Goal: Task Accomplishment & Management: Manage account settings

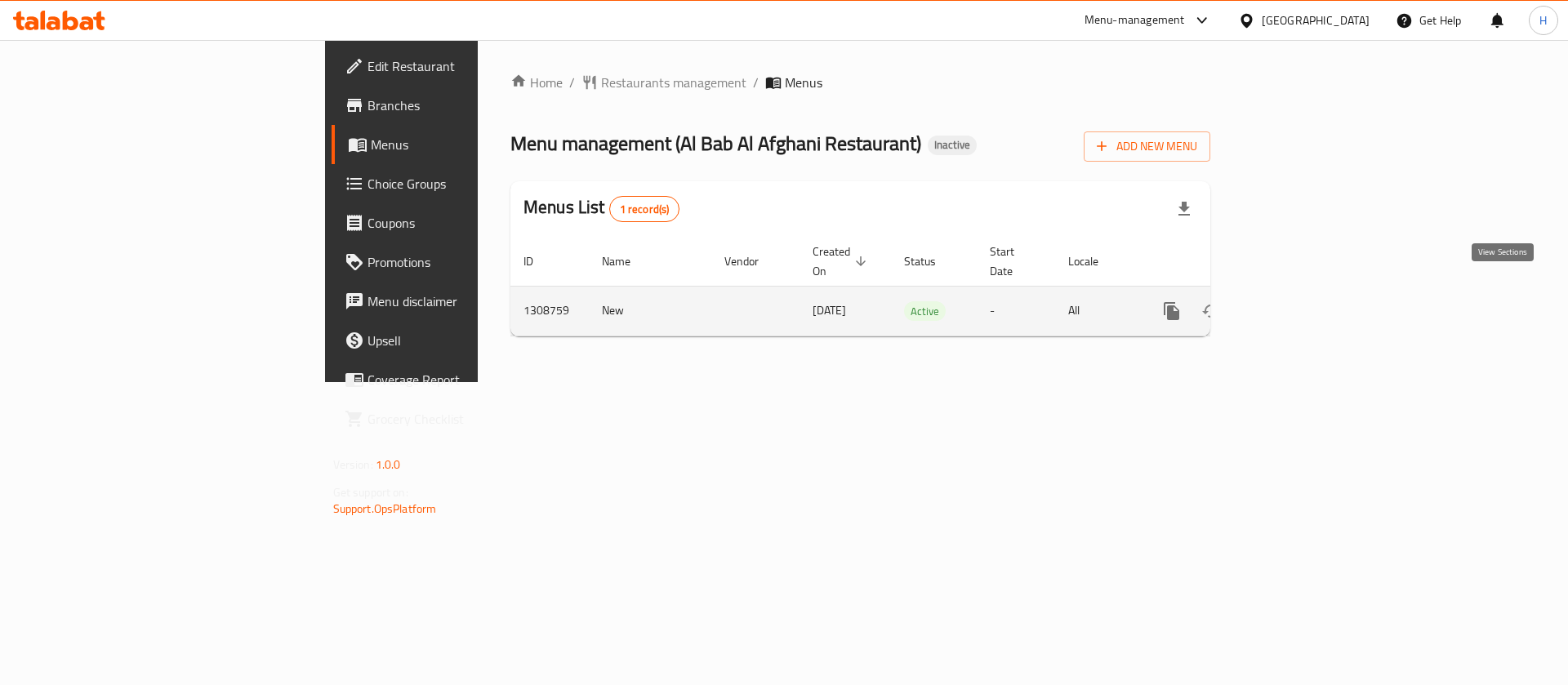
click at [1299, 302] on icon "enhanced table" at bounding box center [1288, 311] width 19 height 19
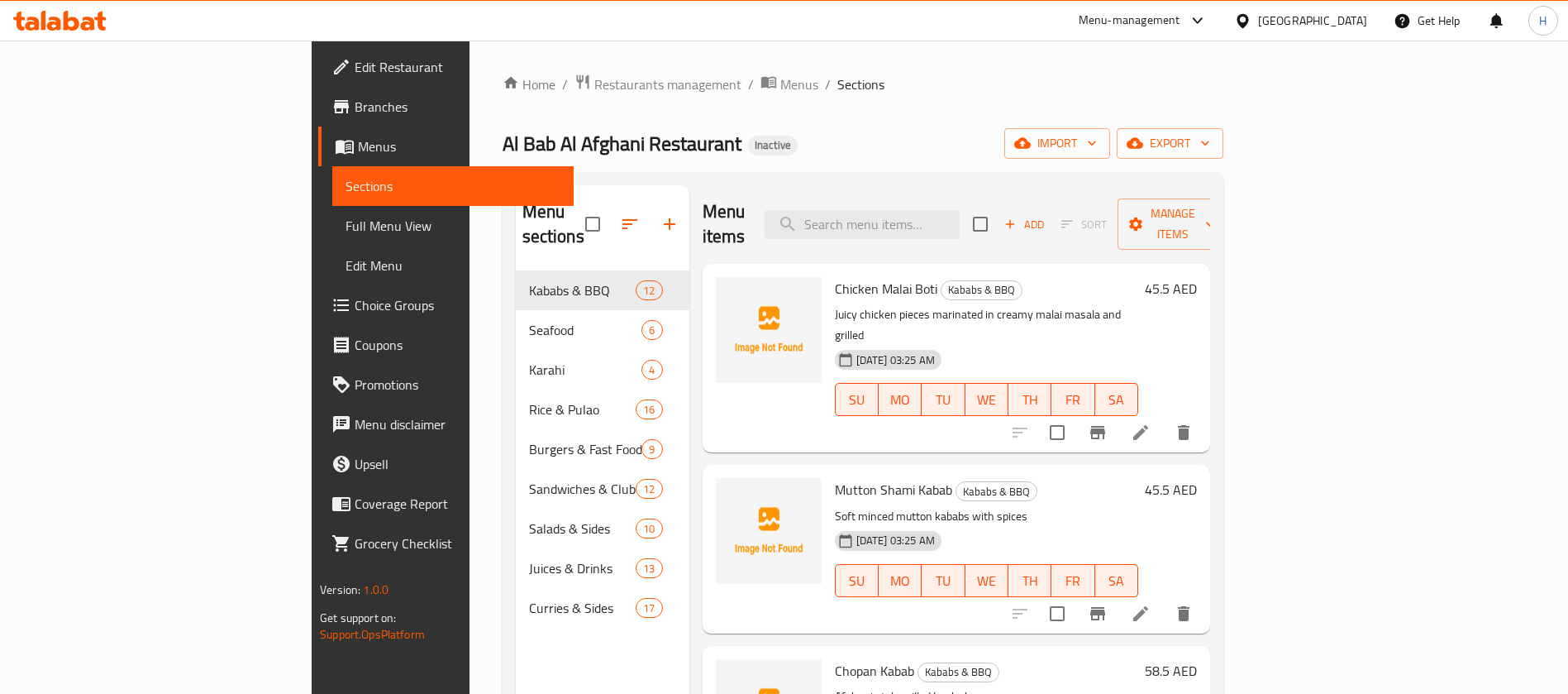
click at [332, 238] on link "Full Menu View" at bounding box center [453, 225] width 241 height 40
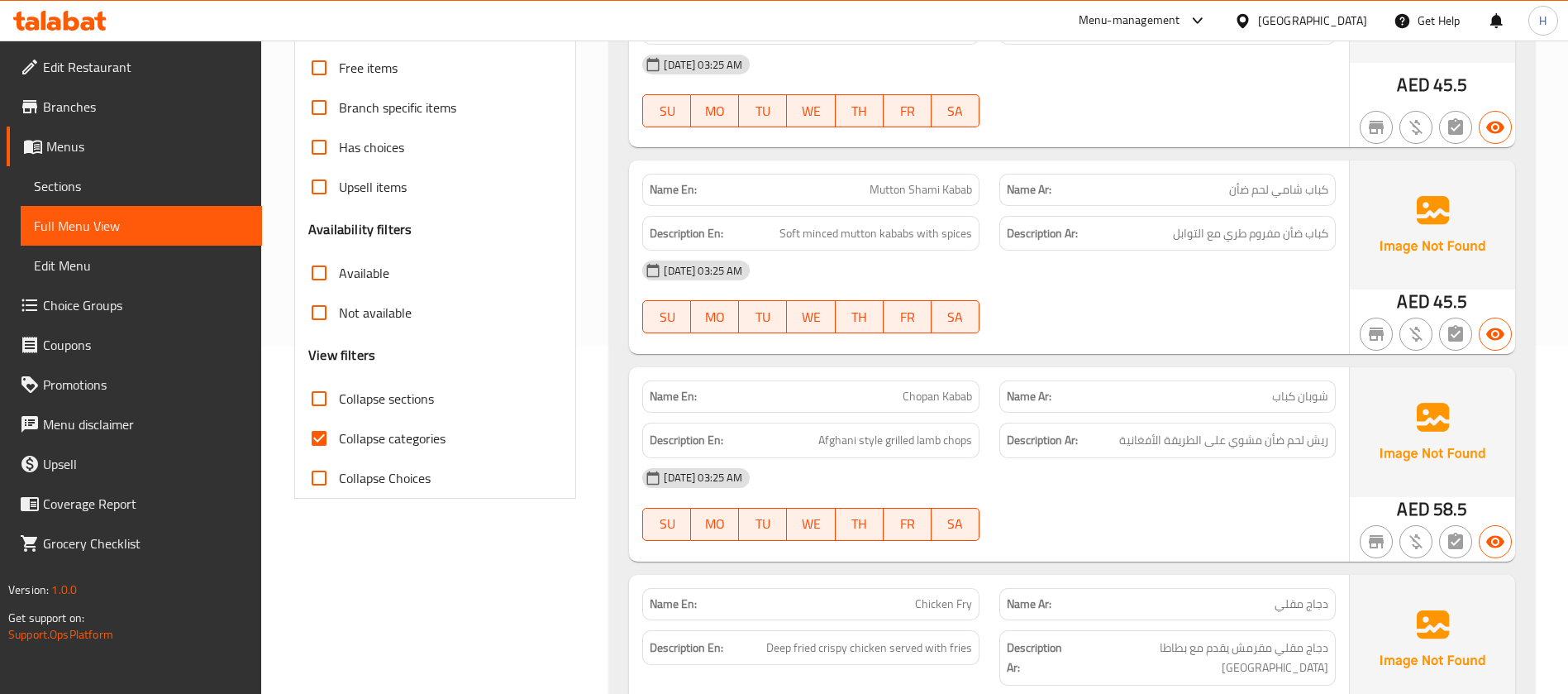
scroll to position [356, 0]
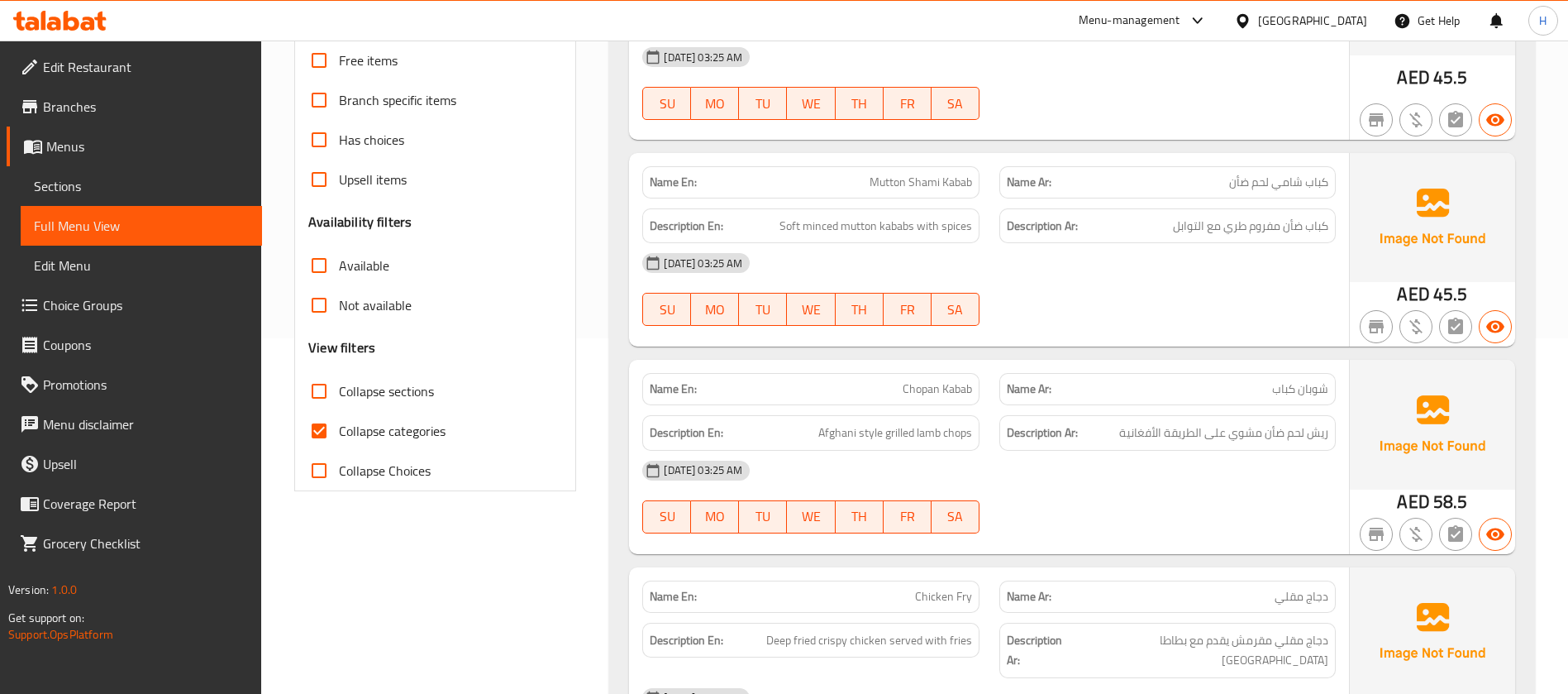
click at [402, 426] on span "Collapse categories" at bounding box center [392, 430] width 107 height 20
click at [339, 426] on input "Collapse categories" at bounding box center [318, 430] width 40 height 40
checkbox input "false"
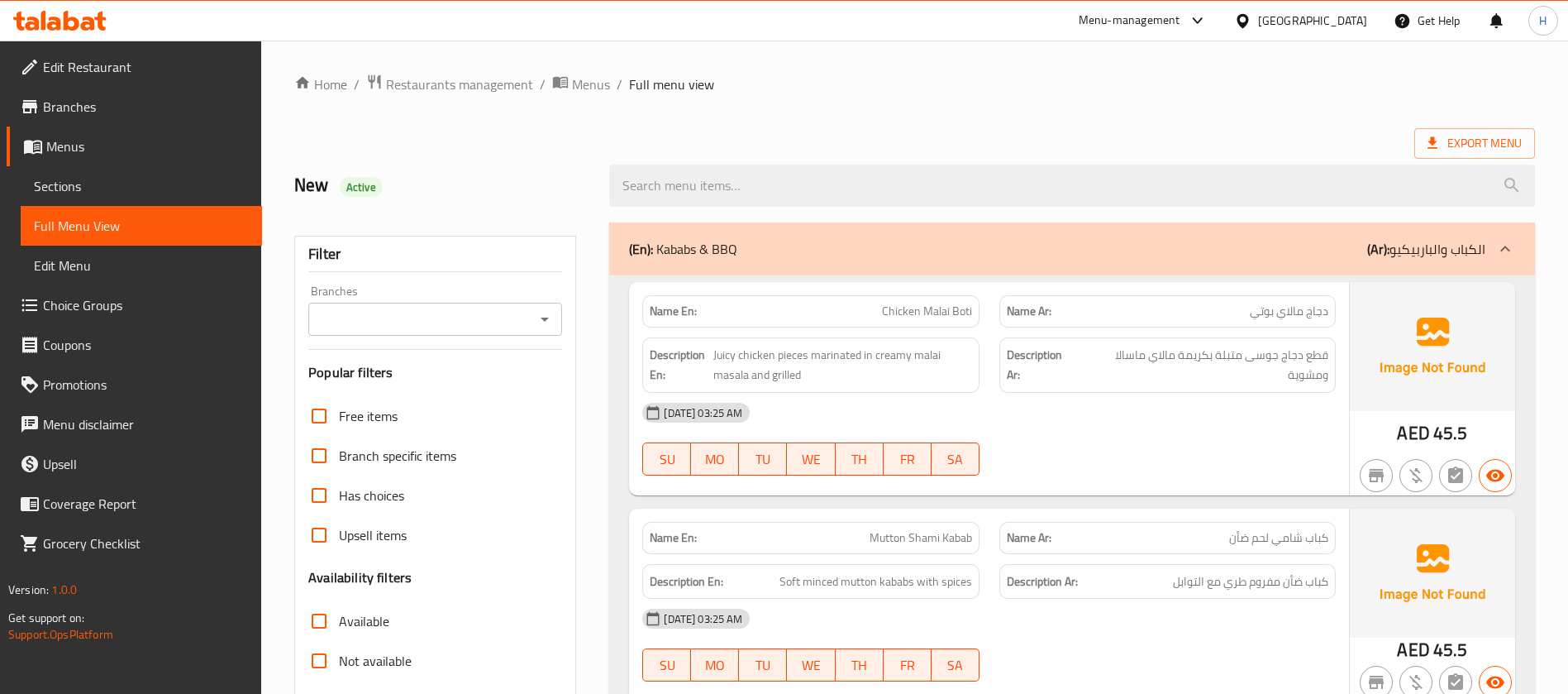
scroll to position [124, 0]
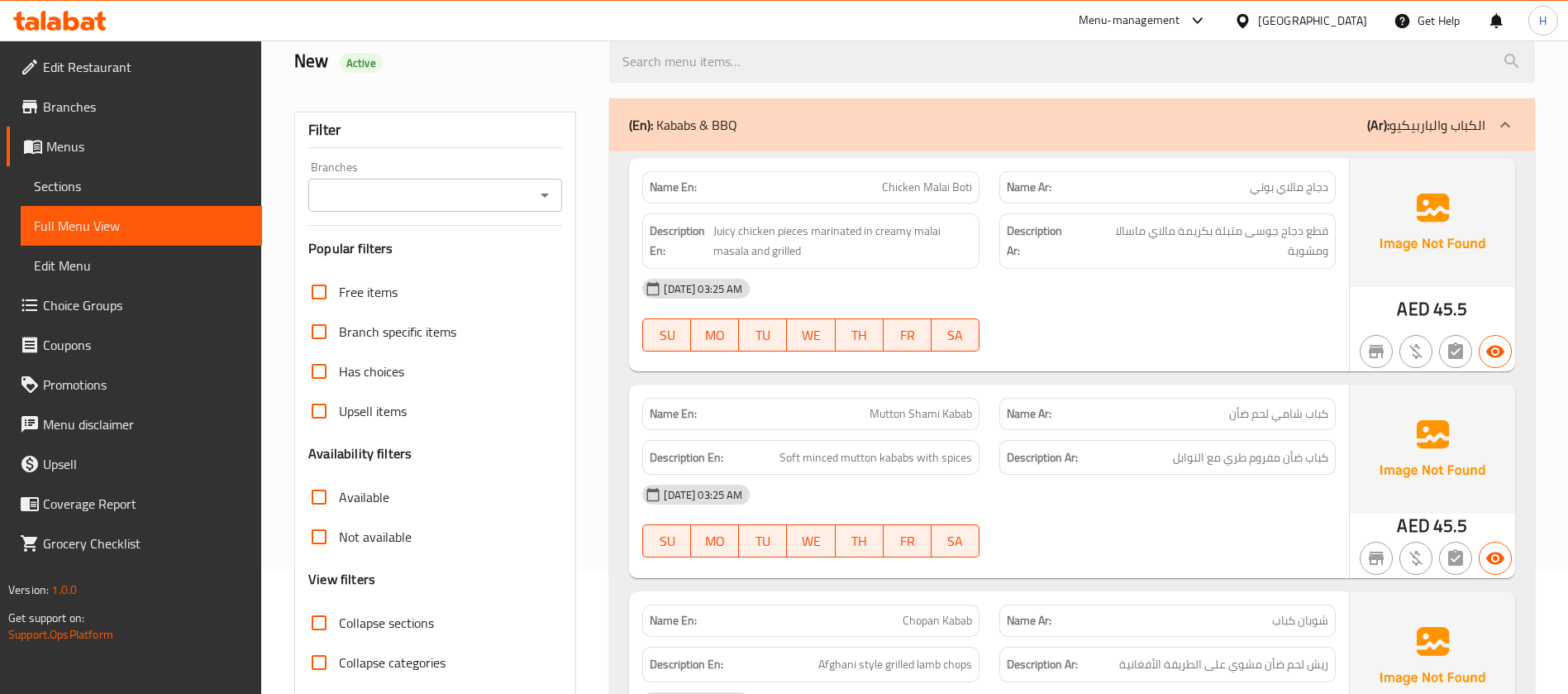
click at [878, 388] on div "Name En: Mutton Shami Kabab" at bounding box center [810, 414] width 357 height 52
copy span "Mutton Shami Kabab"
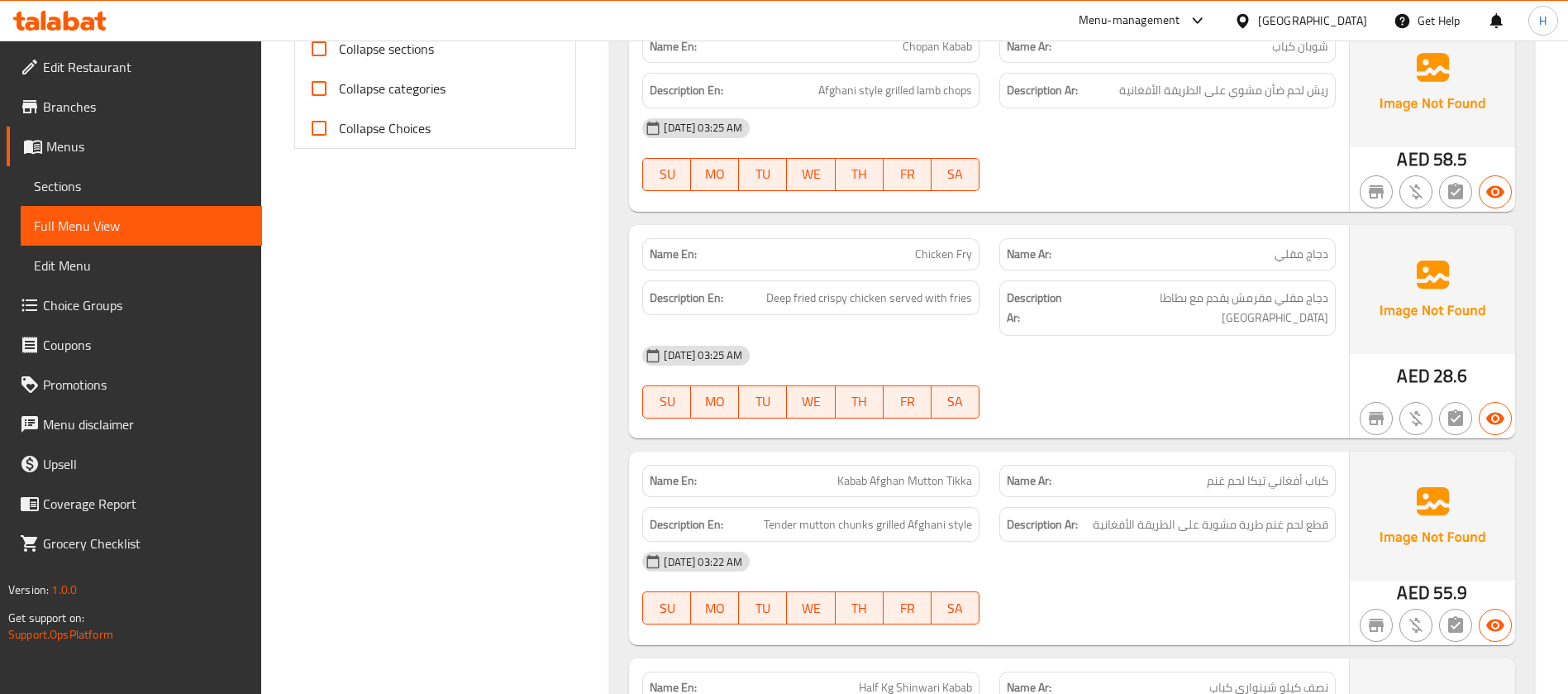
scroll to position [744, 0]
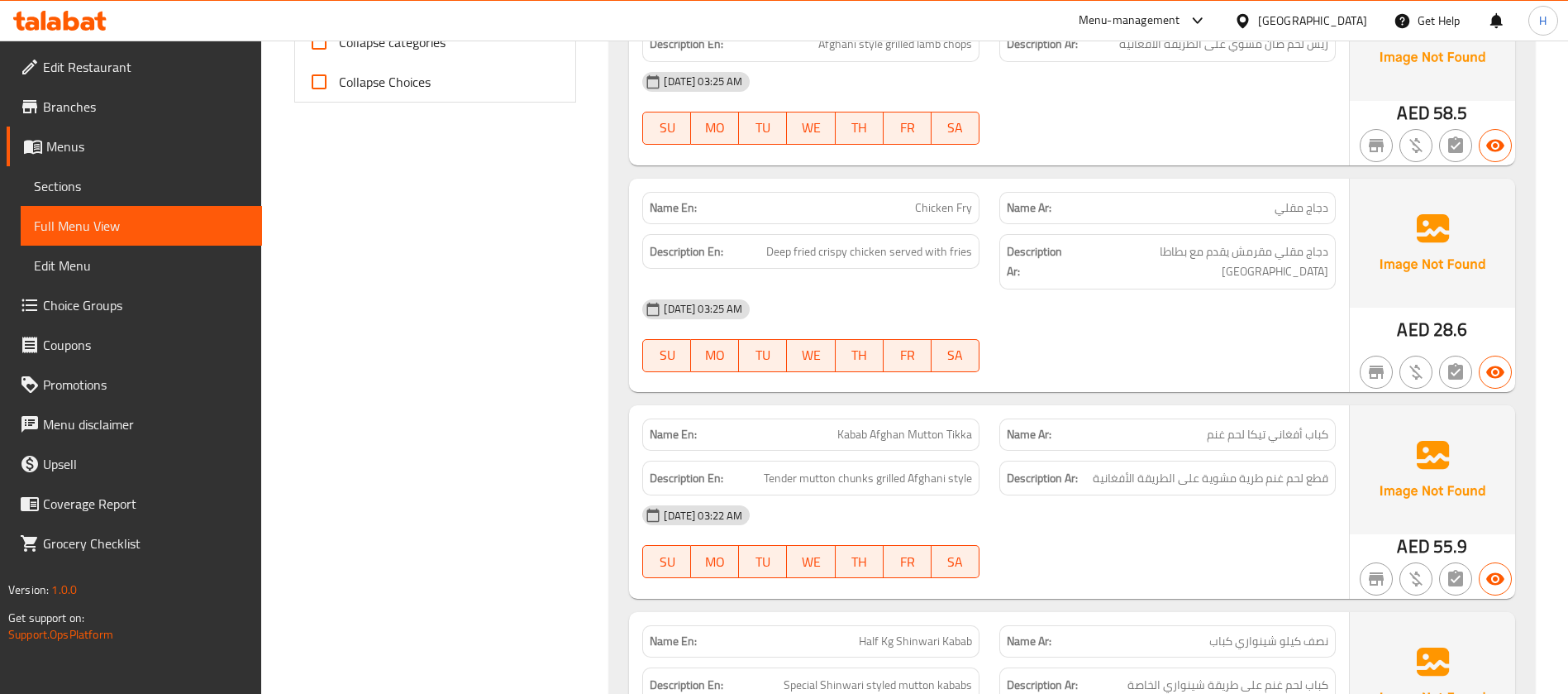
click at [988, 359] on div "SU MO TU WE TH FR SA" at bounding box center [810, 355] width 357 height 53
click at [874, 265] on div "Description En: Deep fried crispy chicken served with fries" at bounding box center [810, 252] width 336 height 35
click at [825, 426] on p "Name En: Kabab Afghan Mutton Tikka" at bounding box center [810, 434] width 321 height 18
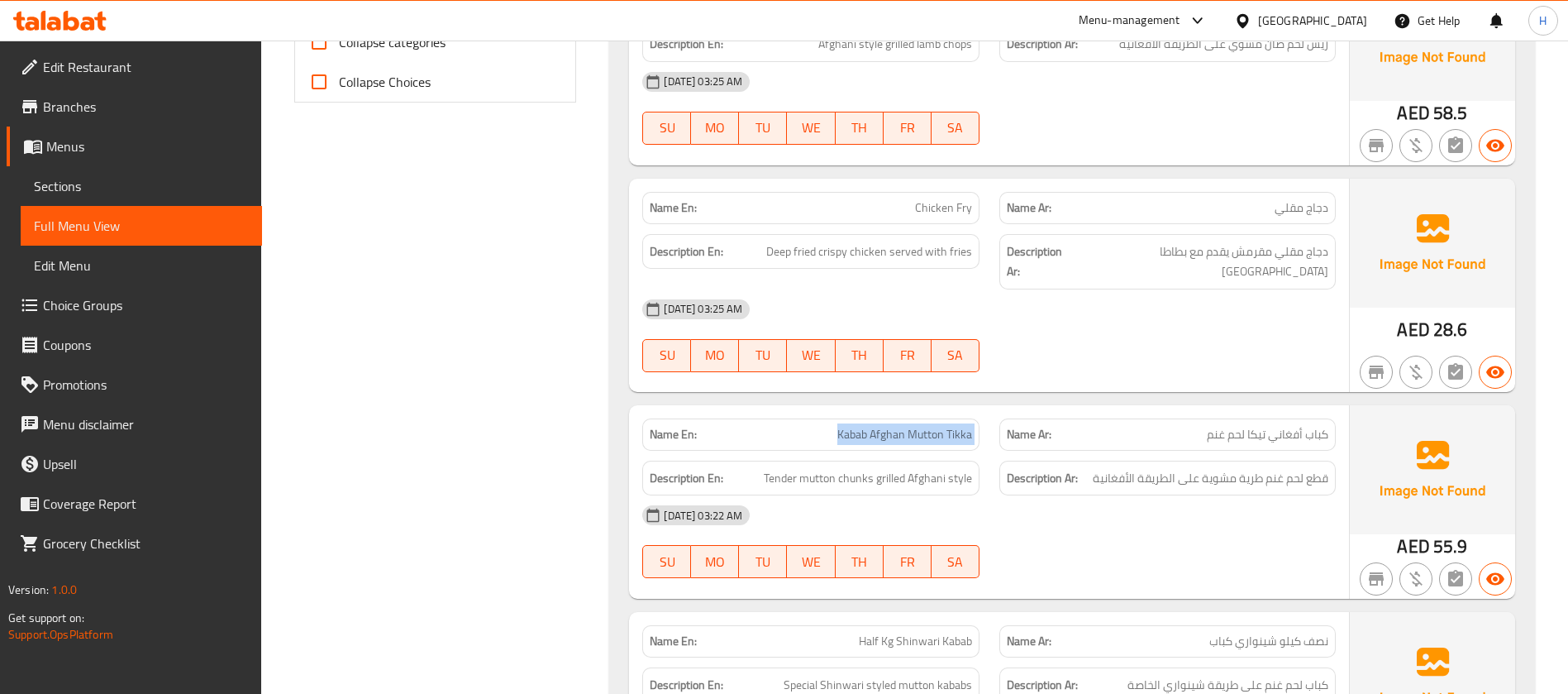
copy span "Kabab Afghan Mutton Tikka"
click at [805, 469] on span "Tender mutton chunks grilled Afghani style" at bounding box center [868, 479] width 209 height 20
copy span "mutton"
click at [1229, 451] on div "Description Ar: قطع لحم غنم طرية مشوية على الطريقة الأفغانية" at bounding box center [1168, 478] width 357 height 55
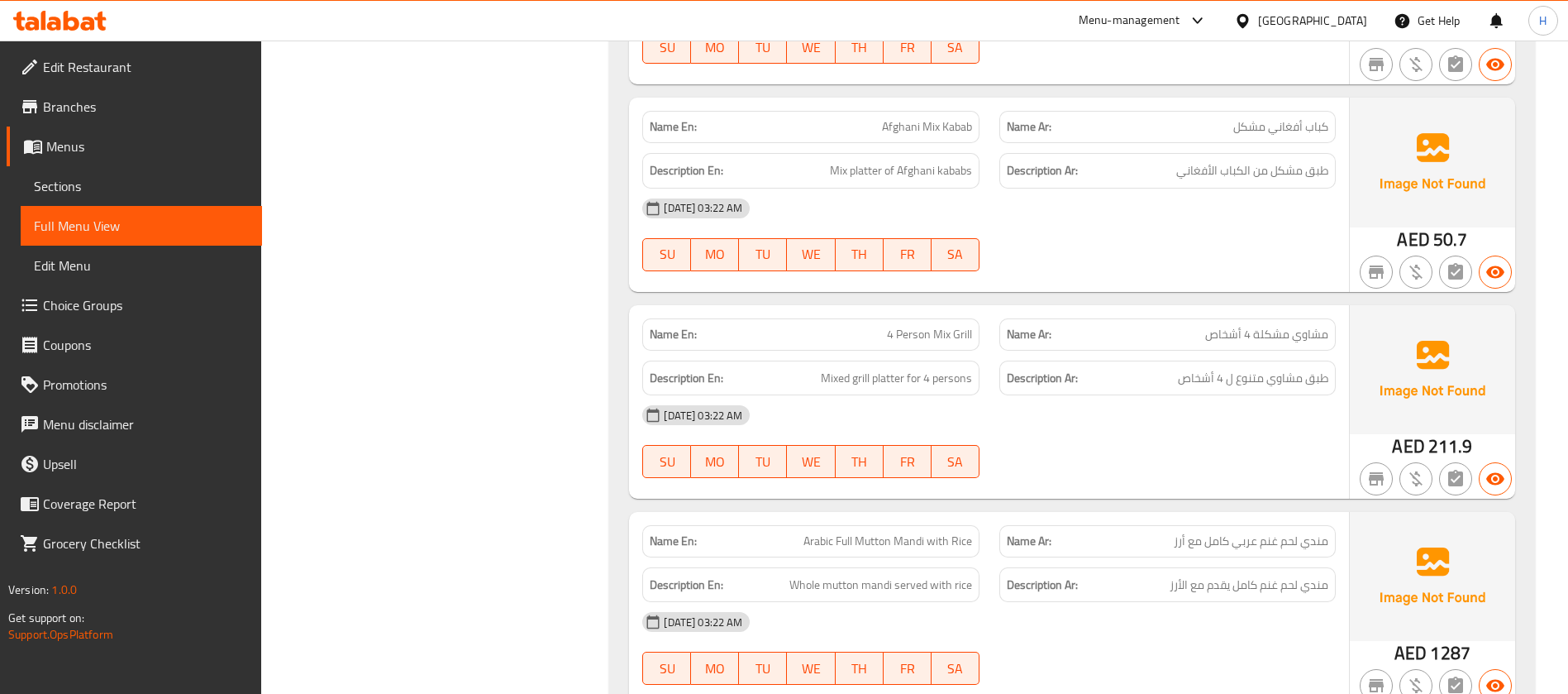
scroll to position [2109, 0]
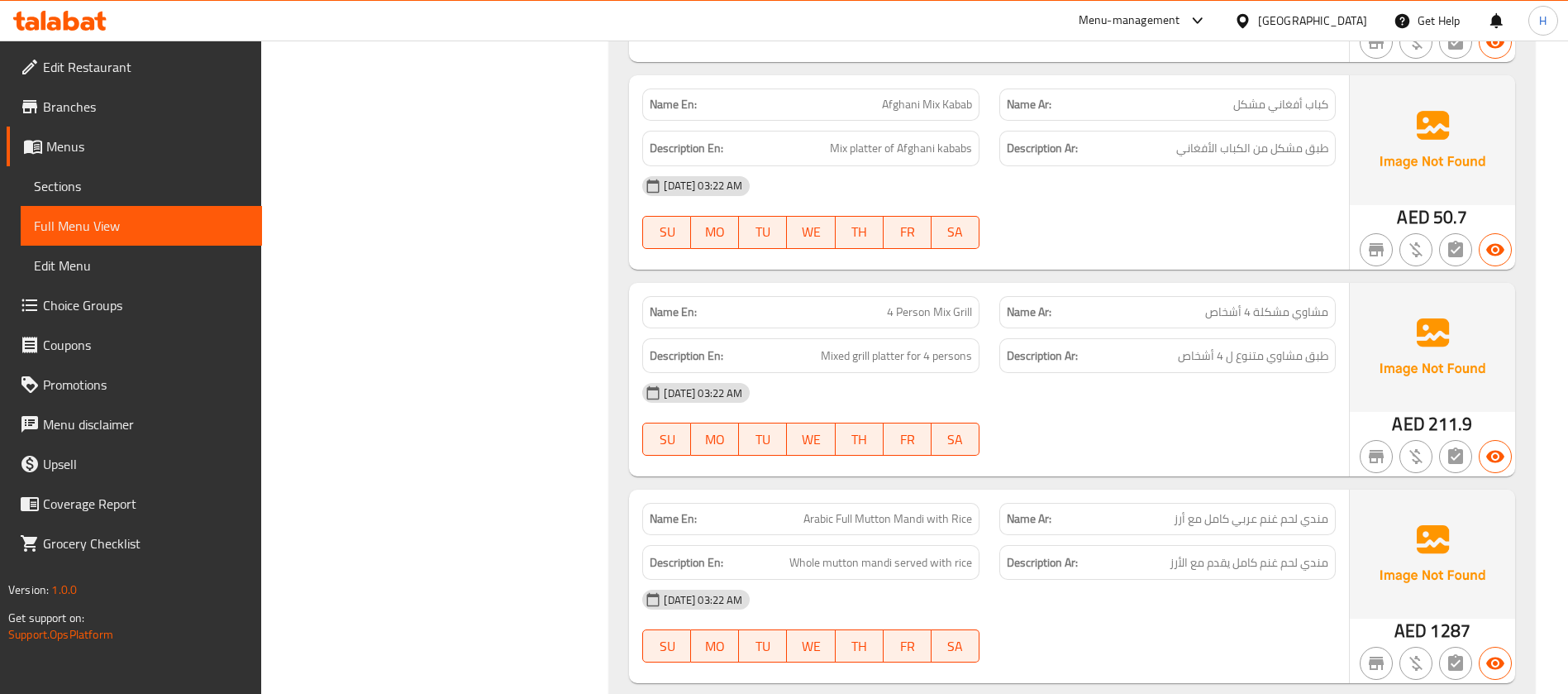
click at [929, 296] on div "Name En: 4 Person Mix Grill" at bounding box center [810, 312] width 336 height 33
click at [926, 304] on span "4 Person Mix Grill" at bounding box center [929, 312] width 85 height 18
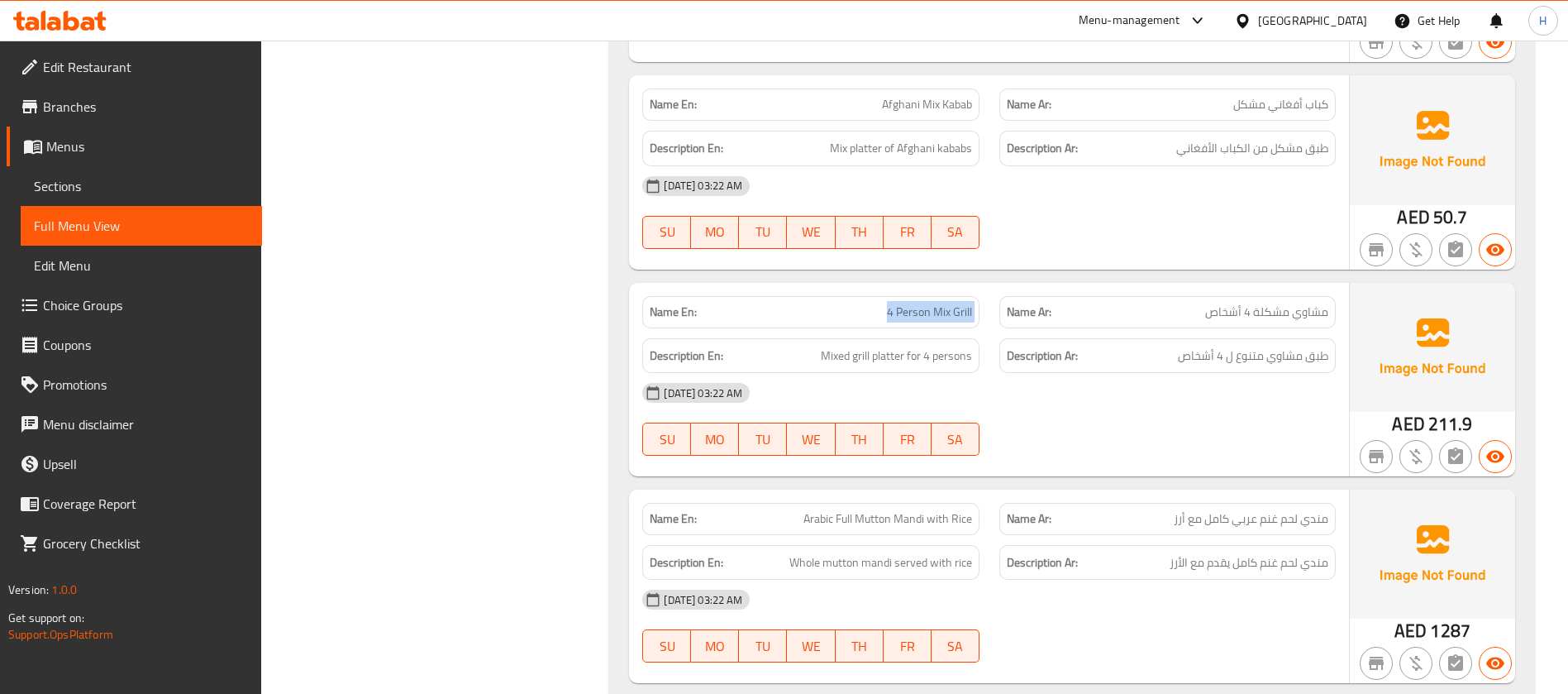
copy span "4 Person Mix Grill"
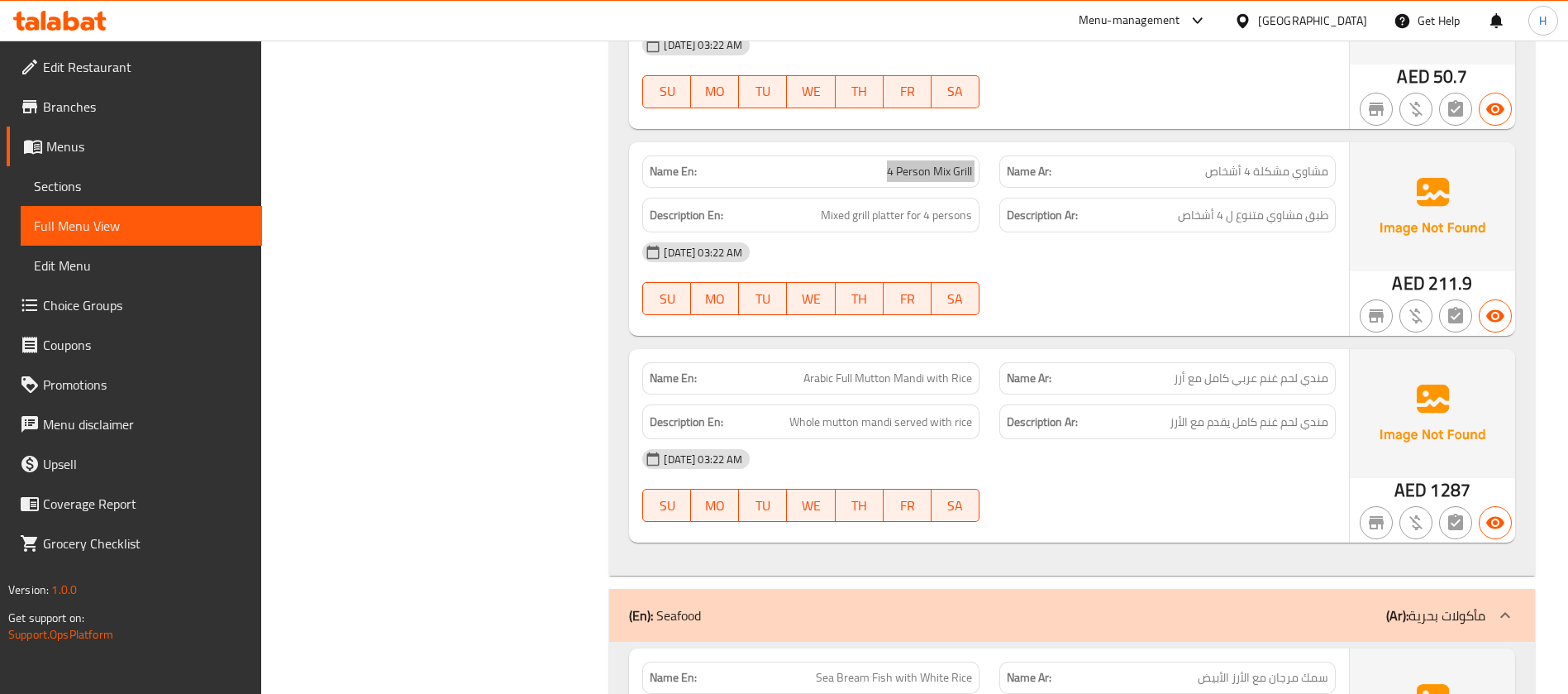
scroll to position [2482, 0]
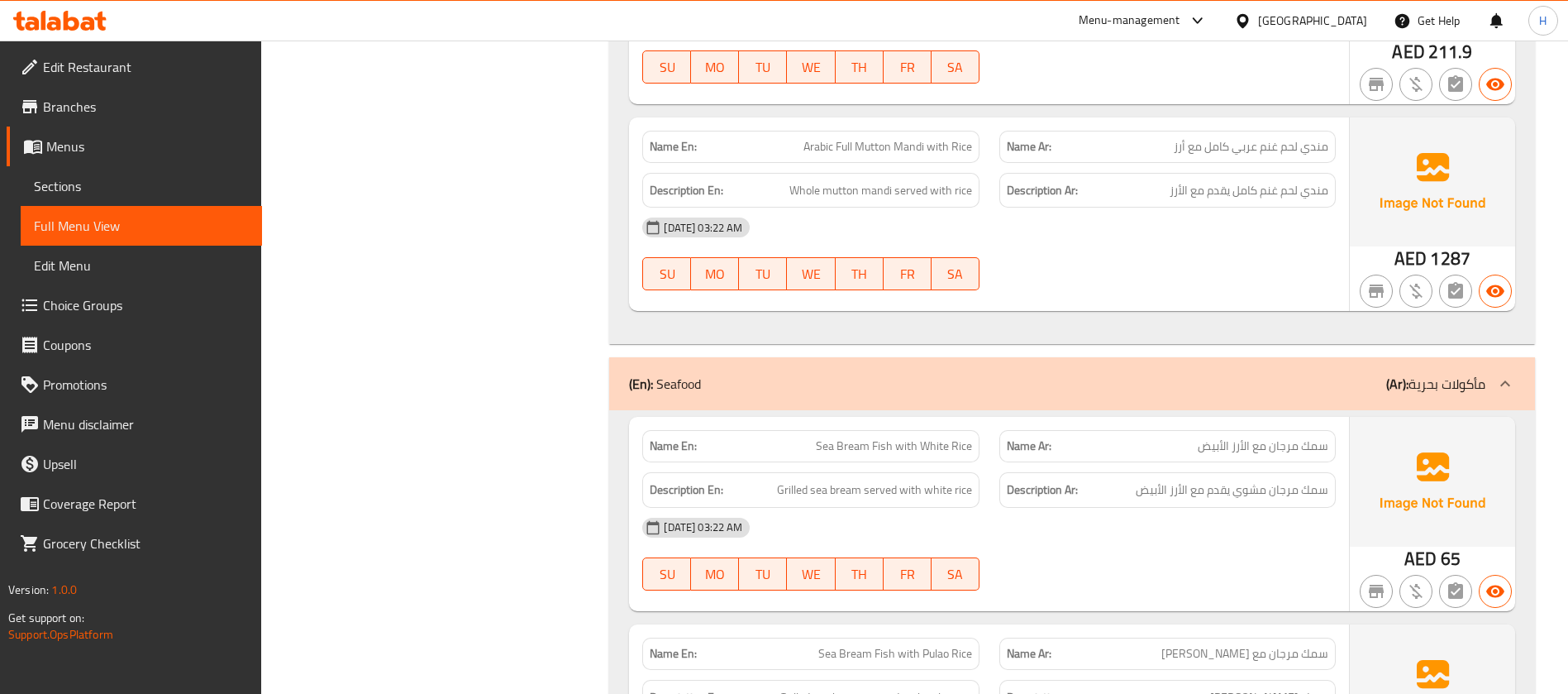
click at [932, 138] on span "Arabic Full Mutton Mandi with Rice" at bounding box center [887, 146] width 169 height 18
copy span "Arabic Full Mutton Mandi with Rice"
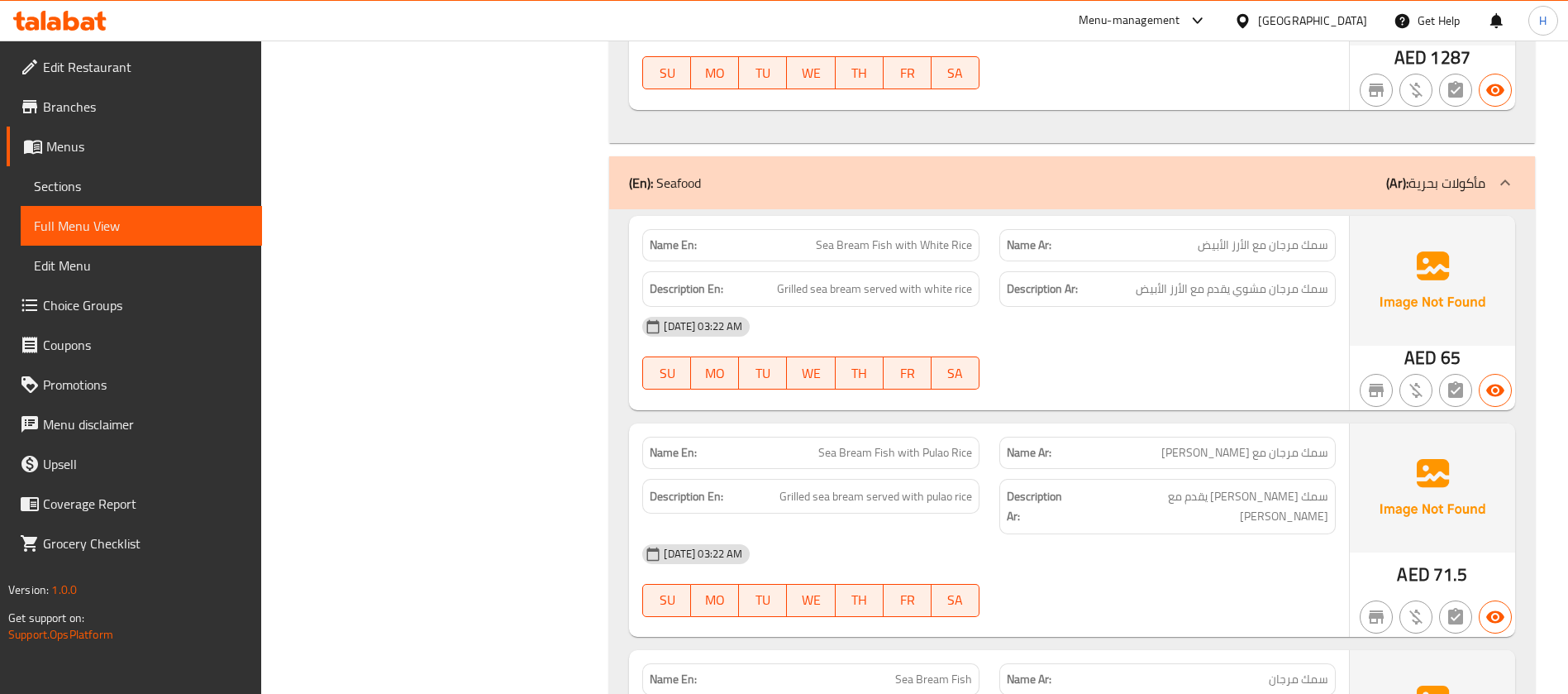
scroll to position [2729, 0]
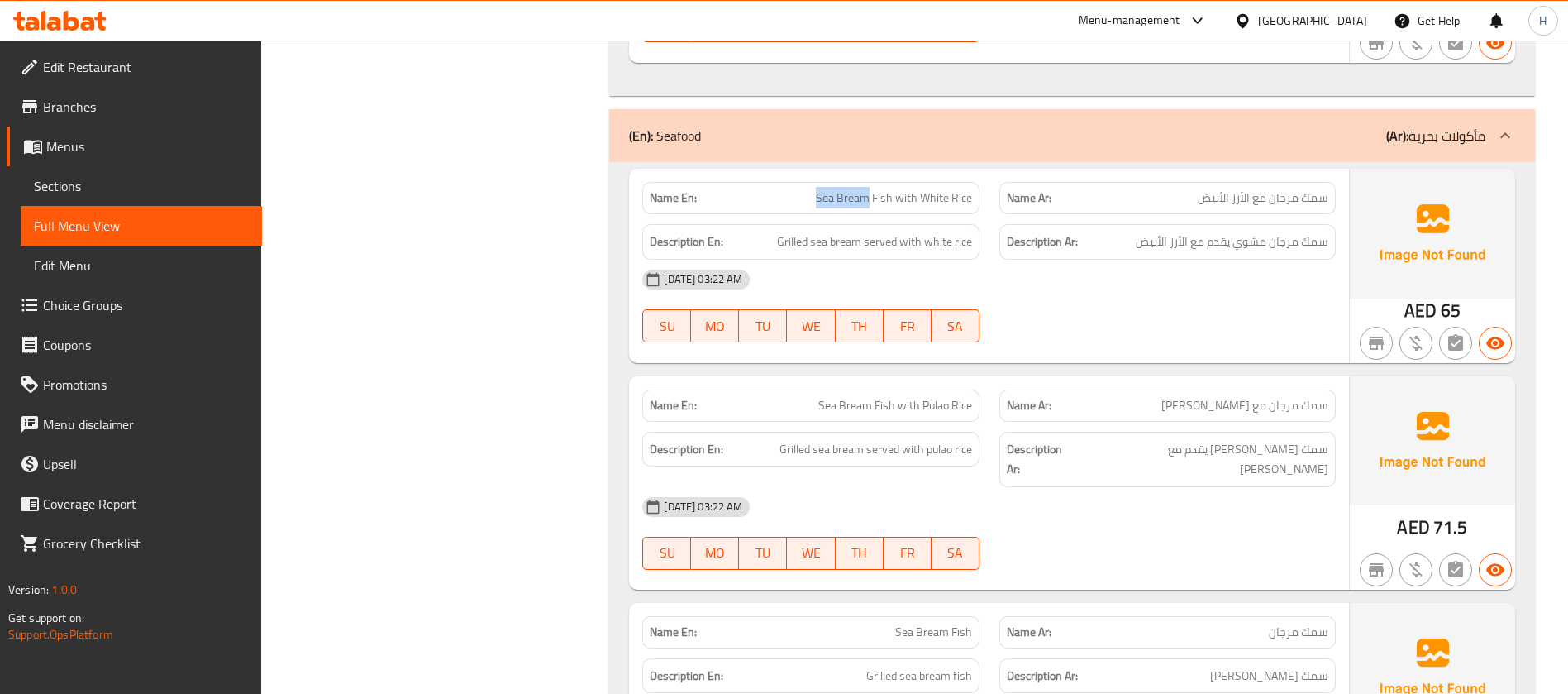
drag, startPoint x: 849, startPoint y: 188, endPoint x: 869, endPoint y: 194, distance: 20.9
click at [869, 194] on div "Name En: Sea Bream Fish with White Rice" at bounding box center [810, 197] width 336 height 33
copy span "Sea Bream"
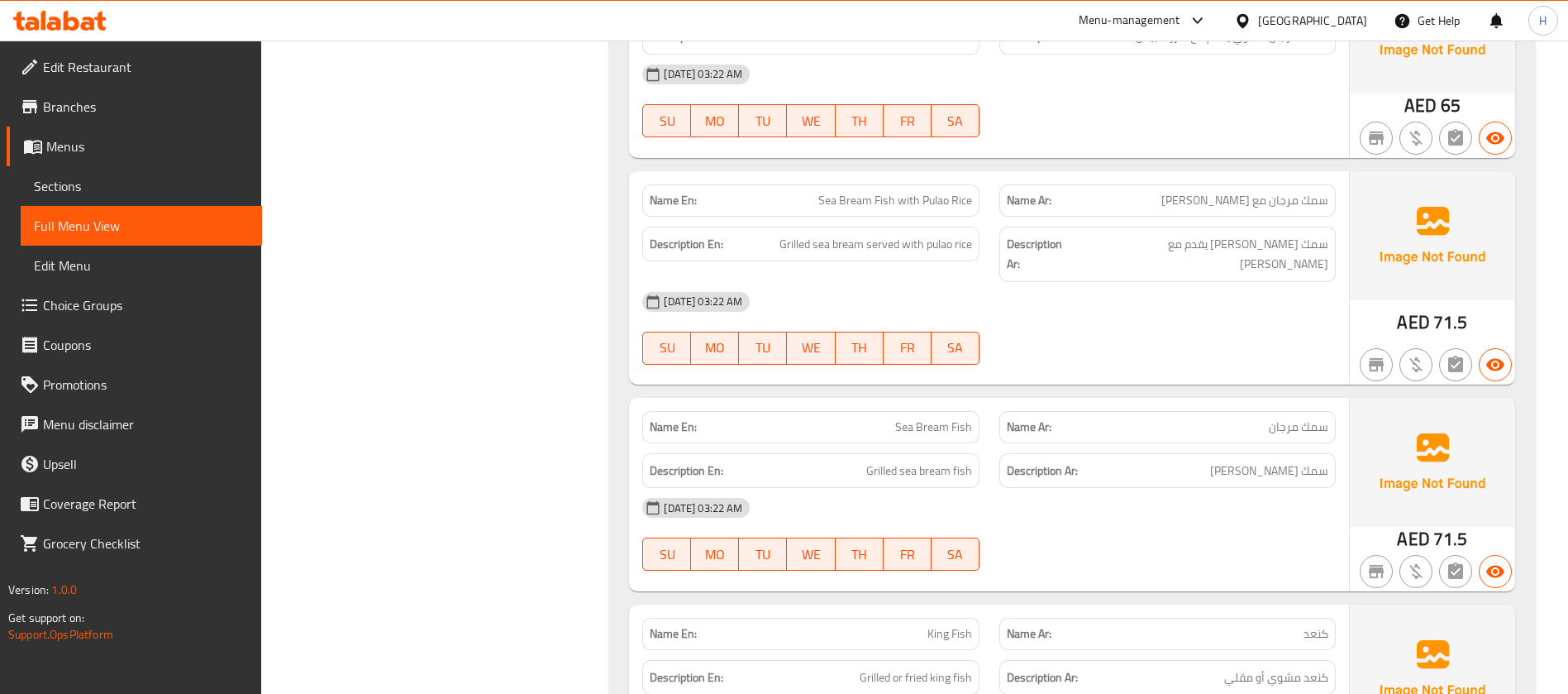
scroll to position [2978, 0]
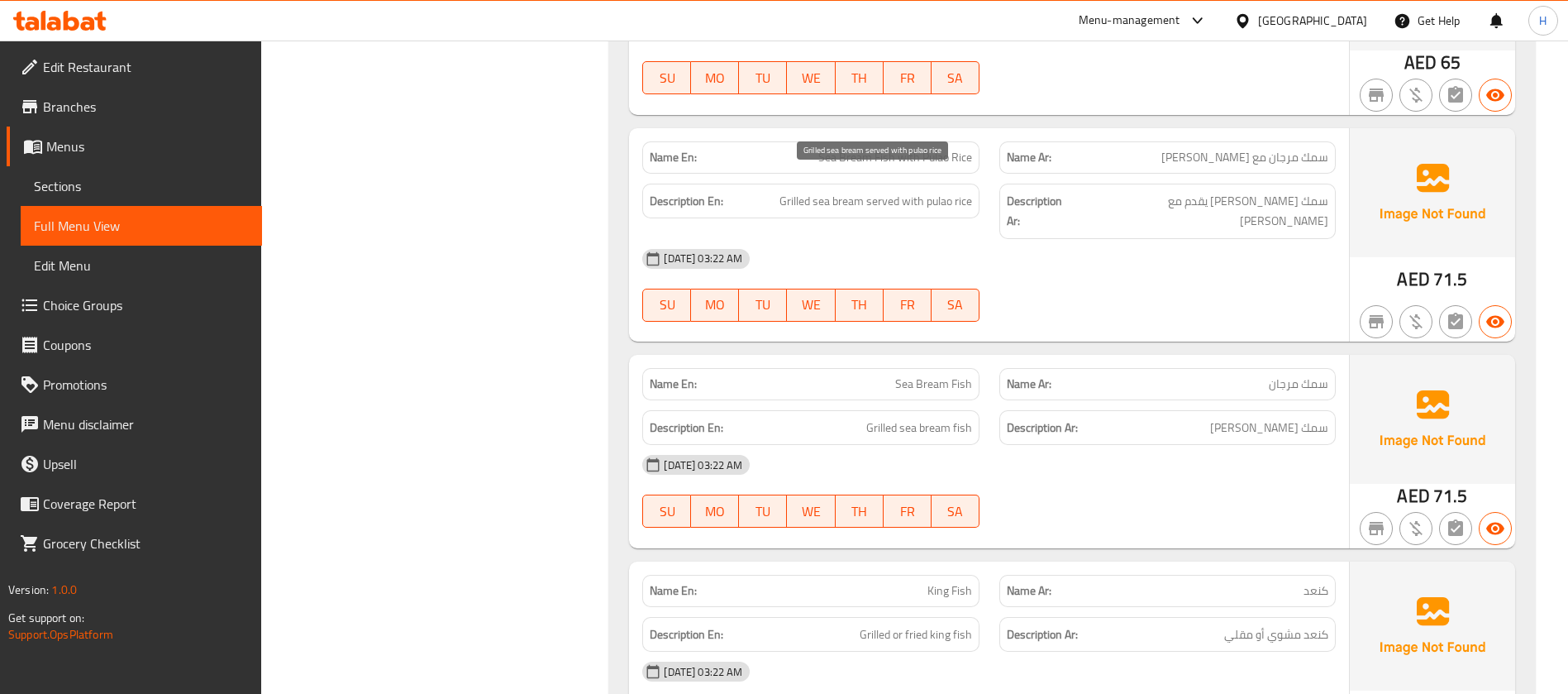
click at [943, 191] on span "Grilled sea bream served with pulao rice" at bounding box center [875, 201] width 193 height 20
copy span "pulao"
click at [881, 149] on span "Sea Bream Fish with Pulao Rice" at bounding box center [895, 157] width 154 height 18
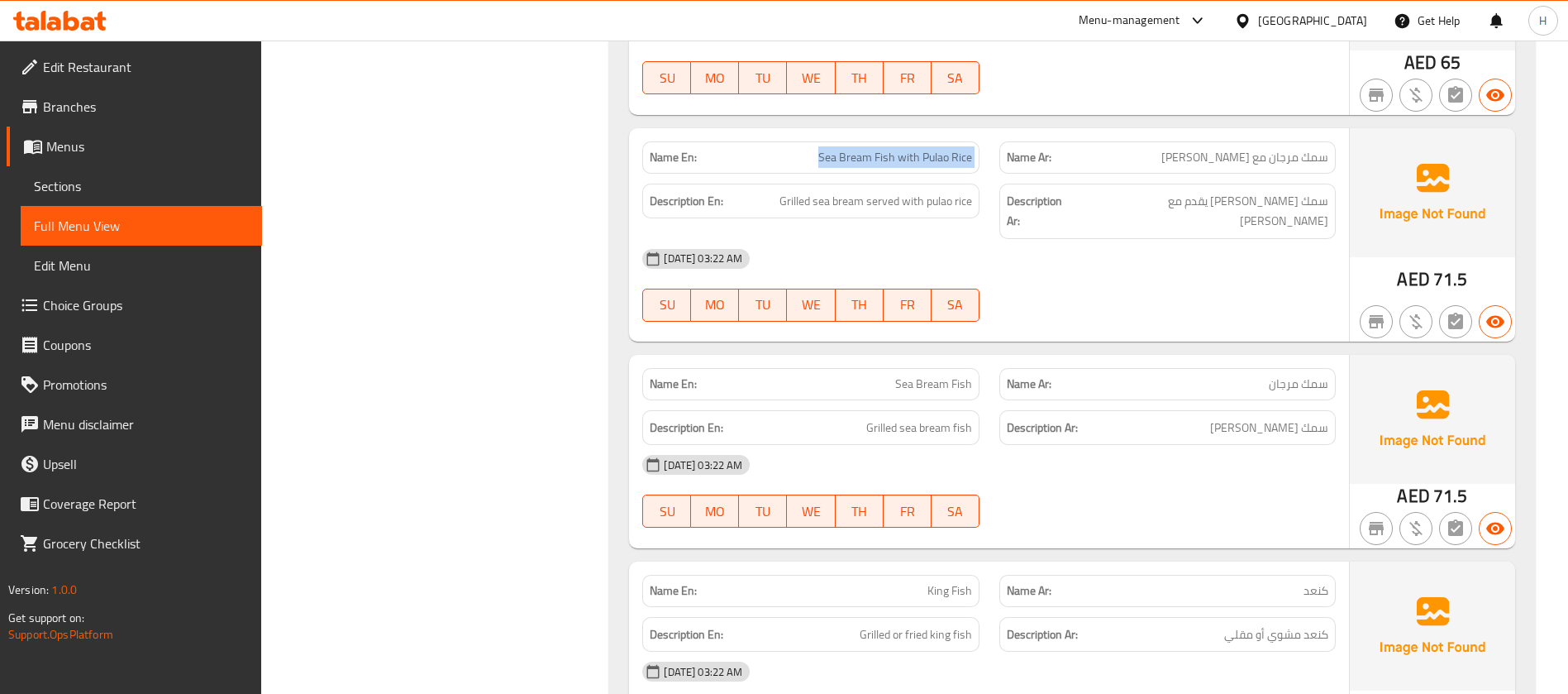
click at [881, 149] on span "Sea Bream Fish with Pulao Rice" at bounding box center [895, 157] width 154 height 18
copy span "Sea Bream Fish with Pulao Rice"
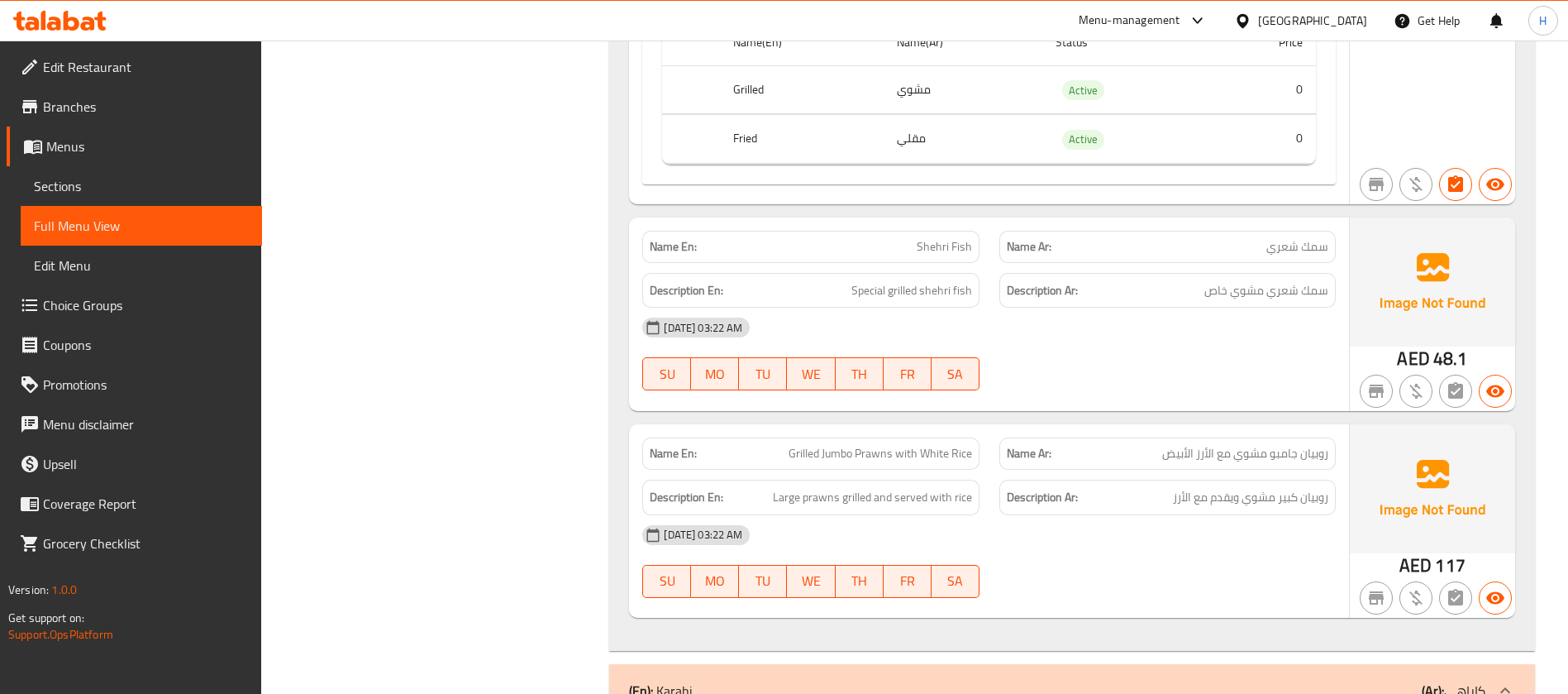
scroll to position [3846, 0]
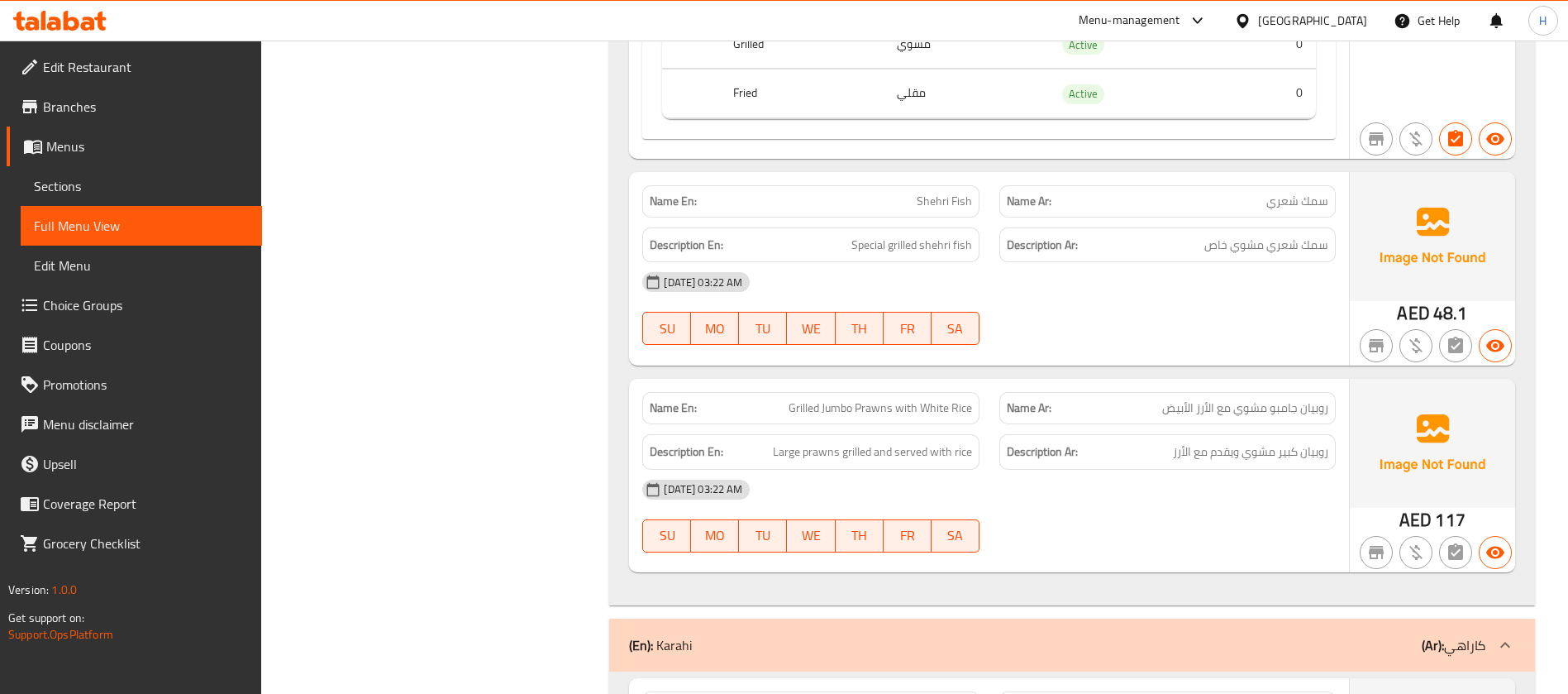
click at [828, 400] on span "Grilled Jumbo Prawns with White Rice" at bounding box center [880, 408] width 183 height 18
copy span "Jumbo"
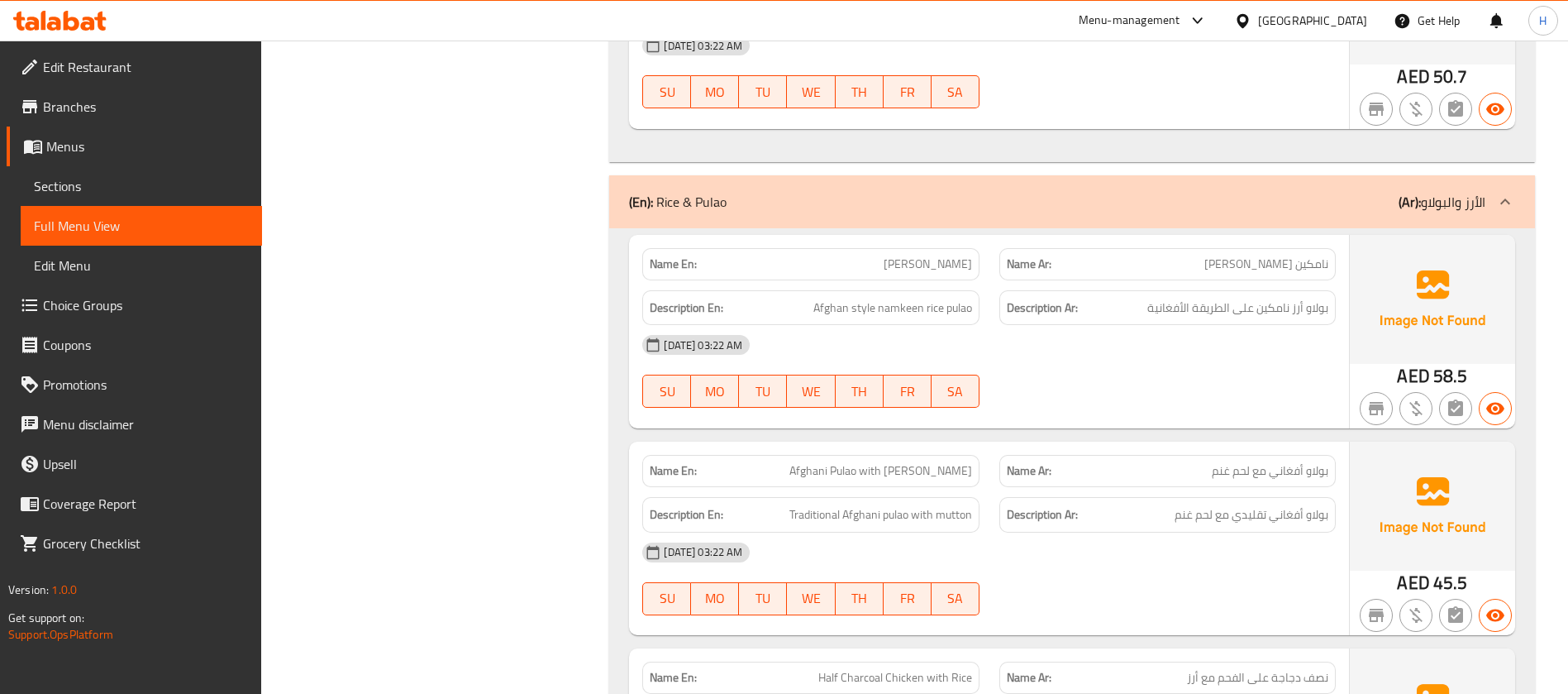
scroll to position [5335, 0]
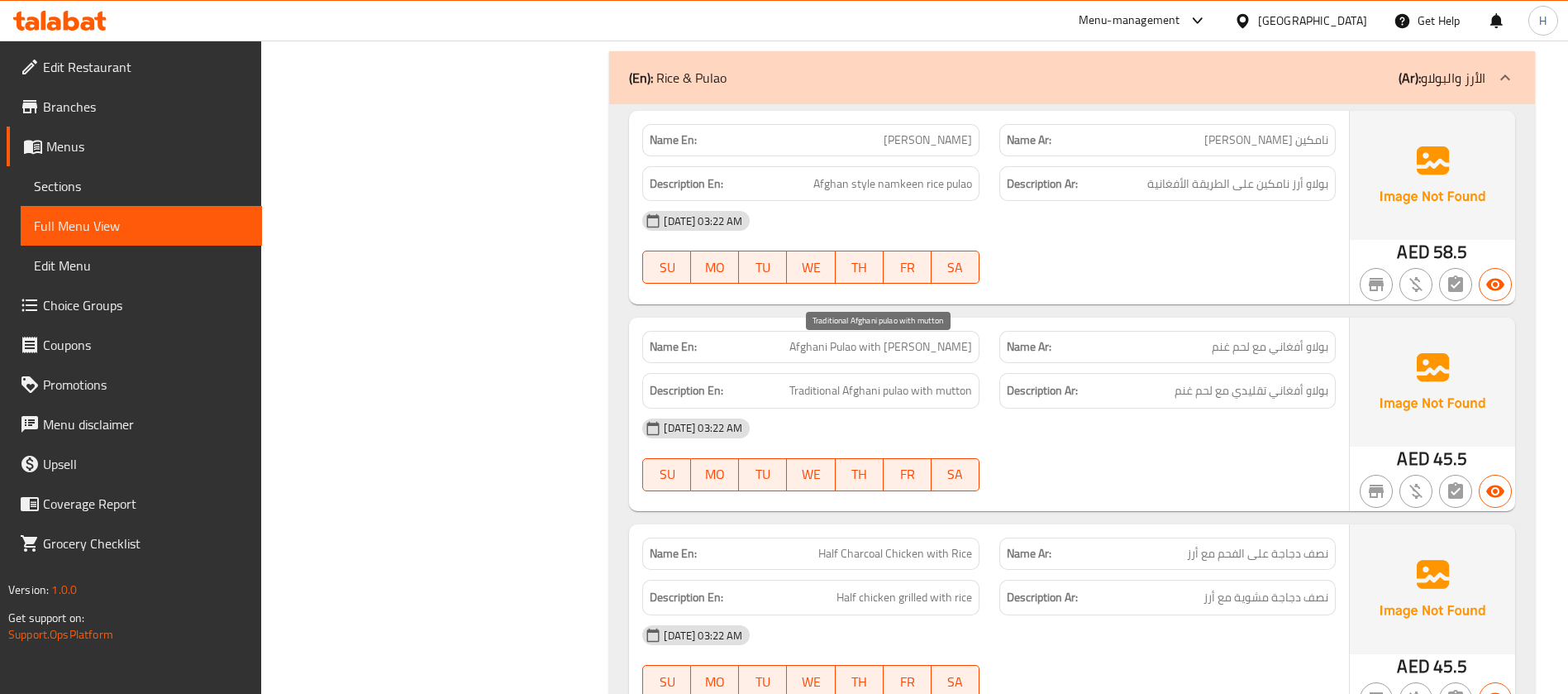
click at [820, 380] on span "Traditional Afghani pulao with mutton" at bounding box center [881, 390] width 182 height 20
copy span "Traditional"
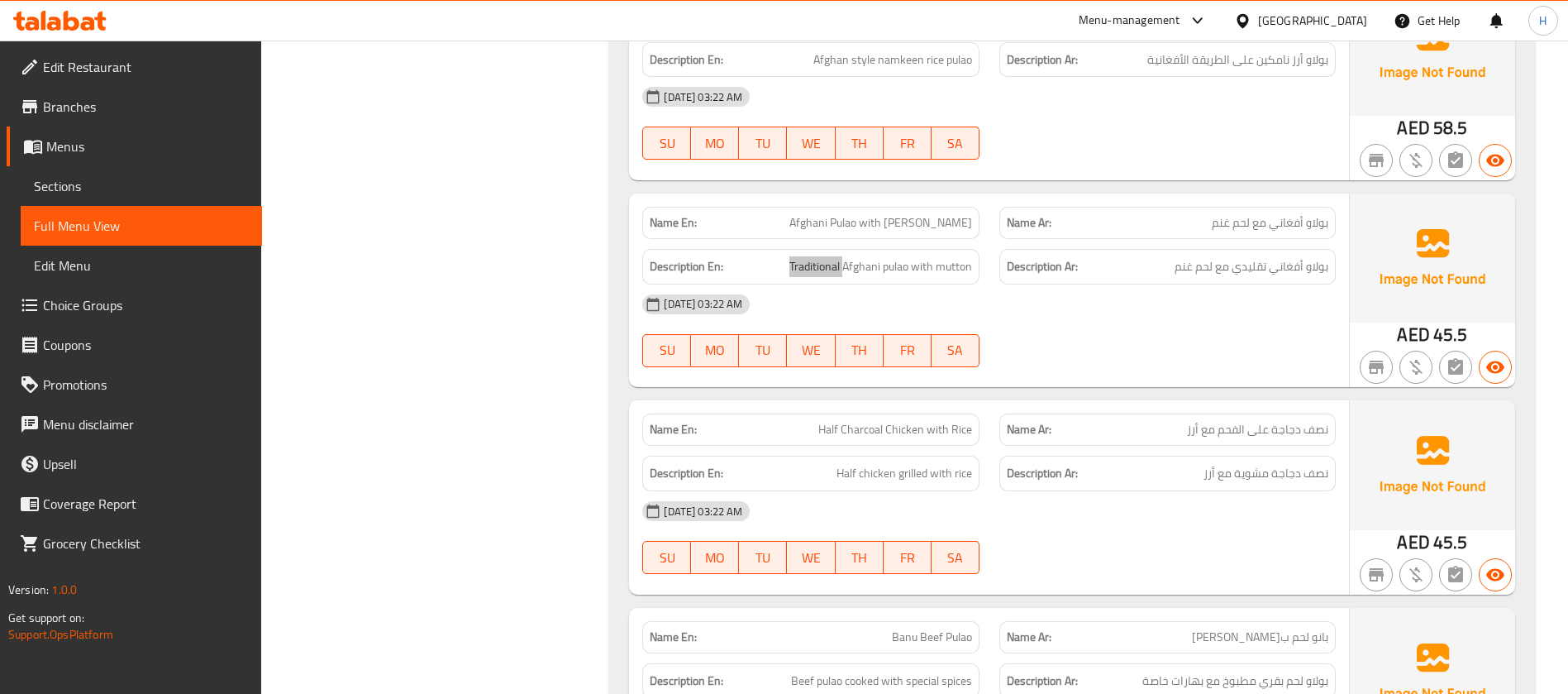
scroll to position [5584, 0]
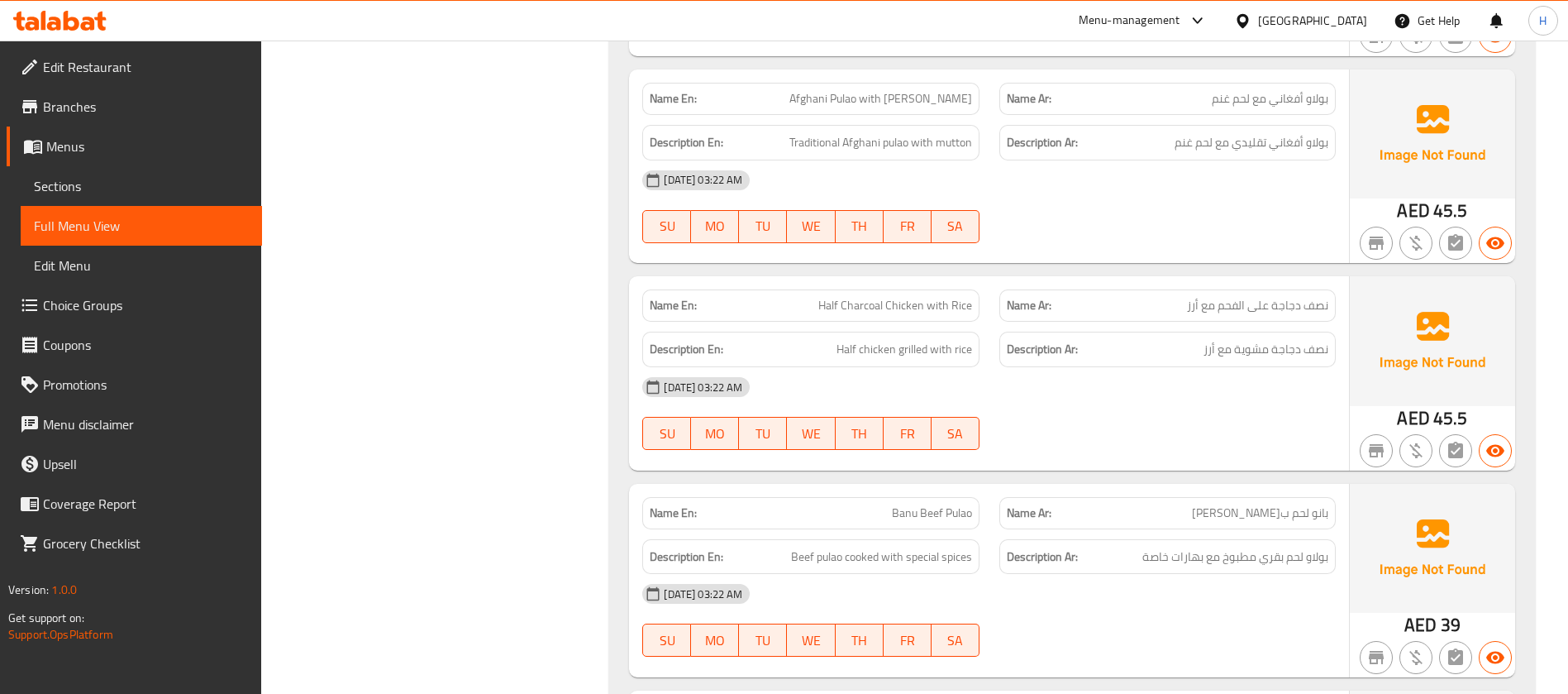
click at [885, 297] on span "Half Charcoal Chicken with Rice" at bounding box center [895, 306] width 154 height 18
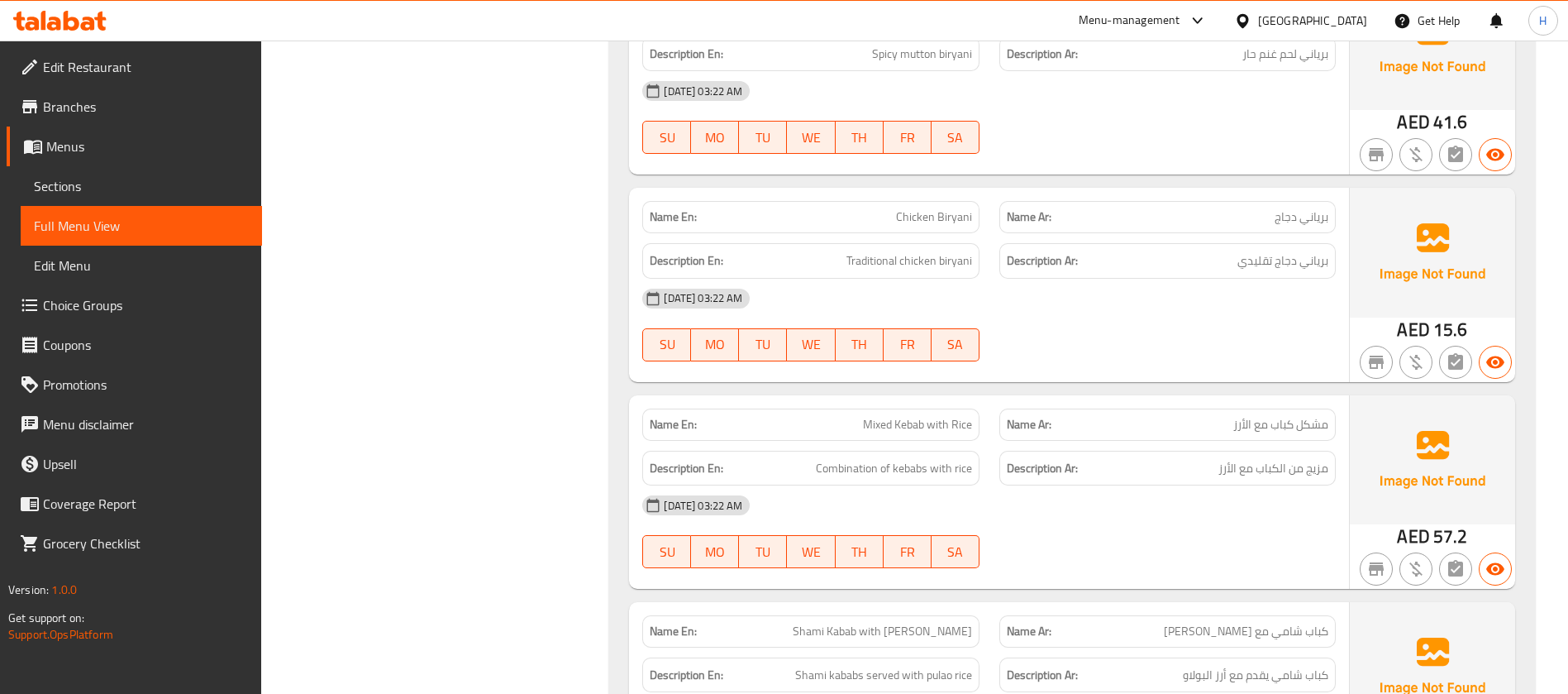
scroll to position [6824, 0]
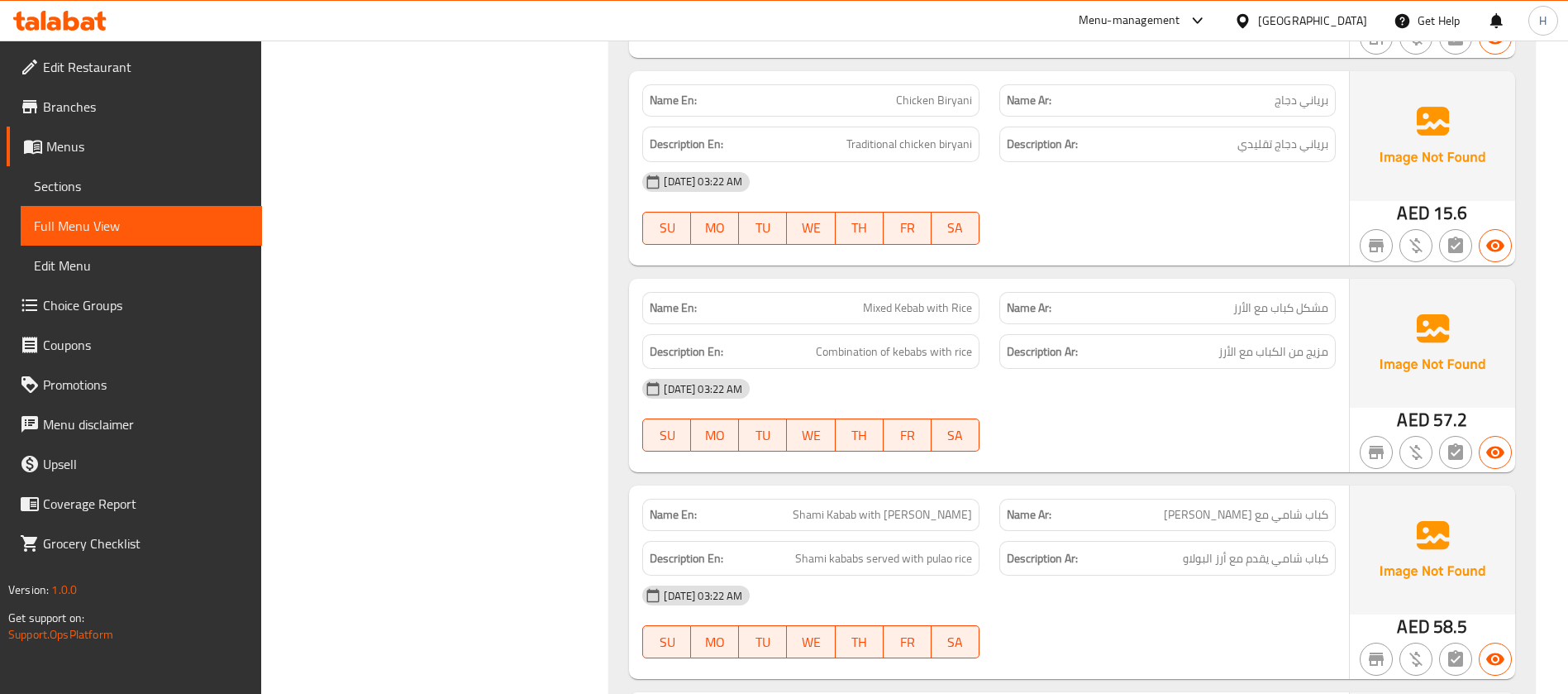
click at [911, 299] on span "Mixed Kebab with Rice" at bounding box center [917, 307] width 109 height 18
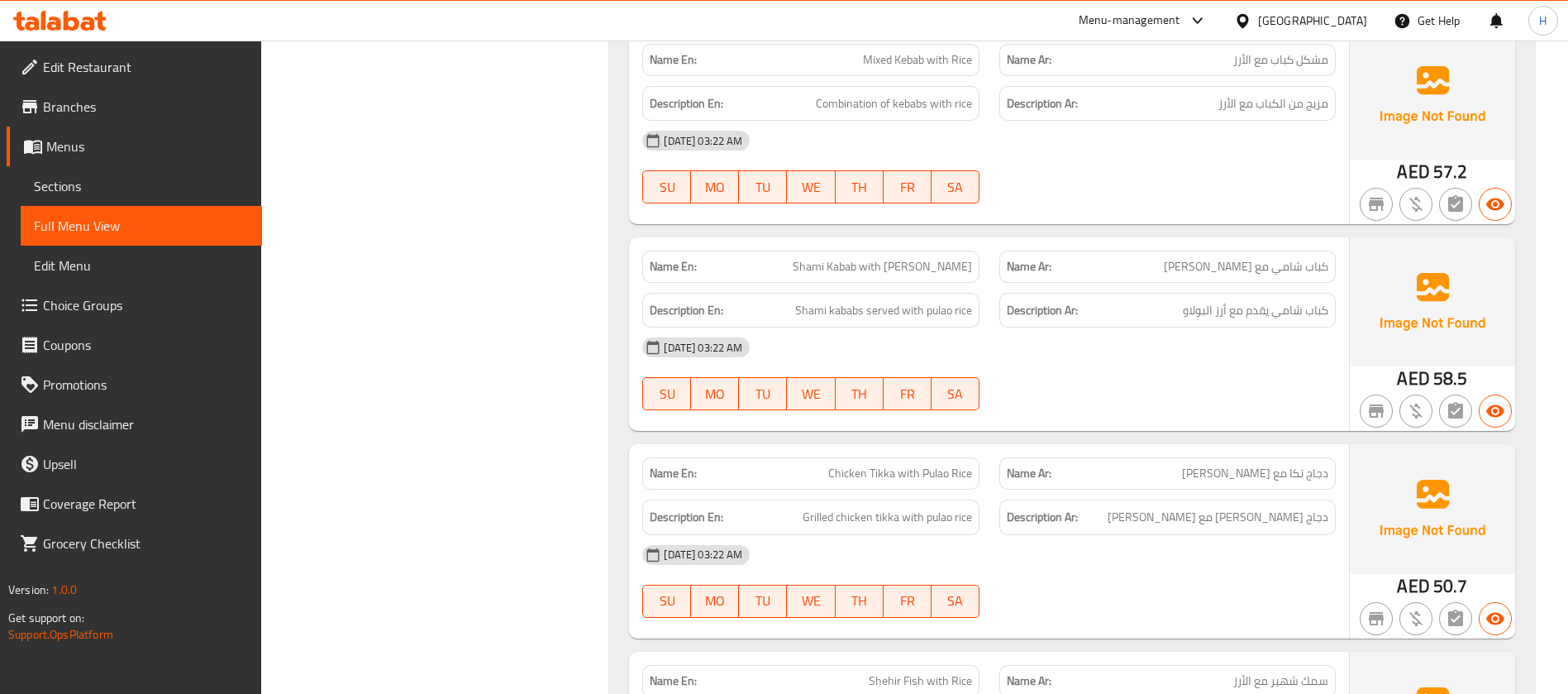
click at [888, 258] on span "Shami Kabab with [PERSON_NAME]" at bounding box center [883, 266] width 180 height 18
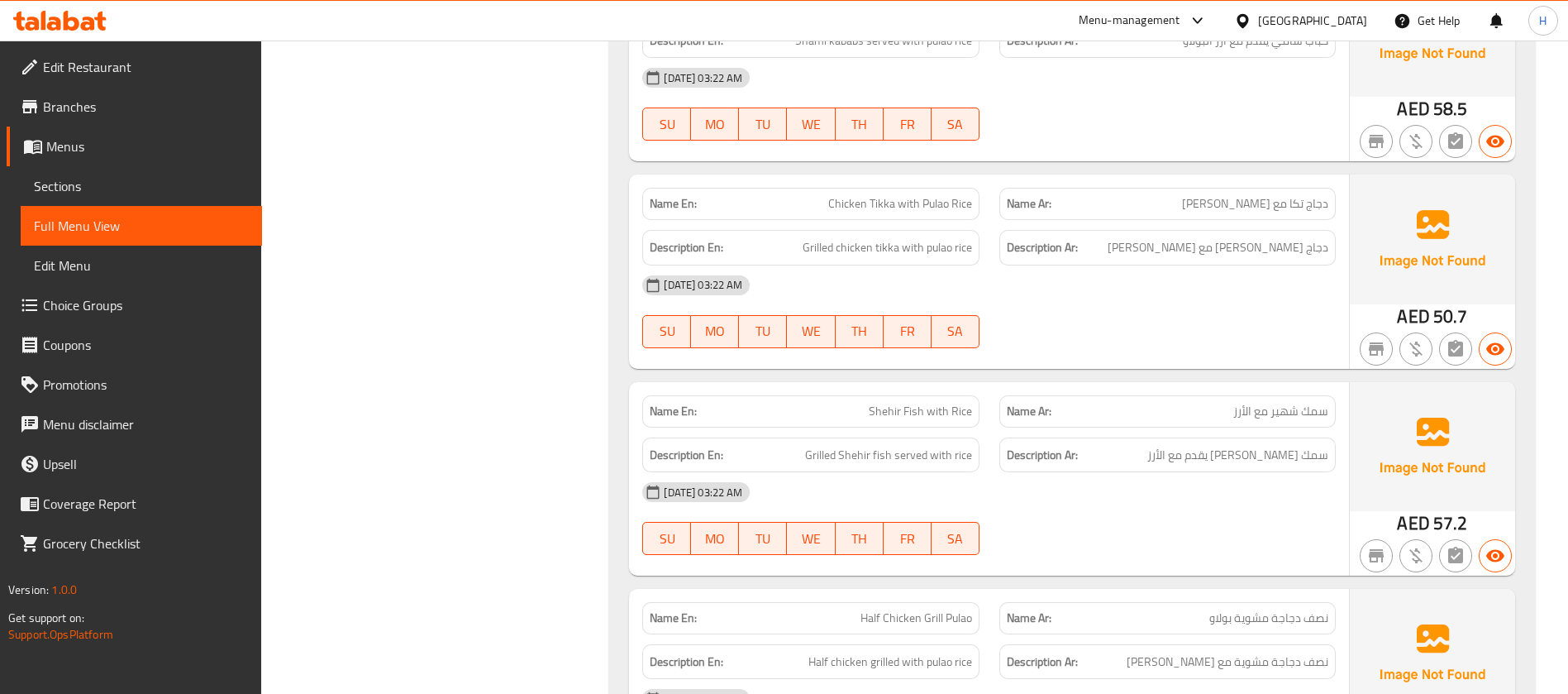
scroll to position [7445, 0]
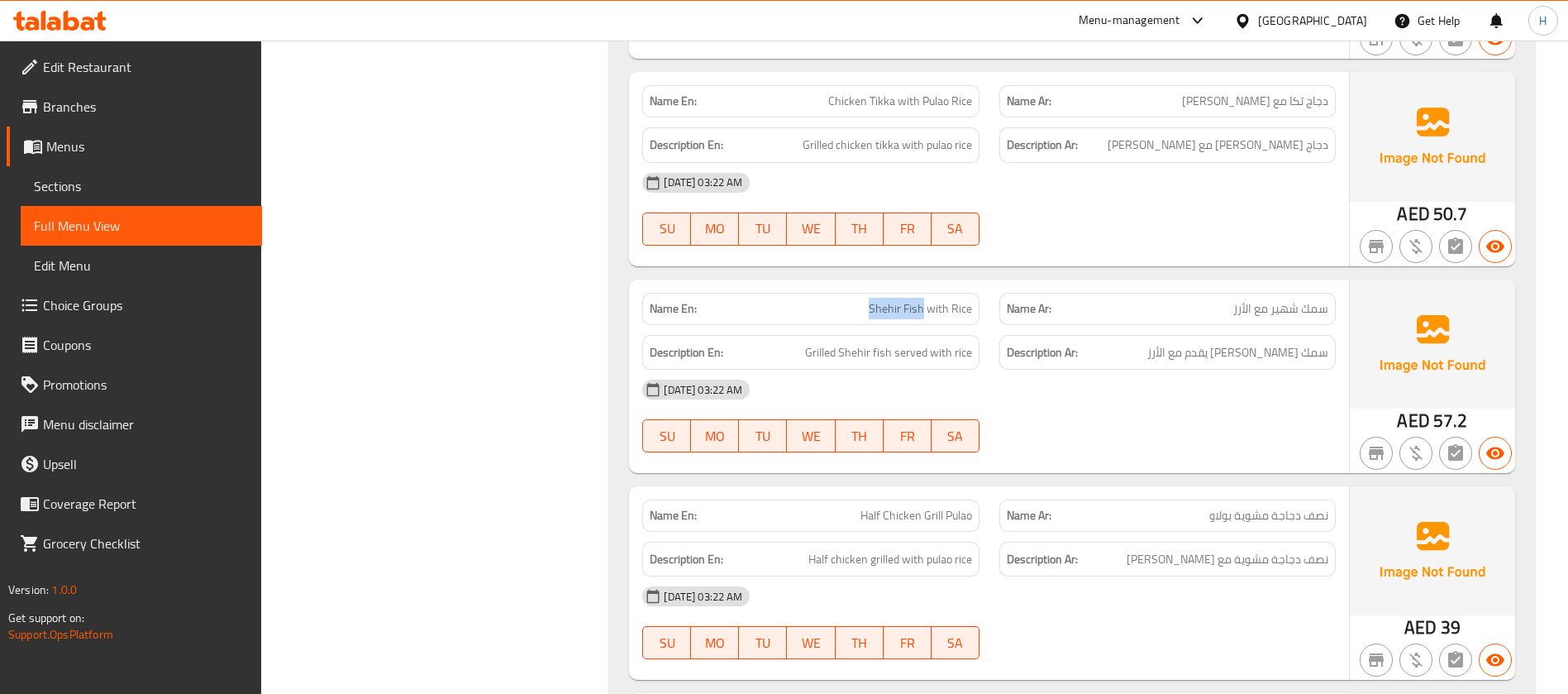
drag, startPoint x: 867, startPoint y: 268, endPoint x: 926, endPoint y: 277, distance: 59.7
click at [926, 300] on p "Name En: Shehir Fish with Rice" at bounding box center [810, 308] width 321 height 18
click at [933, 283] on div "Name En: Shehir Fish with Rice" at bounding box center [810, 309] width 357 height 52
click at [930, 300] on span "Shehir Fish with Rice" at bounding box center [920, 308] width 103 height 18
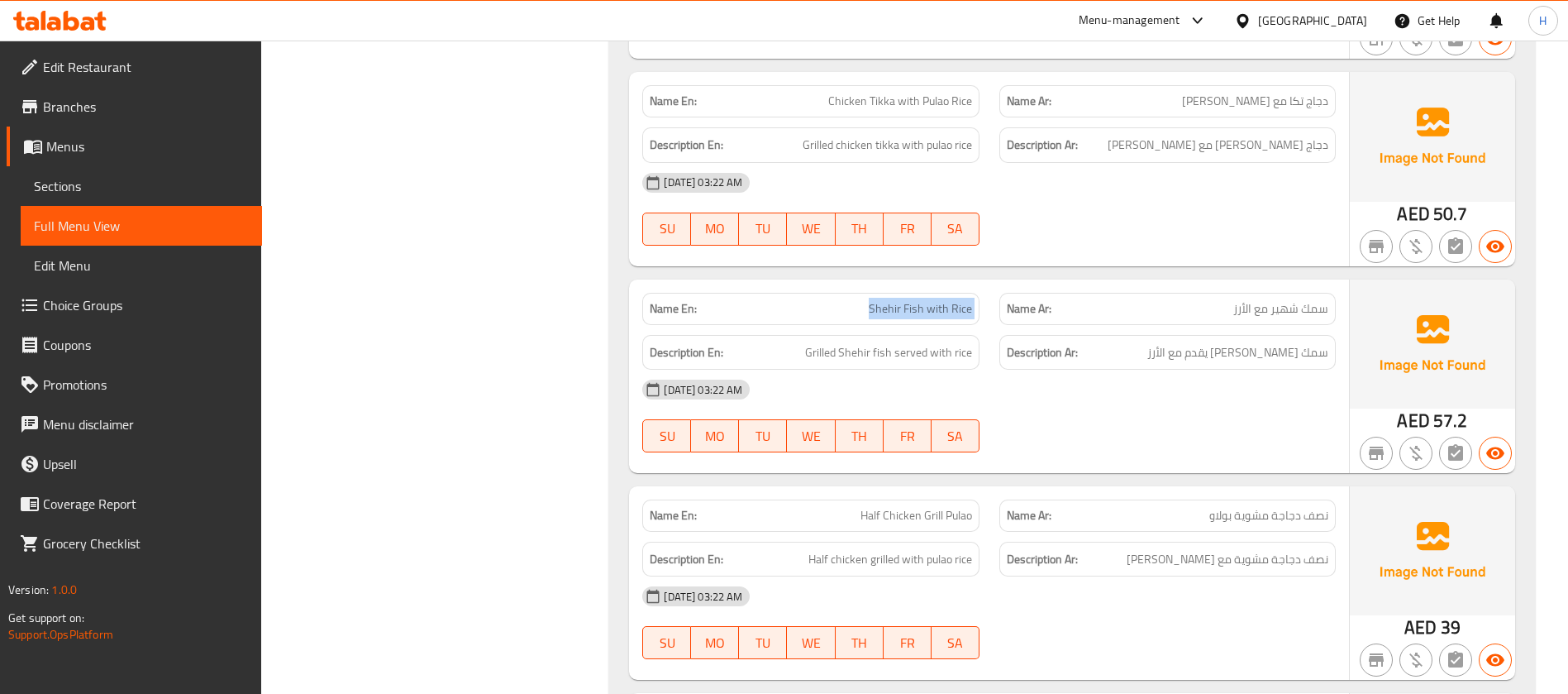
click at [930, 300] on span "Shehir Fish with Rice" at bounding box center [920, 308] width 103 height 18
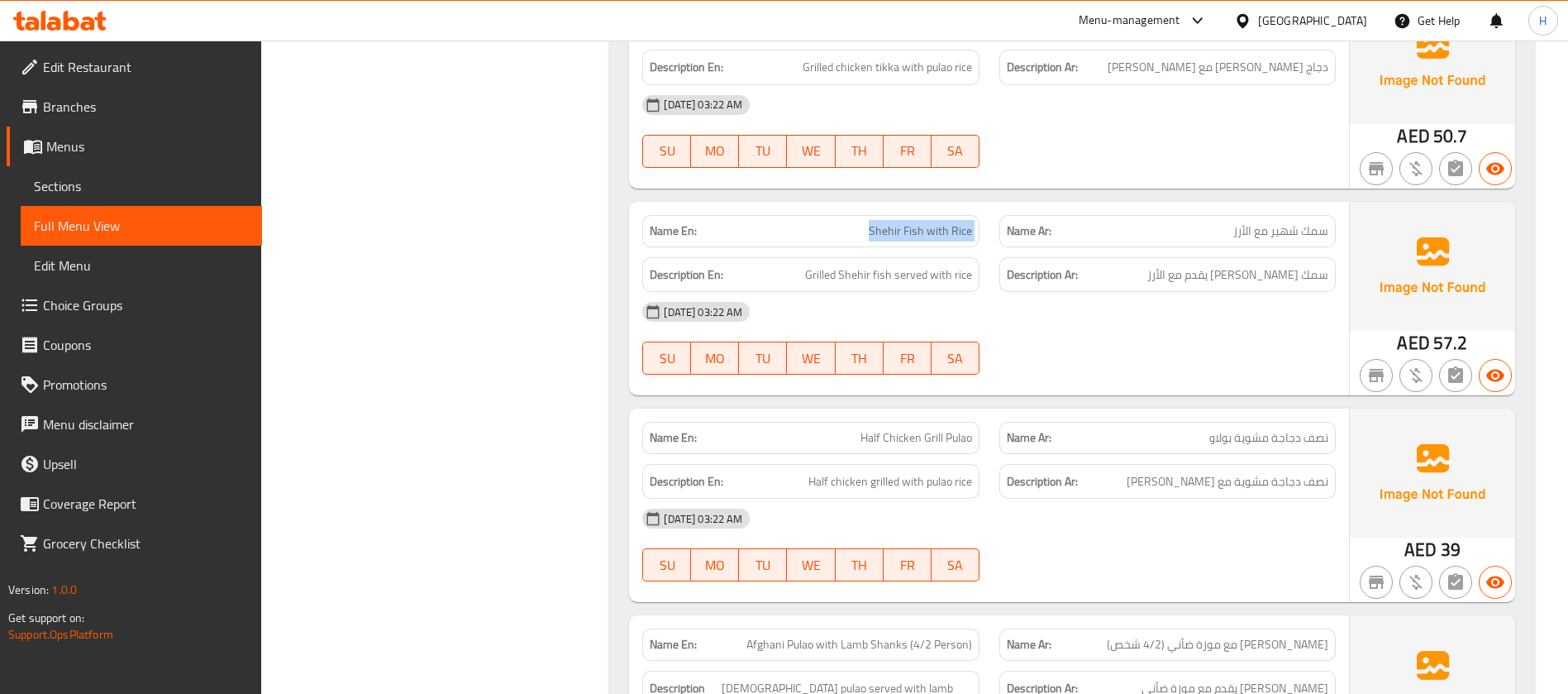
scroll to position [7569, 0]
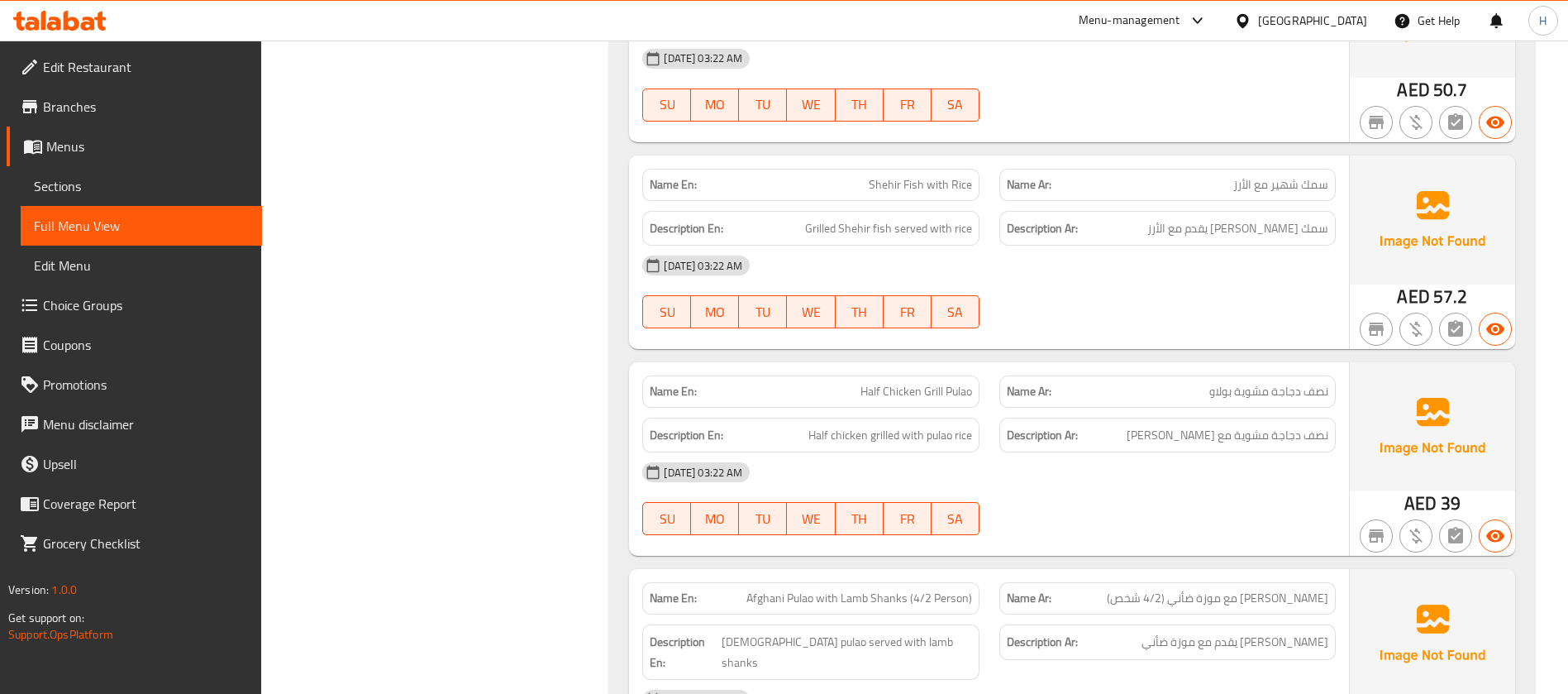
click at [966, 383] on span "Half Chicken Grill Pulao" at bounding box center [916, 391] width 112 height 18
click at [897, 383] on span "Half Chicken Grill Pulao" at bounding box center [916, 391] width 112 height 18
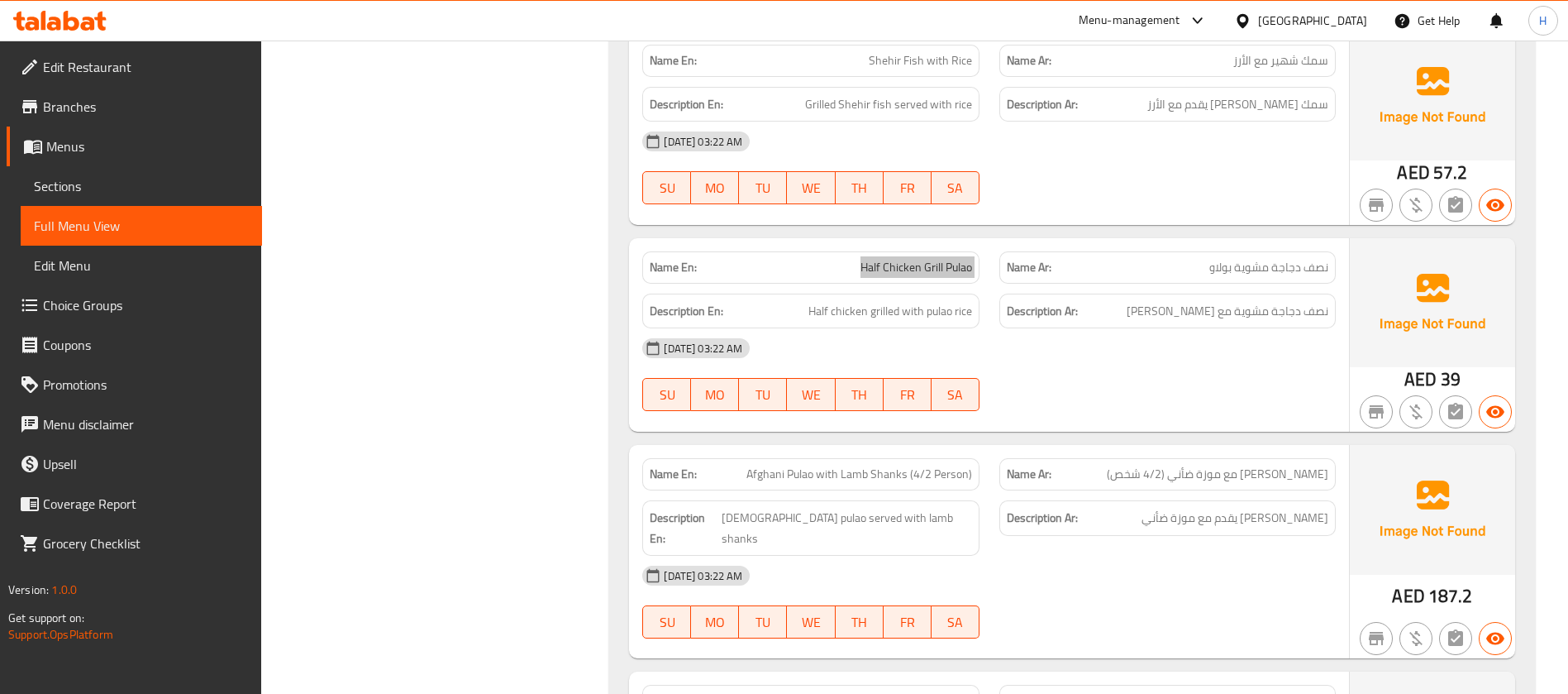
scroll to position [7817, 0]
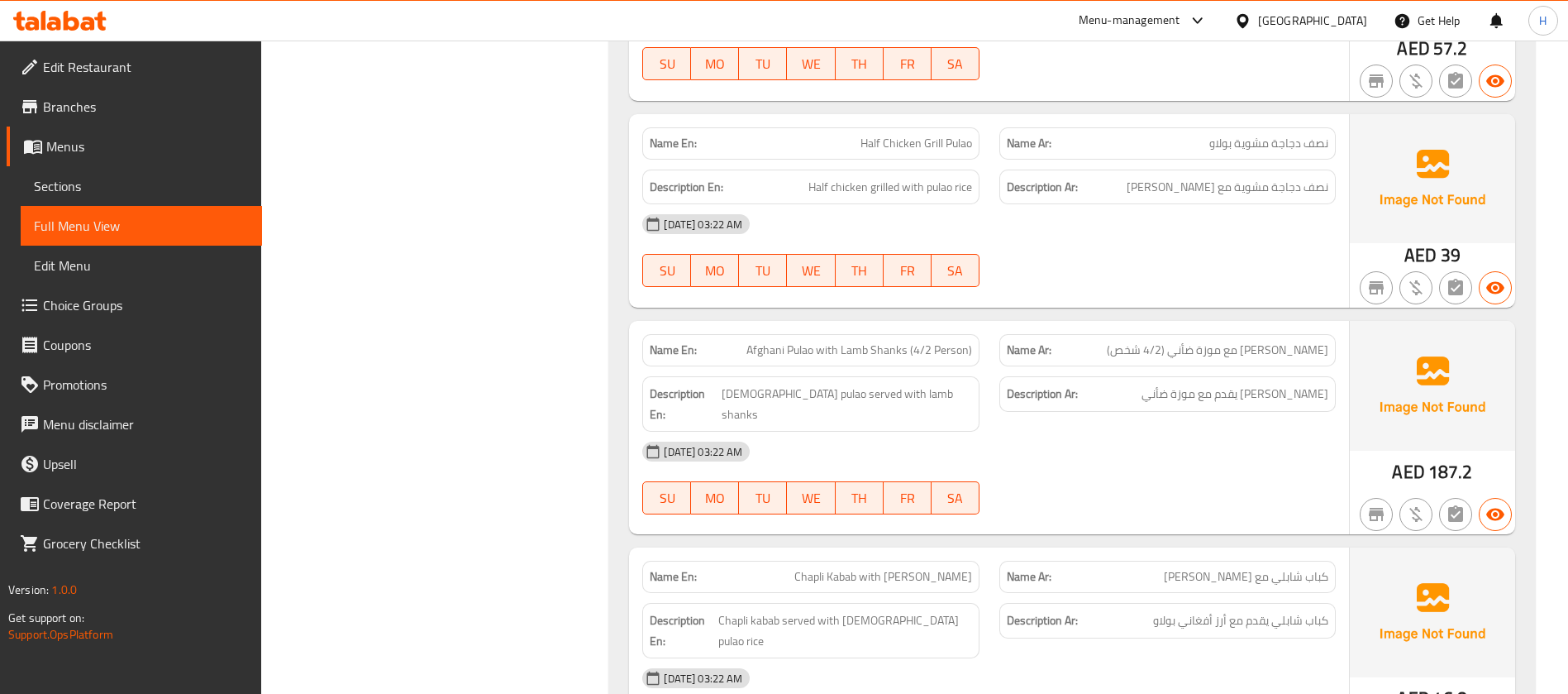
click at [898, 342] on span "Afghani Pulao with Lamb Shanks (4/2 Person)" at bounding box center [859, 350] width 225 height 18
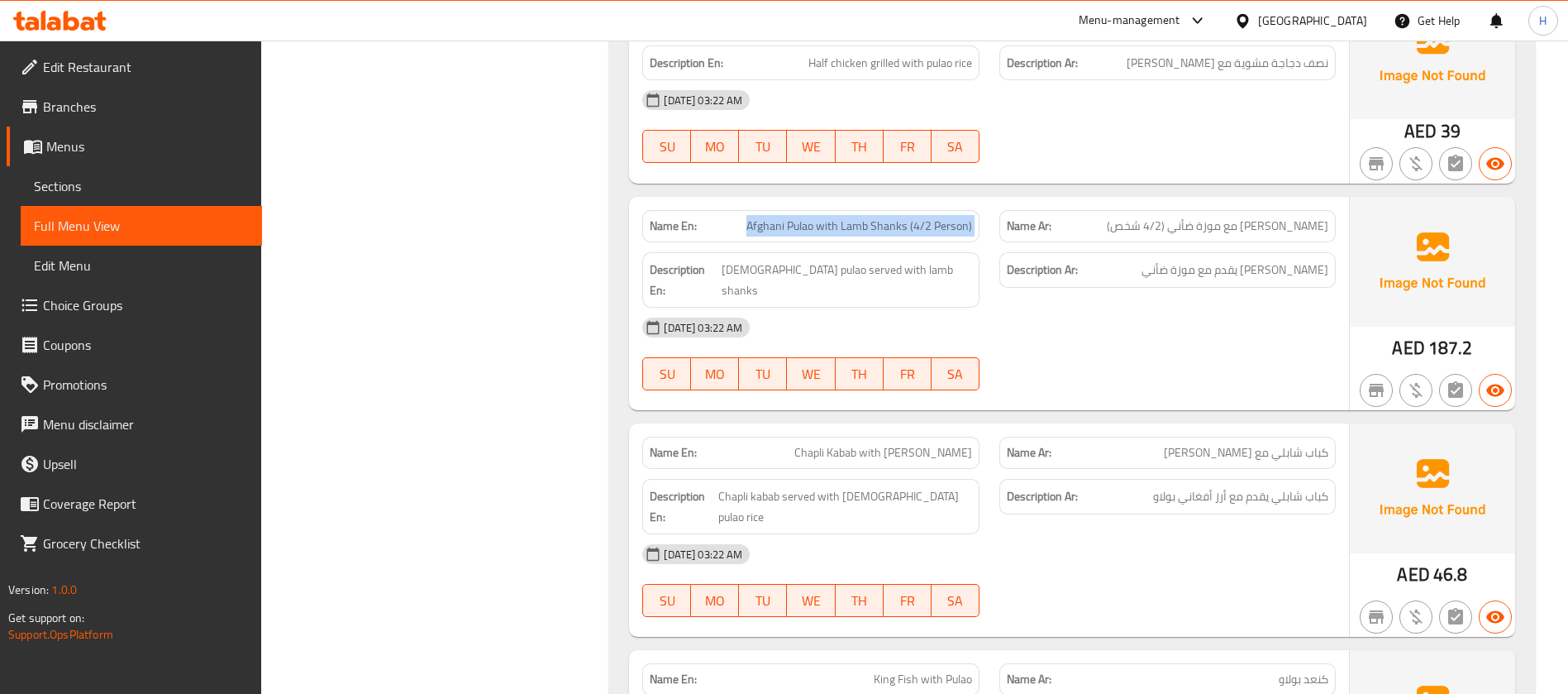
scroll to position [8065, 0]
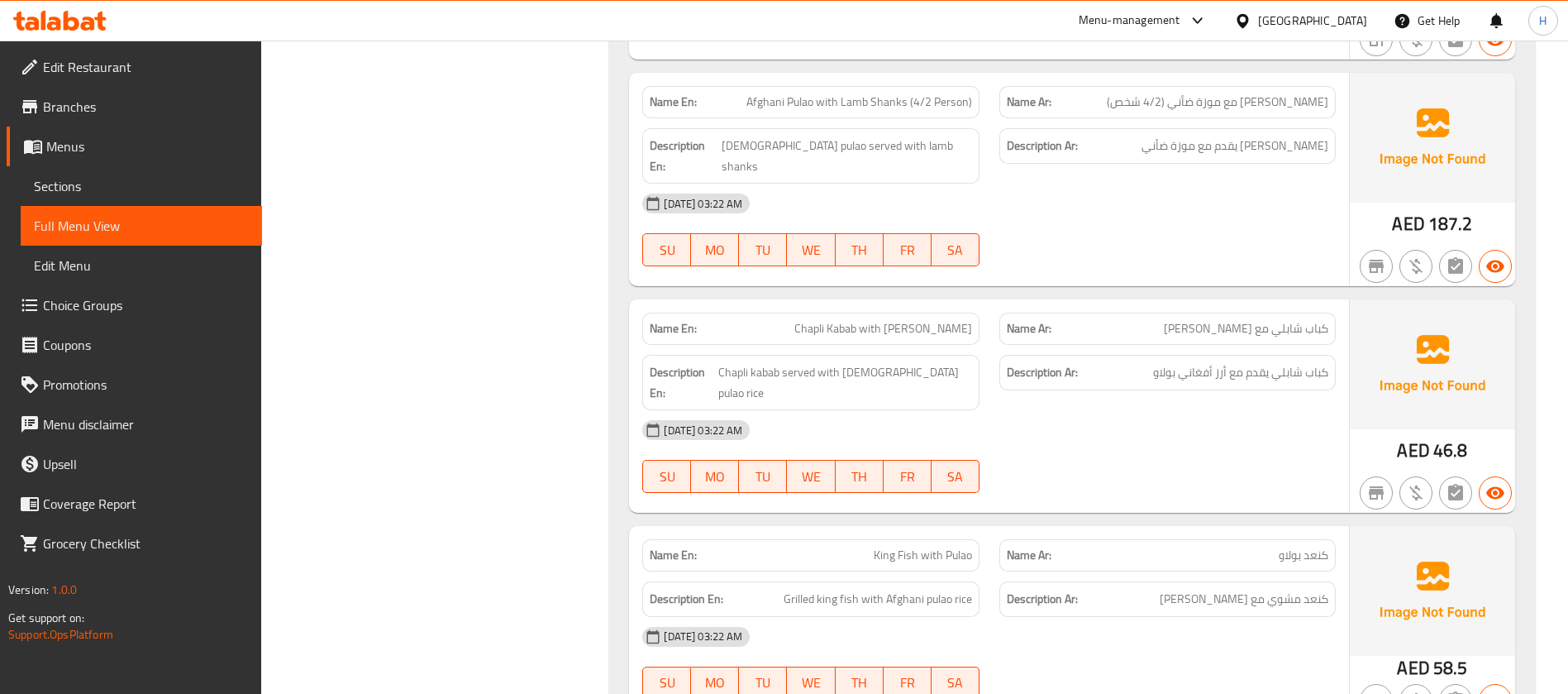
click at [892, 303] on div "Name En: Chapli Kabab with Afghani Pulao" at bounding box center [810, 329] width 357 height 52
click at [881, 303] on div "Name En: Chapli Kabab with Afghani Pulao" at bounding box center [810, 329] width 357 height 52
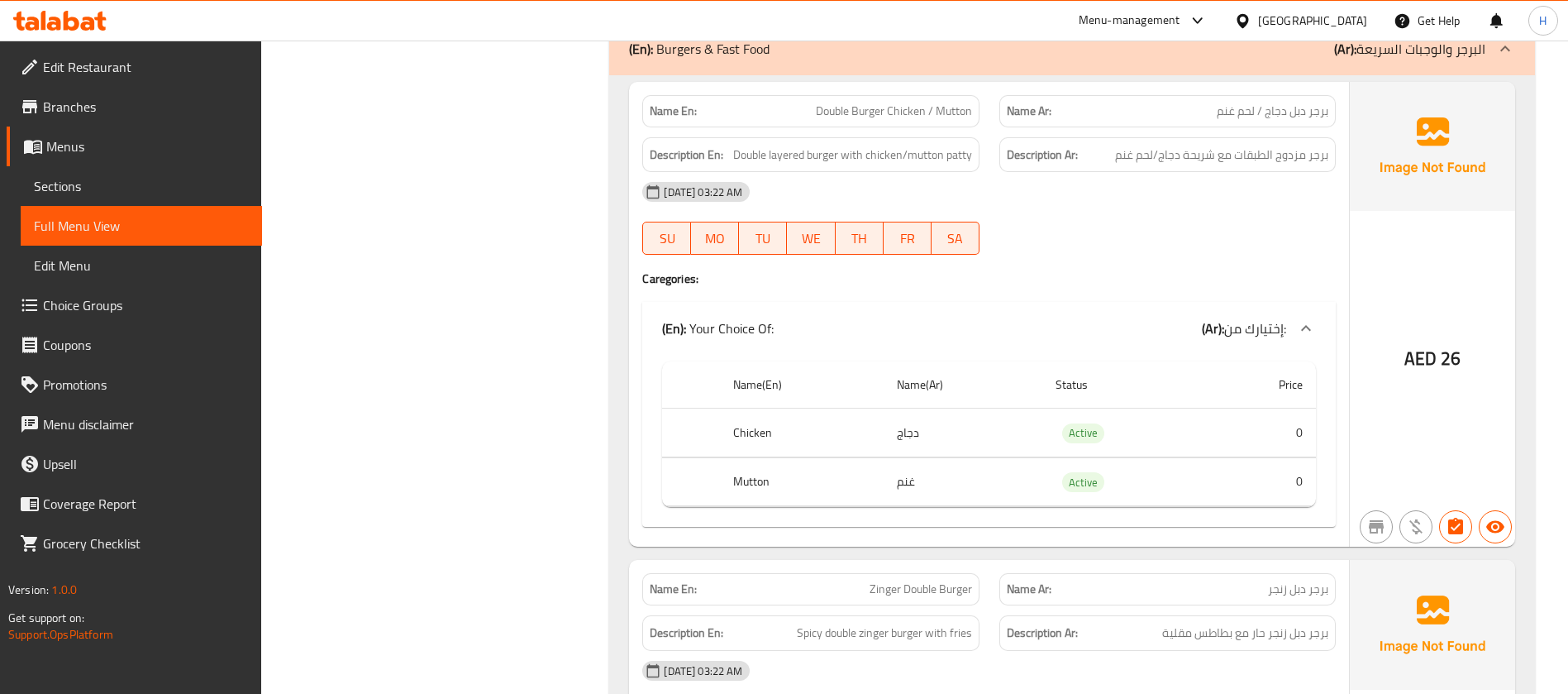
scroll to position [8685, 0]
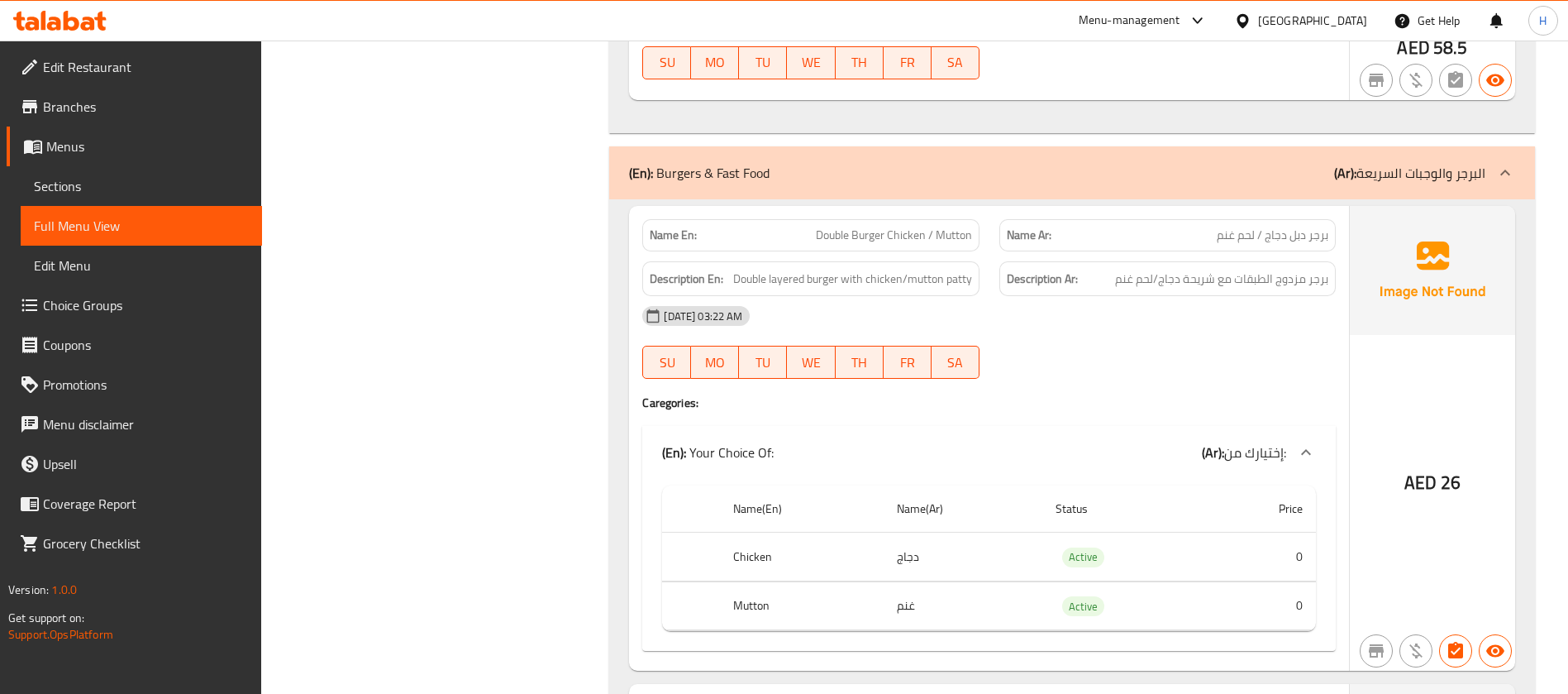
click at [888, 226] on span "Double Burger Chicken / Mutton" at bounding box center [894, 235] width 156 height 18
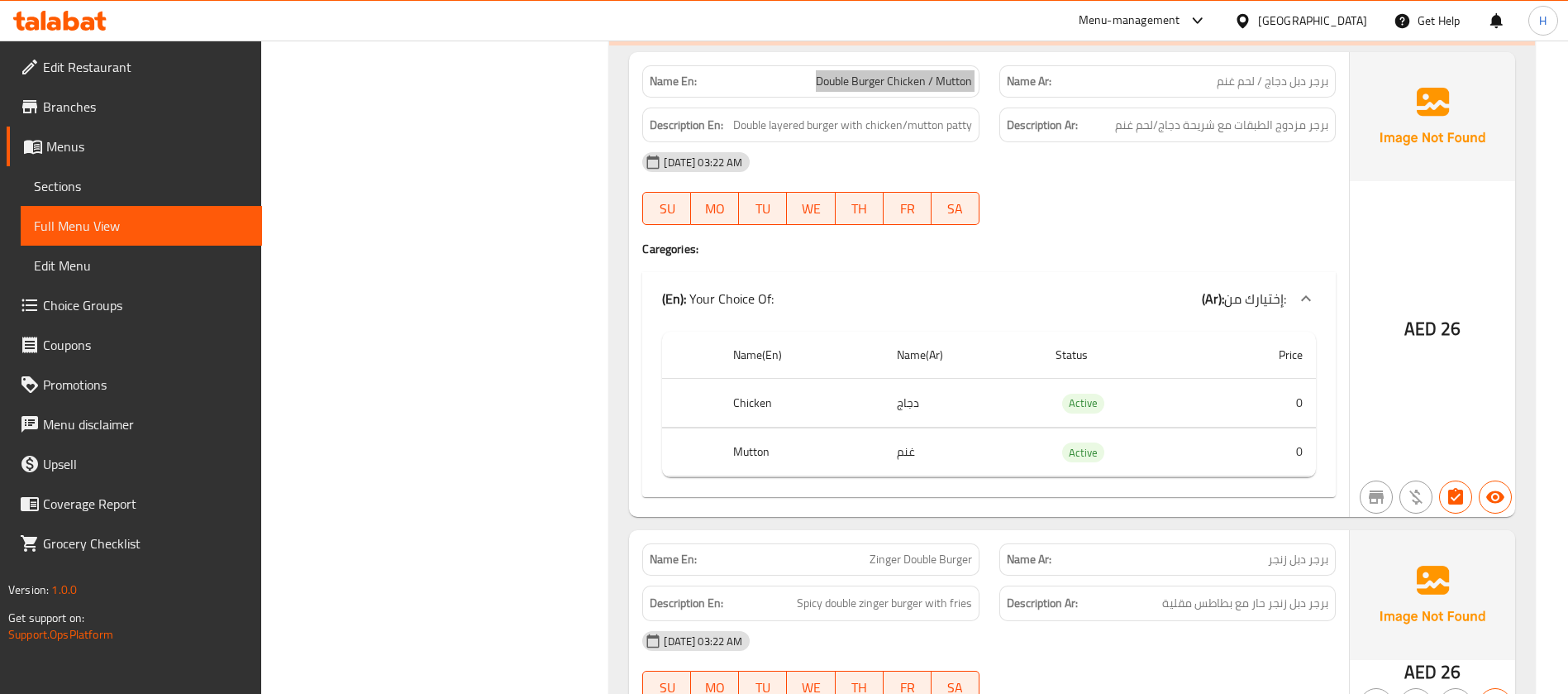
scroll to position [9057, 0]
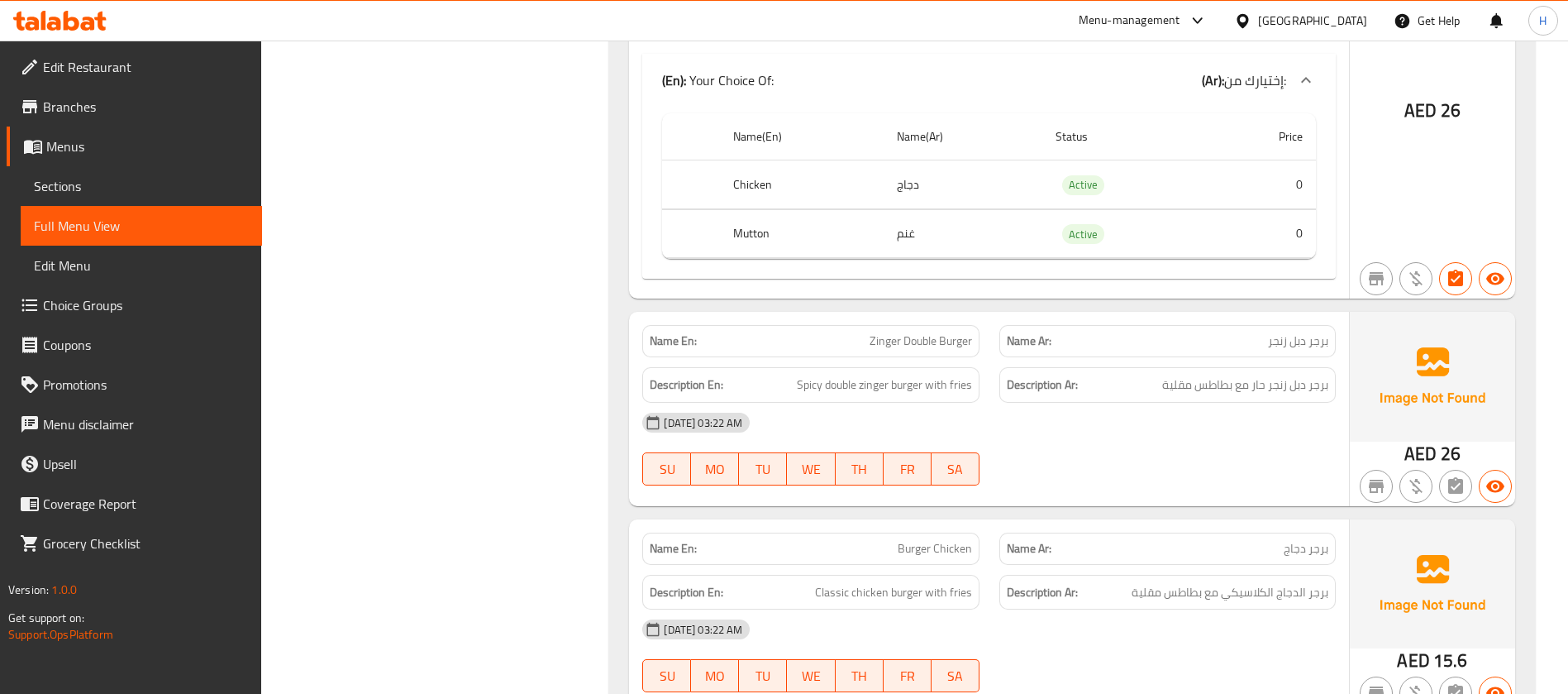
click at [859, 333] on p "Name En: Zinger Double Burger" at bounding box center [810, 341] width 321 height 18
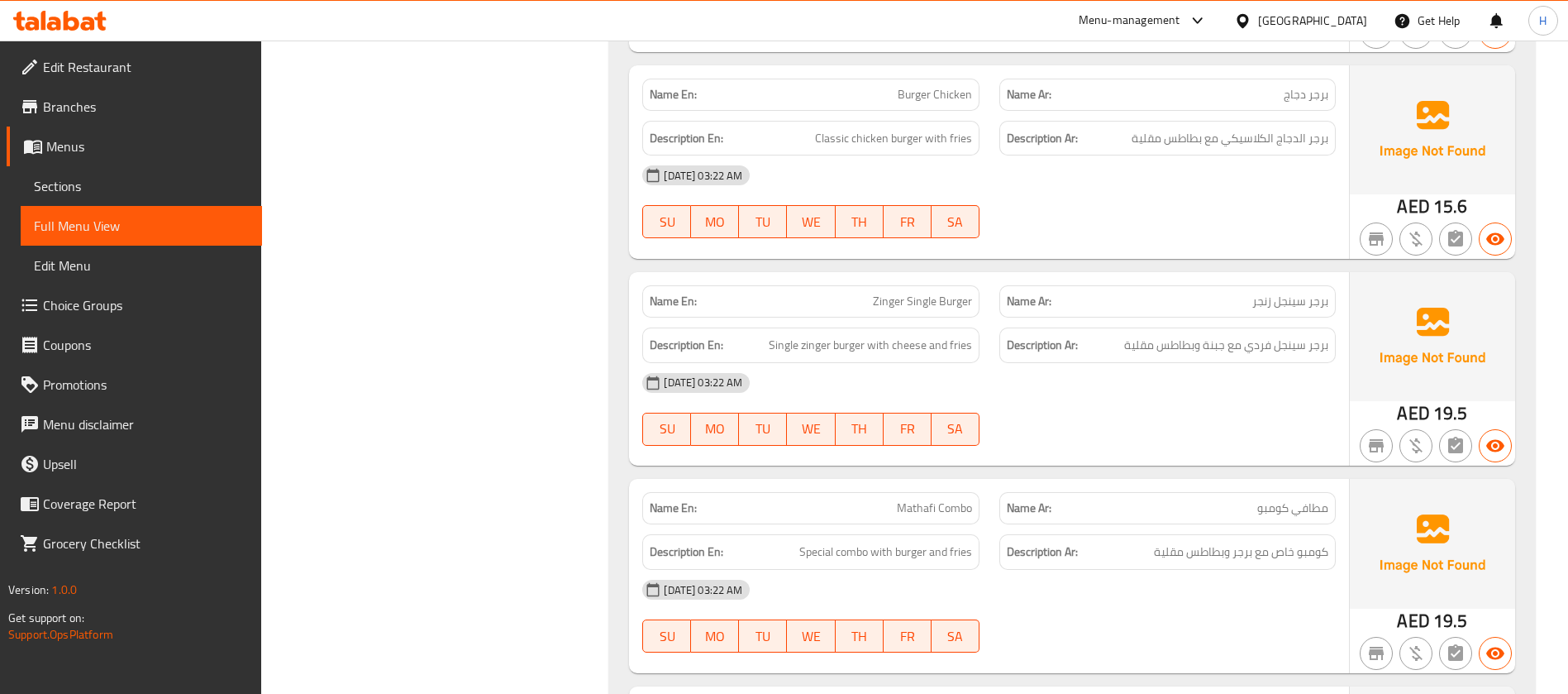
scroll to position [9554, 0]
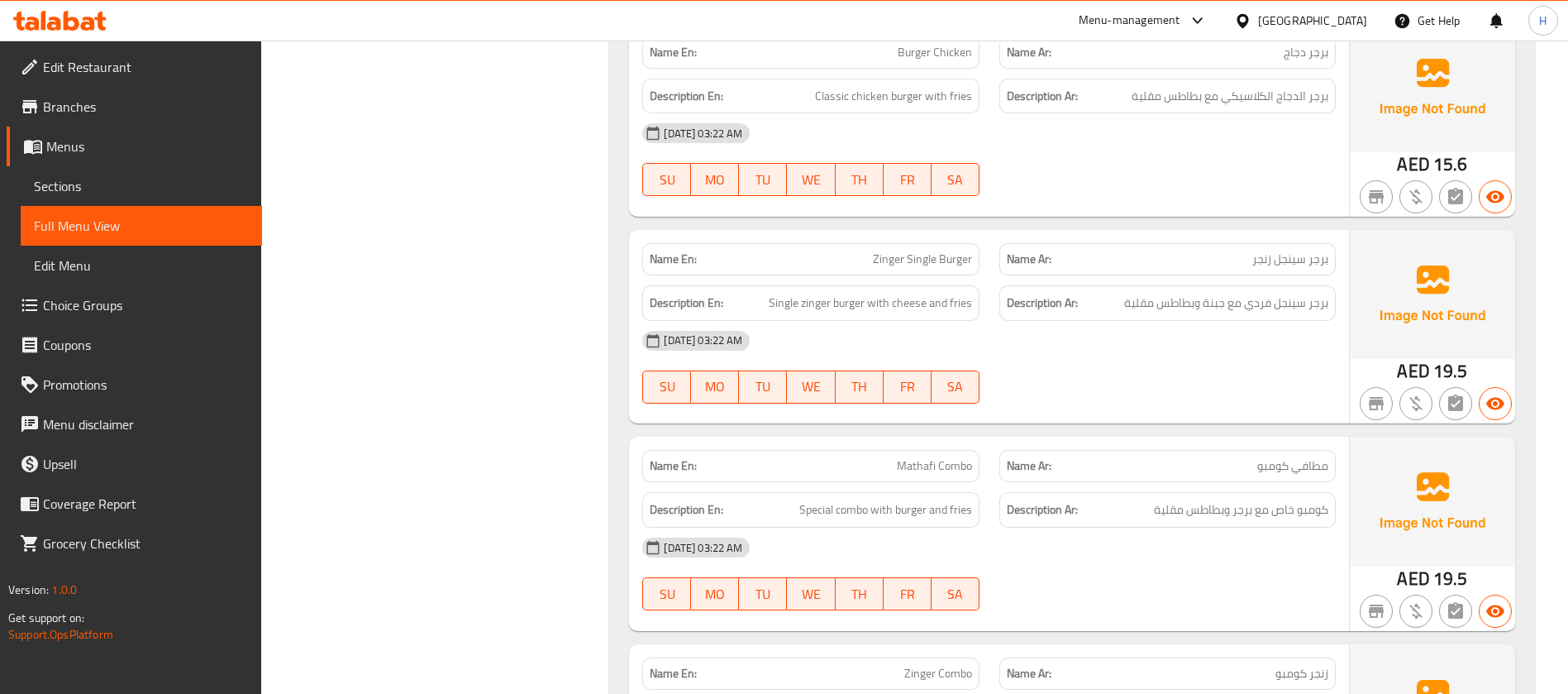
click at [951, 251] on span "Zinger Single Burger" at bounding box center [923, 259] width 100 height 18
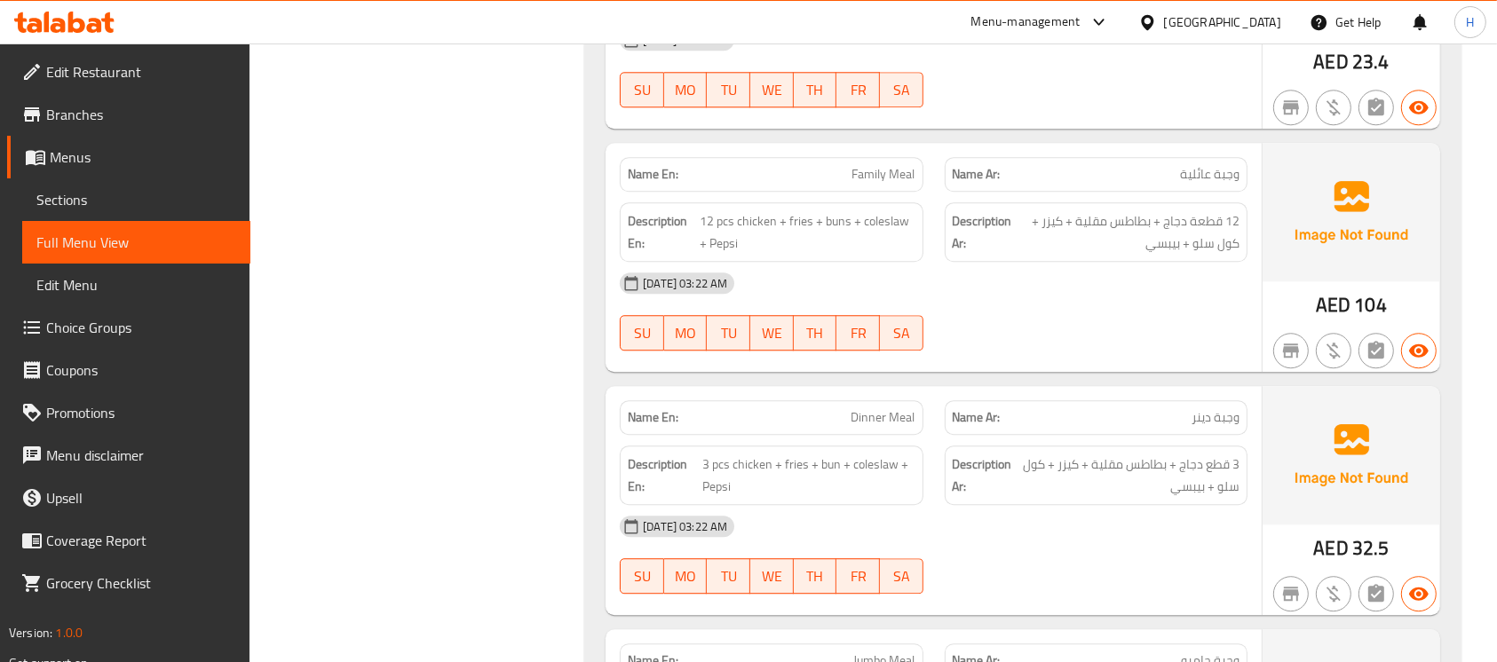
scroll to position [11439, 0]
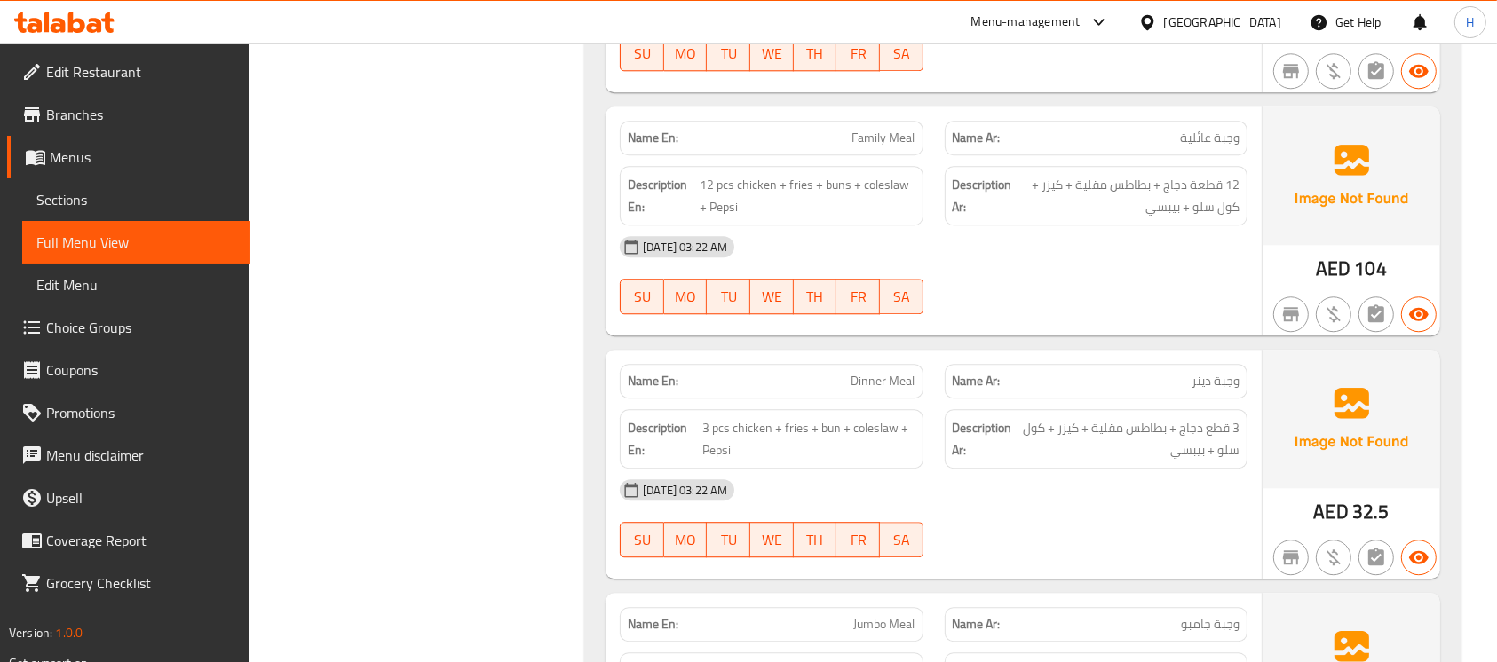
click at [1050, 226] on div "29-08-2025 03:22 AM SU MO TU WE TH FR SA" at bounding box center [933, 275] width 649 height 99
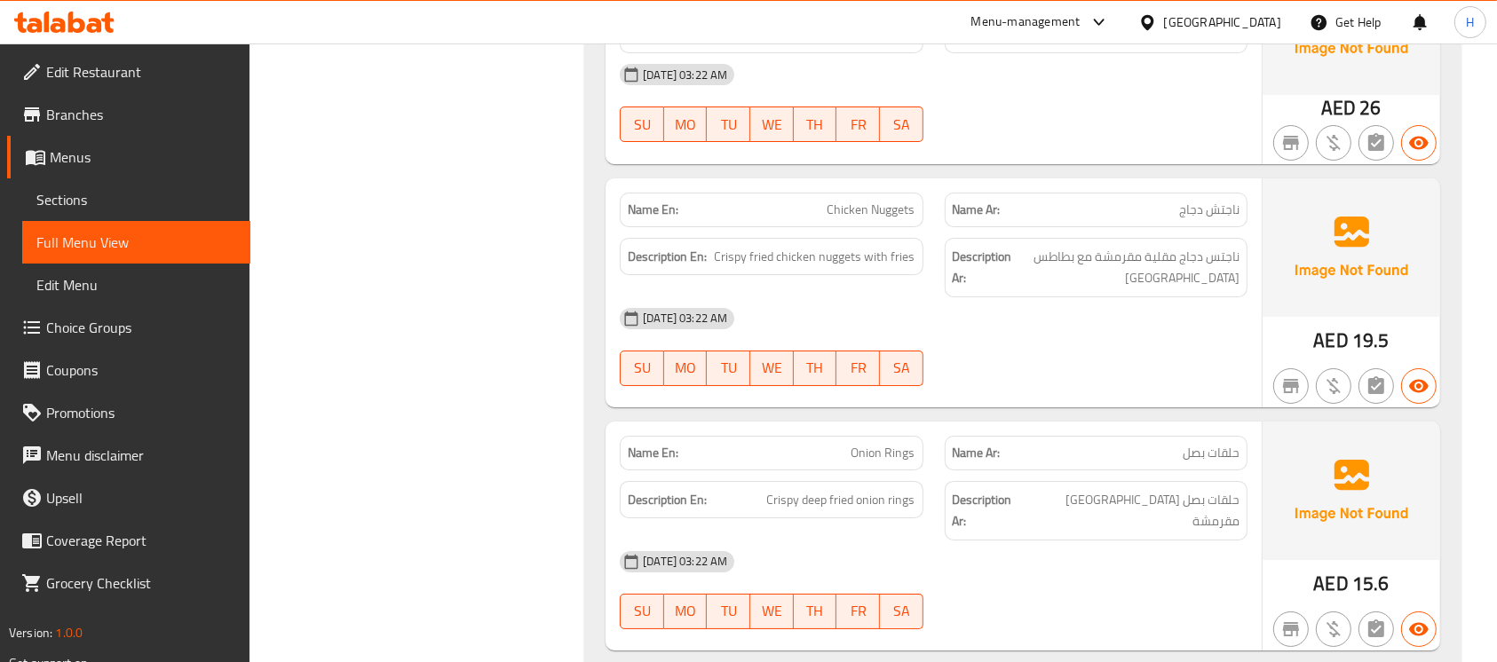
scroll to position [13452, 0]
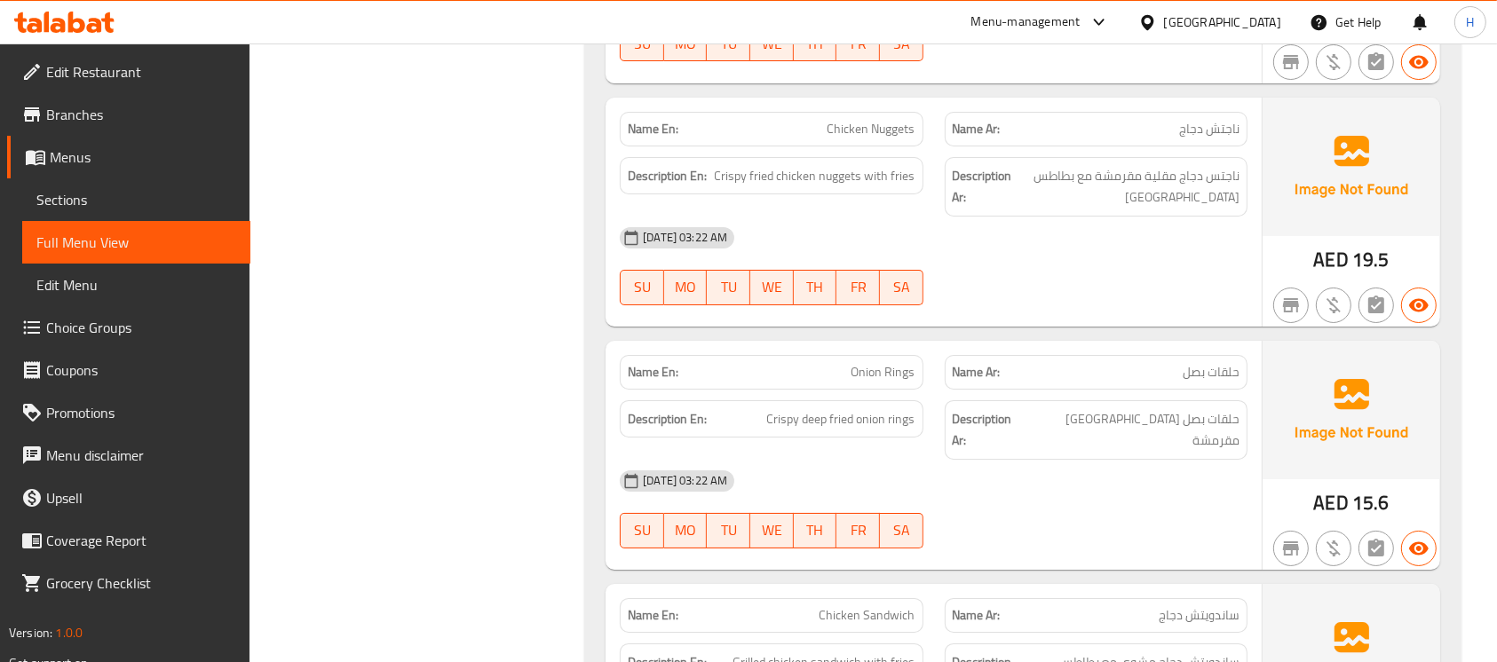
click at [893, 363] on span "Onion Rings" at bounding box center [884, 372] width 64 height 19
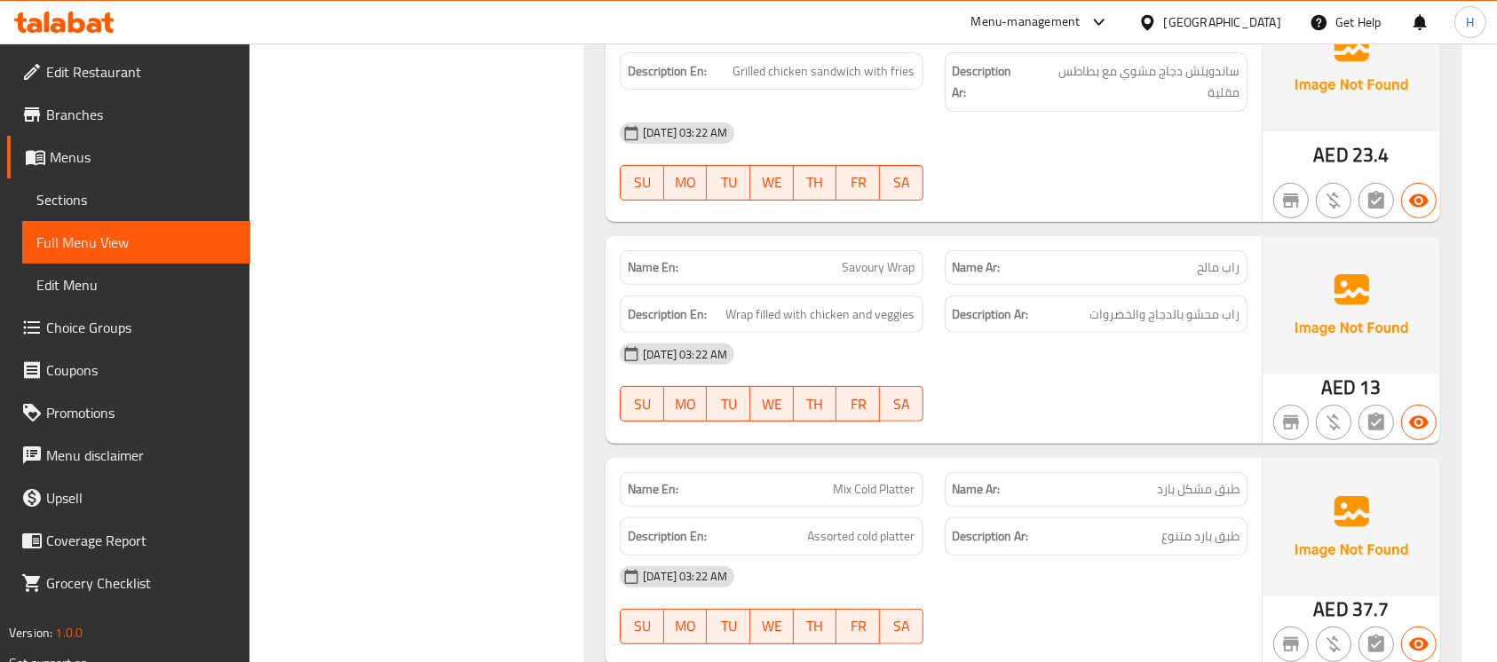
scroll to position [14163, 0]
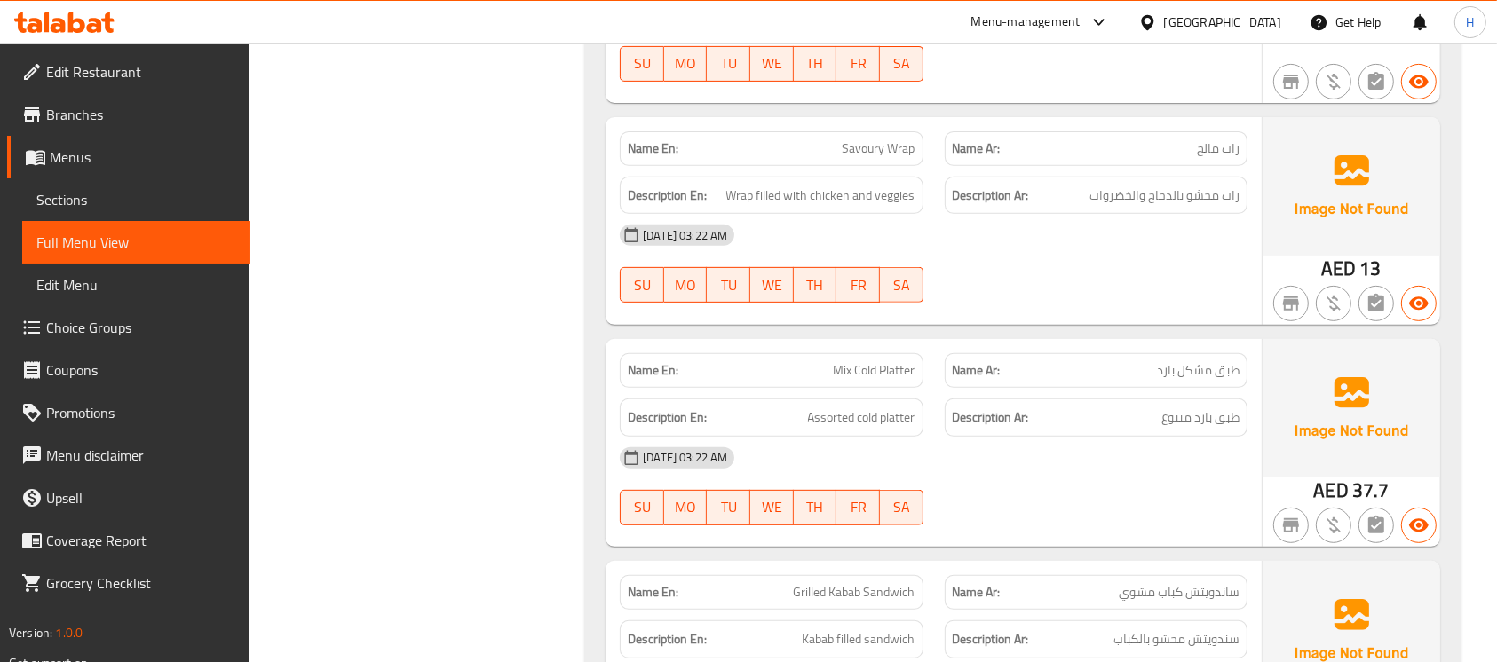
click at [905, 361] on span "Mix Cold Platter" at bounding box center [875, 370] width 82 height 19
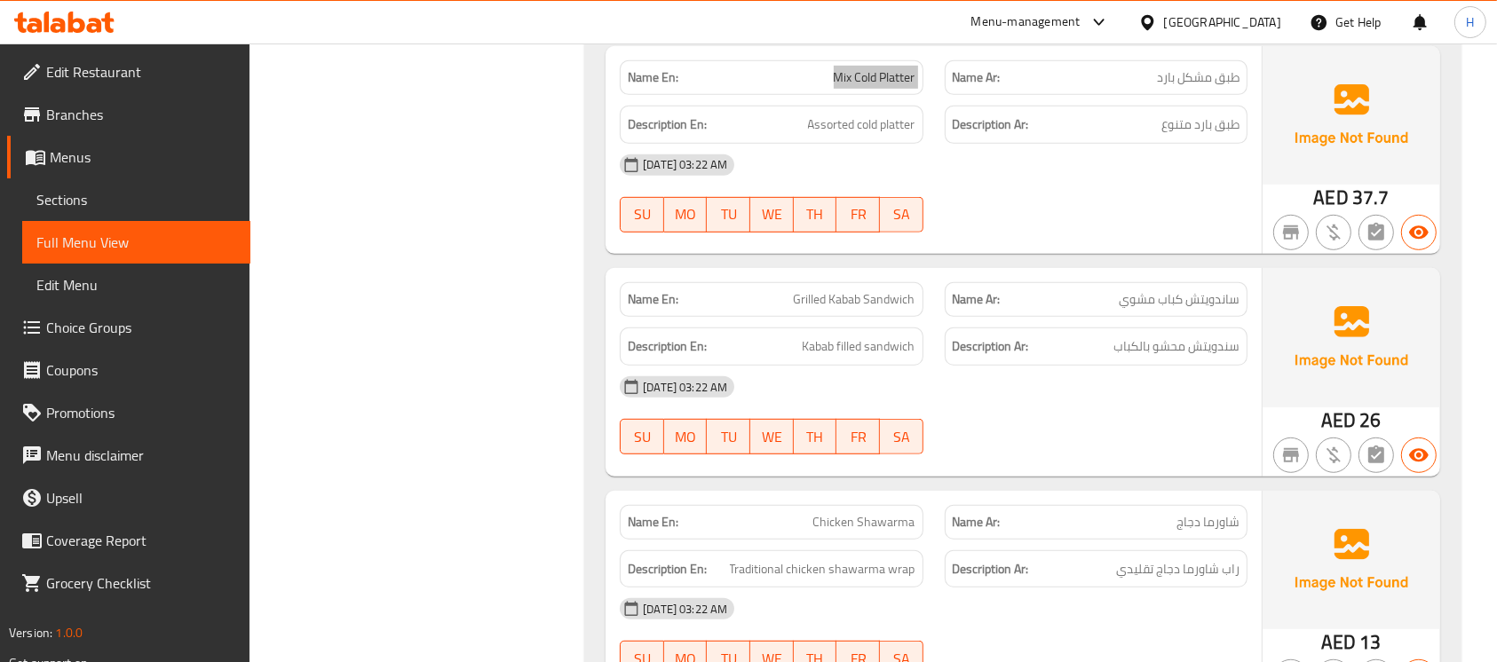
scroll to position [14518, 0]
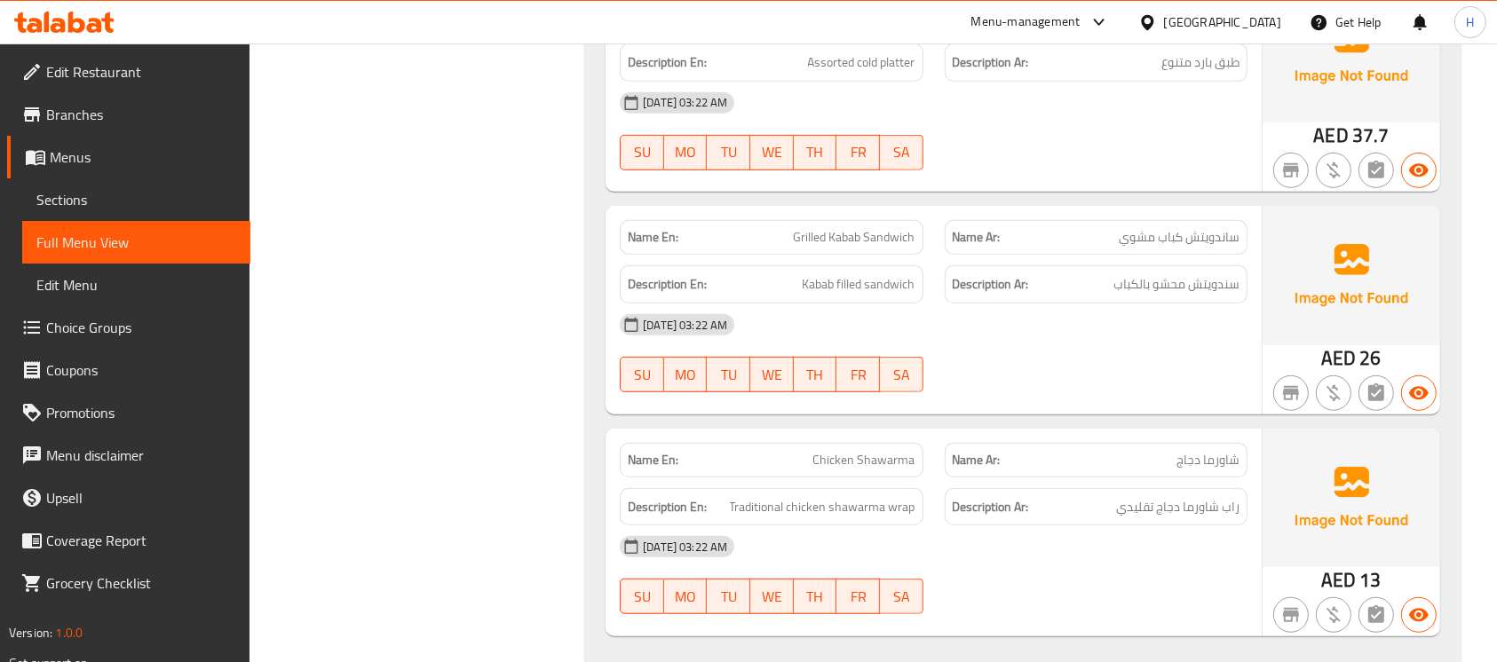
click at [821, 451] on span "Chicken Shawarma" at bounding box center [864, 460] width 102 height 19
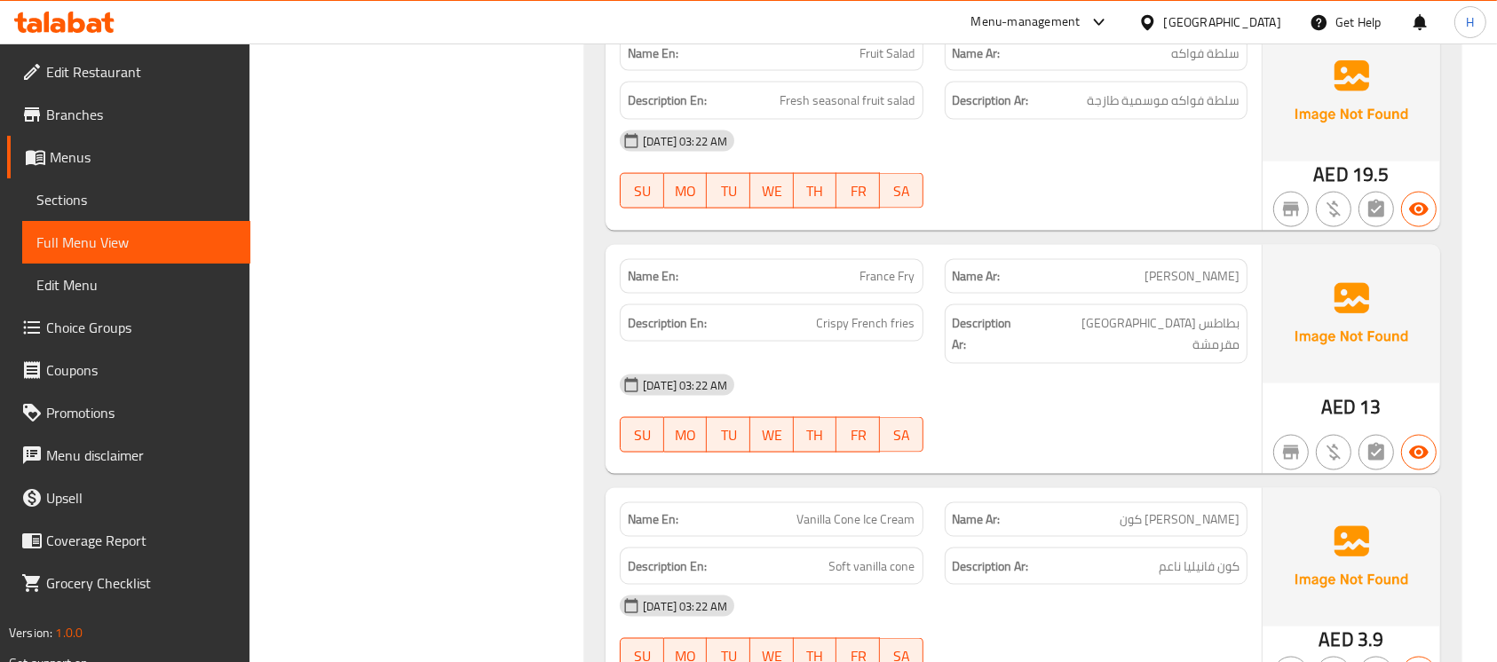
scroll to position [16175, 0]
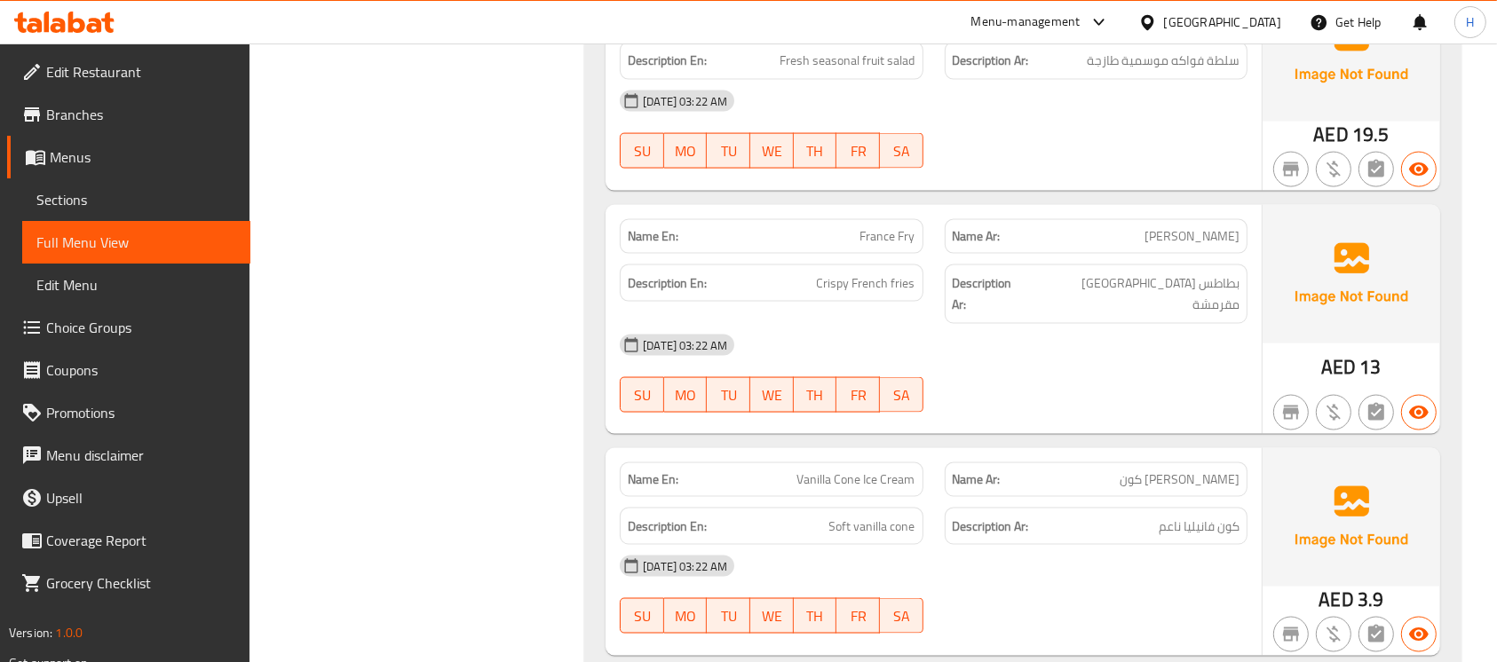
click at [872, 471] on span "Vanilla Cone Ice Cream" at bounding box center [856, 480] width 118 height 19
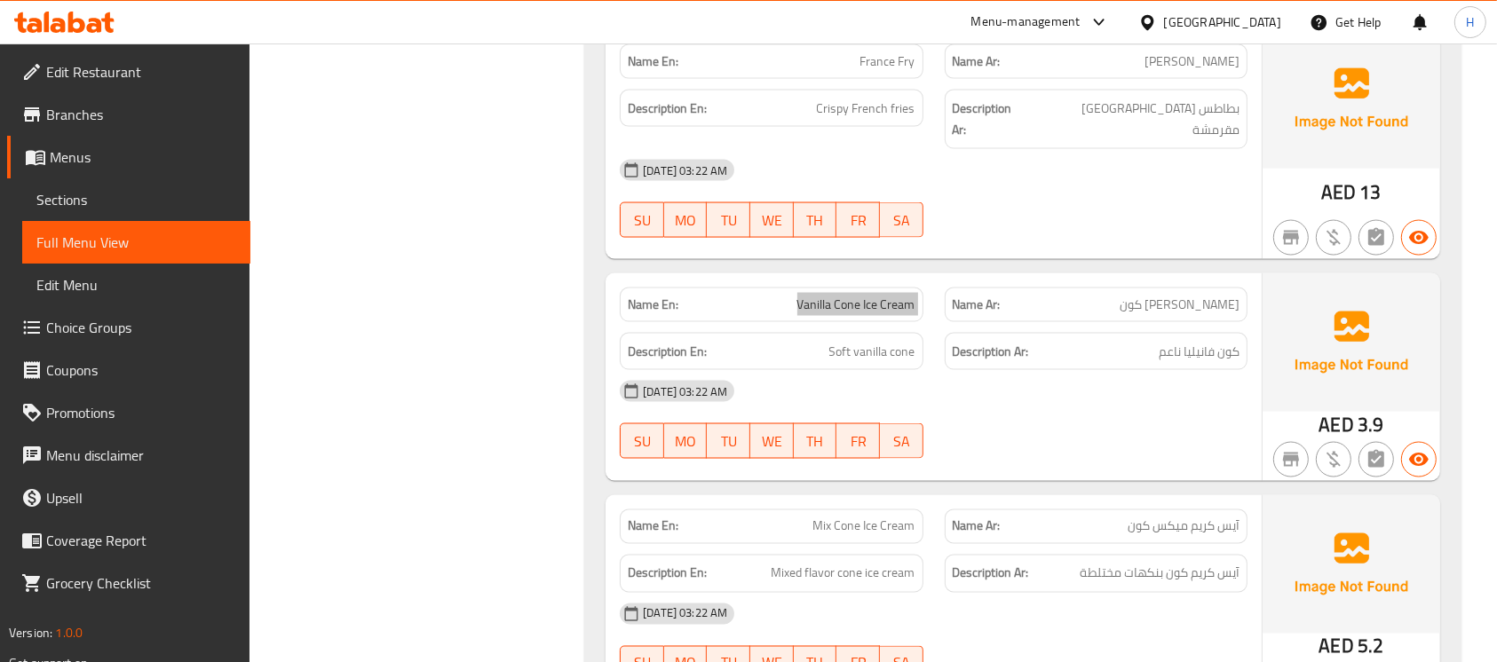
scroll to position [16412, 0]
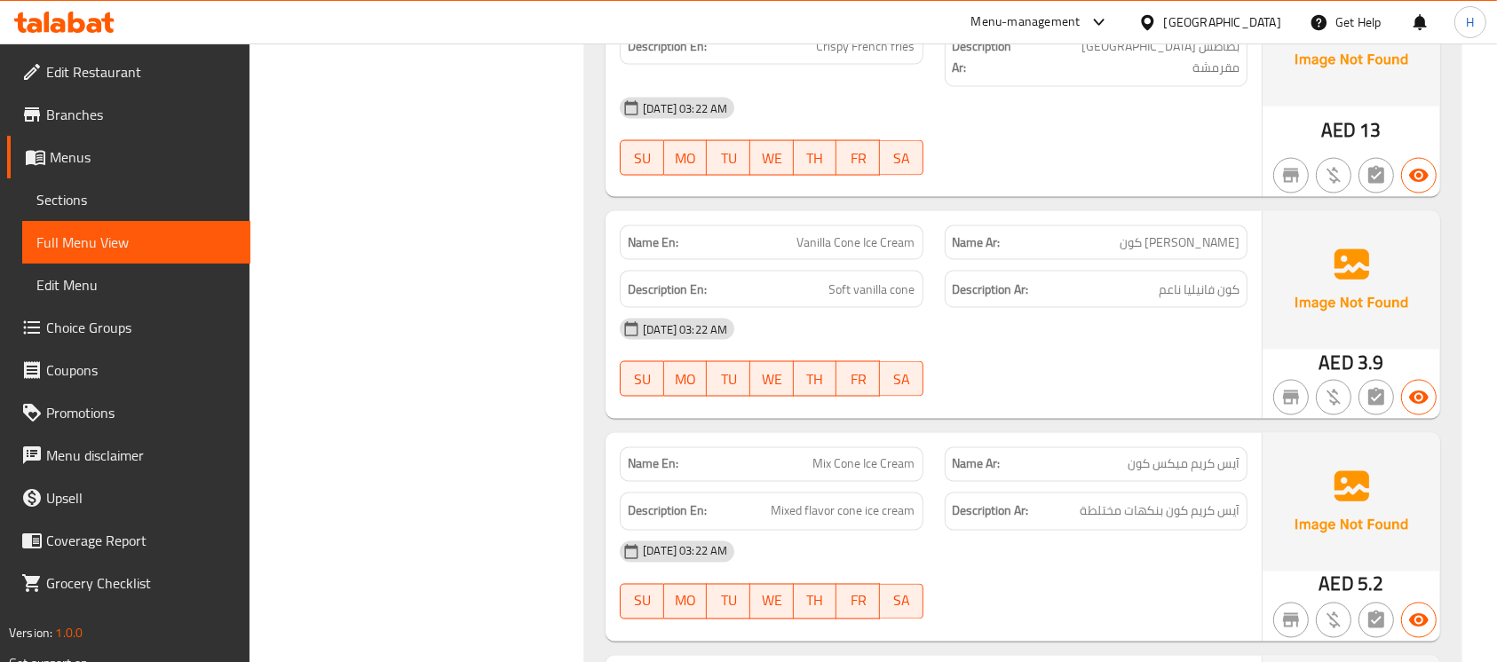
click at [814, 456] on span "Mix Cone Ice Cream" at bounding box center [864, 465] width 102 height 19
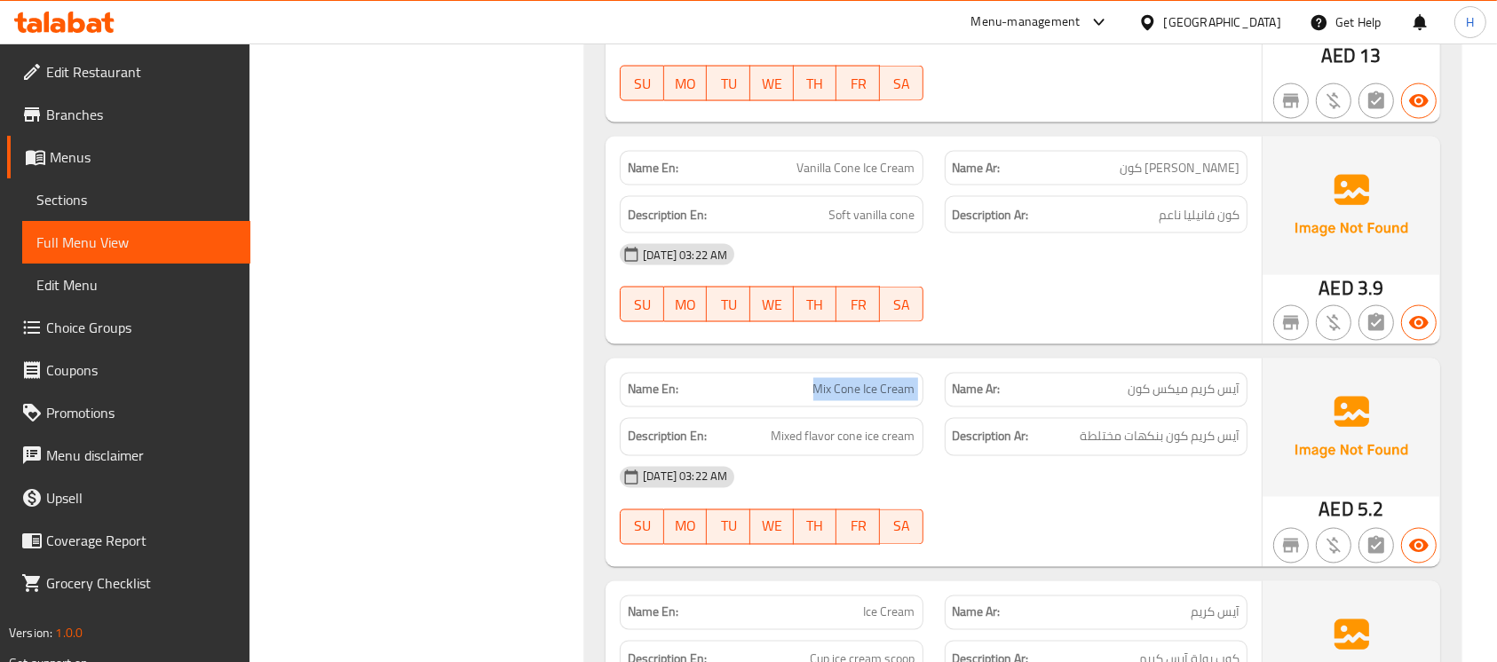
scroll to position [16530, 0]
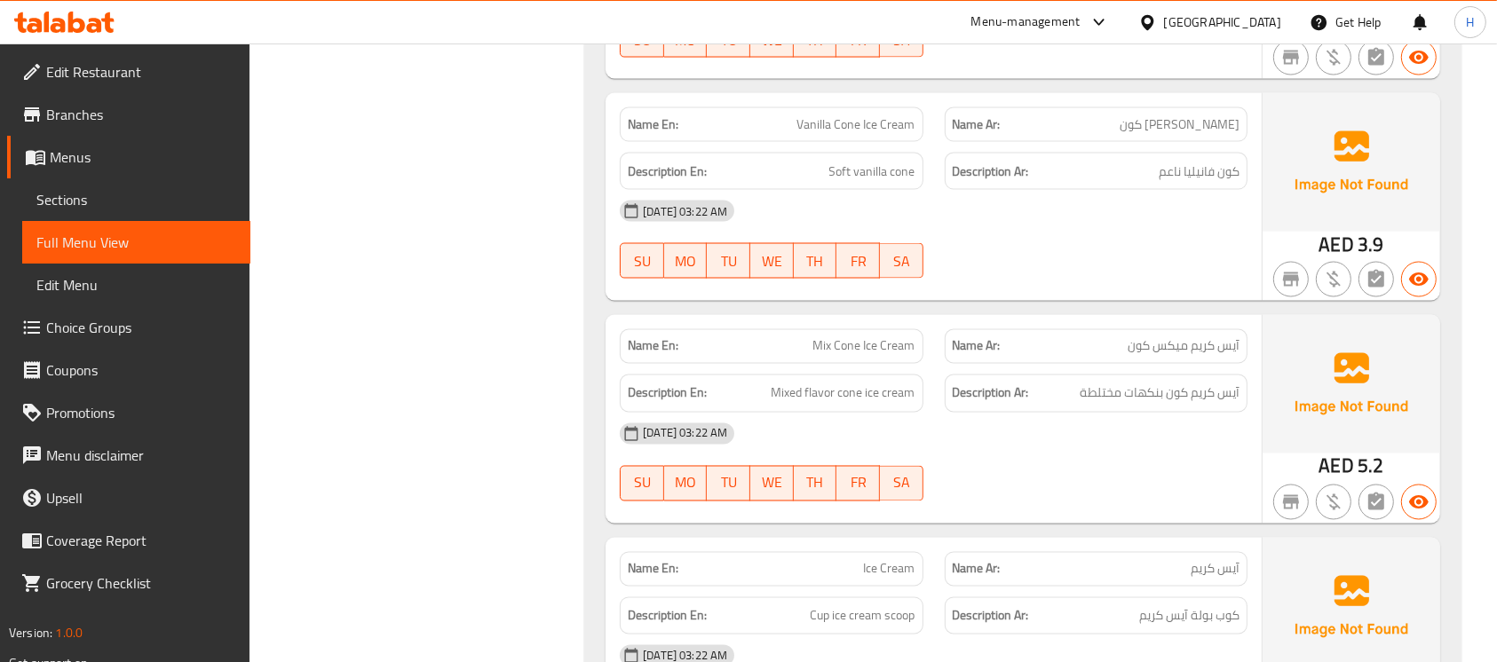
click at [841, 560] on p "Name En: Ice Cream" at bounding box center [771, 569] width 287 height 19
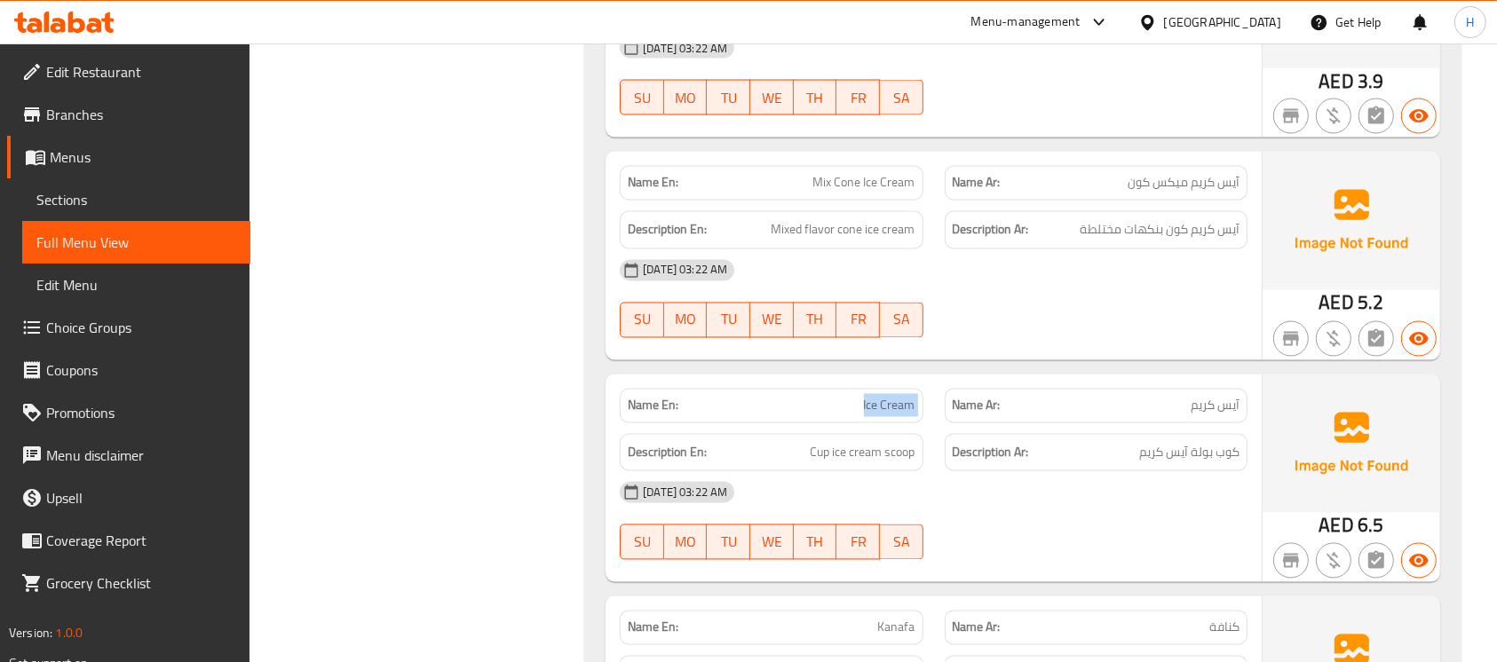
scroll to position [16767, 0]
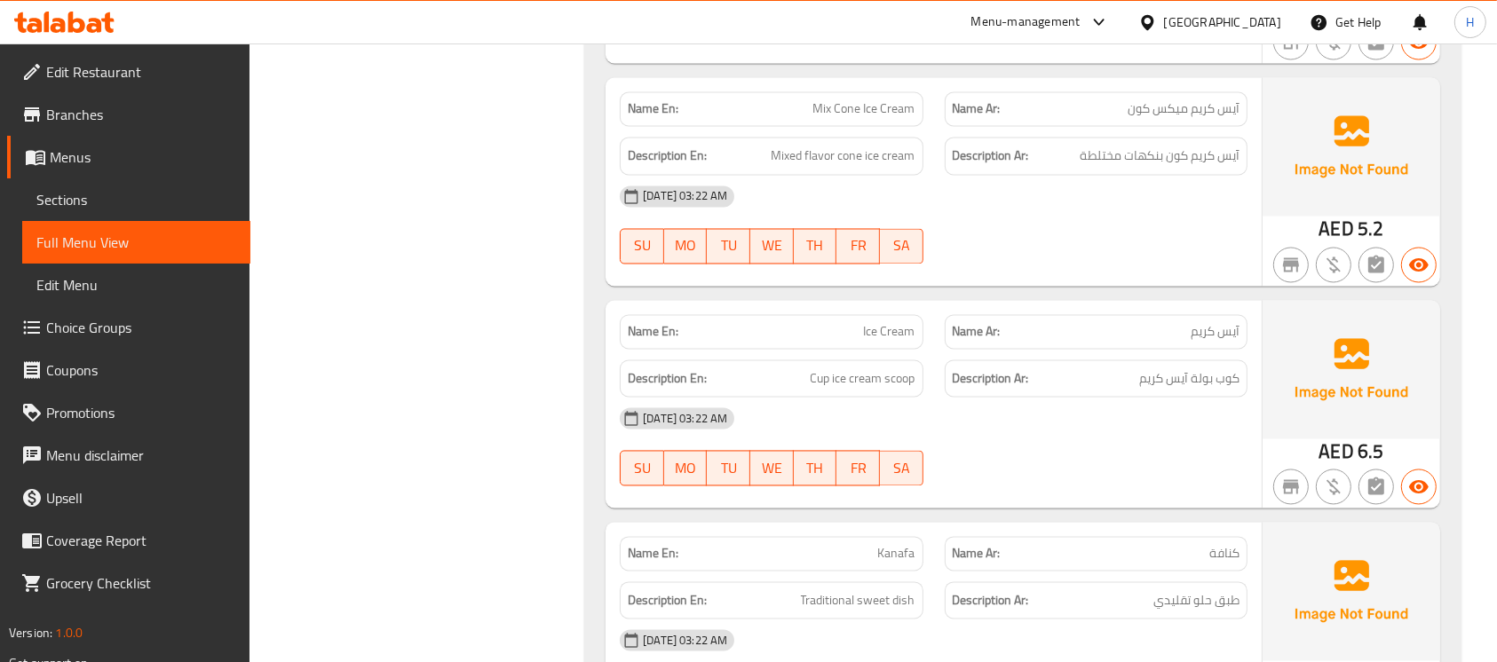
click at [881, 545] on span "Kanafa" at bounding box center [896, 554] width 37 height 19
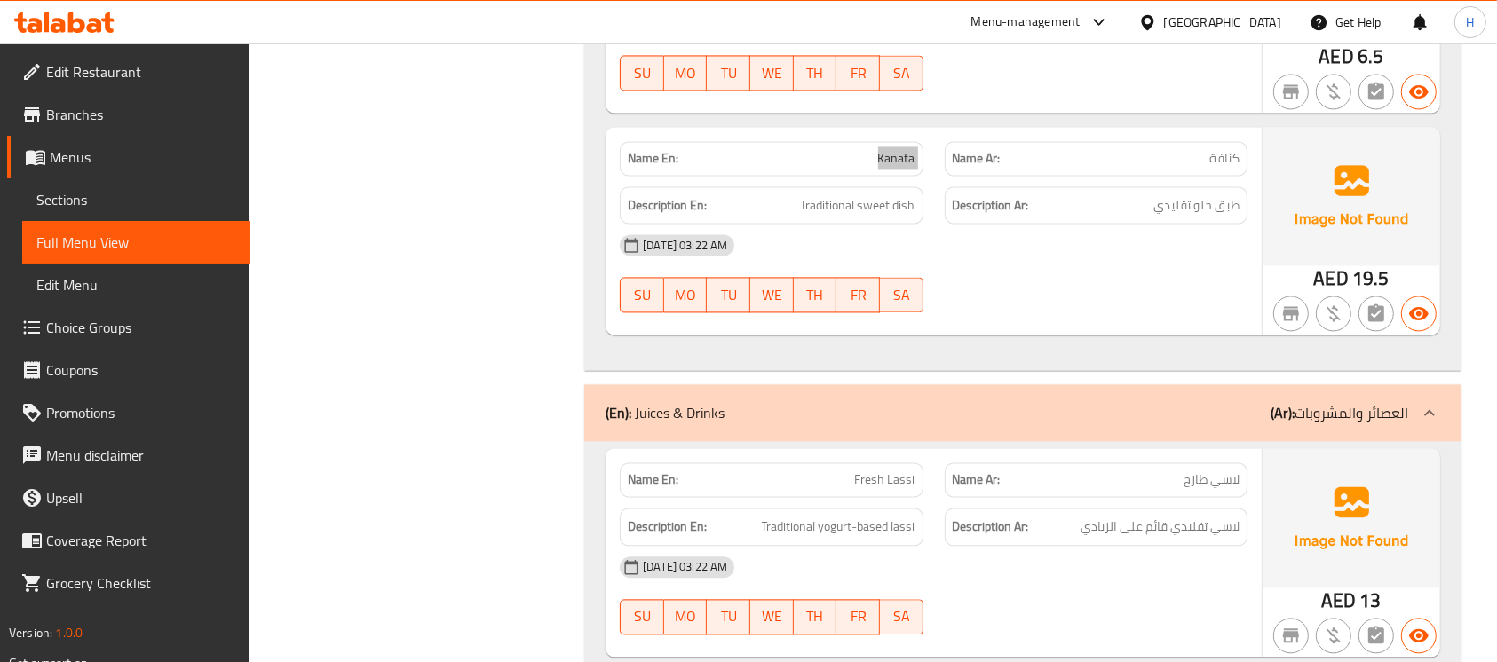
scroll to position [17359, 0]
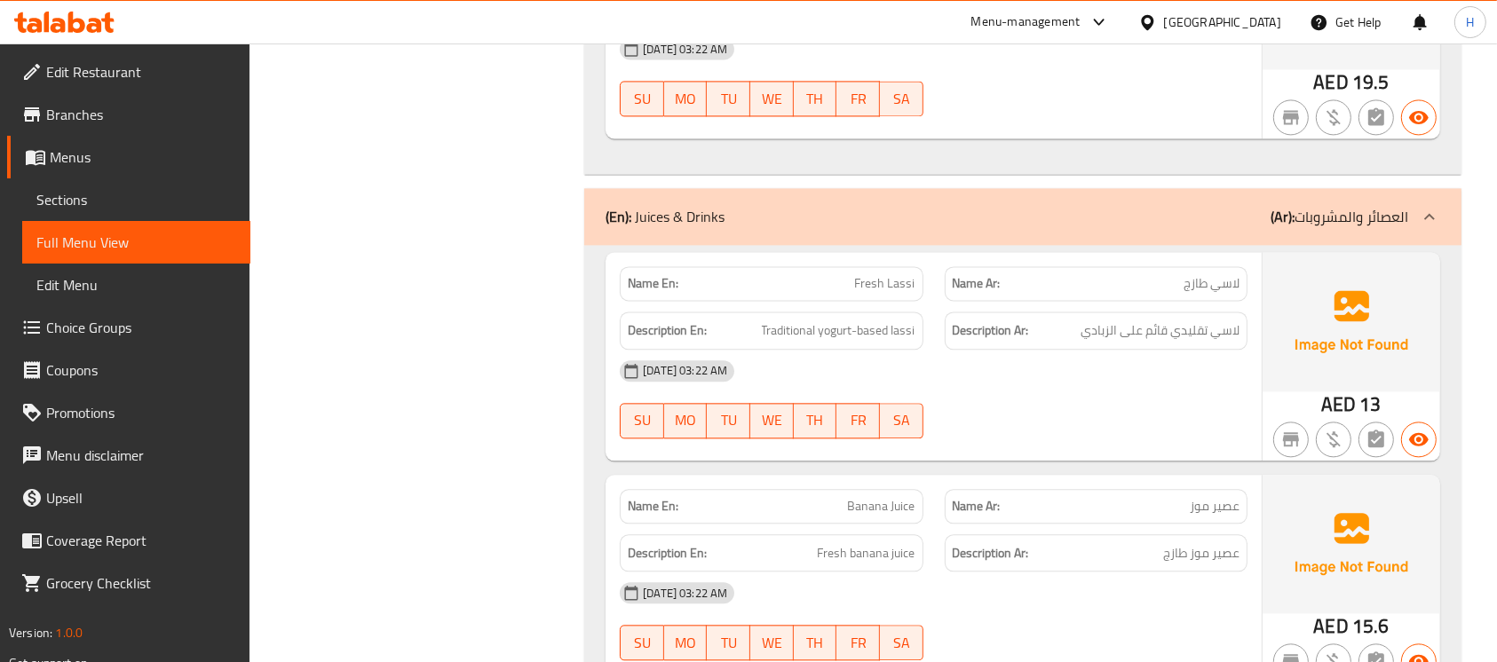
click at [836, 274] on p "Name En: Fresh Lassi" at bounding box center [771, 283] width 287 height 19
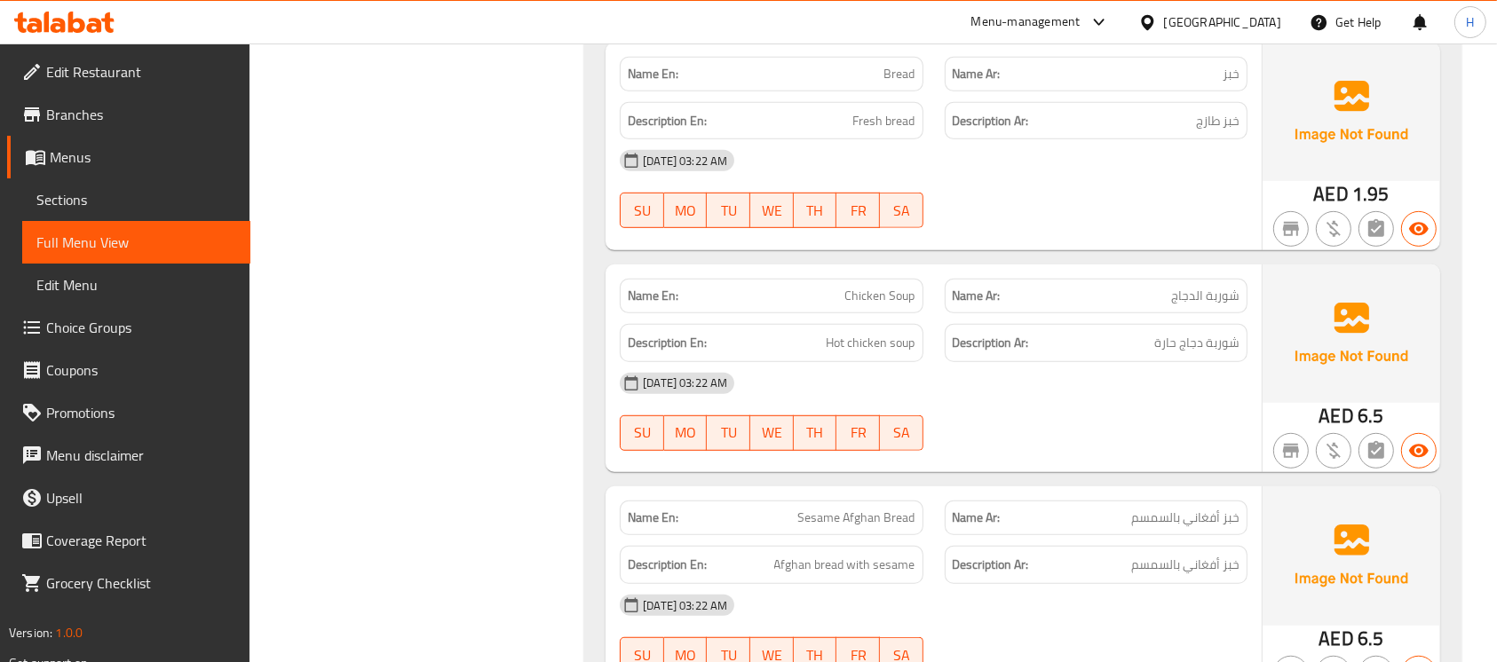
scroll to position [21266, 0]
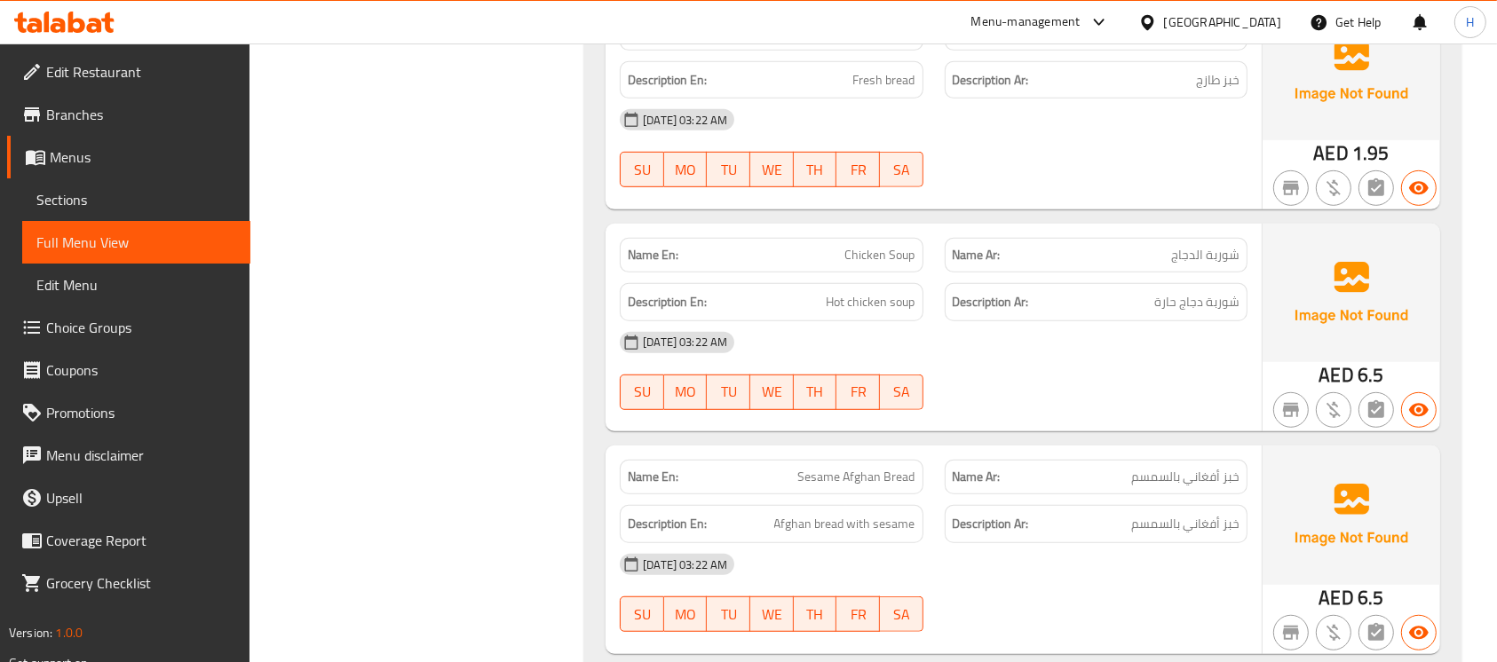
click at [853, 468] on span "Sesame Afghan Bread" at bounding box center [856, 477] width 117 height 19
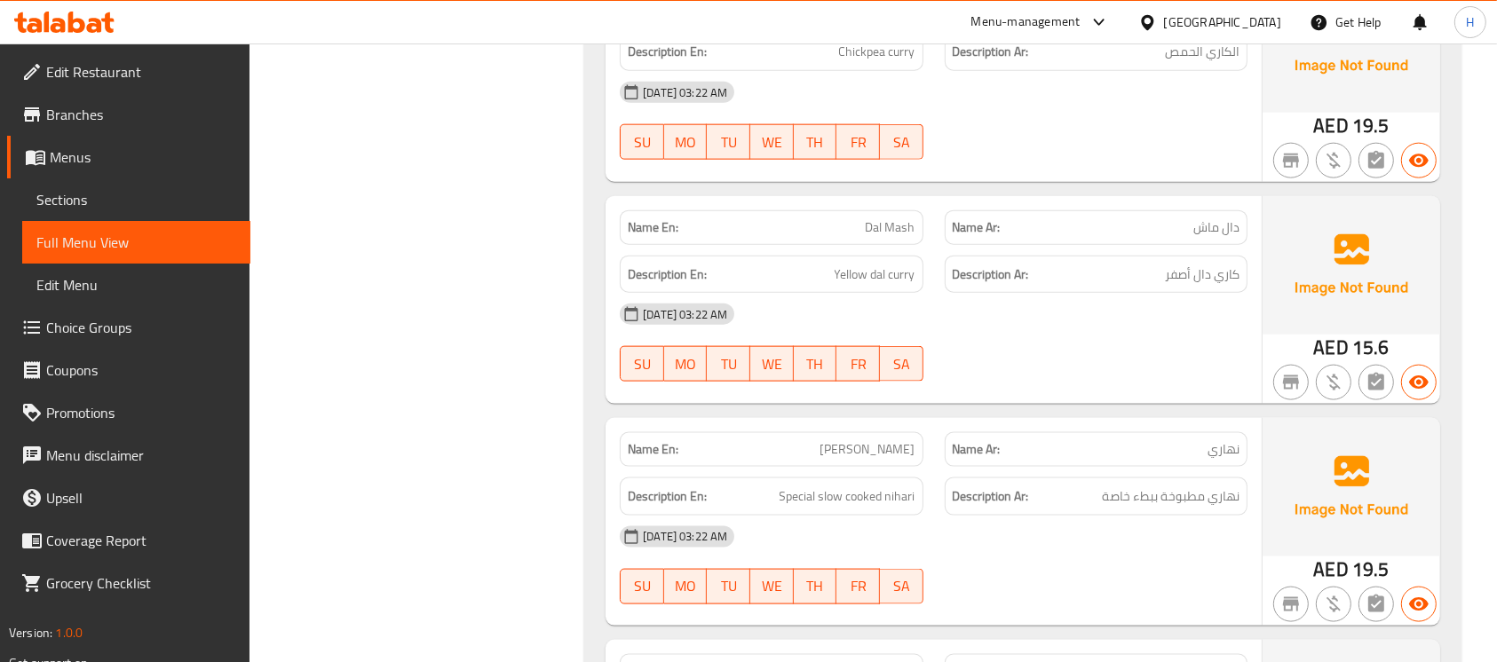
scroll to position [22450, 0]
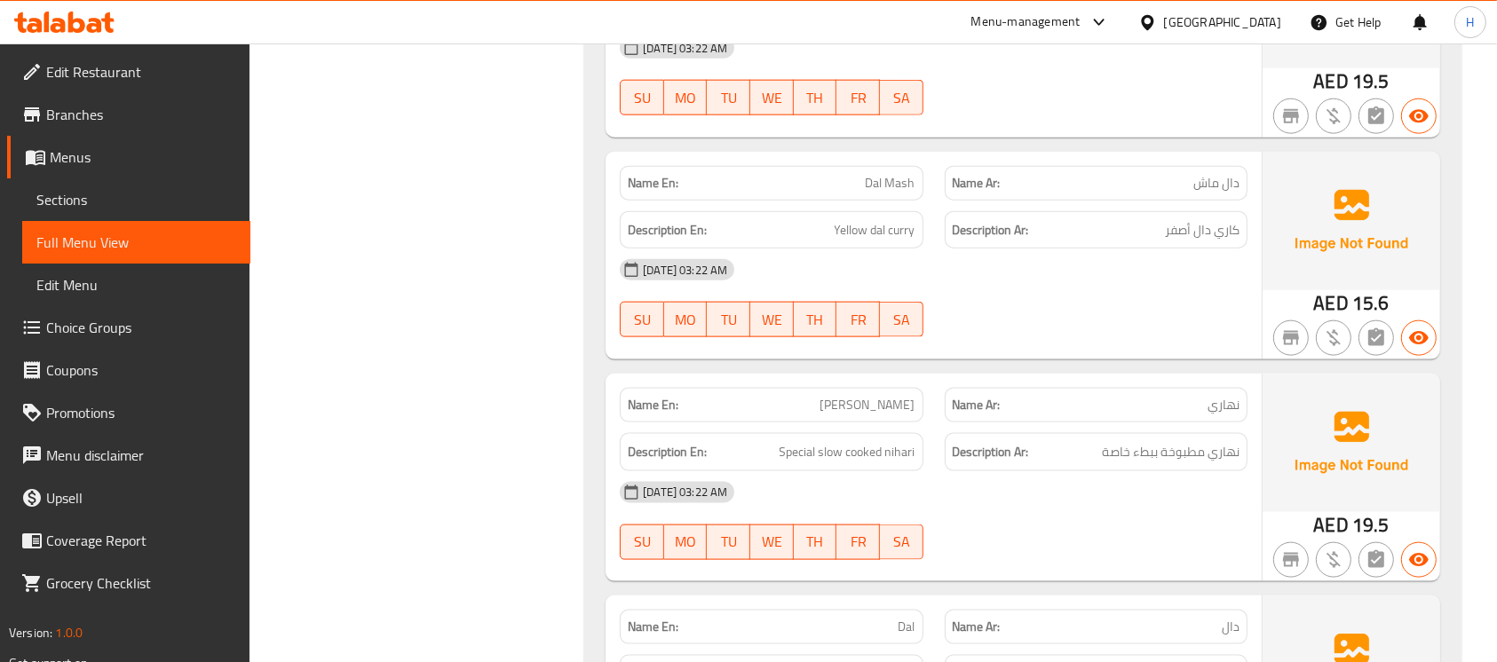
click at [906, 396] on span "[PERSON_NAME]" at bounding box center [867, 405] width 95 height 19
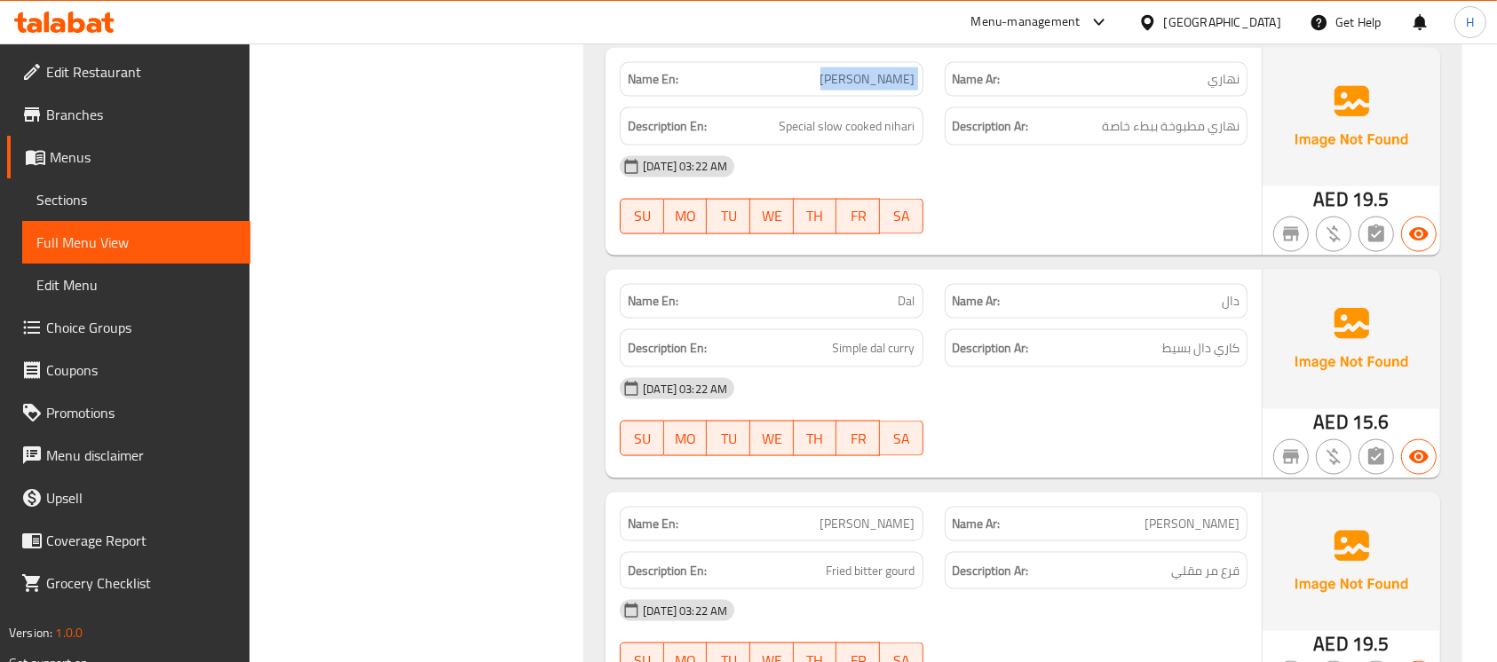
scroll to position [22923, 0]
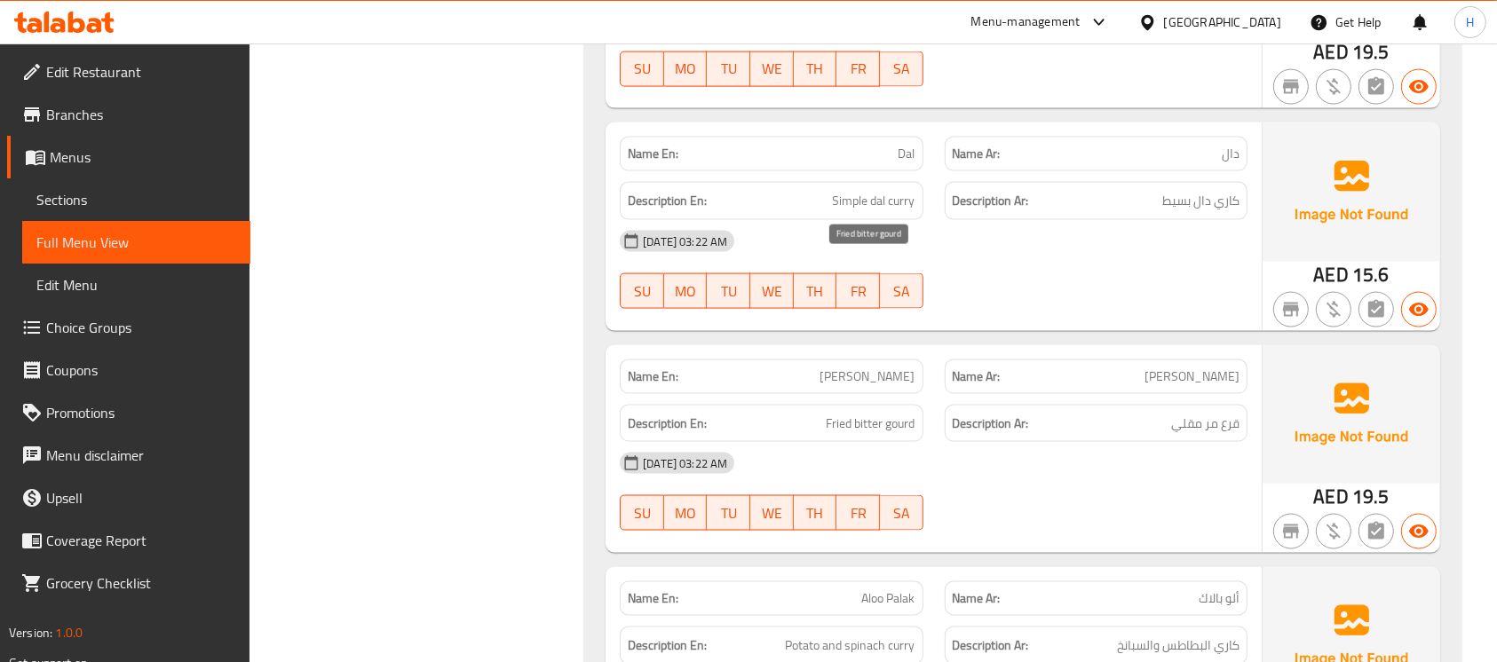
click at [871, 413] on span "Fried bitter gourd" at bounding box center [871, 424] width 89 height 22
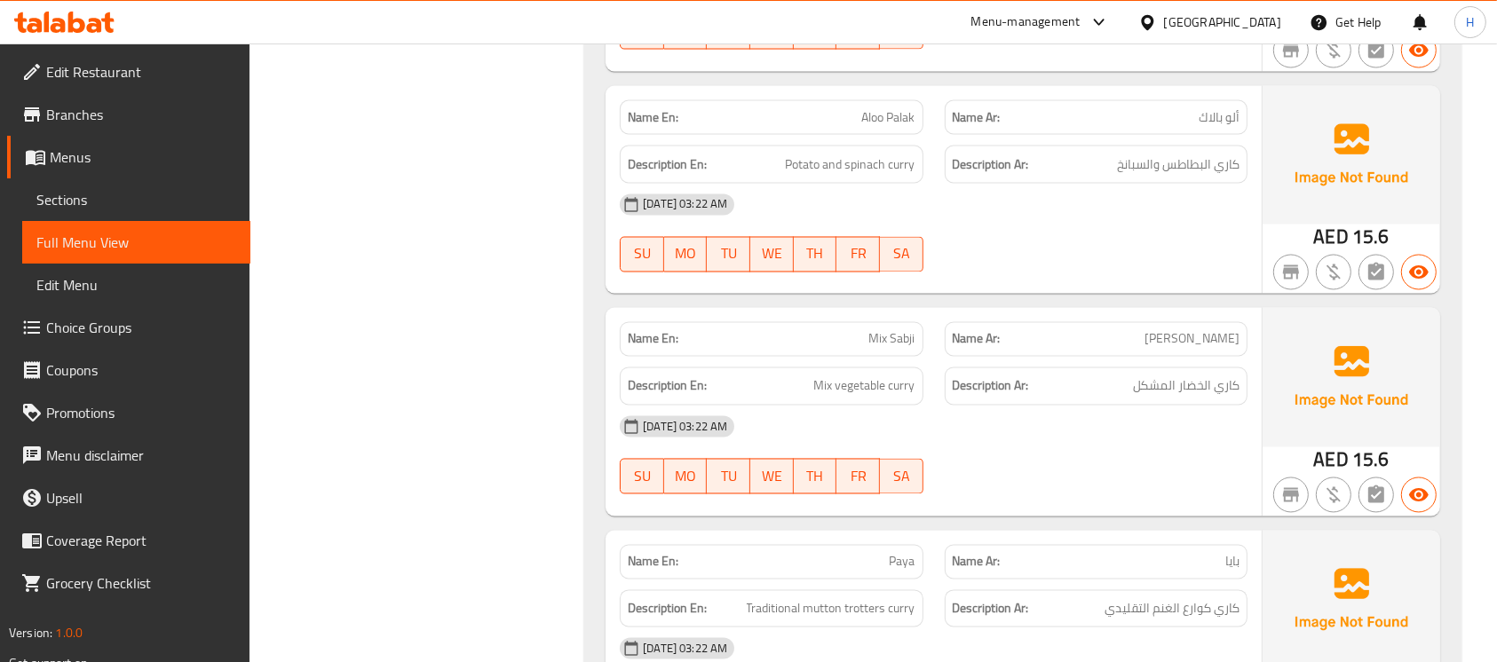
scroll to position [23516, 0]
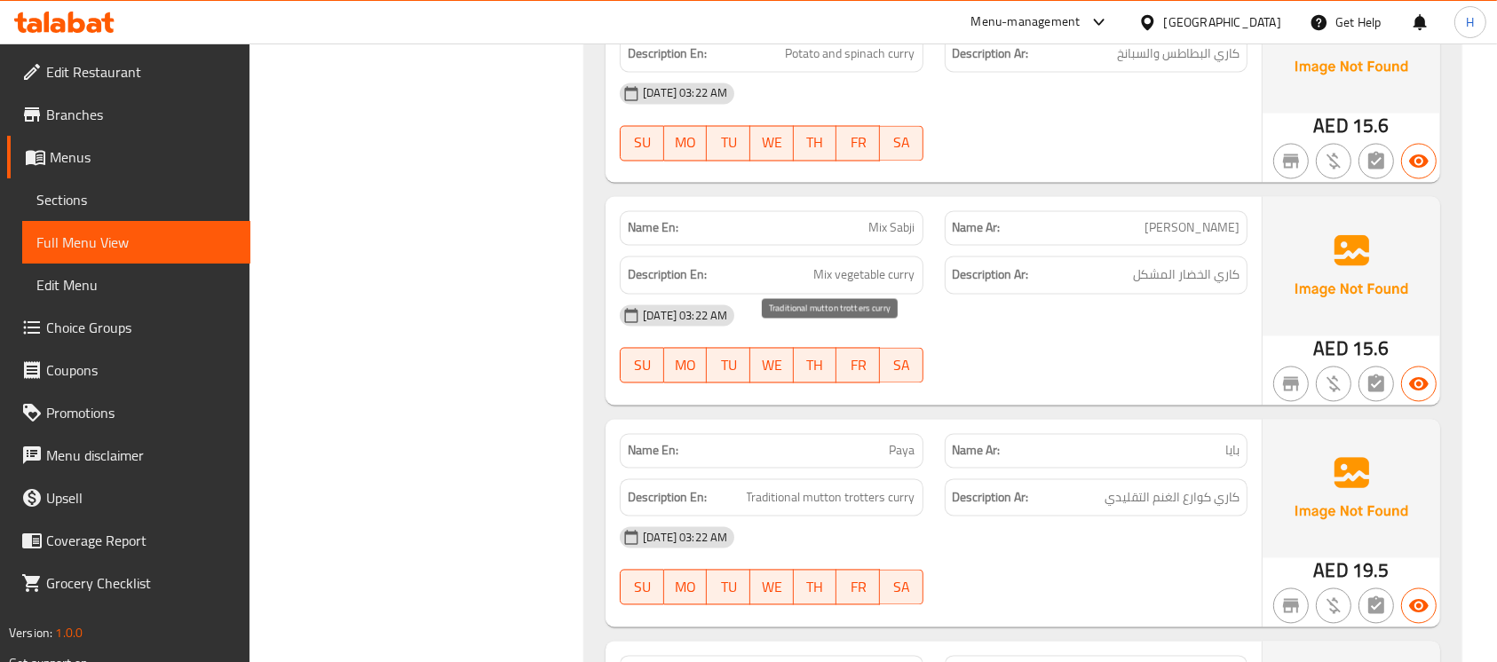
click at [836, 487] on span "Traditional mutton trotters curry" at bounding box center [831, 498] width 169 height 22
click at [866, 487] on span "Traditional mutton trotters curry" at bounding box center [831, 498] width 169 height 22
click at [896, 442] on span "Paya" at bounding box center [903, 451] width 26 height 19
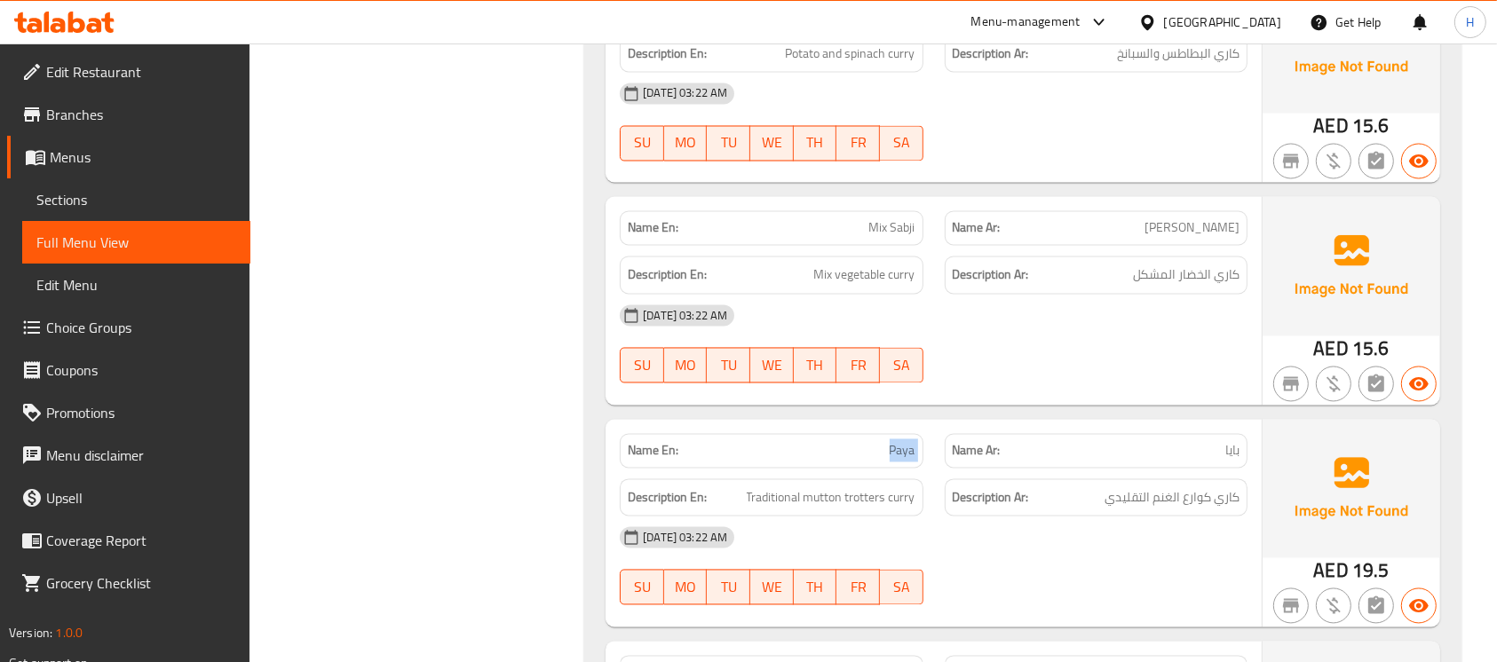
click at [896, 442] on span "Paya" at bounding box center [903, 451] width 26 height 19
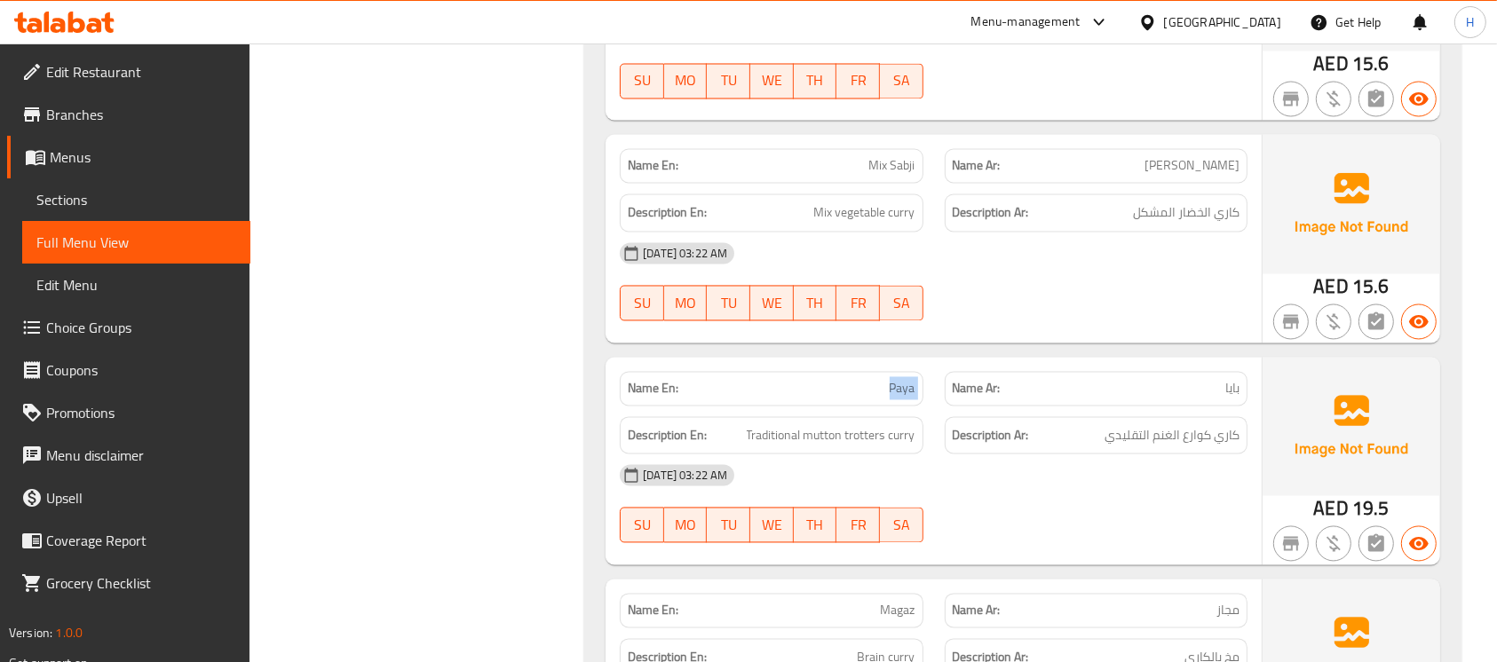
scroll to position [23619, 0]
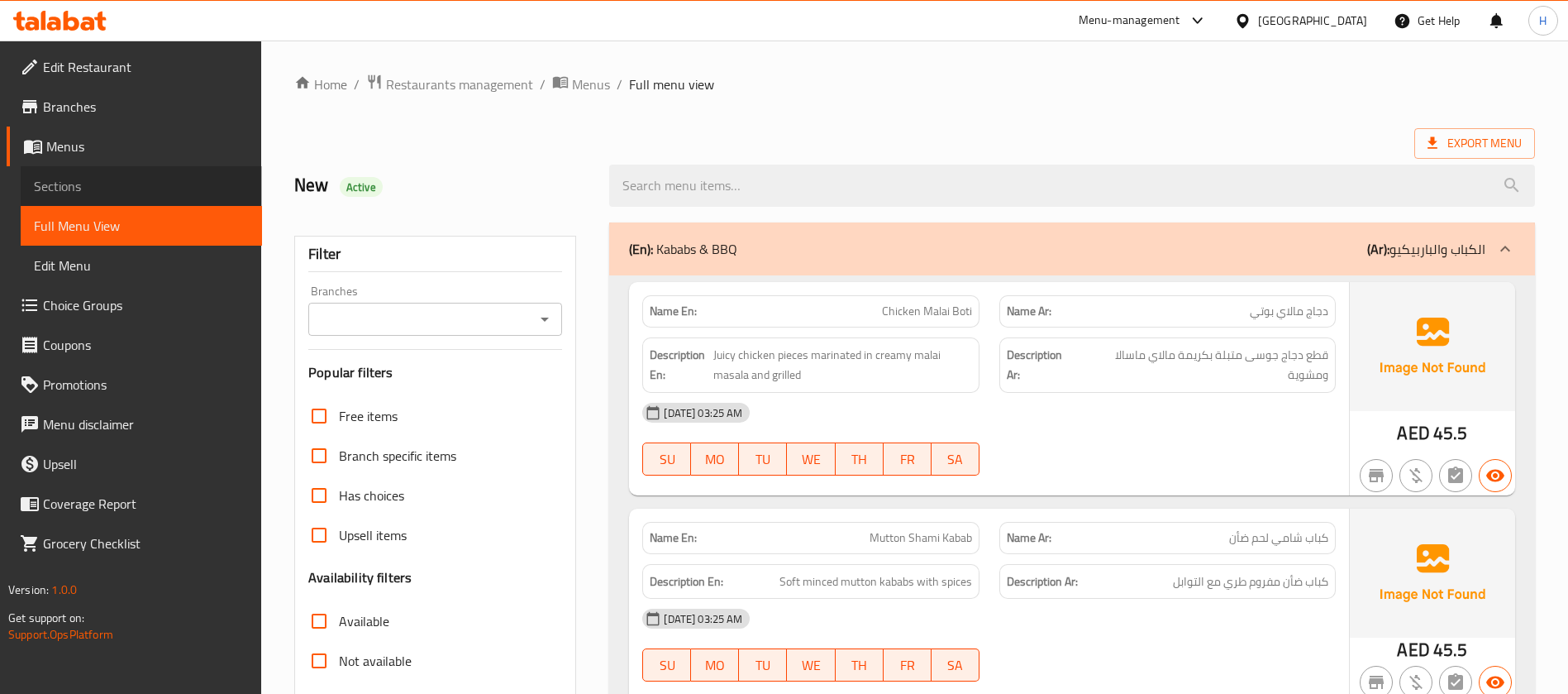
click at [186, 189] on span "Sections" at bounding box center [141, 185] width 215 height 20
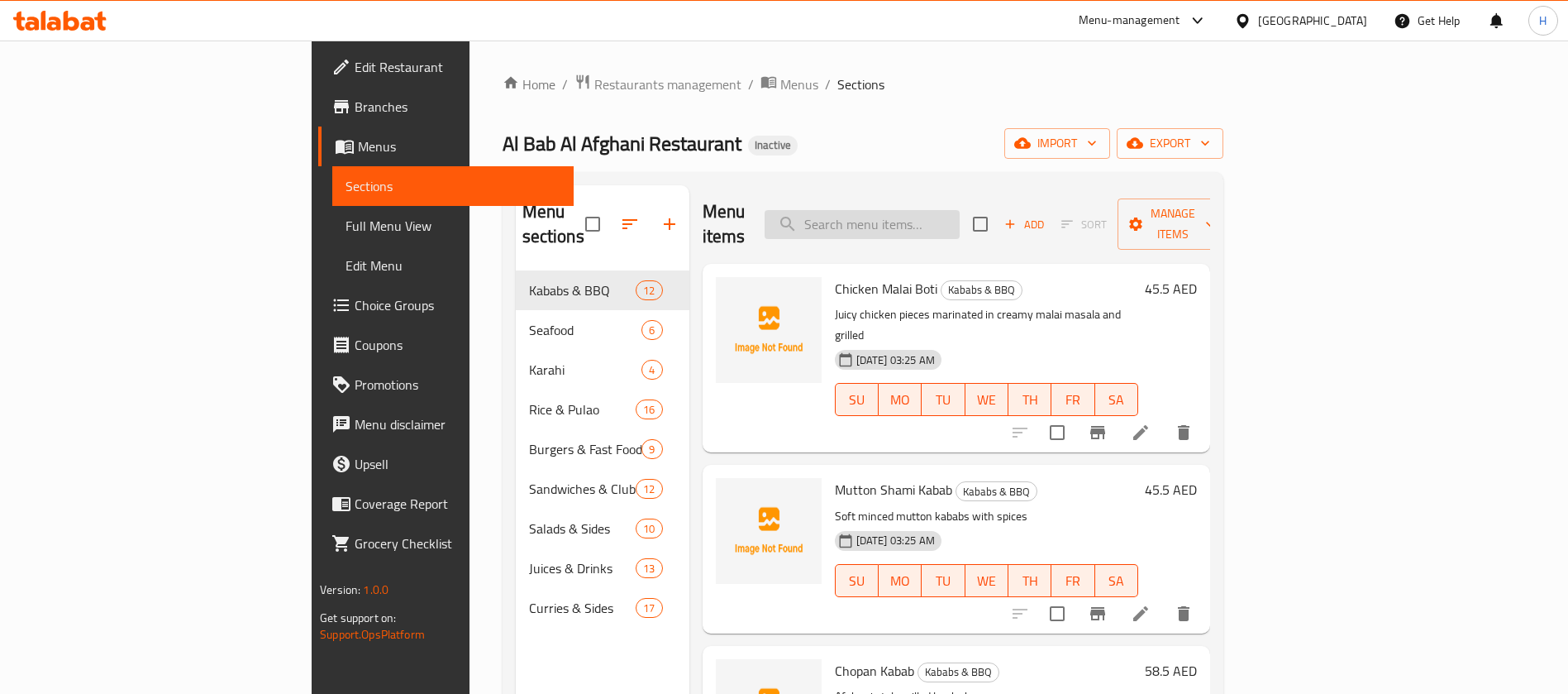
click at [960, 211] on input "search" at bounding box center [862, 225] width 196 height 29
paste input "Mutton Shami Kabab"
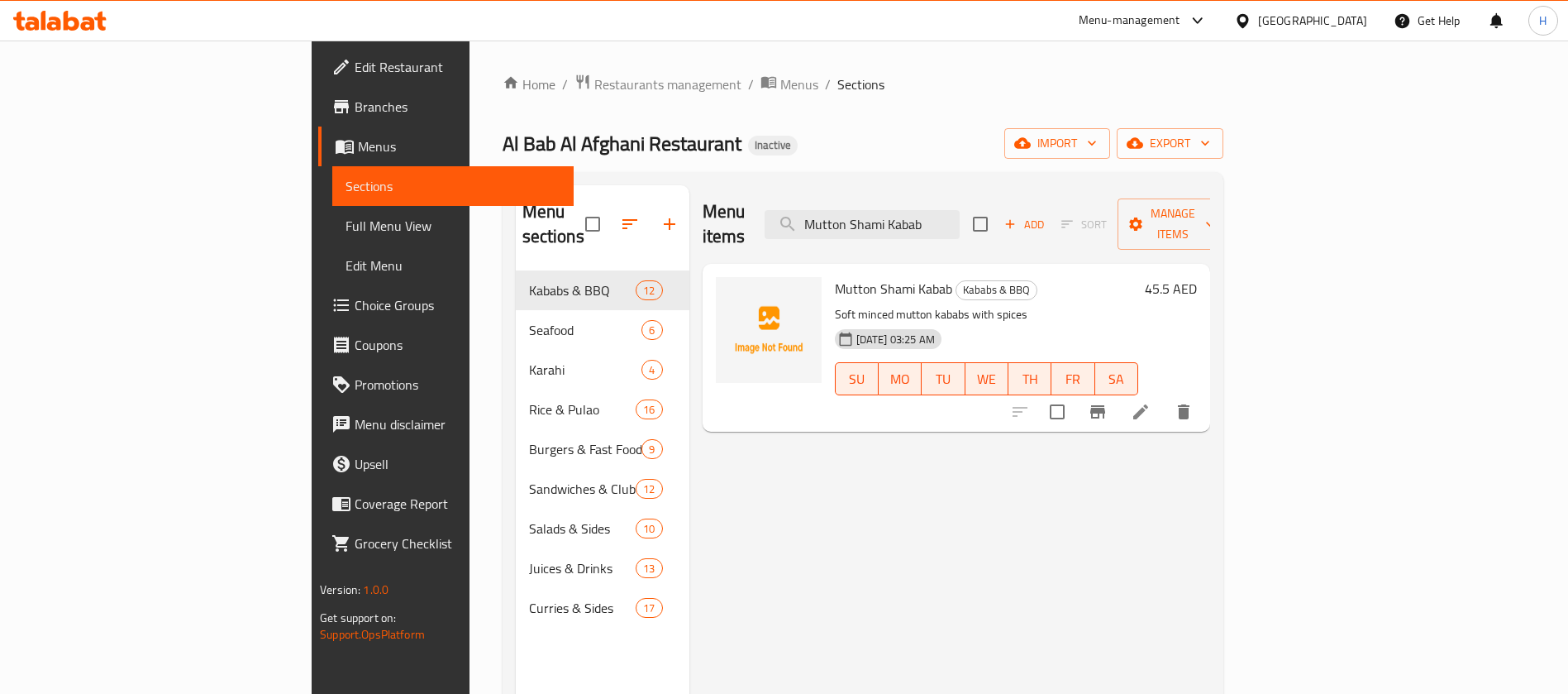
type input "Mutton Shami Kabab"
click at [1151, 402] on icon at bounding box center [1141, 412] width 20 height 20
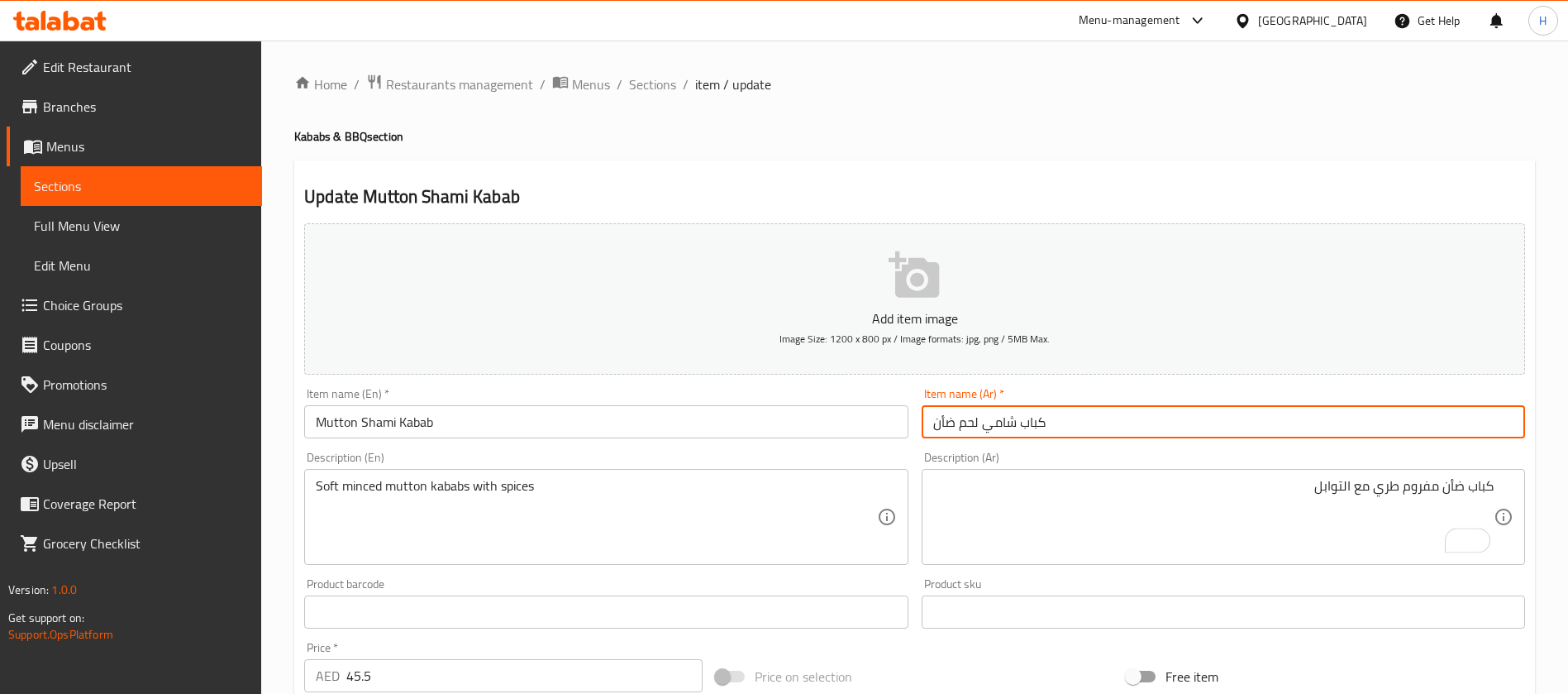
click at [948, 429] on input "كباب شامي لحم ضأن" at bounding box center [1223, 422] width 603 height 34
type input "كباب شامي لحم غنم"
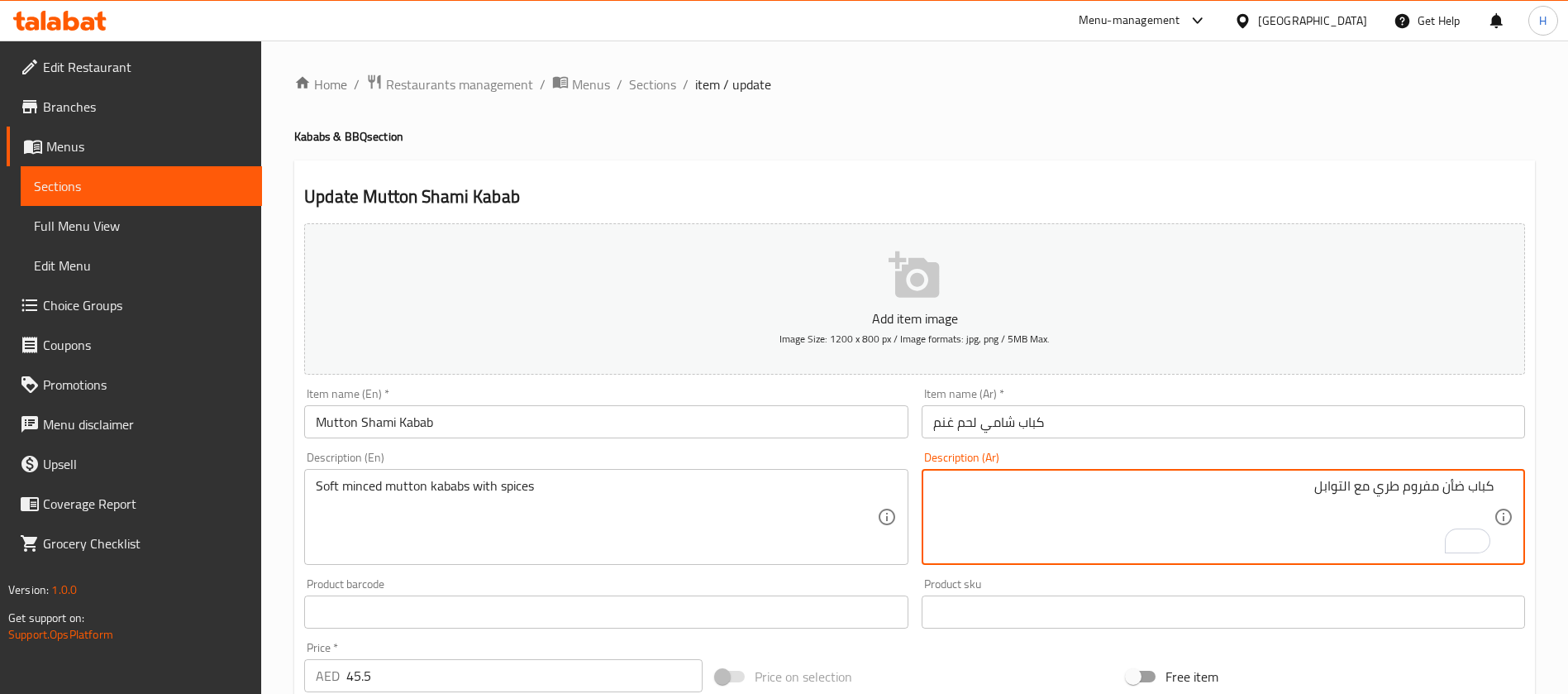
click at [1452, 484] on textarea "كباب ضأن مفروم طري مع التوابل" at bounding box center [1213, 517] width 561 height 78
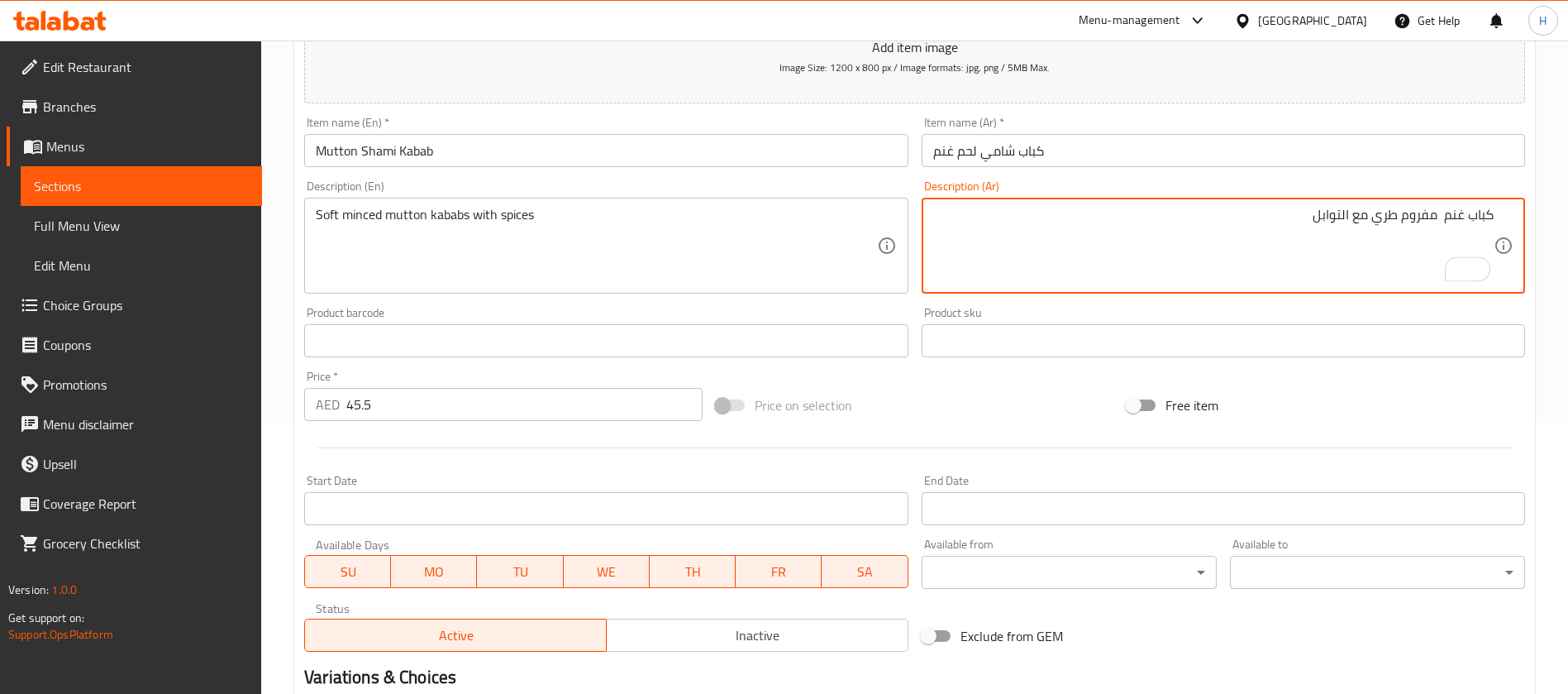
scroll to position [475, 0]
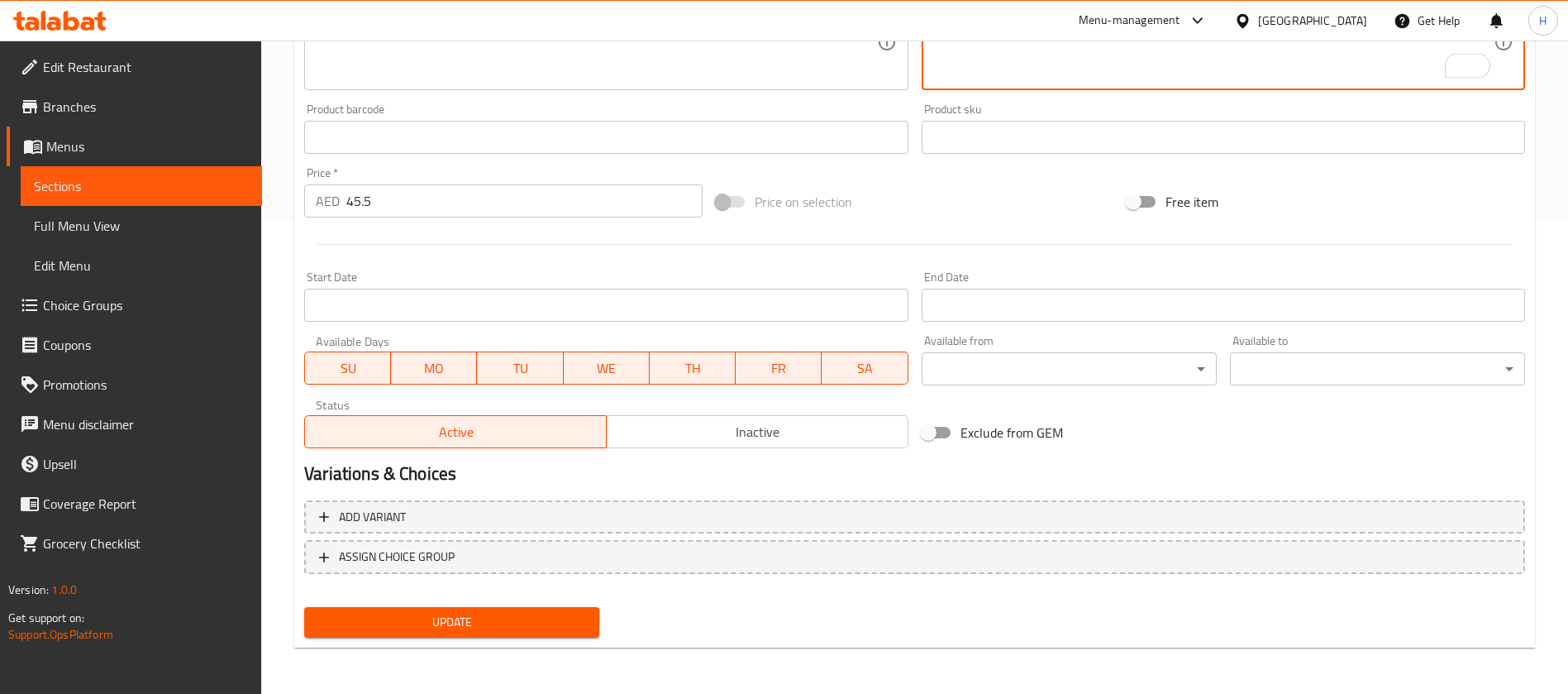
type textarea "كباب غنم مفروم طري مع التوابل"
click at [564, 645] on div "Update Mutton Shami Kabab Add item image Image Size: 1200 x 800 px / Image form…" at bounding box center [914, 168] width 1241 height 963
click at [565, 624] on span "Update" at bounding box center [452, 622] width 269 height 20
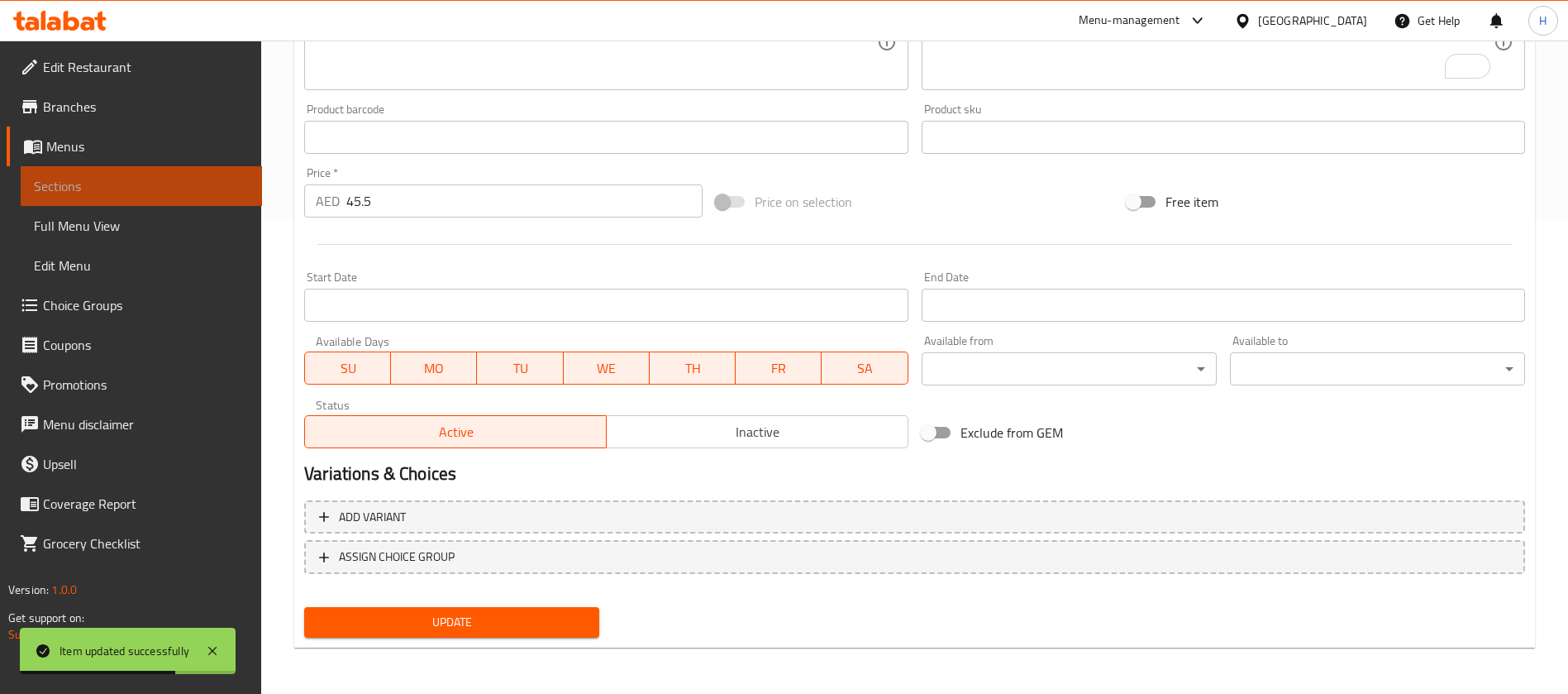
click at [191, 176] on span "Sections" at bounding box center [141, 185] width 215 height 20
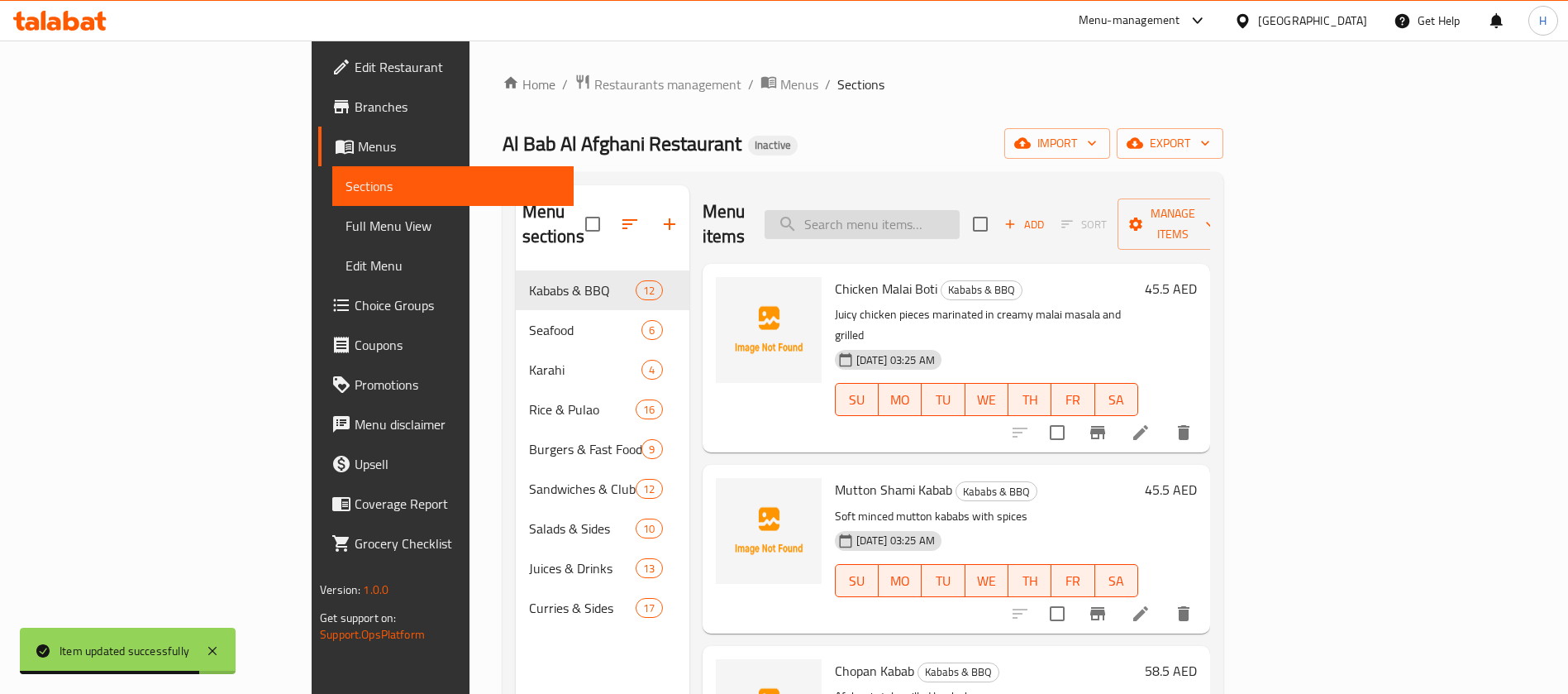
click at [960, 212] on input "search" at bounding box center [862, 225] width 196 height 29
paste input "Chicken Charcol Full"
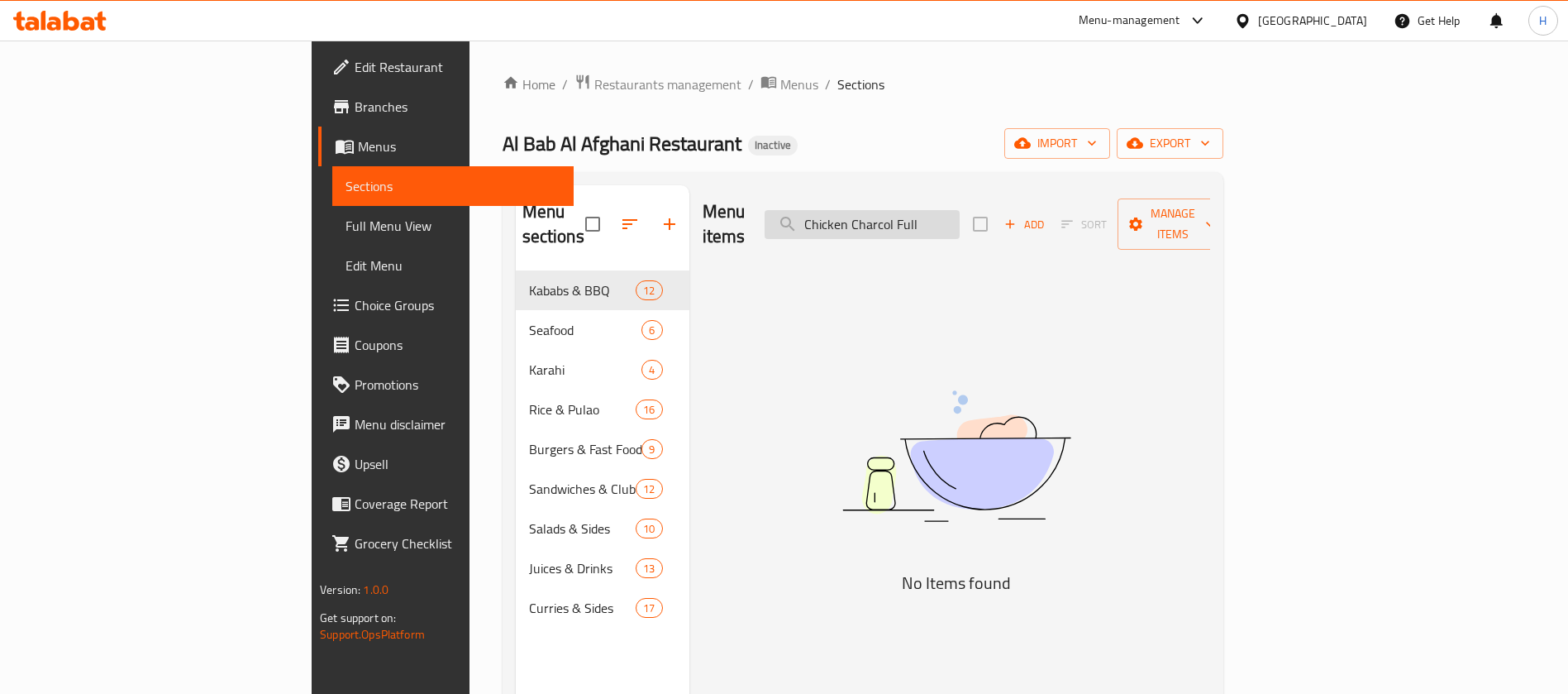
click at [960, 211] on input "Chicken Charcol Full" at bounding box center [862, 225] width 196 height 29
paste input "Kabab Afghan Mutton Tikka"
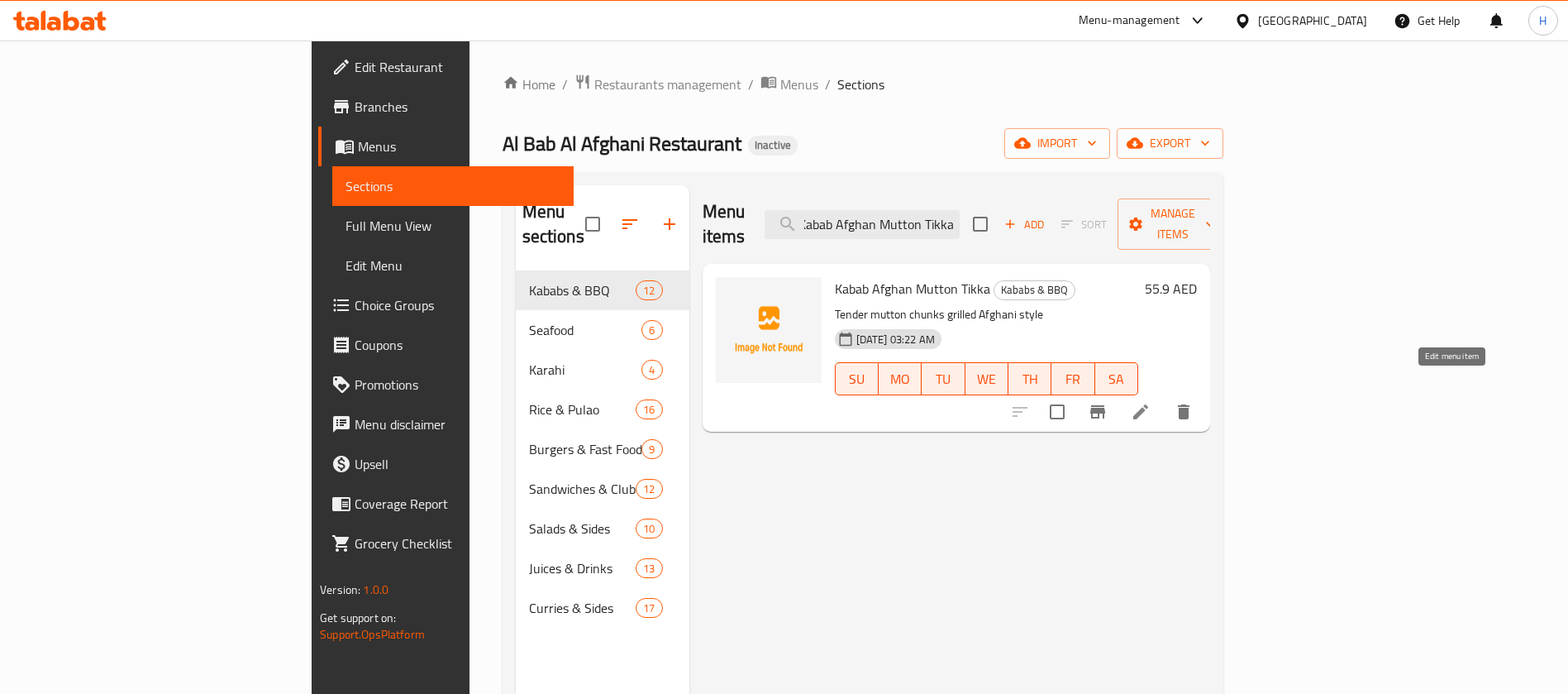
type input "Kabab Afghan Mutton Tikka"
click at [1151, 402] on icon at bounding box center [1141, 412] width 20 height 20
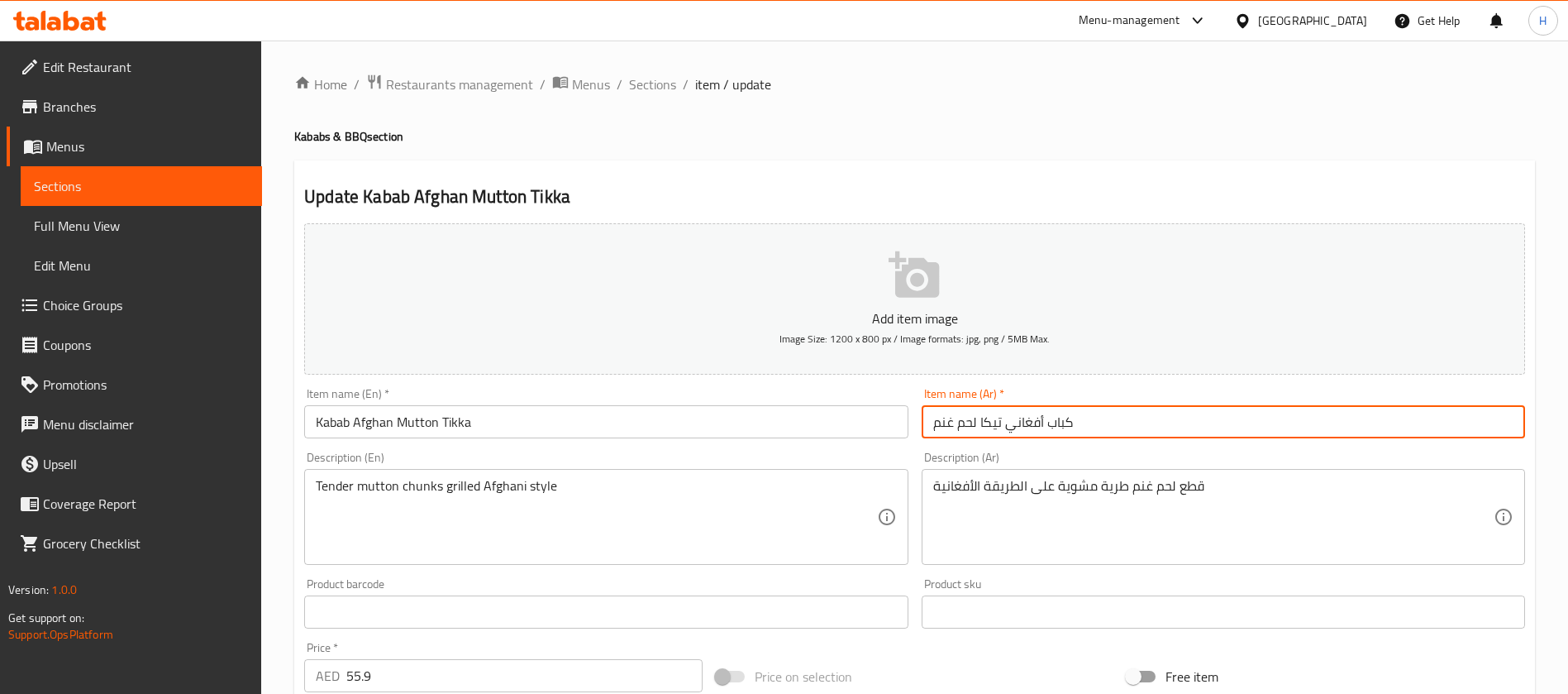
click at [996, 429] on input "كباب أفغاني تيكا لحم غنم" at bounding box center [1223, 422] width 603 height 34
click at [991, 415] on input "كباب أفغاني تكا لحم غنم" at bounding box center [1223, 422] width 603 height 34
type input "كباب أفغاني تكا لحم غنم"
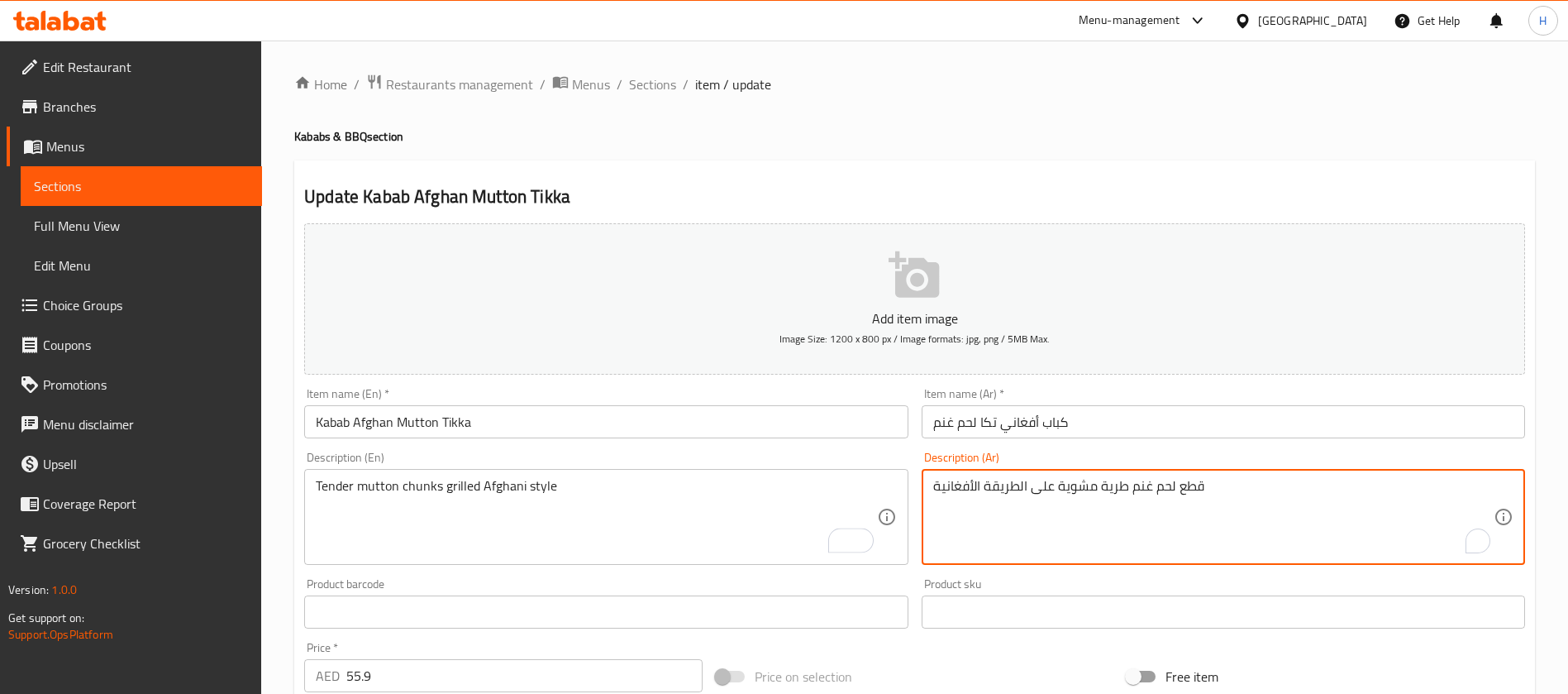
click at [1107, 484] on textarea "قطع لحم غنم طرية مشوية على الطريقة الأفغانية" at bounding box center [1213, 517] width 561 height 78
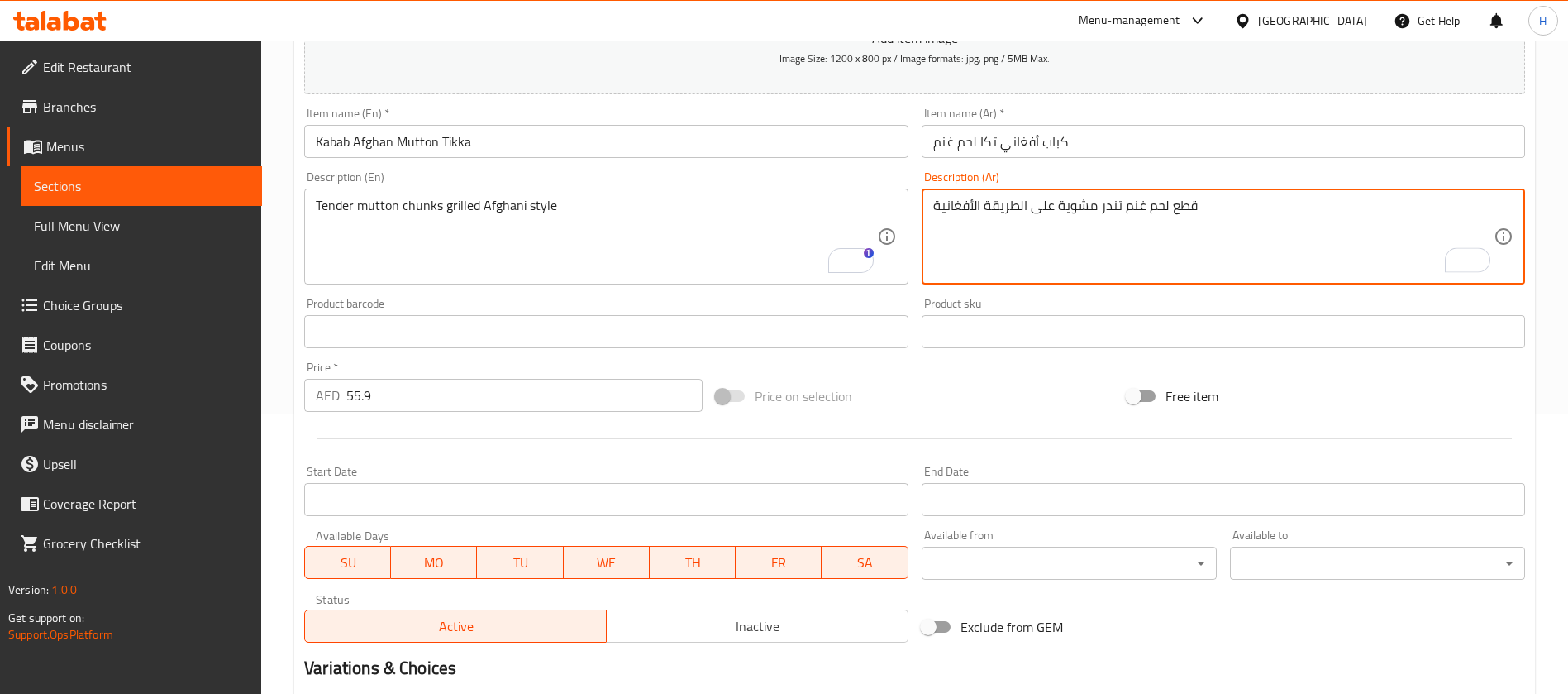
scroll to position [475, 0]
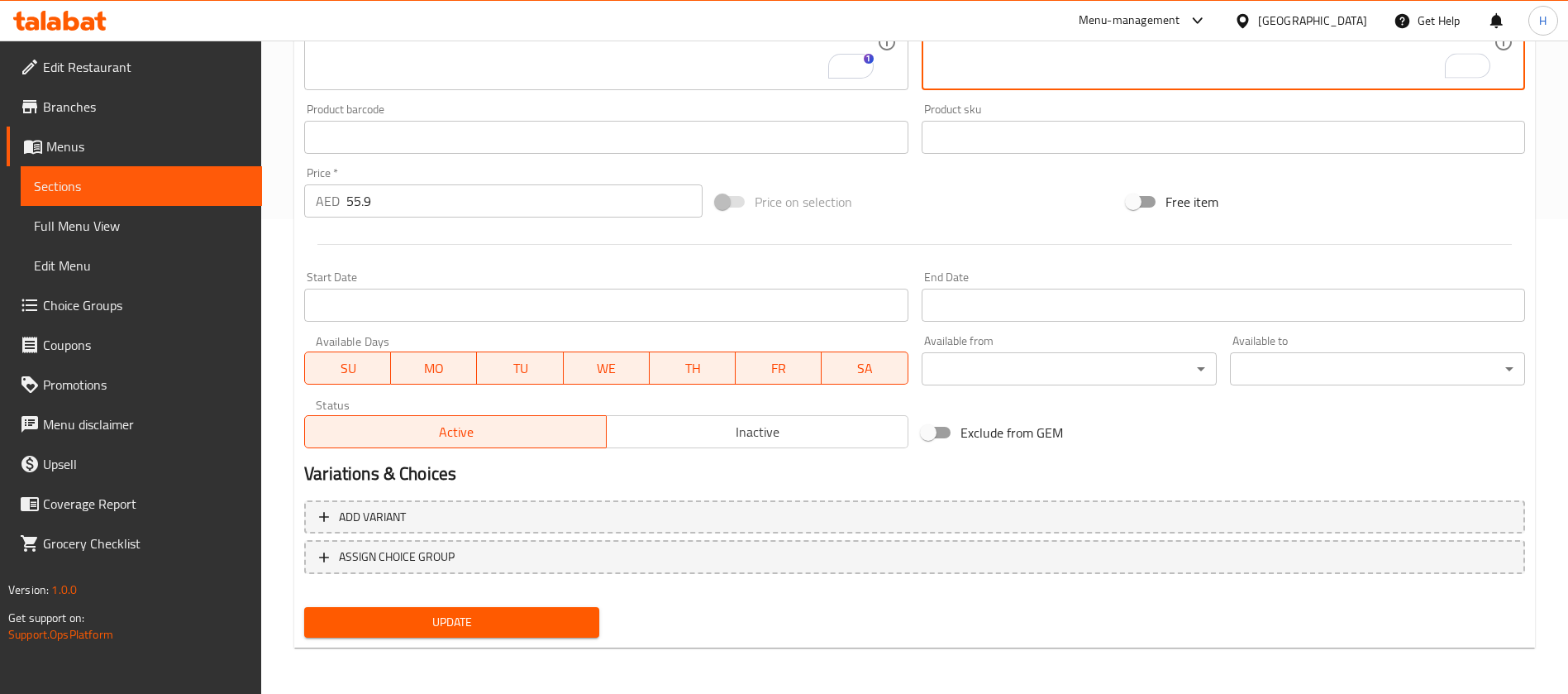
type textarea "قطع لحم غنم تندر مشوية على الطريقة الأفغانية"
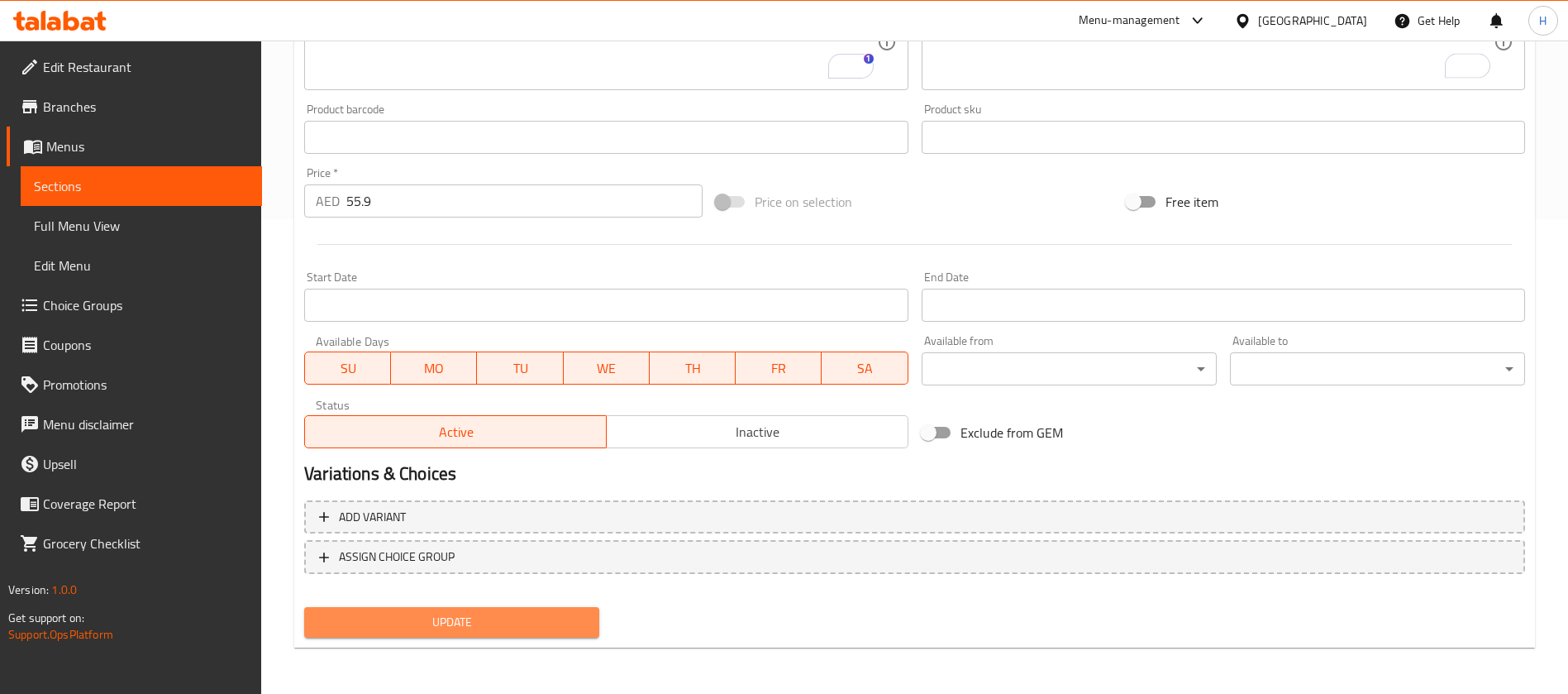
click at [542, 627] on span "Update" at bounding box center [452, 622] width 269 height 20
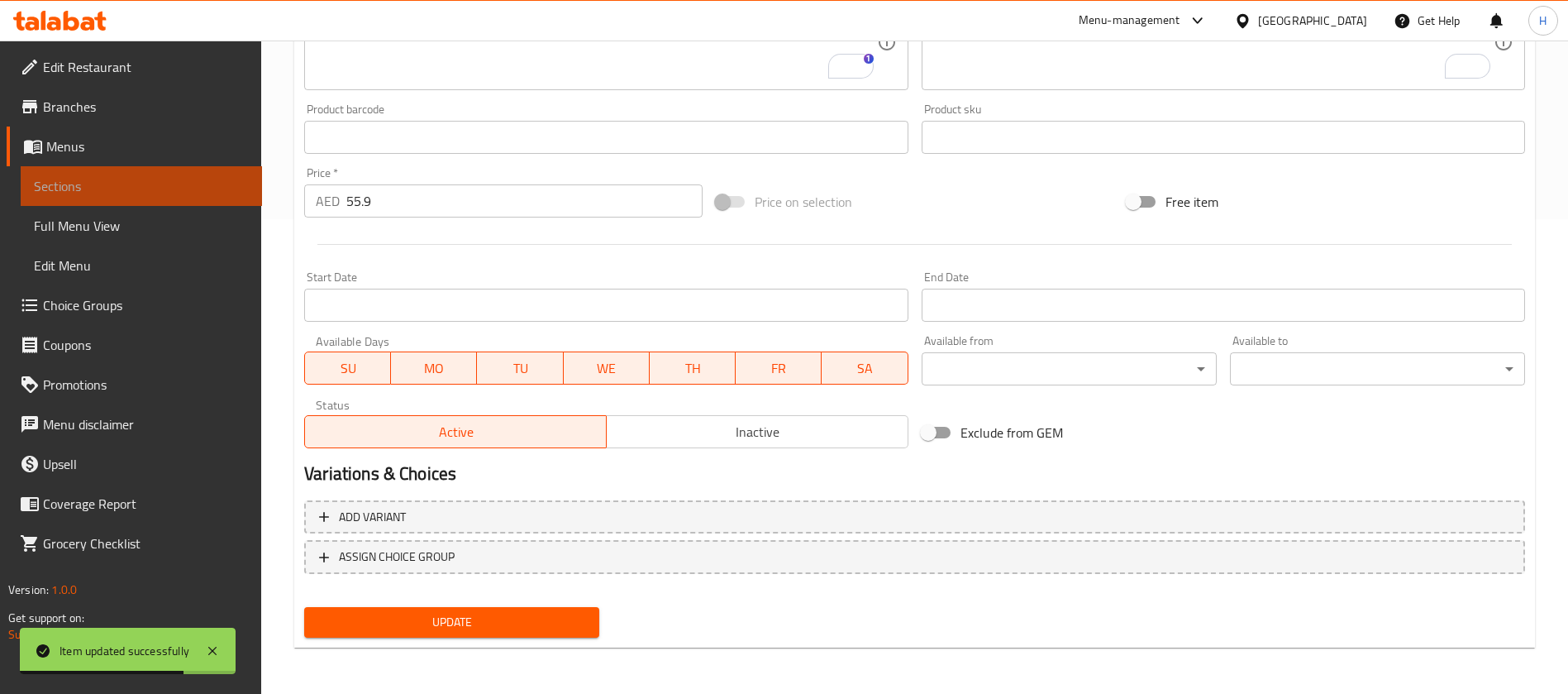
click at [196, 182] on span "Sections" at bounding box center [141, 185] width 215 height 20
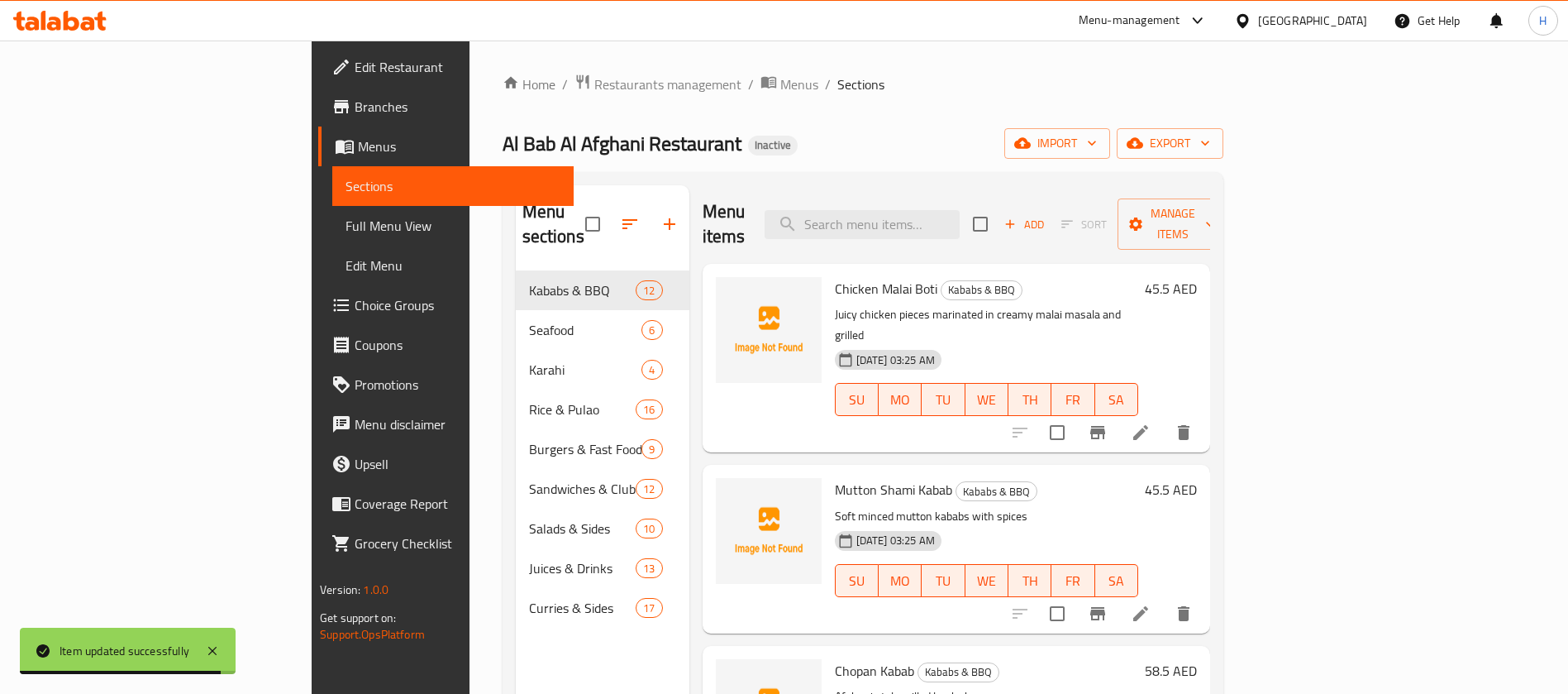
drag, startPoint x: 974, startPoint y: 211, endPoint x: 1027, endPoint y: 254, distance: 68.2
click at [960, 211] on input "search" at bounding box center [862, 225] width 196 height 29
paste input "4 Person Mix Grill"
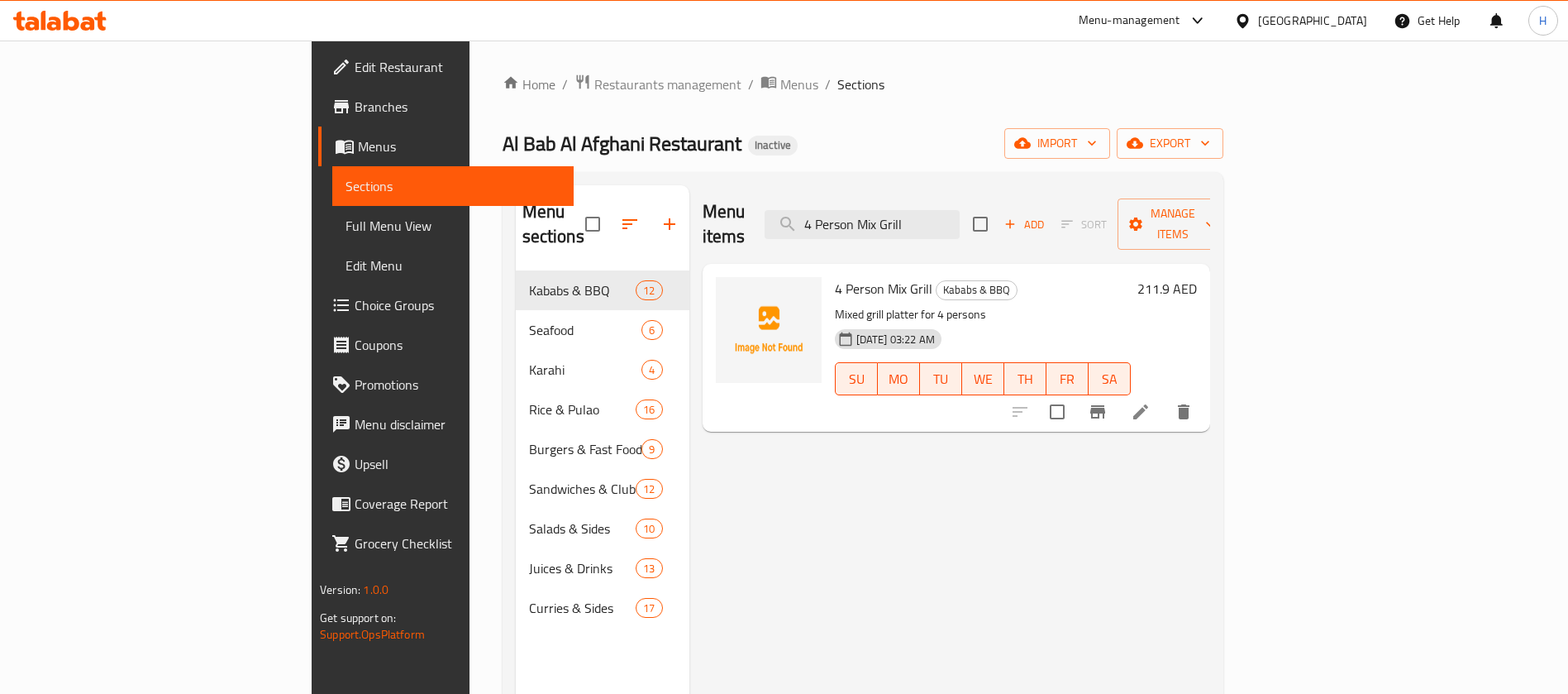
type input "4 Person Mix Grill"
click at [1164, 397] on li at bounding box center [1142, 412] width 47 height 30
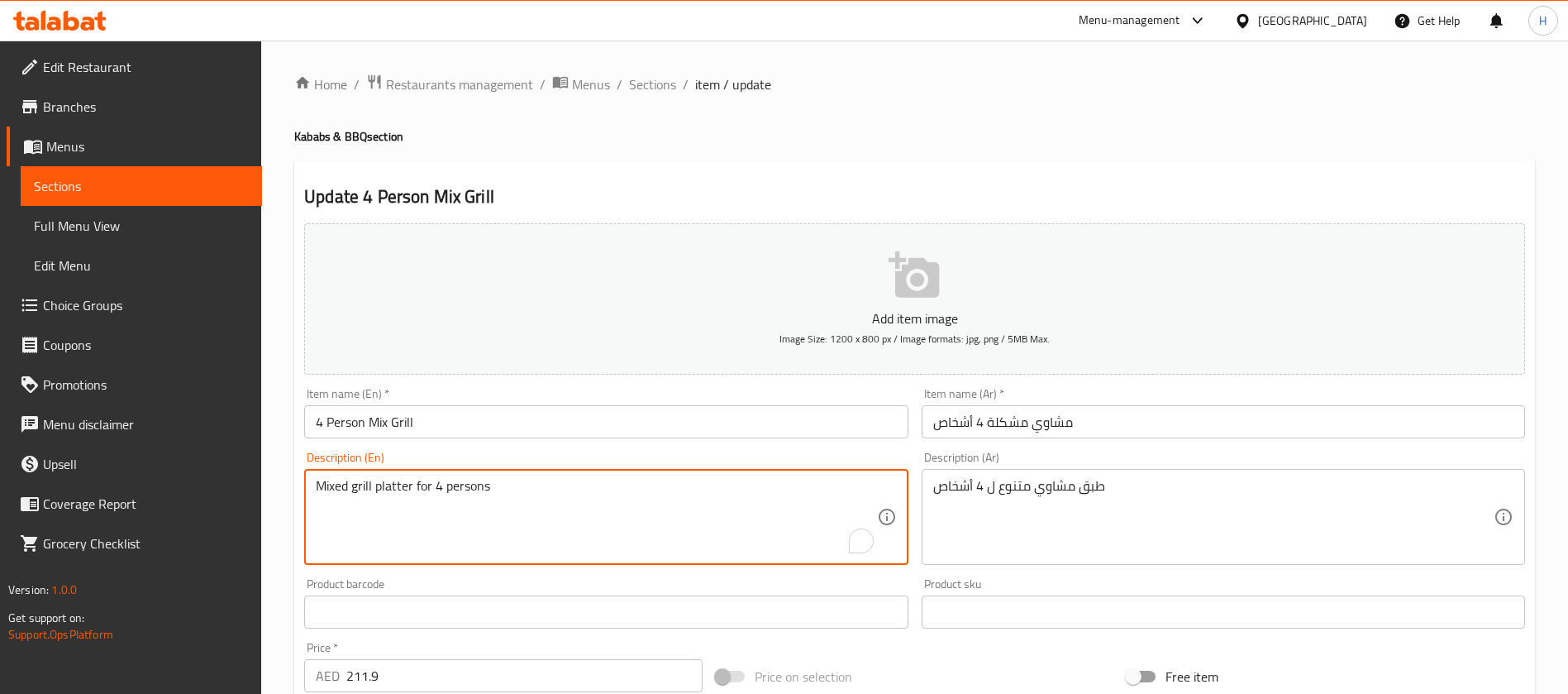
click at [609, 497] on textarea "Mixed grill platter for 4 persons" at bounding box center [596, 517] width 561 height 78
type textarea "Mixed grill platter for 4"
click at [656, 491] on textarea "Mixed grill platter for 4" at bounding box center [596, 517] width 561 height 78
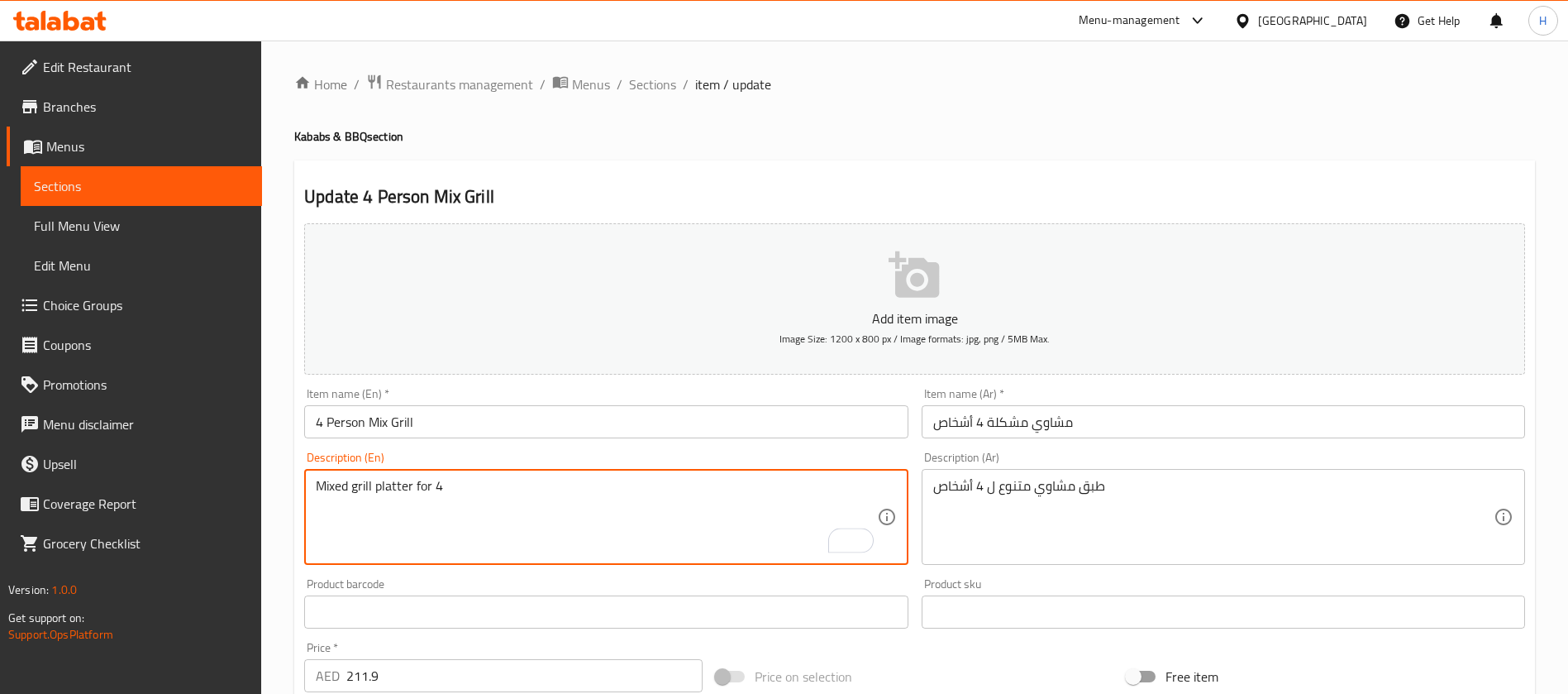
click at [656, 491] on textarea "Mixed grill platter for 4" at bounding box center [596, 517] width 561 height 78
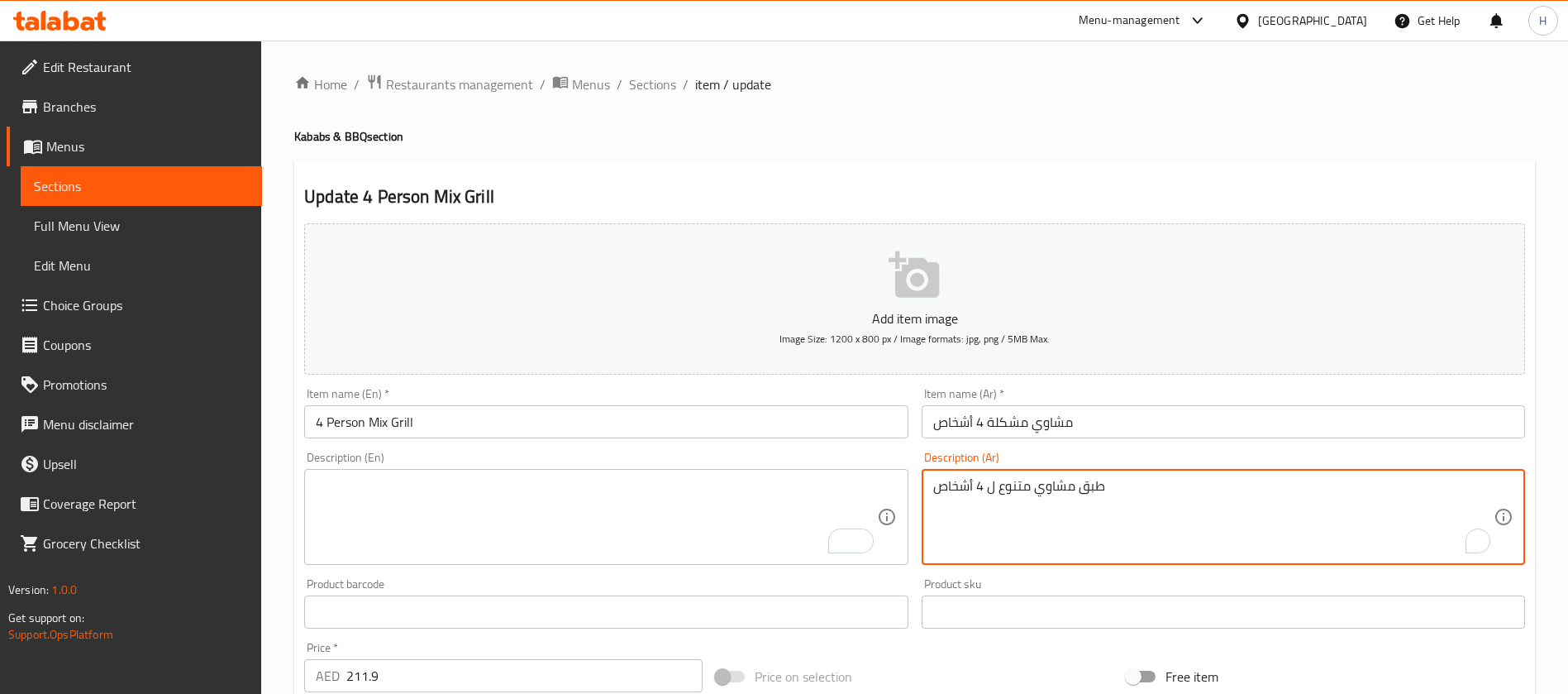
click at [1061, 487] on textarea "طبق مشاوي متنوع ل 4 أشخاص" at bounding box center [1213, 517] width 561 height 78
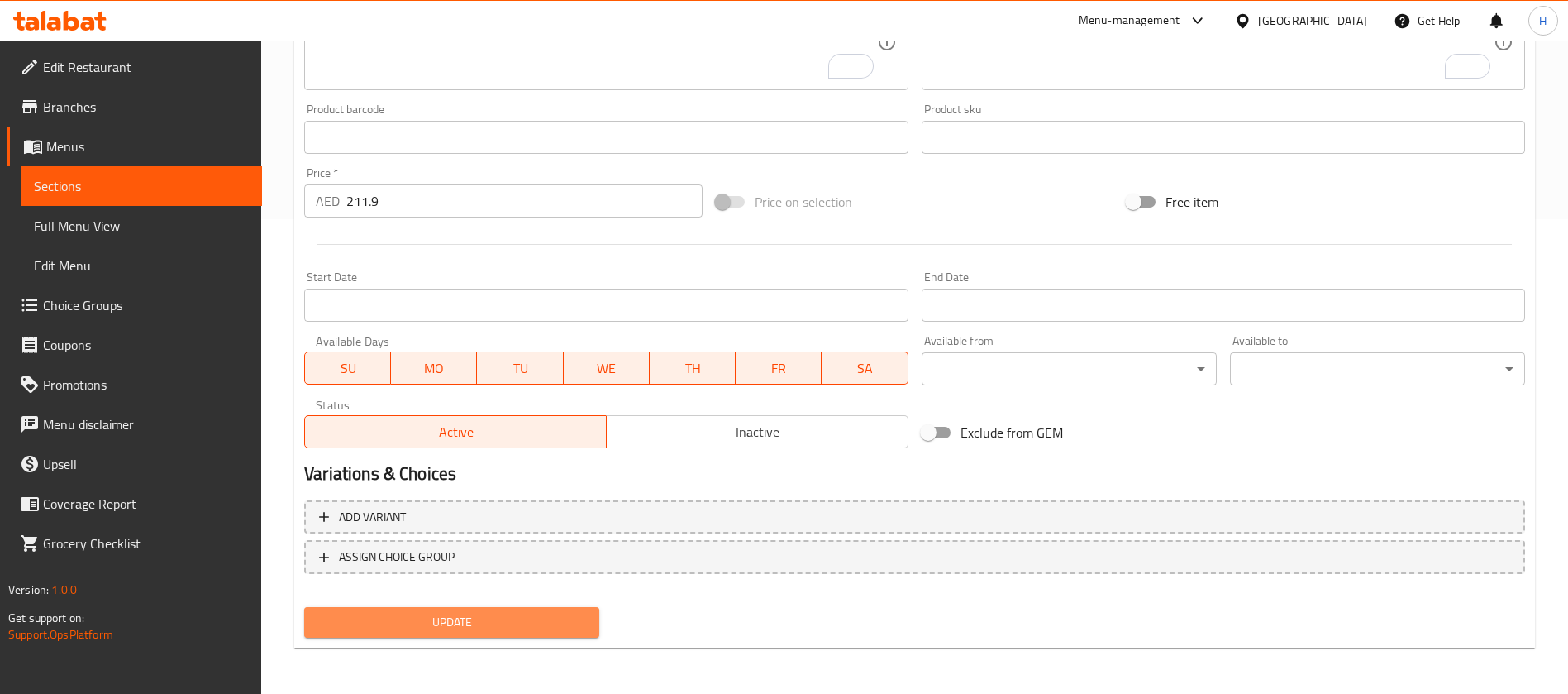
click at [454, 624] on span "Update" at bounding box center [452, 622] width 269 height 20
click at [387, 641] on div "Update" at bounding box center [452, 622] width 308 height 44
click at [395, 628] on span "Update" at bounding box center [452, 622] width 269 height 20
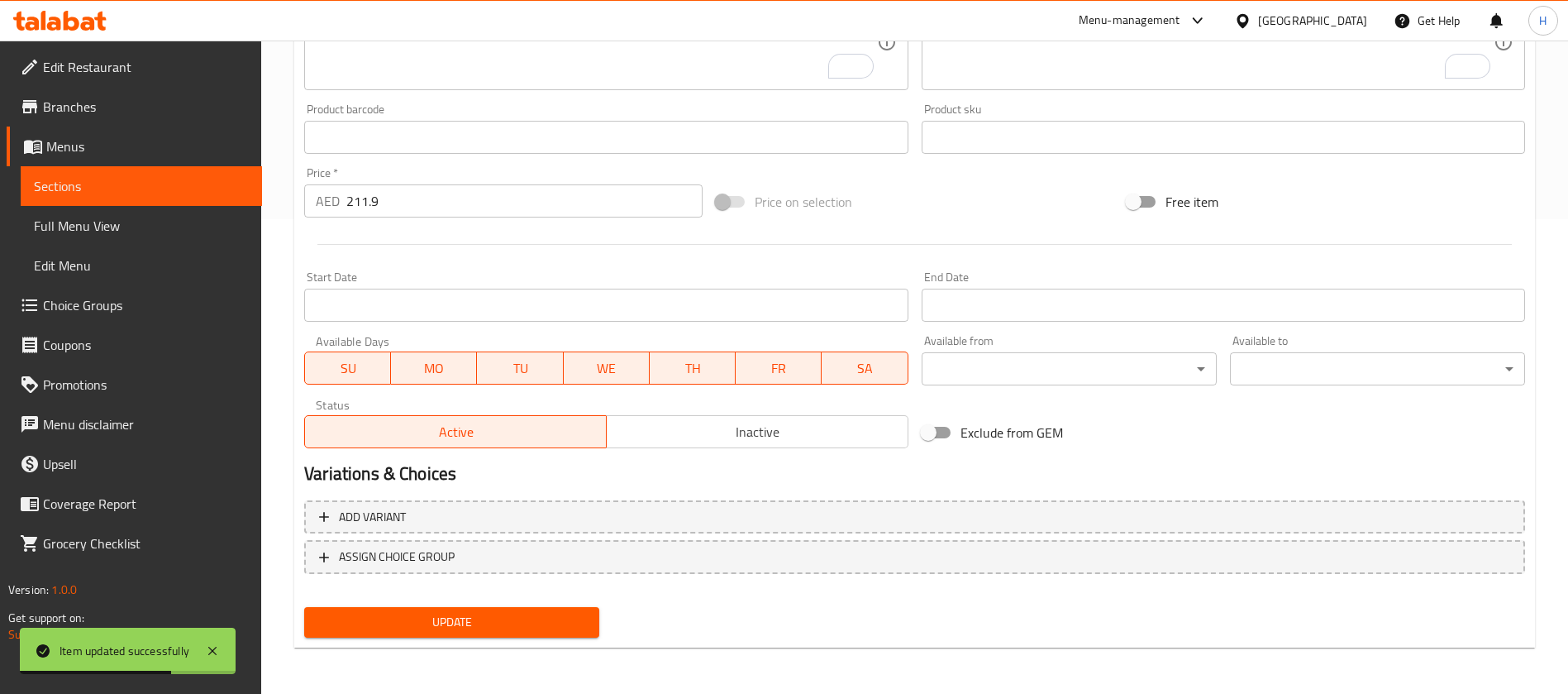
click at [176, 193] on span "Sections" at bounding box center [141, 185] width 215 height 20
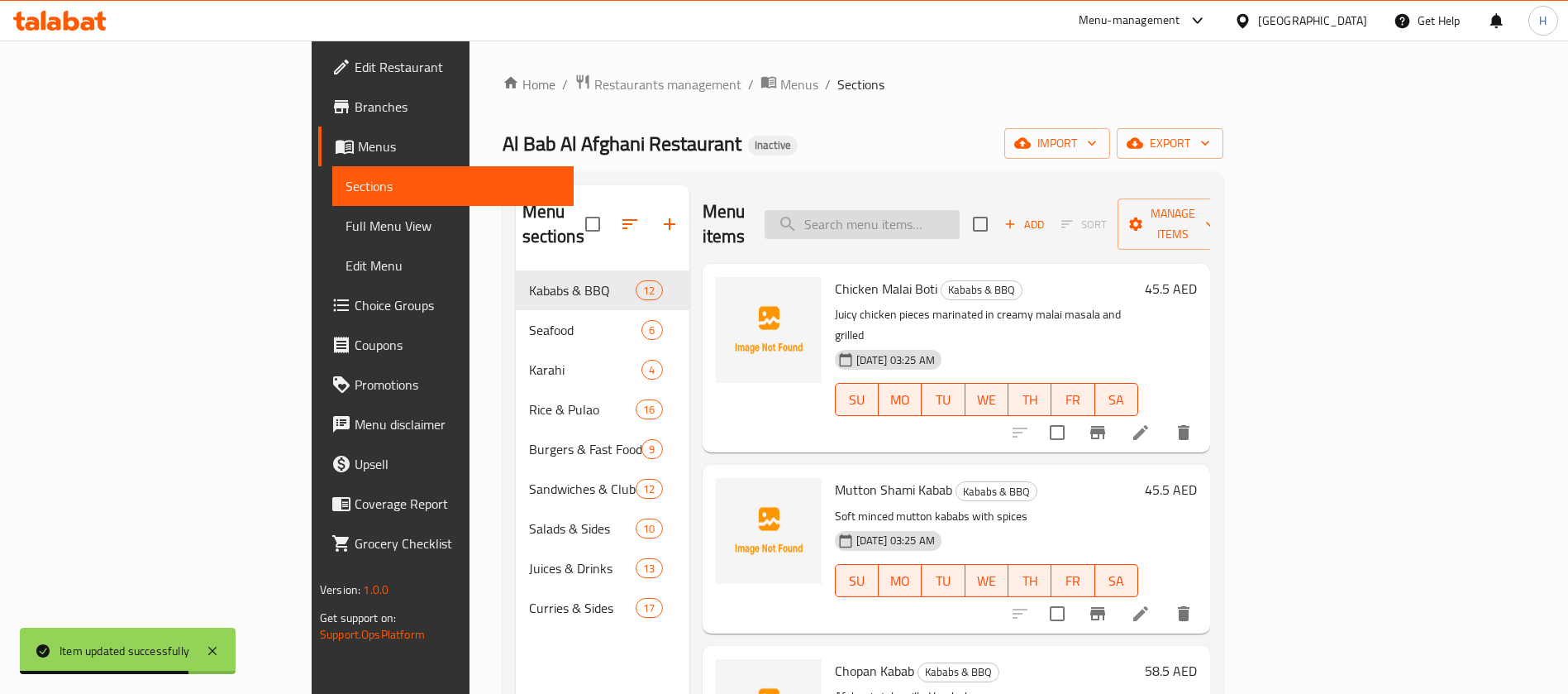
click at [912, 211] on input "search" at bounding box center [862, 225] width 196 height 29
paste input "Arabic Full Mutton Mandi with Rice"
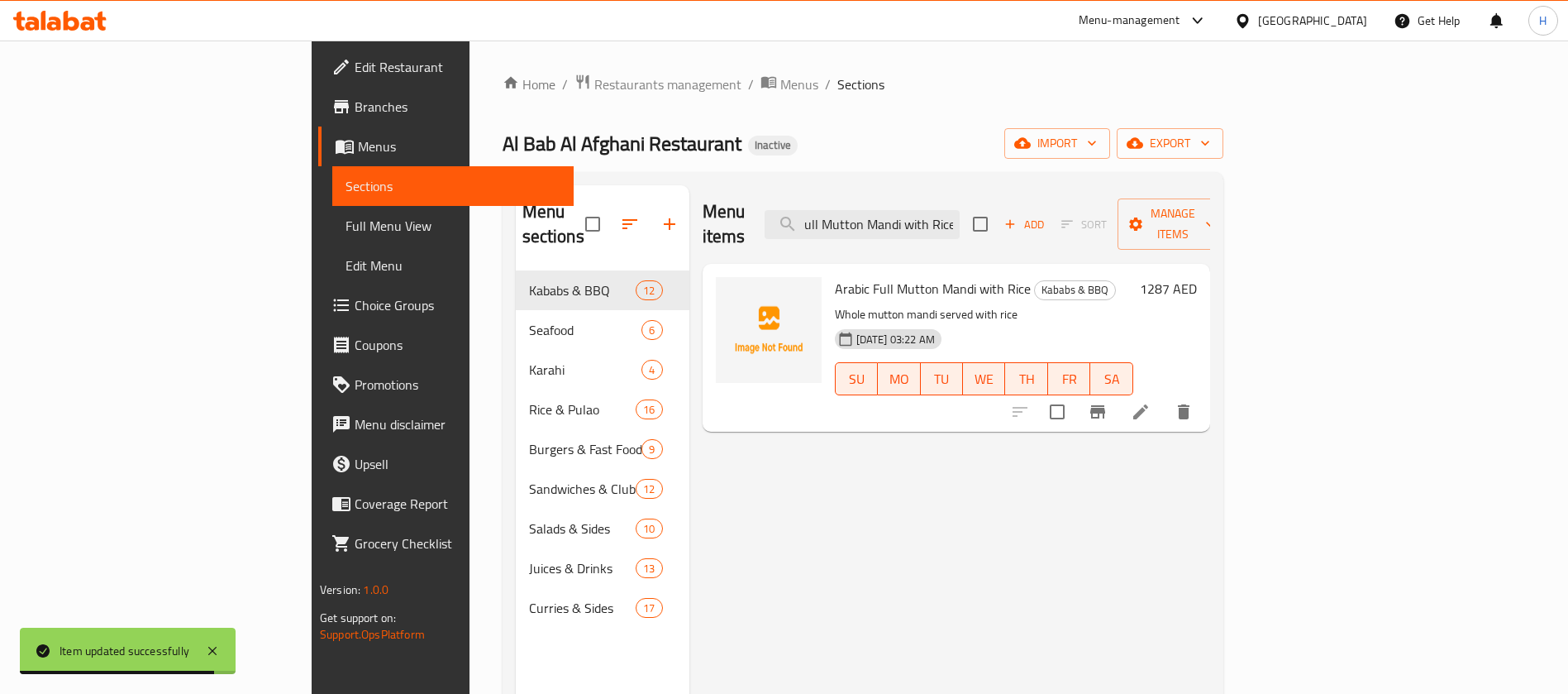
type input "Arabic Full Mutton Mandi with Rice"
click at [1164, 397] on li at bounding box center [1142, 412] width 47 height 30
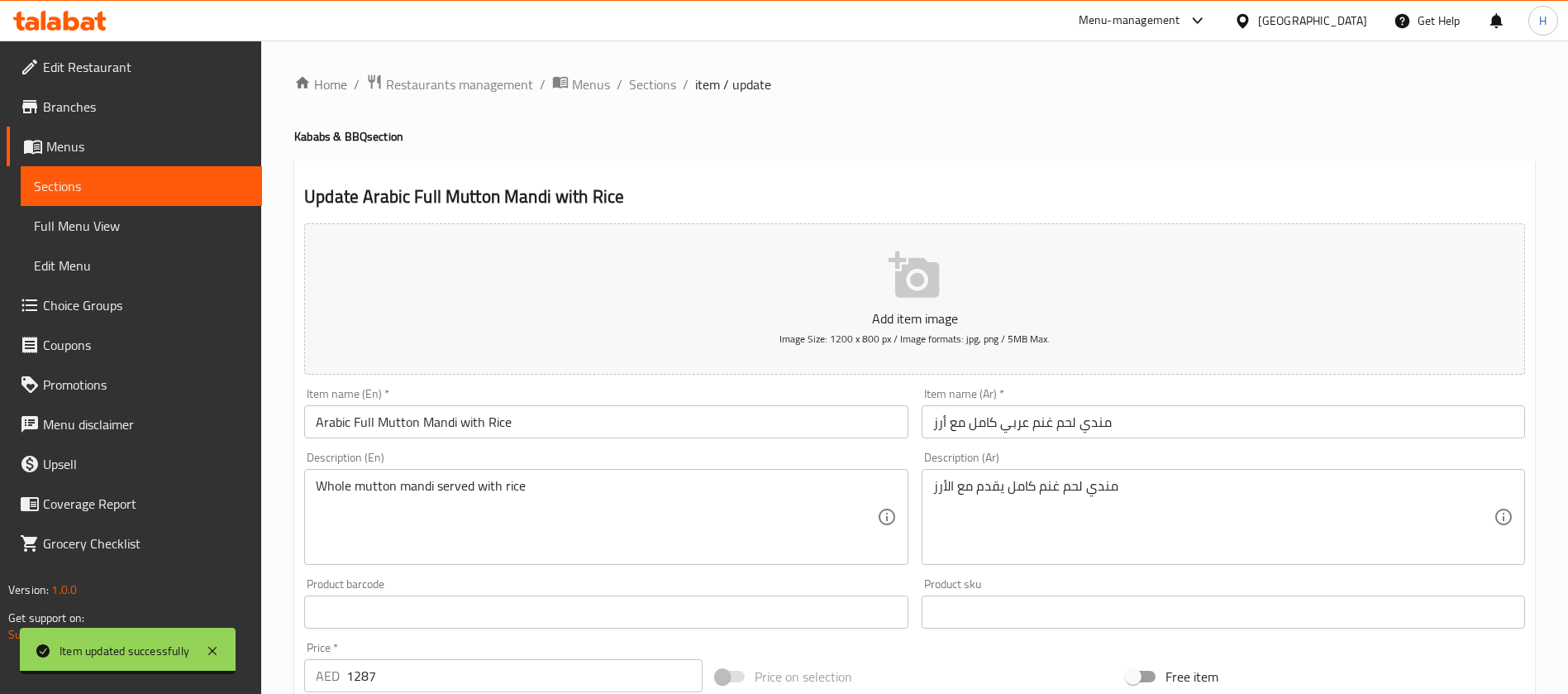
click at [1007, 493] on textarea "مندي لحم غنم كامل يقدم مع الأرز" at bounding box center [1213, 517] width 561 height 78
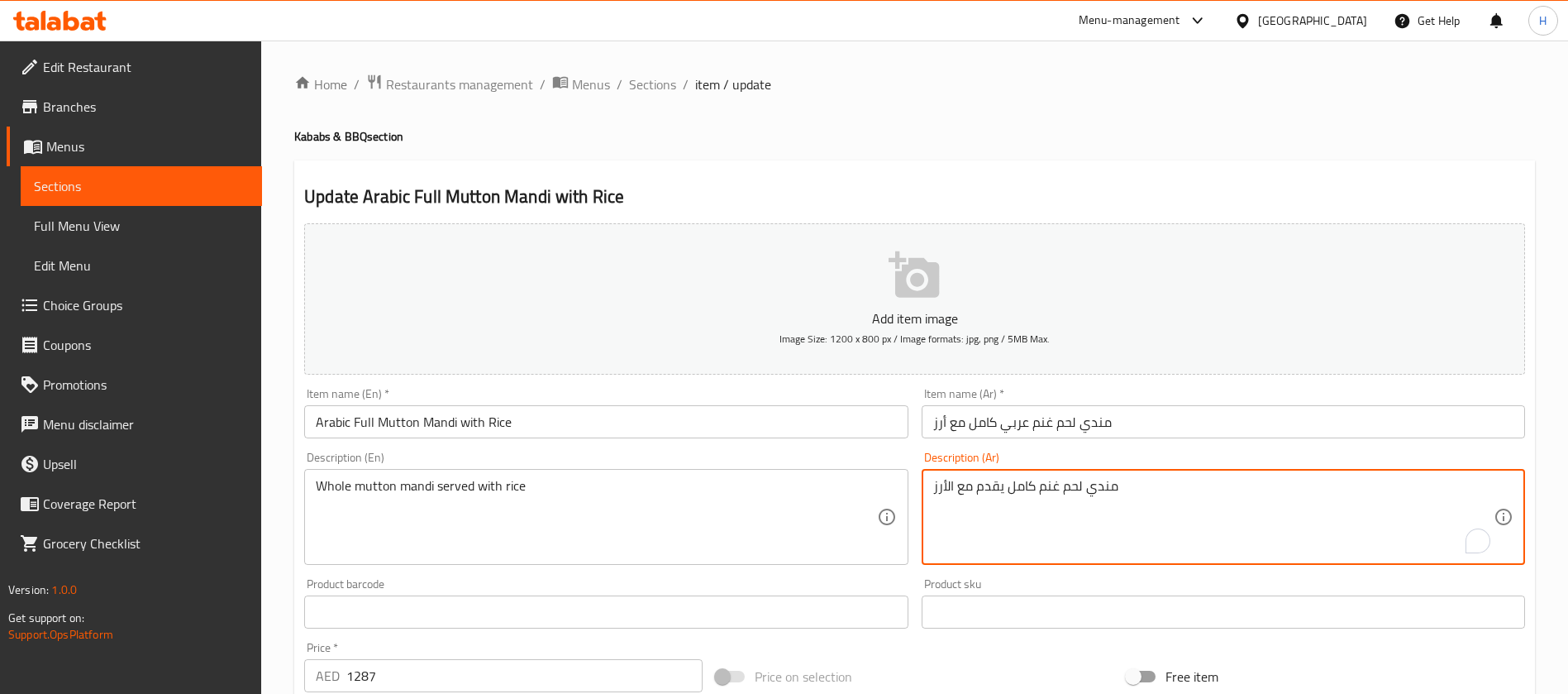
click at [1007, 493] on textarea "مندي لحم غنم كامل يقدم مع الأرز" at bounding box center [1213, 517] width 561 height 78
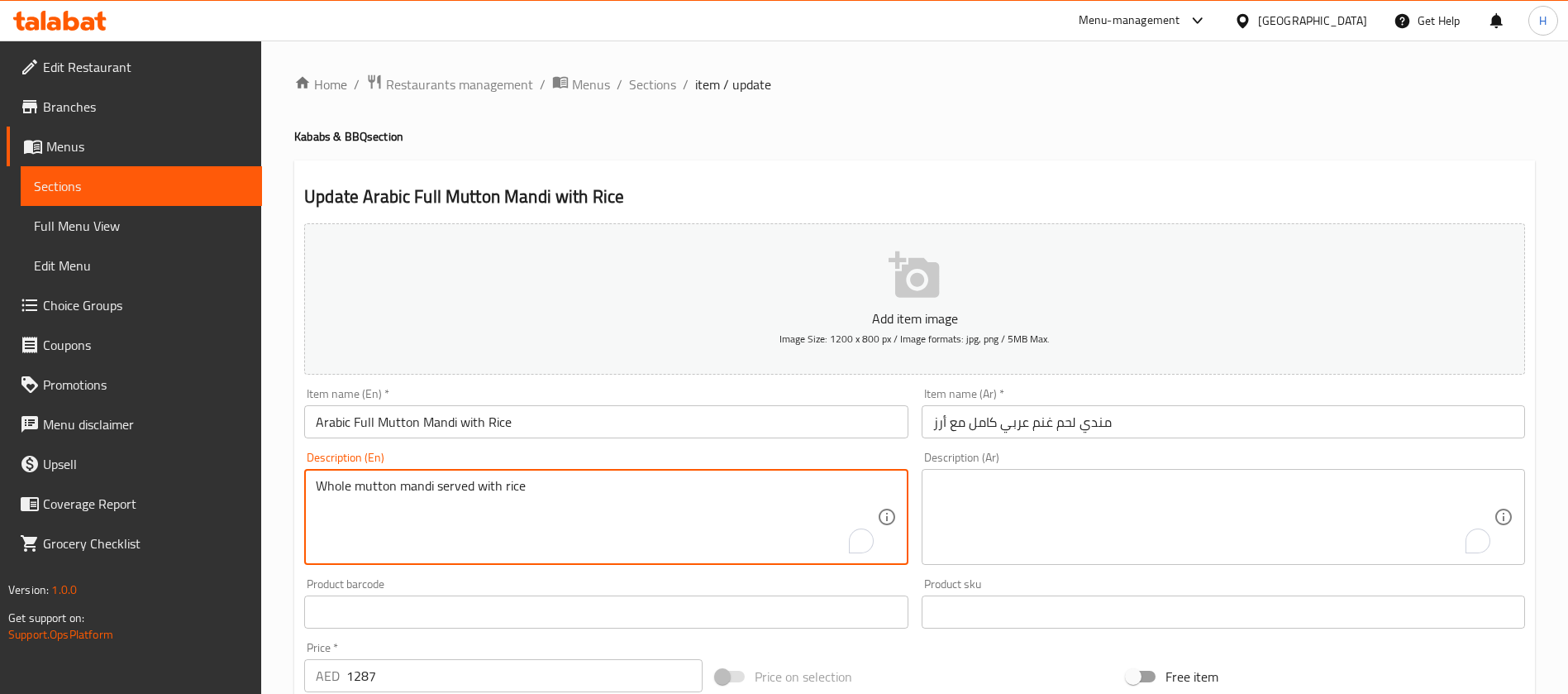
click at [589, 478] on textarea "Whole mutton mandi served with rice" at bounding box center [596, 517] width 561 height 78
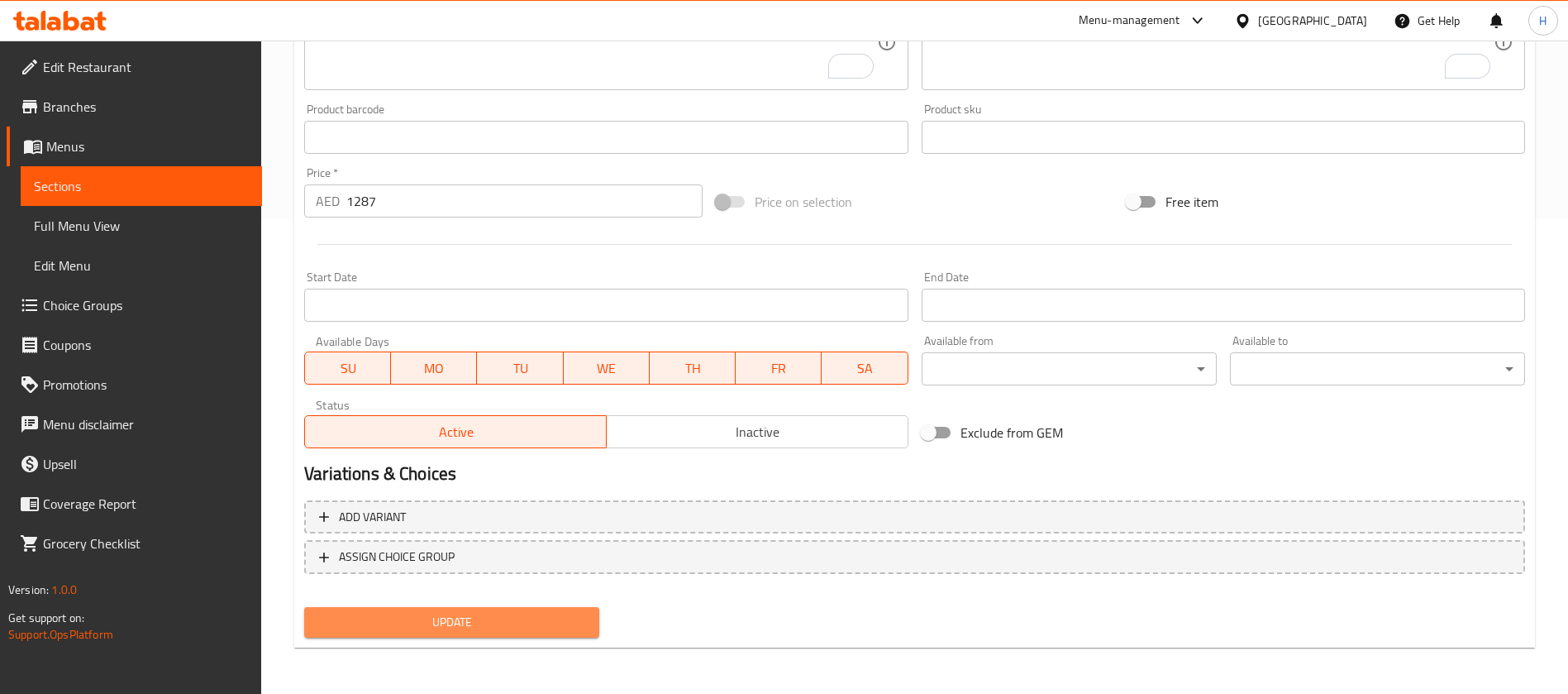
click at [562, 615] on span "Update" at bounding box center [452, 622] width 269 height 20
drag, startPoint x: 464, startPoint y: 642, endPoint x: 468, endPoint y: 628, distance: 14.6
click at [465, 640] on div "Update" at bounding box center [452, 622] width 308 height 44
click at [469, 627] on span "Update" at bounding box center [452, 622] width 269 height 20
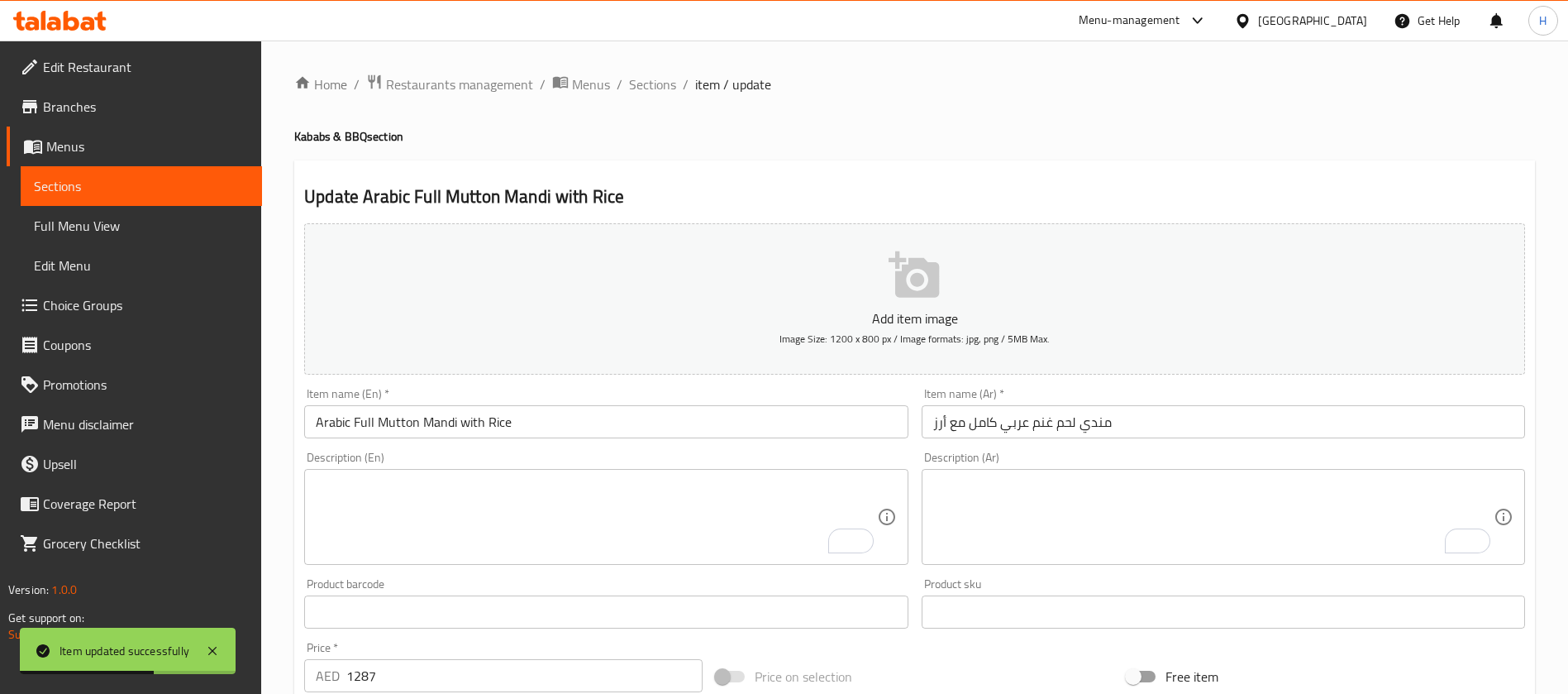
scroll to position [475, 0]
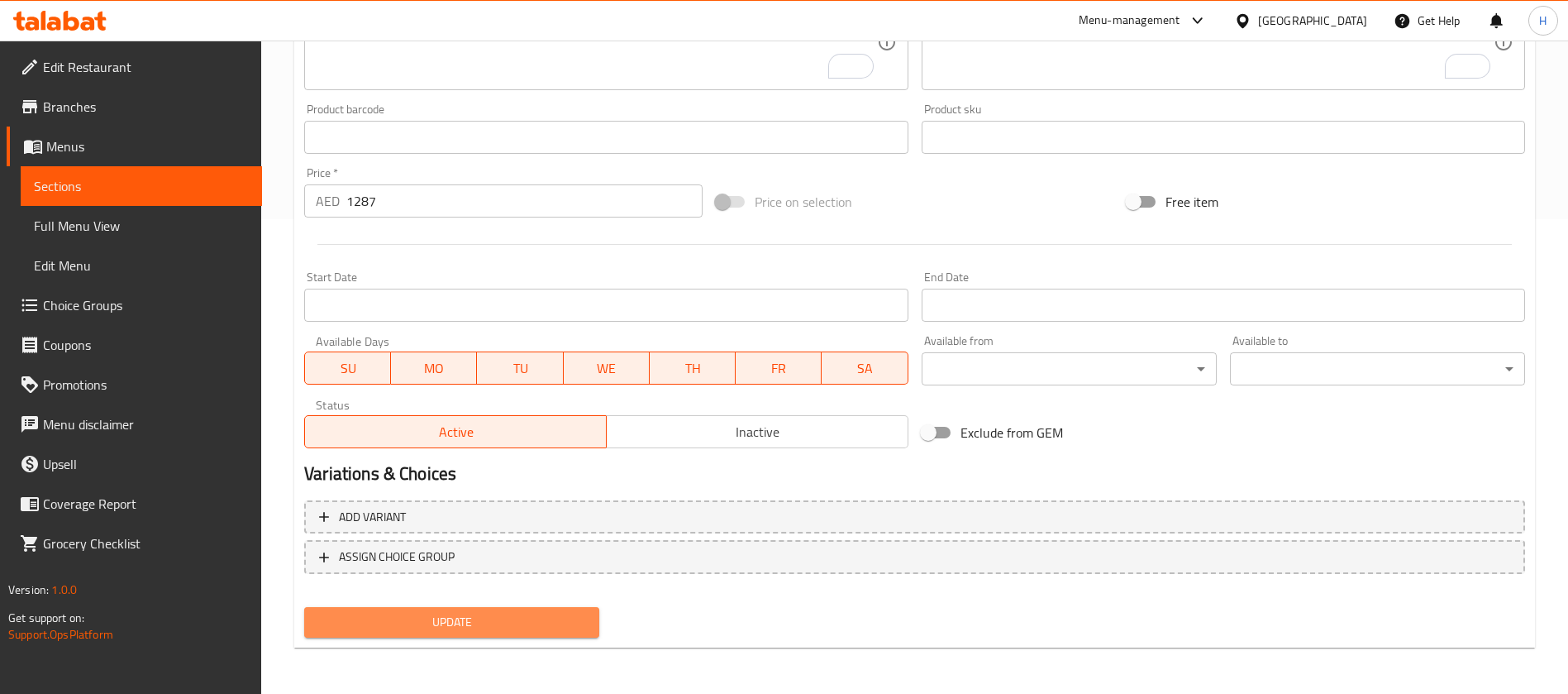
click at [535, 617] on span "Update" at bounding box center [452, 622] width 269 height 20
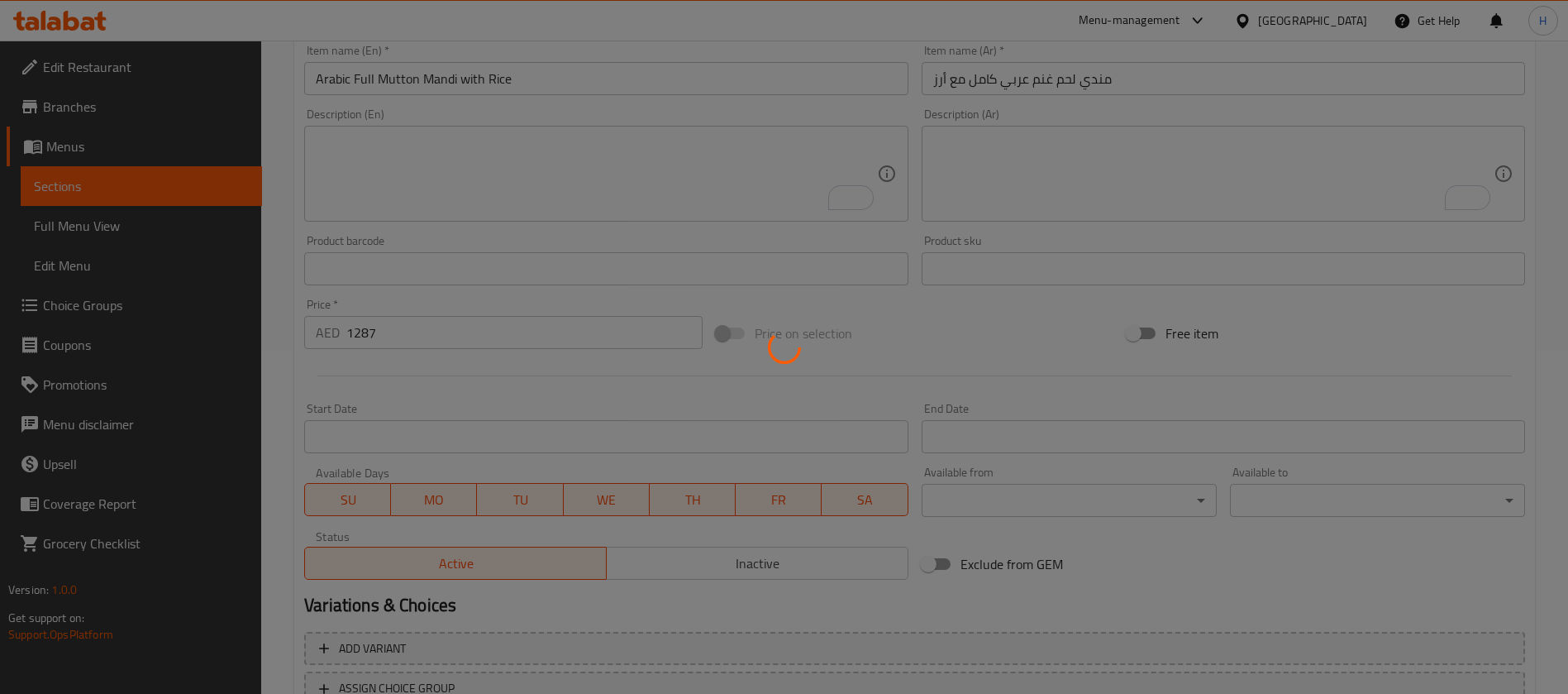
scroll to position [226, 0]
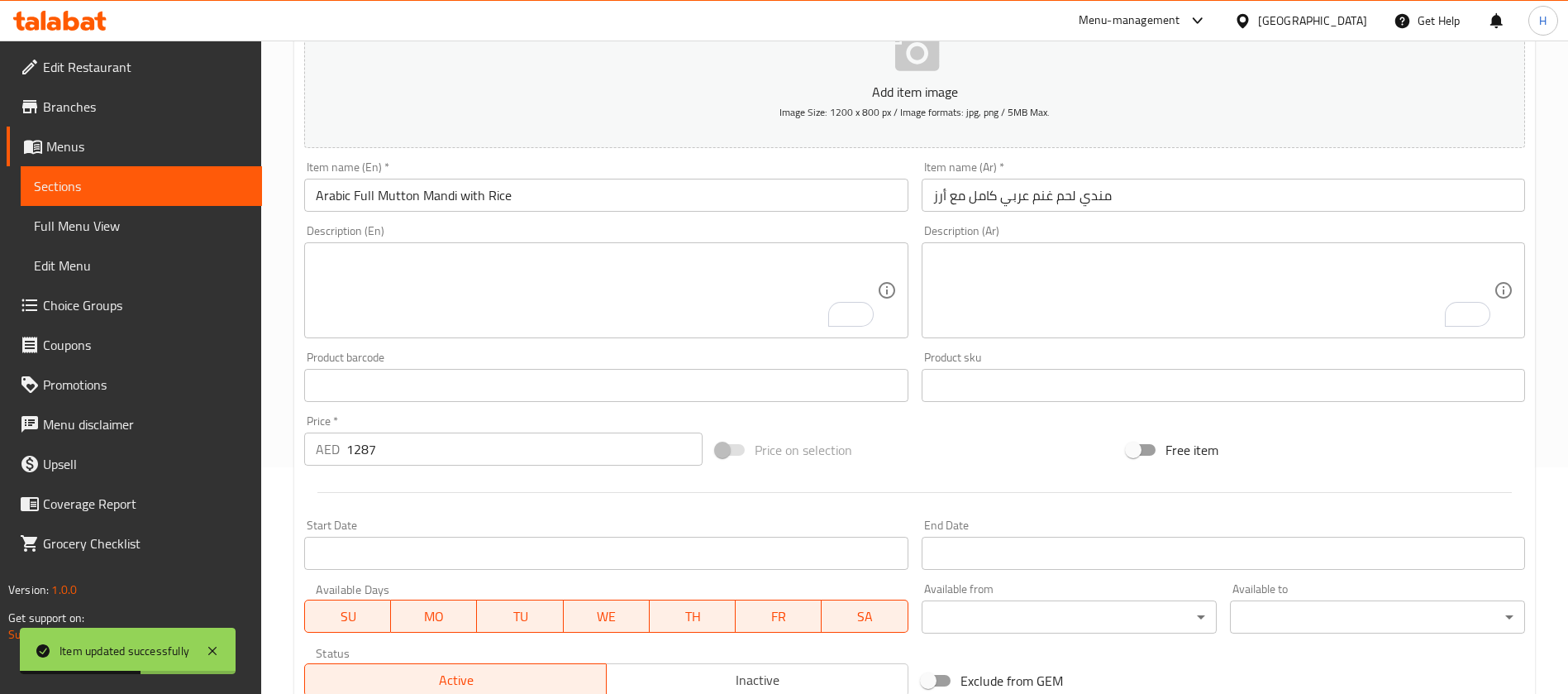
click at [202, 178] on span "Sections" at bounding box center [141, 185] width 215 height 20
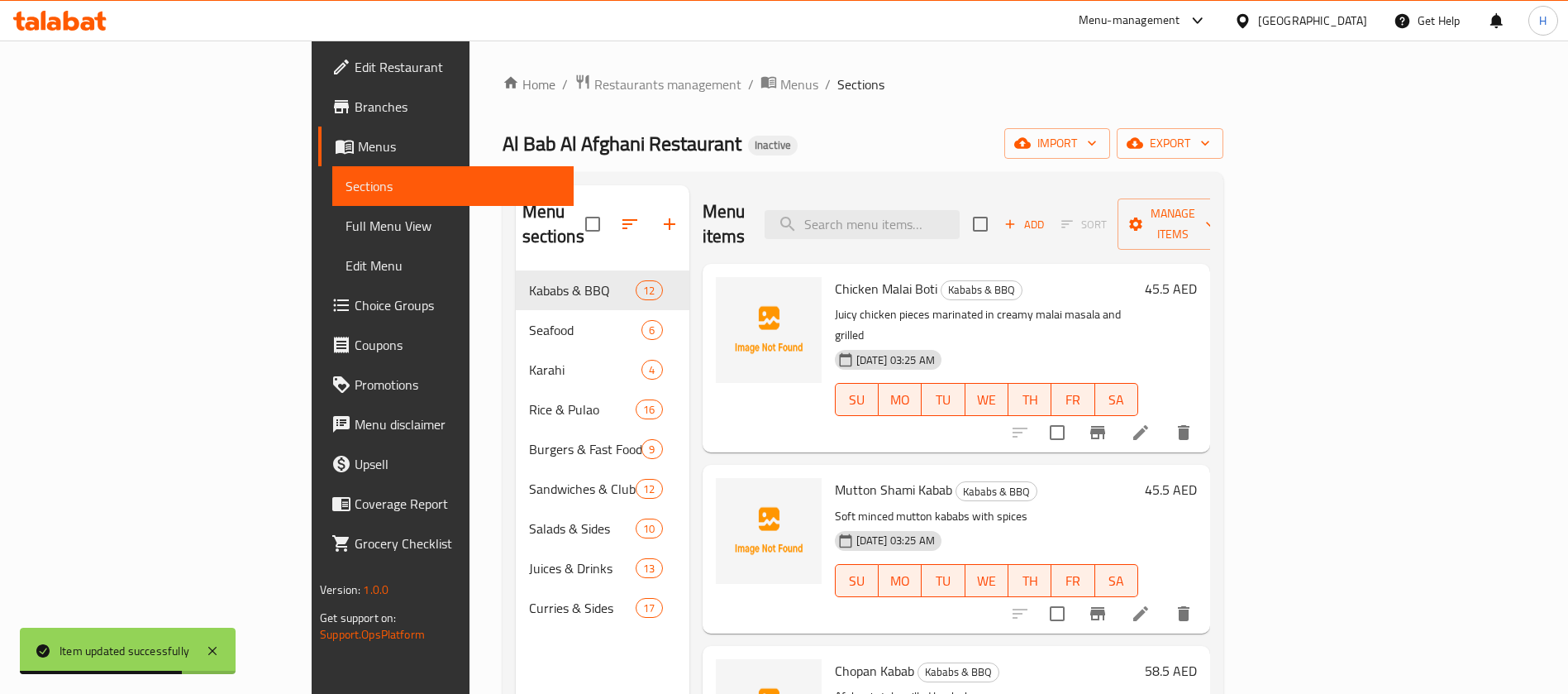
click at [956, 228] on div "Menu items Add Sort Manage items" at bounding box center [956, 225] width 507 height 78
click at [959, 226] on div "Menu items Add Sort Manage items" at bounding box center [956, 225] width 507 height 78
click at [960, 225] on input "search" at bounding box center [862, 225] width 196 height 29
paste input "Half Charcoal Chicken with Rice"
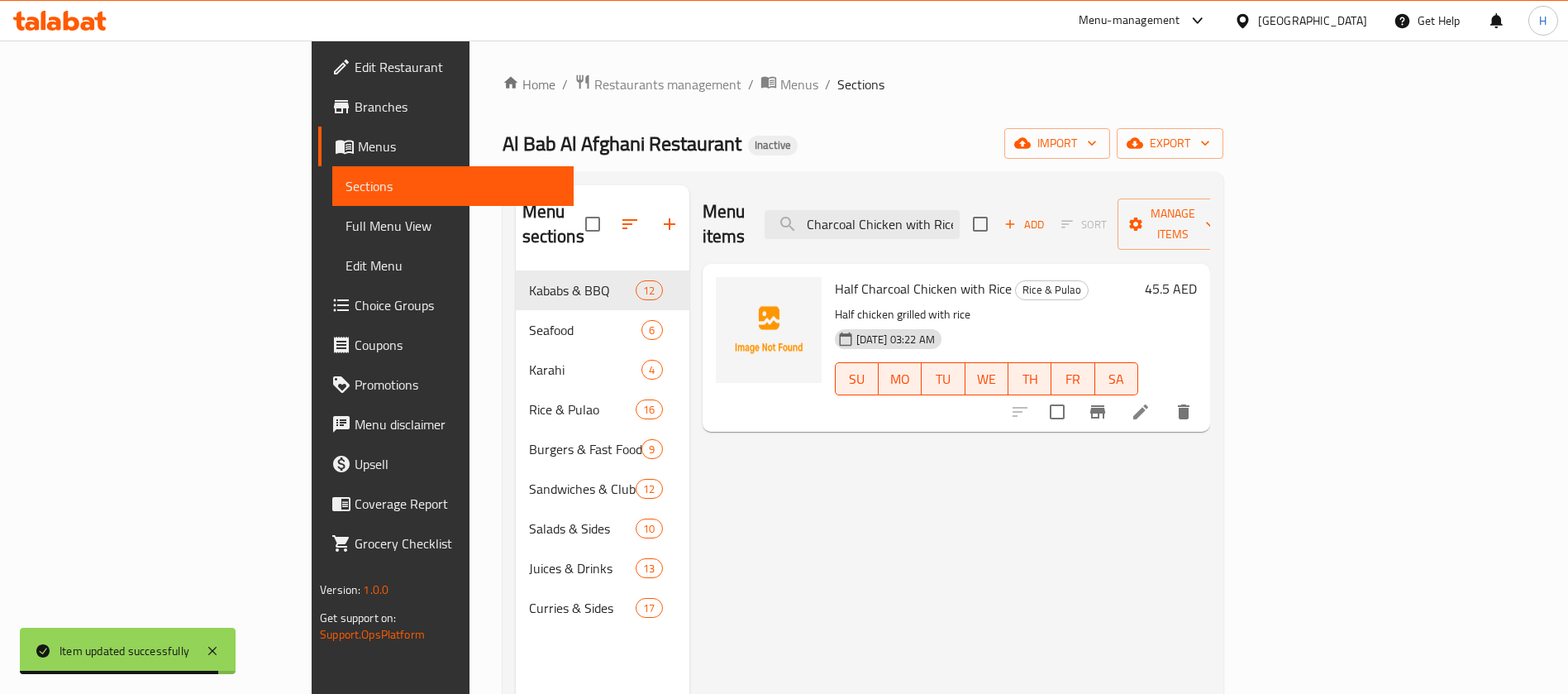
type input "Half Charcoal Chicken with Rice"
click at [1151, 402] on icon at bounding box center [1141, 412] width 20 height 20
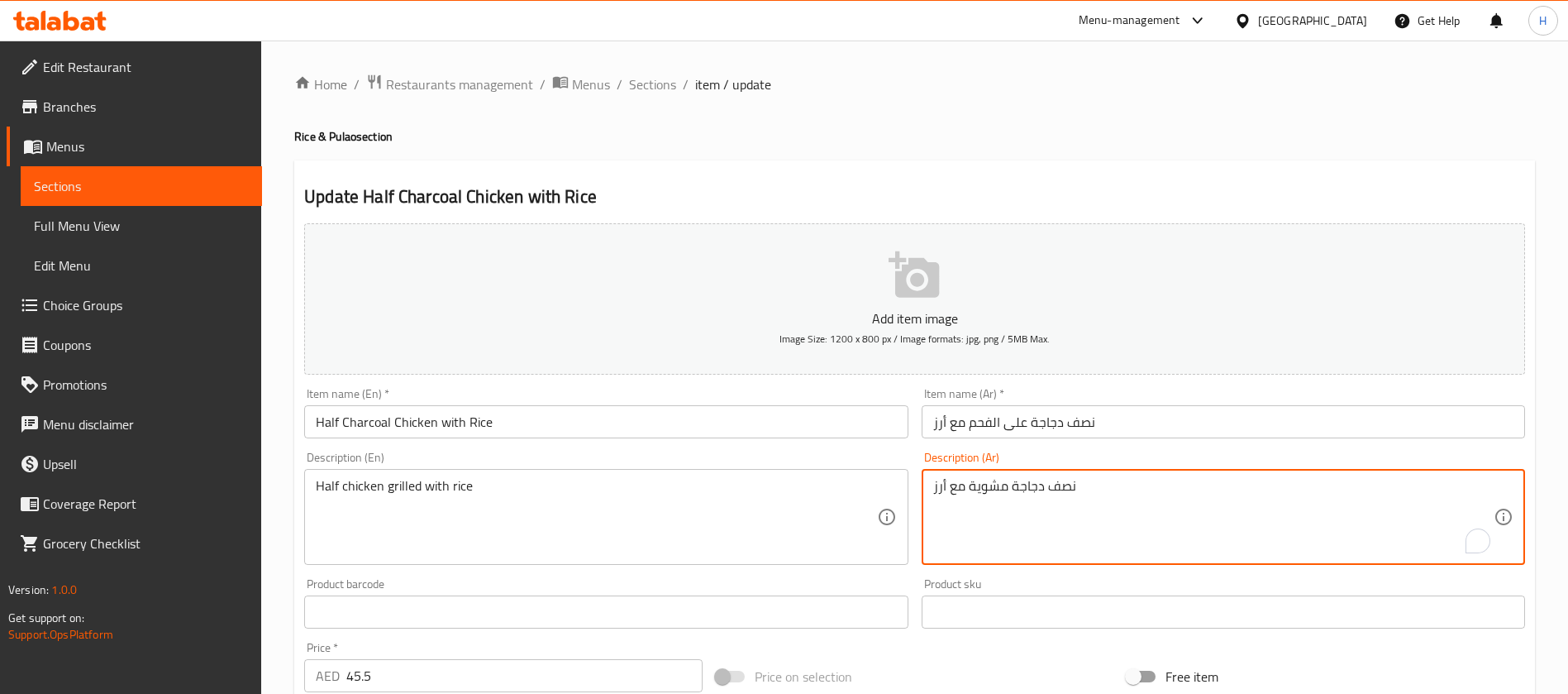
click at [1072, 479] on textarea "نصف دجاجة مشوية مع أرز" at bounding box center [1213, 517] width 561 height 78
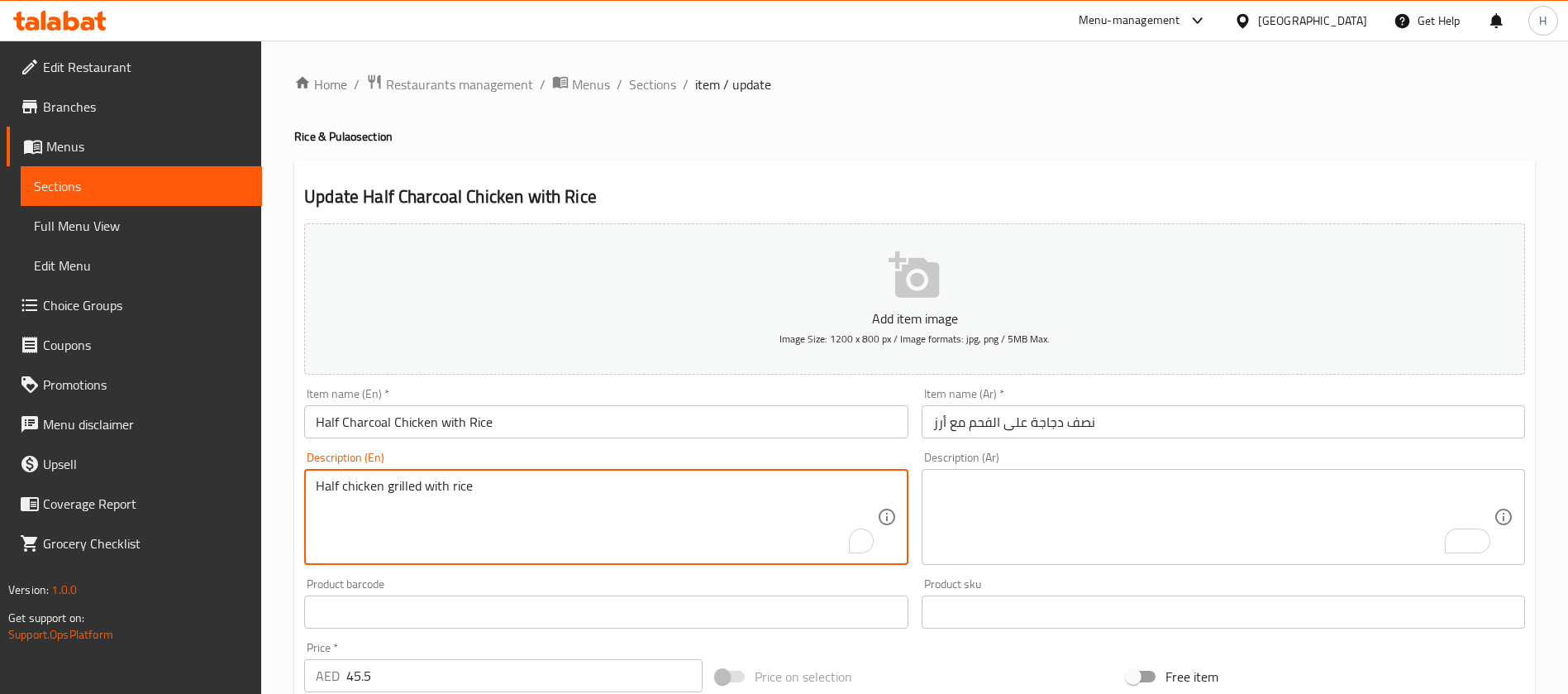
click at [381, 493] on textarea "Half chicken grilled with rice" at bounding box center [596, 517] width 561 height 78
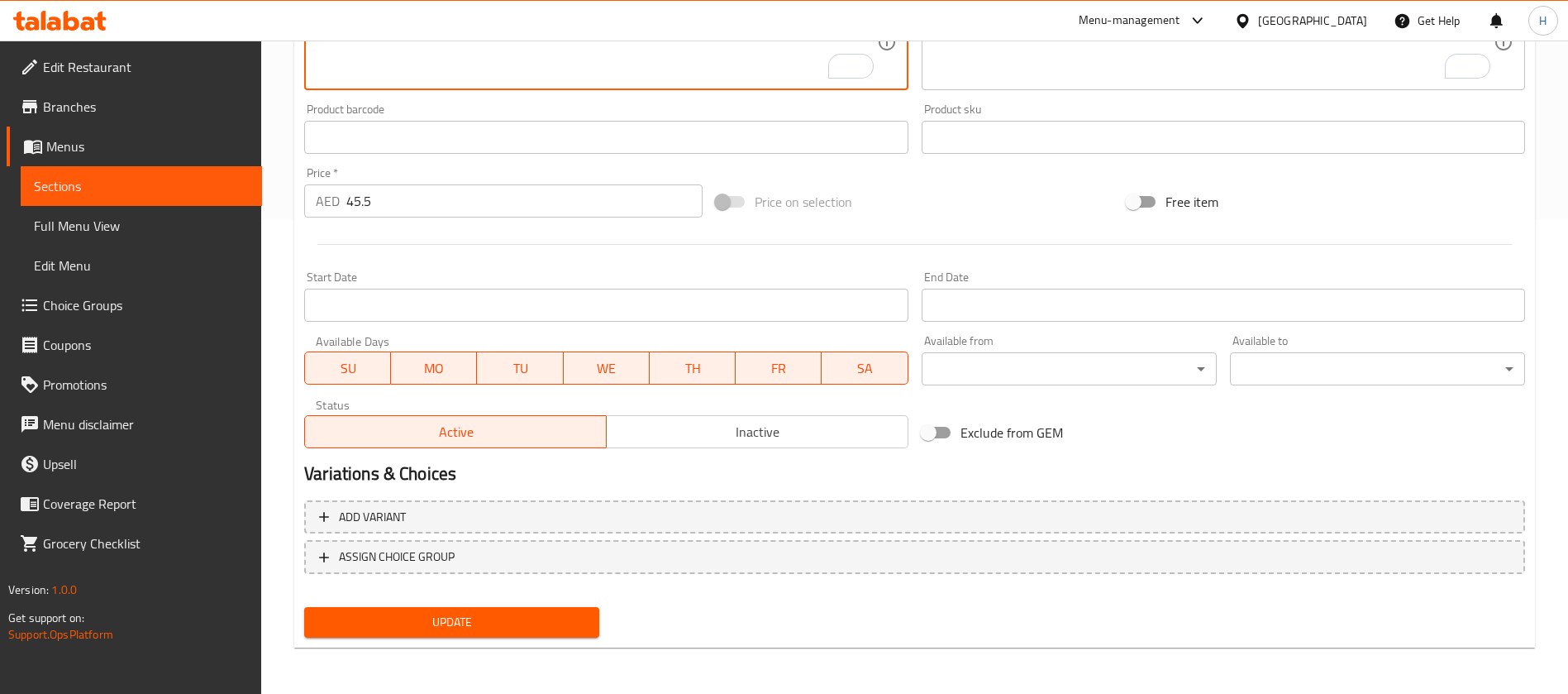
click at [553, 605] on div "Update" at bounding box center [452, 622] width 308 height 44
click at [556, 626] on span "Update" at bounding box center [452, 622] width 269 height 20
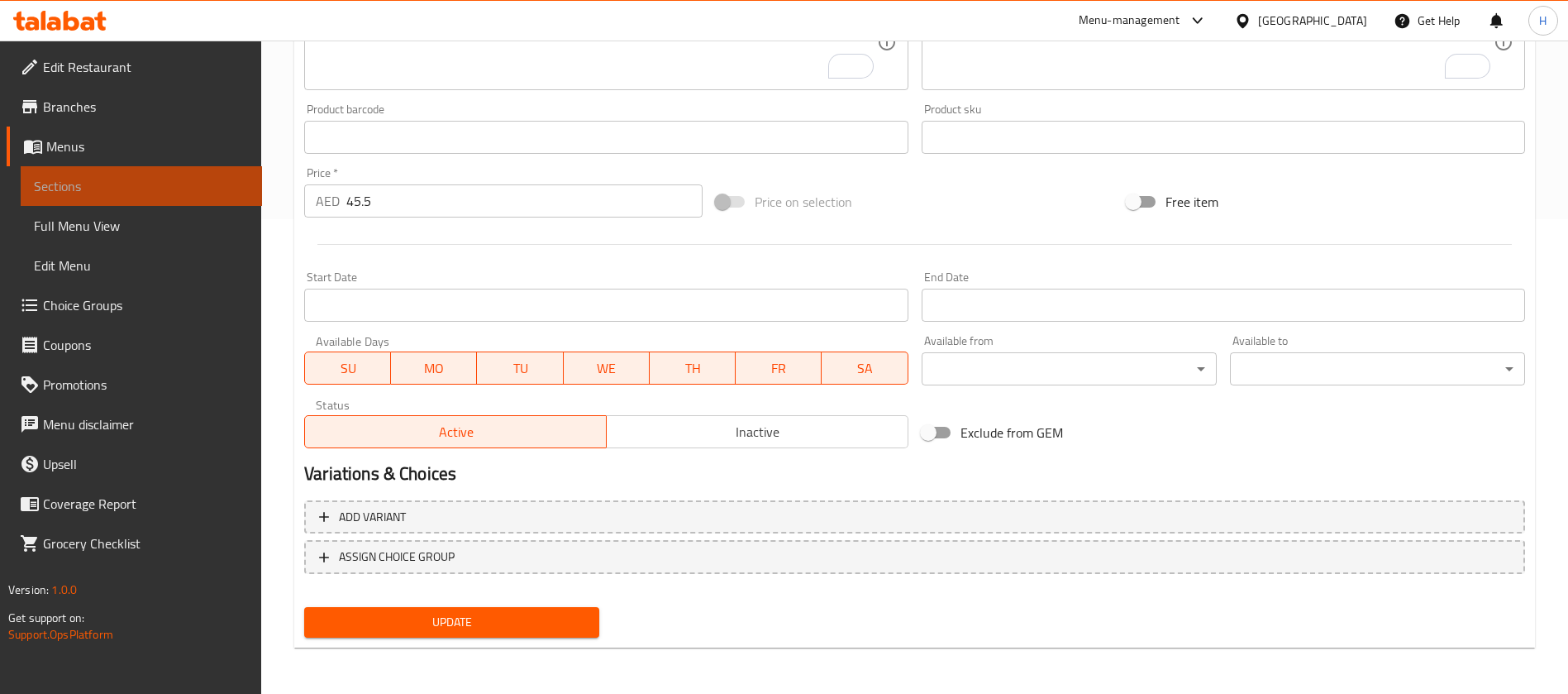
click at [169, 181] on span "Sections" at bounding box center [141, 185] width 215 height 20
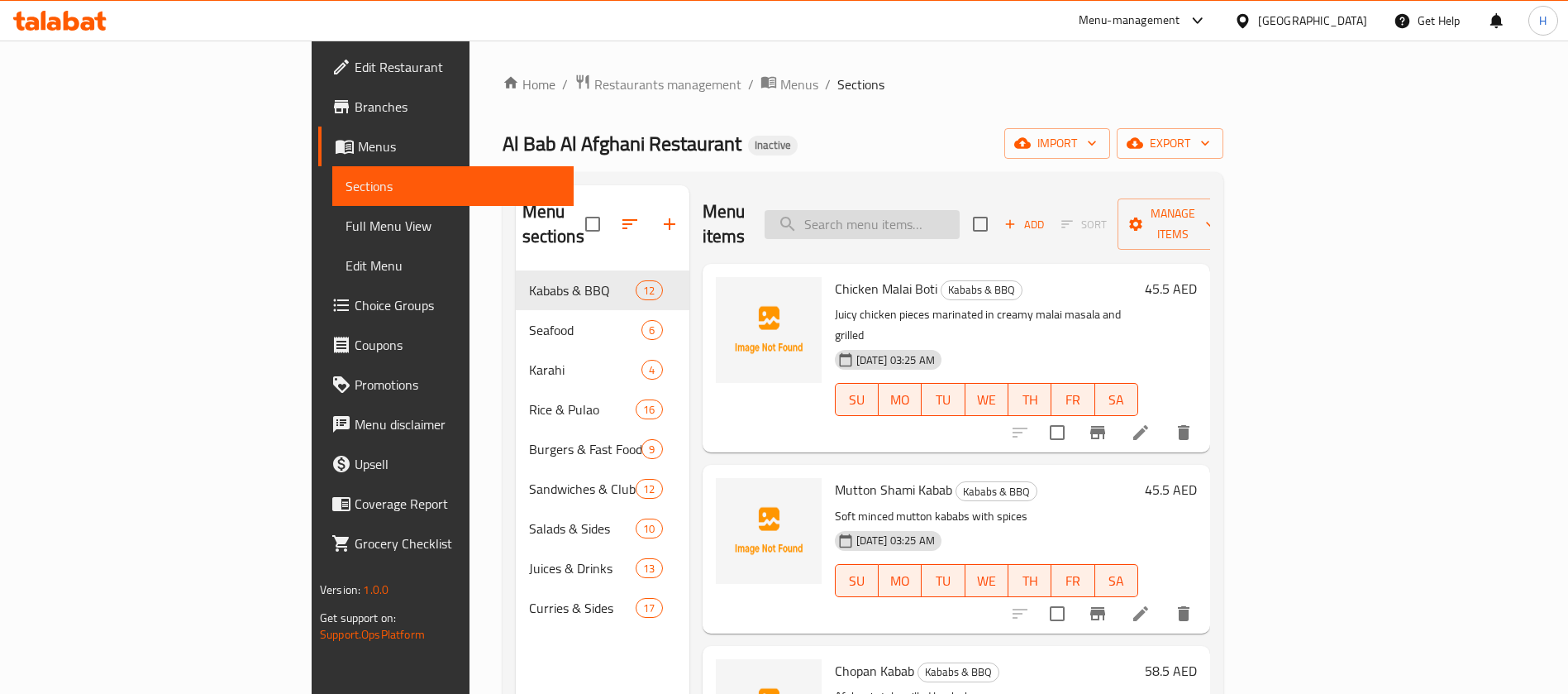
click at [960, 211] on input "search" at bounding box center [862, 225] width 196 height 29
paste input "Mixed Kebab with Rice"
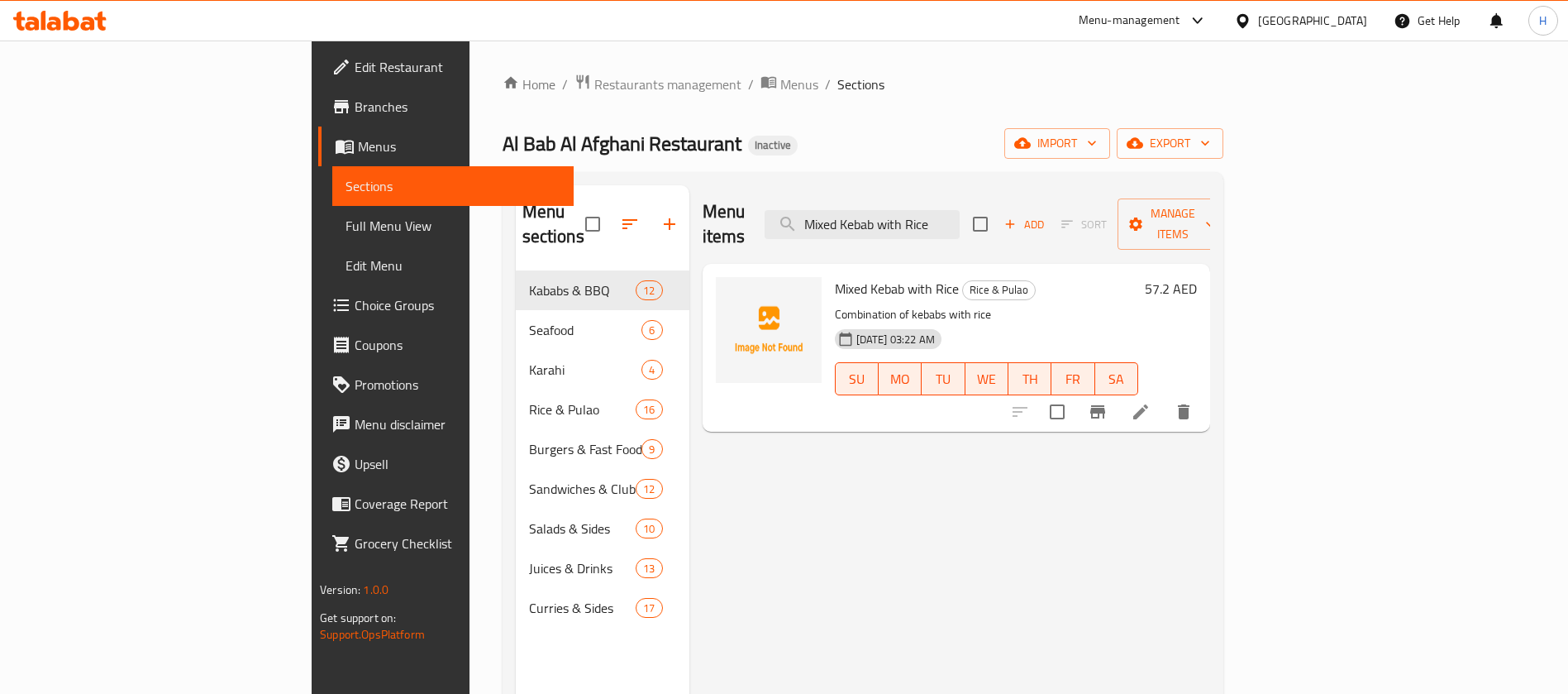
type input "Mixed Kebab with Rice"
click at [1164, 397] on li at bounding box center [1142, 412] width 47 height 30
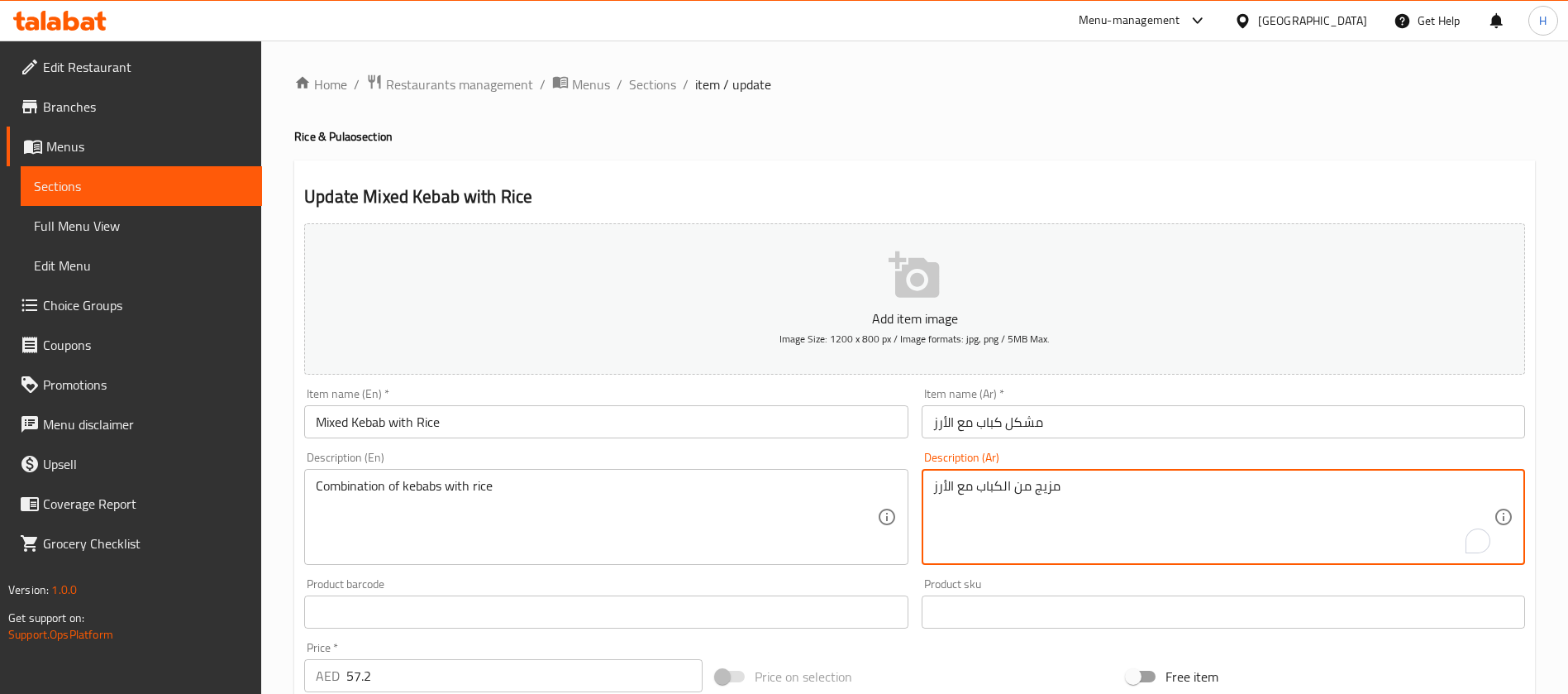
click at [985, 481] on textarea "مزيج من الكباب مع الأرز" at bounding box center [1213, 517] width 561 height 78
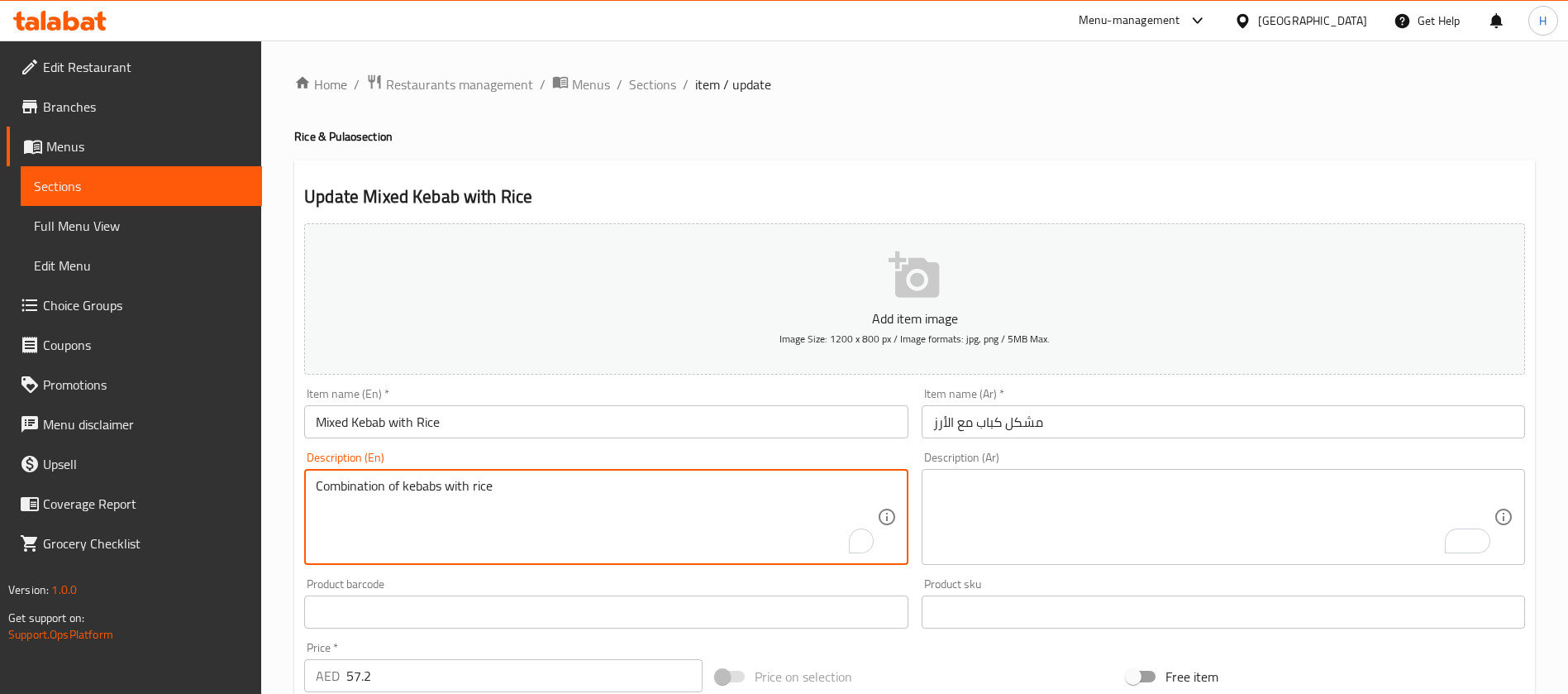
click at [492, 482] on textarea "Combination of kebabs with rice" at bounding box center [596, 517] width 561 height 78
click at [663, 420] on input "Mixed Kebab with Rice" at bounding box center [606, 422] width 603 height 34
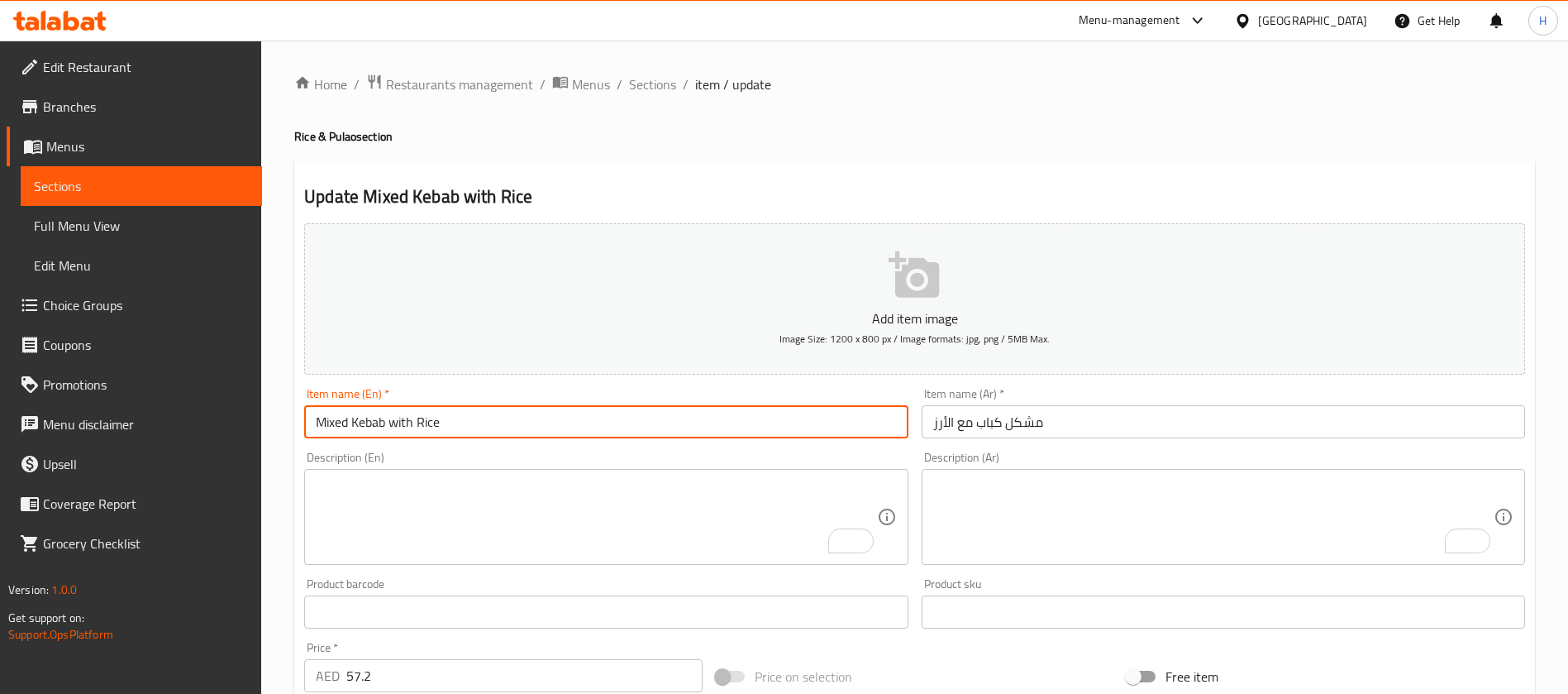
click at [663, 420] on input "Mixed Kebab with Rice" at bounding box center [606, 422] width 603 height 34
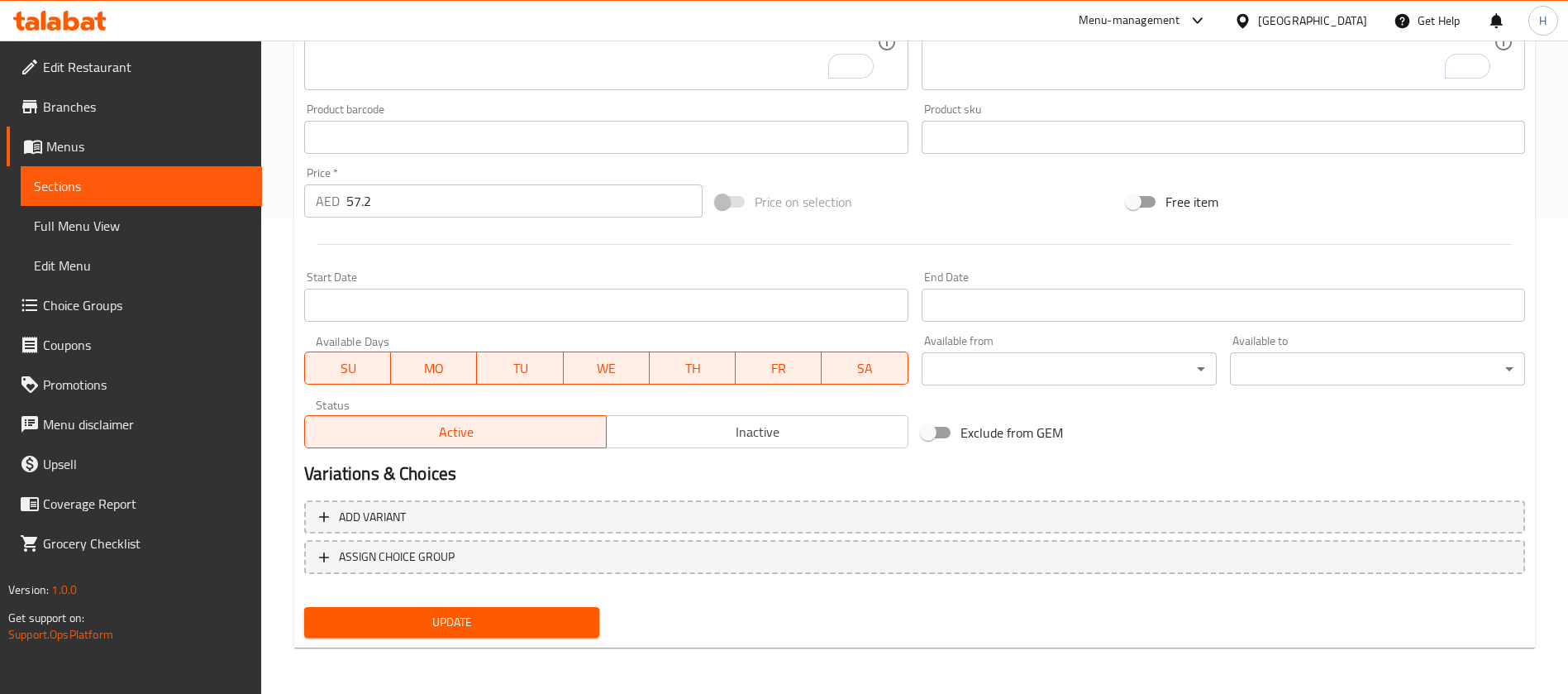
click at [506, 617] on span "Update" at bounding box center [452, 622] width 269 height 20
click at [206, 183] on span "Sections" at bounding box center [141, 185] width 215 height 20
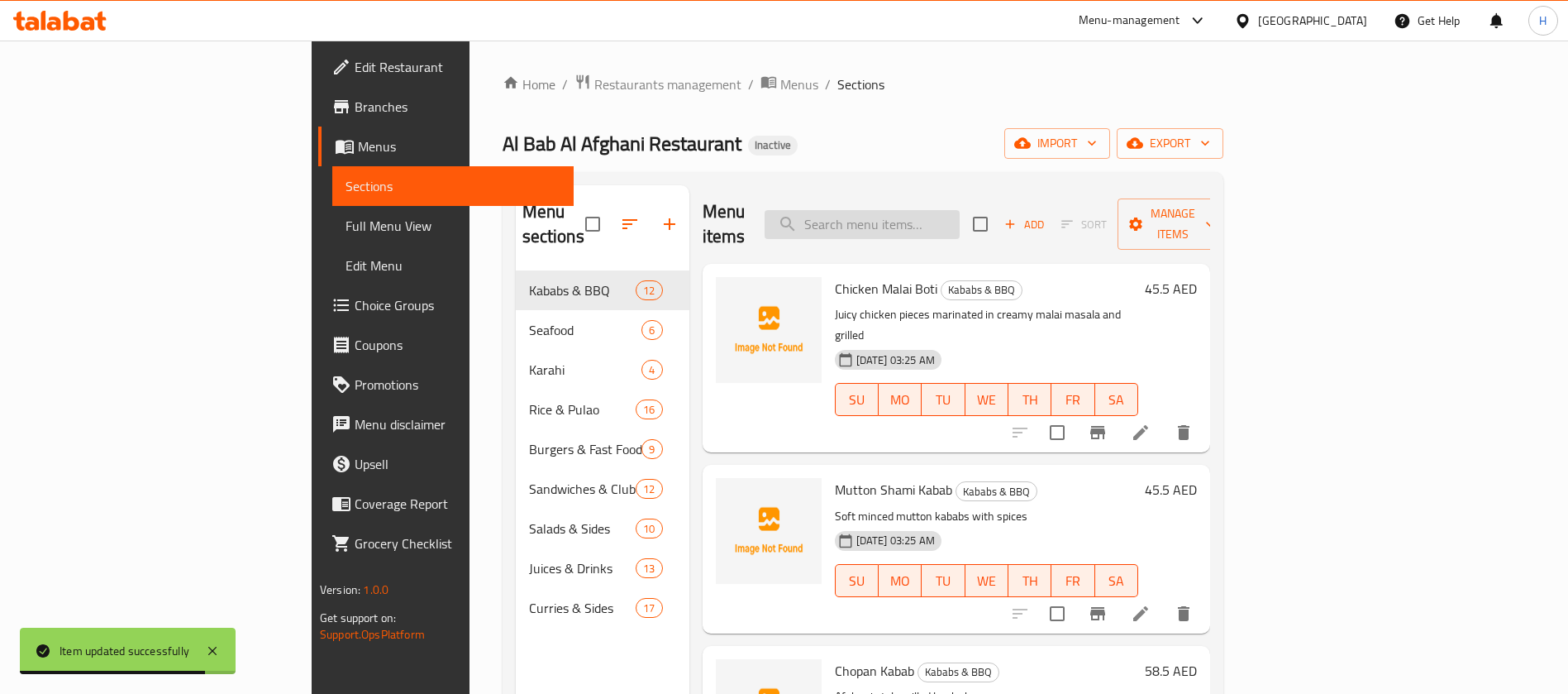
drag, startPoint x: 1015, startPoint y: 161, endPoint x: 1010, endPoint y: 205, distance: 44.3
click at [1015, 163] on div "Home / Restaurants management / Menus / Sections Al Bab Al Afghani Restaurant I…" at bounding box center [863, 483] width 721 height 819
click at [960, 211] on input "search" at bounding box center [862, 225] width 196 height 29
paste input "Shami Kabab with [PERSON_NAME]"
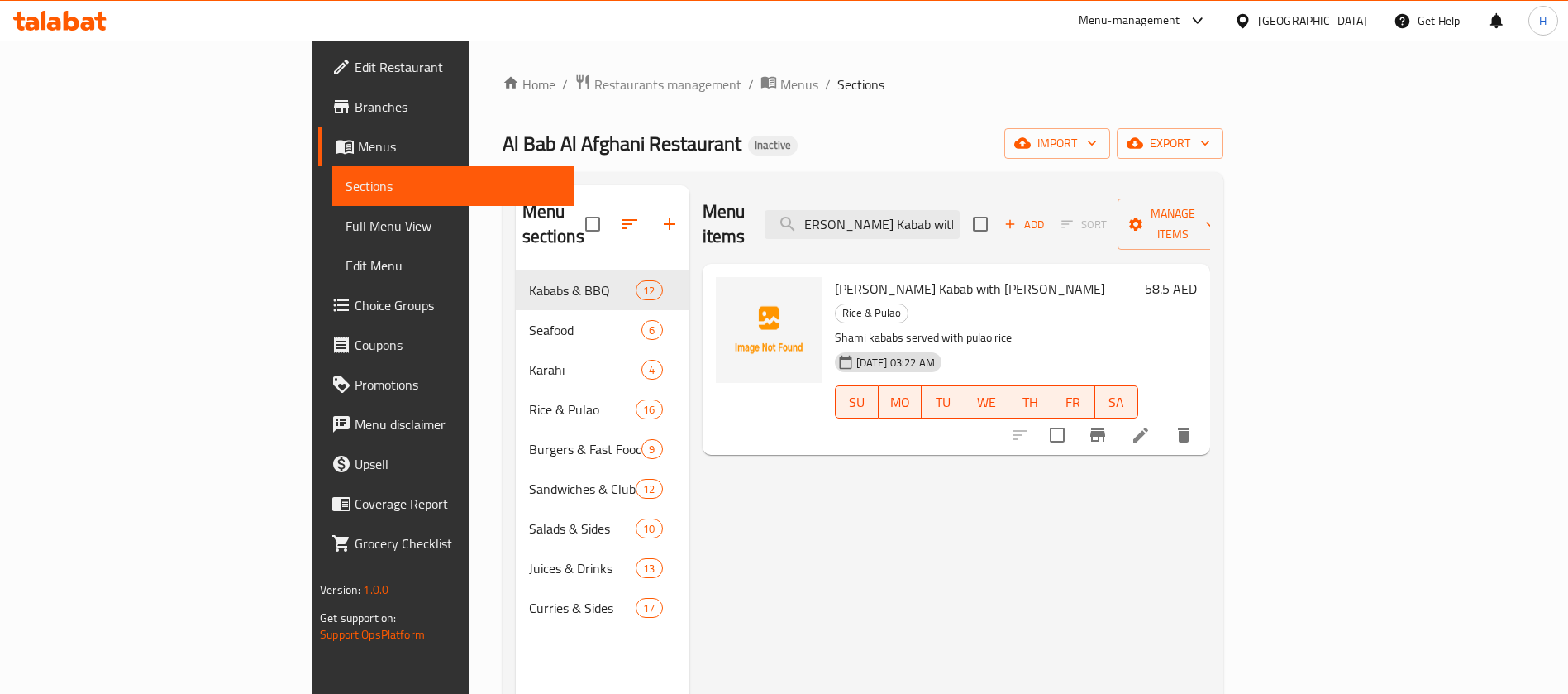
type input "Shami Kabab with [PERSON_NAME]"
click at [1151, 425] on icon at bounding box center [1141, 434] width 20 height 20
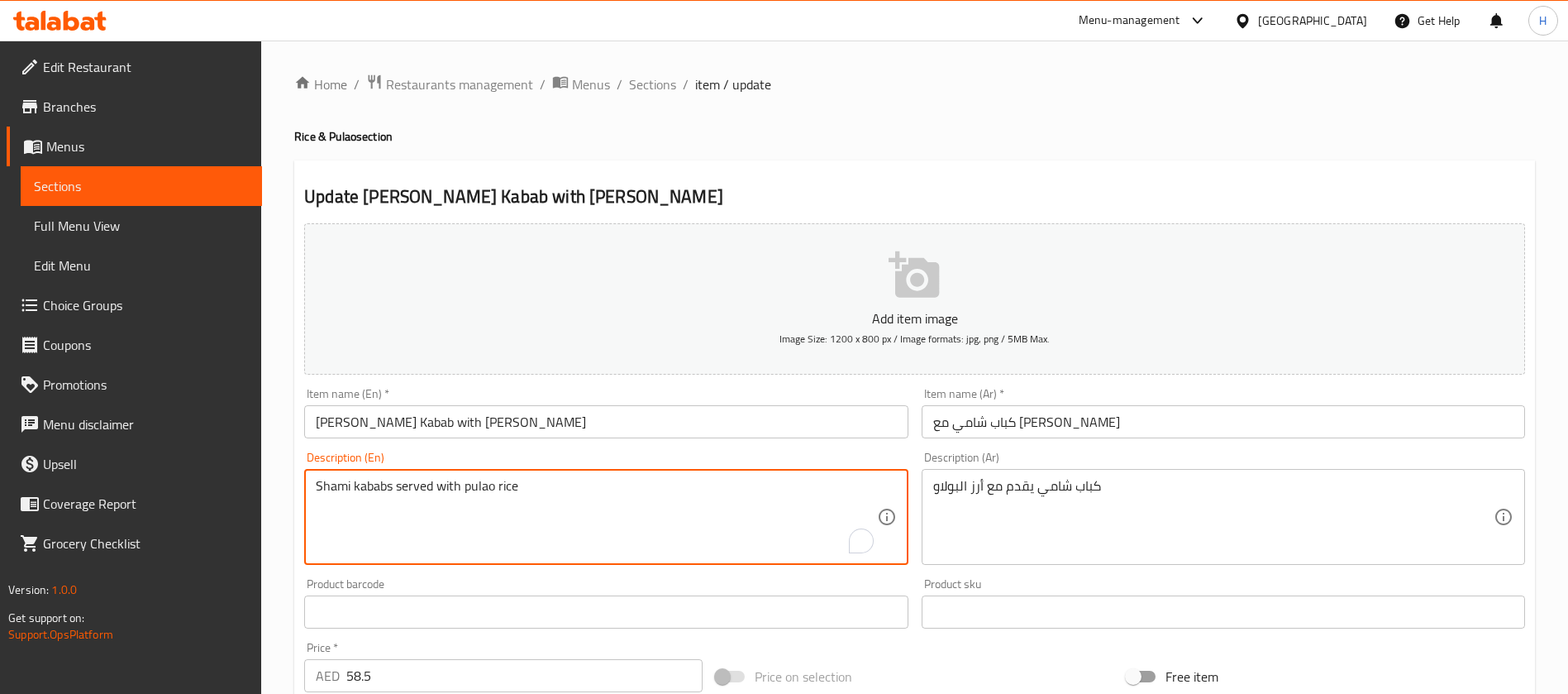
click at [608, 524] on textarea "Shami kababs served with pulao rice" at bounding box center [596, 517] width 561 height 78
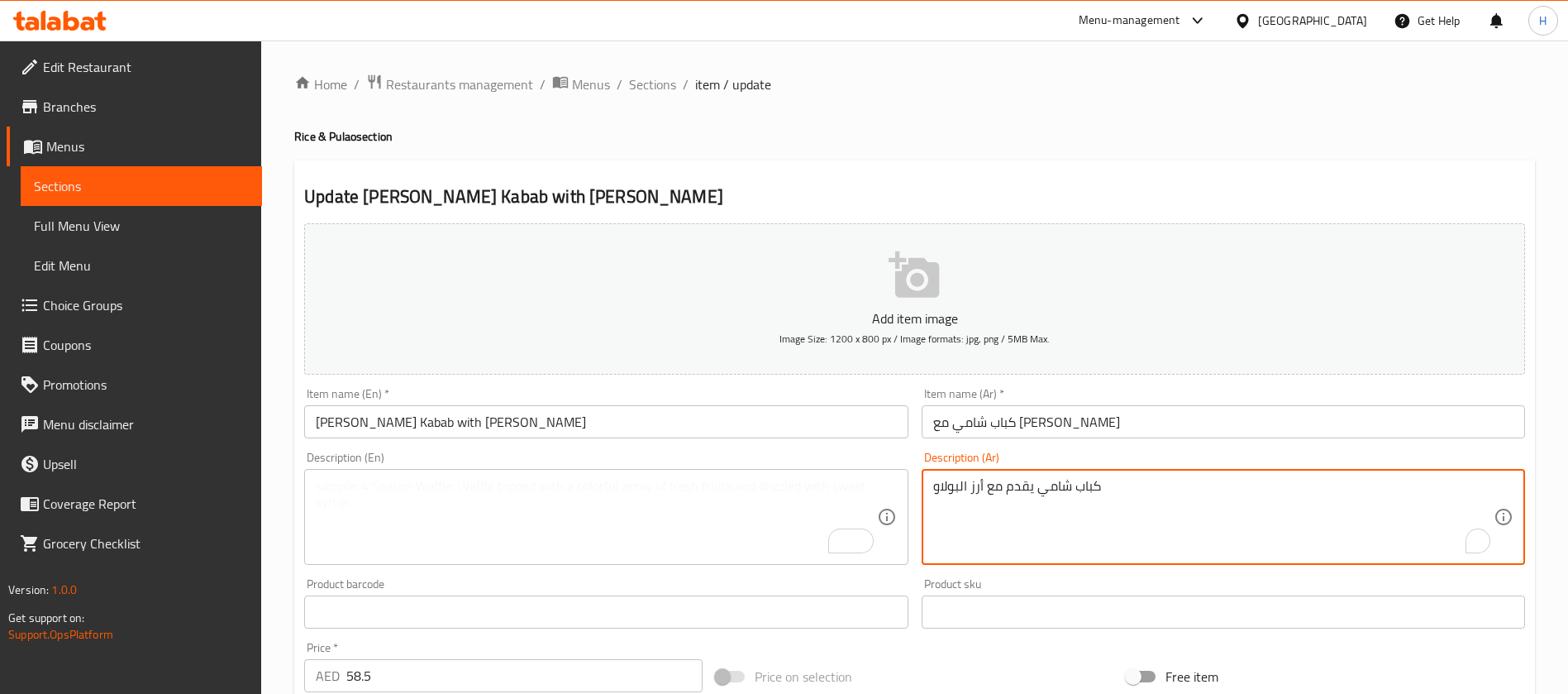
click at [1233, 498] on textarea "كباب شامي يقدم مع أرز البولاو" at bounding box center [1213, 517] width 561 height 78
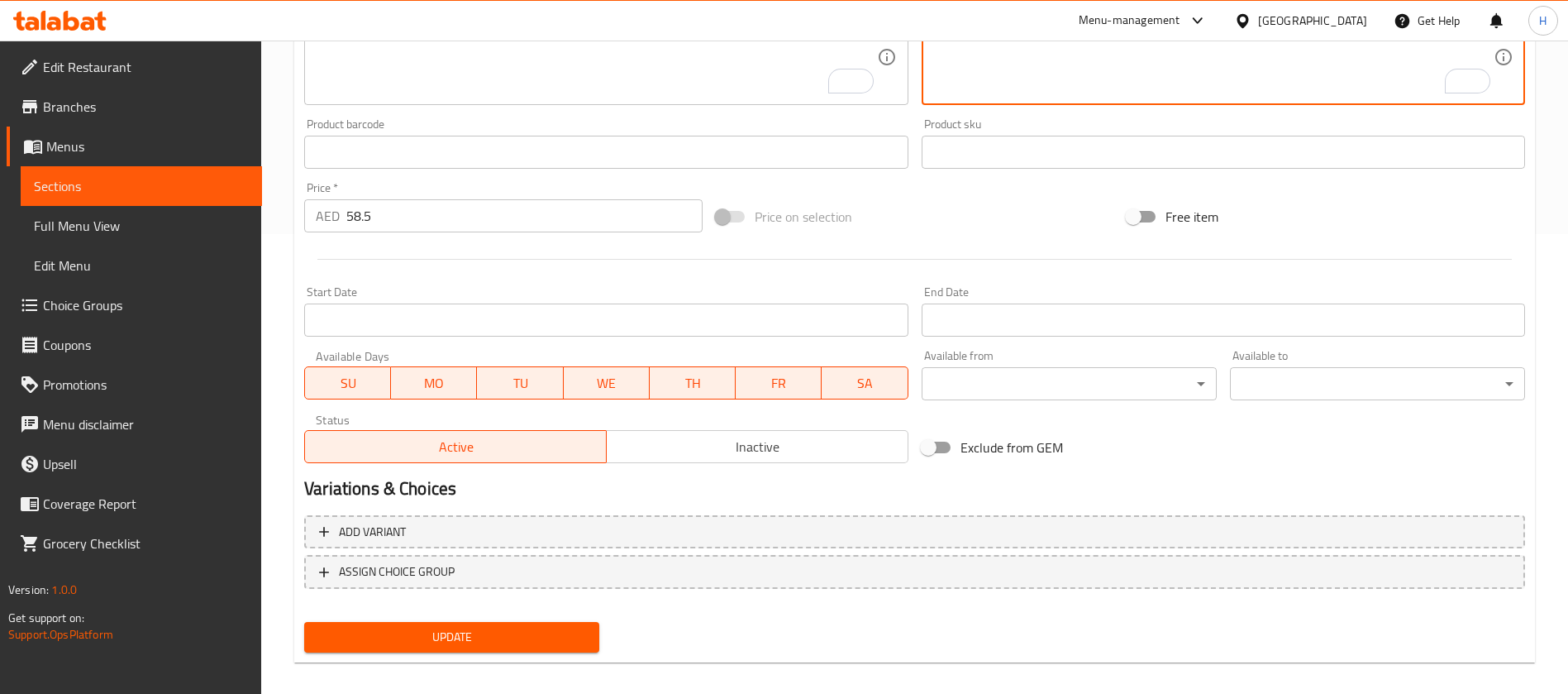
scroll to position [475, 0]
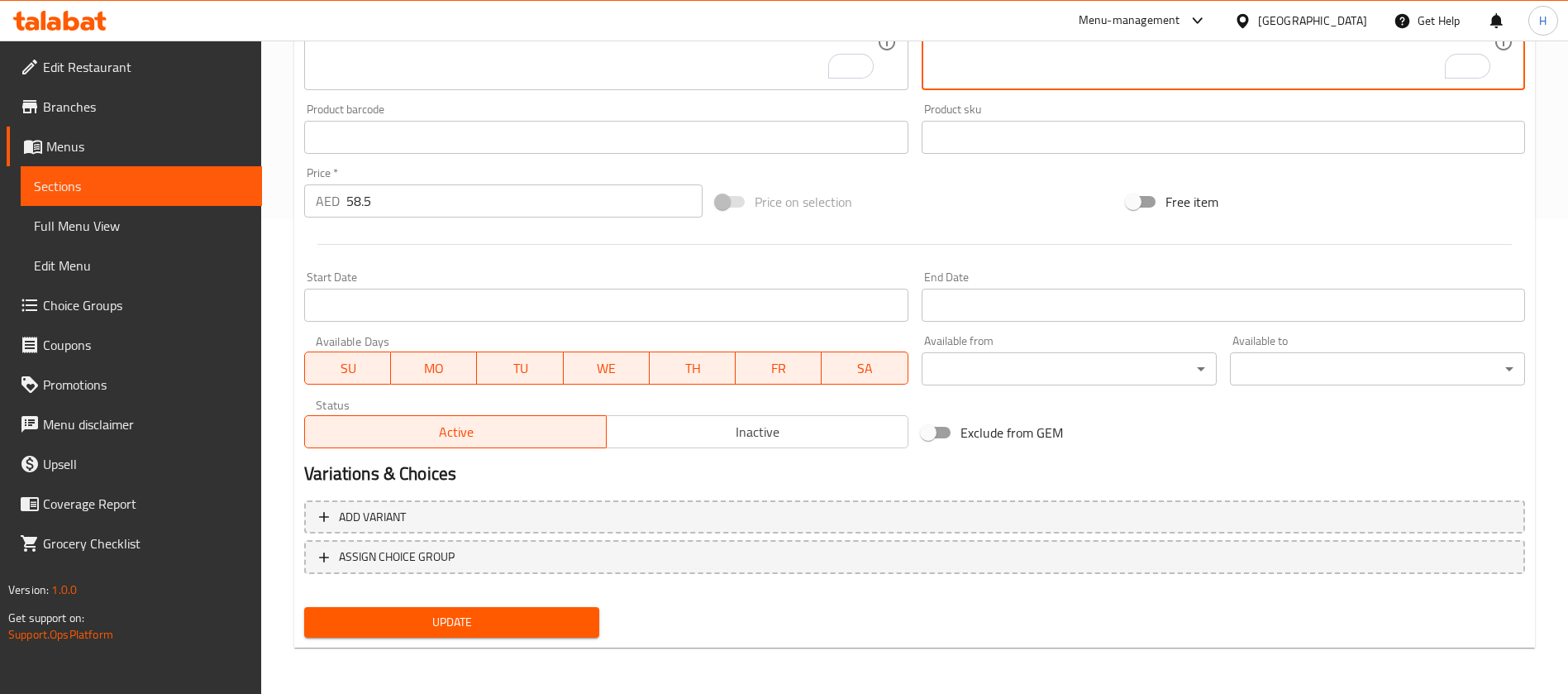
click at [552, 619] on span "Update" at bounding box center [452, 622] width 269 height 20
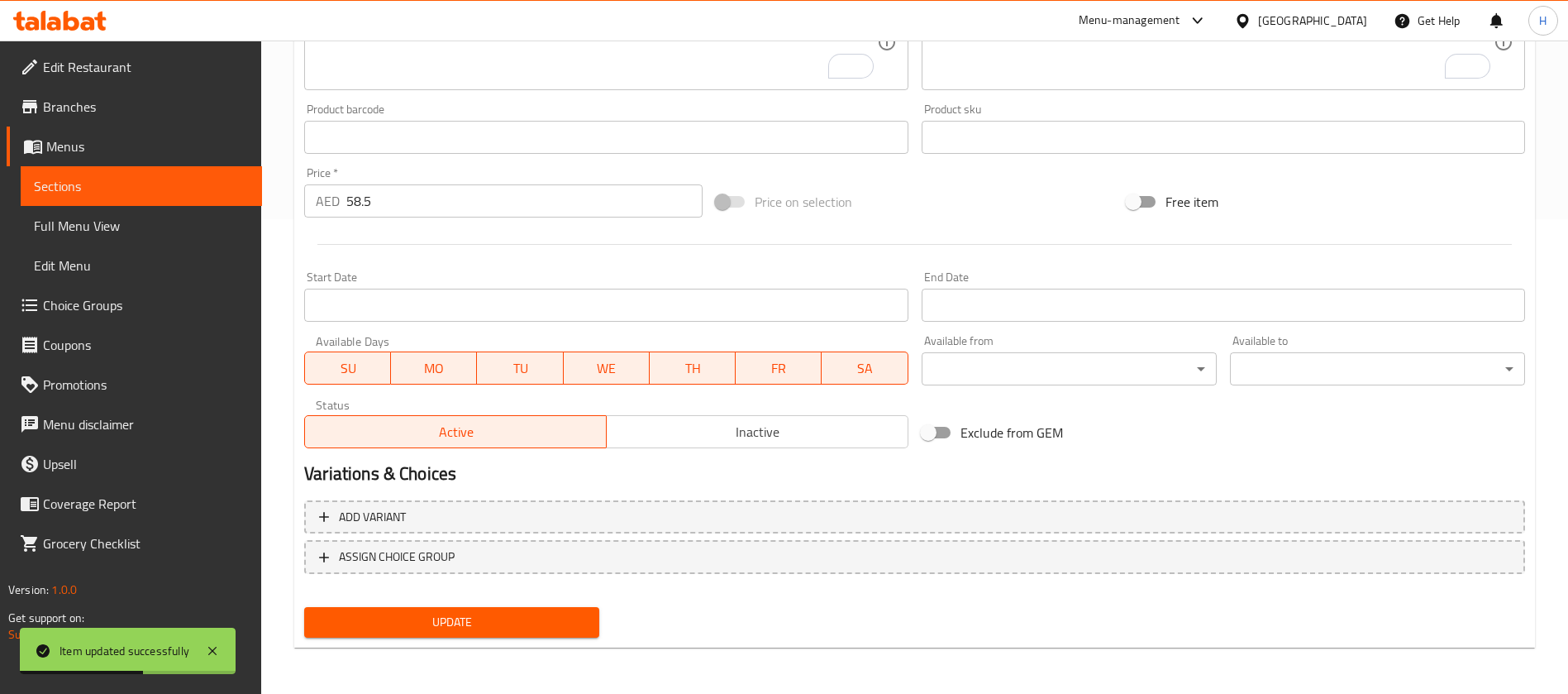
click at [253, 165] on link "Menus" at bounding box center [134, 146] width 255 height 40
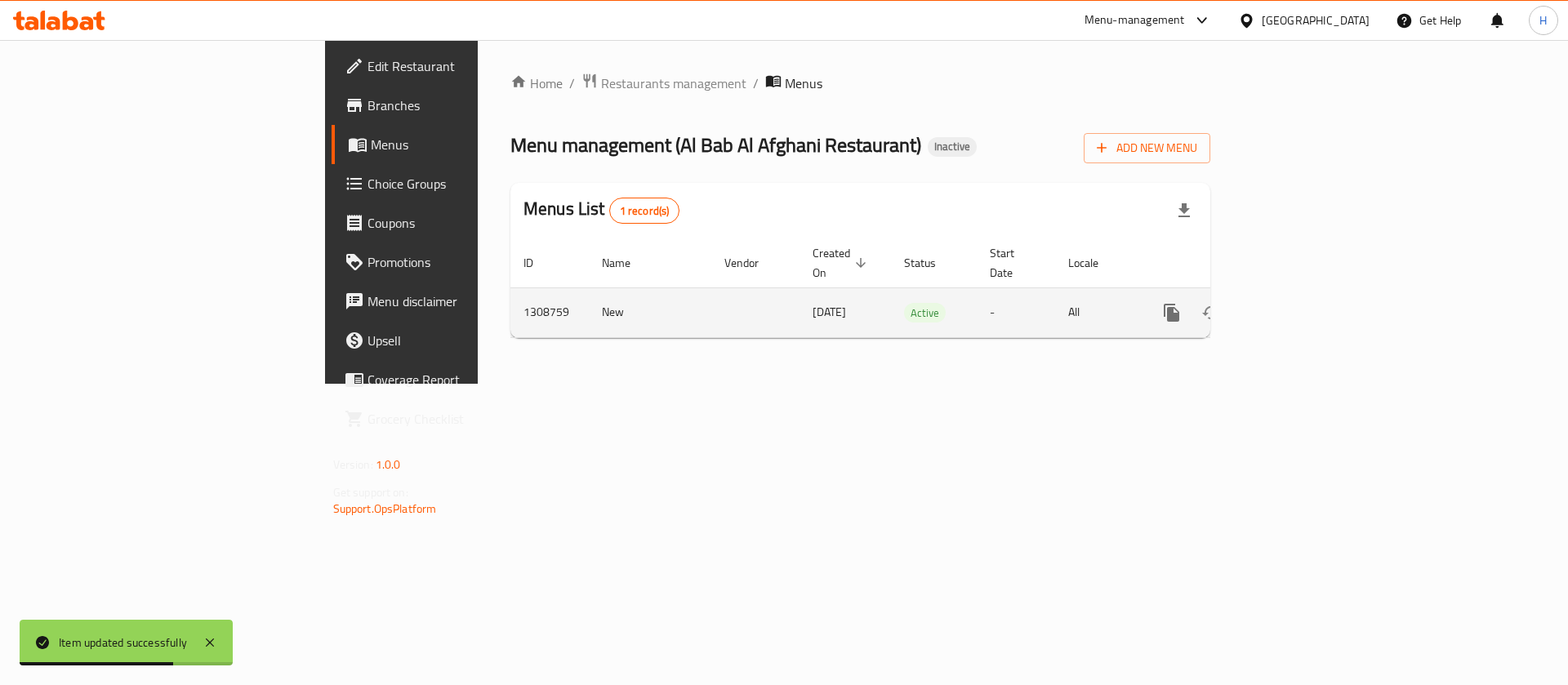
click at [1309, 313] on div "enhanced table" at bounding box center [1230, 313] width 156 height 40
click at [1299, 303] on icon "enhanced table" at bounding box center [1288, 312] width 19 height 19
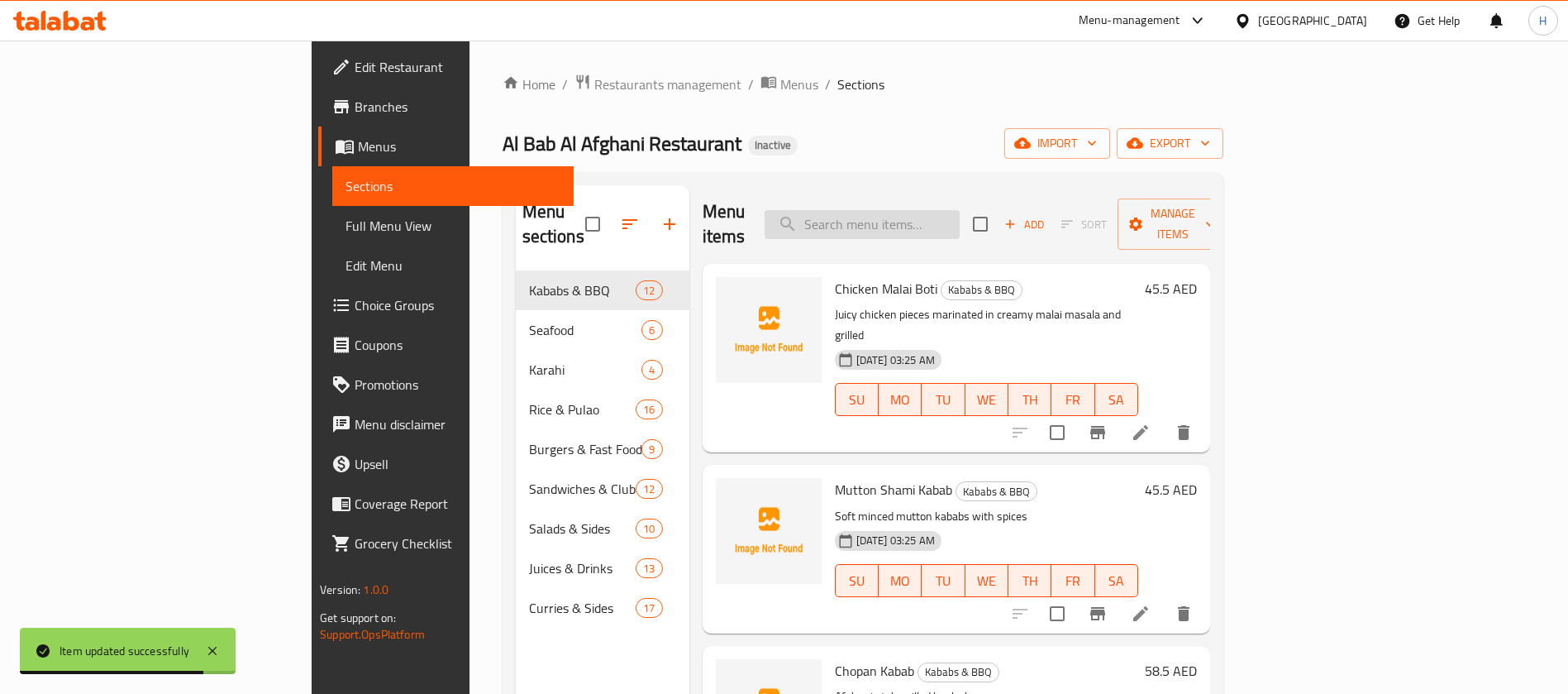
click at [906, 211] on input "search" at bounding box center [862, 225] width 196 height 29
paste input "Shehir Fish with Rice"
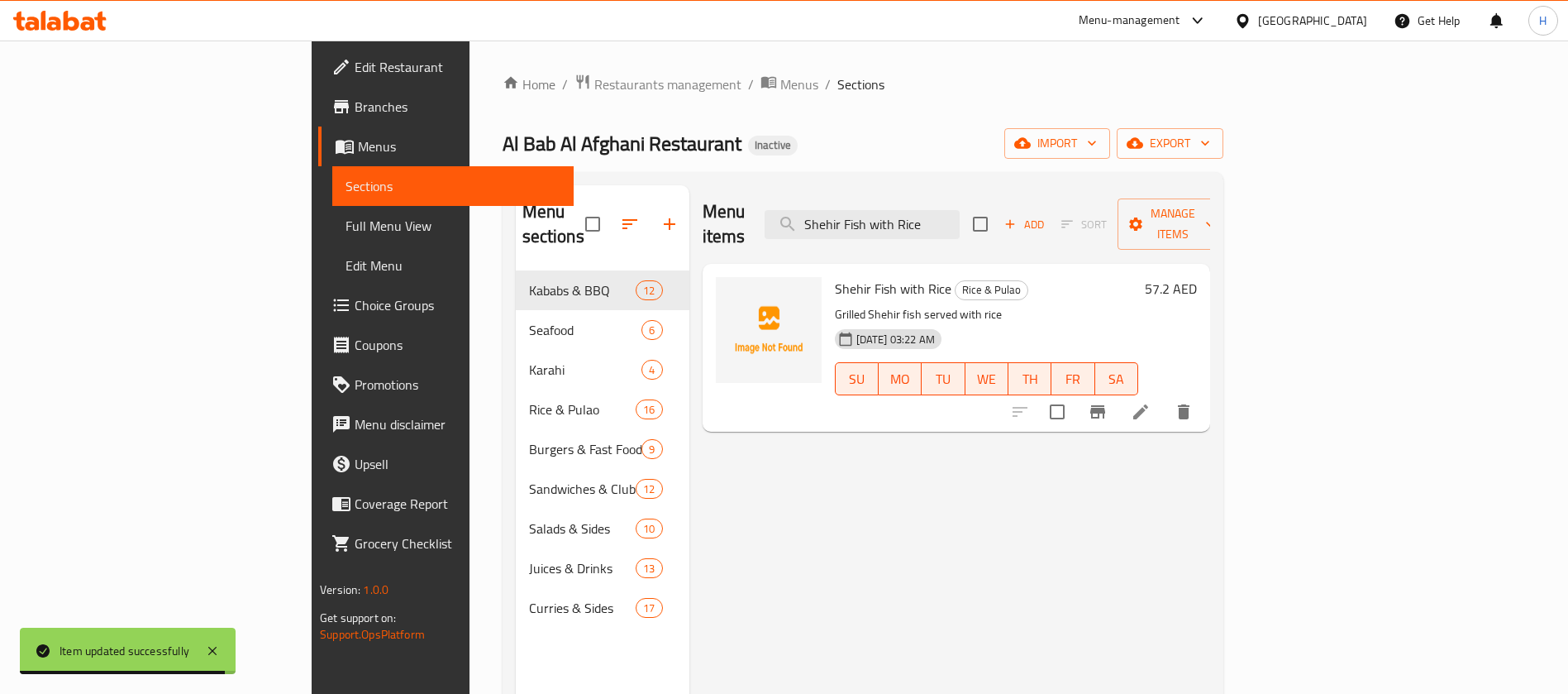
type input "Shehir Fish with Rice"
click at [1151, 402] on icon at bounding box center [1141, 412] width 20 height 20
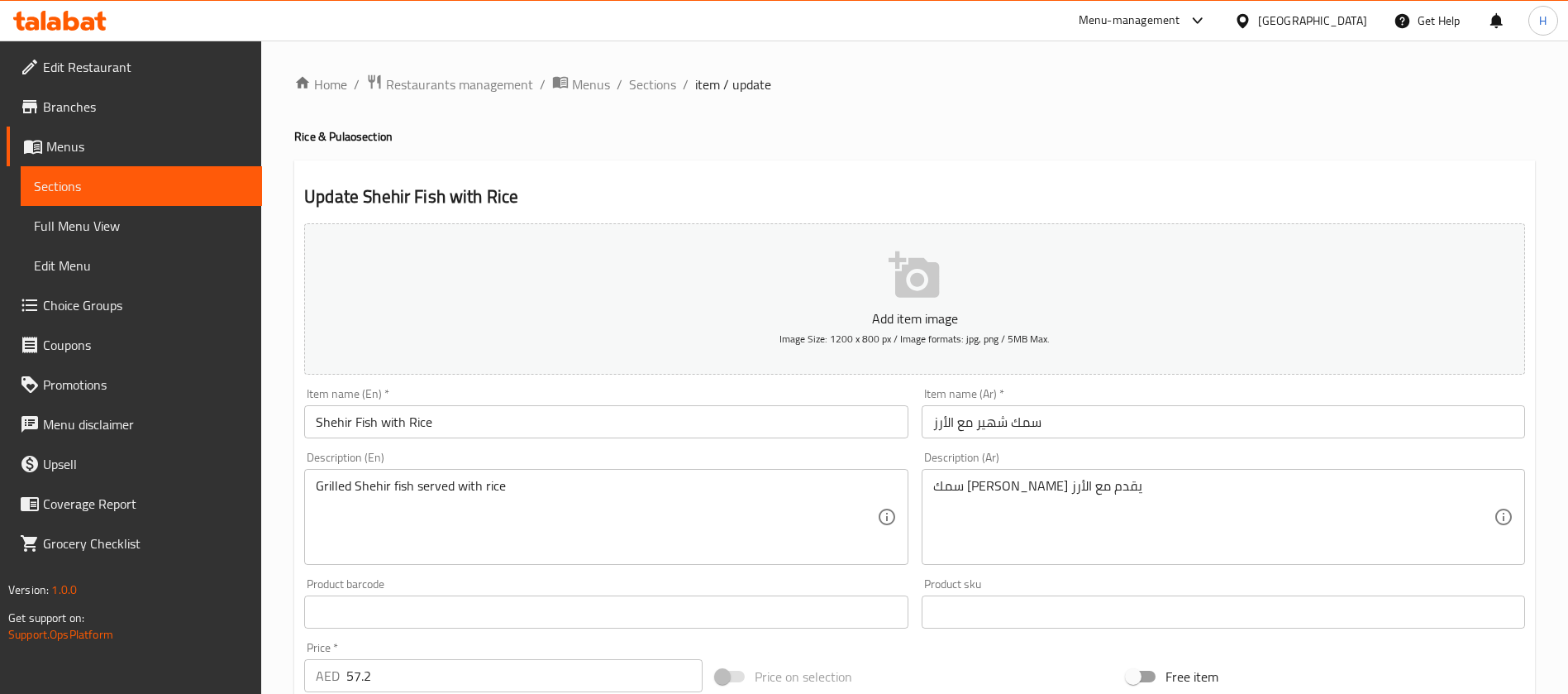
click at [981, 421] on input "سمك شهير مع الأرز" at bounding box center [1223, 422] width 603 height 34
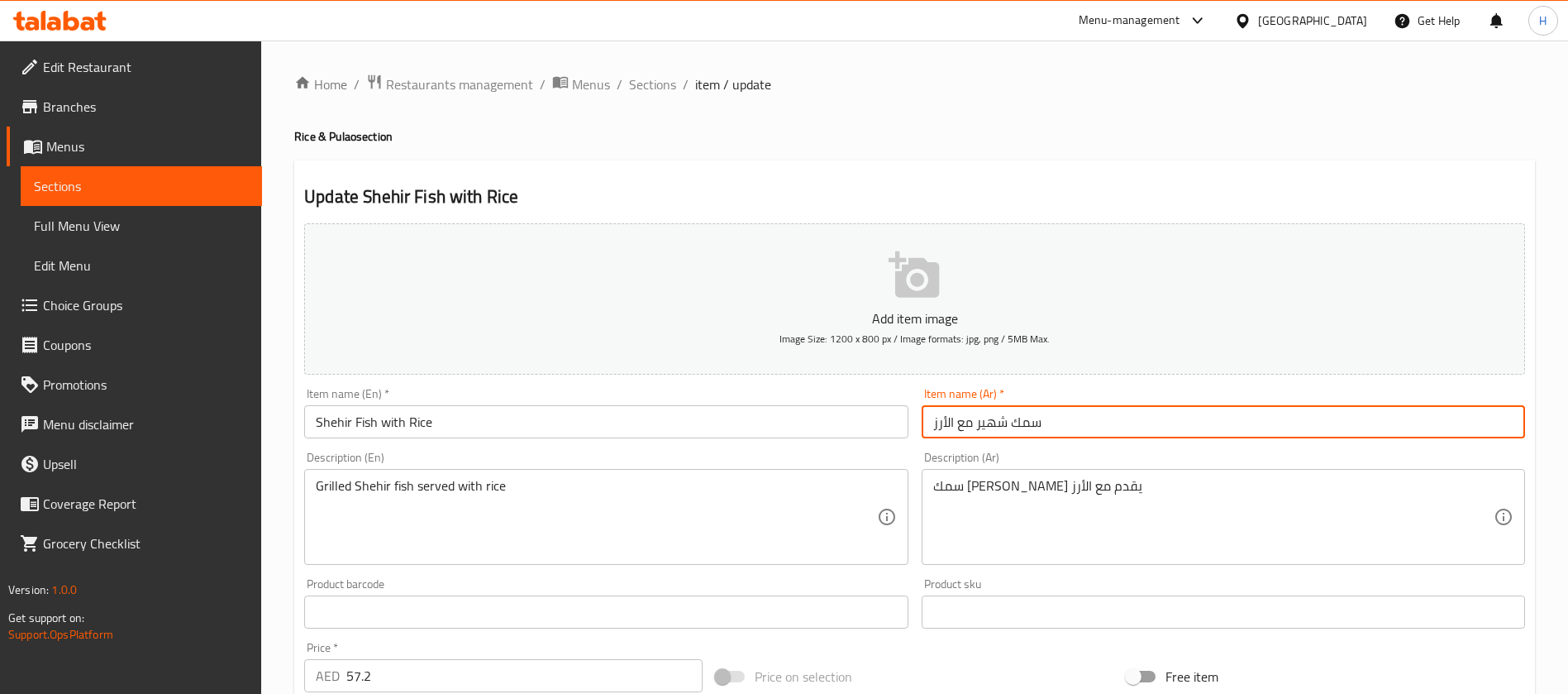
click at [981, 421] on input "سمك شهير مع الأرز" at bounding box center [1223, 422] width 603 height 34
type input "سمك شعمع الأرز"
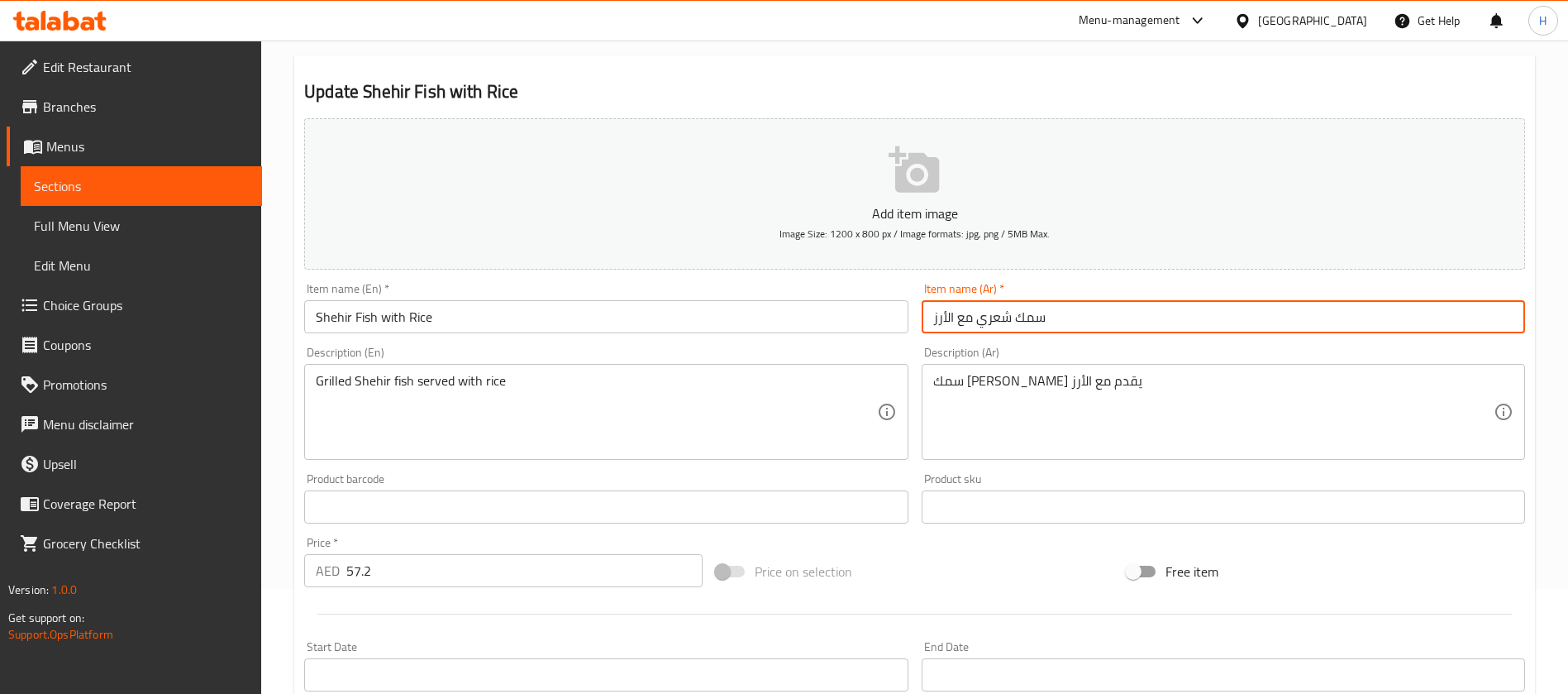
scroll to position [107, 0]
type input "سمك شعري مع الأرز"
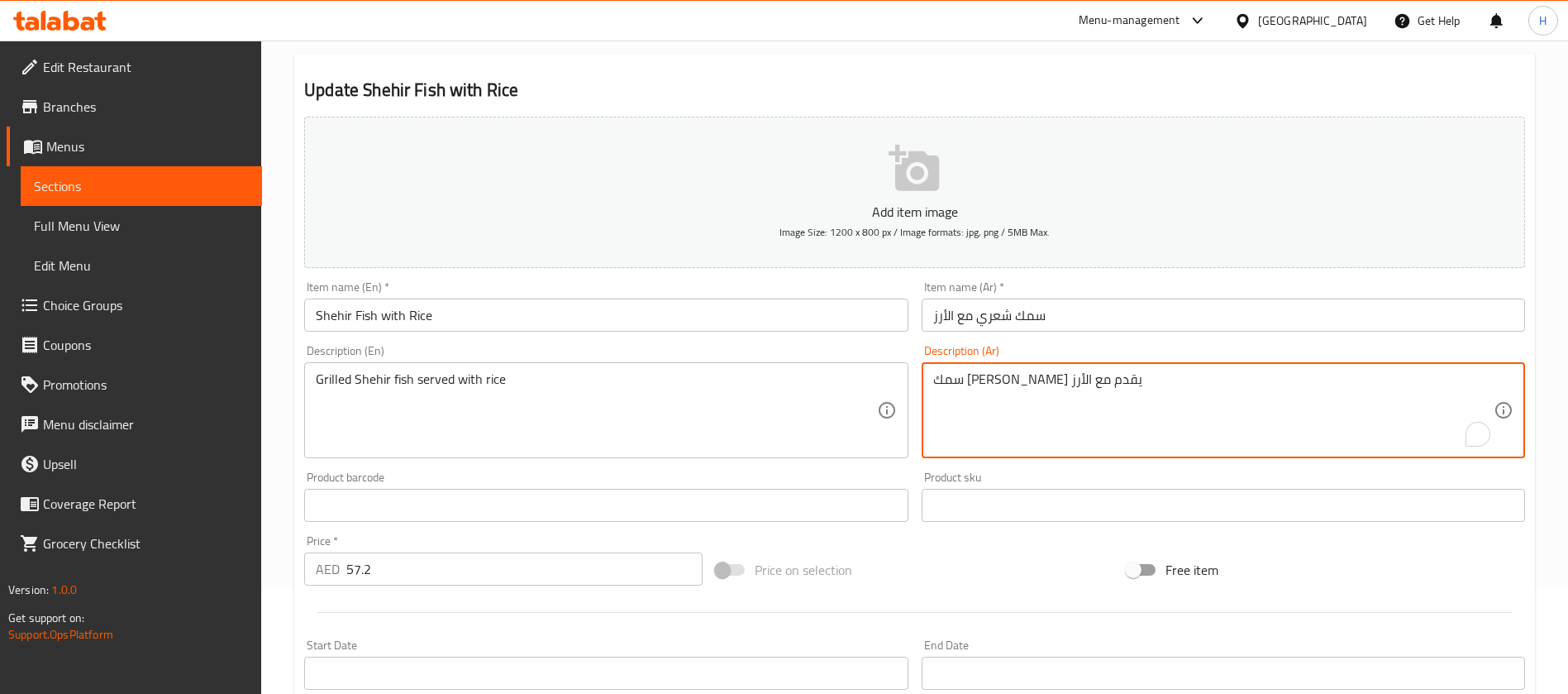
click at [1060, 372] on textarea "سمك [PERSON_NAME] يقدم مع الأرز" at bounding box center [1213, 411] width 561 height 78
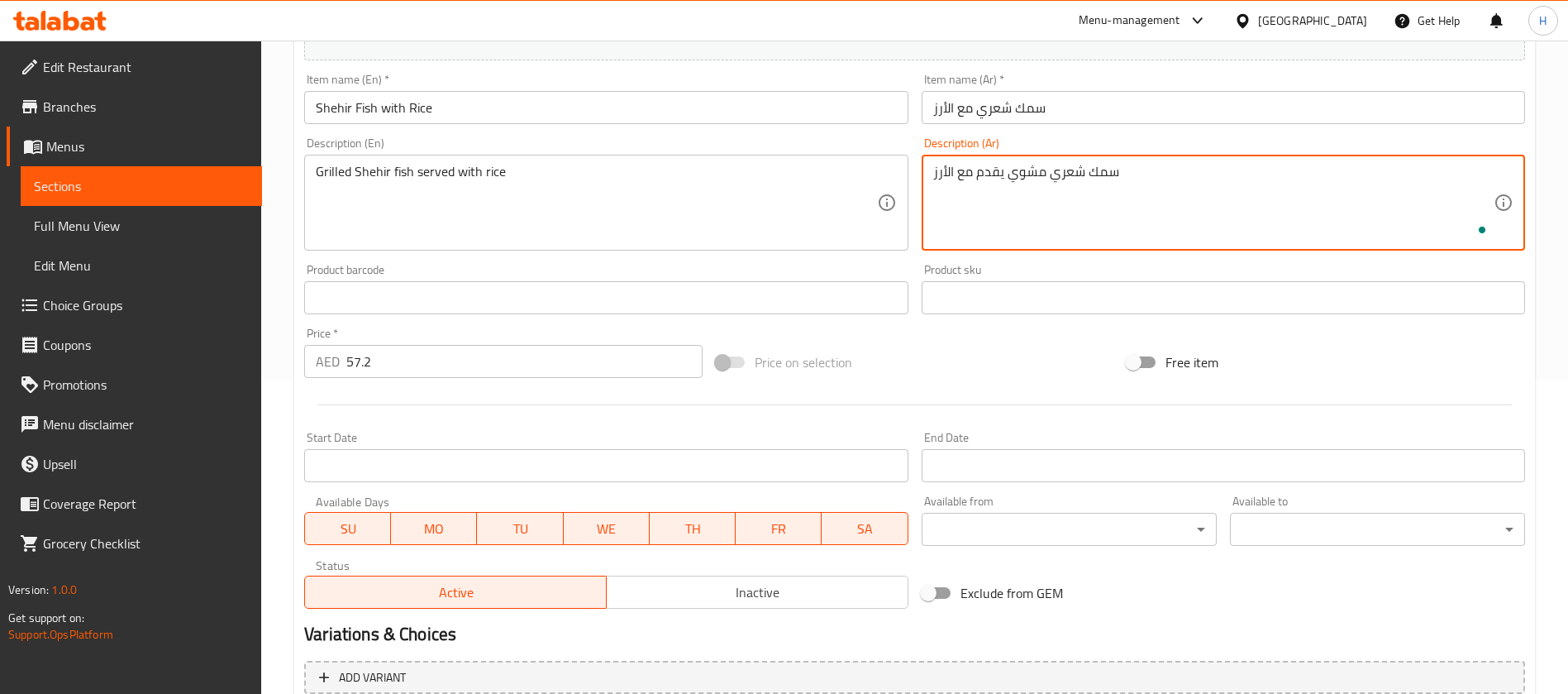
scroll to position [475, 0]
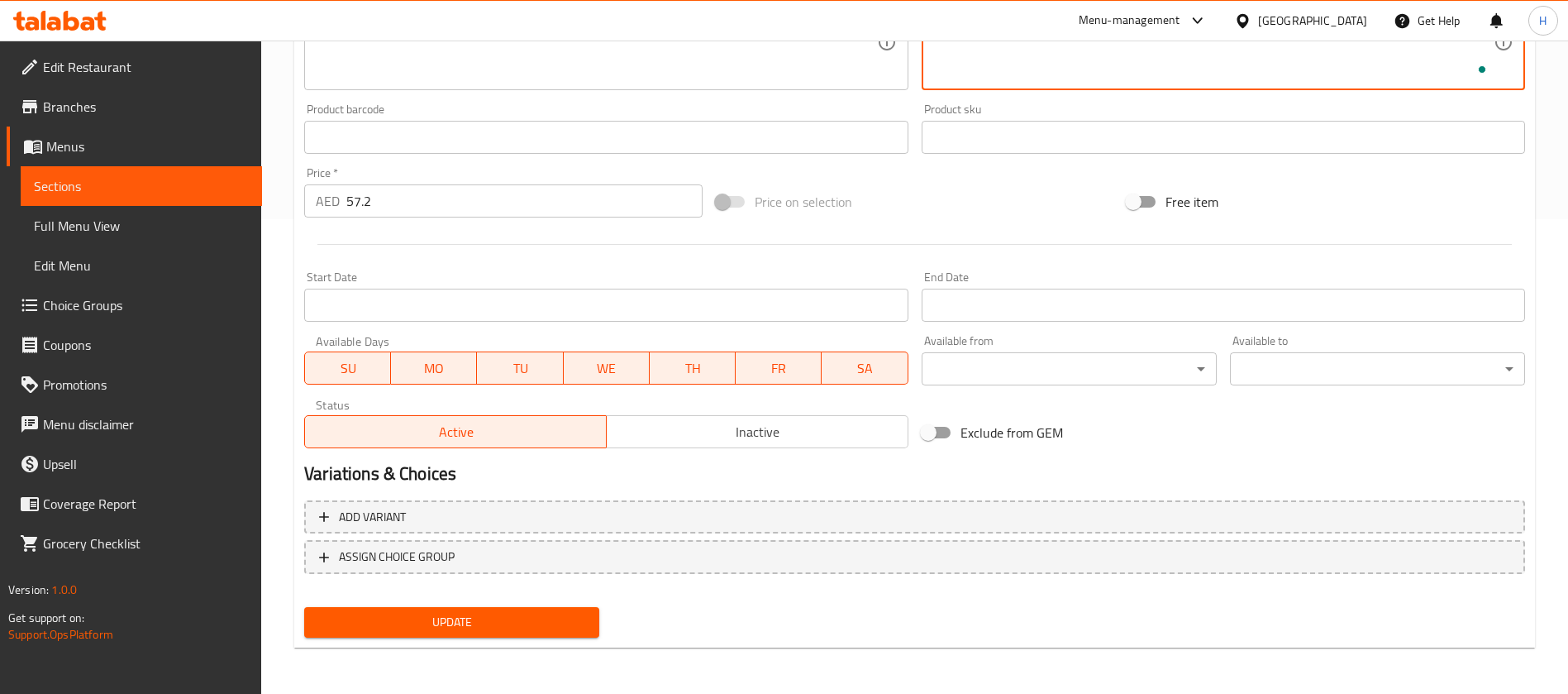
type textarea "سمك شعري مشوي يقدم مع الأرز"
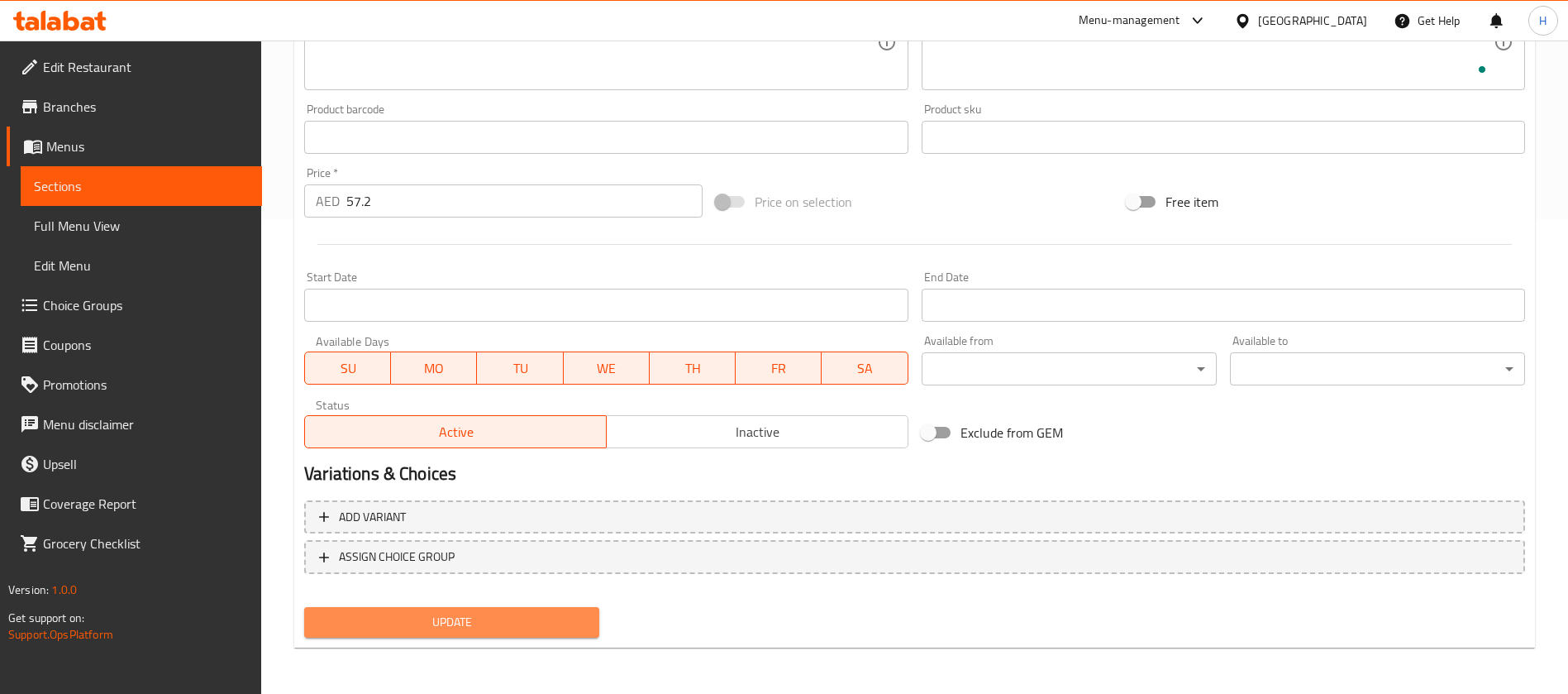
click at [557, 613] on span "Update" at bounding box center [452, 622] width 269 height 20
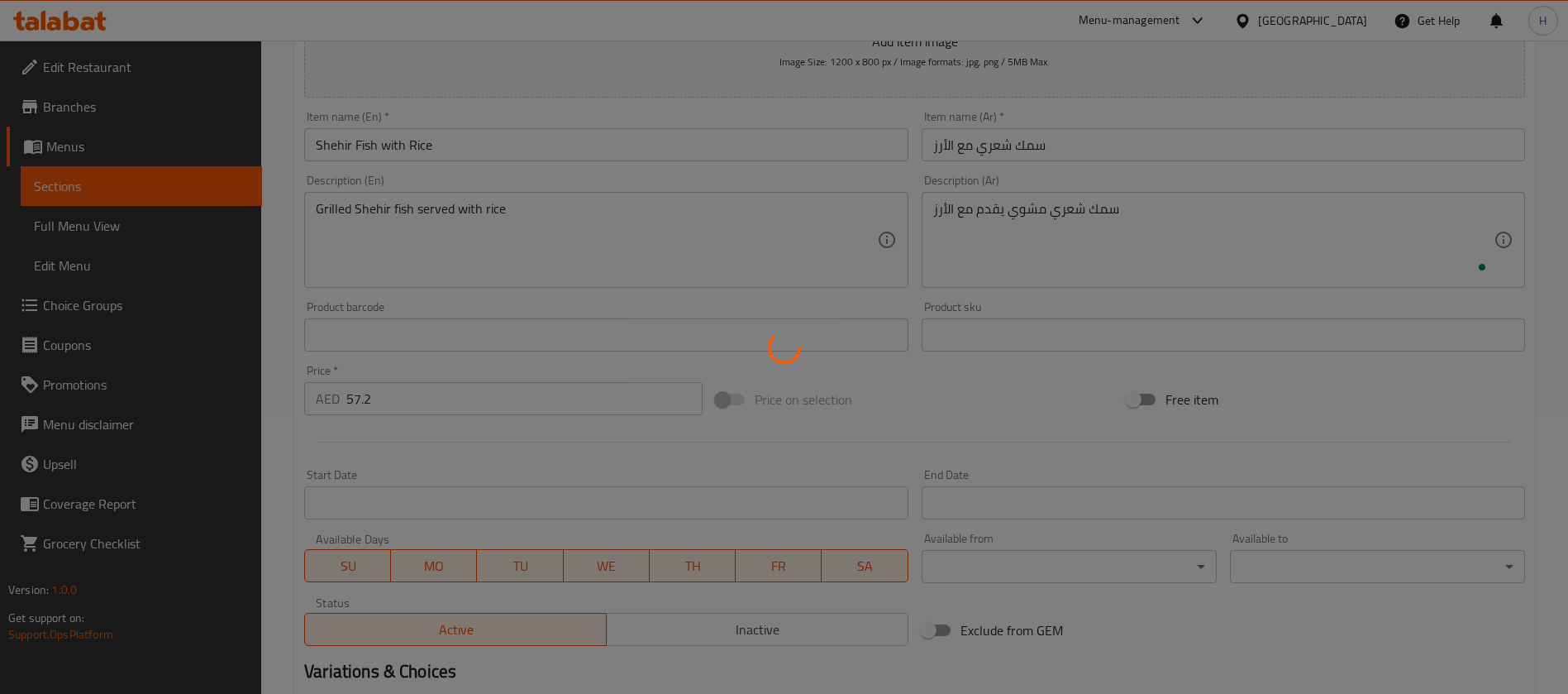
scroll to position [102, 0]
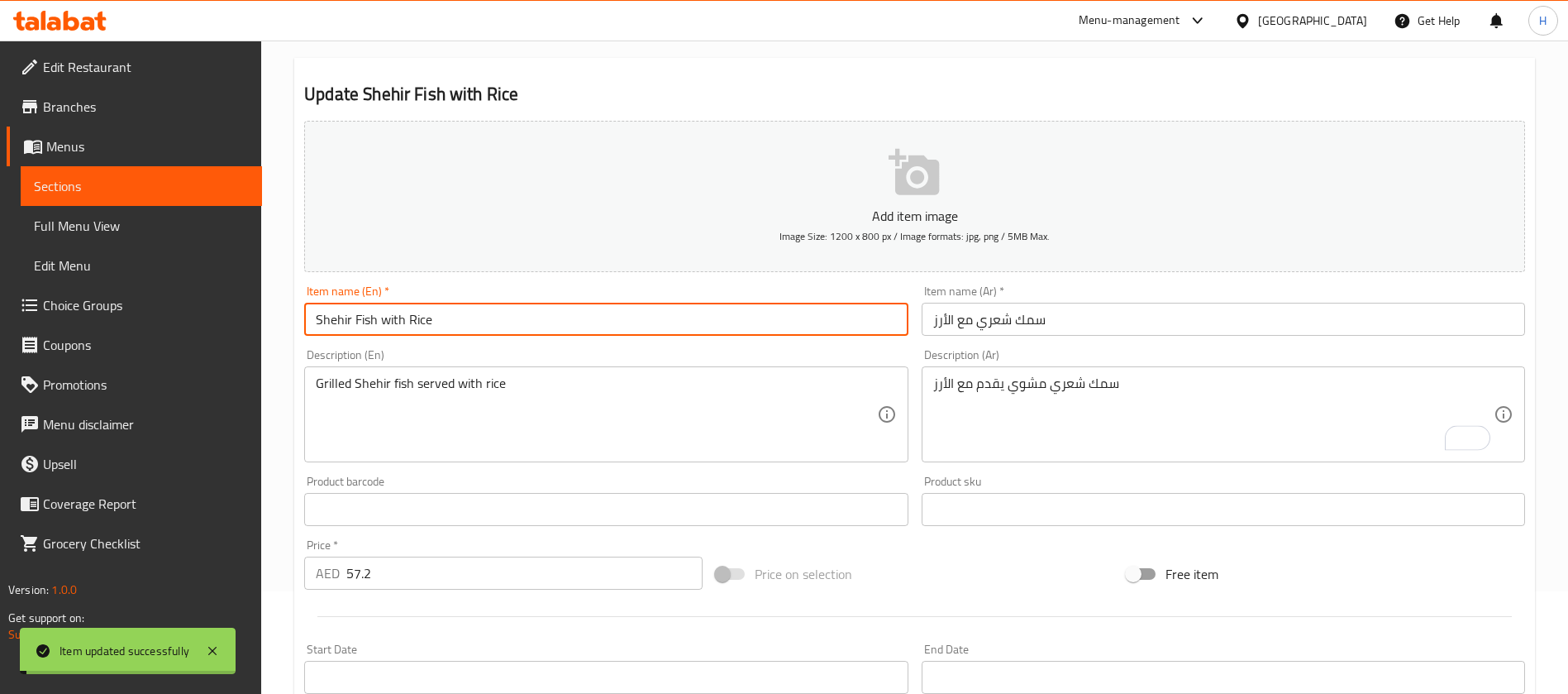
click at [426, 313] on input "Shehir Fish with Rice" at bounding box center [606, 320] width 603 height 34
click at [306, 313] on input "Shehir Fish with Rice" at bounding box center [606, 320] width 603 height 34
click at [320, 325] on input "Shehir Fish with Rice" at bounding box center [606, 320] width 603 height 34
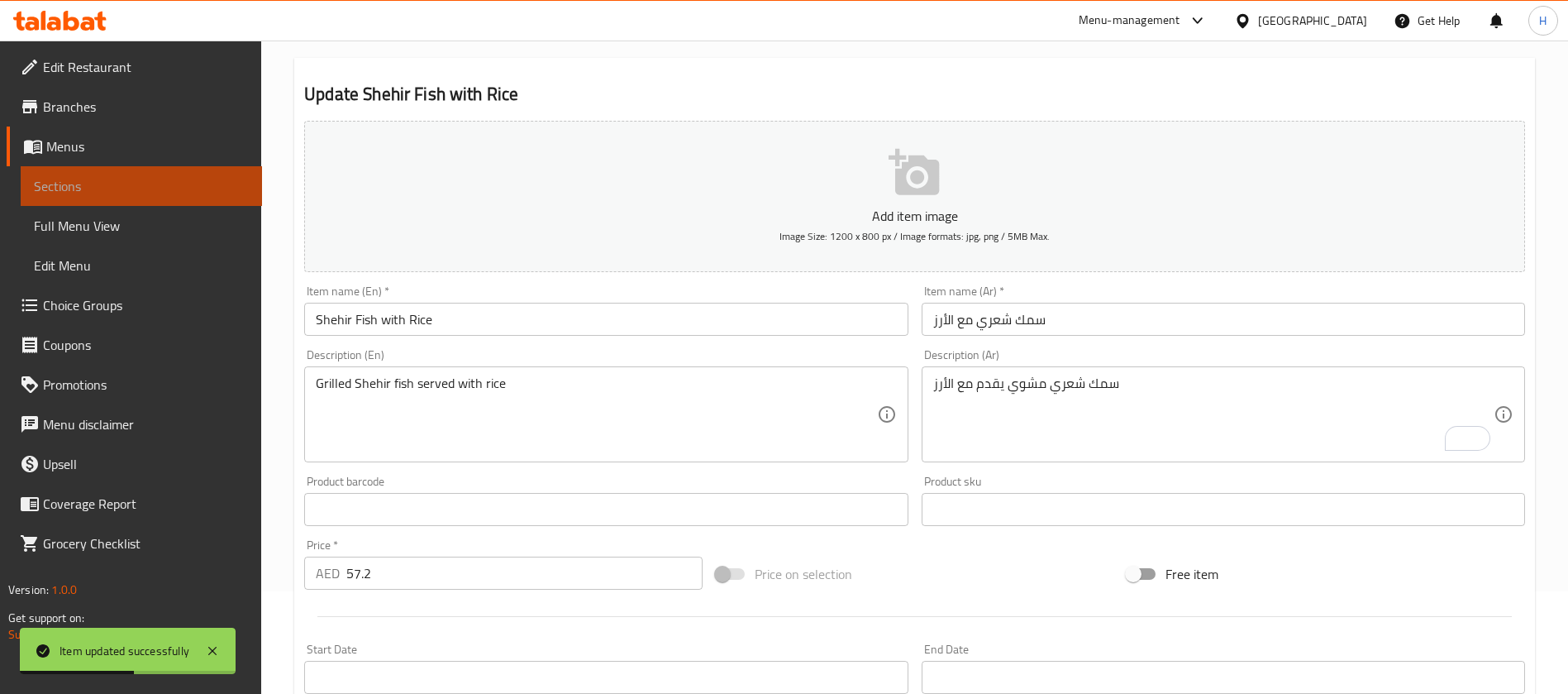
click at [43, 182] on span "Sections" at bounding box center [141, 185] width 215 height 20
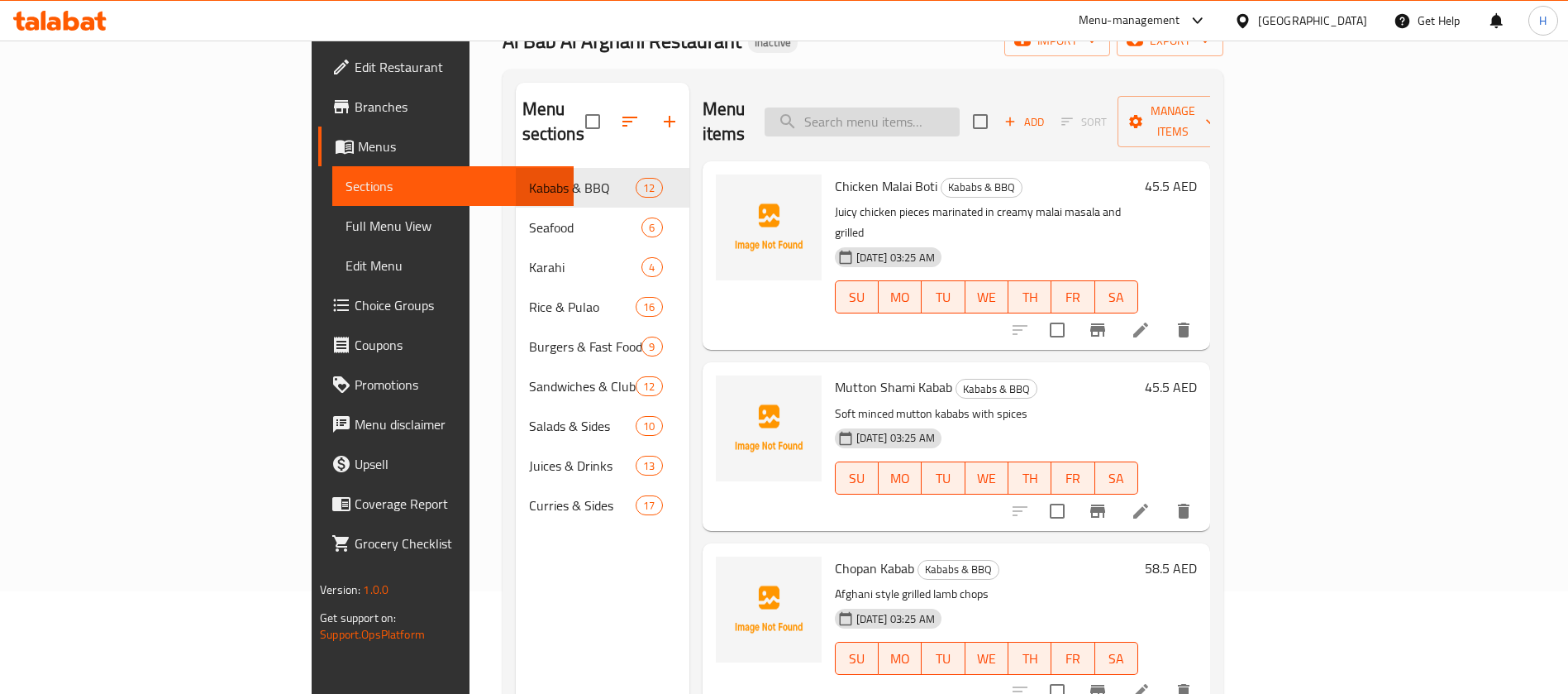
drag, startPoint x: 965, startPoint y: 117, endPoint x: 912, endPoint y: 169, distance: 74.2
click at [960, 118] on input "search" at bounding box center [862, 121] width 196 height 29
paste input "Half Chicken Grill Pulao"
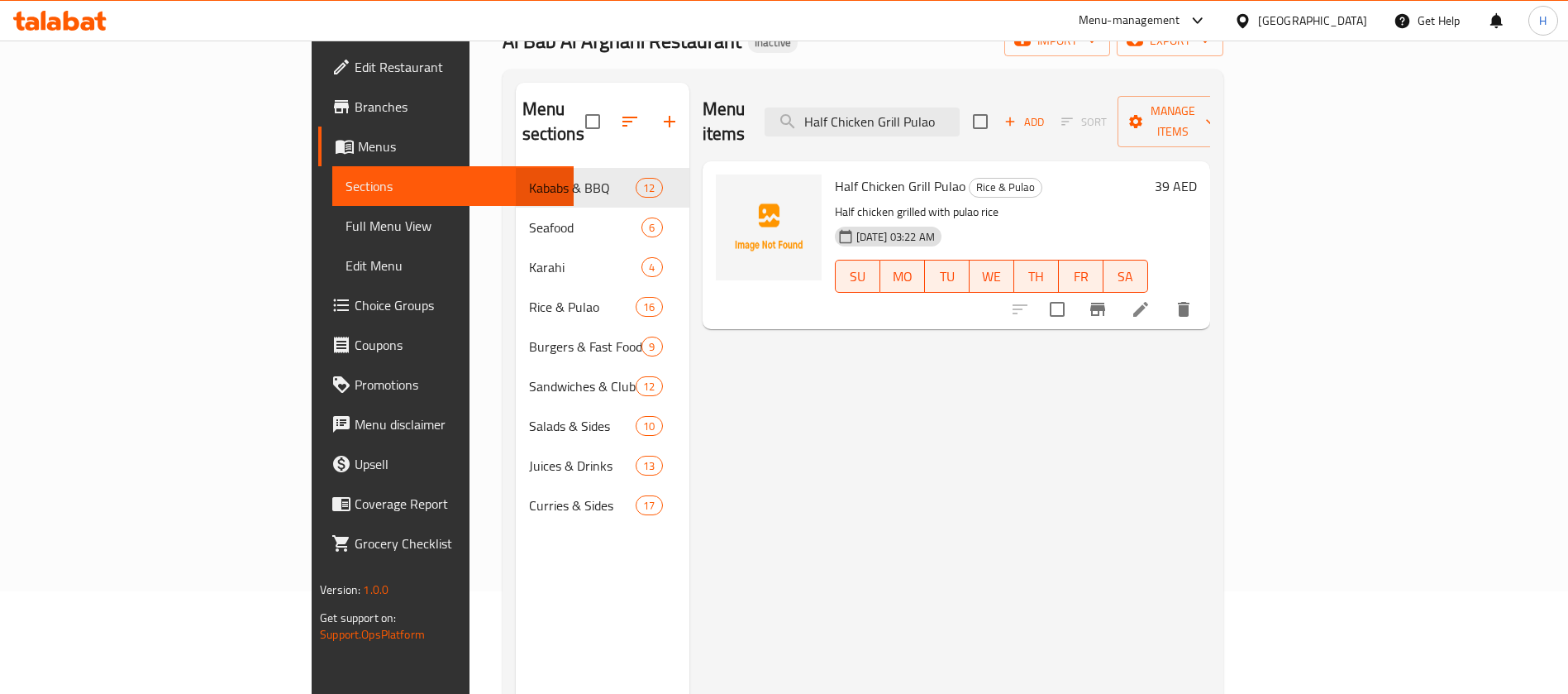
type input "Half Chicken Grill Pulao"
click at [1164, 294] on li at bounding box center [1142, 309] width 47 height 30
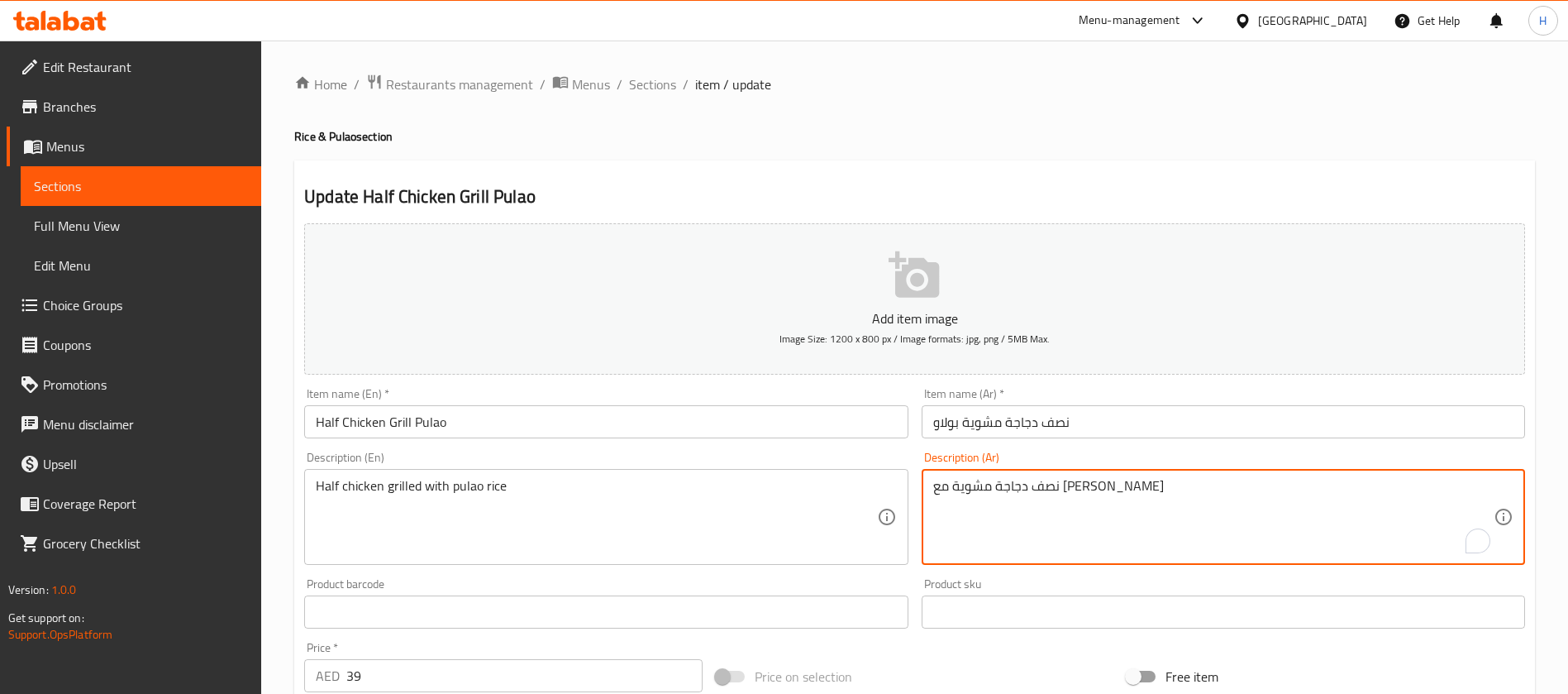
click at [1063, 492] on textarea "نصف دجاجة مشوية مع [PERSON_NAME]" at bounding box center [1213, 517] width 561 height 78
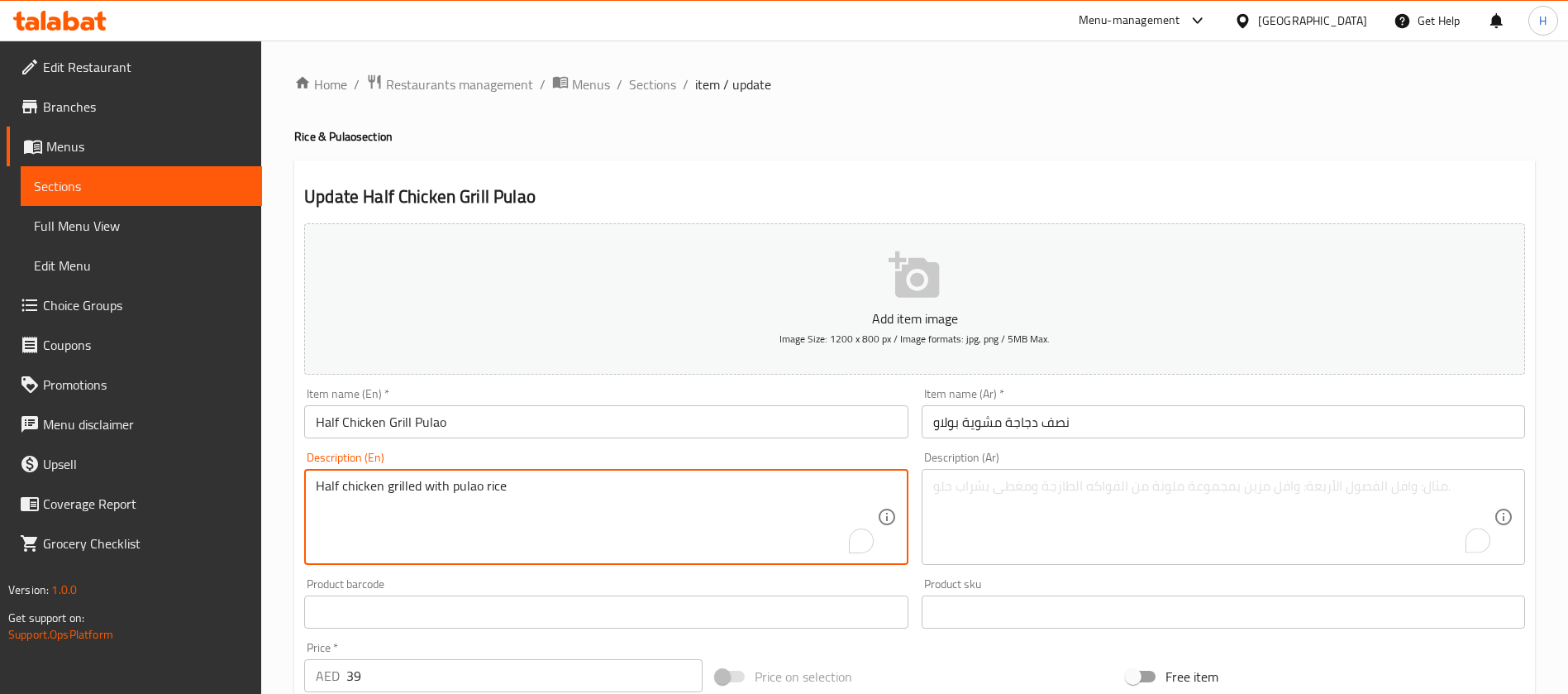
click at [575, 485] on textarea "Half chicken grilled with pulao rice" at bounding box center [596, 517] width 561 height 78
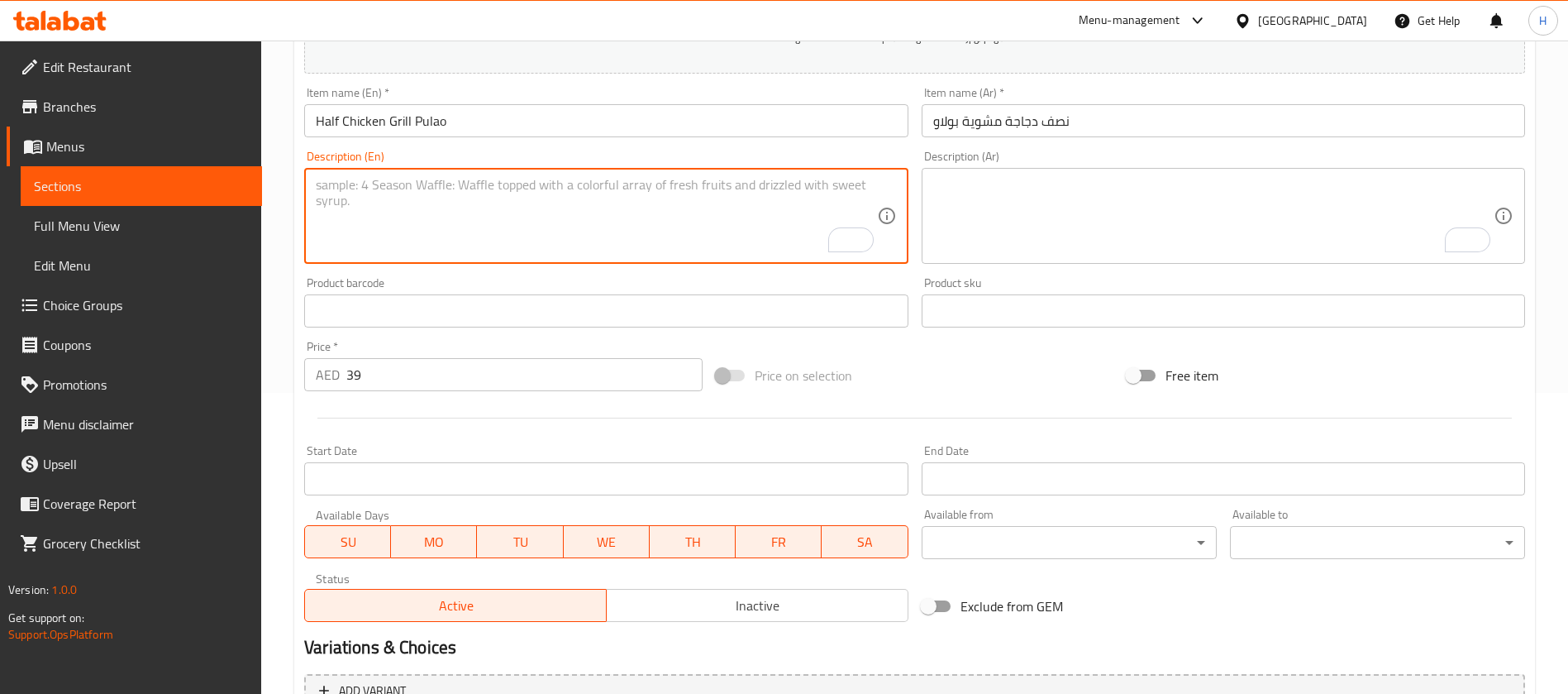
scroll to position [475, 0]
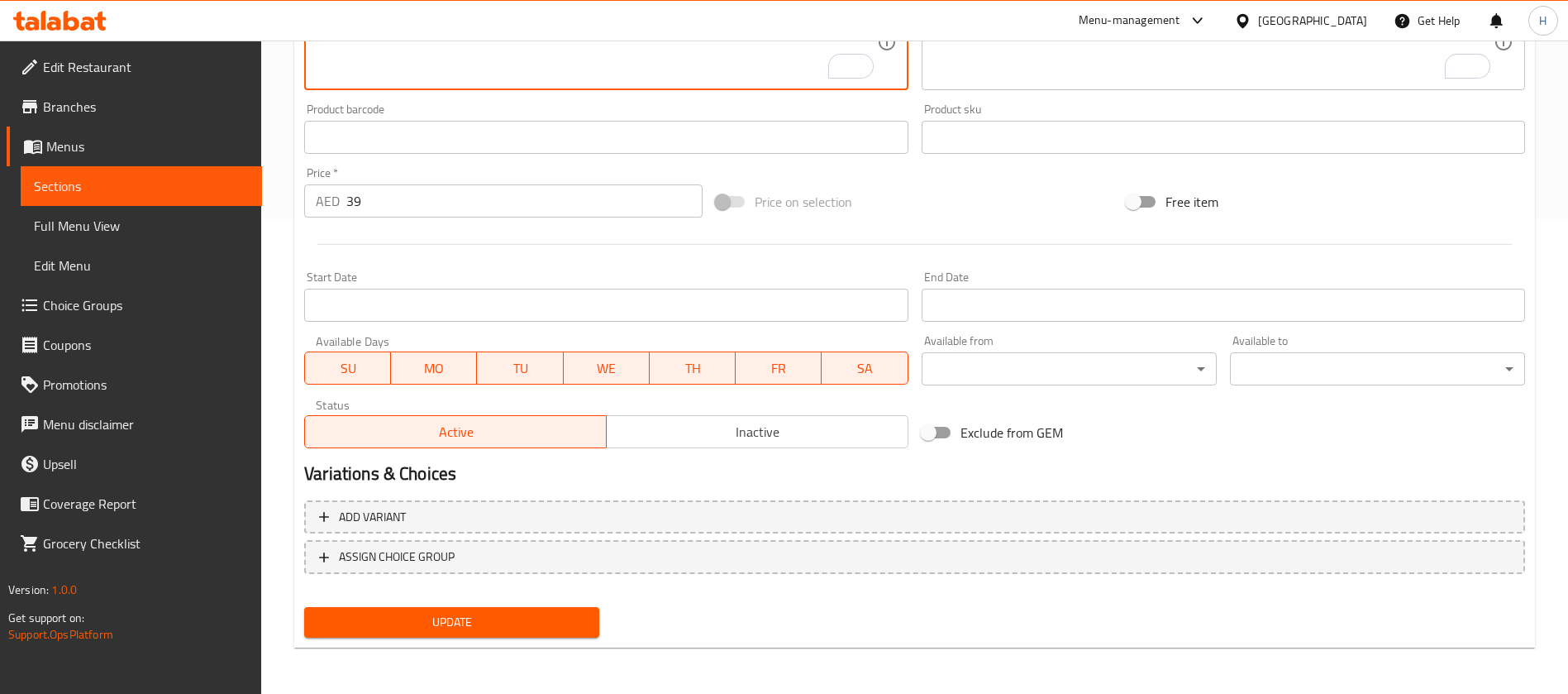
click at [580, 637] on button "Update" at bounding box center [452, 622] width 295 height 31
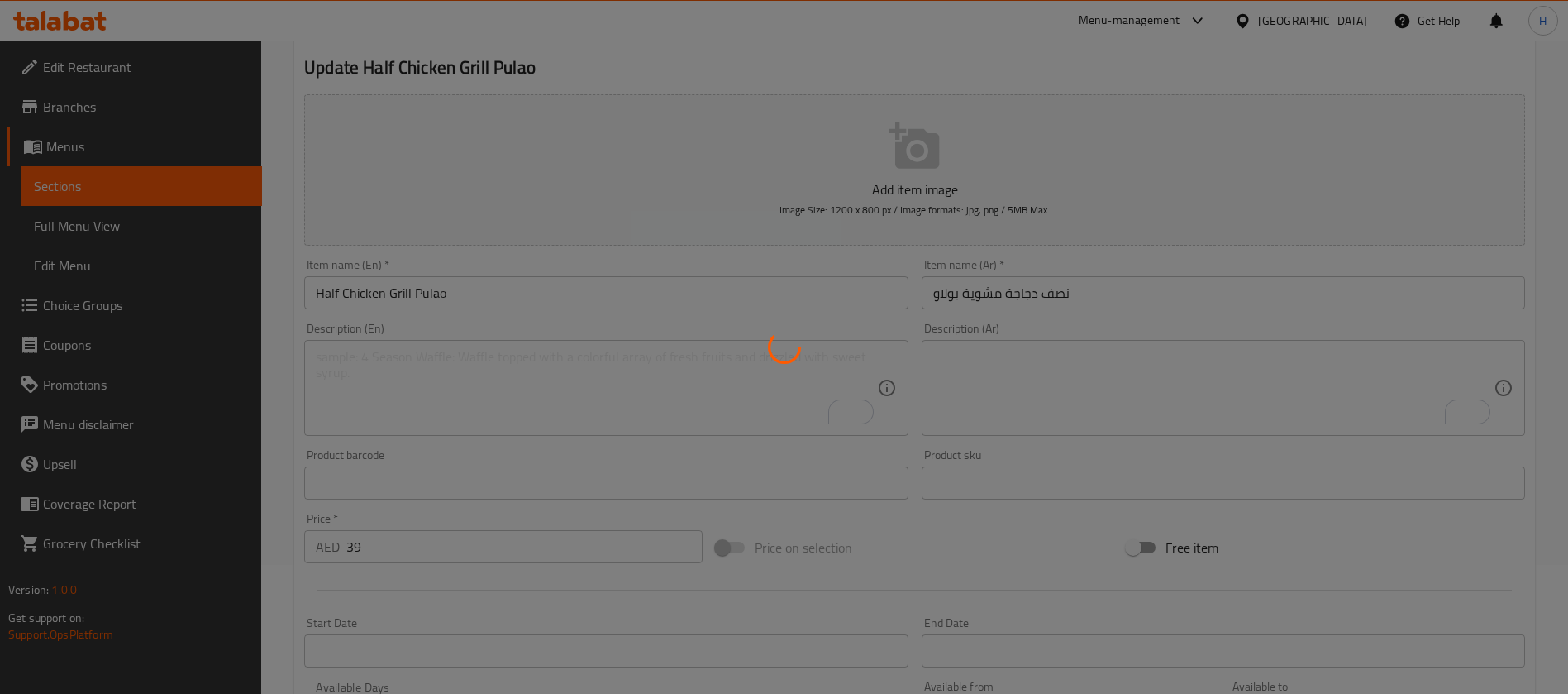
scroll to position [0, 0]
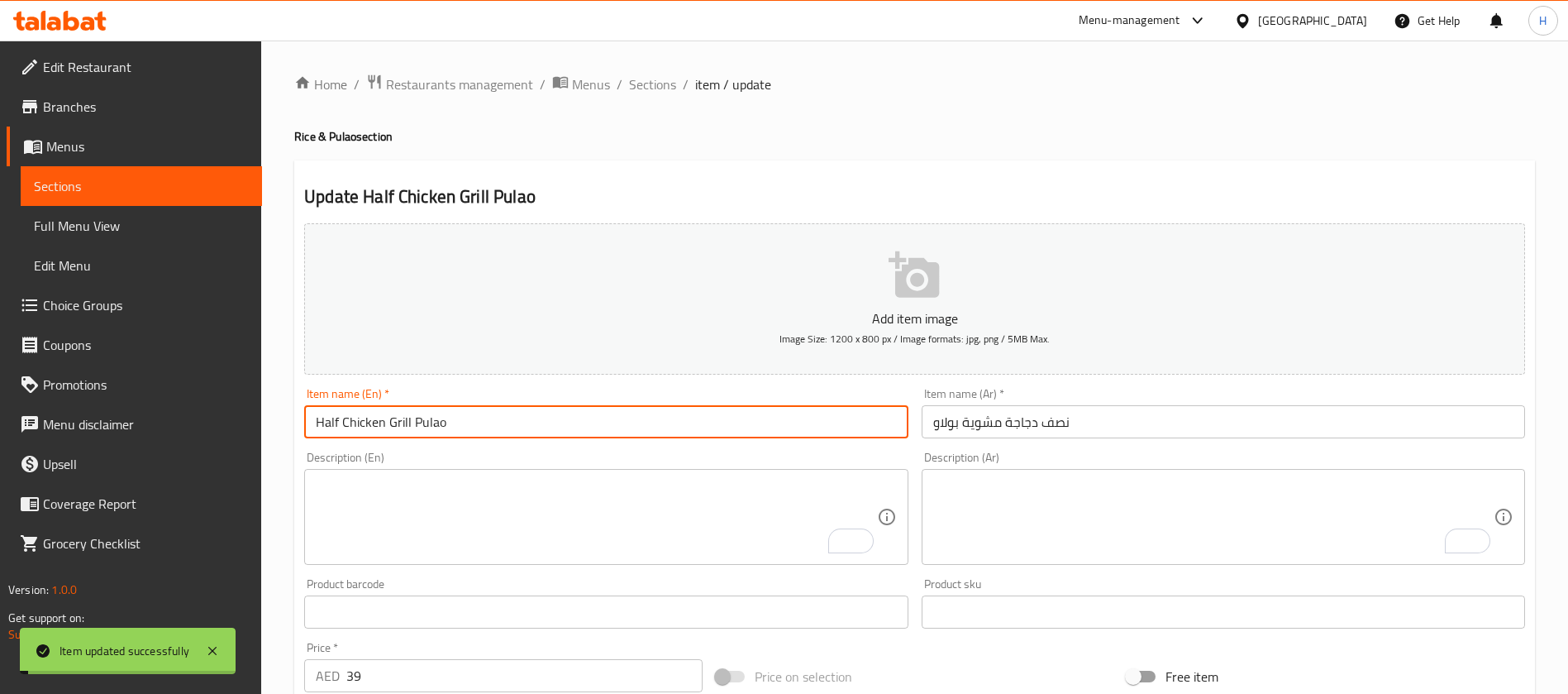
click at [453, 414] on input "Half Chicken Grill Pulao" at bounding box center [606, 422] width 603 height 34
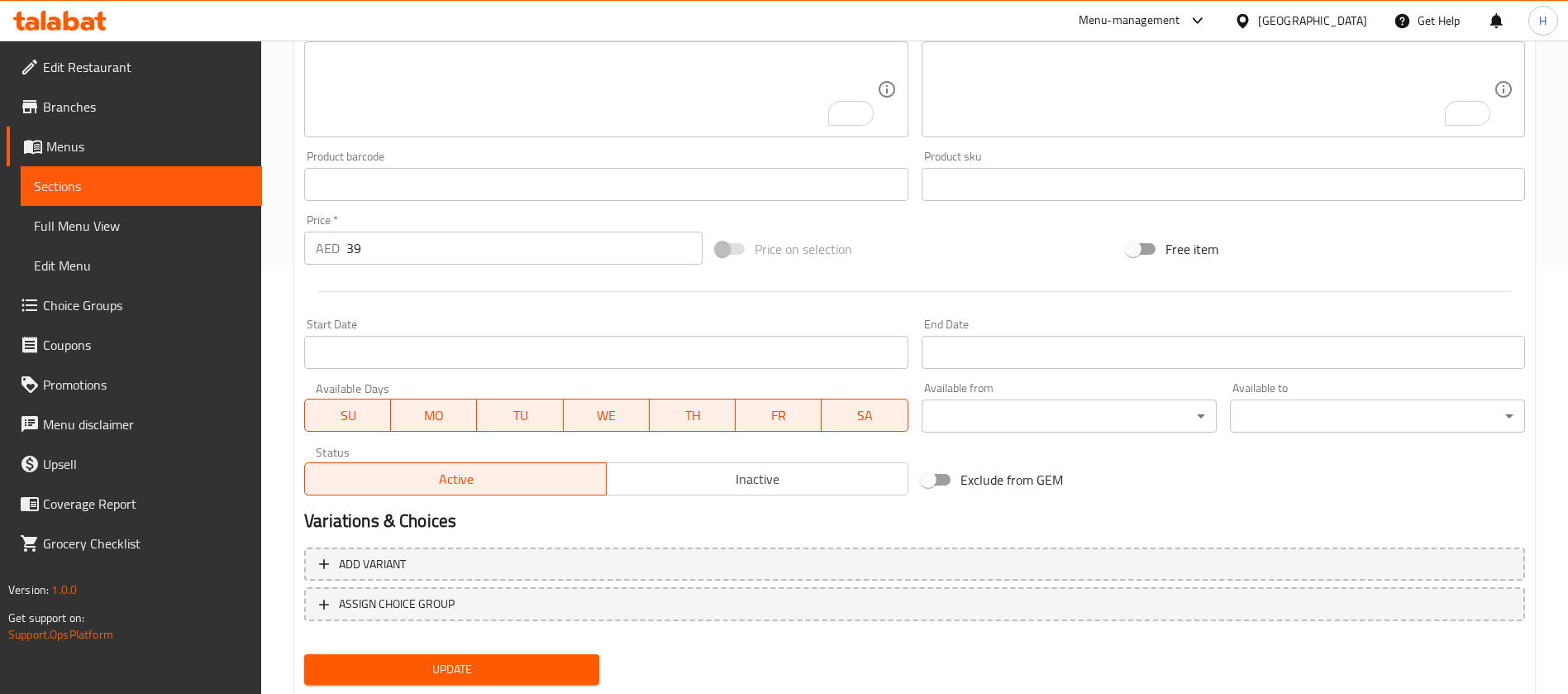
scroll to position [473, 0]
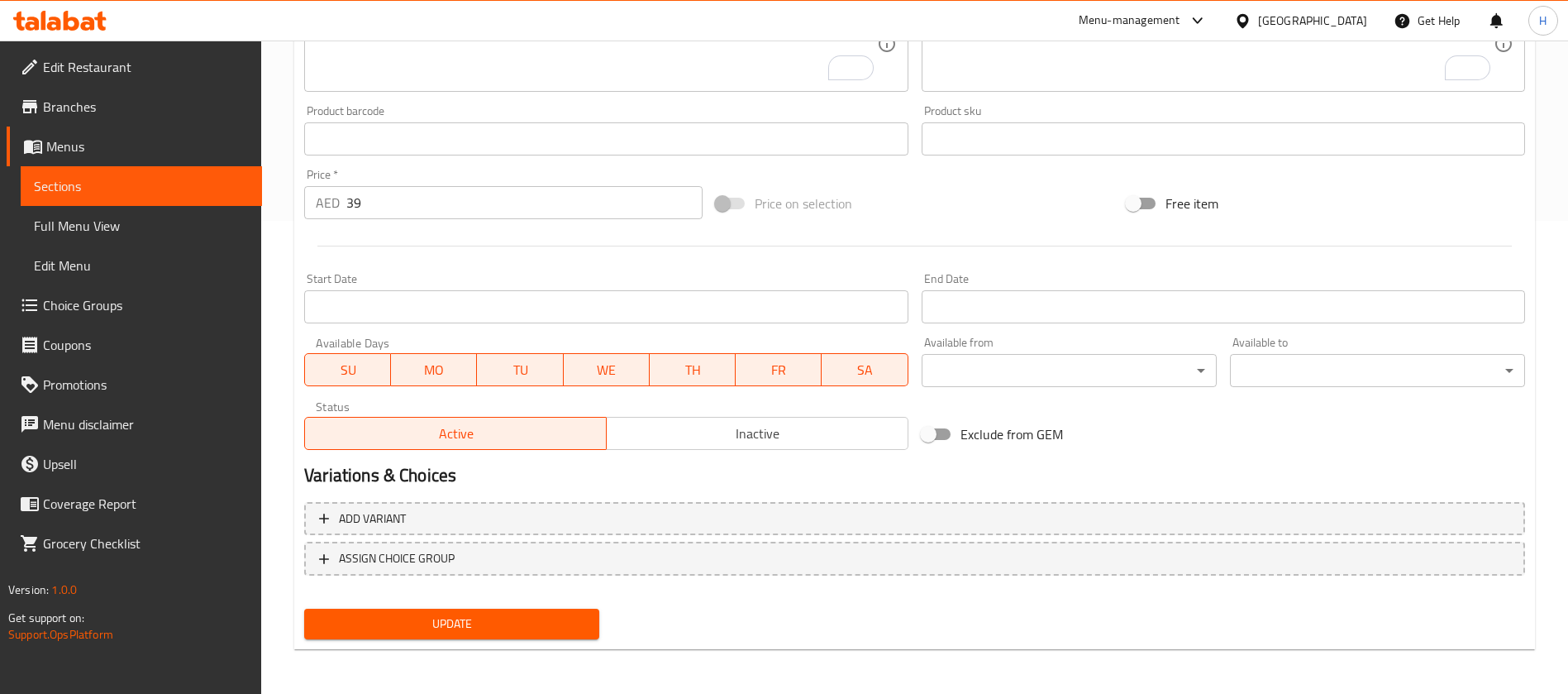
click at [577, 609] on button "Update" at bounding box center [452, 624] width 295 height 31
click at [548, 619] on span "Update" at bounding box center [452, 624] width 269 height 20
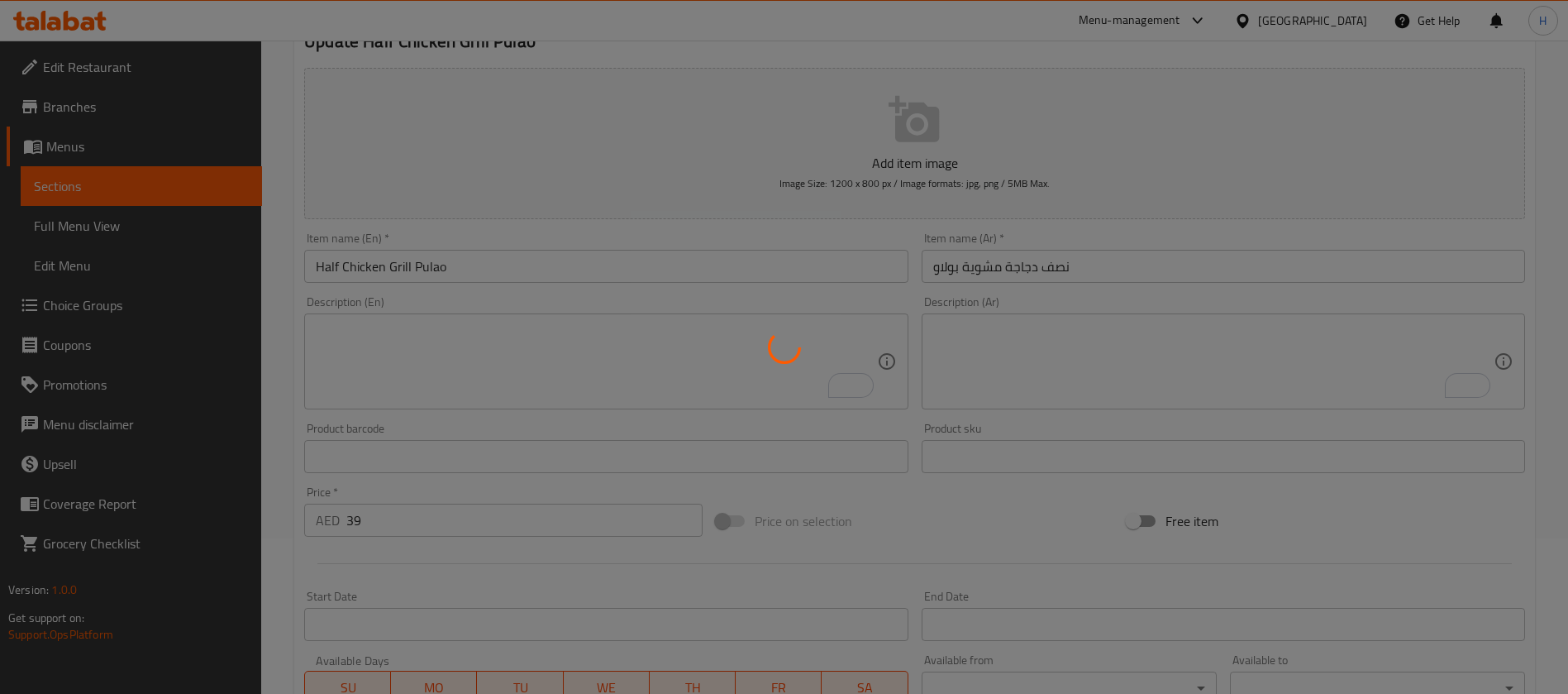
scroll to position [101, 0]
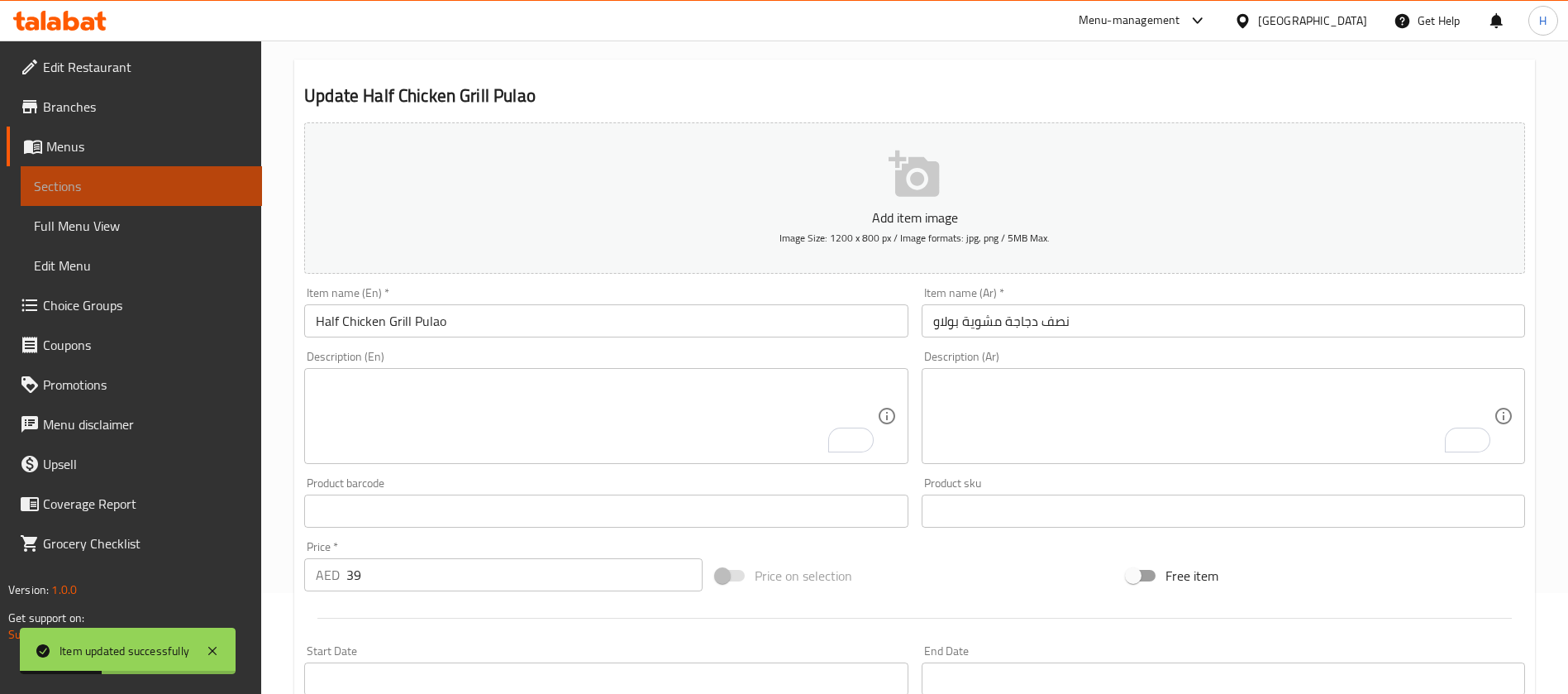
click at [221, 194] on span "Sections" at bounding box center [141, 185] width 215 height 20
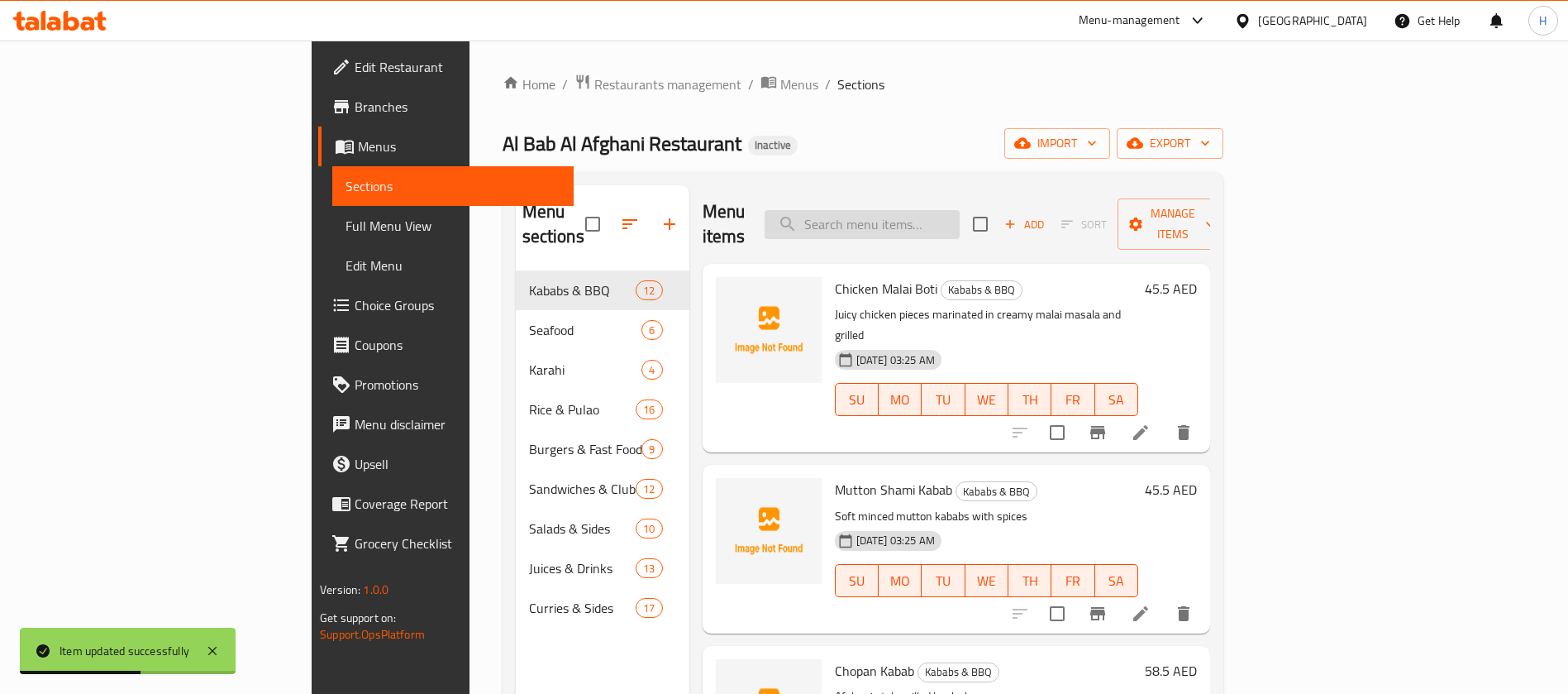
click at [933, 211] on input "search" at bounding box center [862, 225] width 196 height 29
paste input "Afghani Pulao with Lamb Shanks (4/2 Person)"
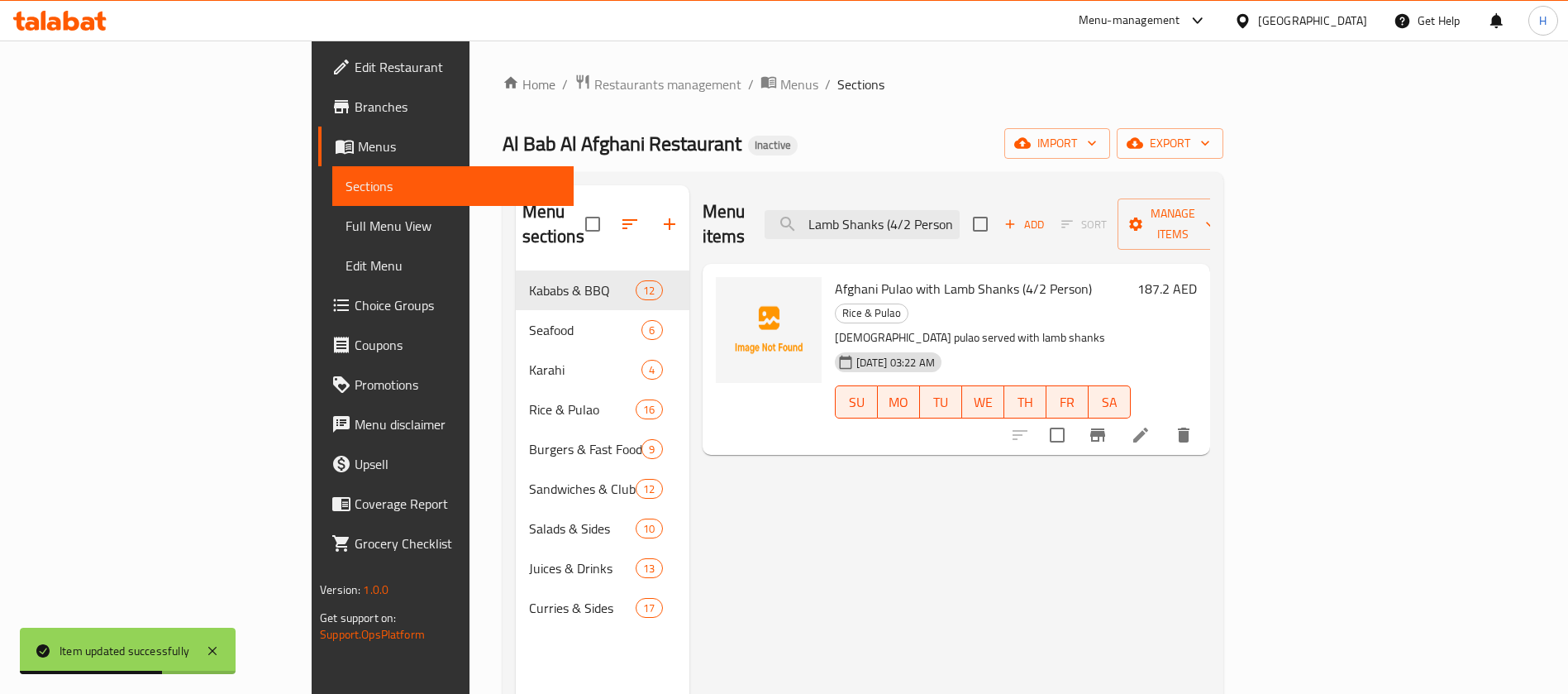
type input "Afghani Pulao with Lamb Shanks (4/2 Person)"
click at [1151, 425] on icon at bounding box center [1141, 434] width 20 height 20
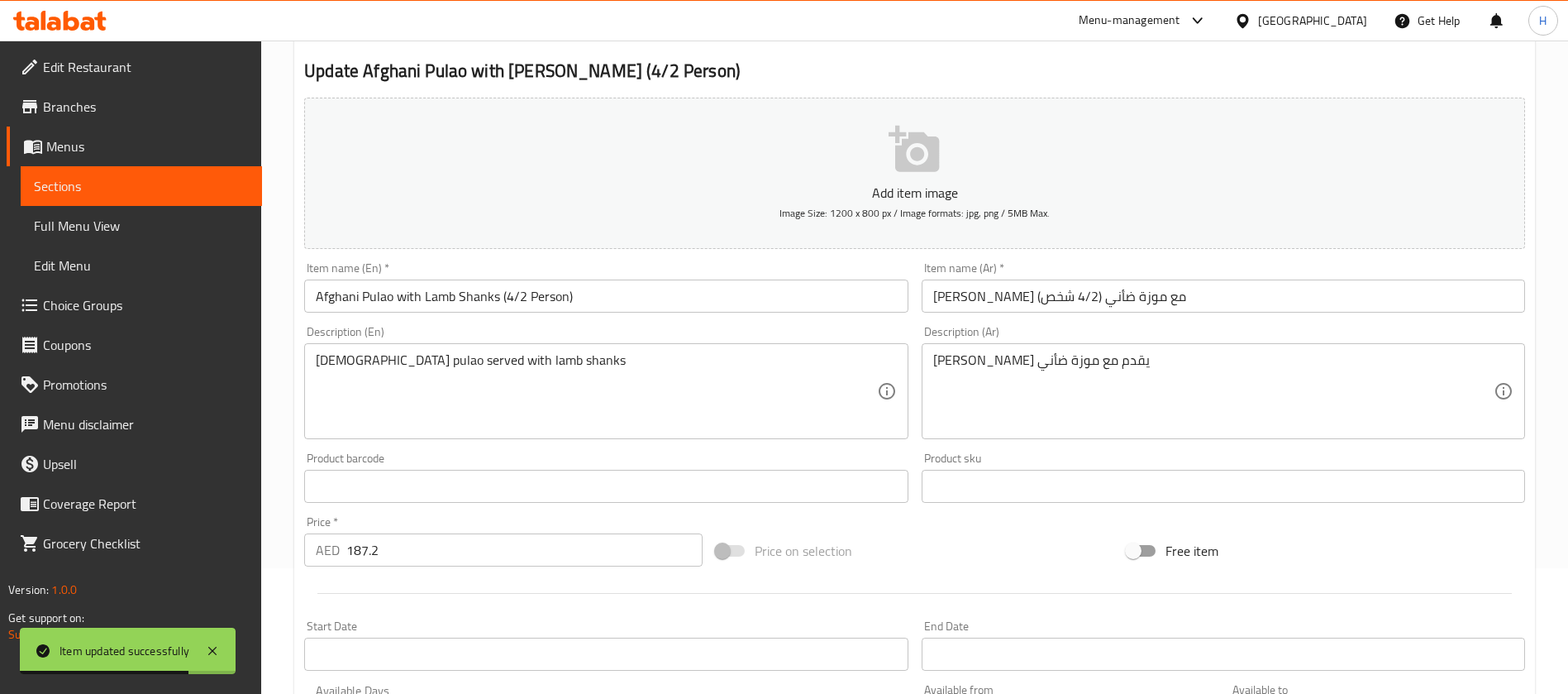
scroll to position [131, 0]
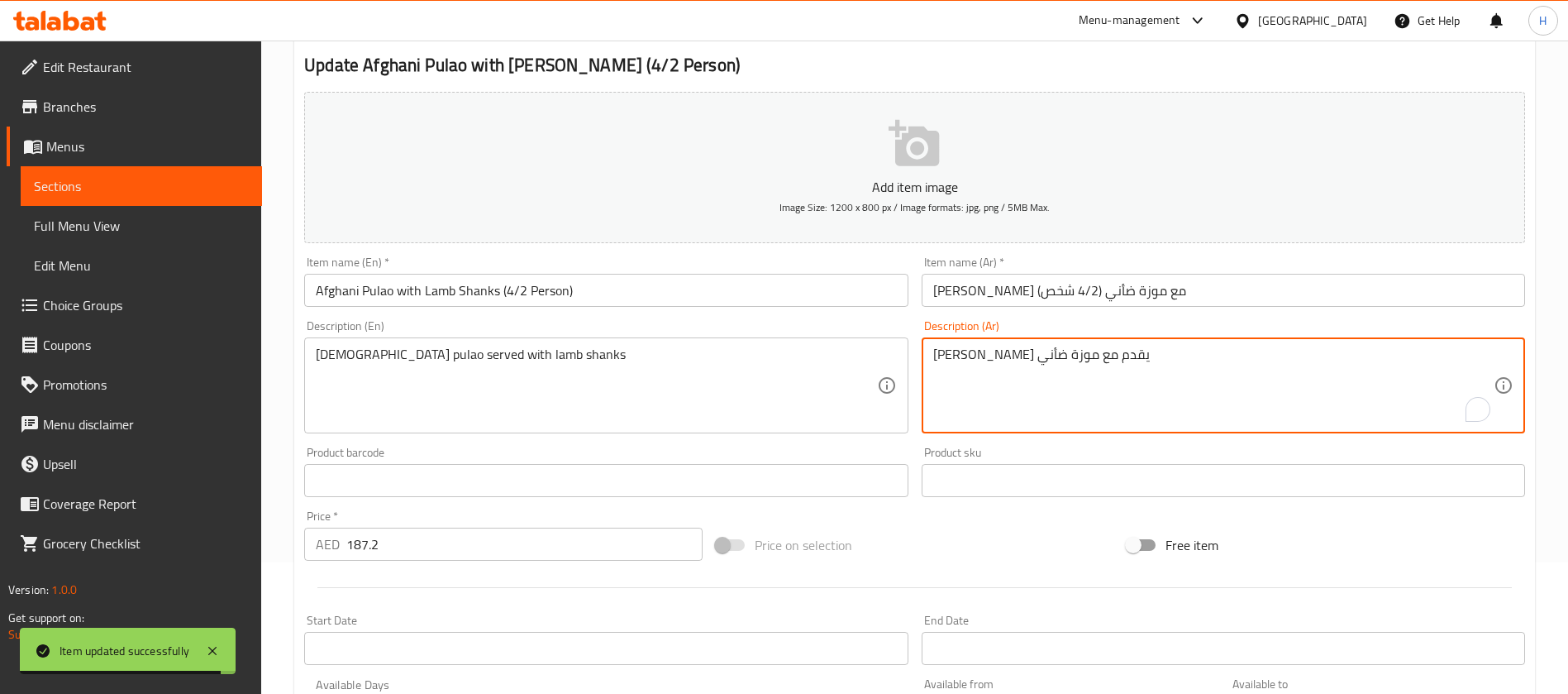
click at [1092, 353] on textarea "[PERSON_NAME] يقدم مع موزة ضأني" at bounding box center [1213, 386] width 561 height 78
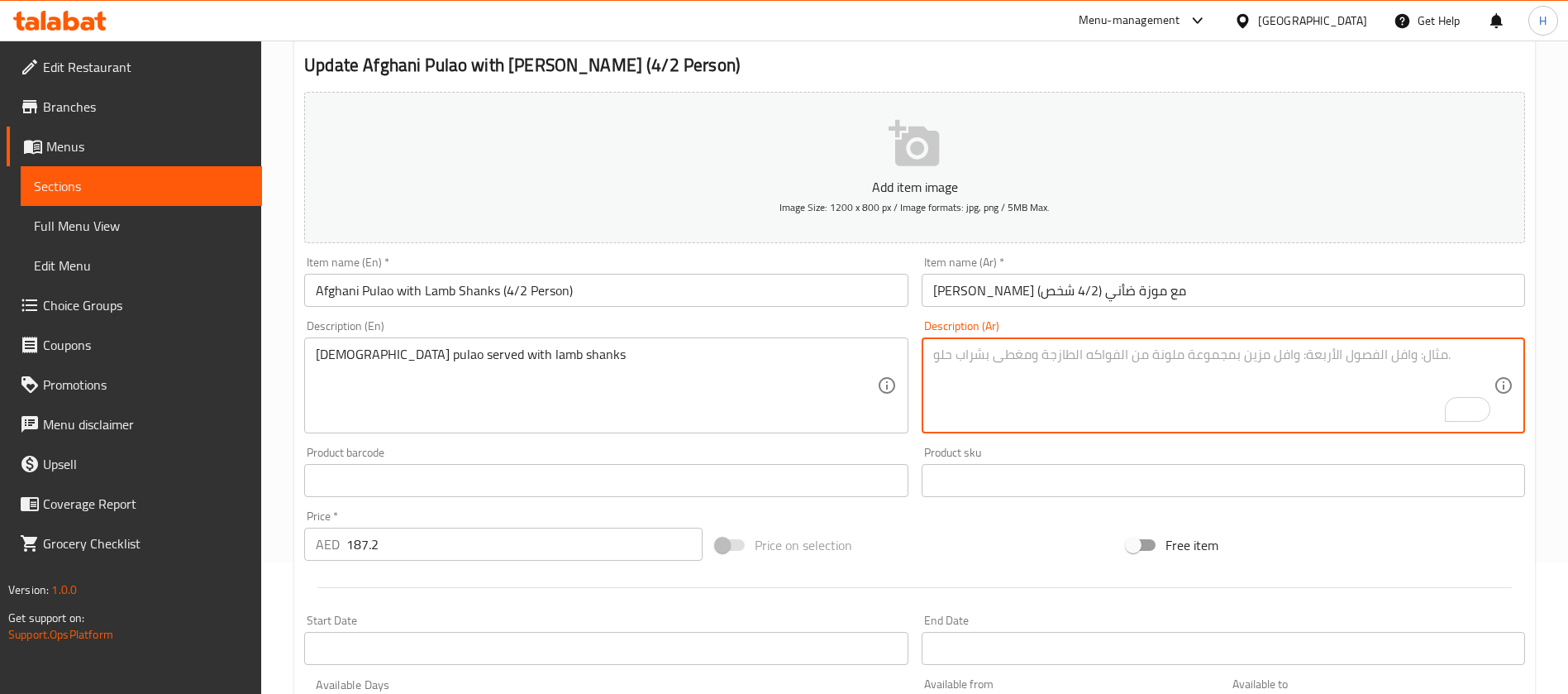
click at [597, 343] on div "Afghani pulao served with lamb shanks Description (En)" at bounding box center [606, 385] width 603 height 96
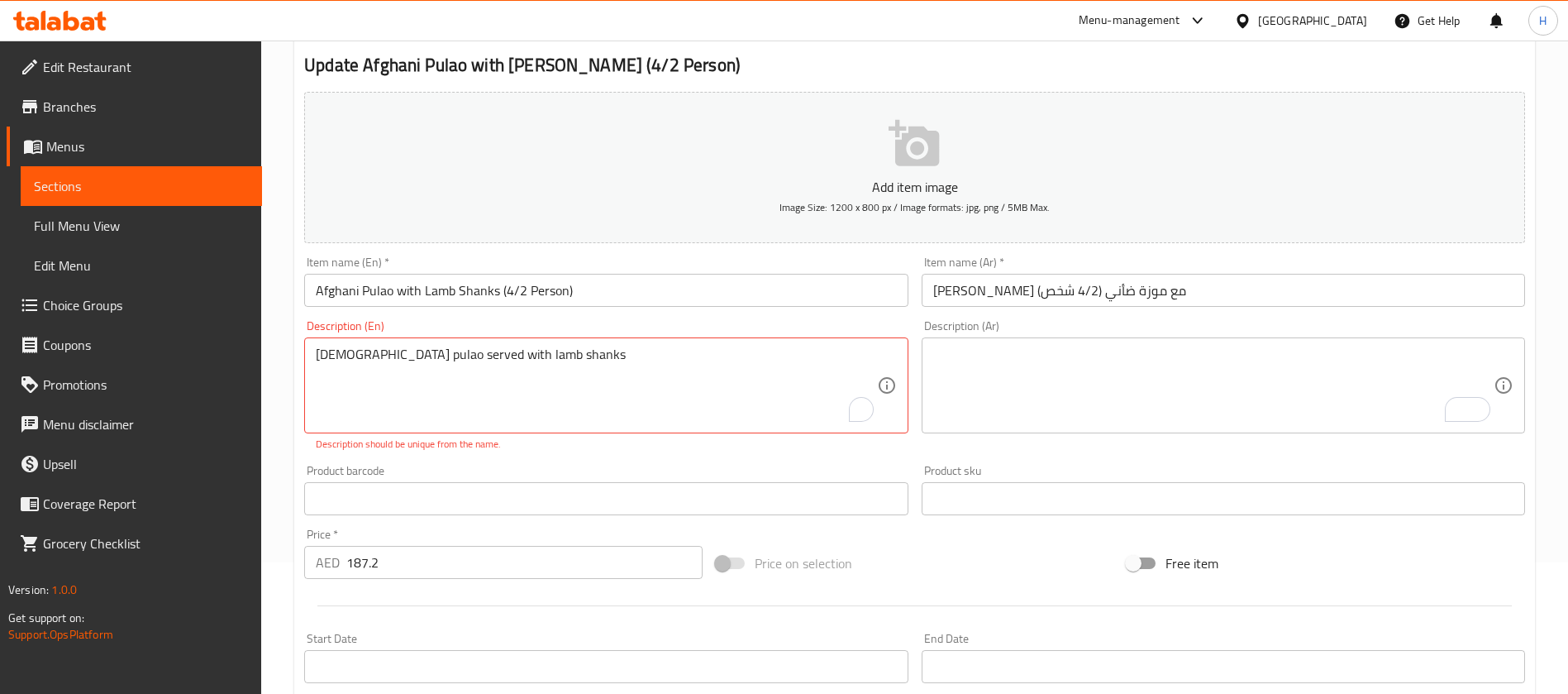
click at [597, 343] on div "Afghani pulao served with lamb shanks Description (En)" at bounding box center [606, 385] width 603 height 96
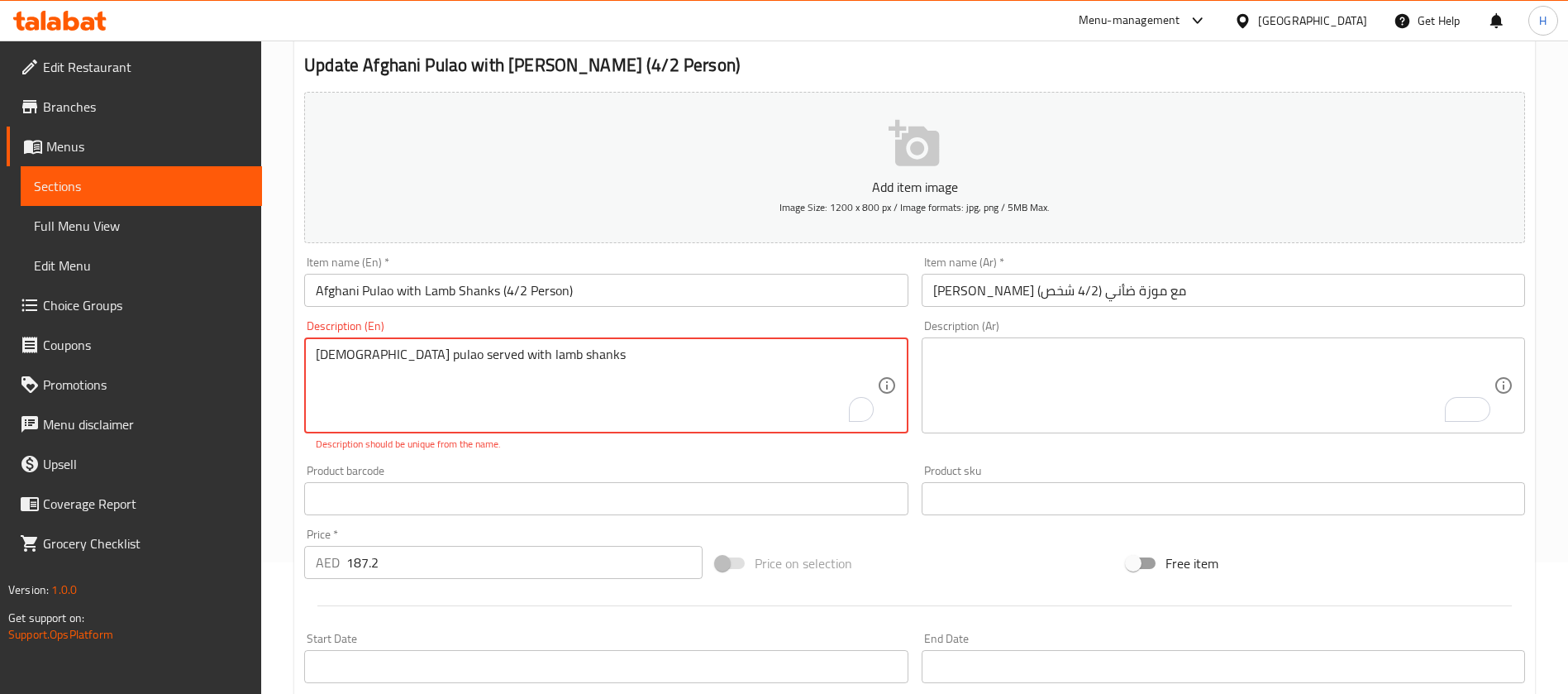
click at [597, 343] on div "Afghani pulao served with lamb shanks Description (En)" at bounding box center [606, 385] width 603 height 96
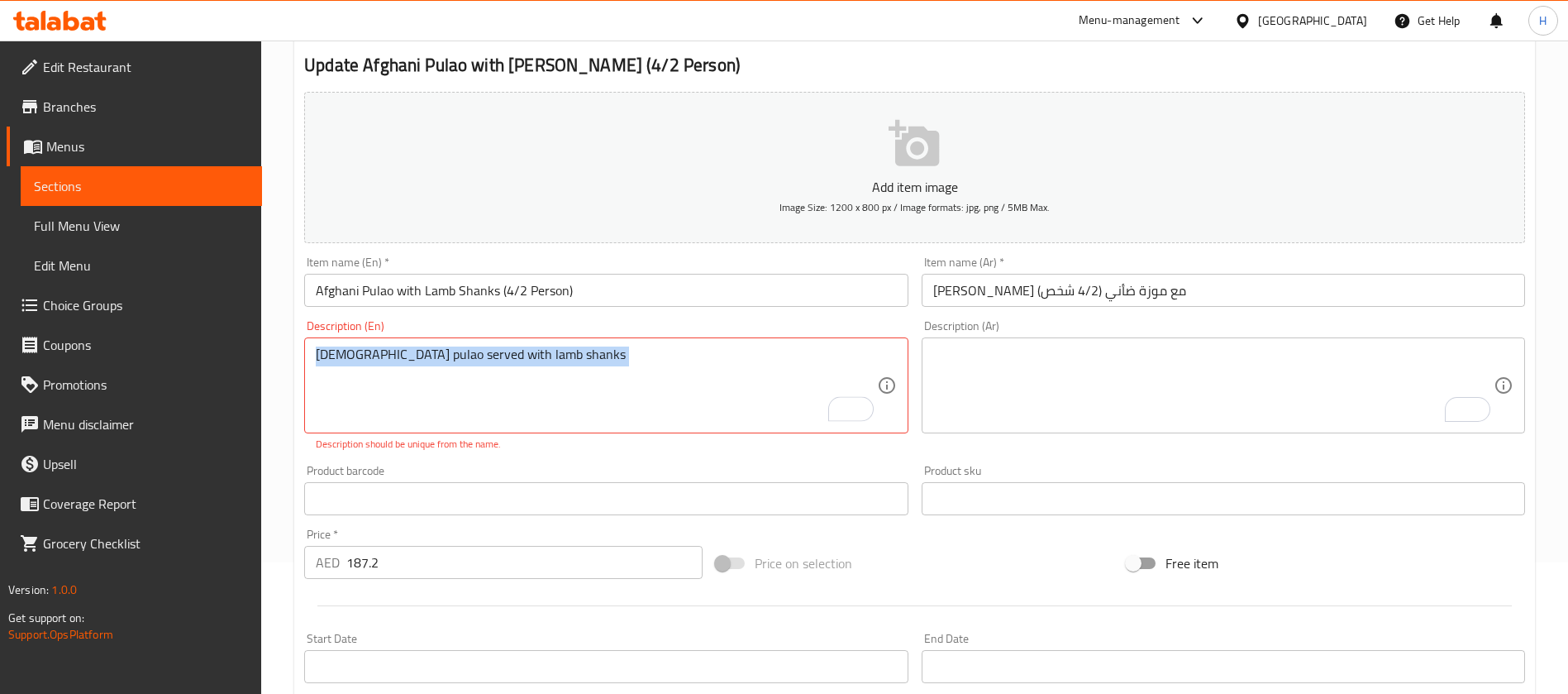
click at [597, 343] on div "Afghani pulao served with lamb shanks Description (En)" at bounding box center [606, 385] width 603 height 96
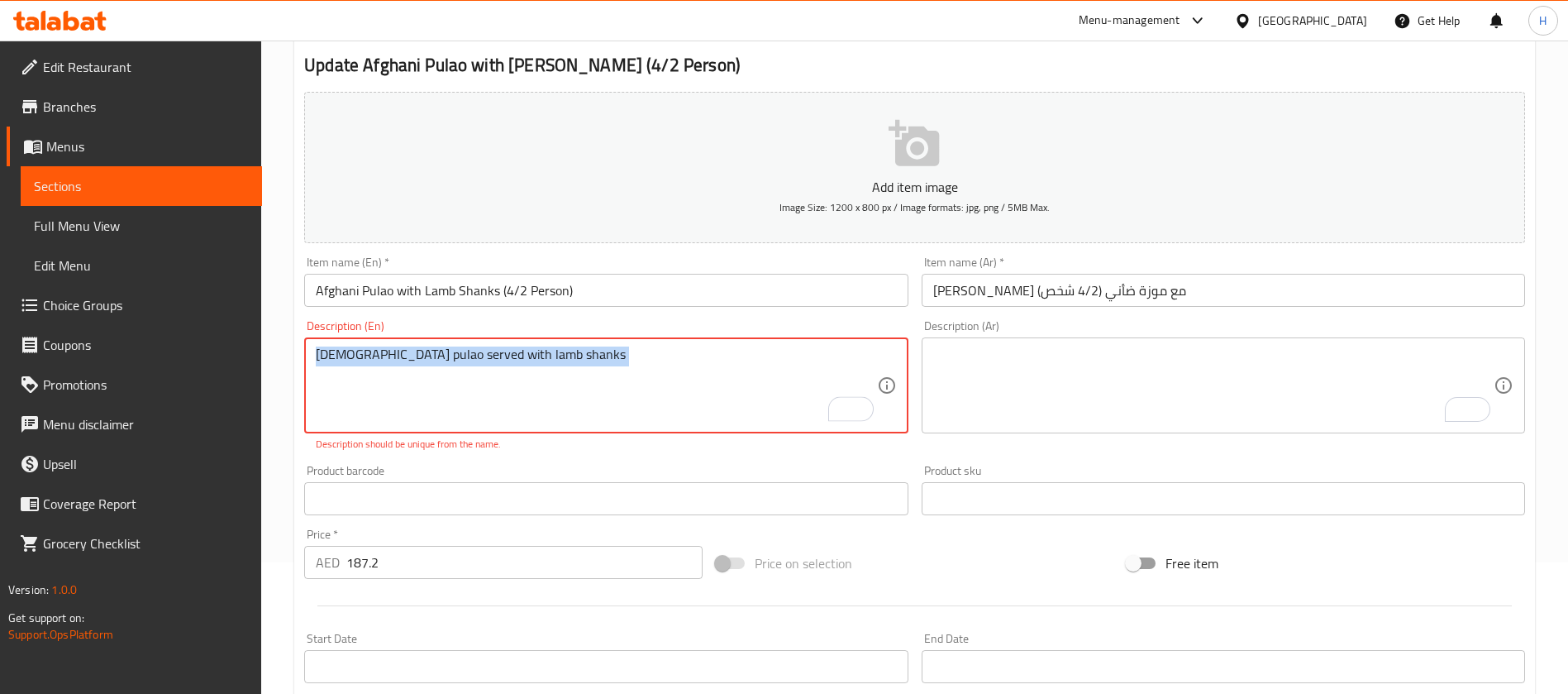
click at [597, 343] on div "Afghani pulao served with lamb shanks Description (En)" at bounding box center [606, 385] width 603 height 96
click at [598, 343] on div "Afghani pulao served with lamb shanks Description (En)" at bounding box center [606, 385] width 603 height 96
click at [599, 344] on div "Afghani pulao served with lamb shanks Description (En)" at bounding box center [606, 385] width 603 height 96
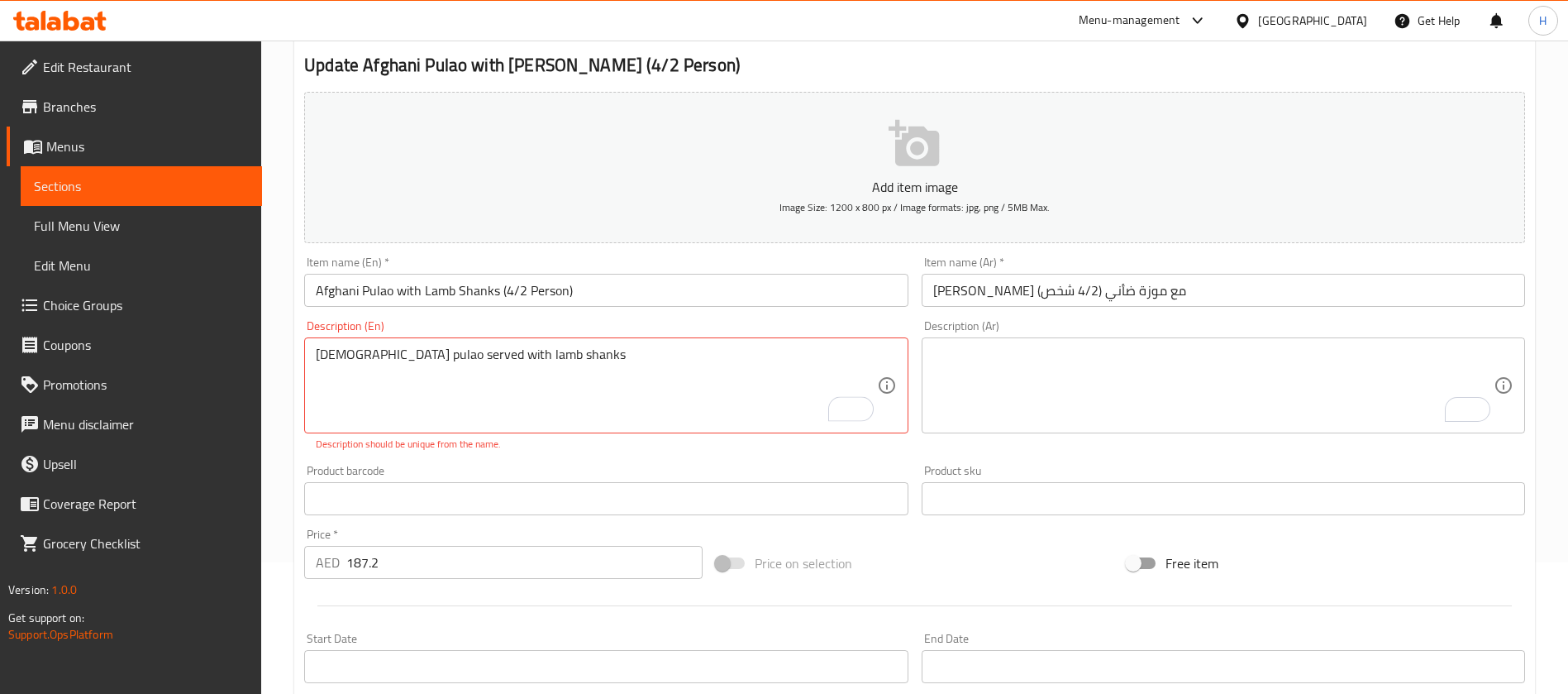
click at [594, 344] on div "Afghani pulao served with lamb shanks Description (En)" at bounding box center [606, 385] width 603 height 96
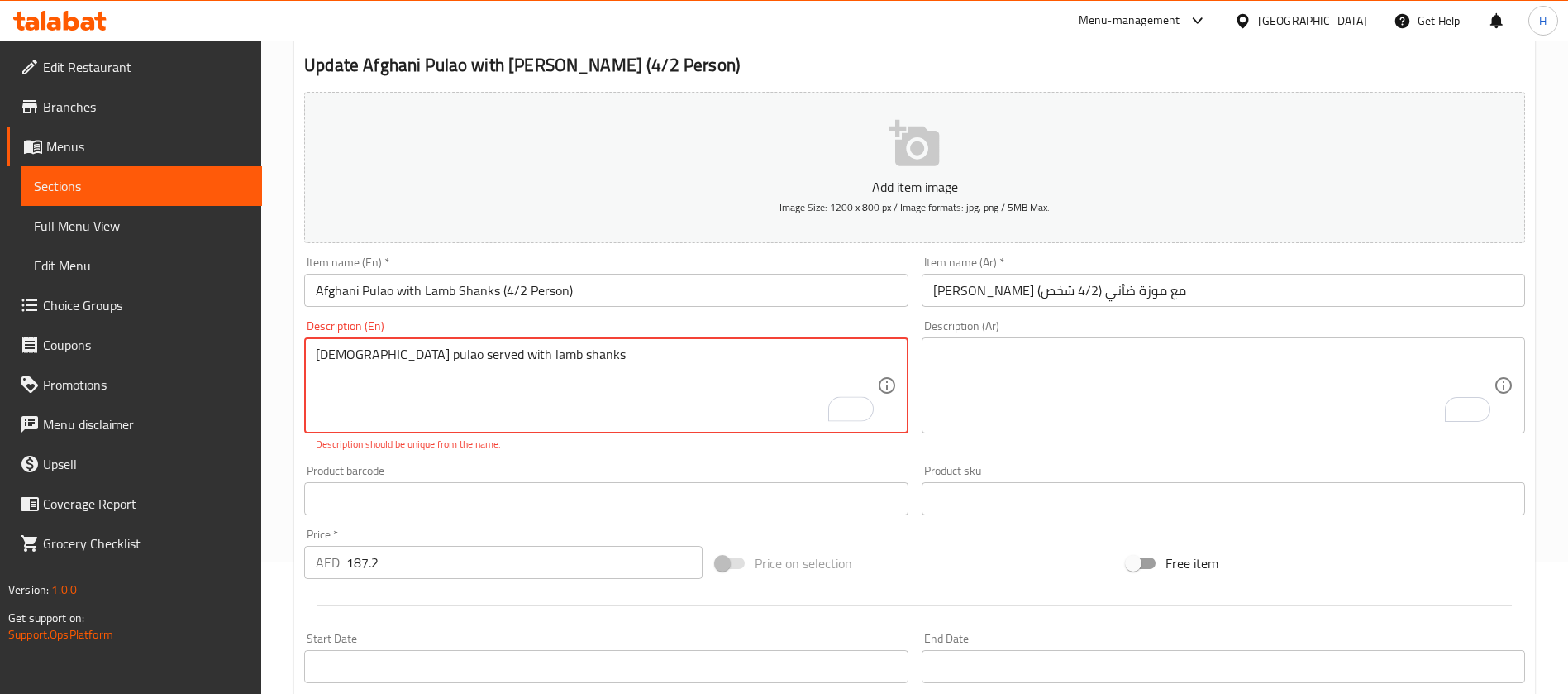
click at [533, 358] on textarea "[DEMOGRAPHIC_DATA] pulao served with lamb shanks" at bounding box center [596, 386] width 561 height 78
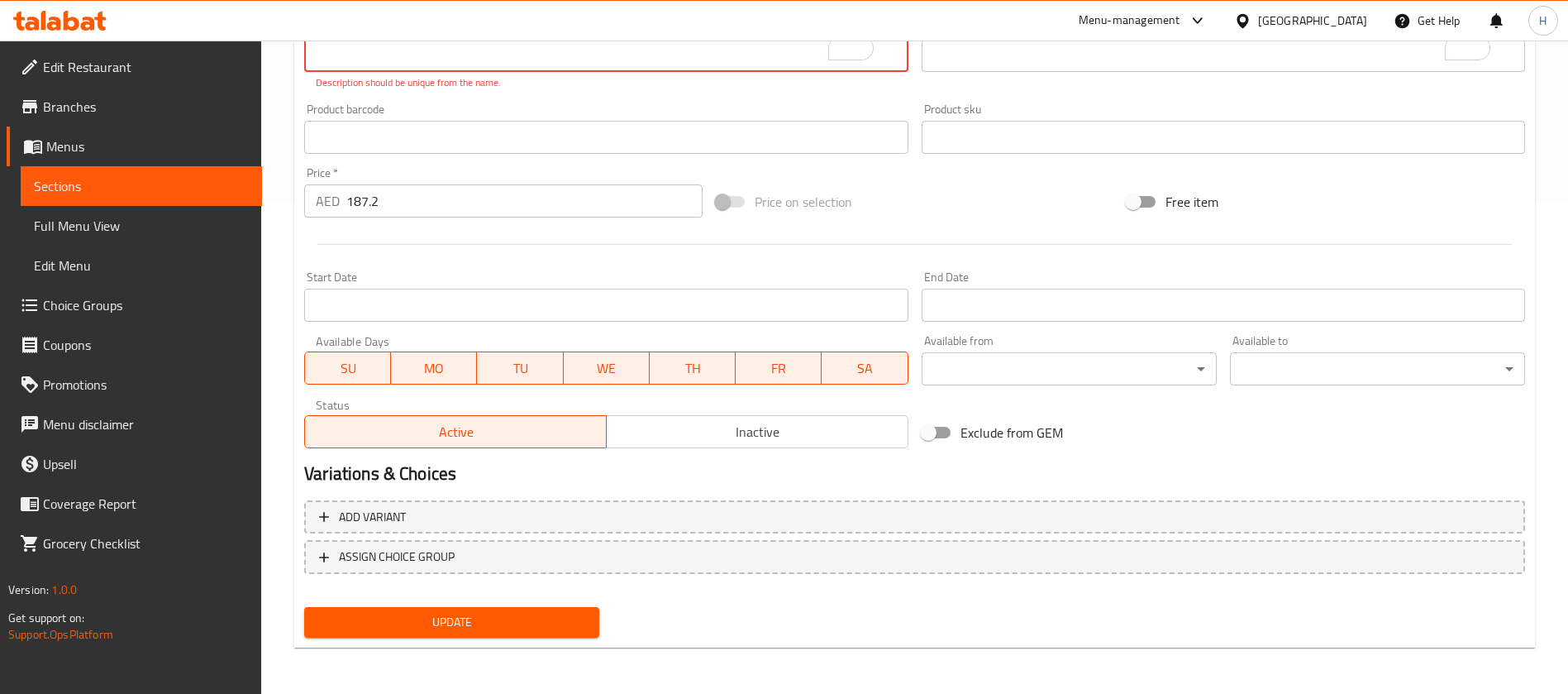
click at [532, 616] on span "Update" at bounding box center [452, 622] width 269 height 20
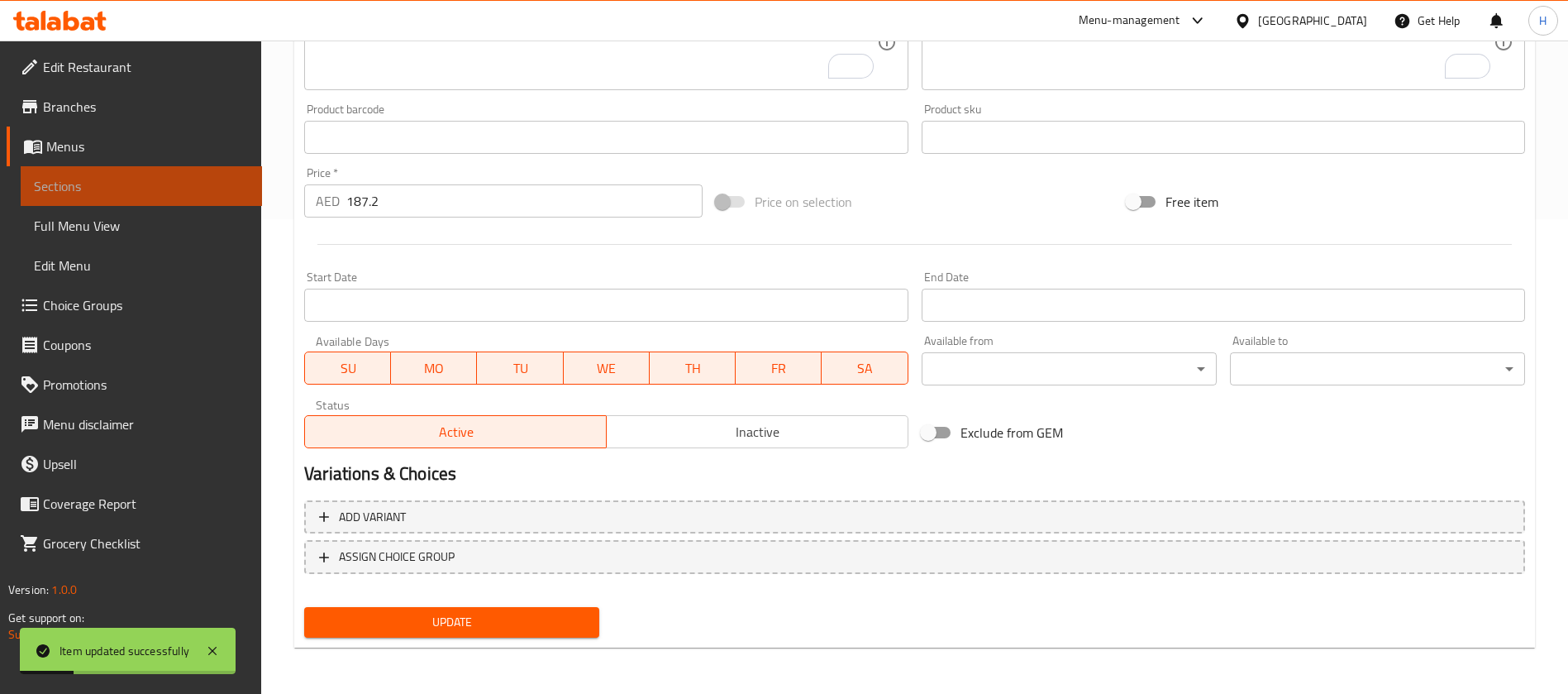
click at [222, 176] on span "Sections" at bounding box center [141, 185] width 215 height 20
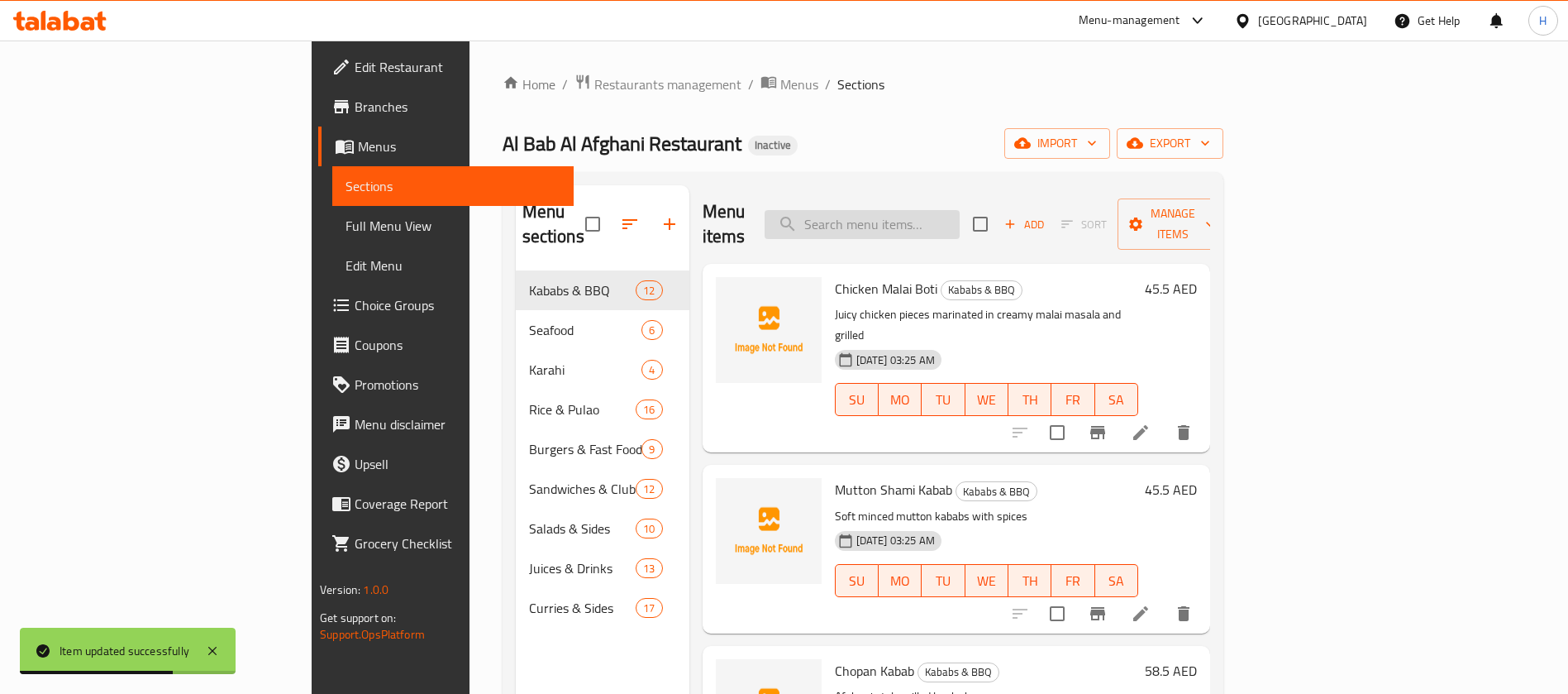
click at [960, 225] on input "search" at bounding box center [862, 225] width 196 height 29
paste input "Chapli Kabab with [PERSON_NAME]"
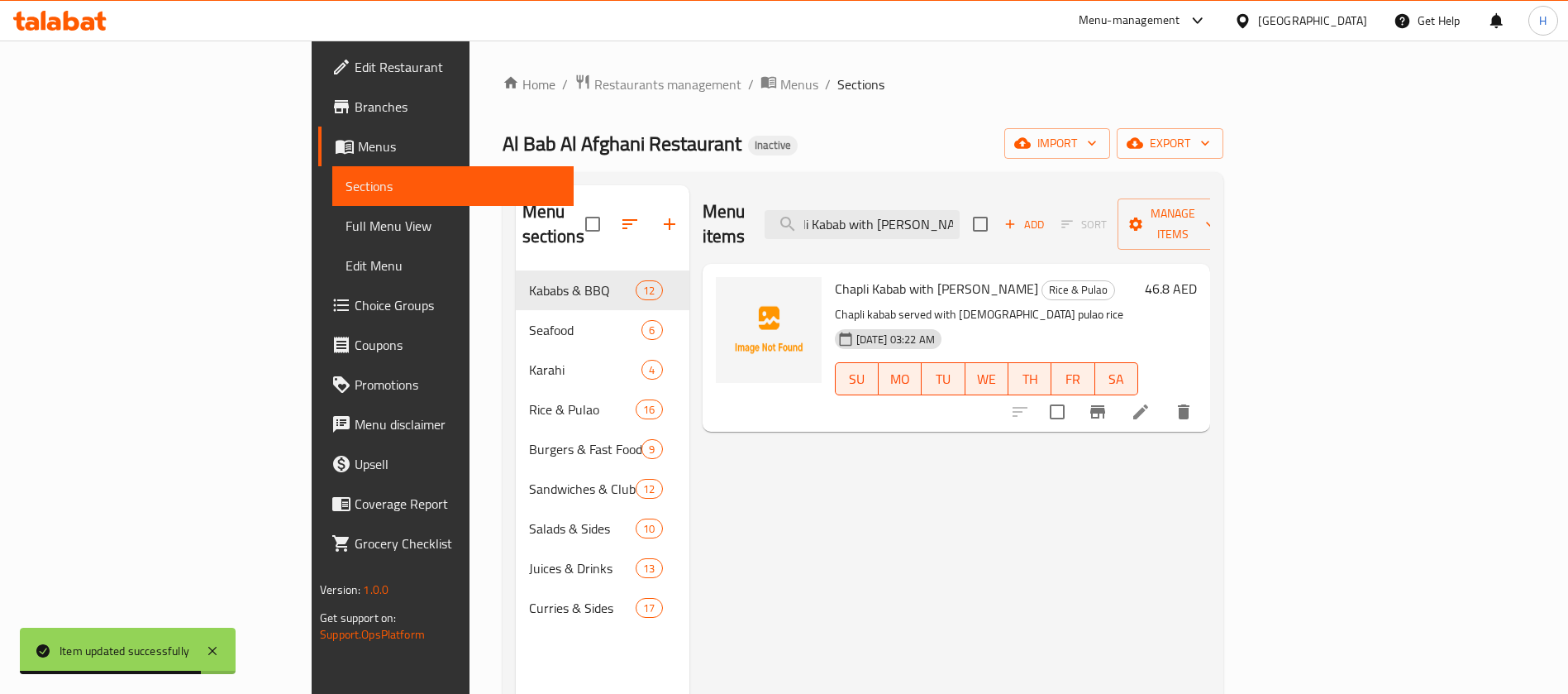
type input "Chapli Kabab with [PERSON_NAME]"
click at [1151, 402] on icon at bounding box center [1141, 412] width 20 height 20
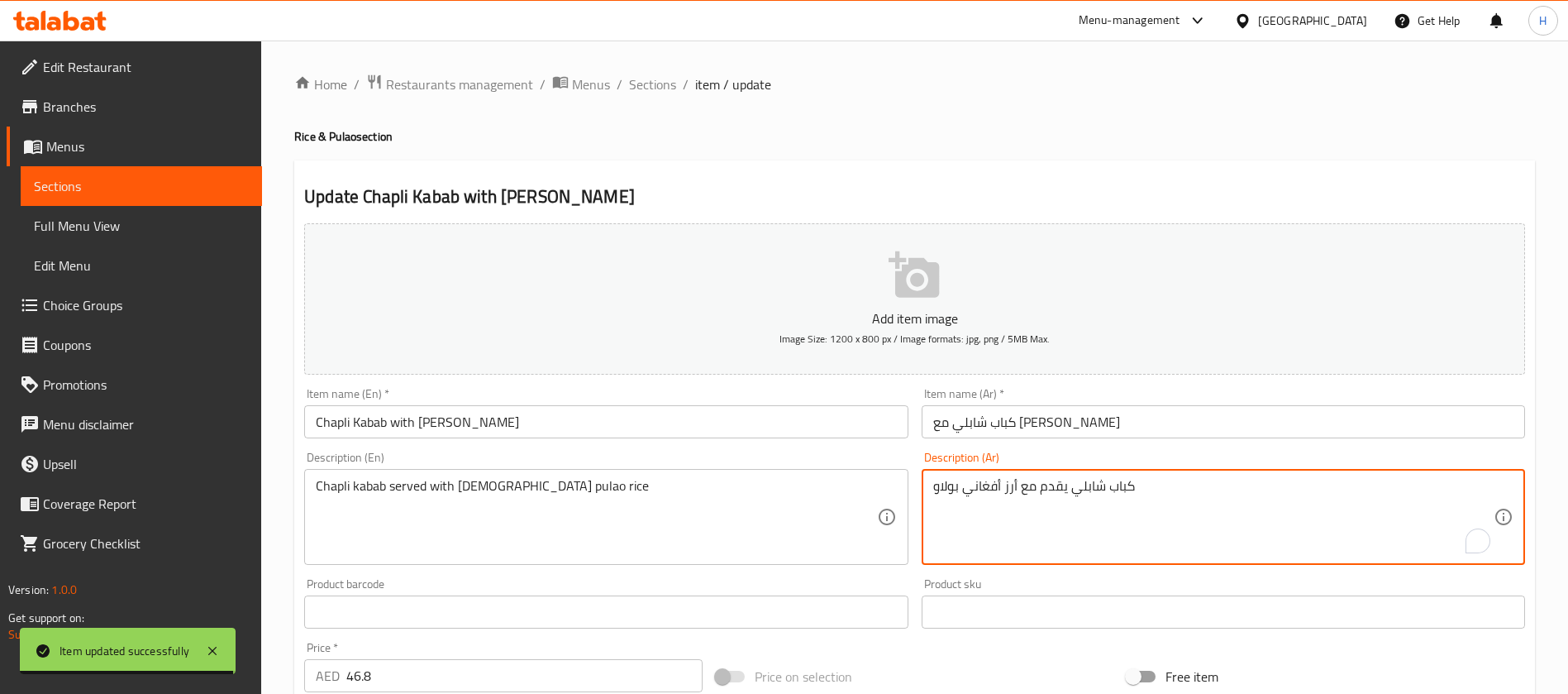
click at [1075, 498] on textarea "كباب شابلي يقدم مع أرز أفغاني بولاو" at bounding box center [1213, 517] width 561 height 78
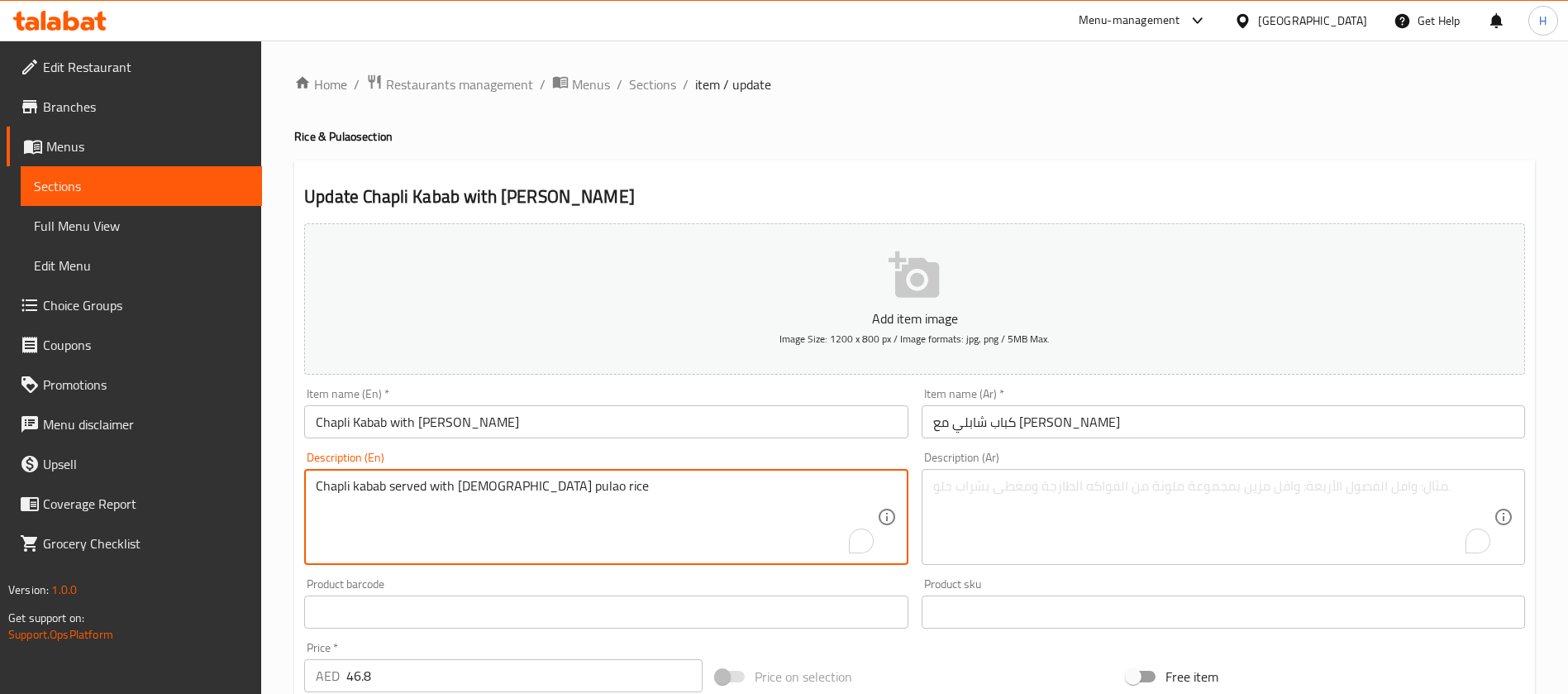
click at [623, 482] on textarea "Chapli kabab served with [DEMOGRAPHIC_DATA] pulao rice" at bounding box center [596, 517] width 561 height 78
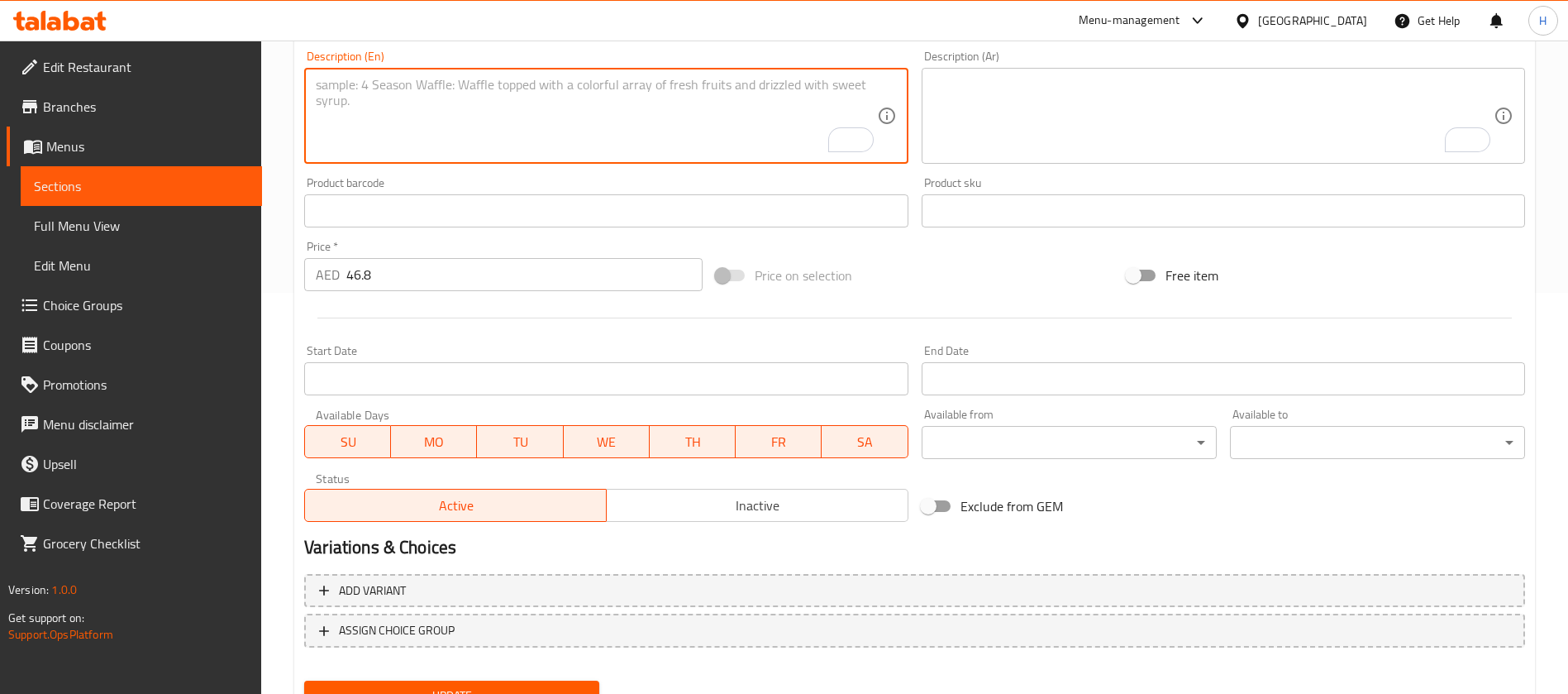
scroll to position [475, 0]
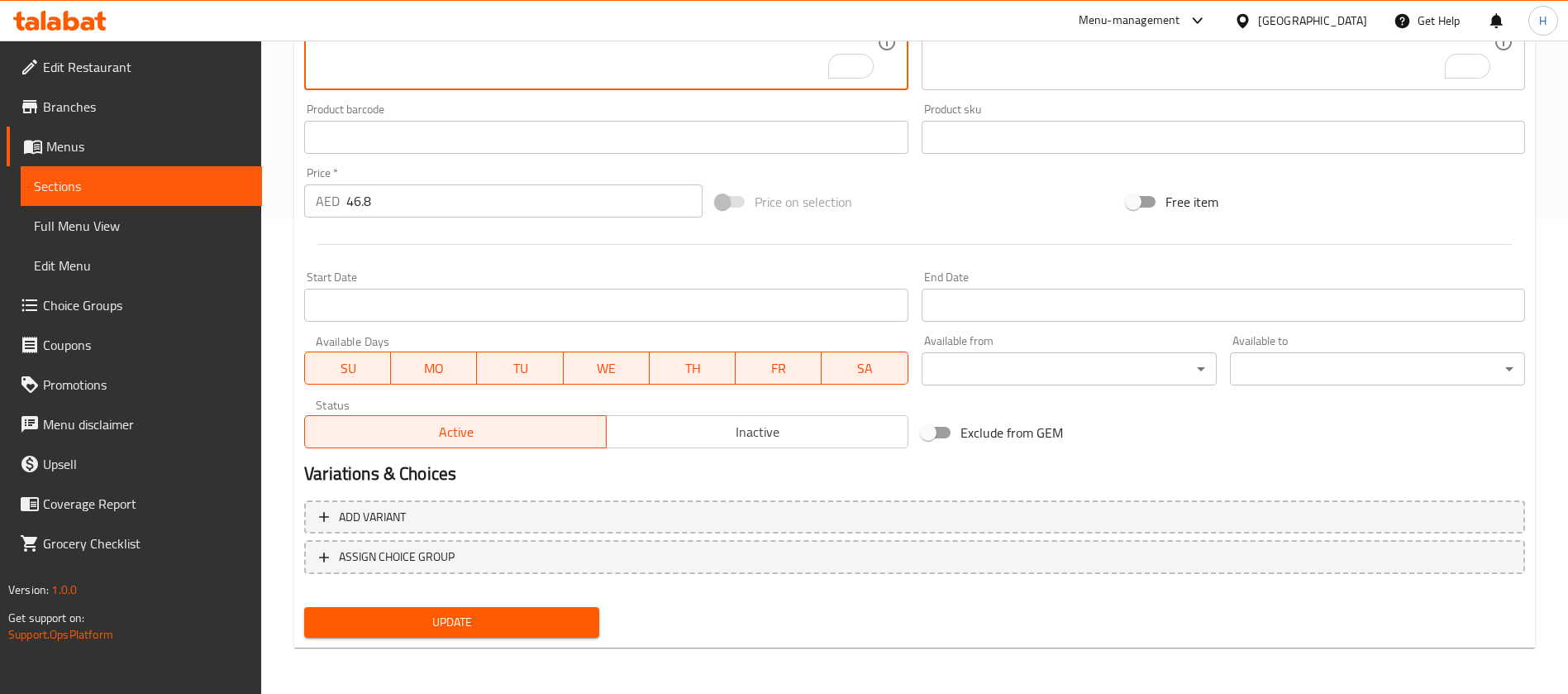
click at [489, 619] on span "Update" at bounding box center [452, 622] width 269 height 20
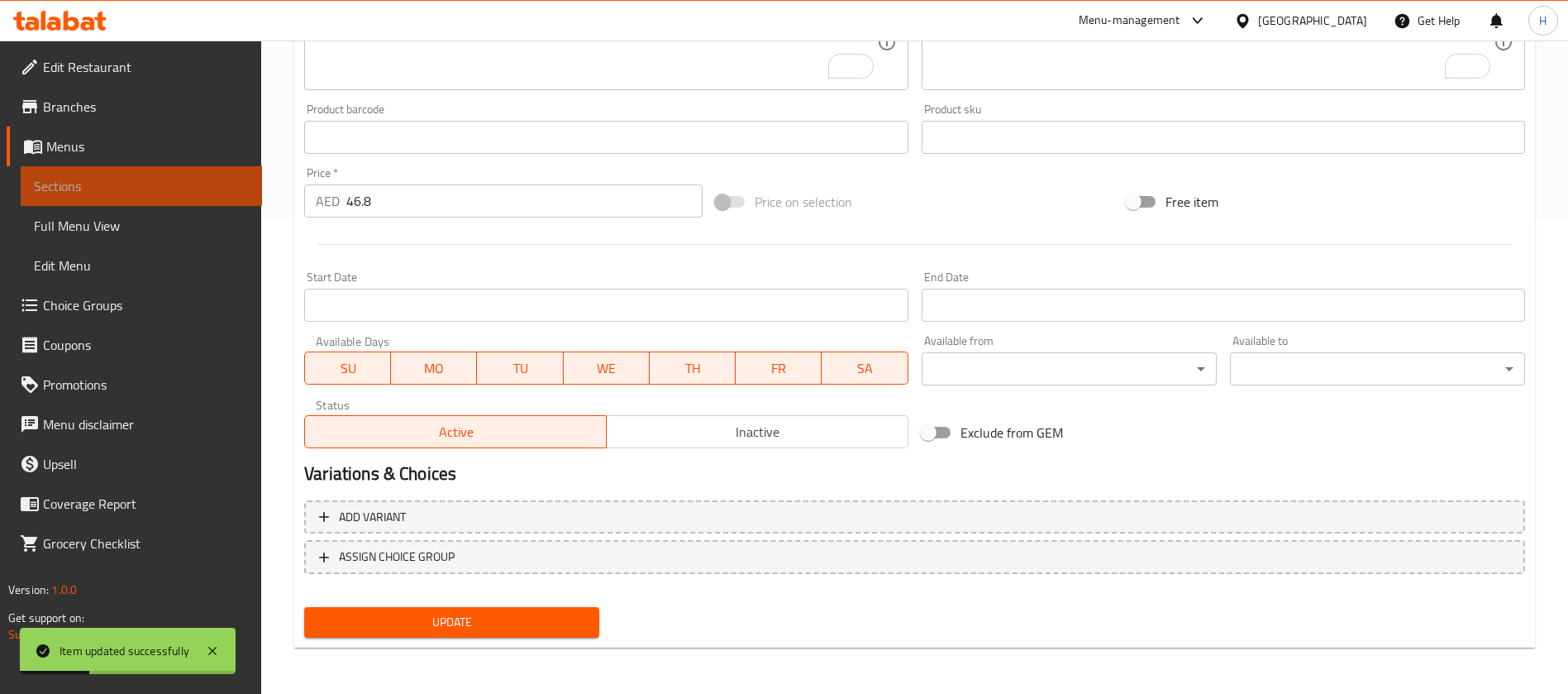
click at [179, 173] on link "Sections" at bounding box center [141, 185] width 241 height 40
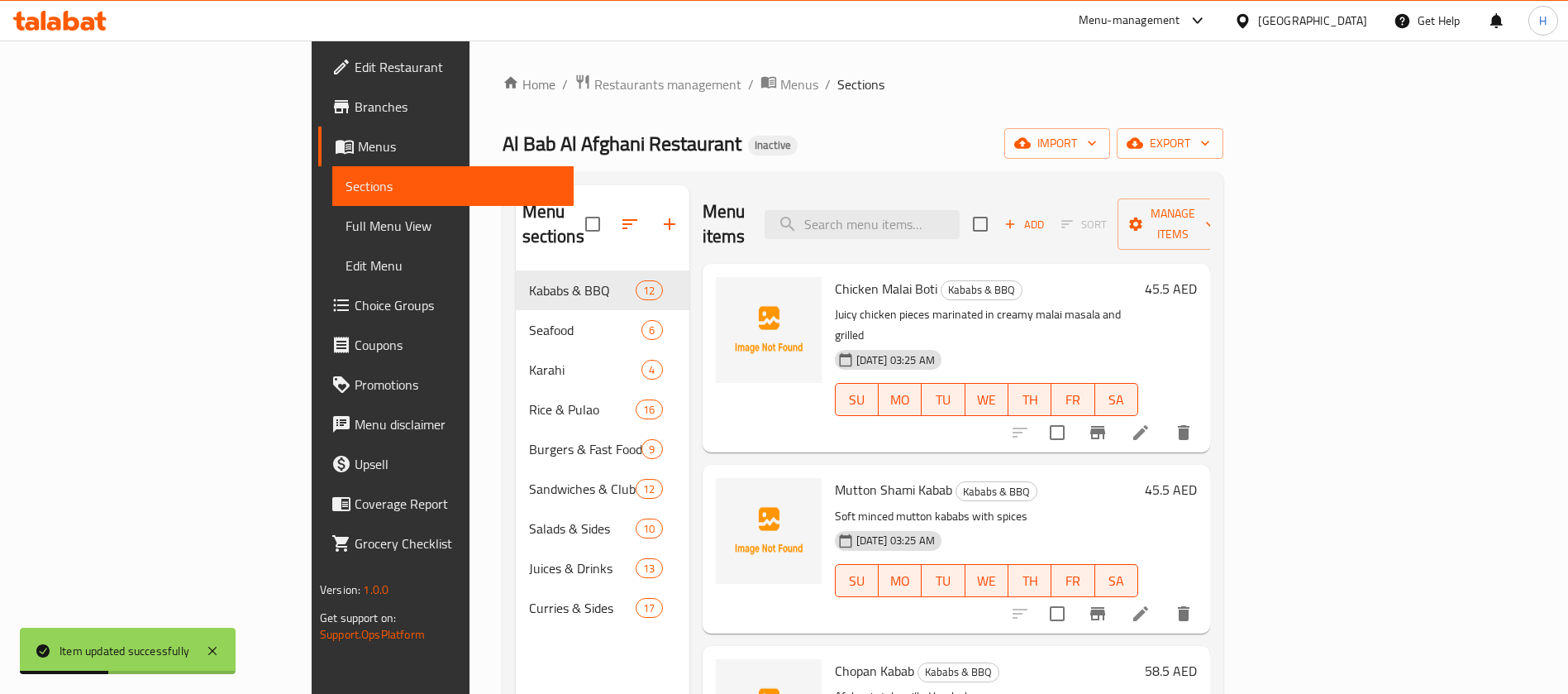
click at [1015, 190] on div "Menu items Add Sort Manage items" at bounding box center [956, 225] width 507 height 78
click at [960, 211] on input "search" at bounding box center [862, 225] width 196 height 29
paste input "Double Burger Chicken / Mutton"
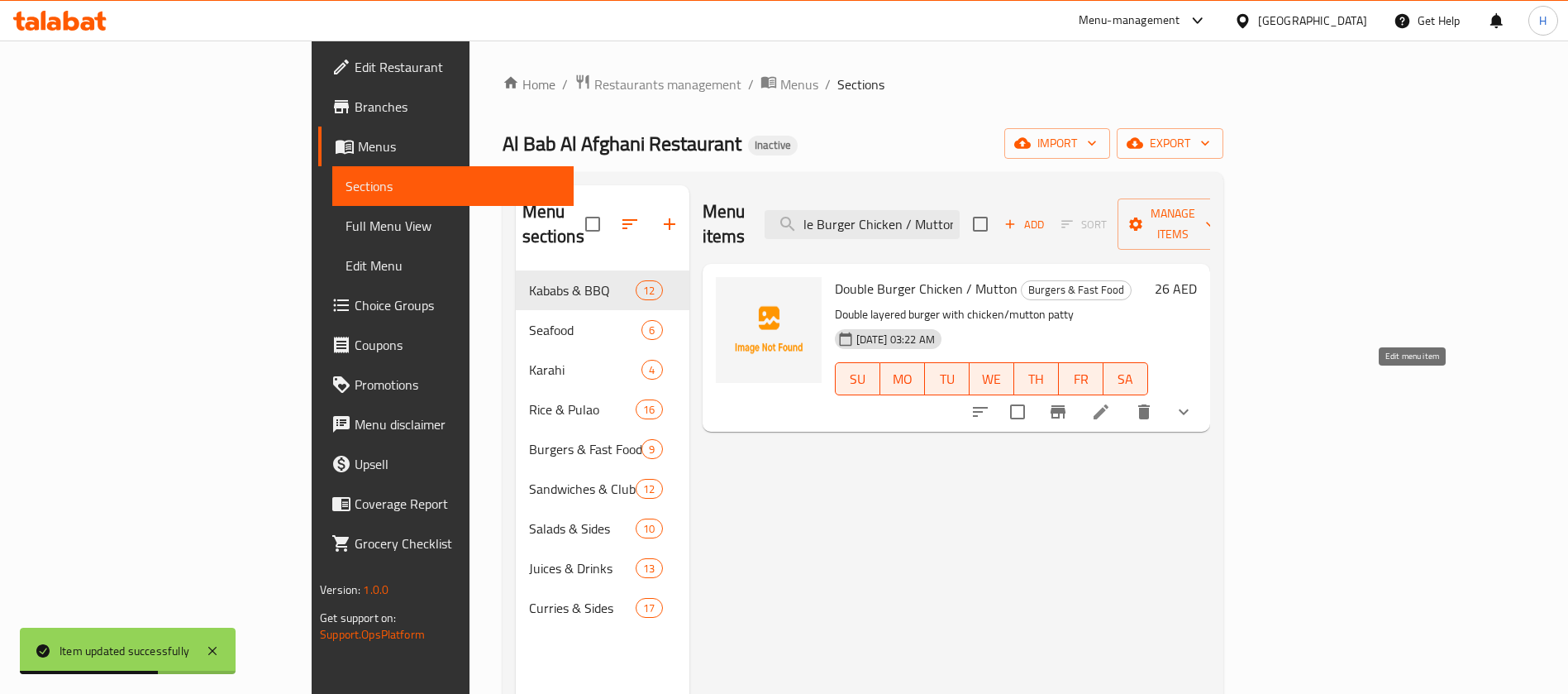
type input "Double Burger Chicken / Mutton"
click at [1111, 402] on icon at bounding box center [1101, 412] width 20 height 20
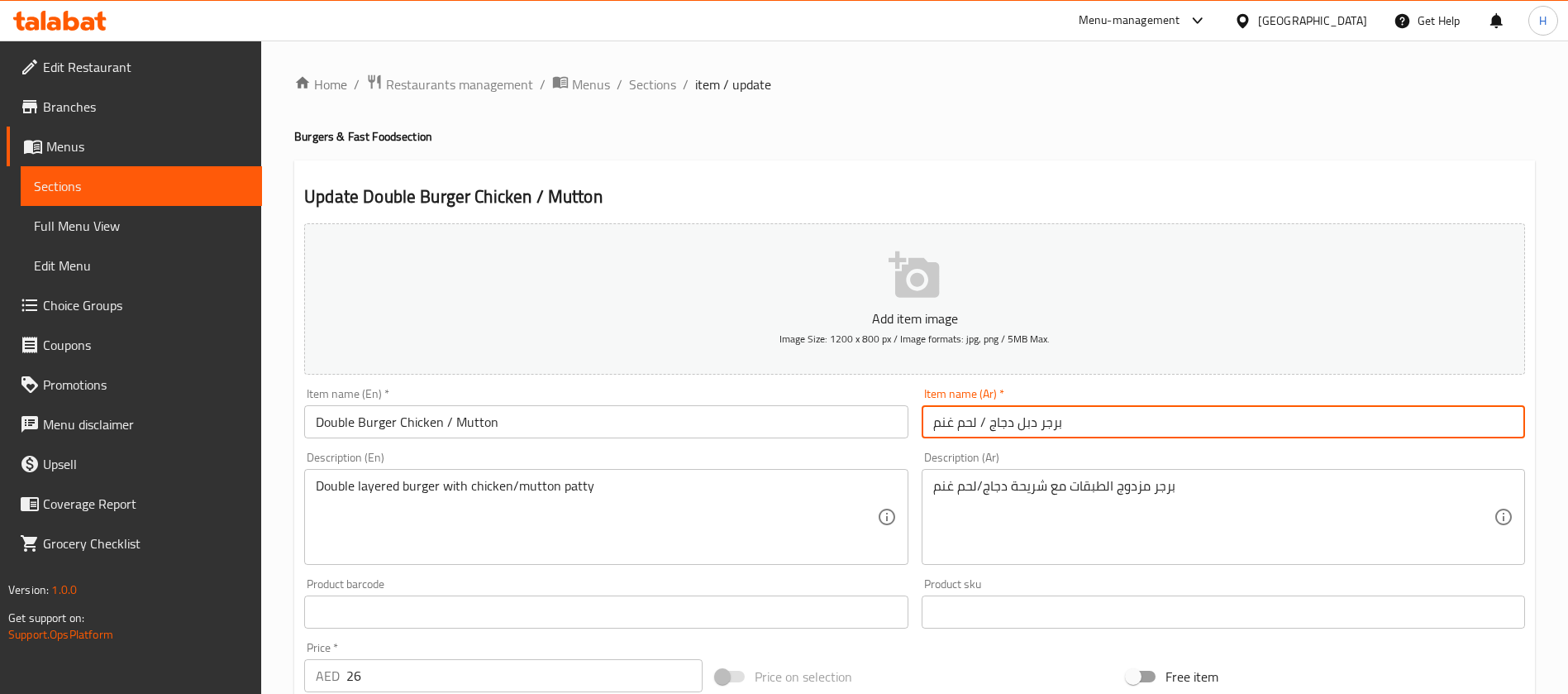
click at [1021, 419] on input "برجر دبل دجاج / لحم غنم" at bounding box center [1223, 422] width 603 height 34
click at [1025, 424] on input "برجر دبل دجاج / لحم غنم" at bounding box center [1223, 422] width 603 height 34
click at [1026, 424] on input "برجر وبل دجاج / لحم غنم" at bounding box center [1223, 422] width 603 height 34
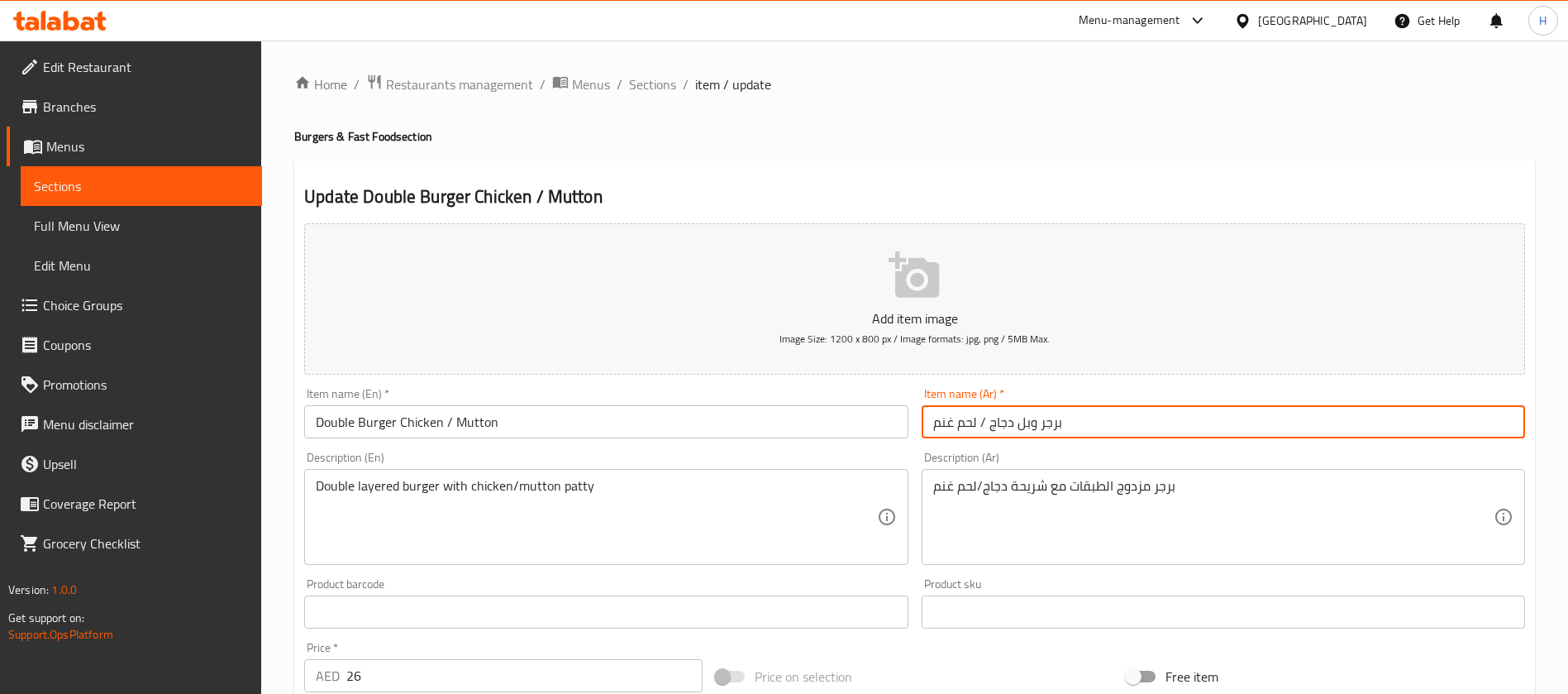
click at [1027, 424] on input "برجر وبل دجاج / لحم غنم" at bounding box center [1223, 422] width 603 height 34
type input "برجر دوبل دجاج / لحم غنم"
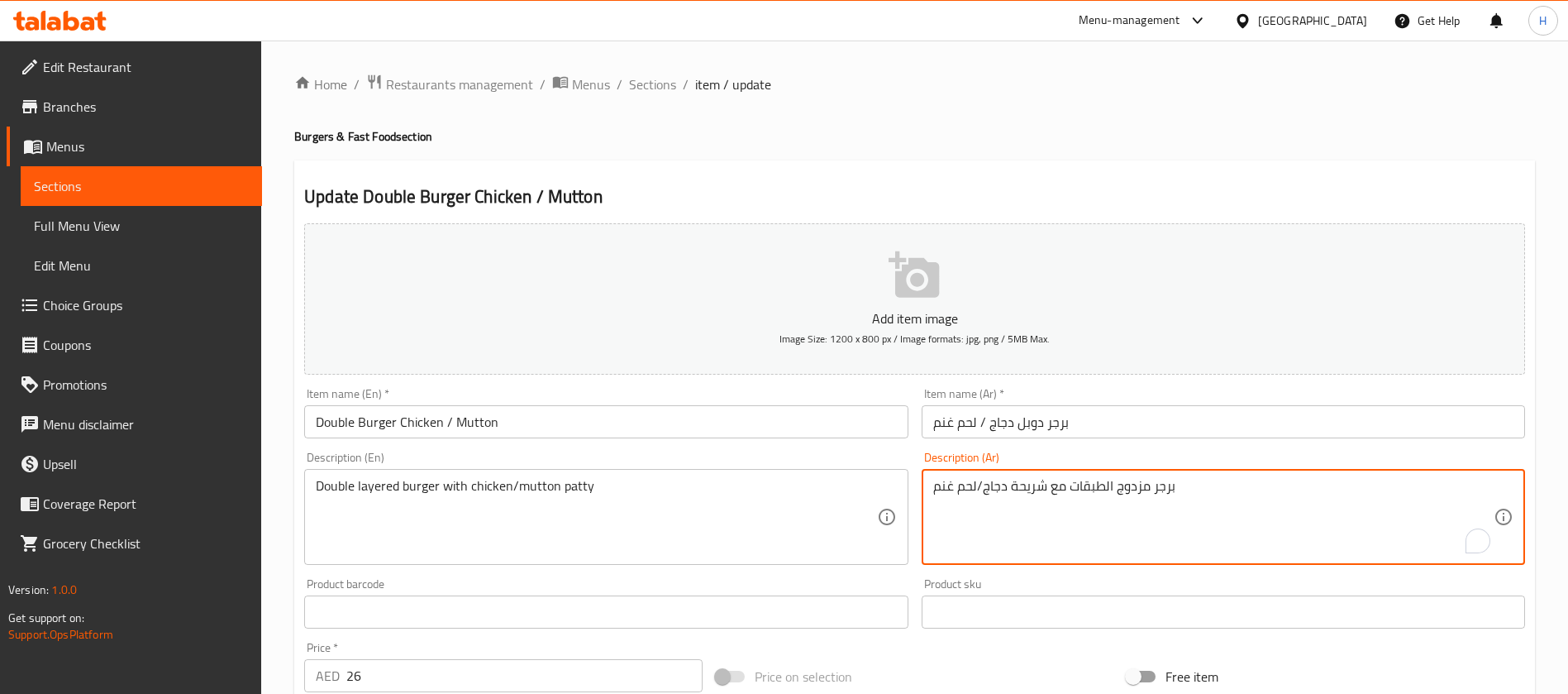
click at [1135, 488] on textarea "برجر مزدوج الطبقات مع شريحة دجاج/لحم غنم" at bounding box center [1213, 517] width 561 height 78
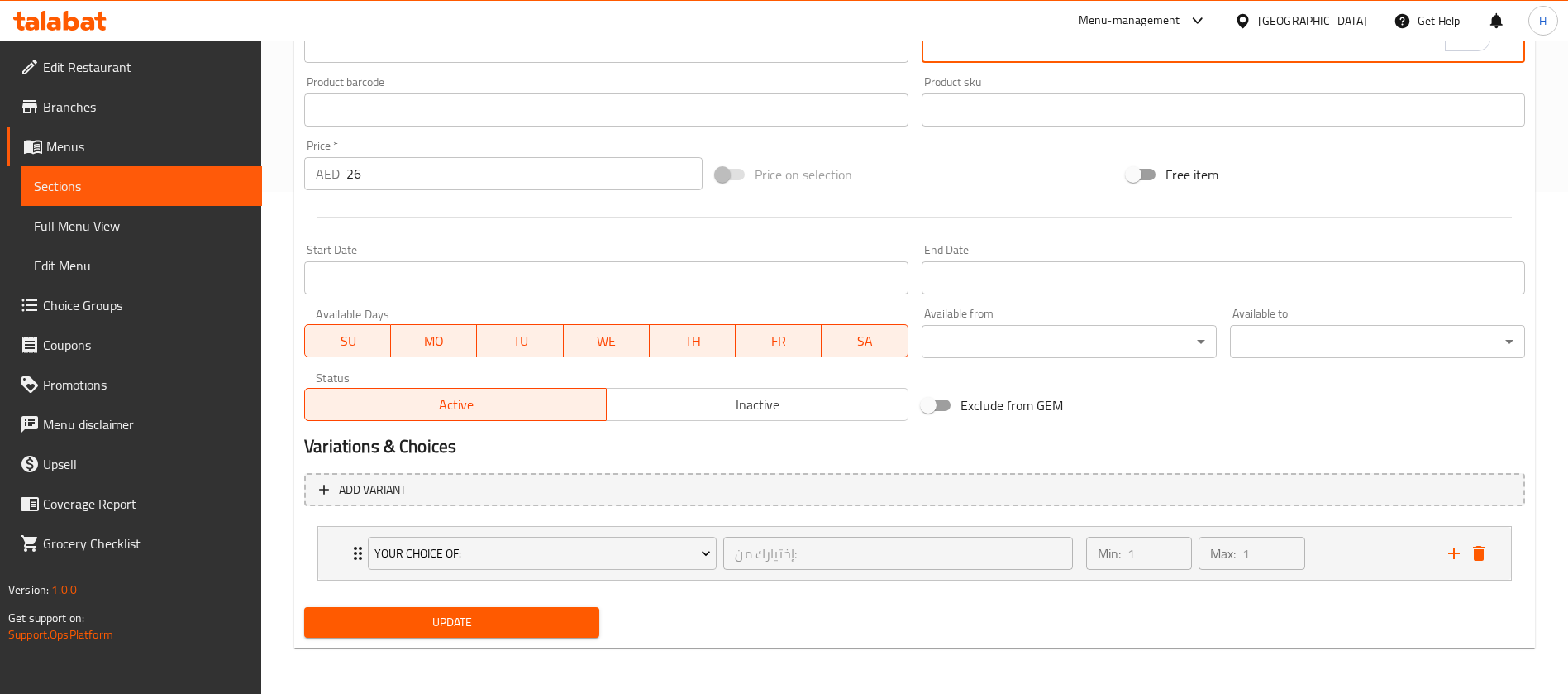
type textarea "برجر دوبل الطبقات مع شريحة دجاج/لحم غنم"
click at [413, 609] on button "Update" at bounding box center [452, 622] width 295 height 31
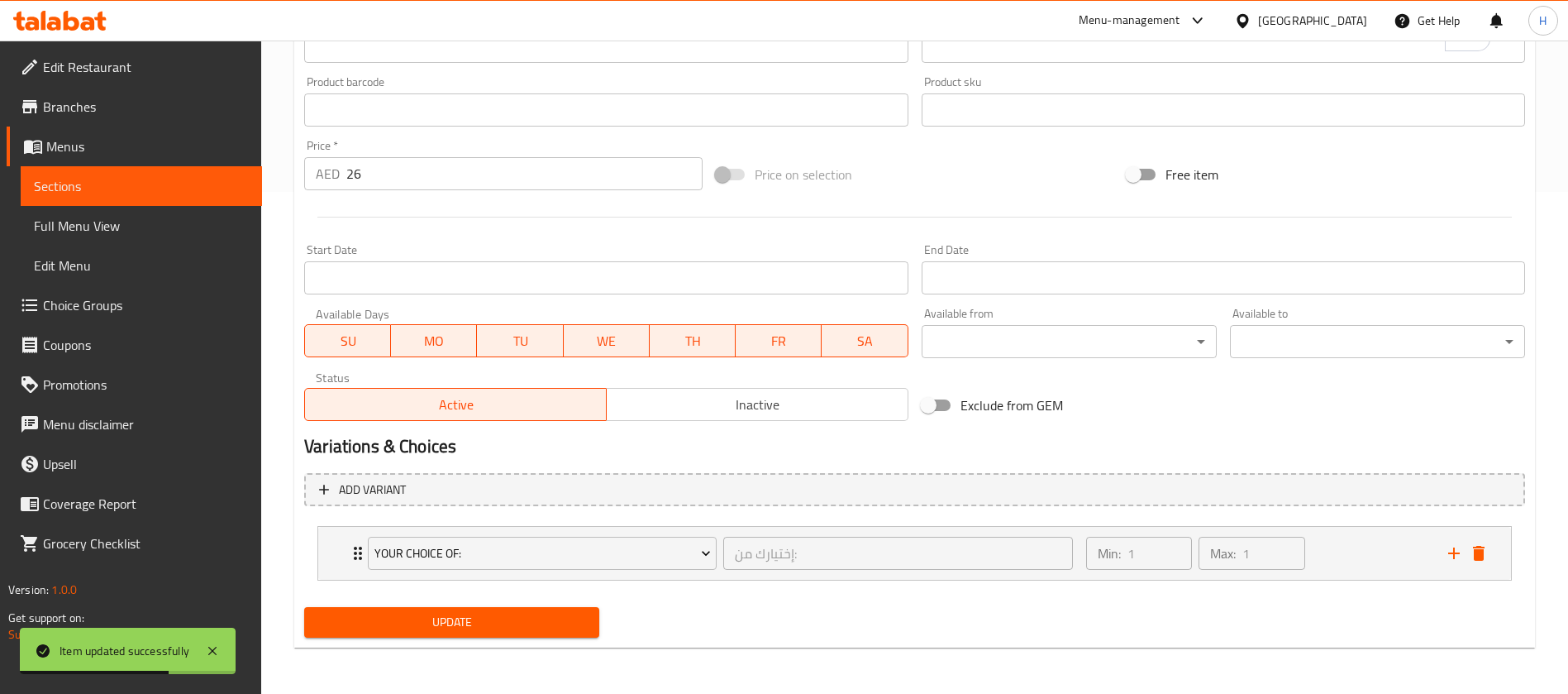
click at [234, 173] on link "Sections" at bounding box center [141, 185] width 241 height 40
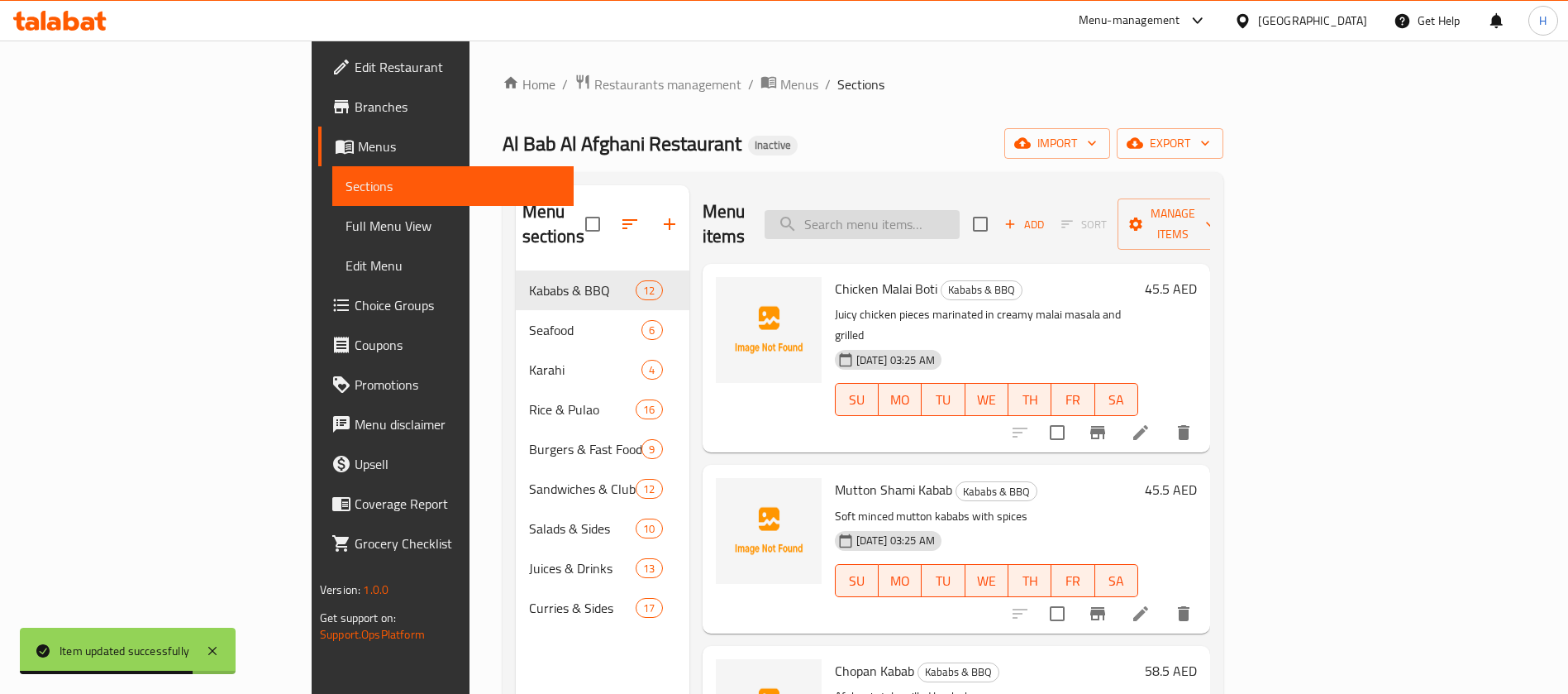
click at [960, 214] on input "search" at bounding box center [862, 225] width 196 height 29
paste input "Zinger Double Burger"
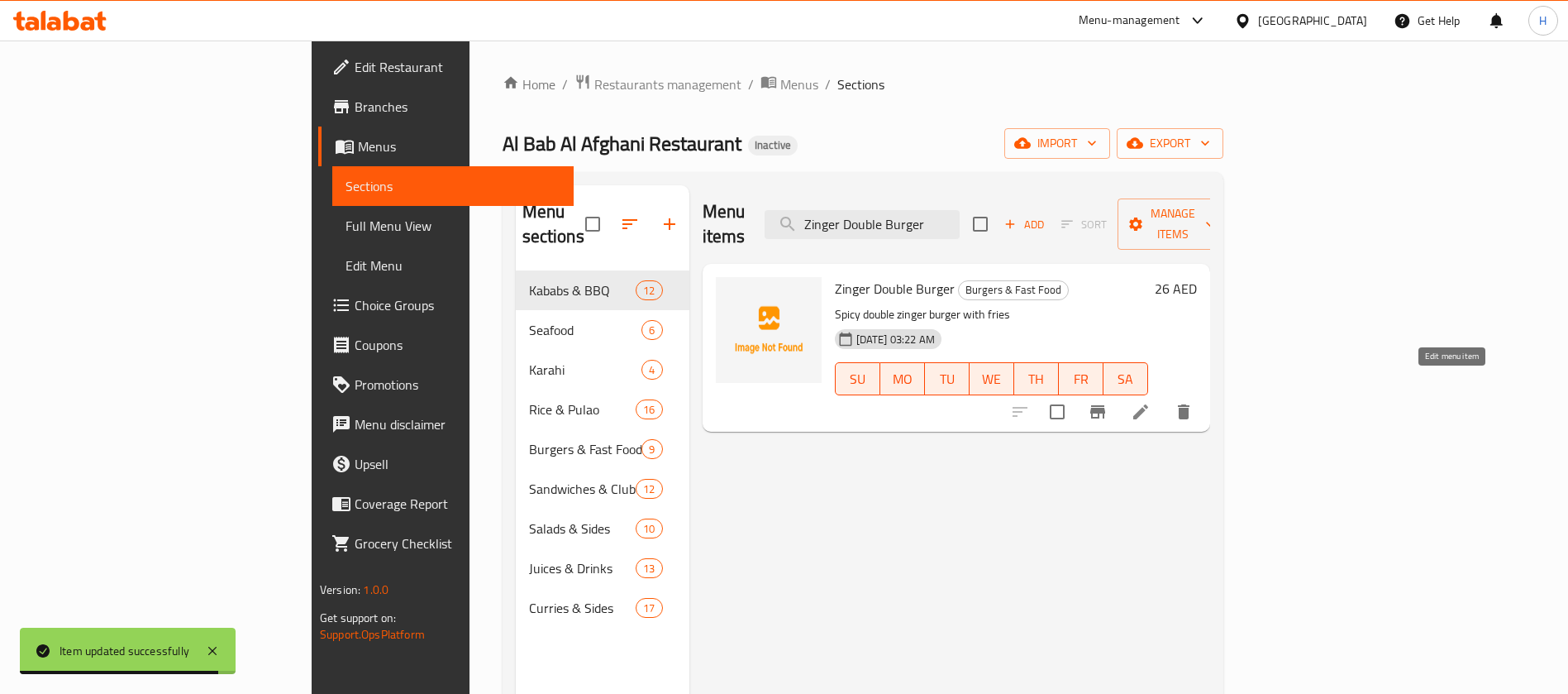
type input "Zinger Double Burger"
click at [1148, 404] on icon at bounding box center [1141, 412] width 15 height 15
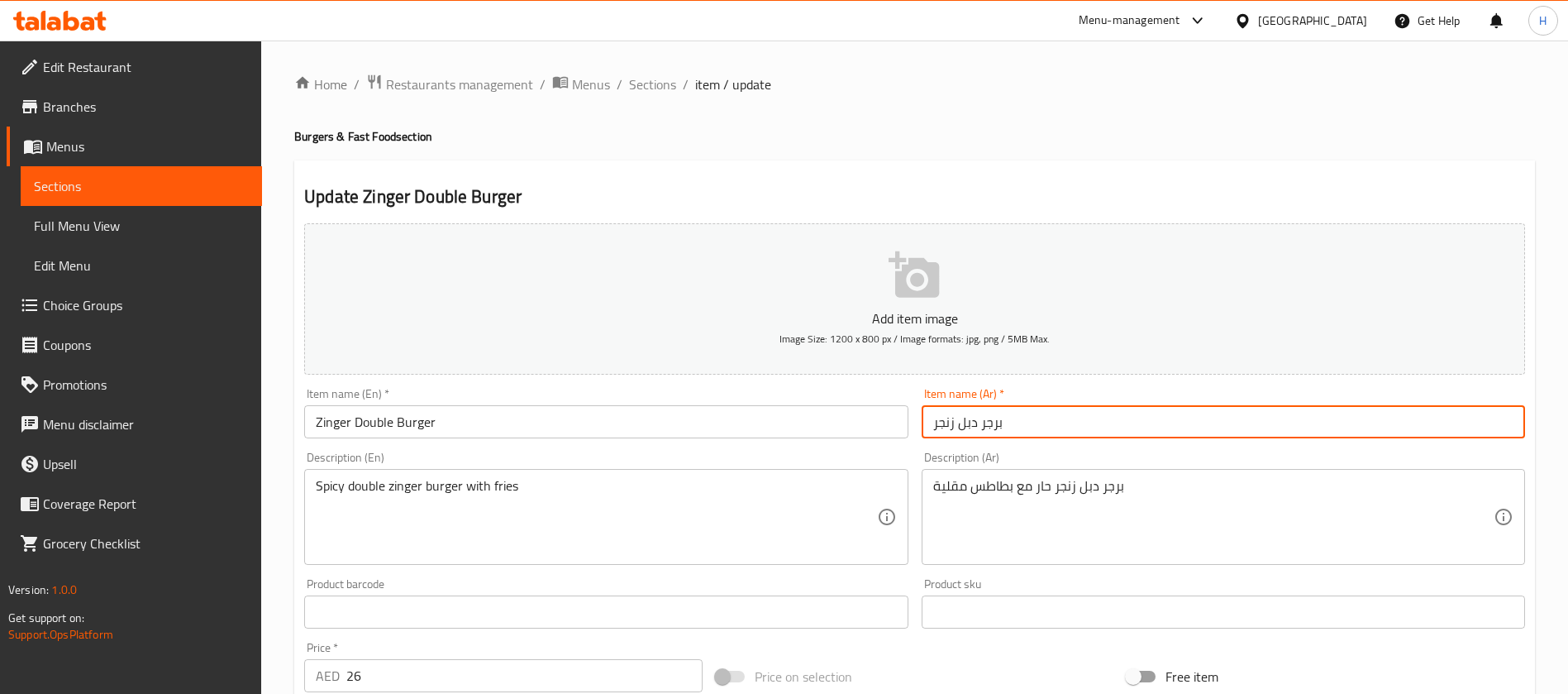
click at [970, 426] on input "برجر دبل زنجر" at bounding box center [1223, 422] width 603 height 34
type input "برجر دوبل زنجر"
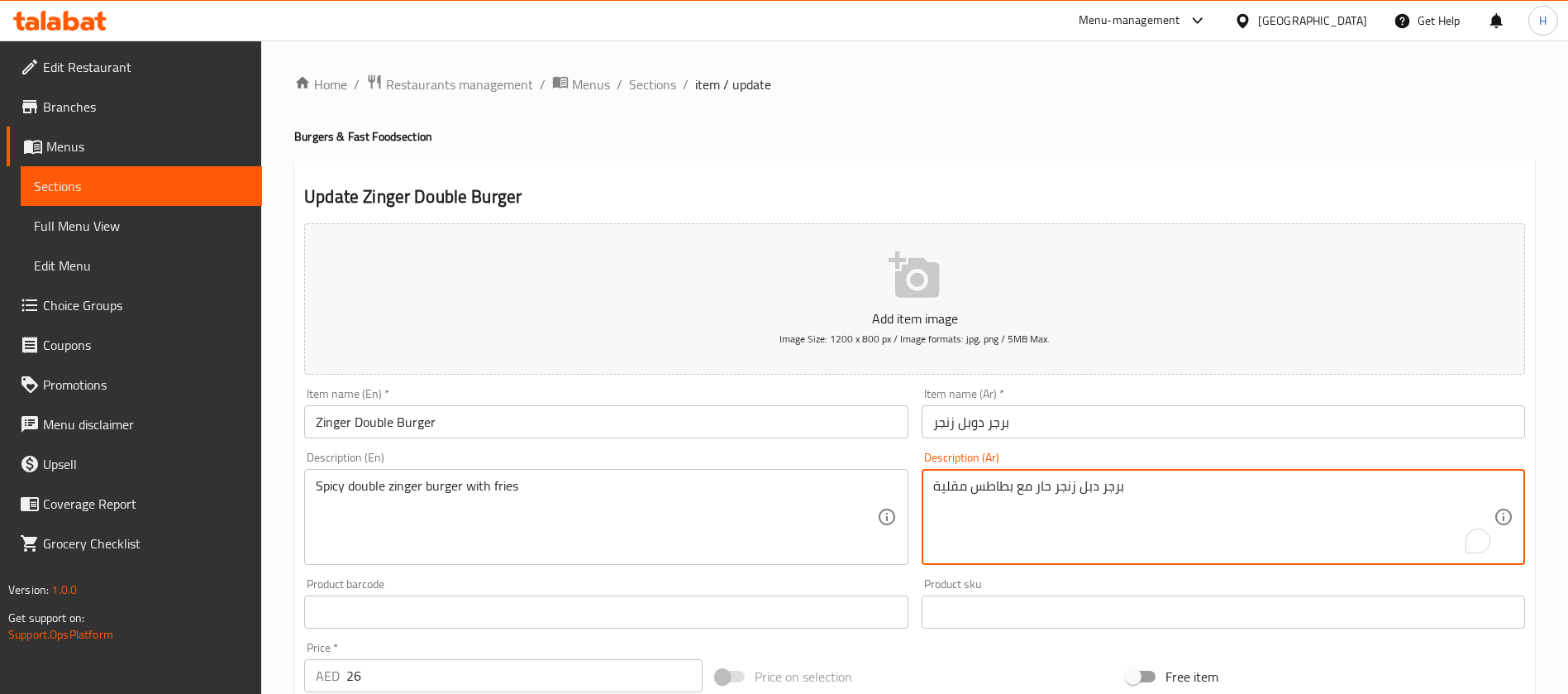
click at [1088, 490] on textarea "برجر دبل زنجر حار مع بطاطس مقلية" at bounding box center [1213, 517] width 561 height 78
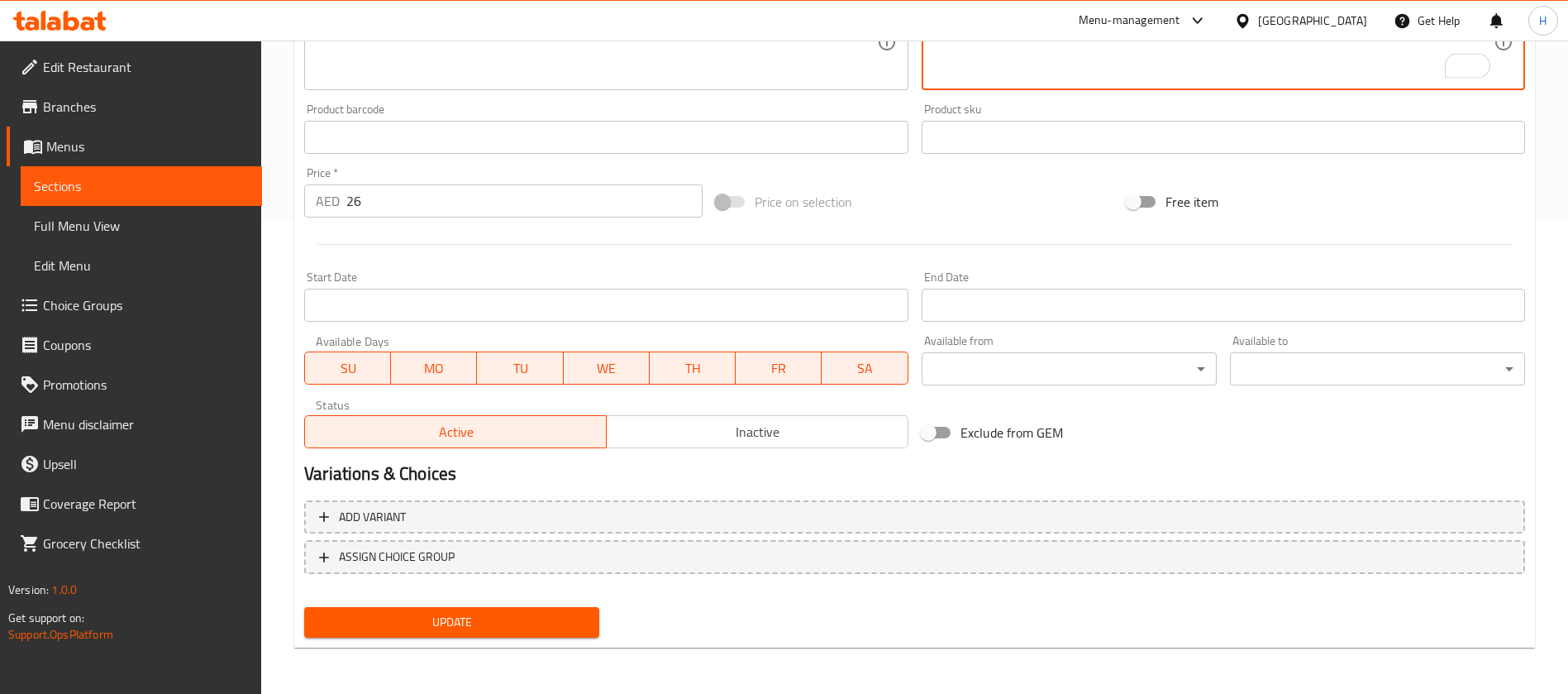
type textarea "برجر دوبل زنجر حار مع بطاطس مقلية"
click at [540, 615] on span "Update" at bounding box center [452, 622] width 269 height 20
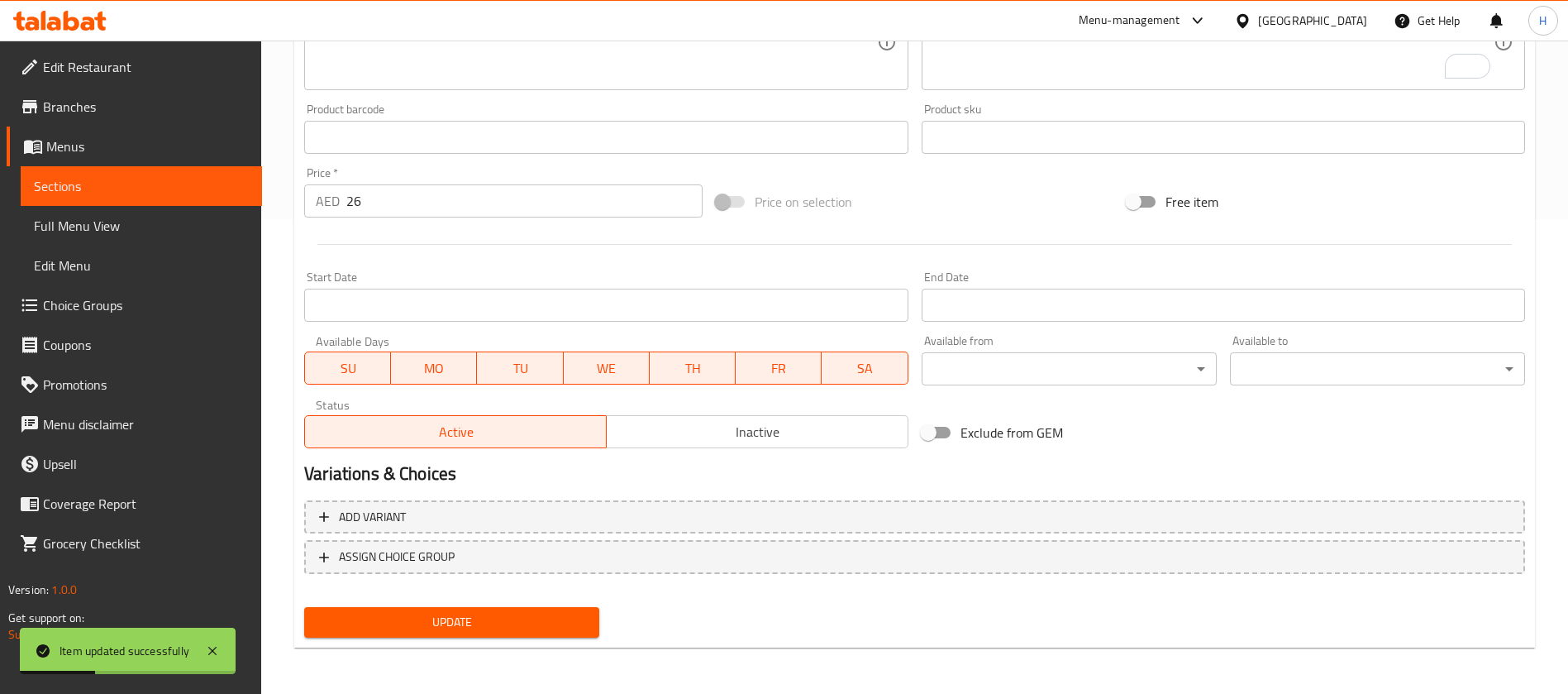
click at [226, 178] on span "Sections" at bounding box center [141, 185] width 215 height 20
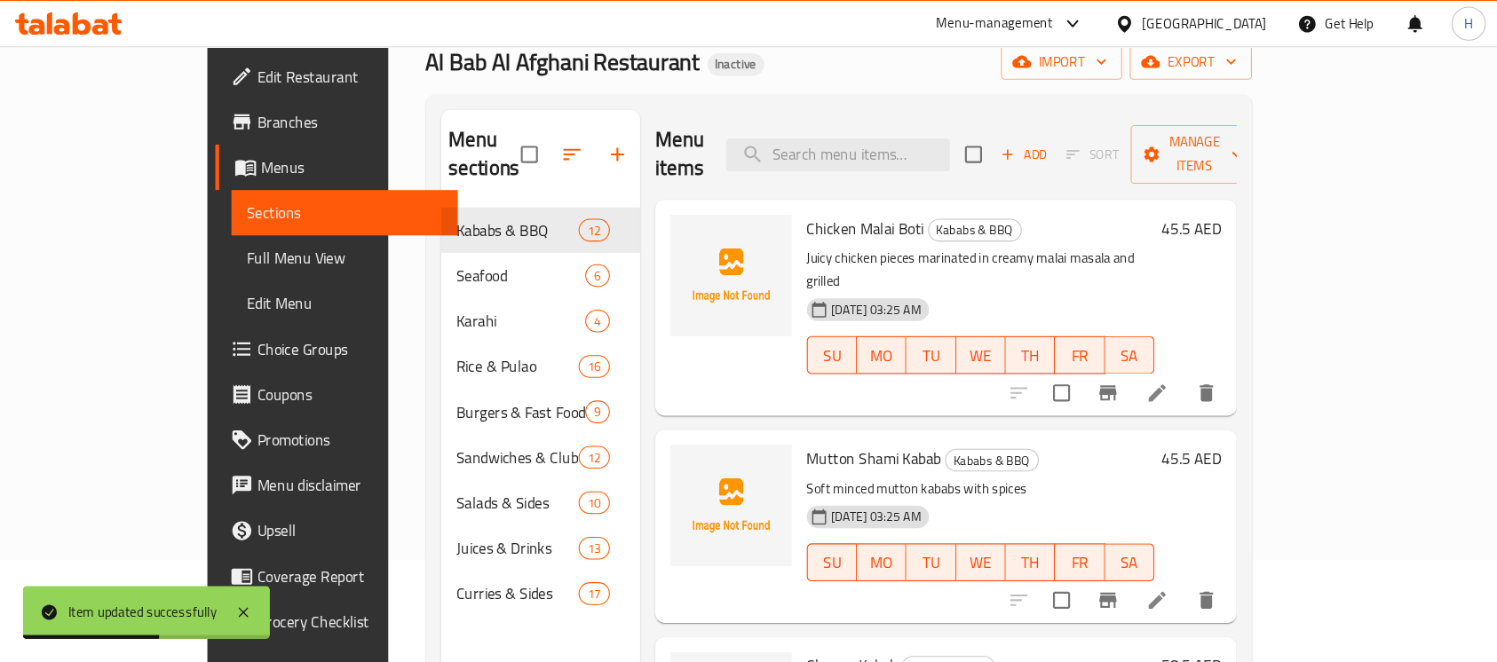
scroll to position [96, 0]
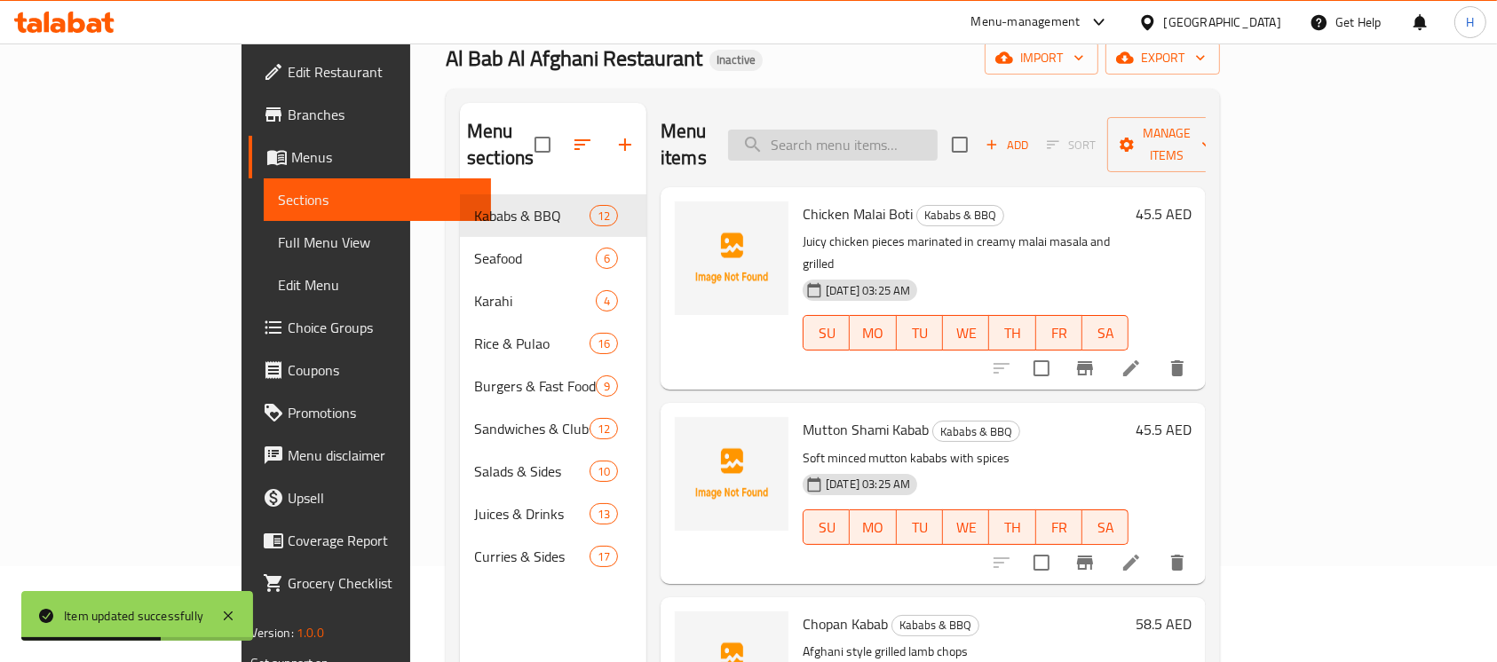
click at [914, 146] on input "search" at bounding box center [833, 145] width 210 height 31
paste input "Zinger Single Burger"
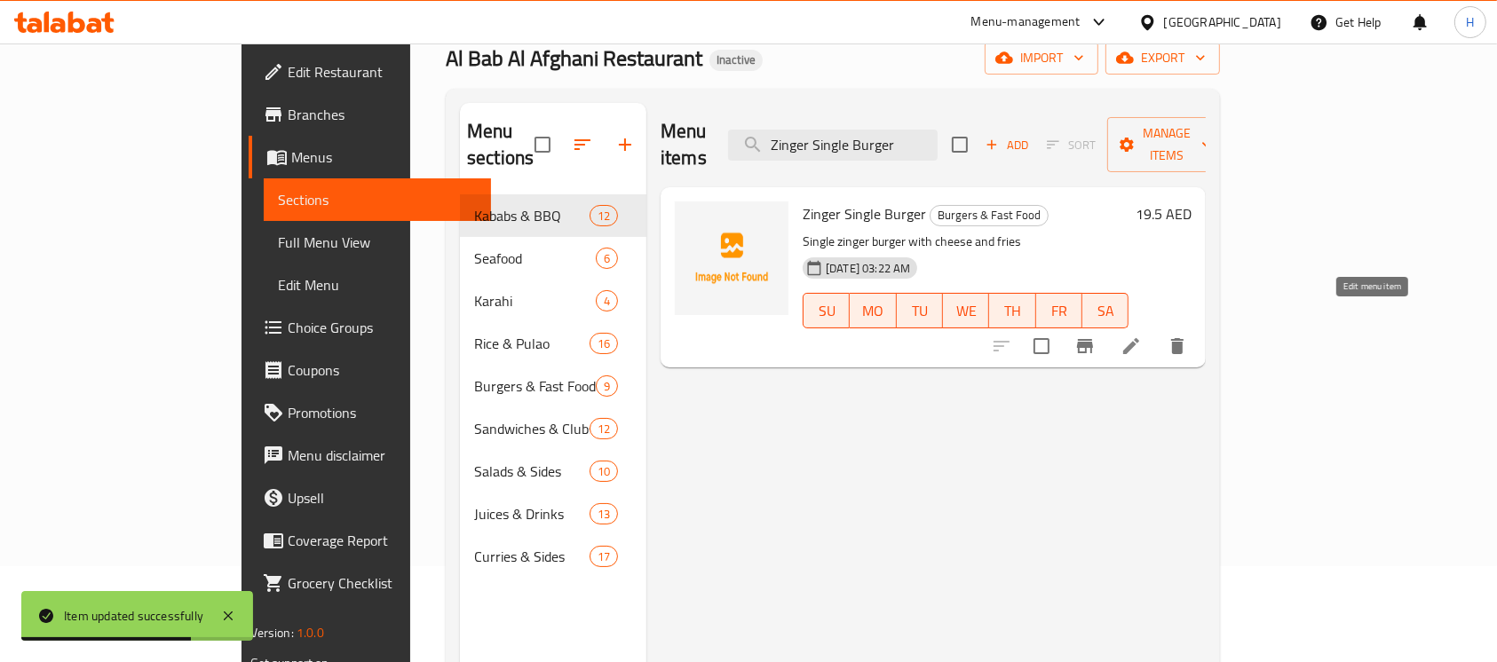
type input "Zinger Single Burger"
click at [1142, 336] on icon at bounding box center [1131, 346] width 21 height 21
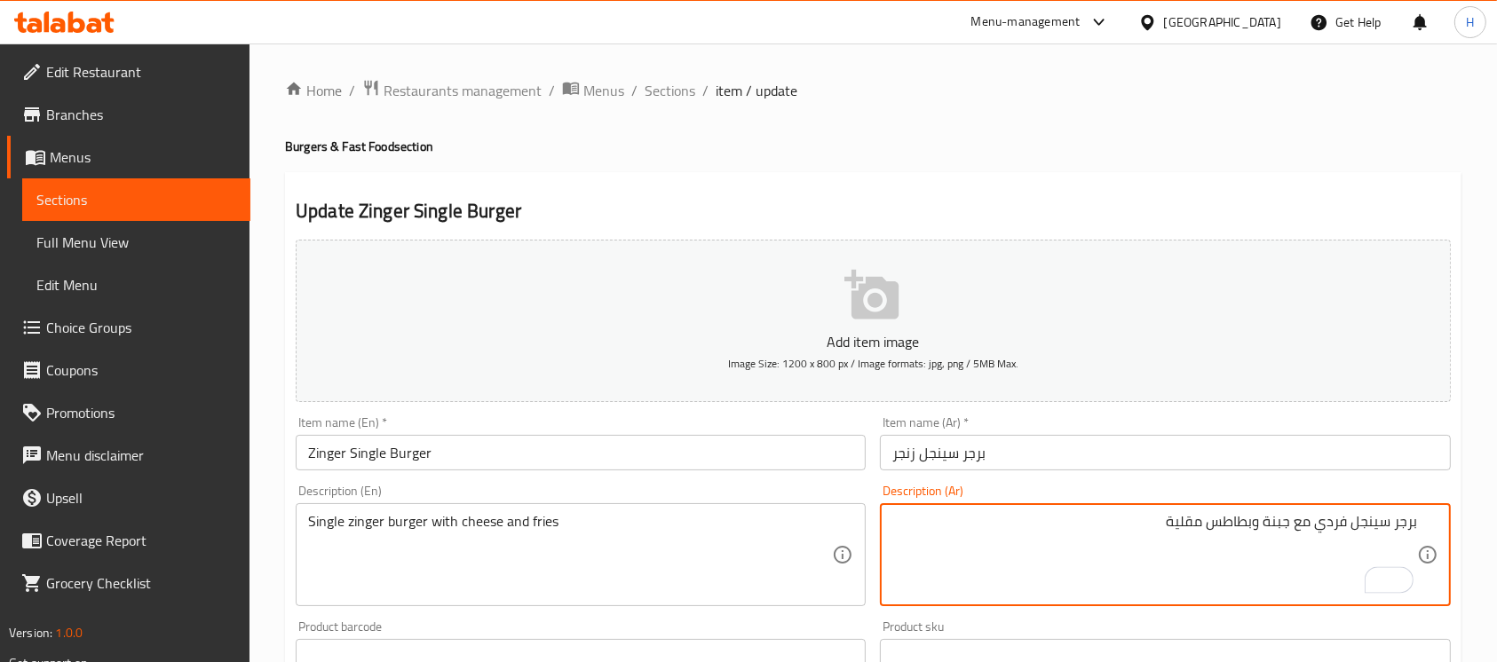
click at [1335, 523] on textarea "برجر سينجل فردي مع جبنة وبطاطس مقلية" at bounding box center [1154, 555] width 524 height 84
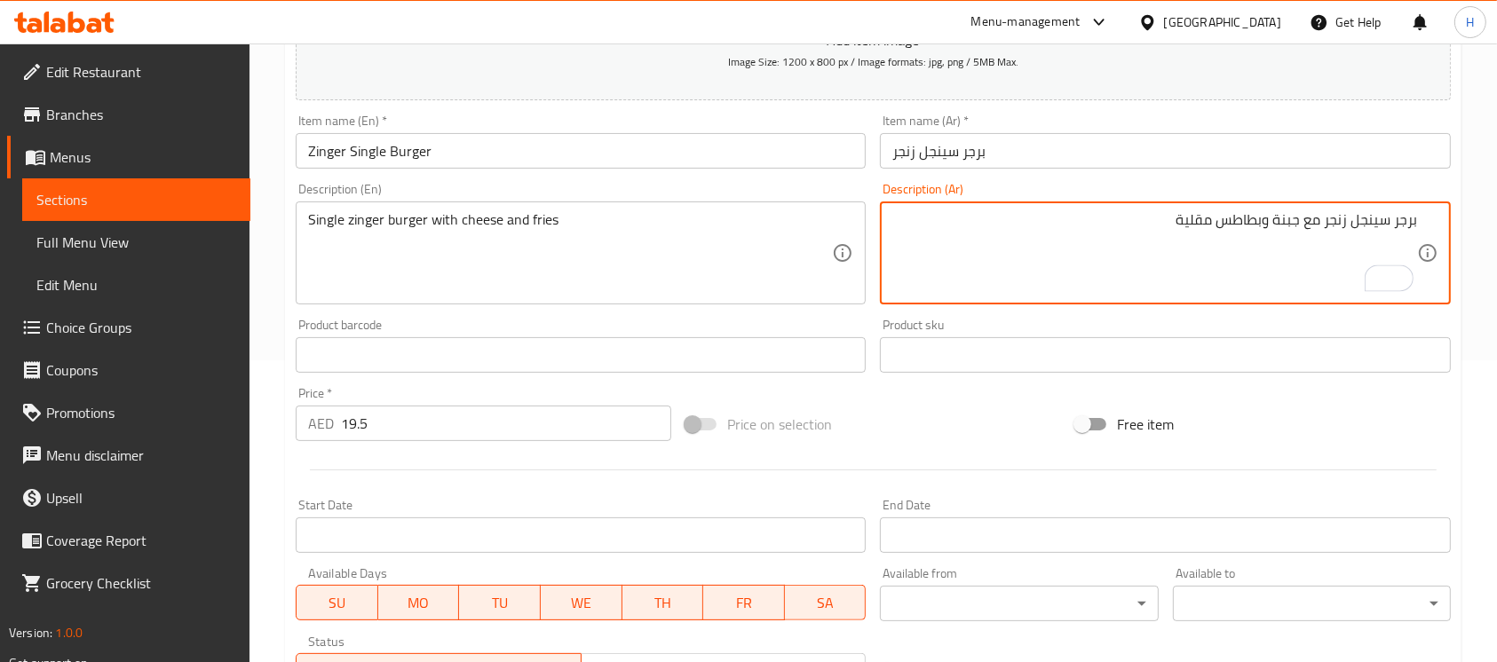
scroll to position [579, 0]
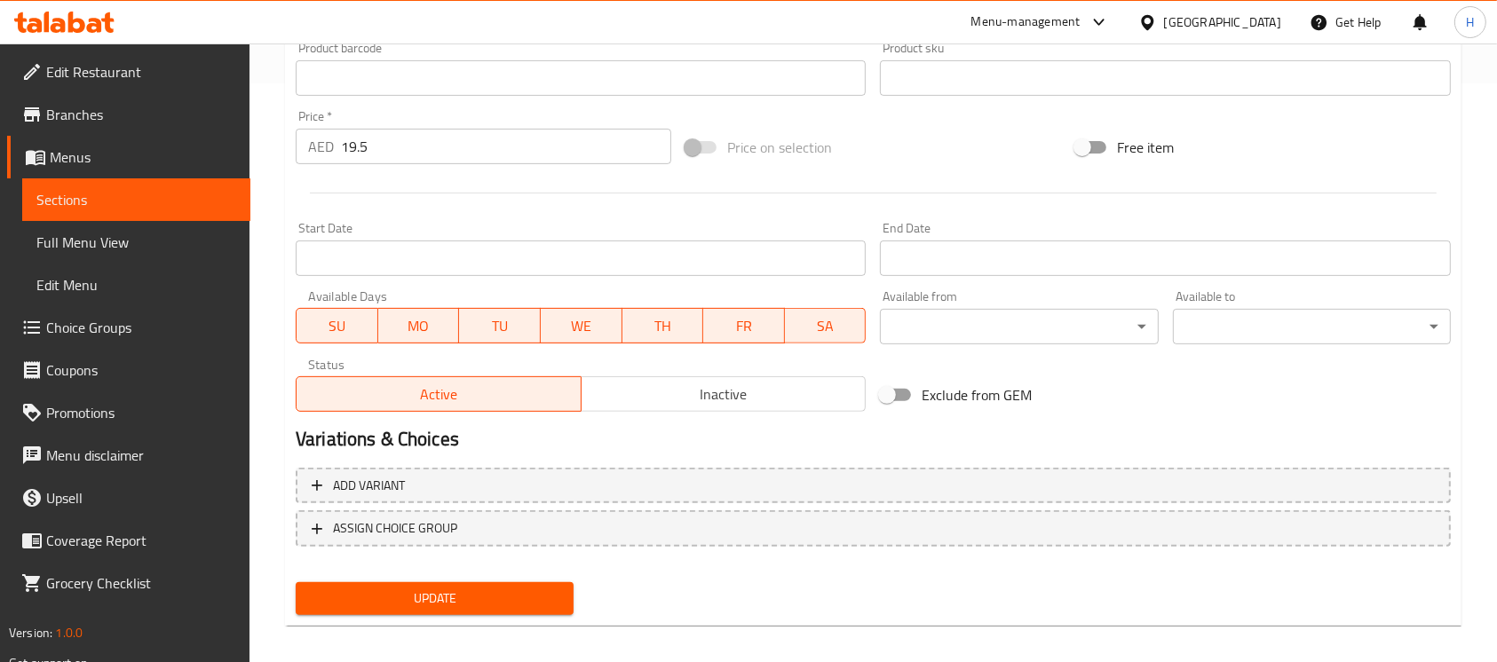
type textarea "برجر سينجل زنجر مع جبنة وبطاطس مقلية"
click at [554, 598] on span "Update" at bounding box center [435, 599] width 250 height 22
drag, startPoint x: 956, startPoint y: 171, endPoint x: 853, endPoint y: 178, distance: 103.2
click at [957, 171] on div at bounding box center [873, 193] width 1169 height 44
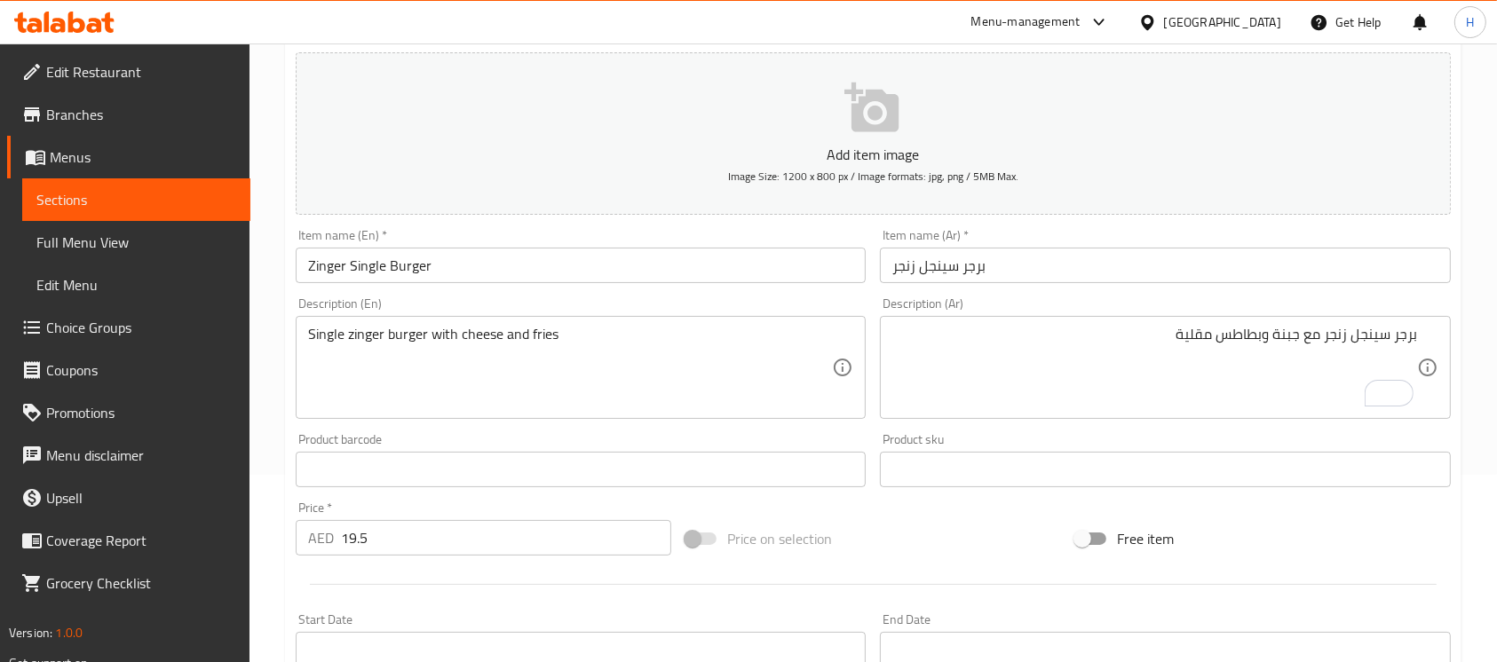
scroll to position [106, 0]
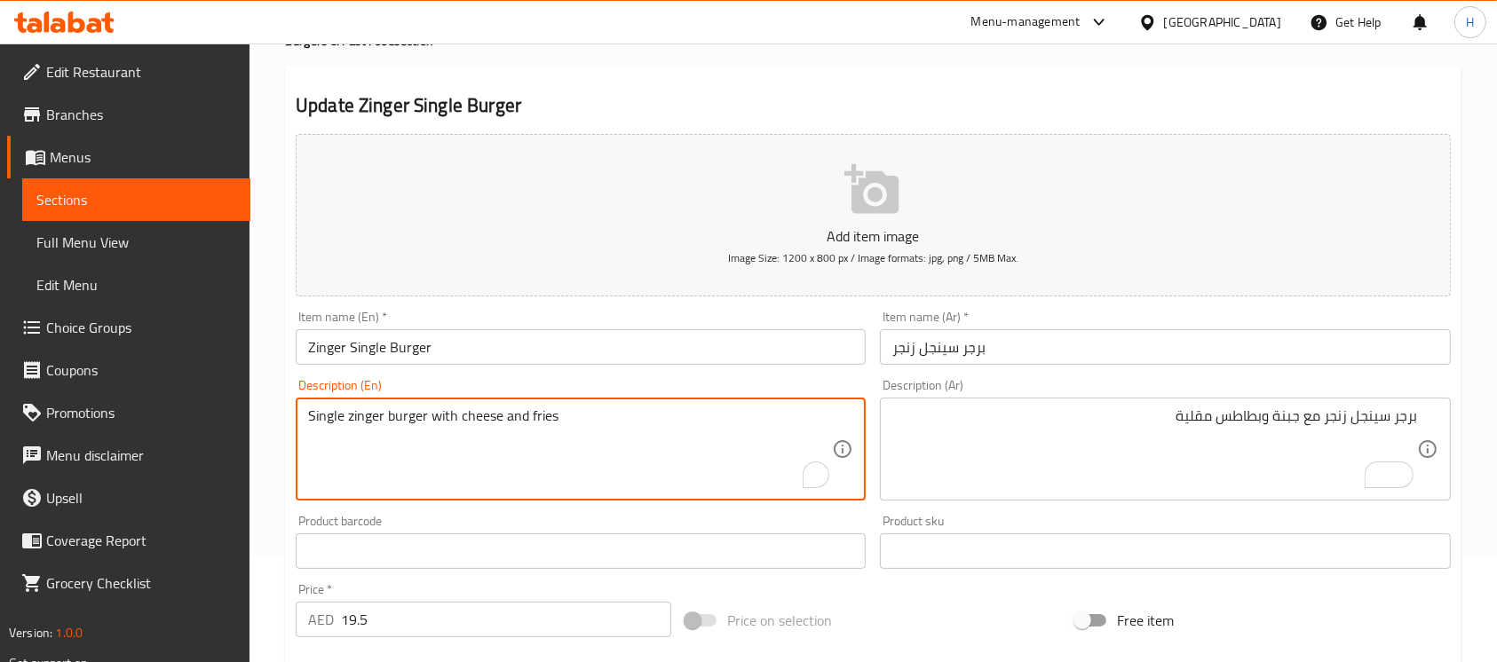
click at [375, 414] on textarea "Single zinger burger with cheese and fries" at bounding box center [570, 450] width 524 height 84
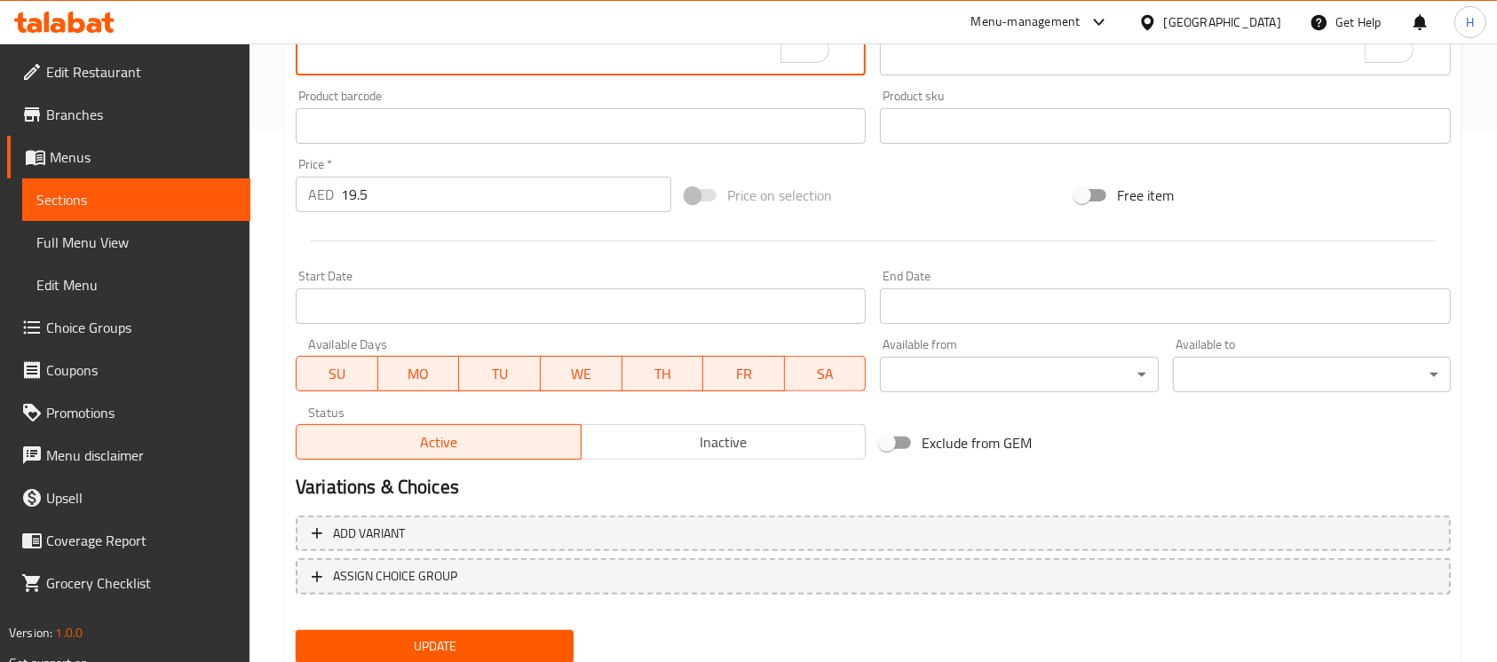
click at [419, 630] on button "Update" at bounding box center [435, 646] width 278 height 33
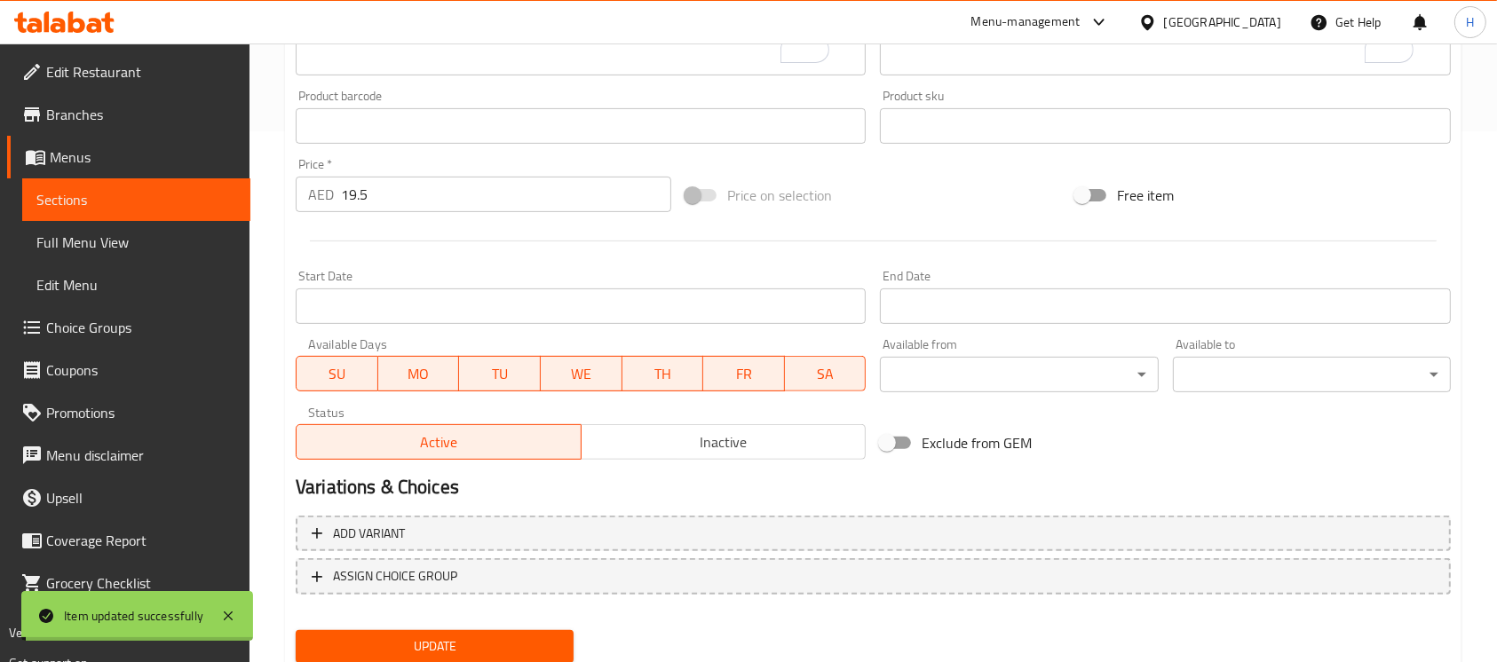
click at [213, 196] on span "Sections" at bounding box center [136, 199] width 200 height 21
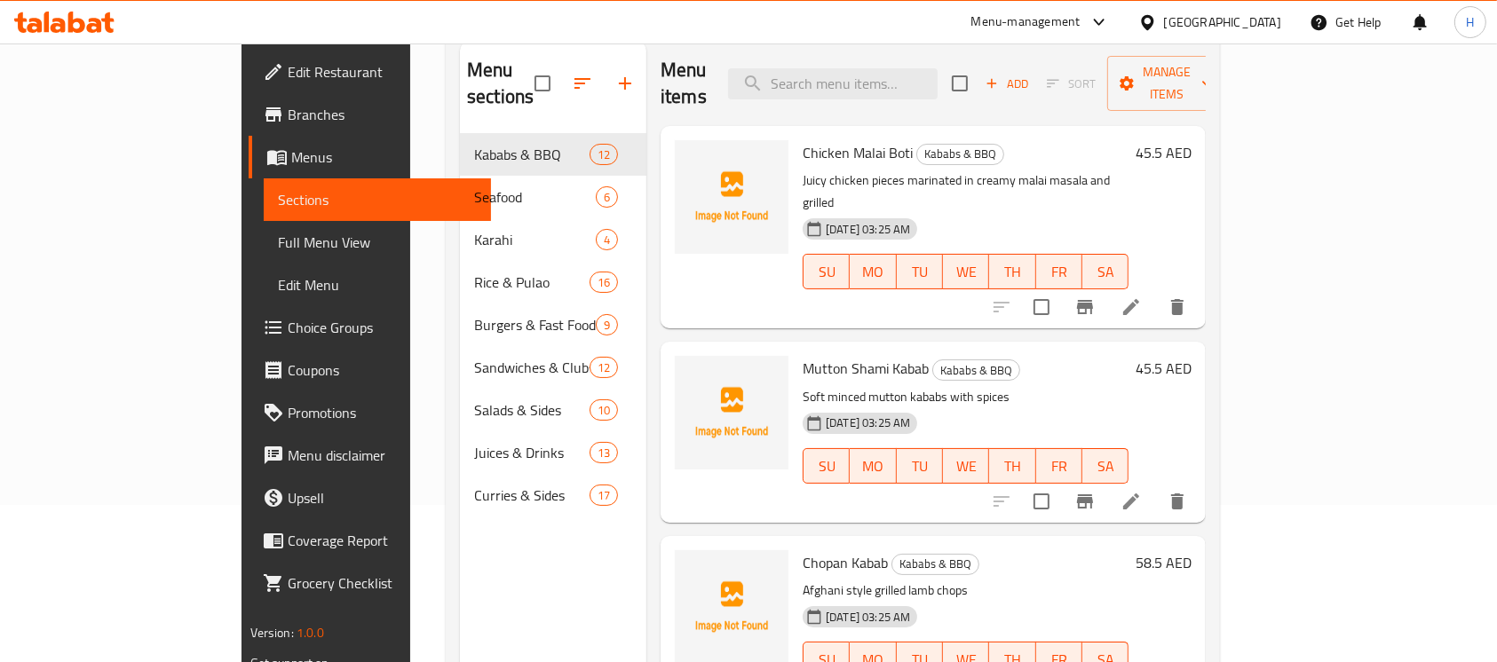
scroll to position [12, 0]
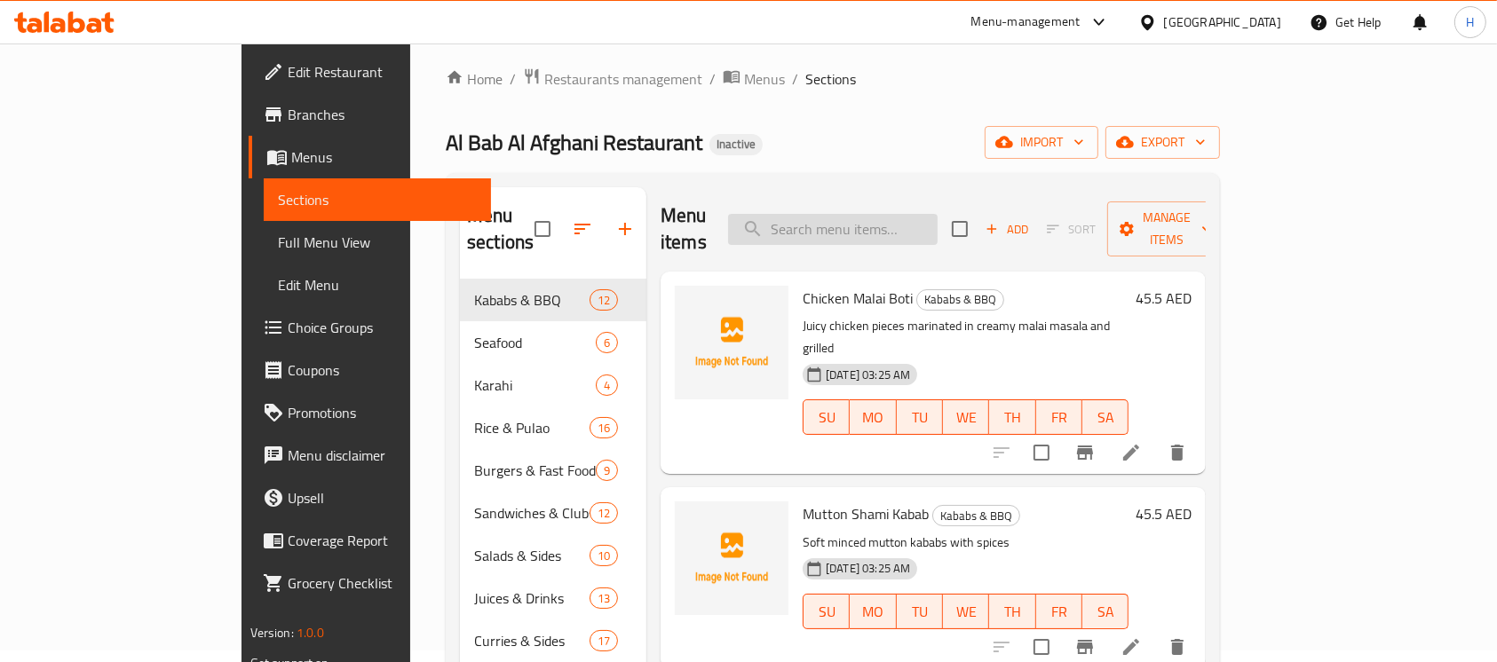
click at [880, 218] on input "search" at bounding box center [833, 229] width 210 height 31
paste input "Mix Cold Platter"
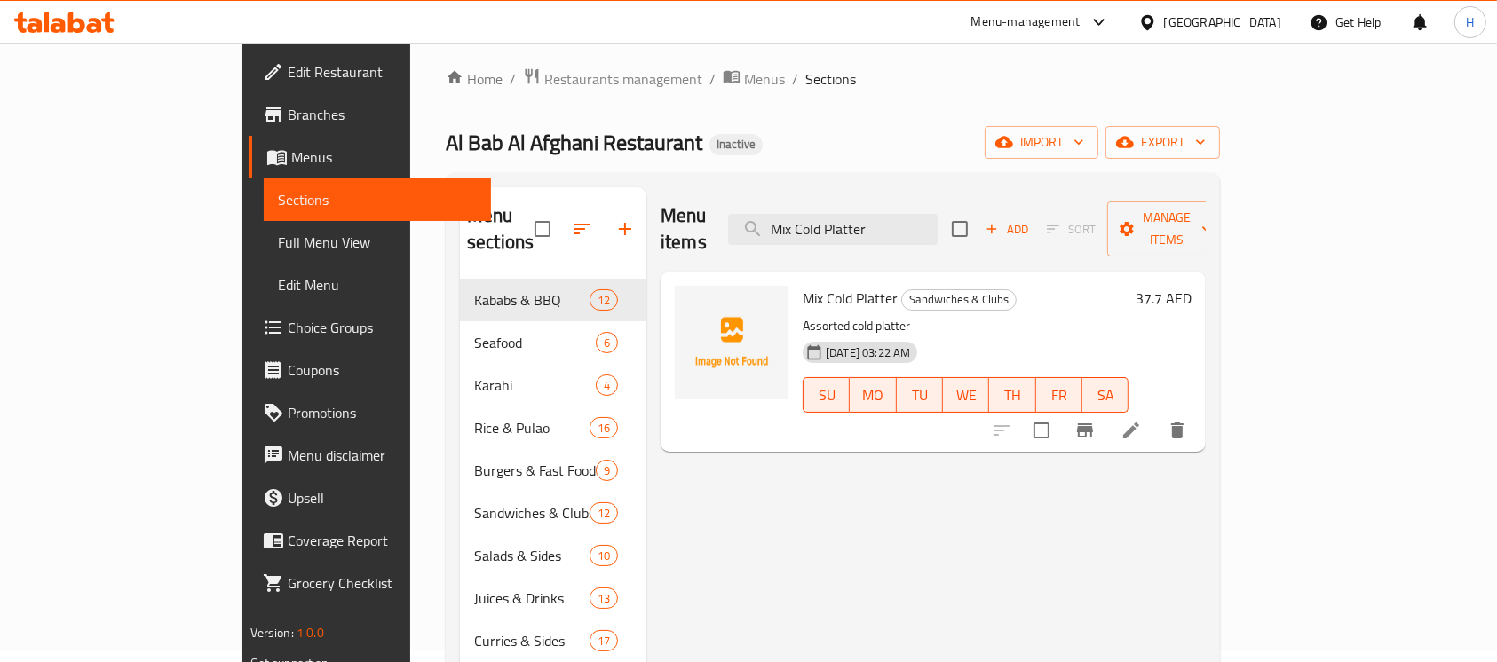
type input "Mix Cold Platter"
click at [1139, 423] on icon at bounding box center [1131, 431] width 16 height 16
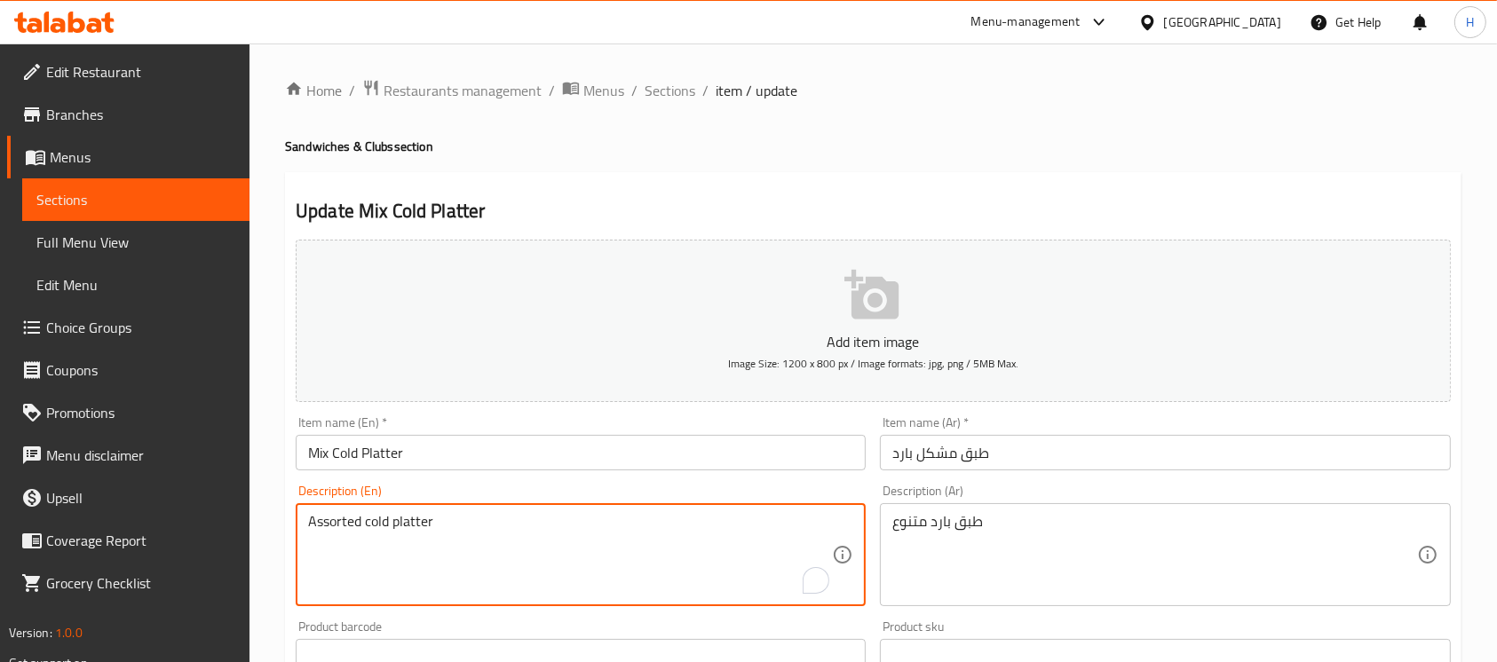
click at [659, 523] on textarea "Assorted cold platter" at bounding box center [570, 555] width 524 height 84
click at [1119, 492] on div "Description (Ar) طبق بارد متنوع Description (Ar)" at bounding box center [1165, 546] width 570 height 122
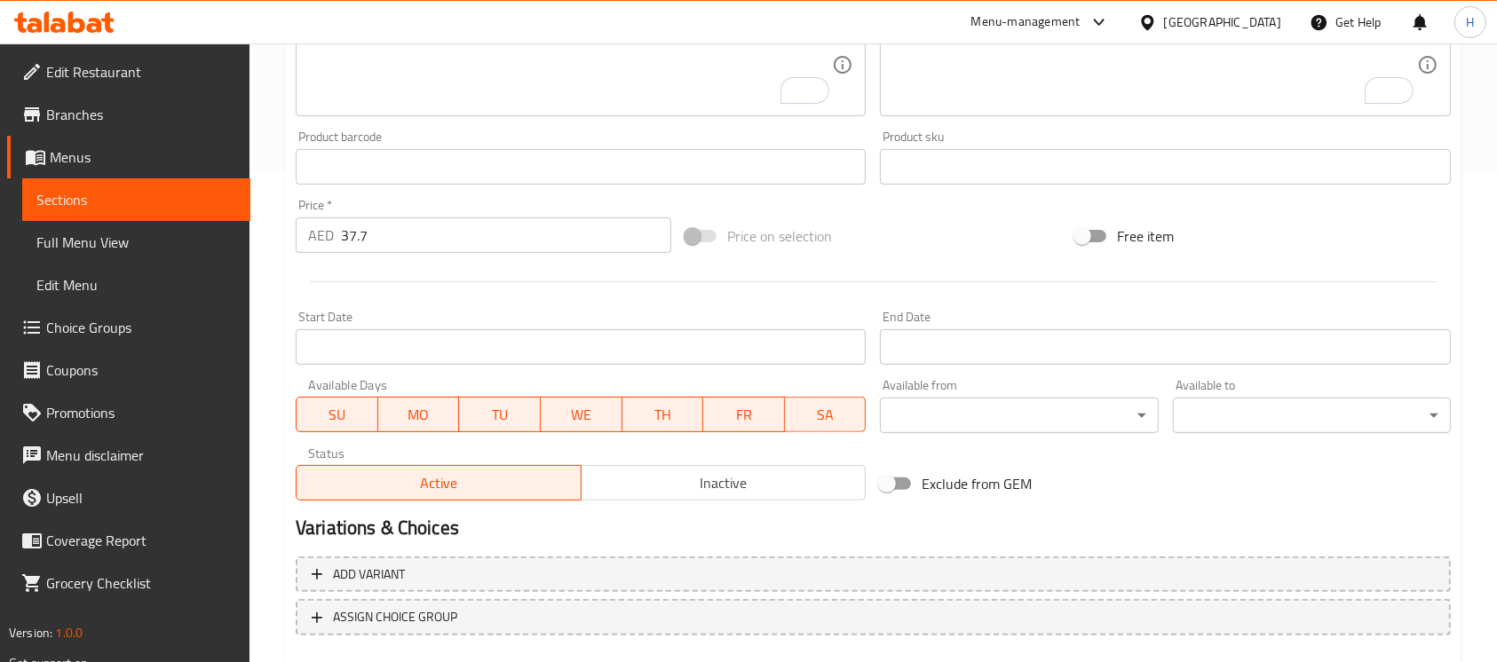
scroll to position [592, 0]
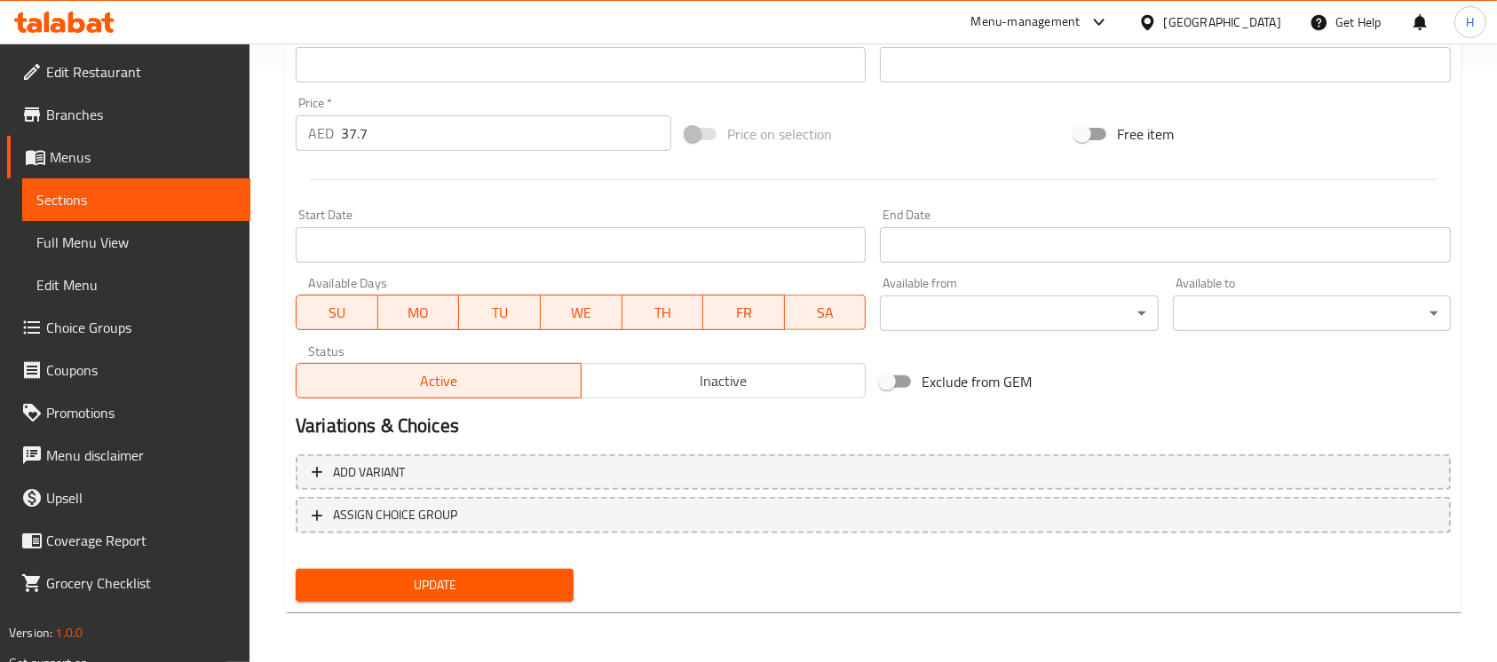
click at [537, 598] on button "Update" at bounding box center [435, 585] width 278 height 33
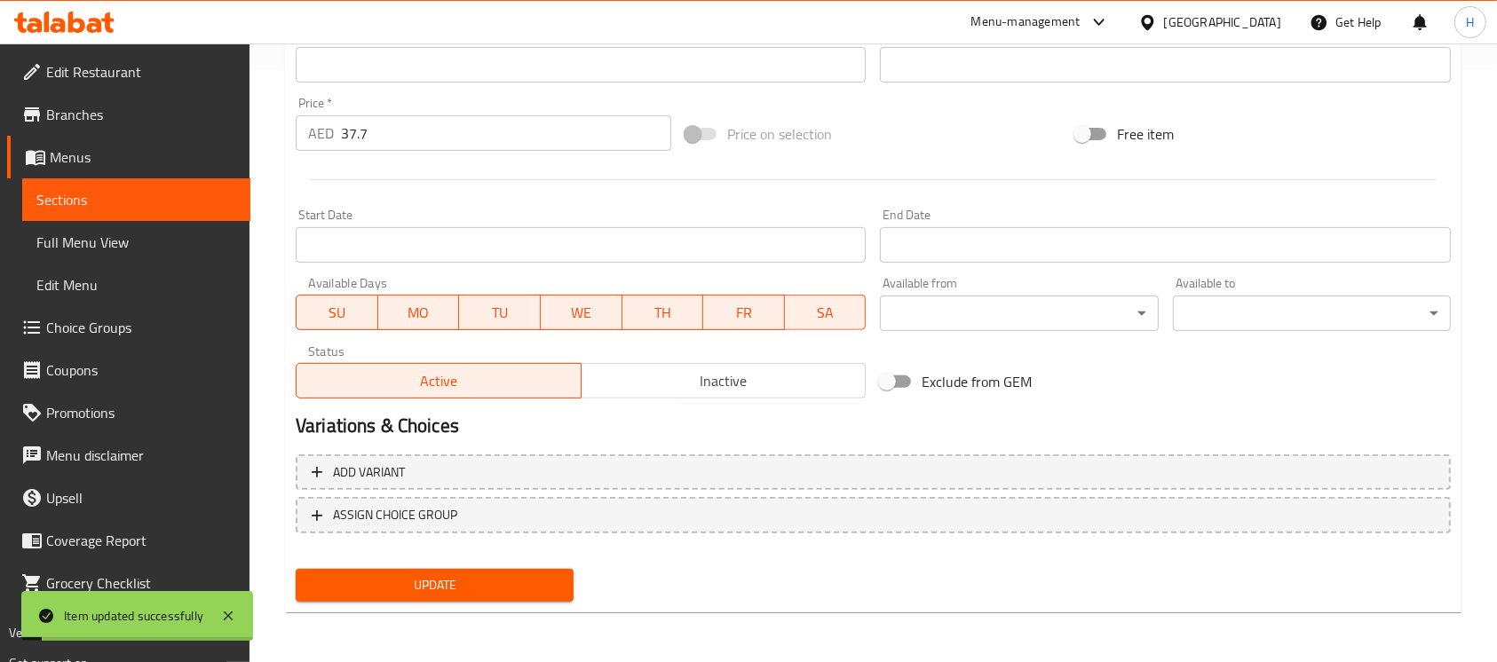
drag, startPoint x: 191, startPoint y: 192, endPoint x: 249, endPoint y: 206, distance: 59.4
click at [190, 193] on span "Sections" at bounding box center [136, 199] width 200 height 21
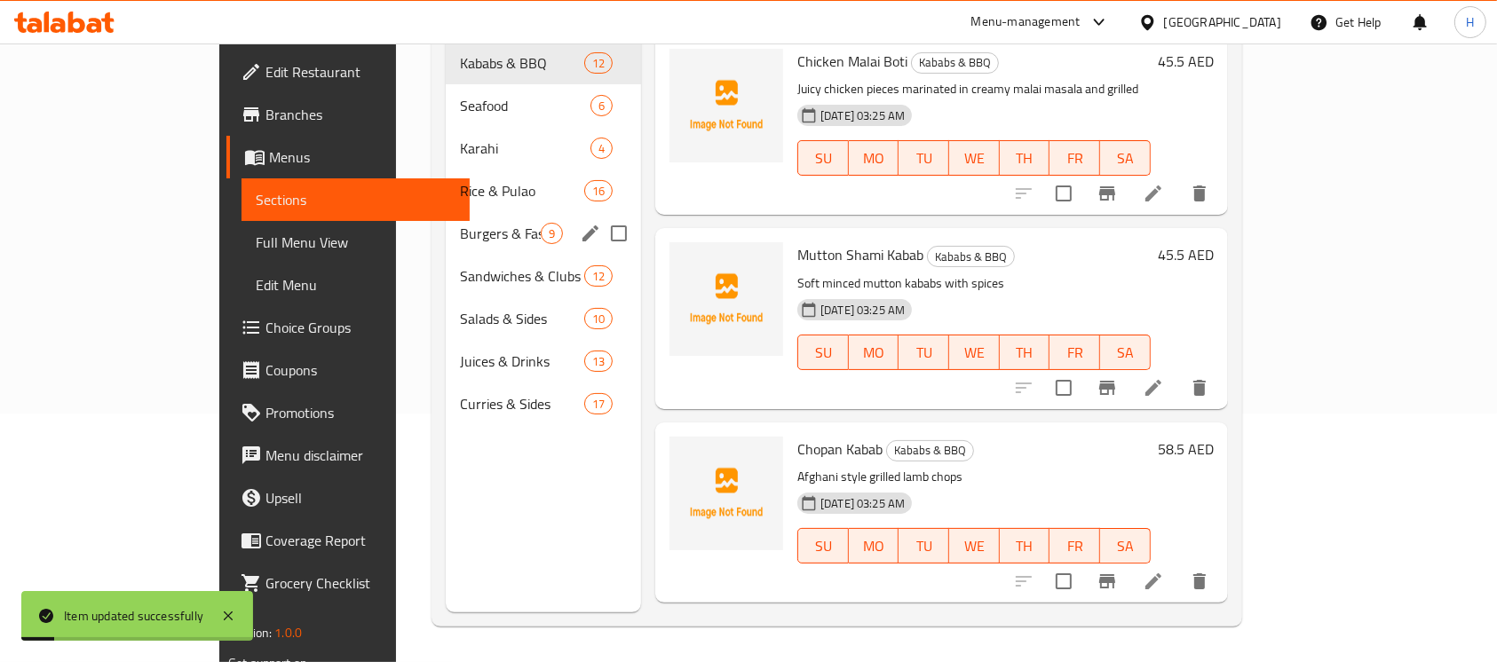
scroll to position [130, 0]
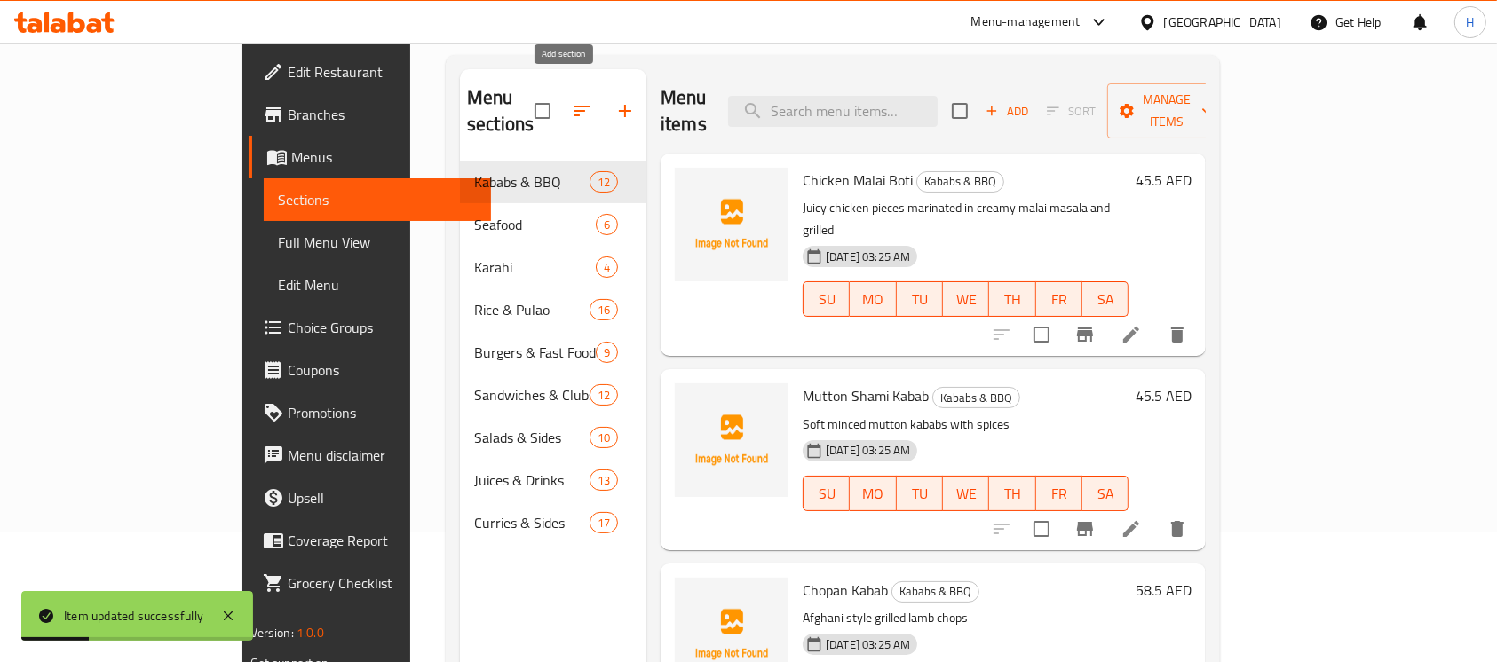
click at [619, 105] on icon "button" at bounding box center [625, 111] width 12 height 12
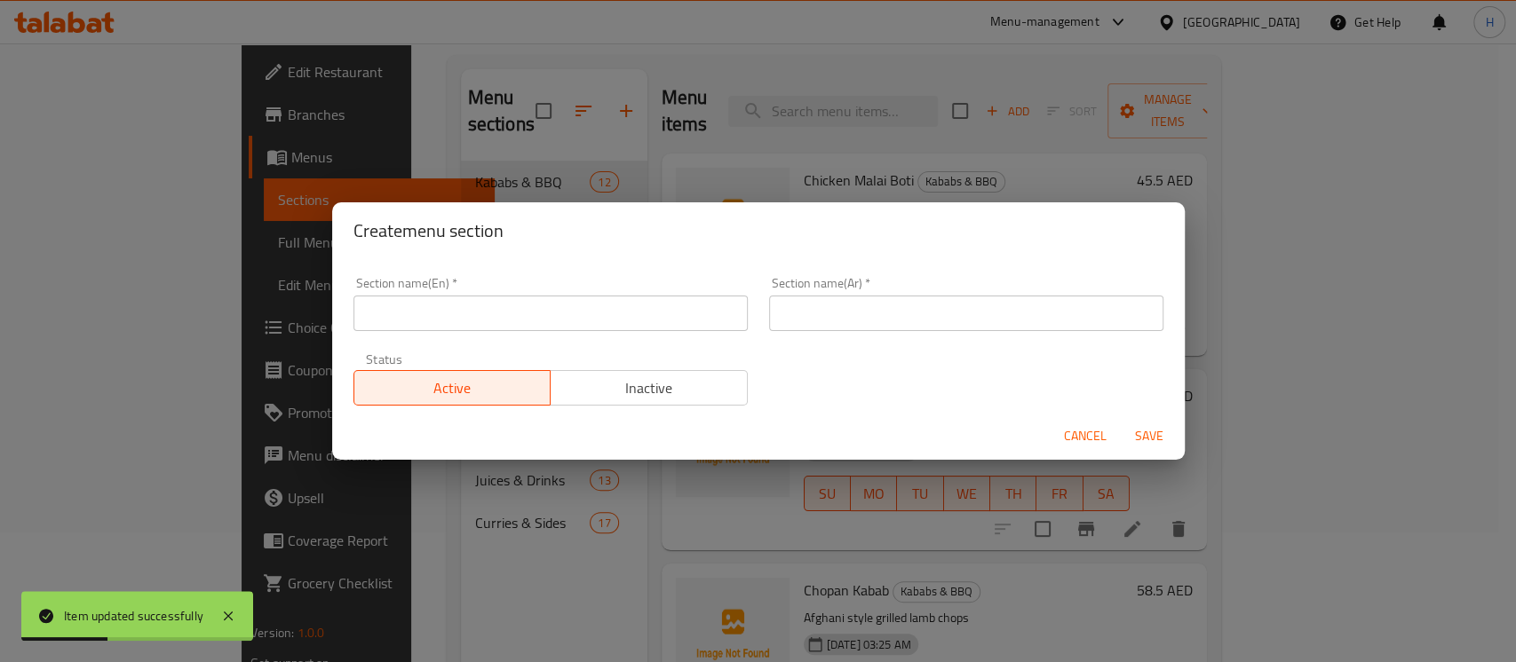
click at [537, 335] on div "Section name(En)   * Section name(En) *" at bounding box center [551, 303] width 416 height 75
click at [538, 318] on input "text" at bounding box center [550, 314] width 394 height 36
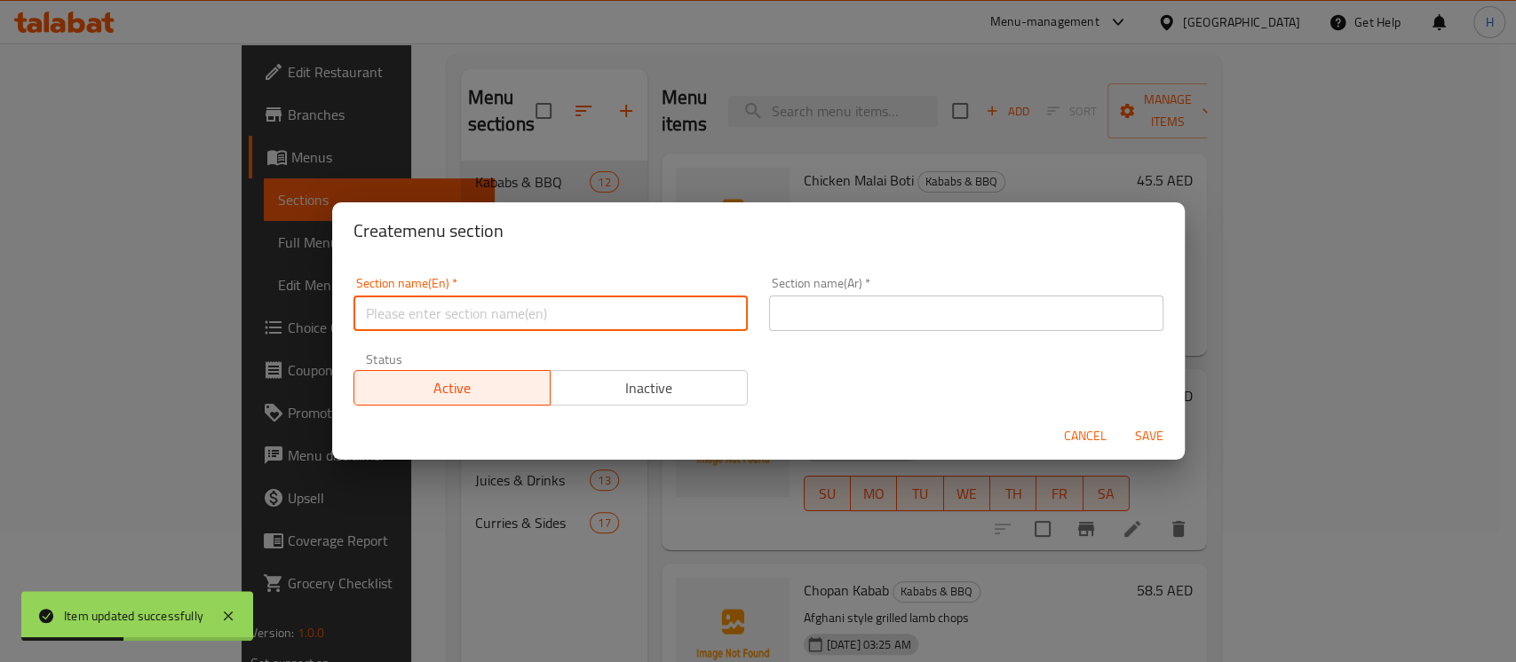
paste input "Mix Cold Platter"
drag, startPoint x: 420, startPoint y: 313, endPoint x: 337, endPoint y: 322, distance: 83.1
click at [334, 330] on div "Section name(En)   * Mix Cold Platter Section name(En) * Section name(Ar)   * S…" at bounding box center [758, 336] width 852 height 154
type input "Platter"
click at [908, 294] on div "Section name(Ar)   * Section name(Ar) *" at bounding box center [966, 304] width 394 height 54
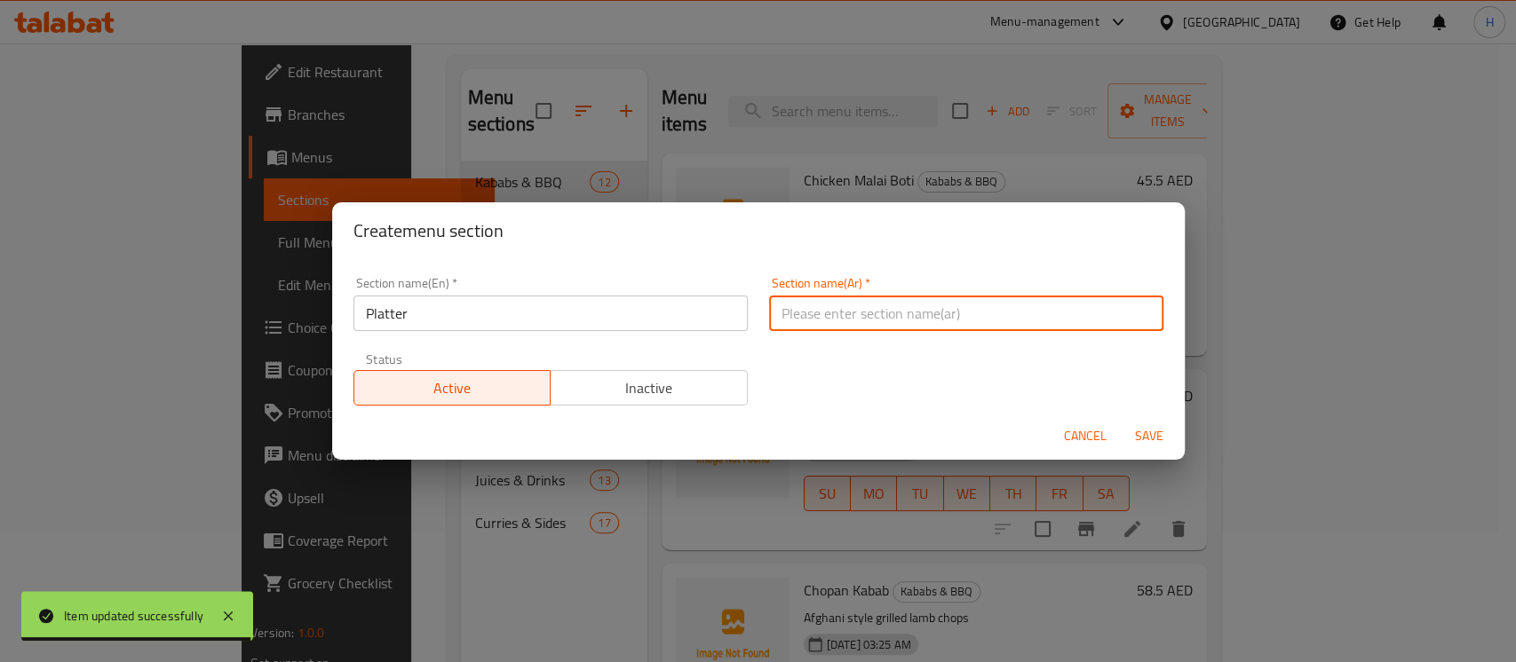
click at [908, 323] on input "text" at bounding box center [966, 314] width 394 height 36
paste input "طبق"
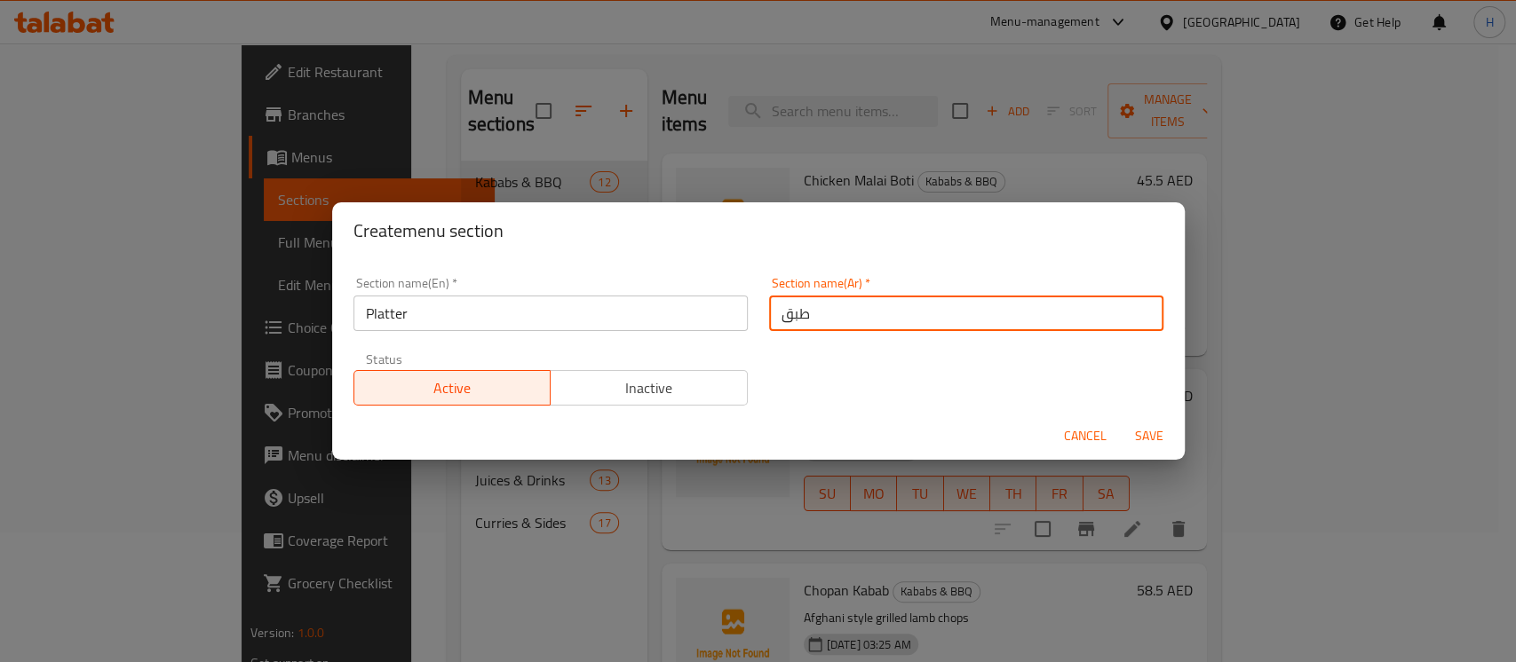
type input "طبق"
click at [1141, 427] on span "Save" at bounding box center [1149, 436] width 43 height 22
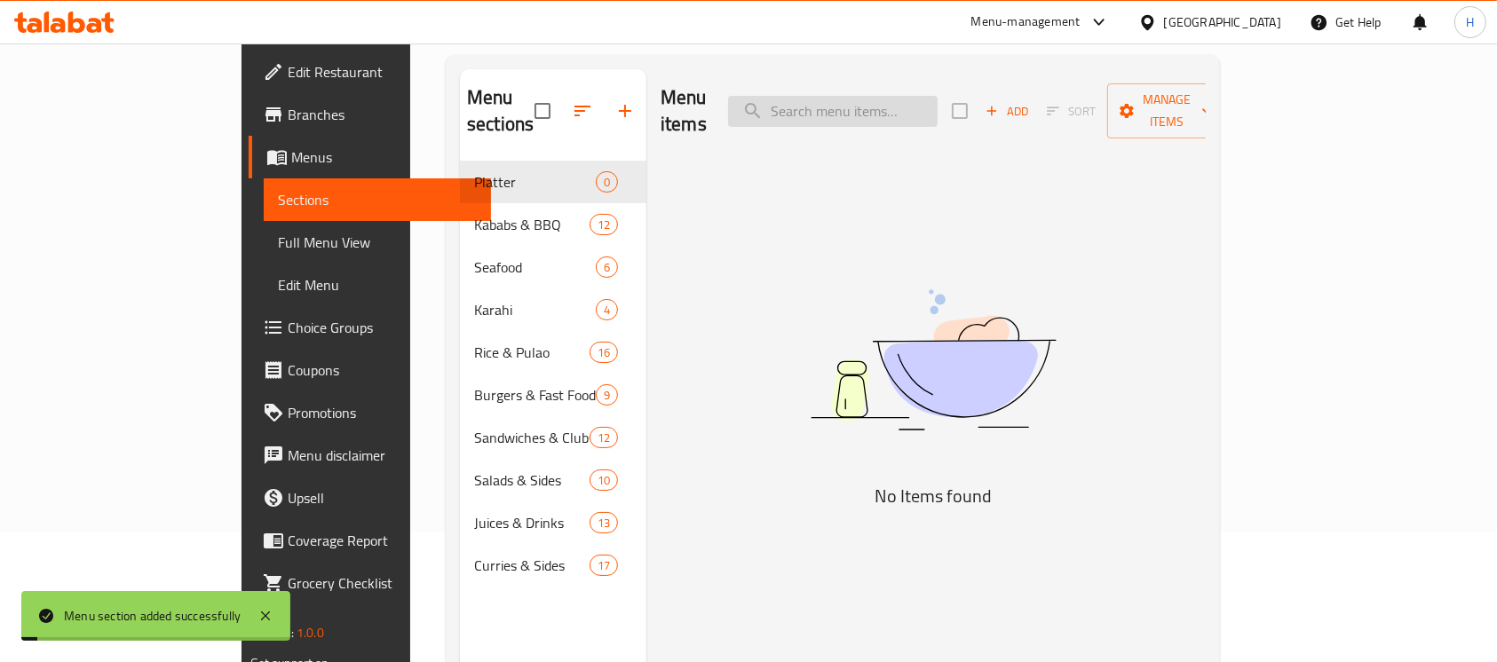
click at [938, 104] on input "search" at bounding box center [833, 111] width 210 height 31
paste input "طبق"
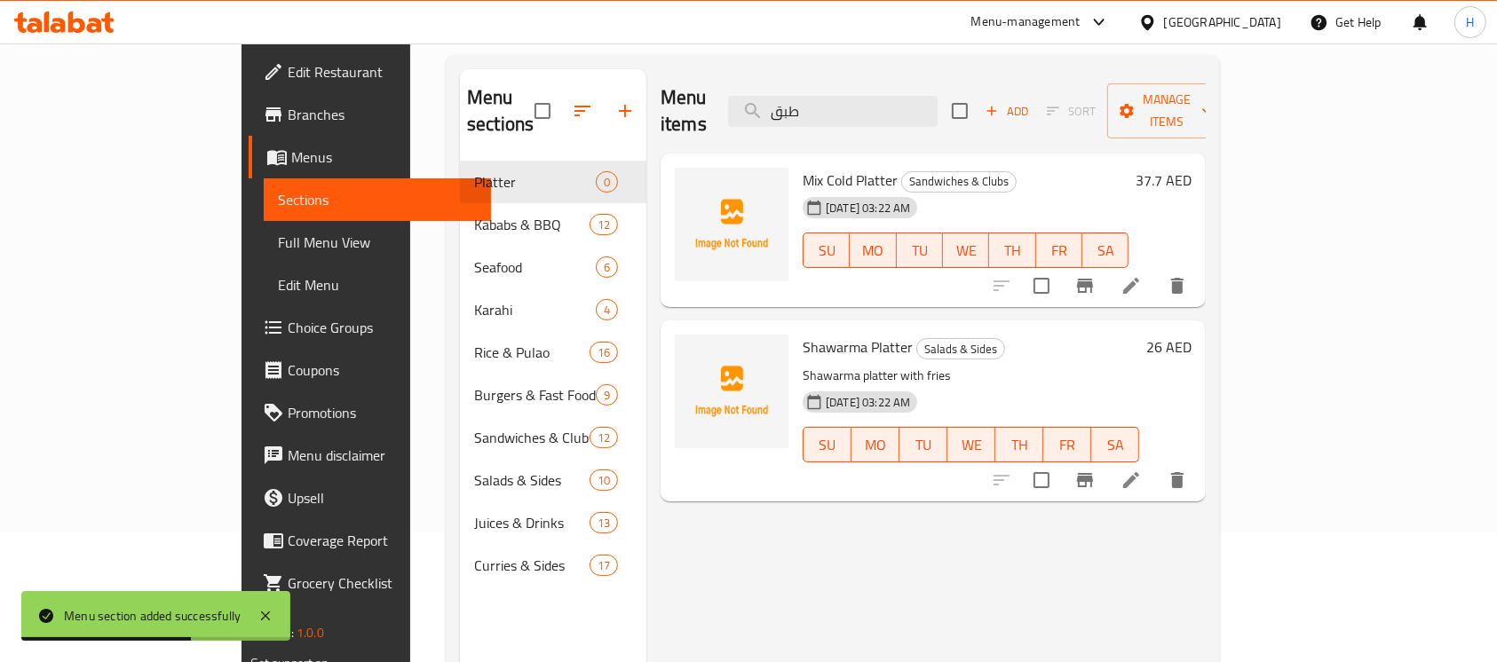
type input "طبق"
click at [1060, 462] on input "checkbox" at bounding box center [1041, 480] width 37 height 37
checkbox input "true"
click at [1060, 267] on input "checkbox" at bounding box center [1041, 285] width 37 height 37
checkbox input "true"
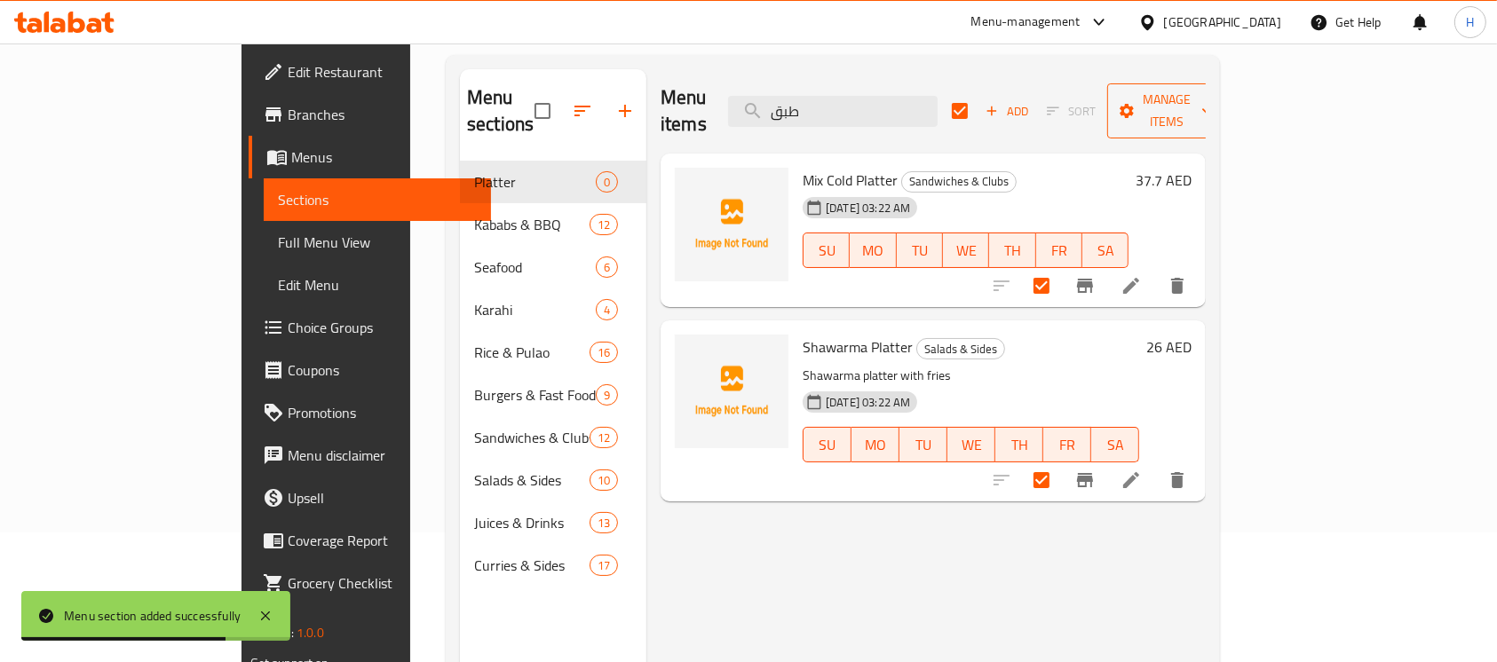
click at [1212, 107] on span "Manage items" at bounding box center [1166, 111] width 91 height 44
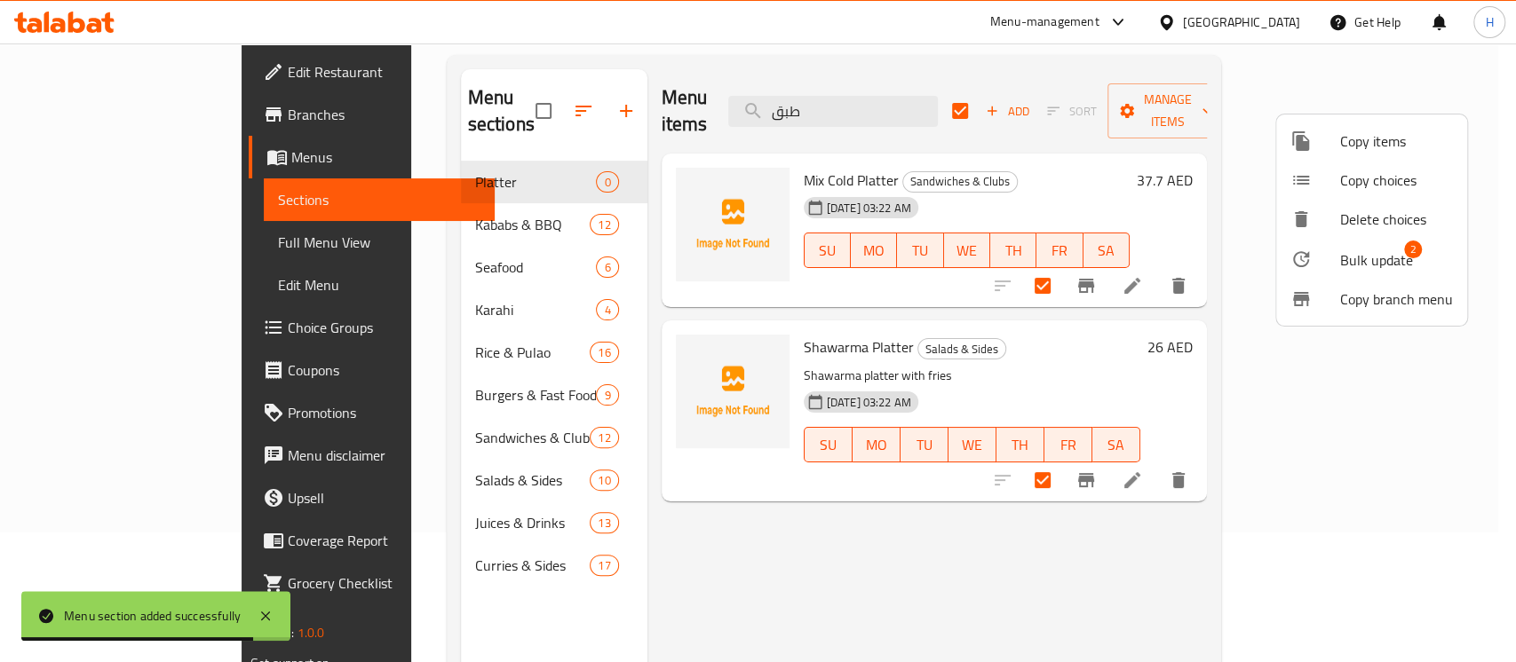
click at [1355, 259] on span "Bulk update" at bounding box center [1376, 260] width 73 height 21
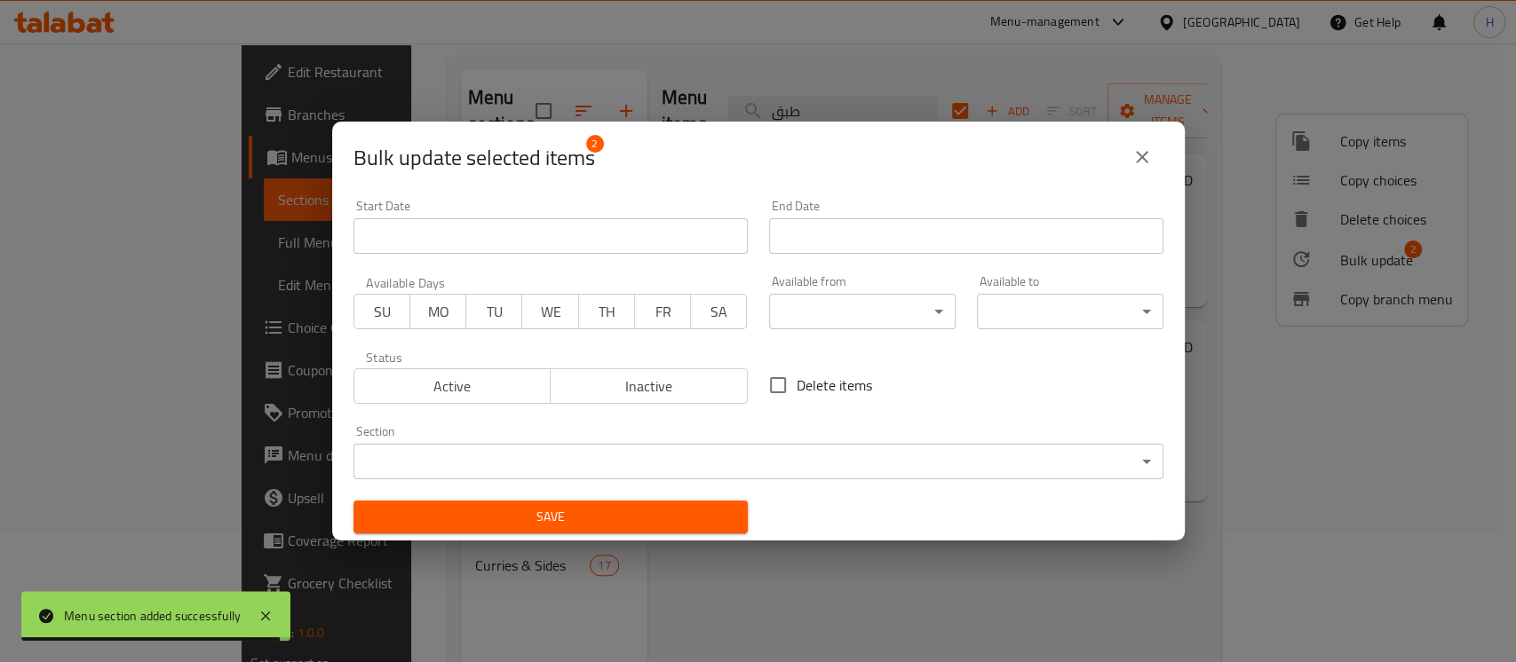
click at [762, 448] on body "Menu section added successfully ​ Menu-management [GEOGRAPHIC_DATA] Get Help H …" at bounding box center [758, 223] width 1516 height 619
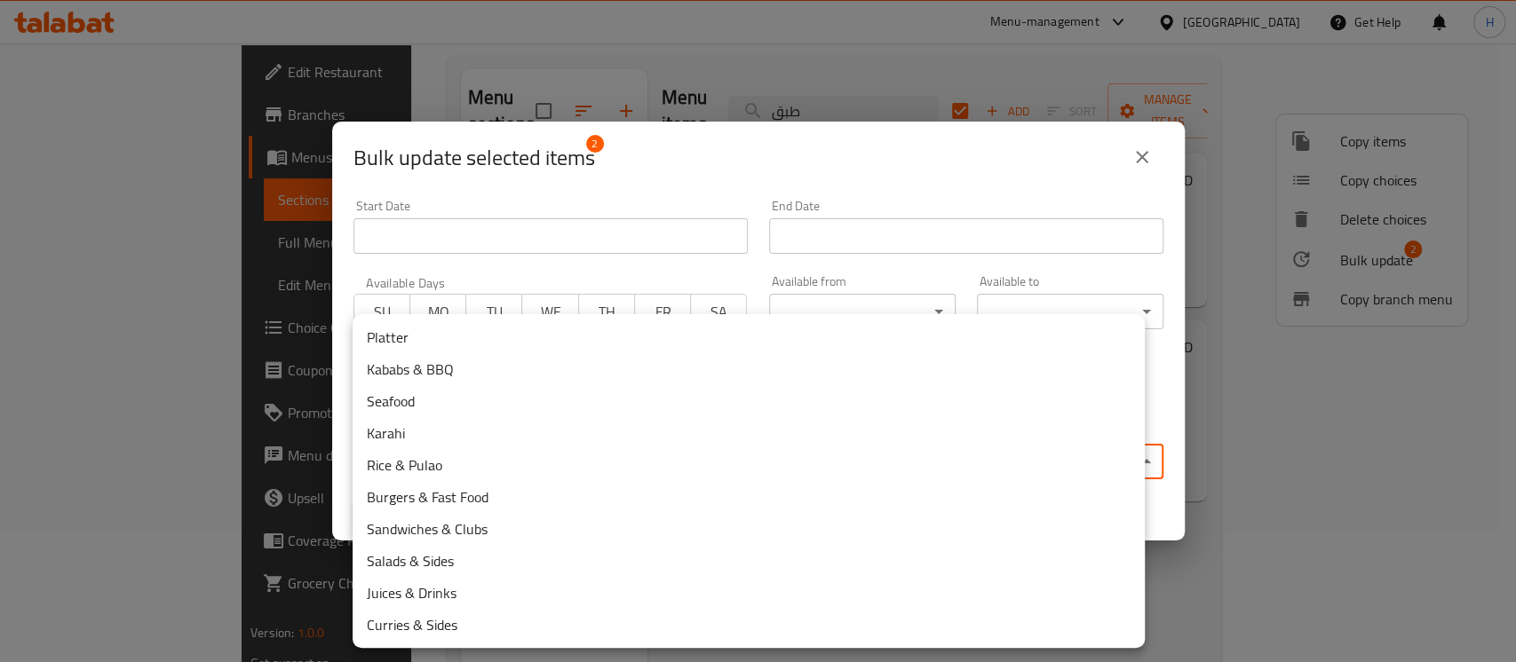
click at [455, 333] on li "Platter" at bounding box center [749, 337] width 792 height 32
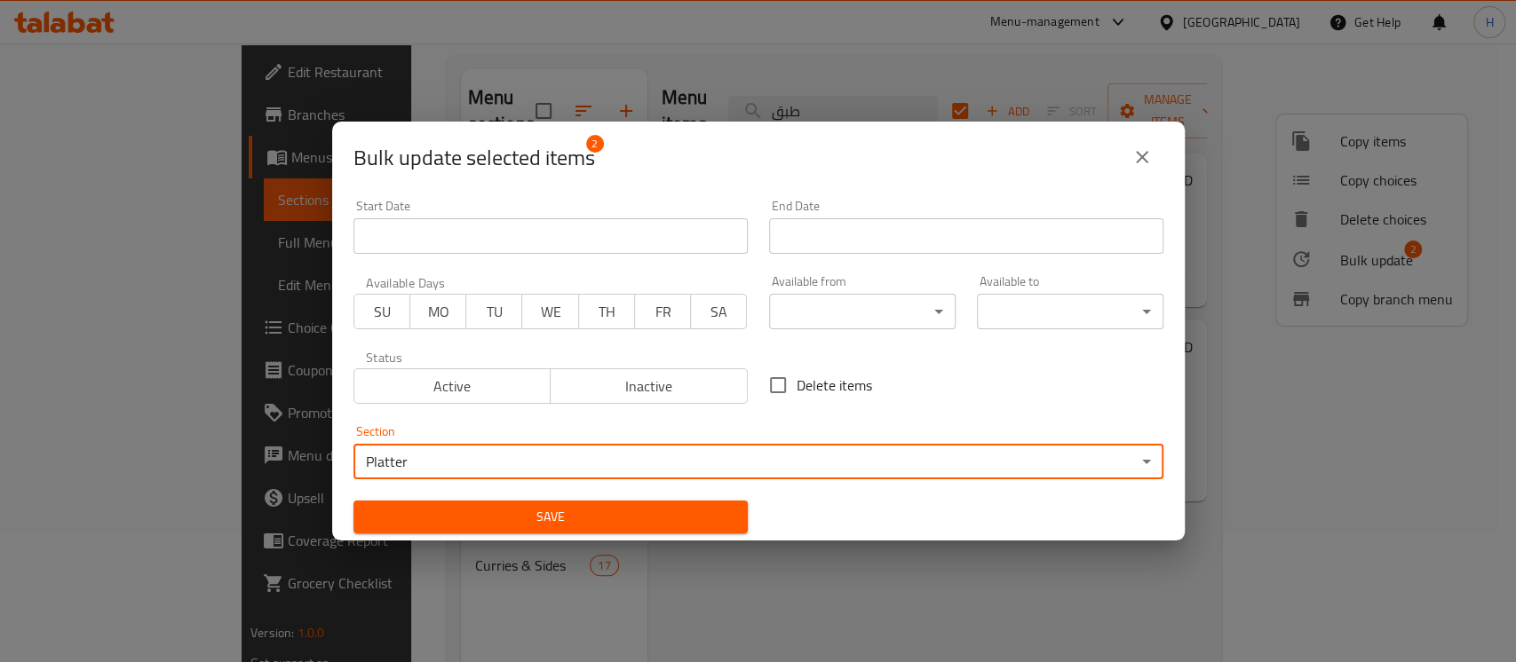
click at [600, 507] on span "Save" at bounding box center [551, 517] width 366 height 22
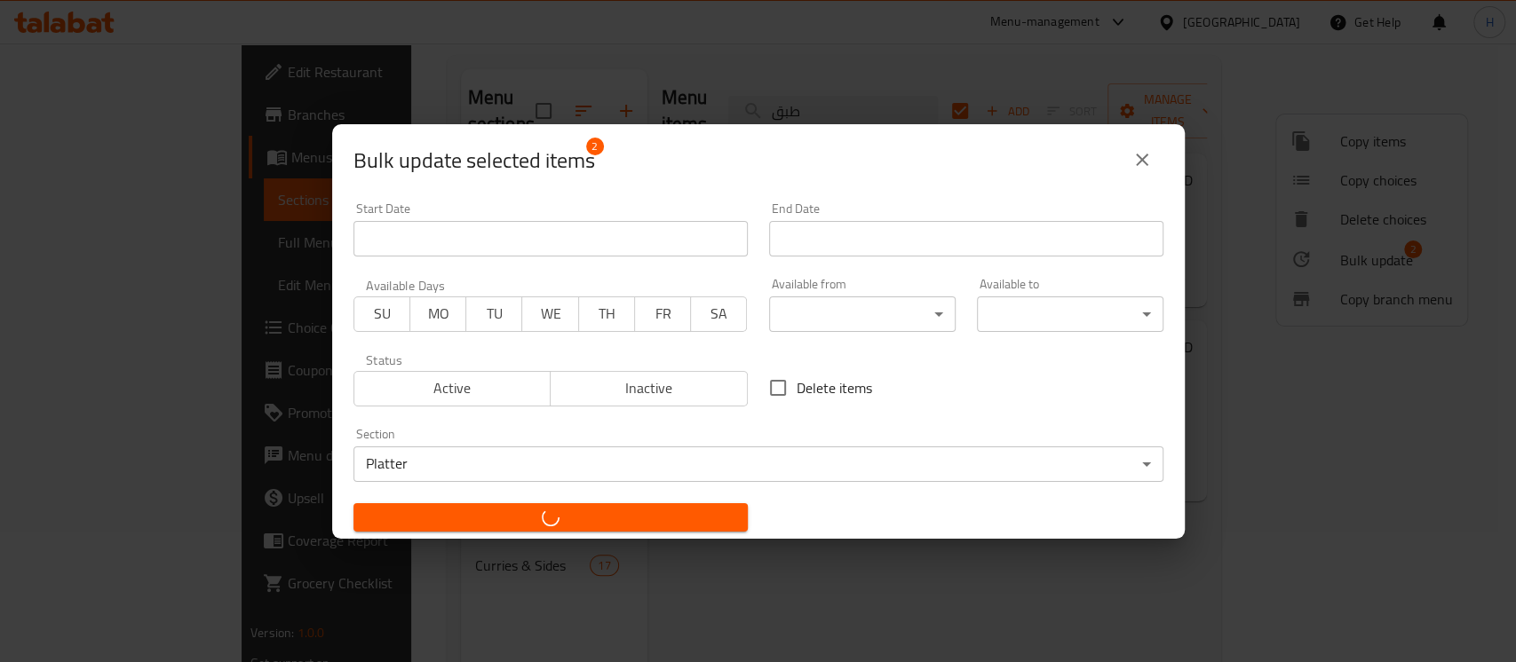
checkbox input "false"
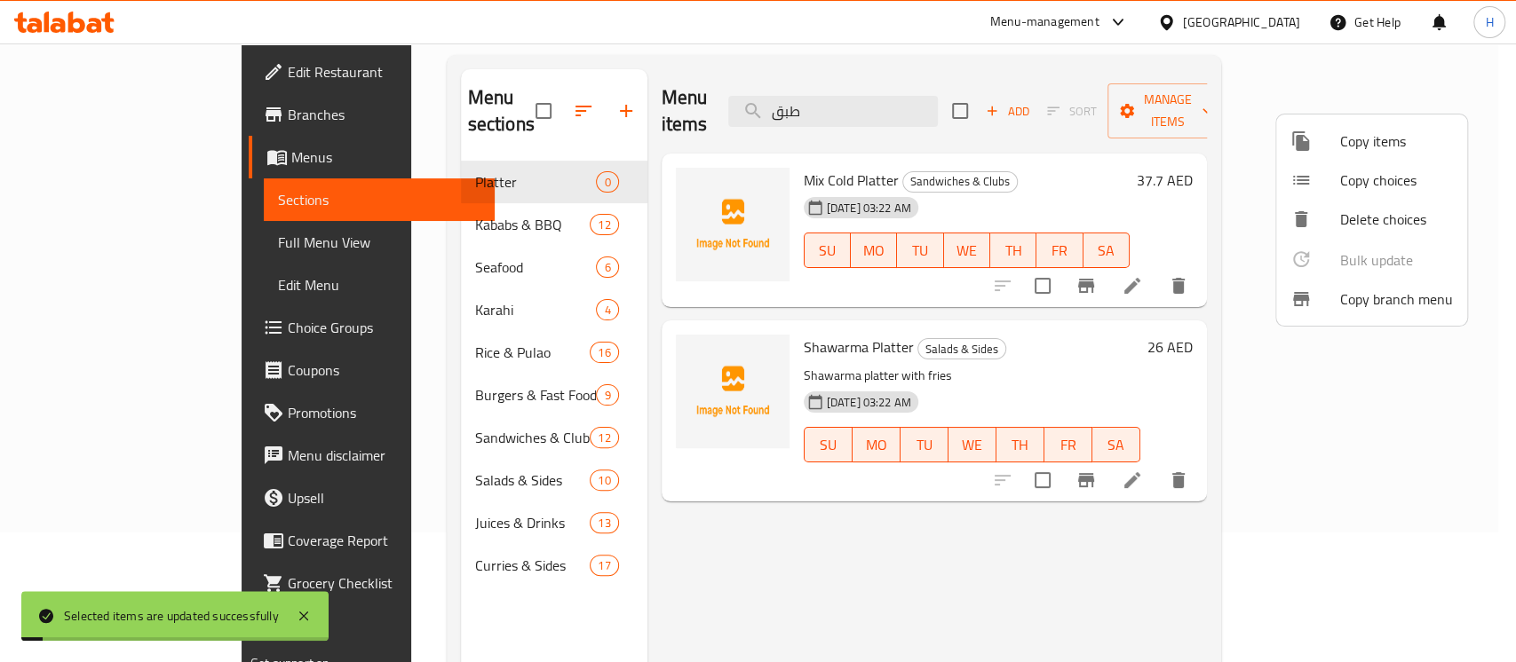
click at [835, 319] on div at bounding box center [758, 331] width 1516 height 662
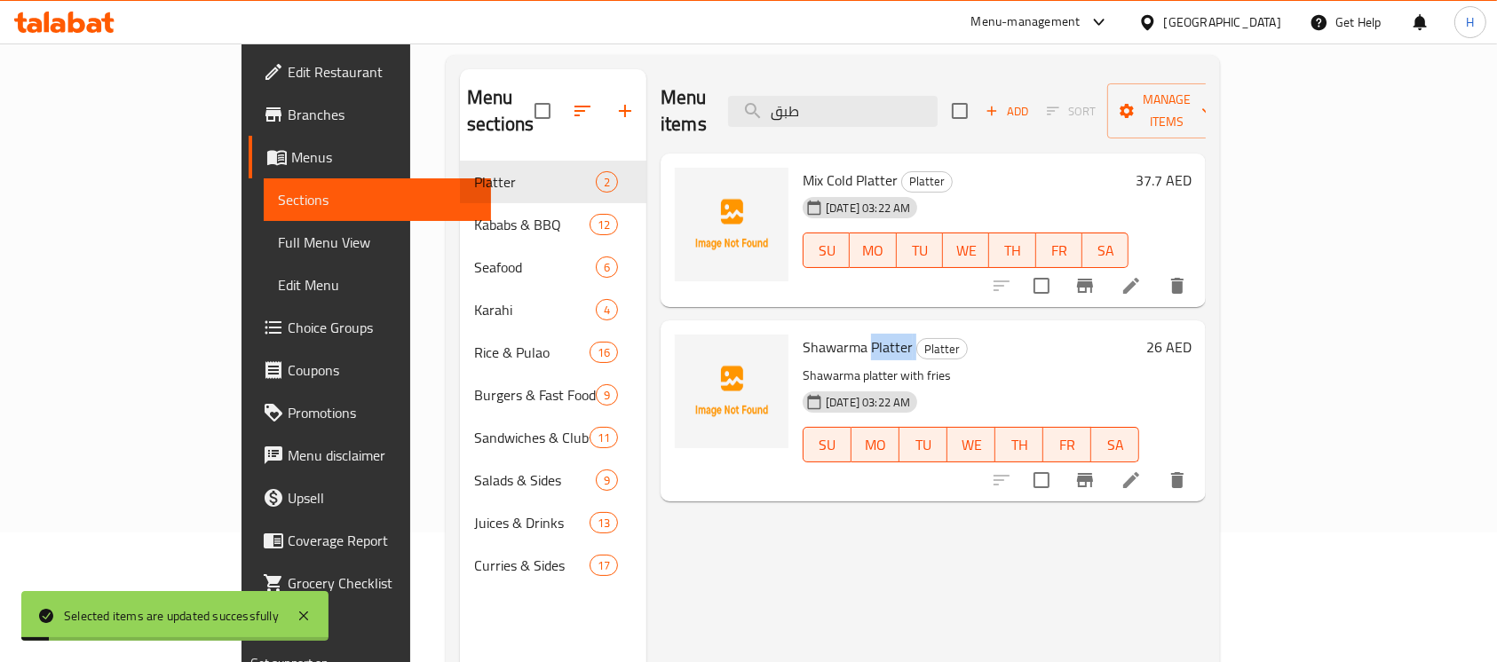
click at [835, 334] on span "Shawarma Platter" at bounding box center [858, 347] width 110 height 27
copy h6 "Shawarma Platter"
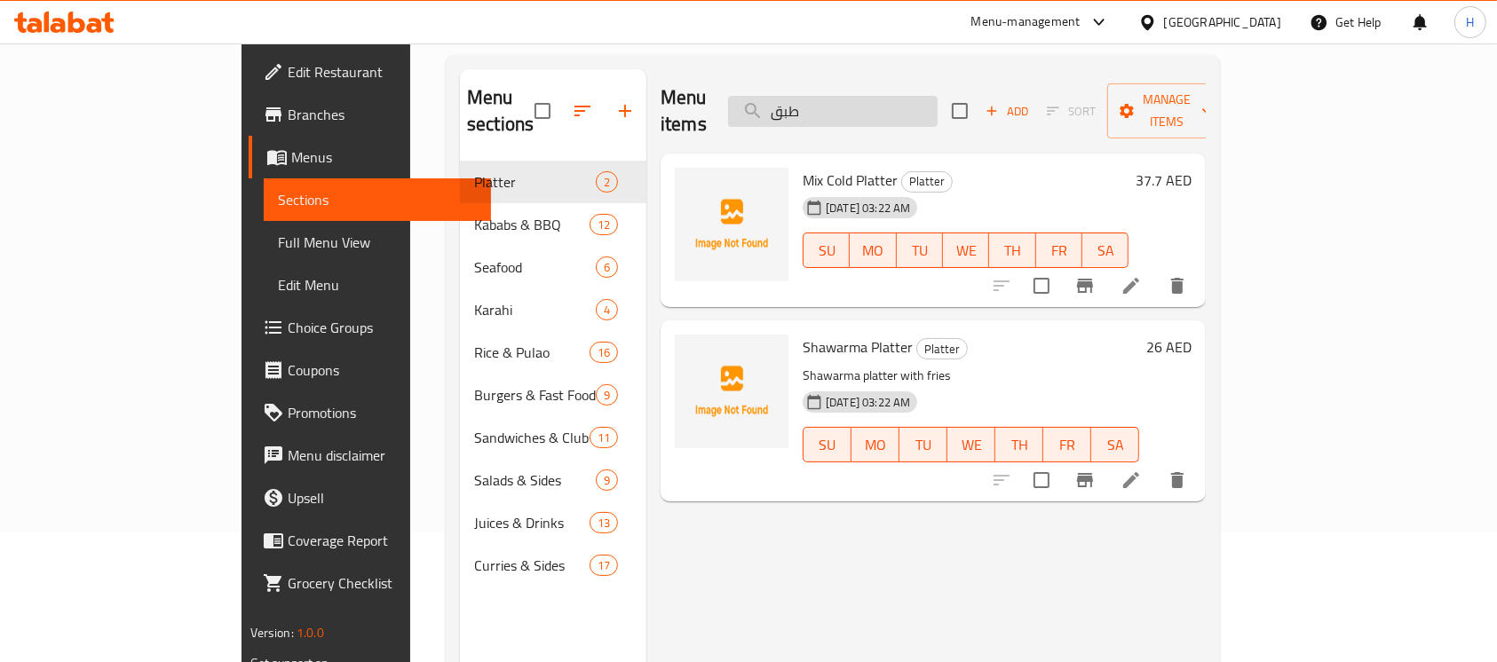
click at [923, 109] on input "طبق" at bounding box center [833, 111] width 210 height 31
paste input "Chicken Shawarma"
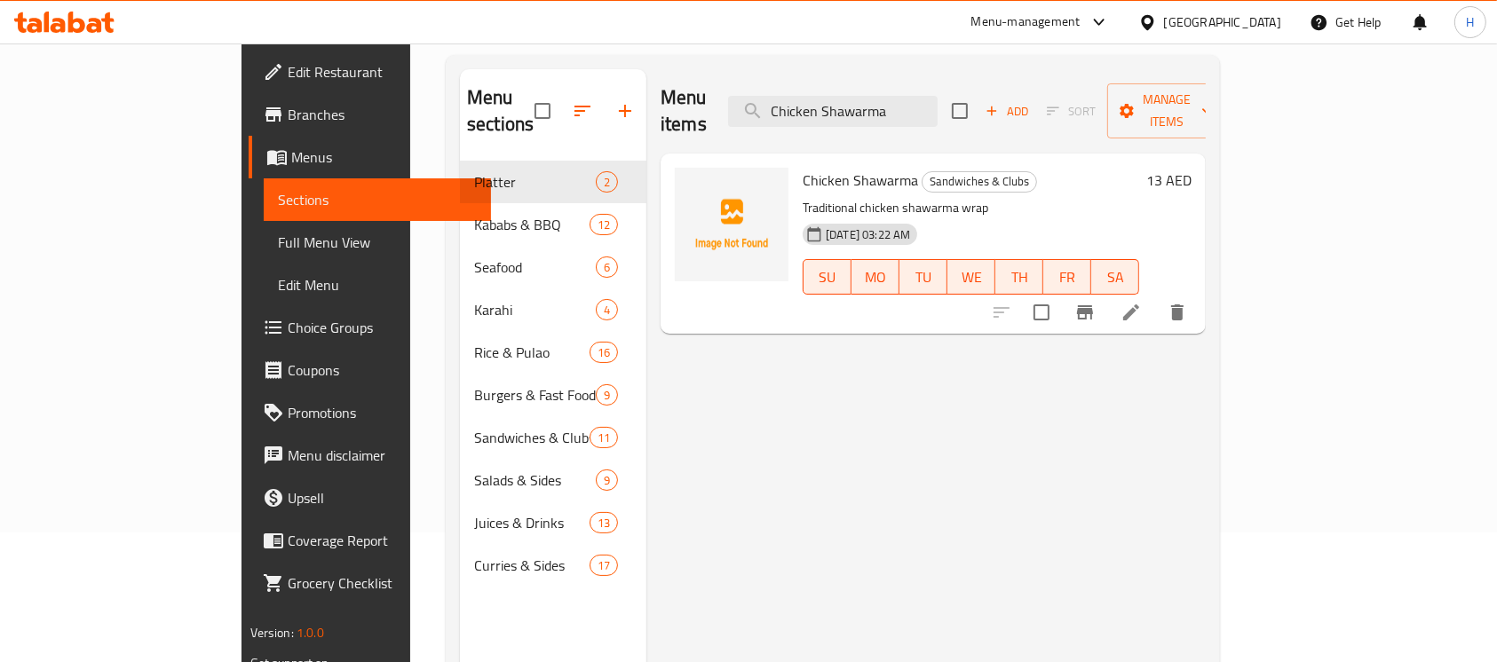
type input "Chicken Shawarma"
click at [1060, 294] on input "checkbox" at bounding box center [1041, 312] width 37 height 37
checkbox input "true"
click at [604, 90] on button "button" at bounding box center [625, 111] width 43 height 43
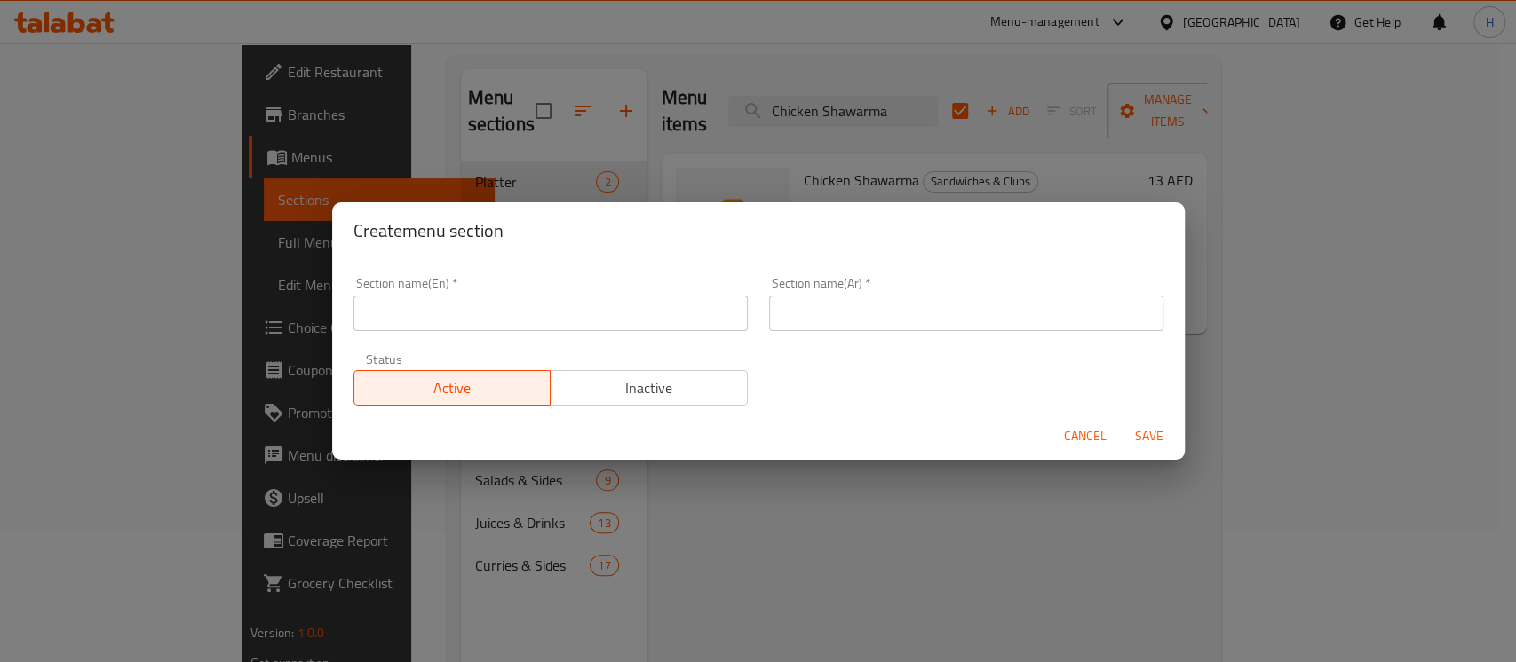
click at [506, 309] on input "text" at bounding box center [550, 314] width 394 height 36
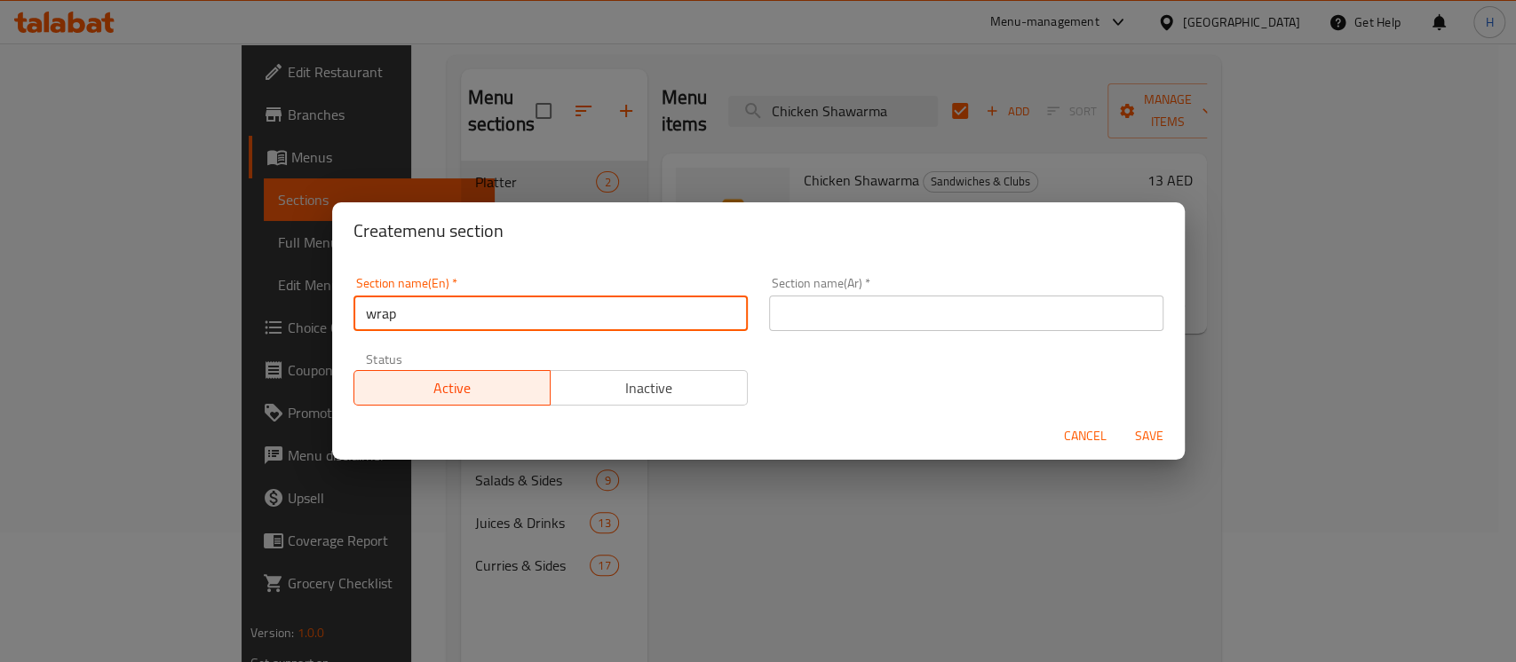
type input "wrap"
click at [788, 309] on input "text" at bounding box center [966, 314] width 394 height 36
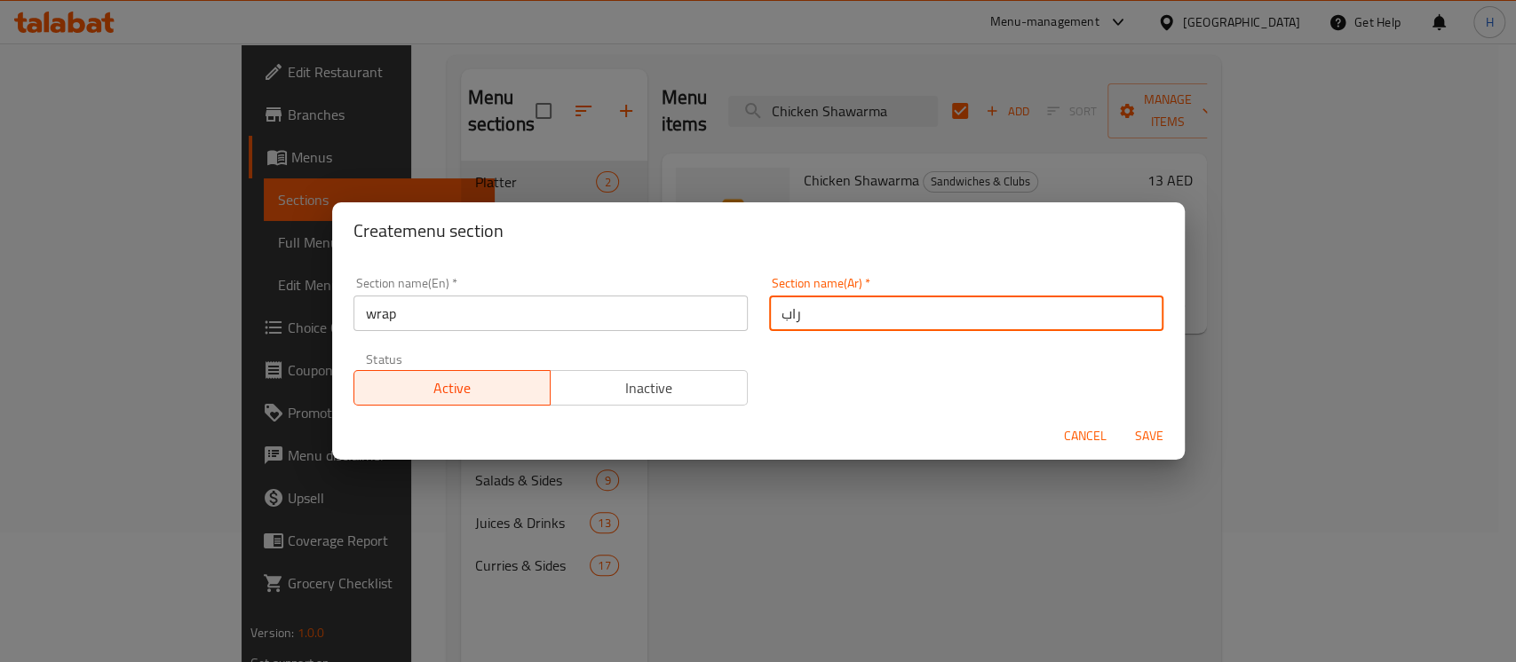
type input "راب"
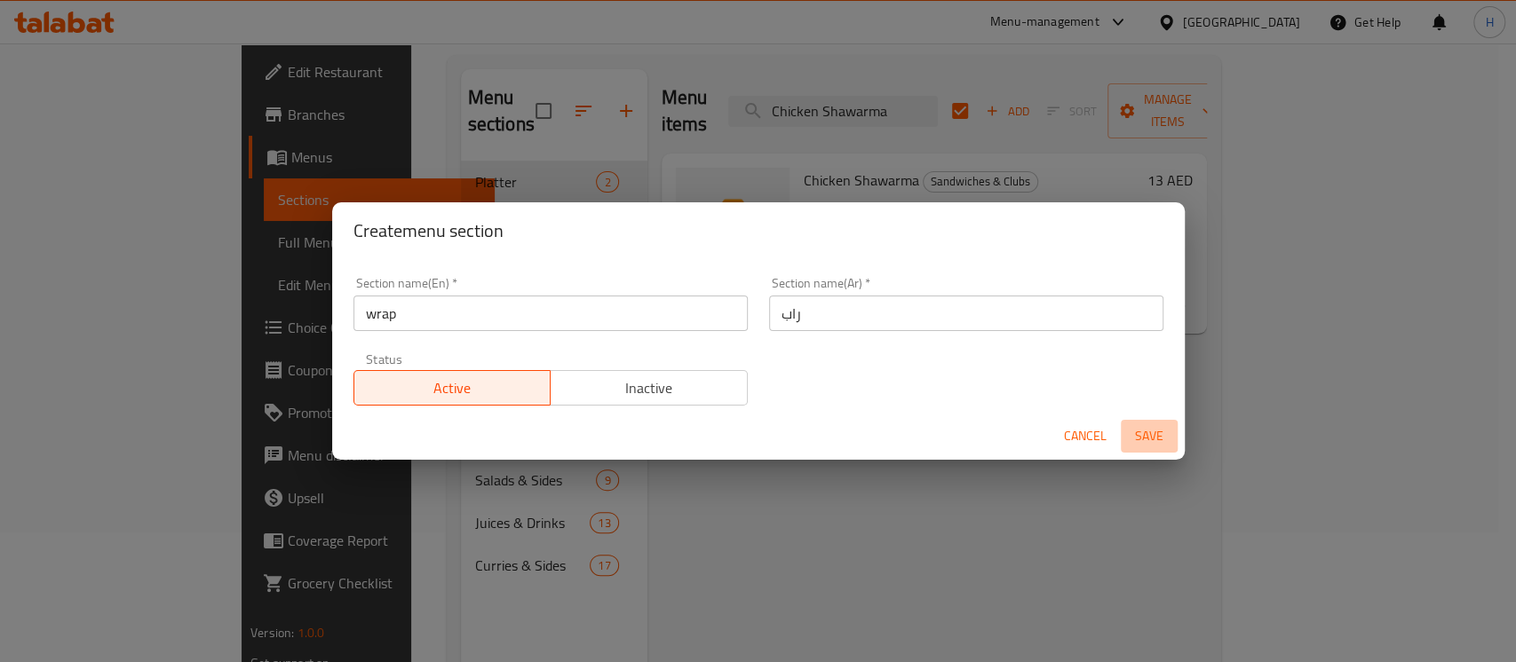
click at [1131, 444] on span "Save" at bounding box center [1149, 436] width 43 height 22
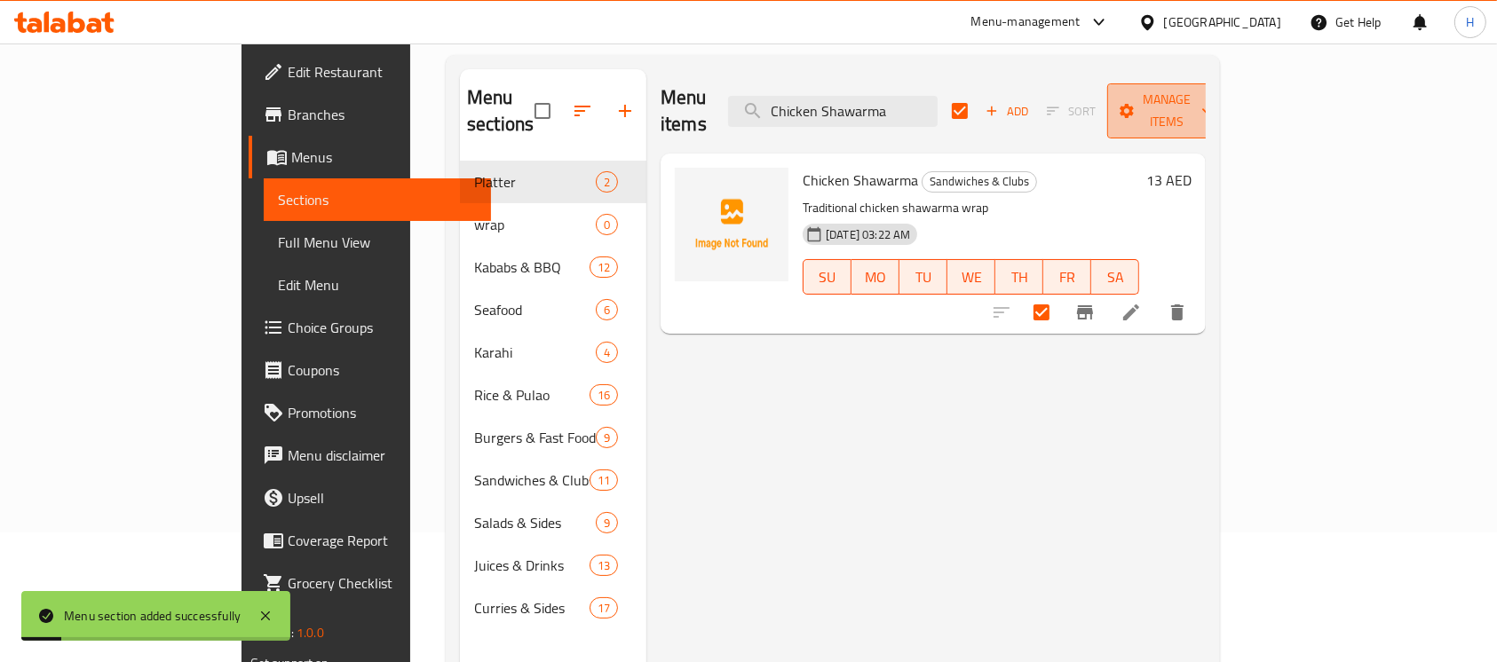
click at [1212, 99] on span "Manage items" at bounding box center [1166, 111] width 91 height 44
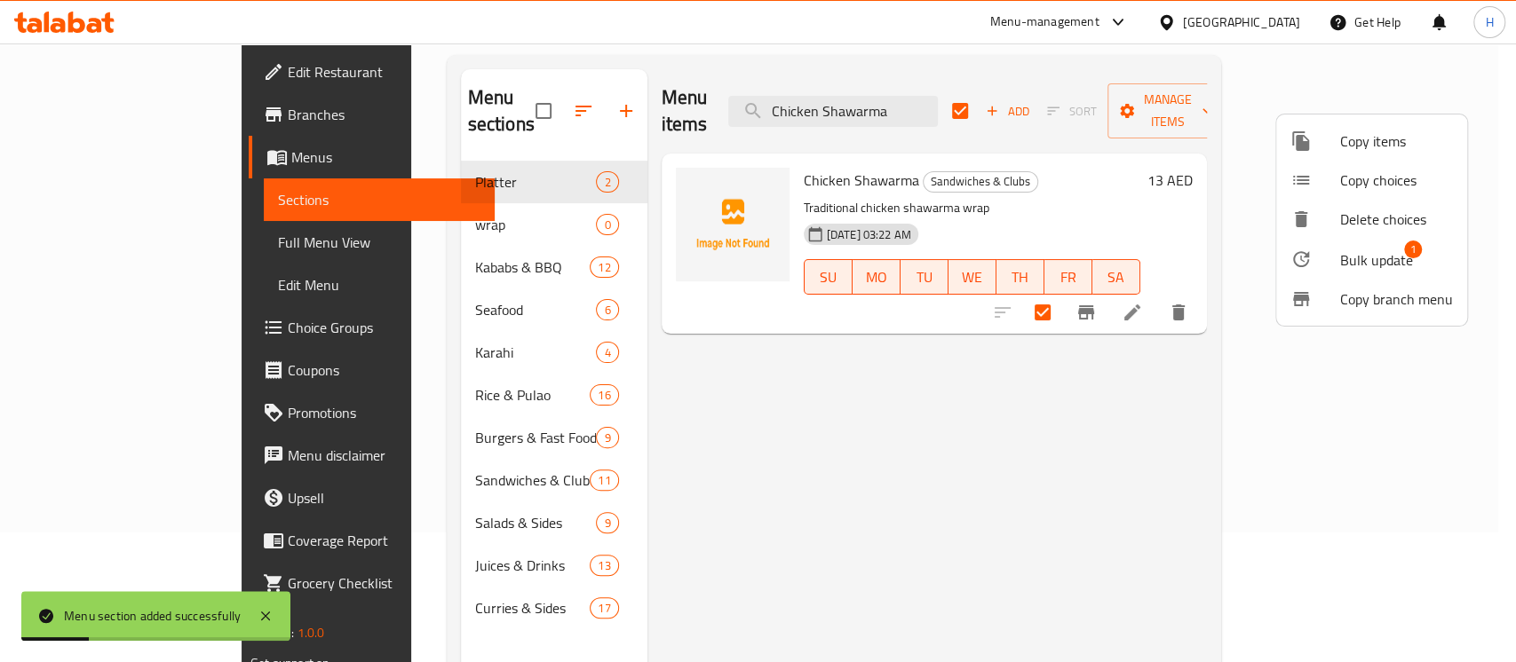
drag, startPoint x: 1028, startPoint y: 613, endPoint x: 993, endPoint y: 685, distance: 81.0
click at [993, 533] on html "Menu section added successfully ​ Menu-management [GEOGRAPHIC_DATA] Get Help H …" at bounding box center [758, 201] width 1516 height 662
click at [1327, 264] on div at bounding box center [1315, 259] width 50 height 21
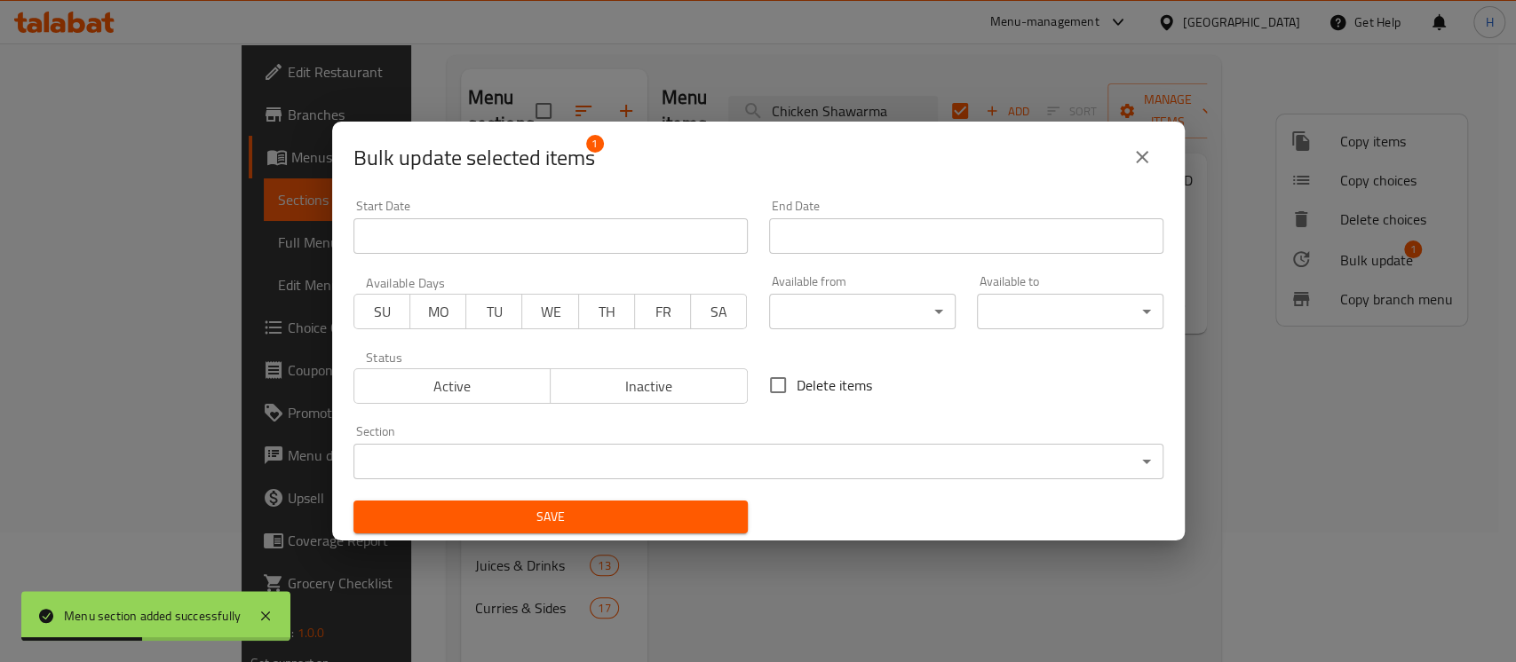
click at [630, 474] on body "Menu section added successfully ​ Menu-management [GEOGRAPHIC_DATA] Get Help H …" at bounding box center [758, 223] width 1516 height 619
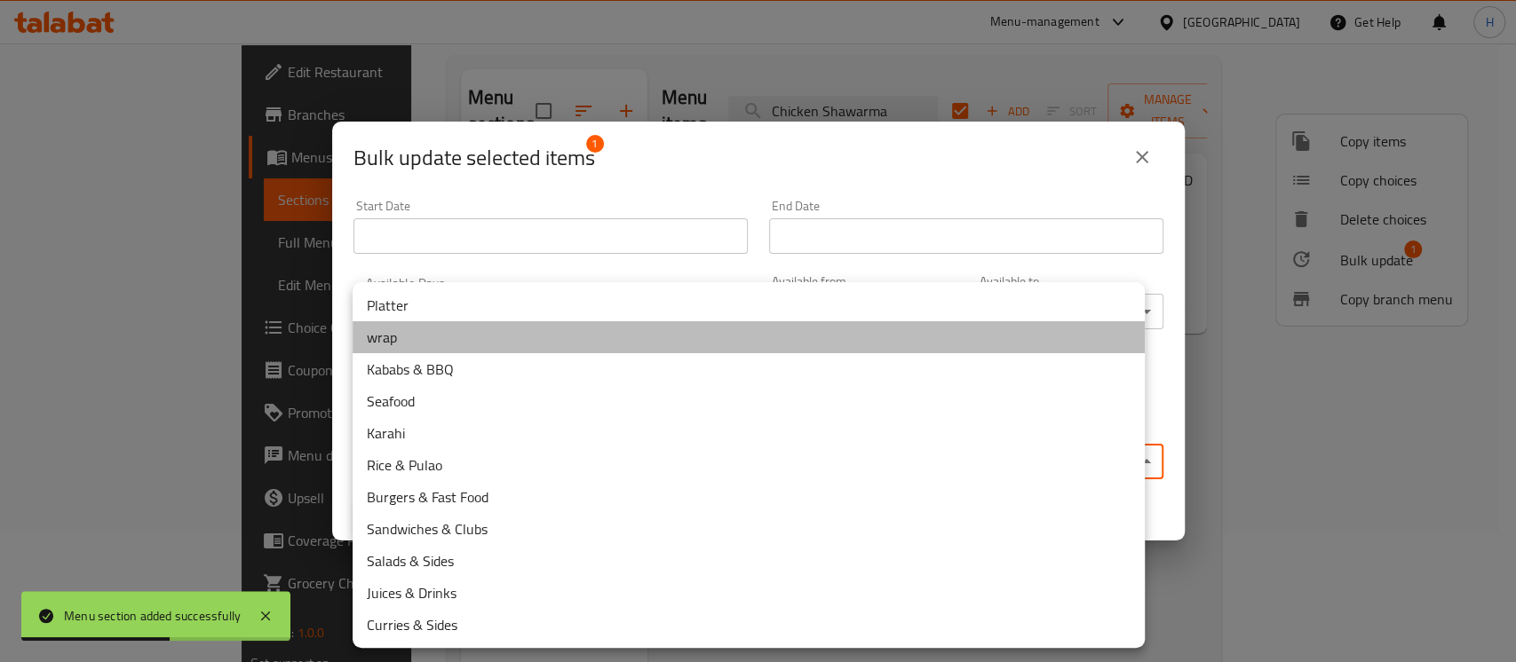
click at [482, 338] on li "wrap" at bounding box center [749, 337] width 792 height 32
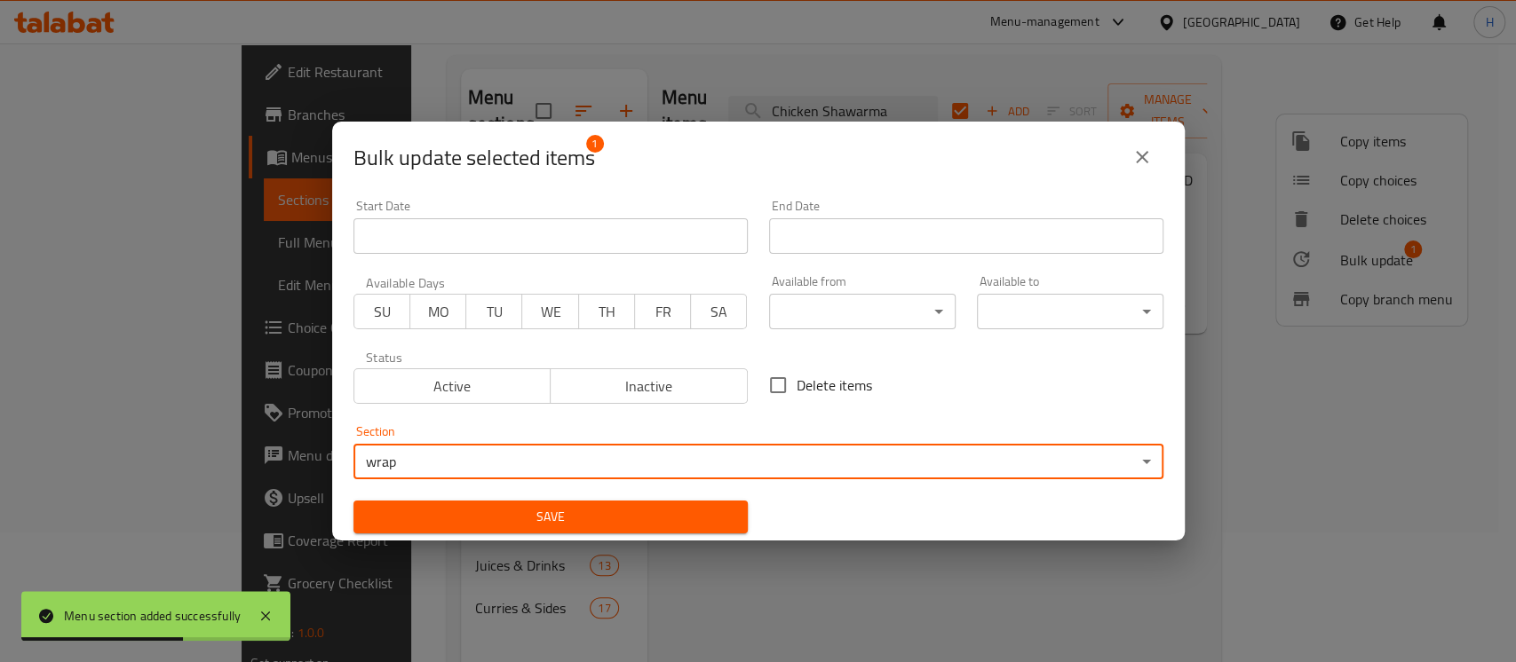
click at [626, 513] on span "Save" at bounding box center [551, 517] width 366 height 22
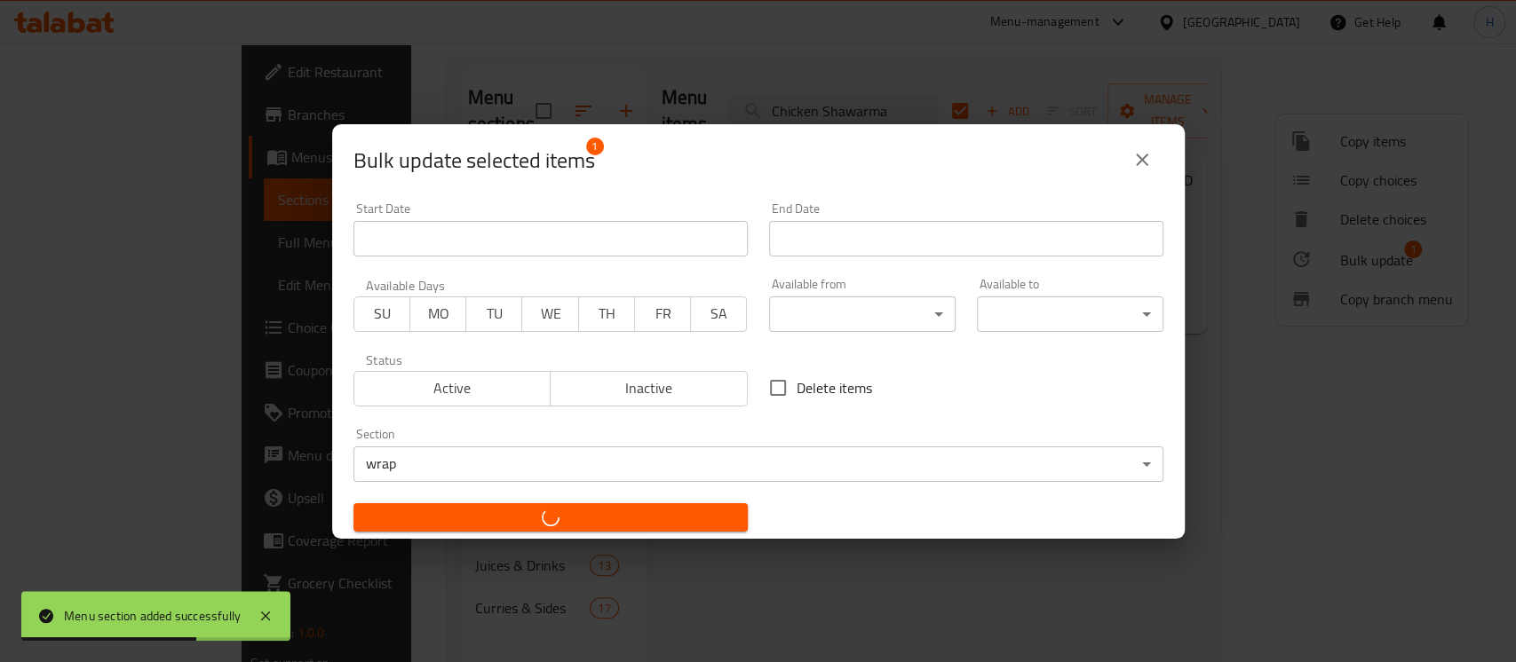
checkbox input "false"
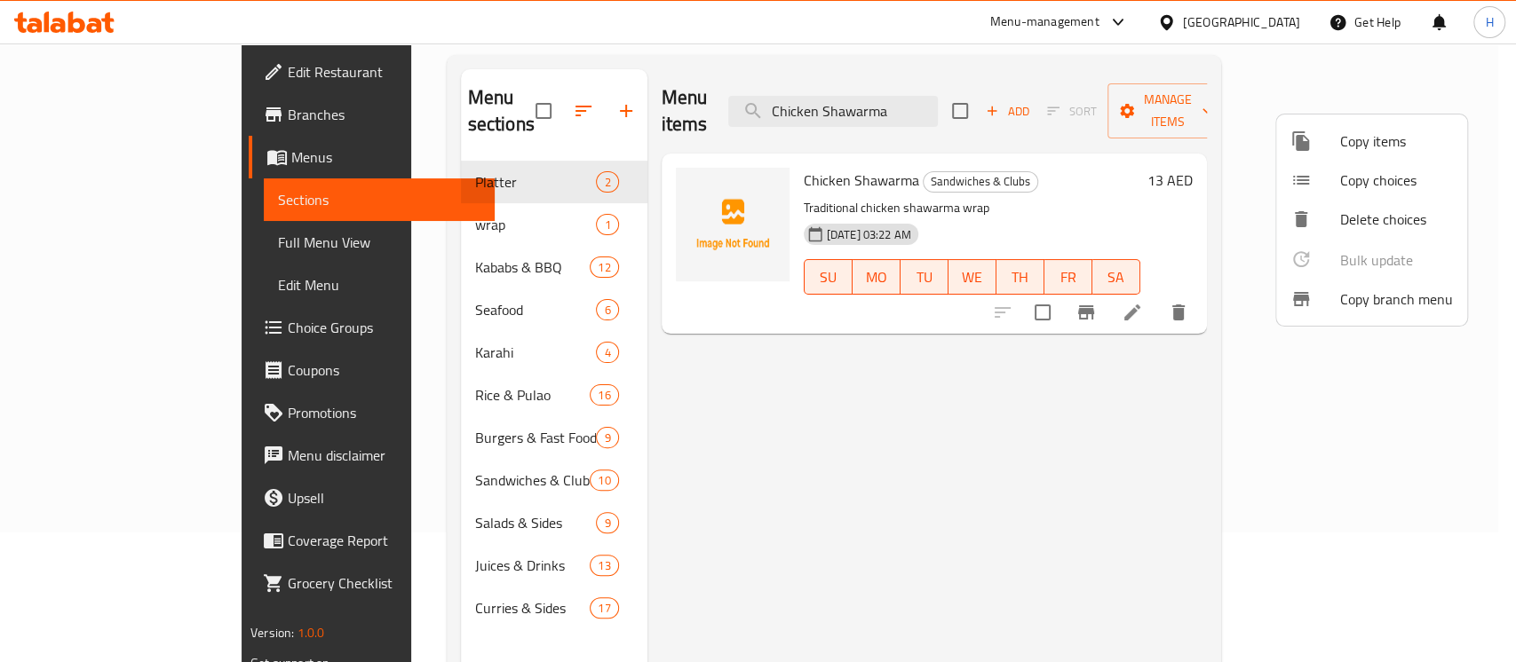
drag, startPoint x: 807, startPoint y: 408, endPoint x: 675, endPoint y: 126, distance: 311.8
click at [810, 408] on div at bounding box center [758, 331] width 1516 height 662
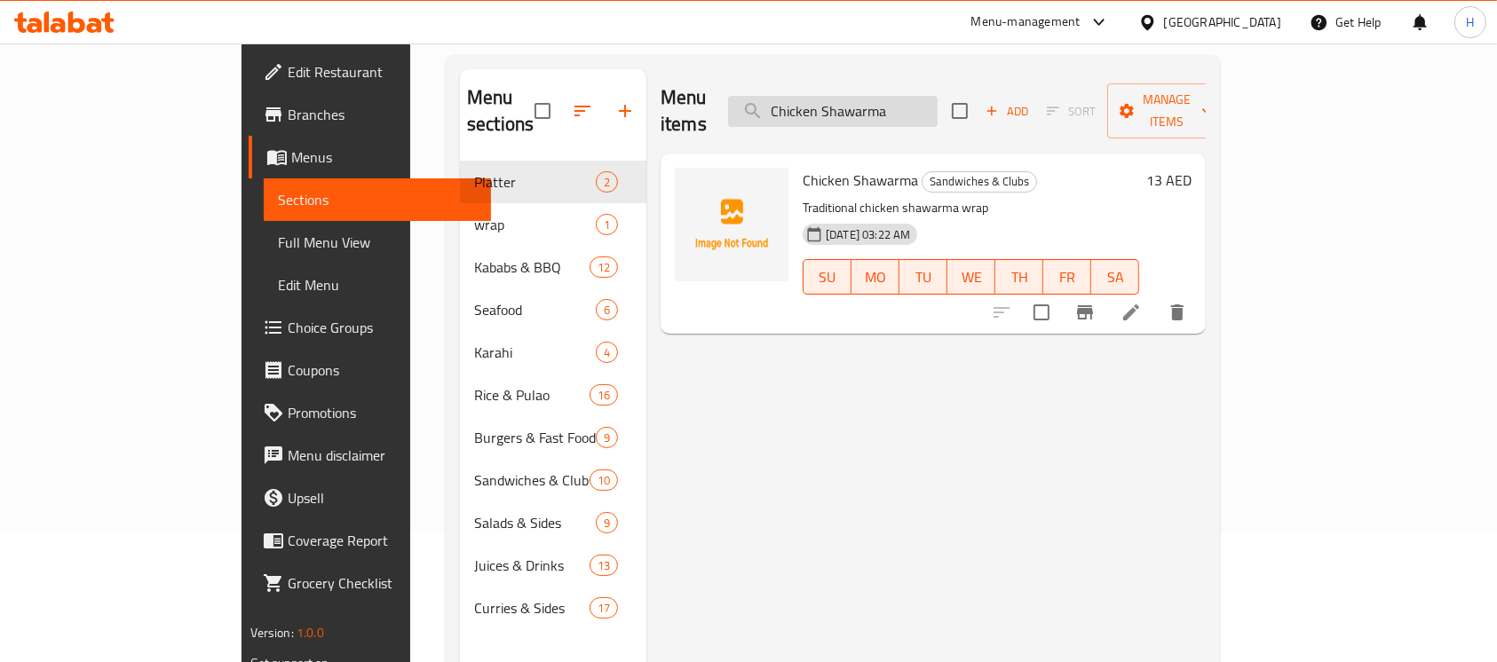
click at [907, 98] on input "Chicken Shawarma" at bounding box center [833, 111] width 210 height 31
paste input "Vanilla Cone Ice Cream"
type input "Vanilla Cone Ice Cream"
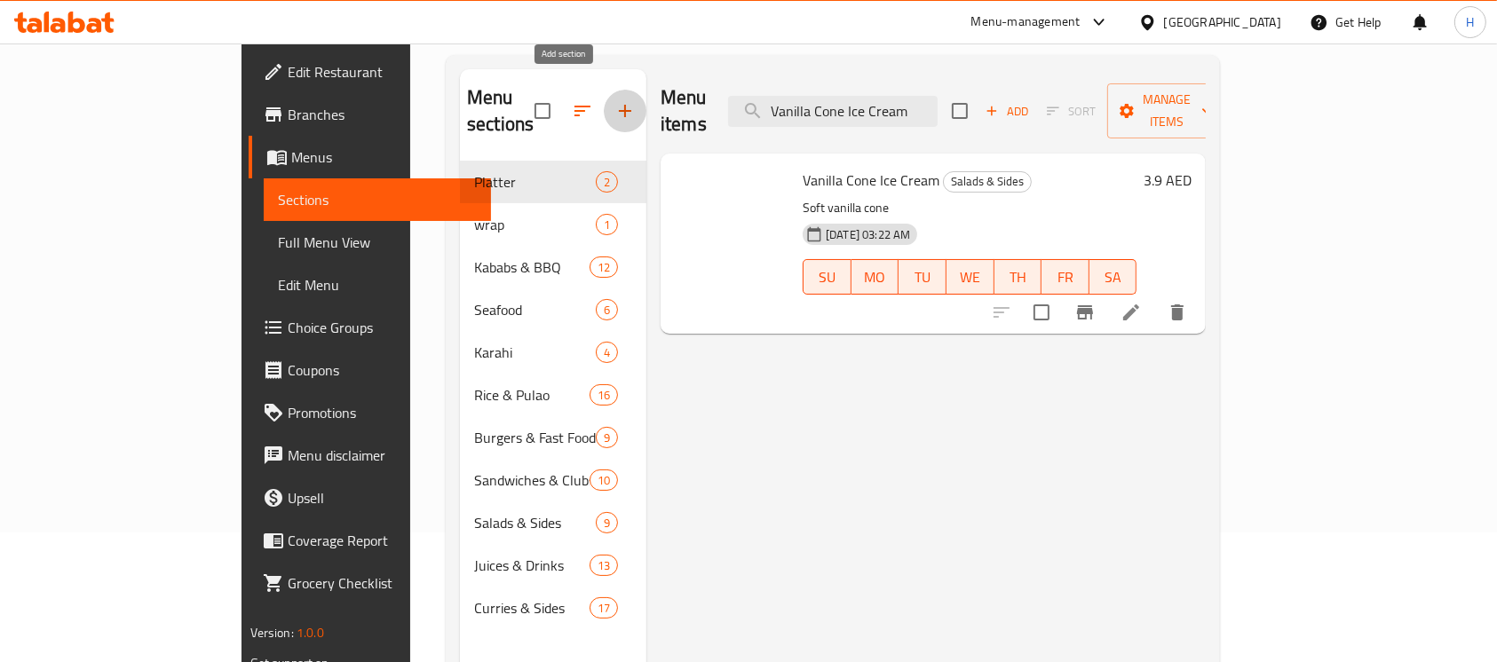
click at [614, 100] on icon "button" at bounding box center [624, 110] width 21 height 21
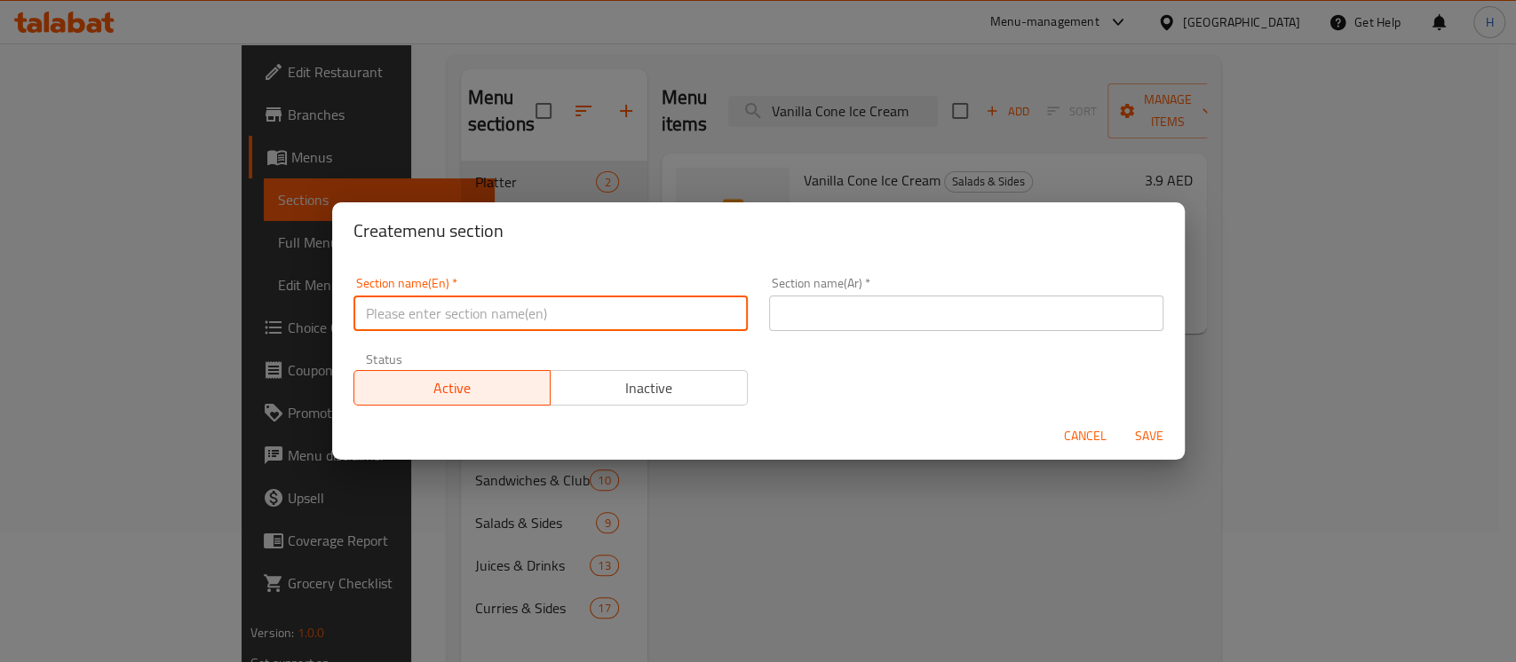
click at [559, 314] on input "text" at bounding box center [550, 314] width 394 height 36
type input "ي"
click at [951, 316] on input "text" at bounding box center [966, 314] width 394 height 36
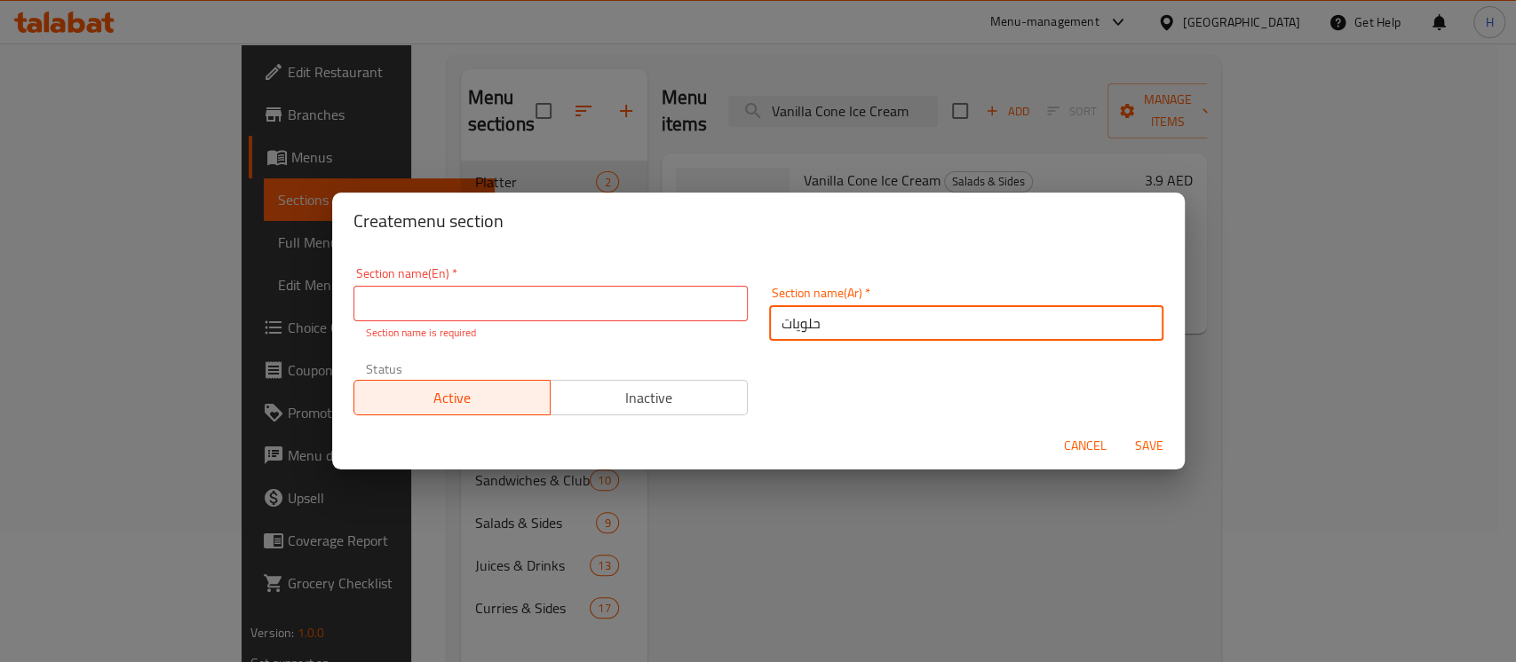
type input "حلويات"
click at [625, 310] on input "text" at bounding box center [550, 304] width 394 height 36
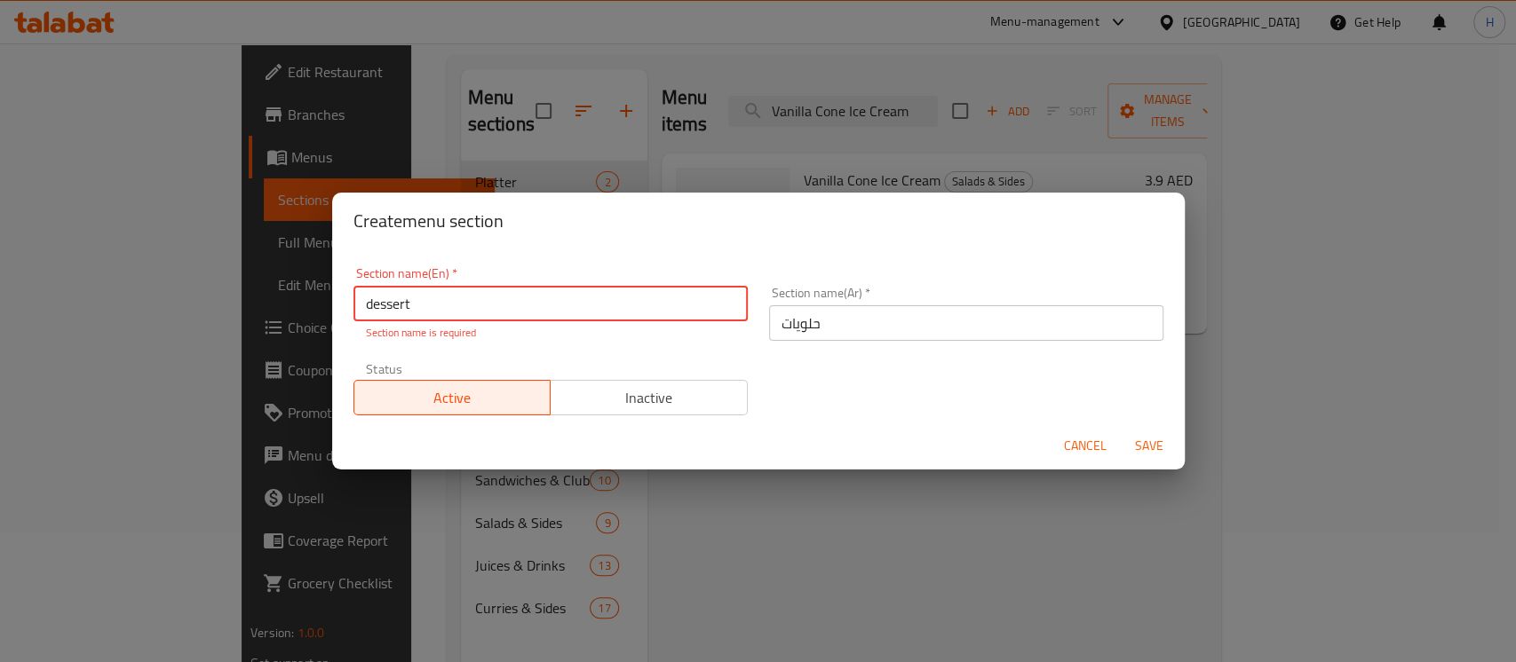
type input "dessert"
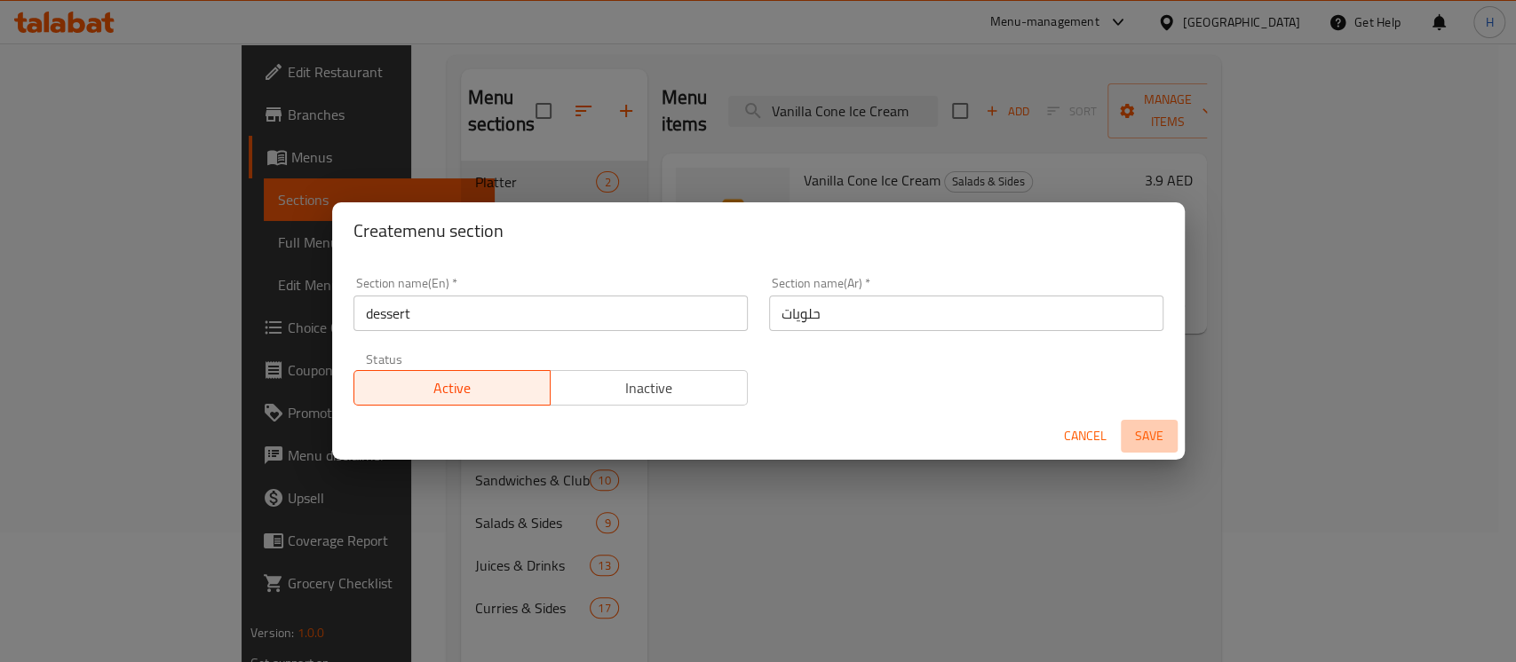
click at [1161, 450] on button "Save" at bounding box center [1149, 436] width 57 height 33
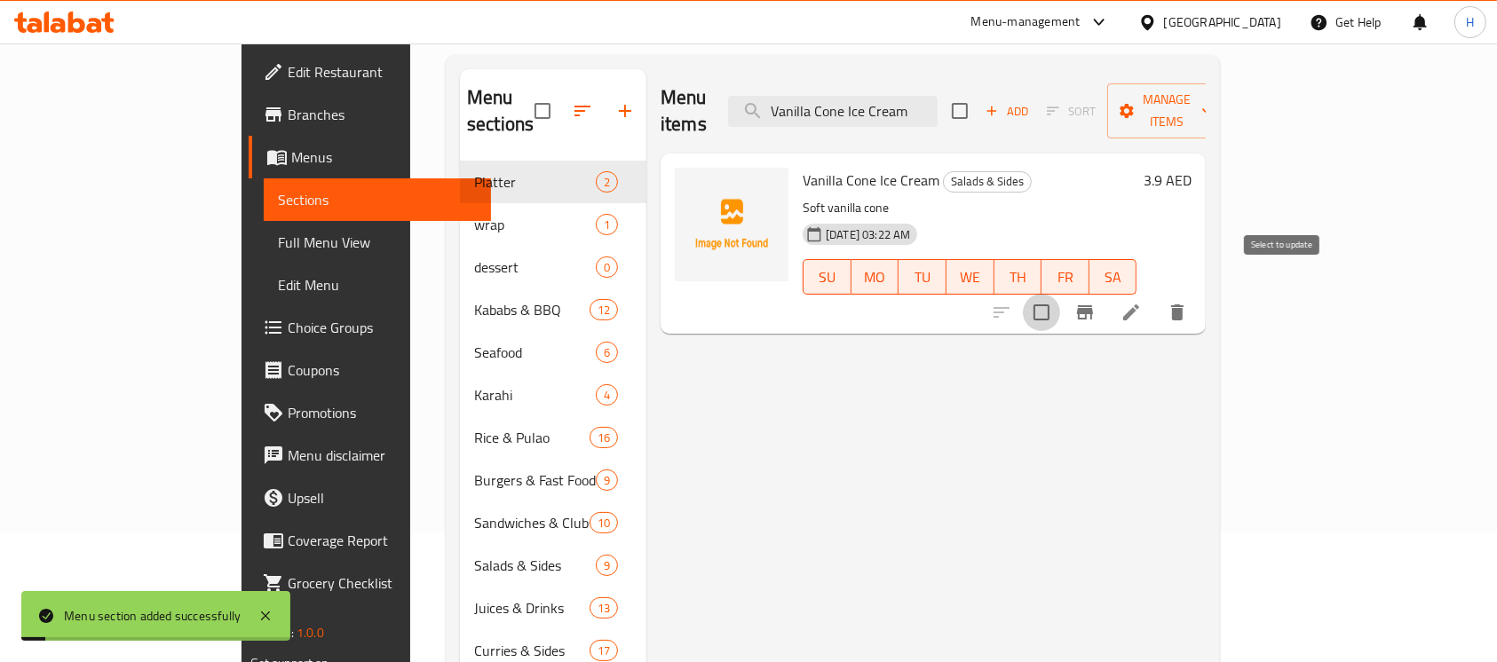
click at [1060, 294] on input "checkbox" at bounding box center [1041, 312] width 37 height 37
checkbox input "true"
click at [1212, 99] on span "Manage items" at bounding box center [1166, 111] width 91 height 44
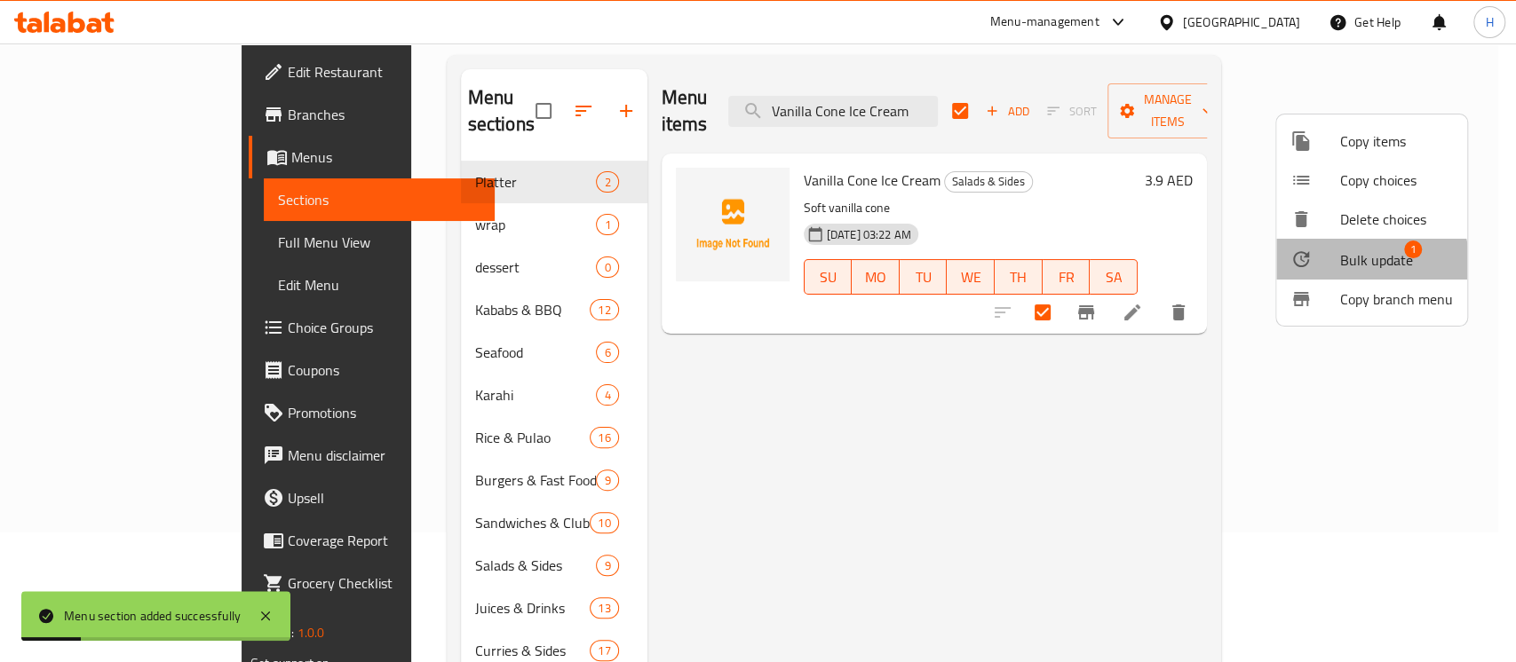
click at [1325, 271] on li "Bulk update 1" at bounding box center [1371, 259] width 191 height 41
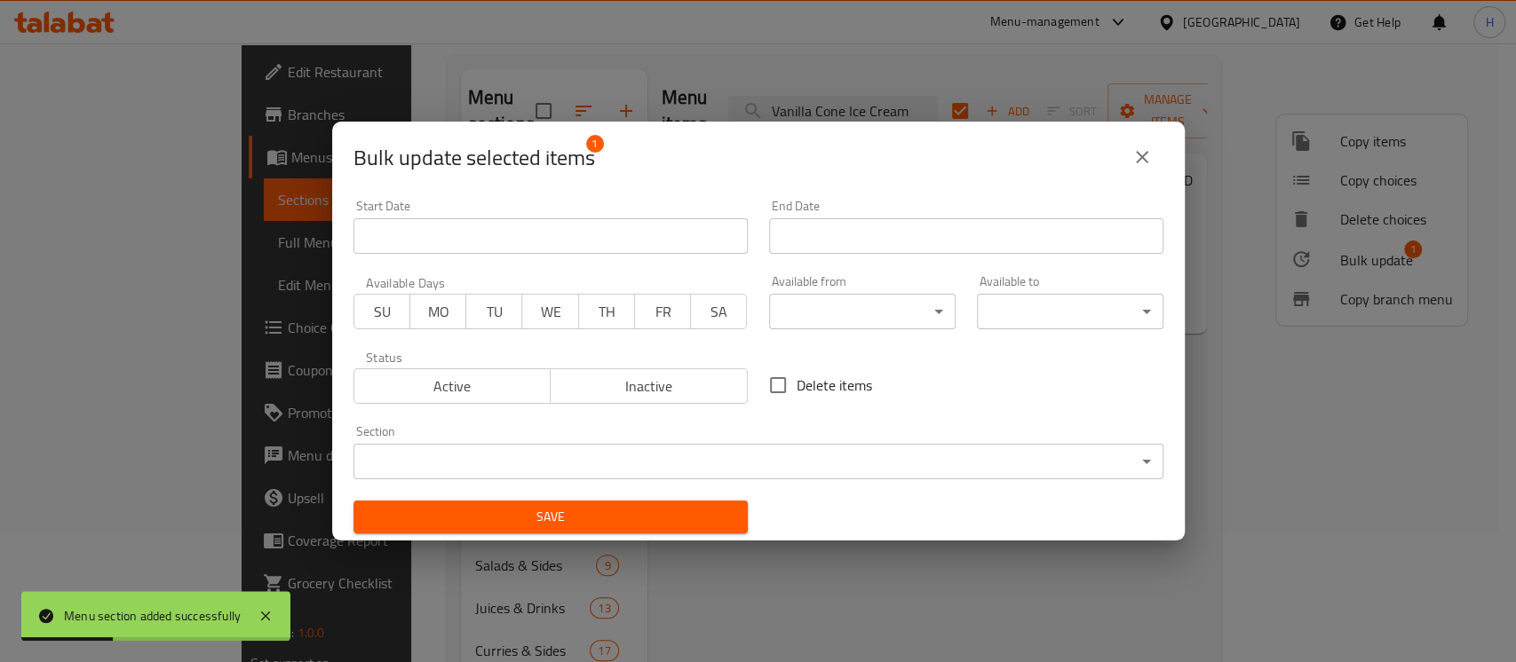
click at [575, 456] on body "Menu section added successfully ​ Menu-management United Arab Emirates Get Help…" at bounding box center [758, 223] width 1516 height 619
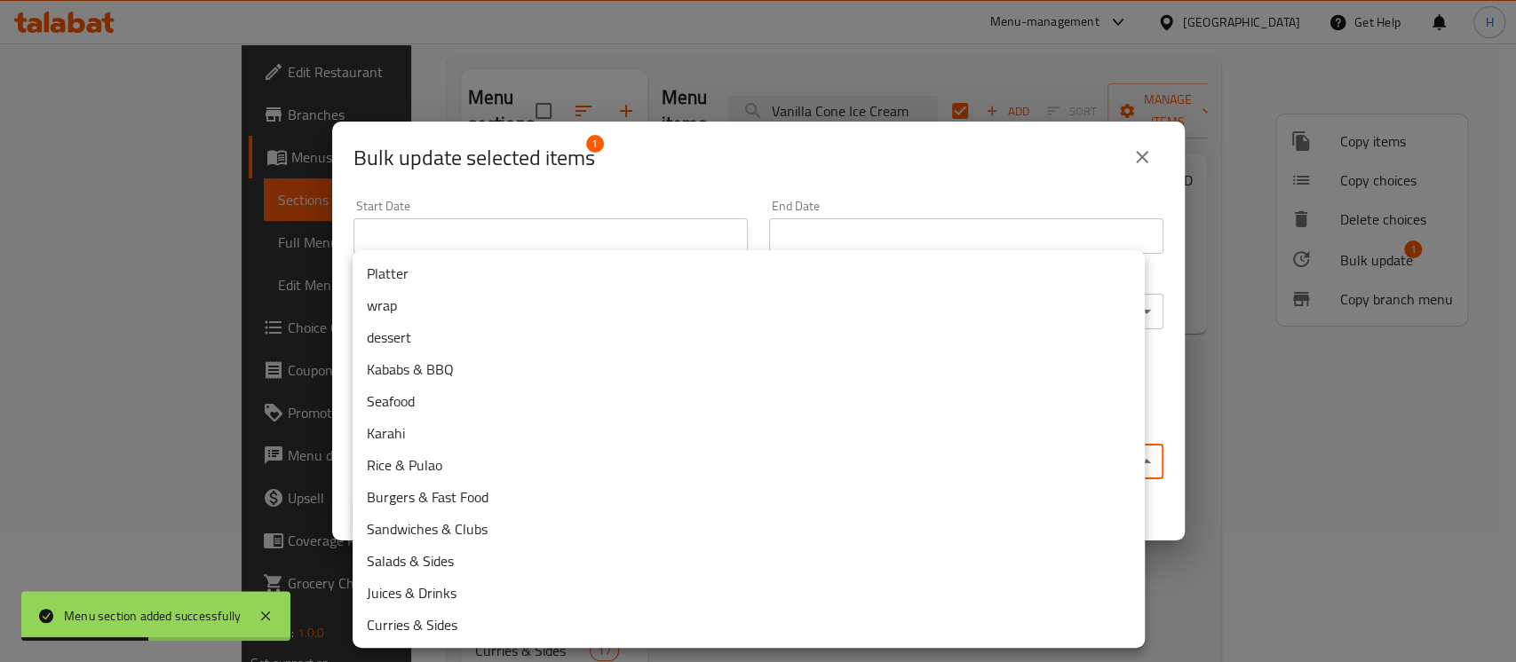
click at [426, 330] on li "dessert" at bounding box center [749, 337] width 792 height 32
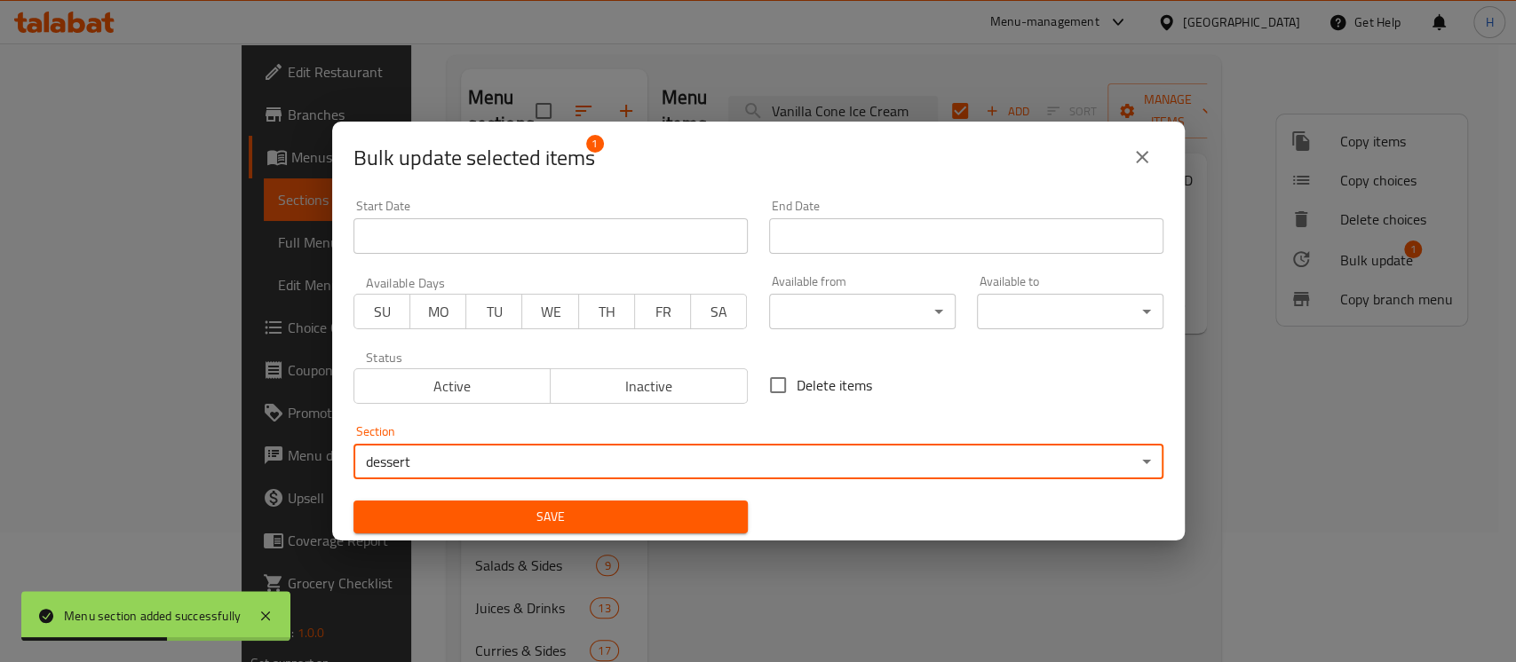
click at [457, 515] on span "Save" at bounding box center [551, 517] width 366 height 22
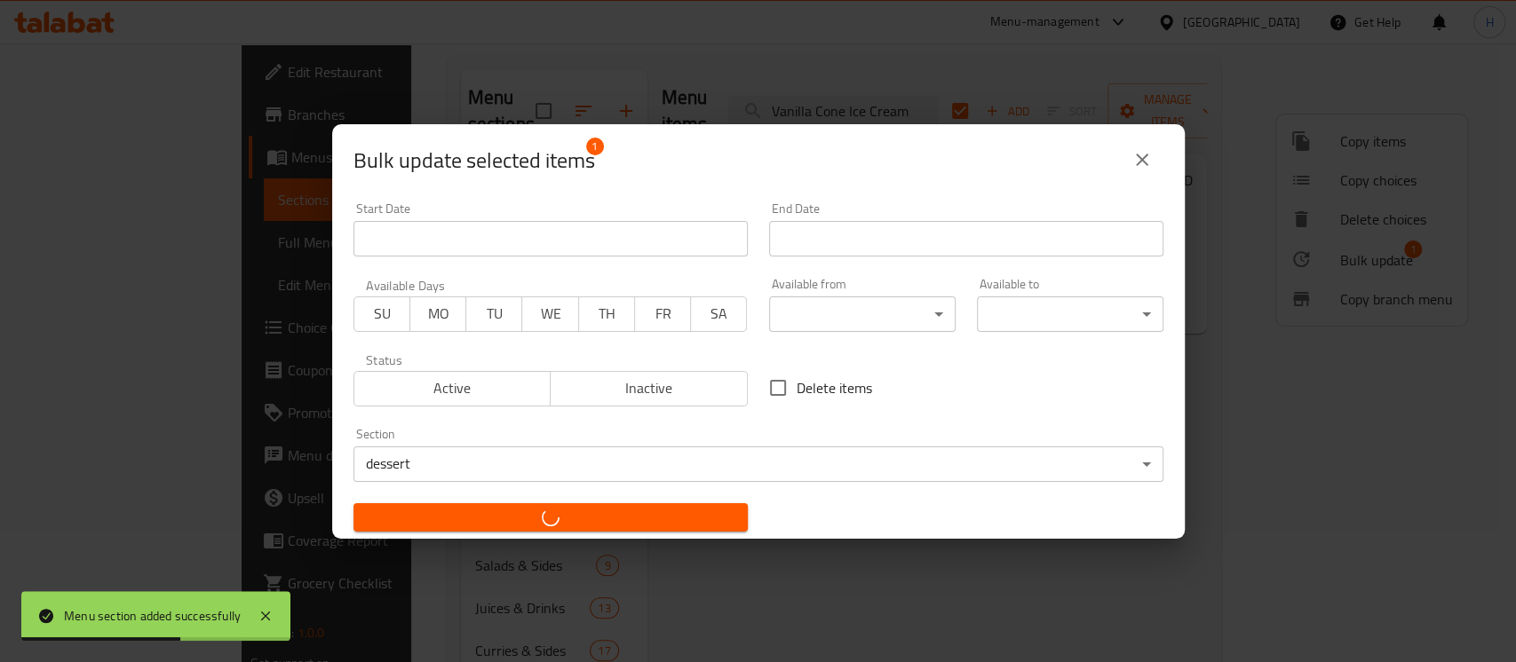
checkbox input "false"
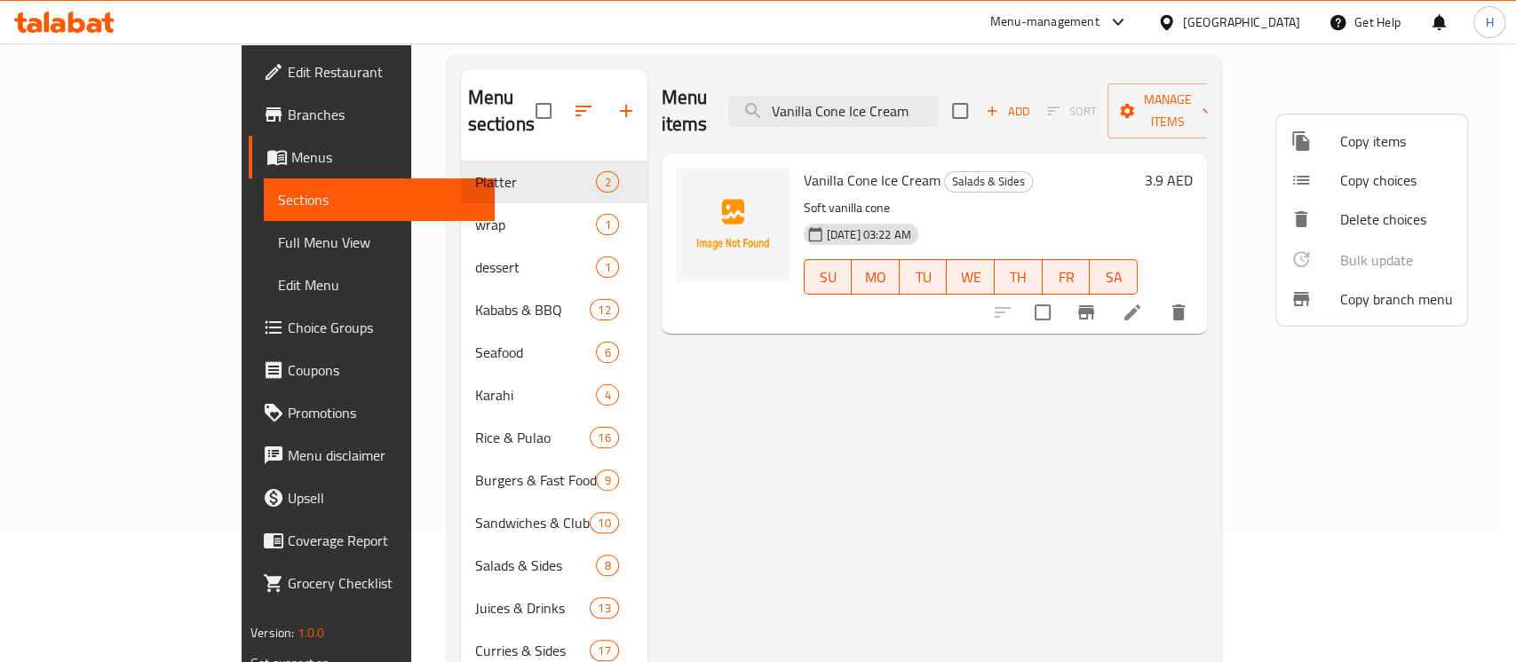
click at [916, 91] on div at bounding box center [758, 331] width 1516 height 662
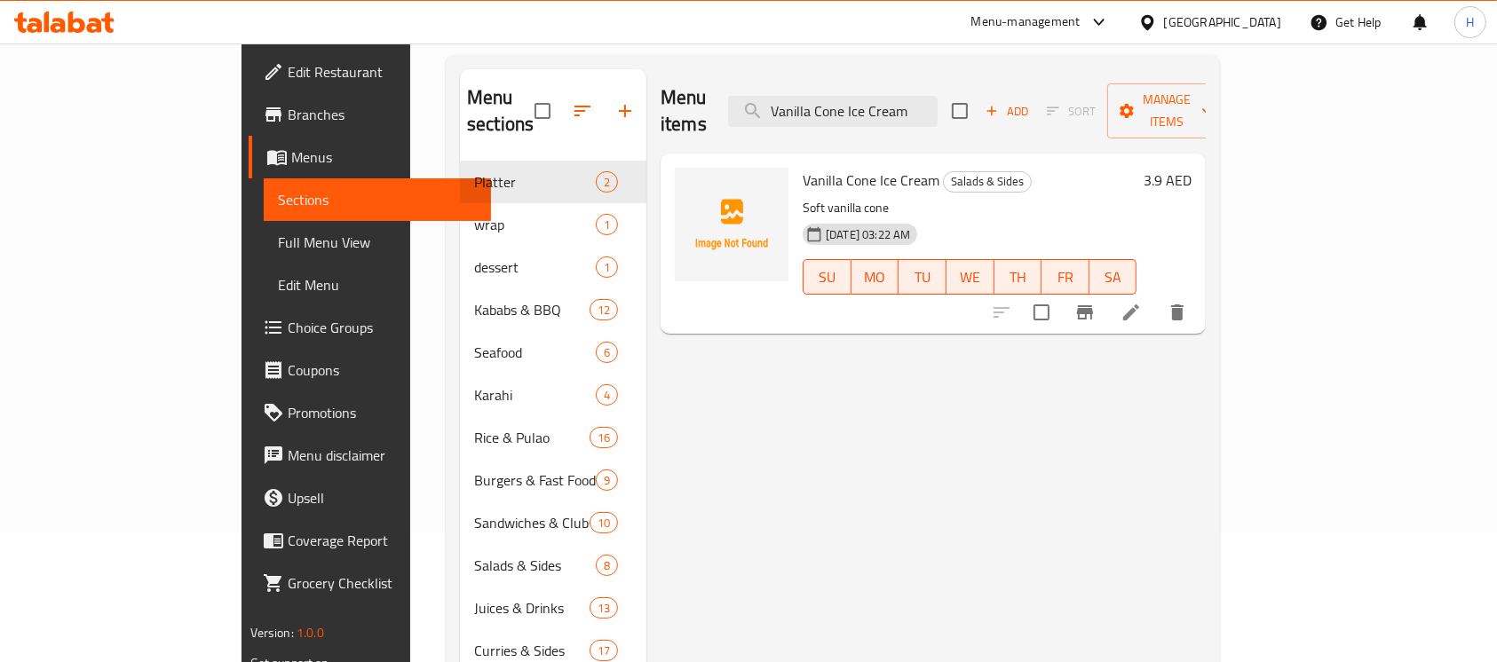
click at [916, 96] on input "Vanilla Cone Ice Cream" at bounding box center [833, 111] width 210 height 31
paste input "Mix"
type input "Mix Cone Ice Cream"
click at [1060, 294] on input "checkbox" at bounding box center [1041, 312] width 37 height 37
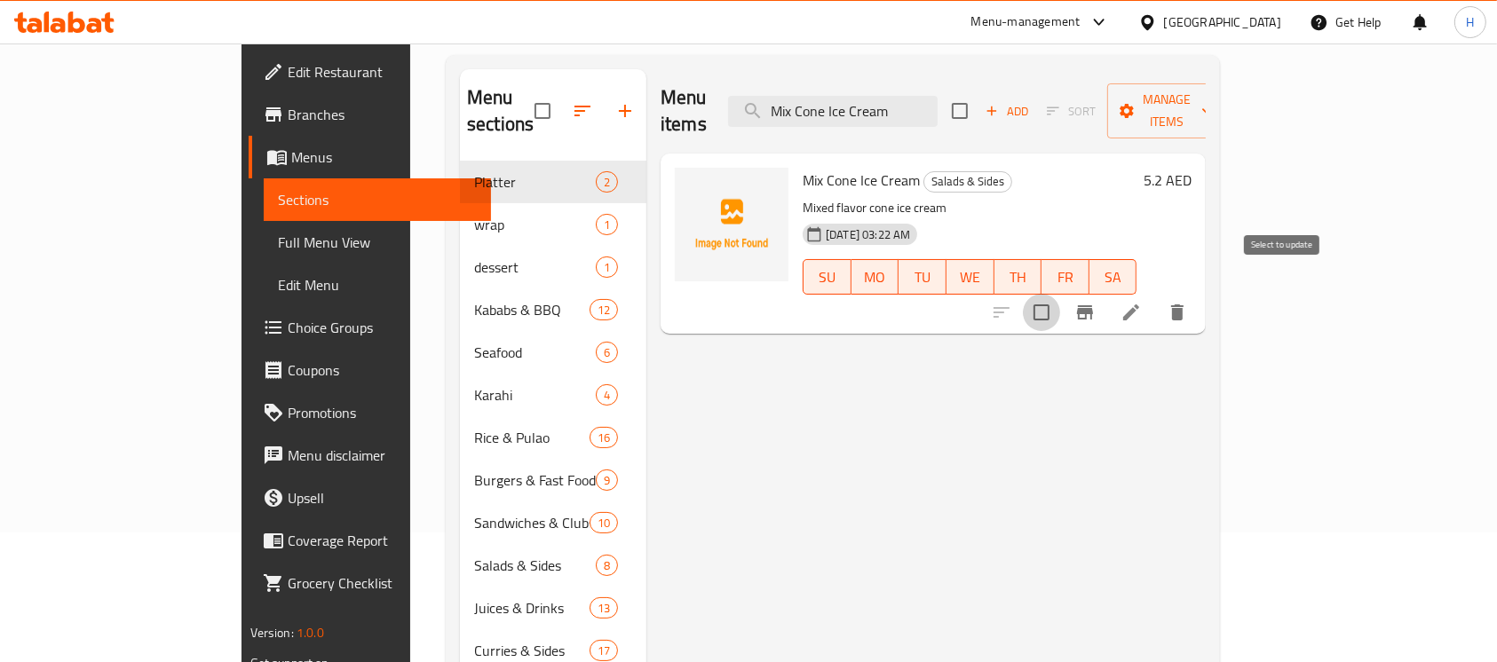
checkbox input "true"
click at [1212, 107] on span "Manage items" at bounding box center [1166, 111] width 91 height 44
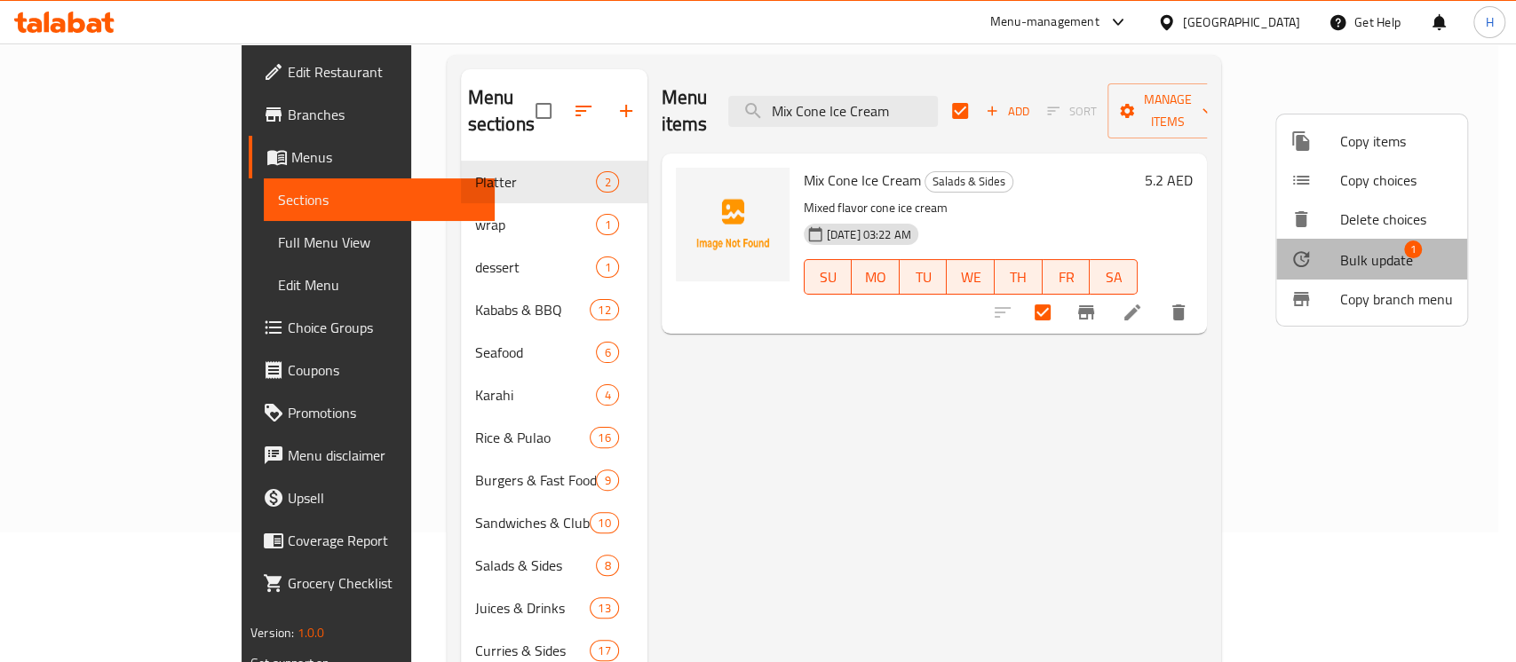
click at [1390, 259] on span "Bulk update" at bounding box center [1376, 260] width 73 height 21
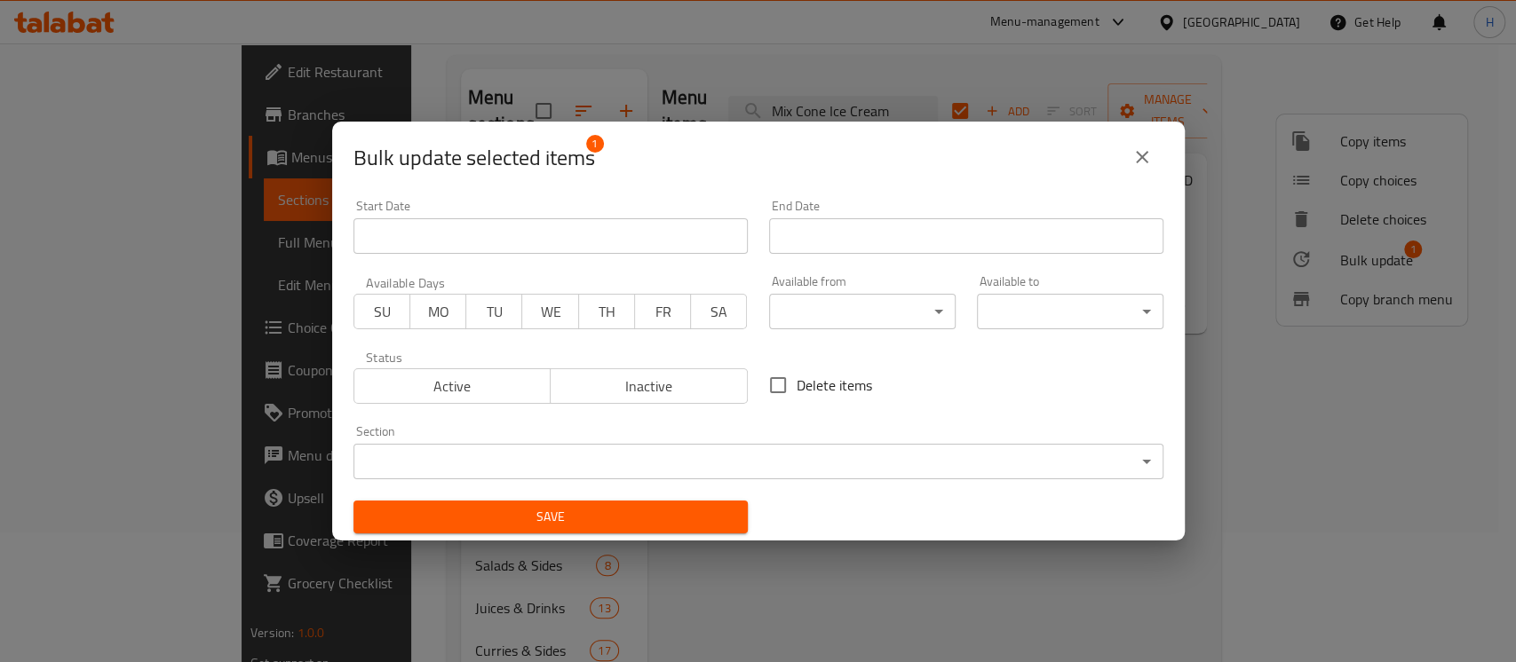
click at [637, 260] on div "Start Date Start Date" at bounding box center [551, 226] width 416 height 75
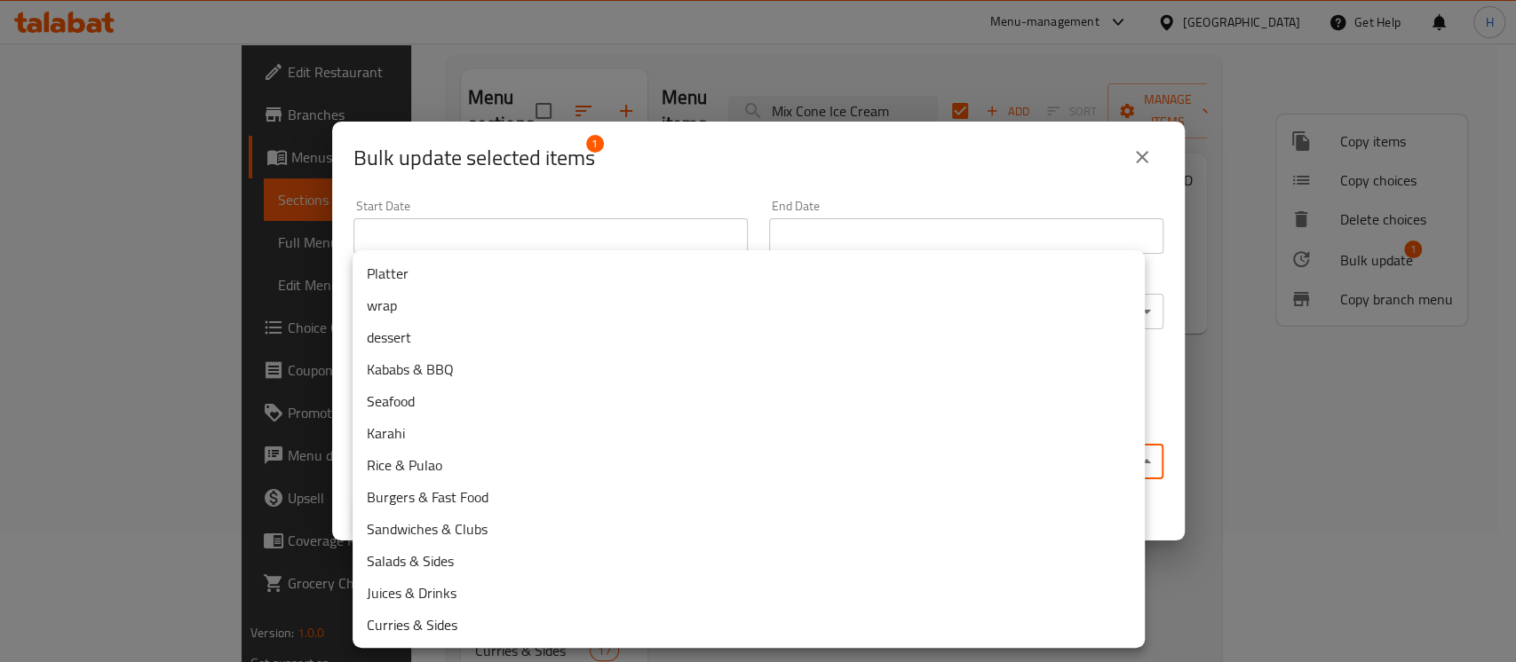
click at [582, 444] on body "​ Menu-management United Arab Emirates Get Help H Edit Restaurant Branches Menu…" at bounding box center [758, 223] width 1516 height 619
click at [425, 324] on li "dessert" at bounding box center [749, 337] width 792 height 32
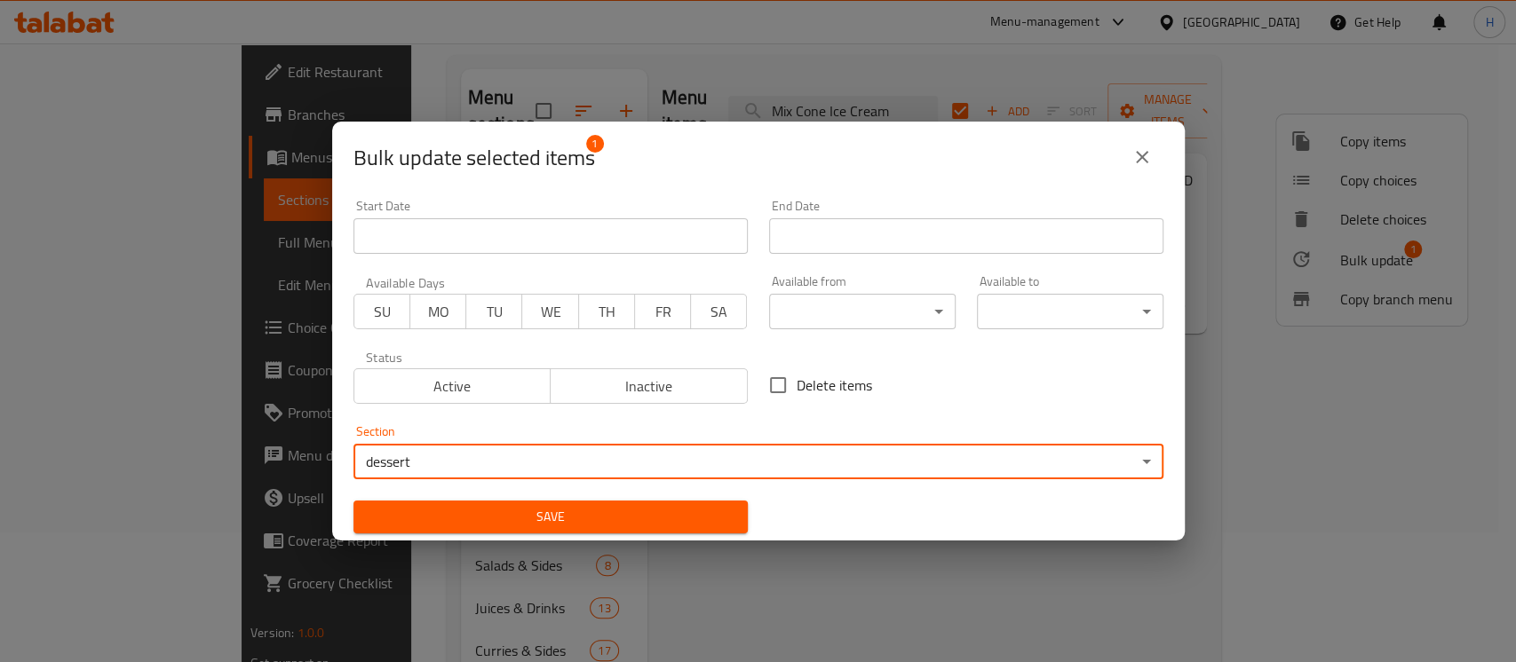
drag, startPoint x: 587, startPoint y: 505, endPoint x: 596, endPoint y: 500, distance: 10.4
click at [589, 506] on span "Save" at bounding box center [551, 517] width 366 height 22
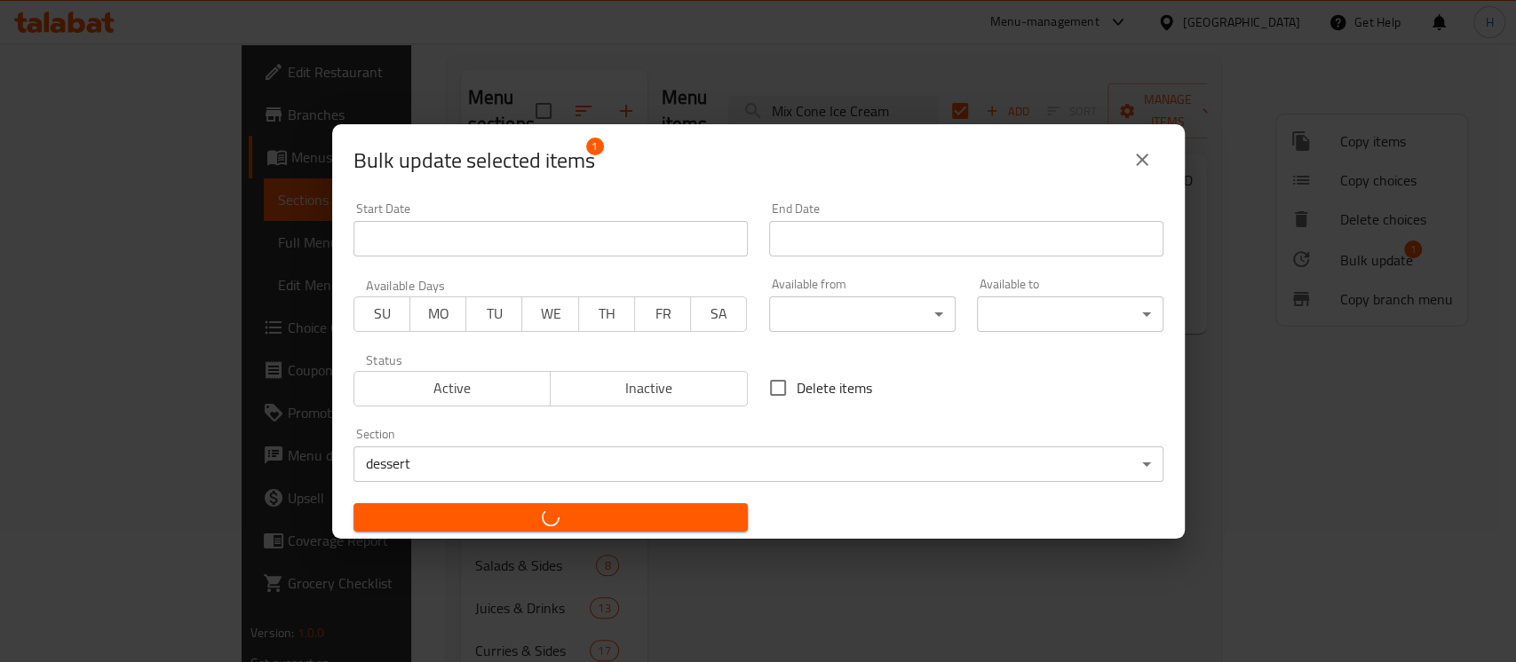
checkbox input "false"
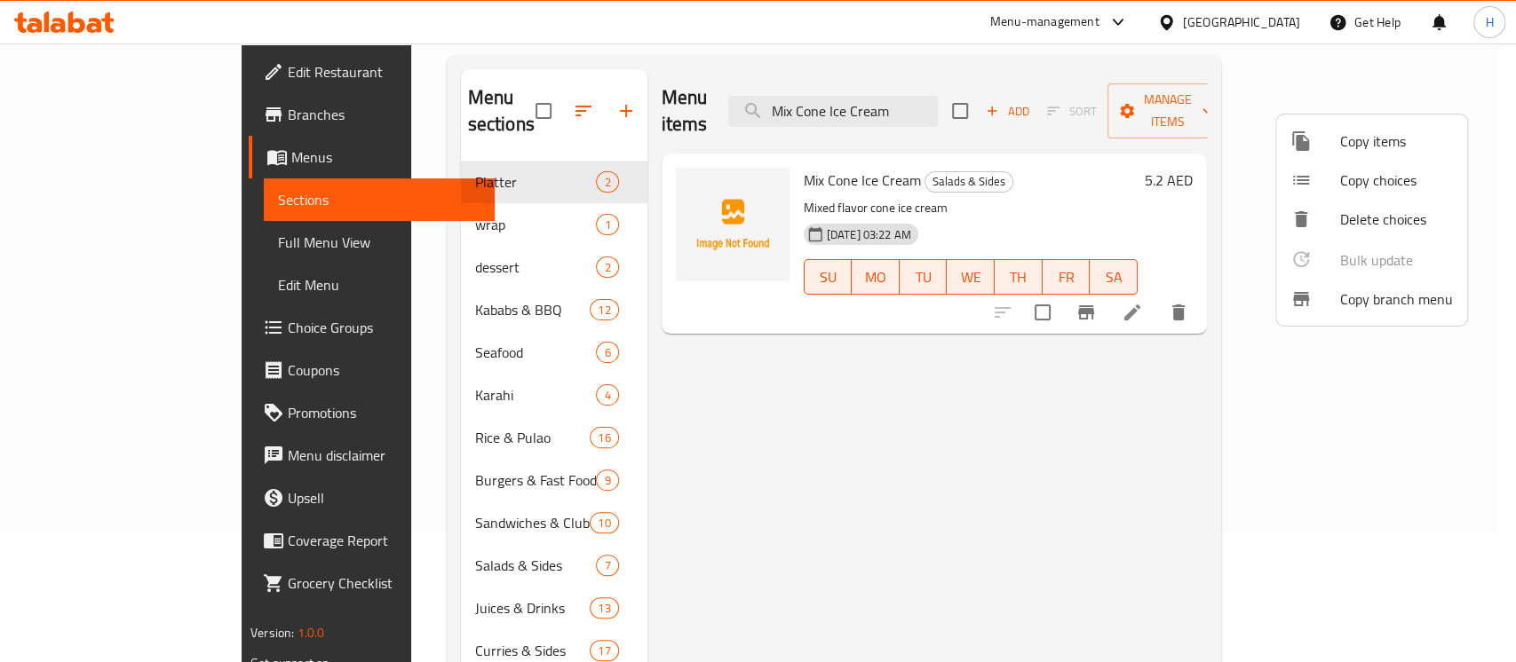
click at [916, 83] on div at bounding box center [758, 331] width 1516 height 662
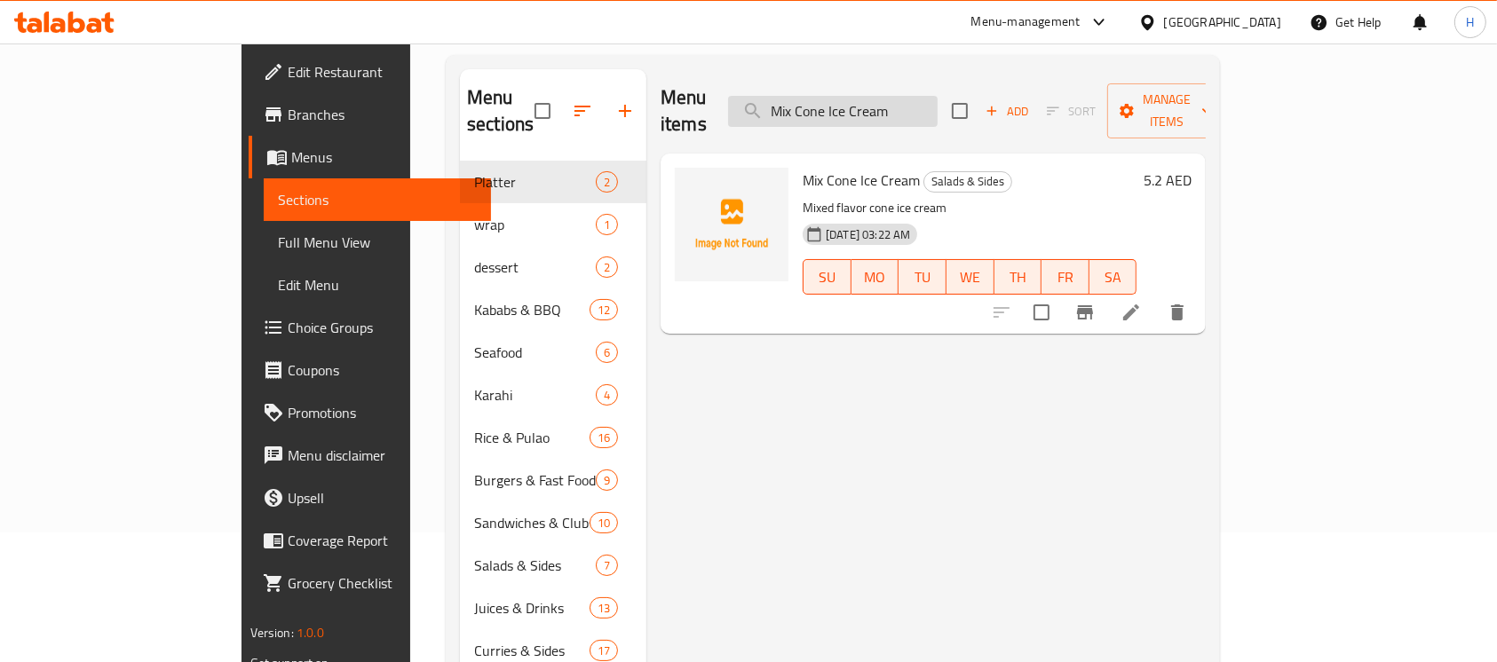
click at [917, 96] on input "Mix Cone Ice Cream" at bounding box center [833, 111] width 210 height 31
paste input "search"
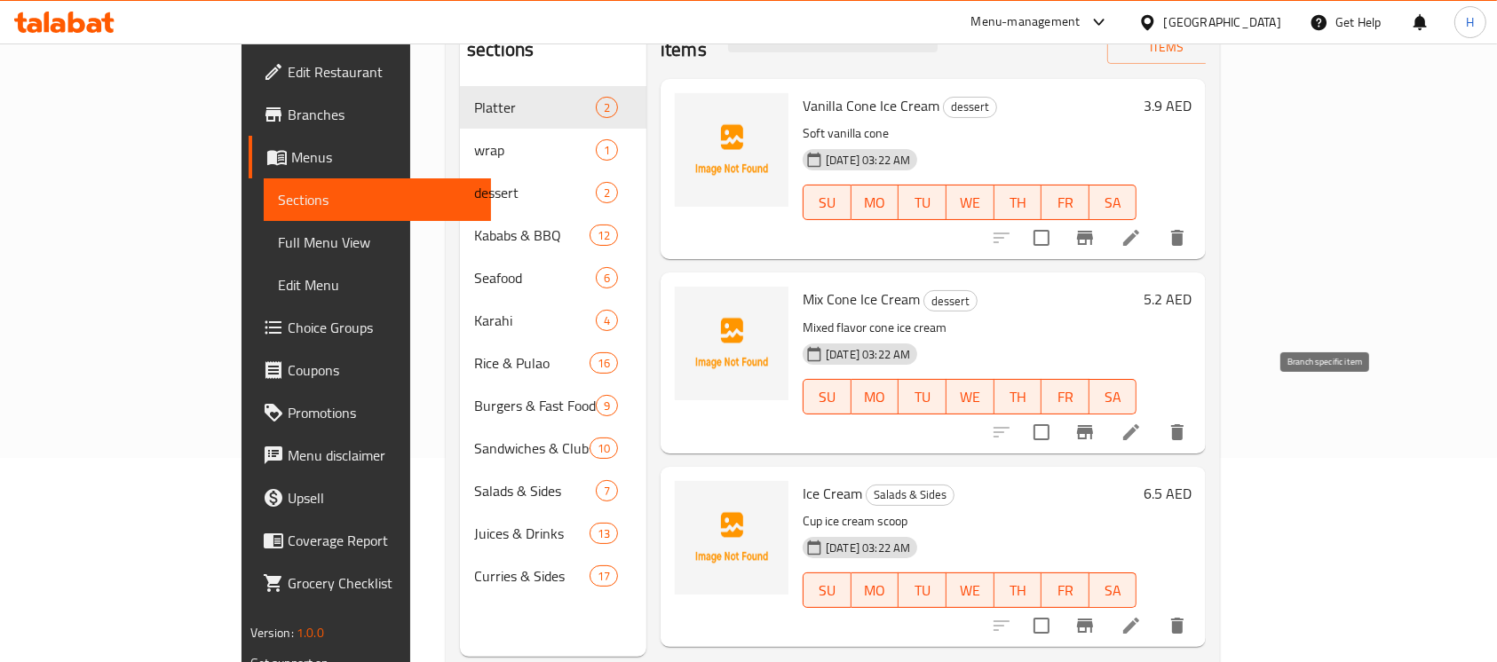
scroll to position [249, 0]
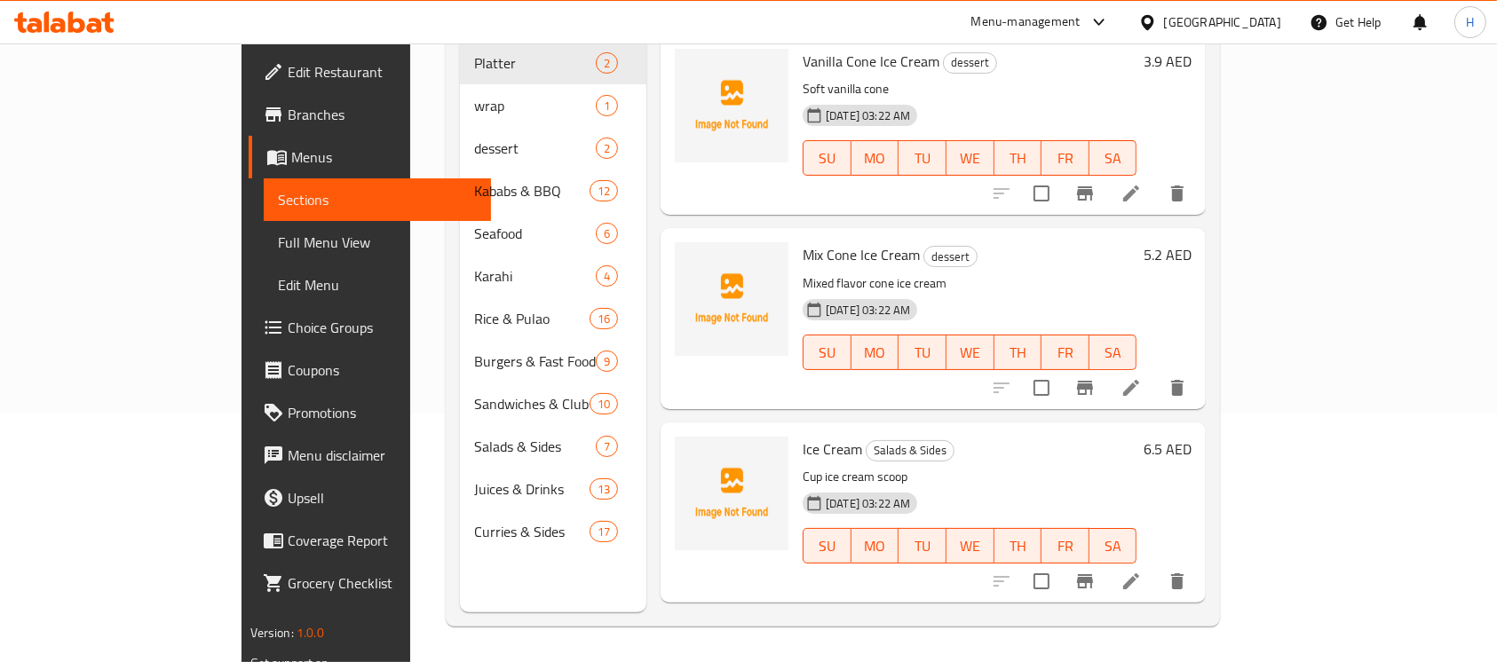
type input "Ice Cream"
click at [1156, 566] on li at bounding box center [1131, 582] width 50 height 32
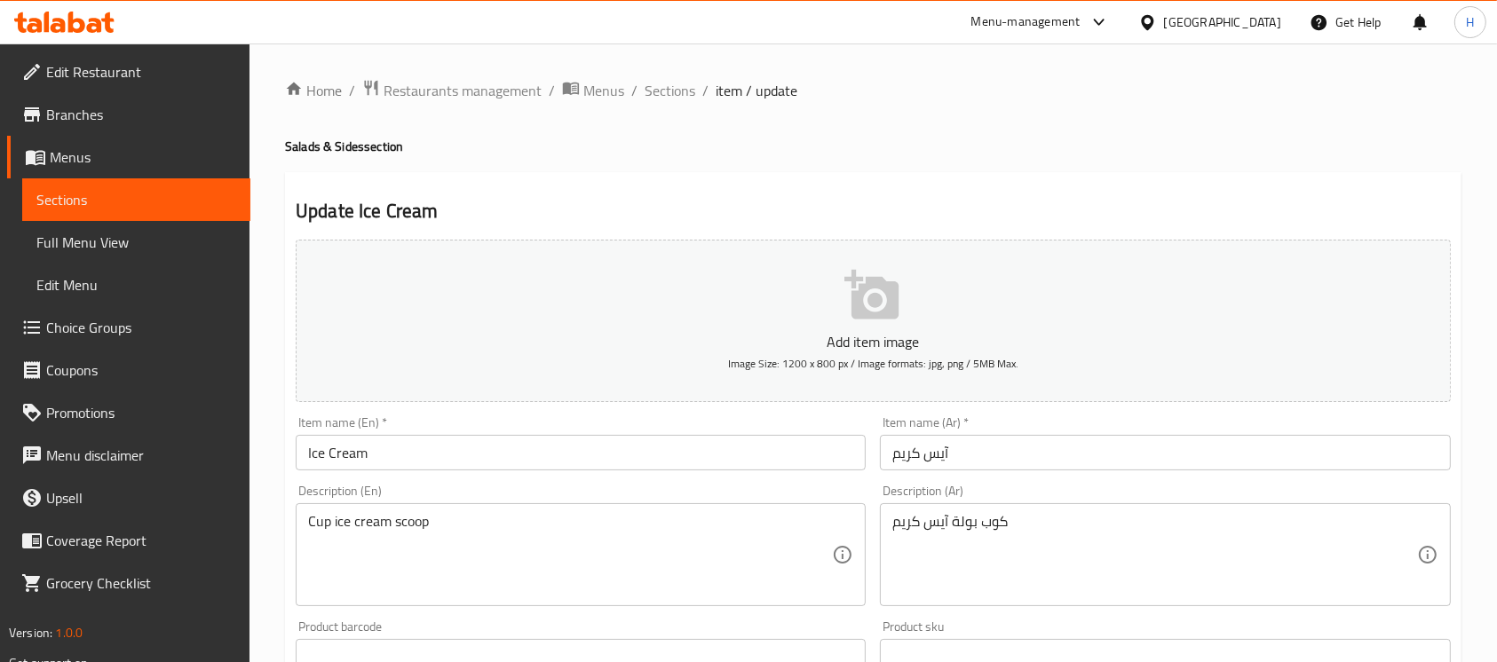
click at [1013, 438] on input "آيس كريم" at bounding box center [1165, 453] width 570 height 36
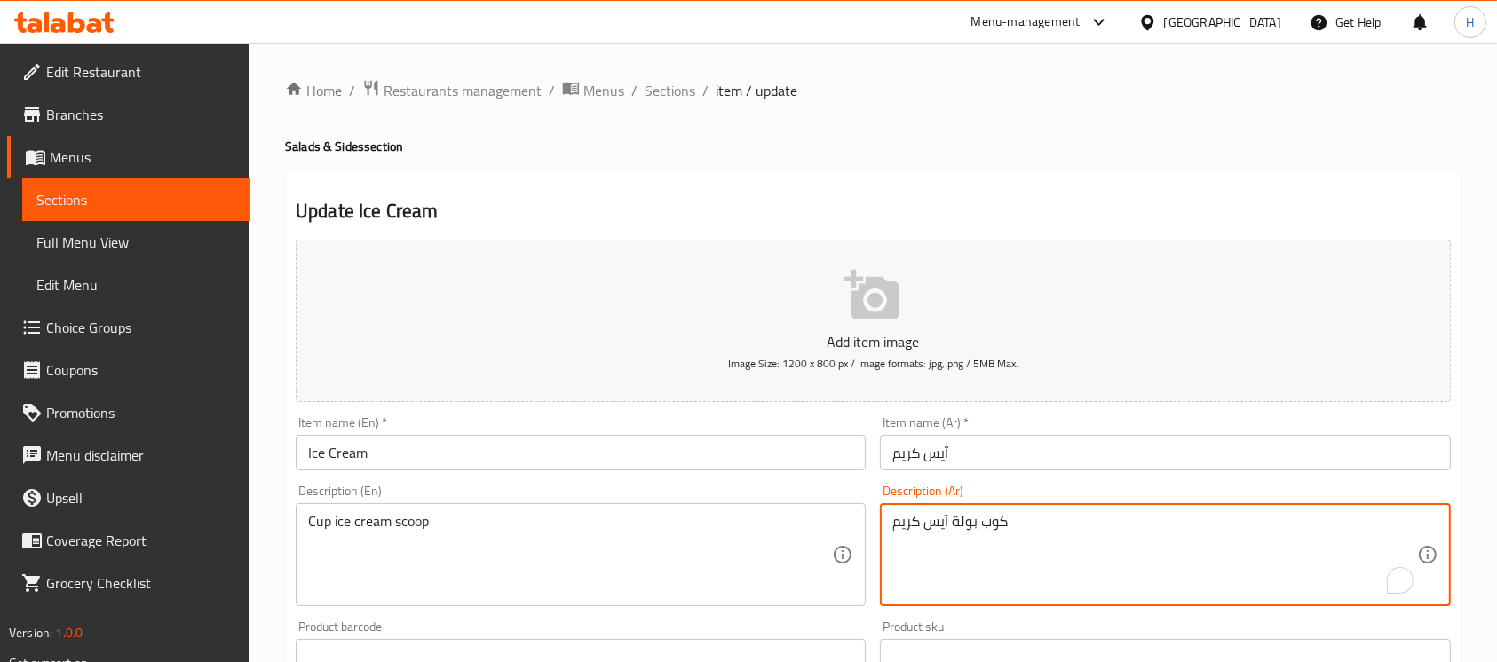
click at [966, 527] on textarea "كوب بولة آيس كريم" at bounding box center [1154, 555] width 524 height 84
click at [1328, 527] on textarea "كوب سكوب آيس كريم" at bounding box center [1154, 555] width 524 height 84
click at [1385, 523] on textarea "كوب سكوب آيس كريم" at bounding box center [1154, 555] width 524 height 84
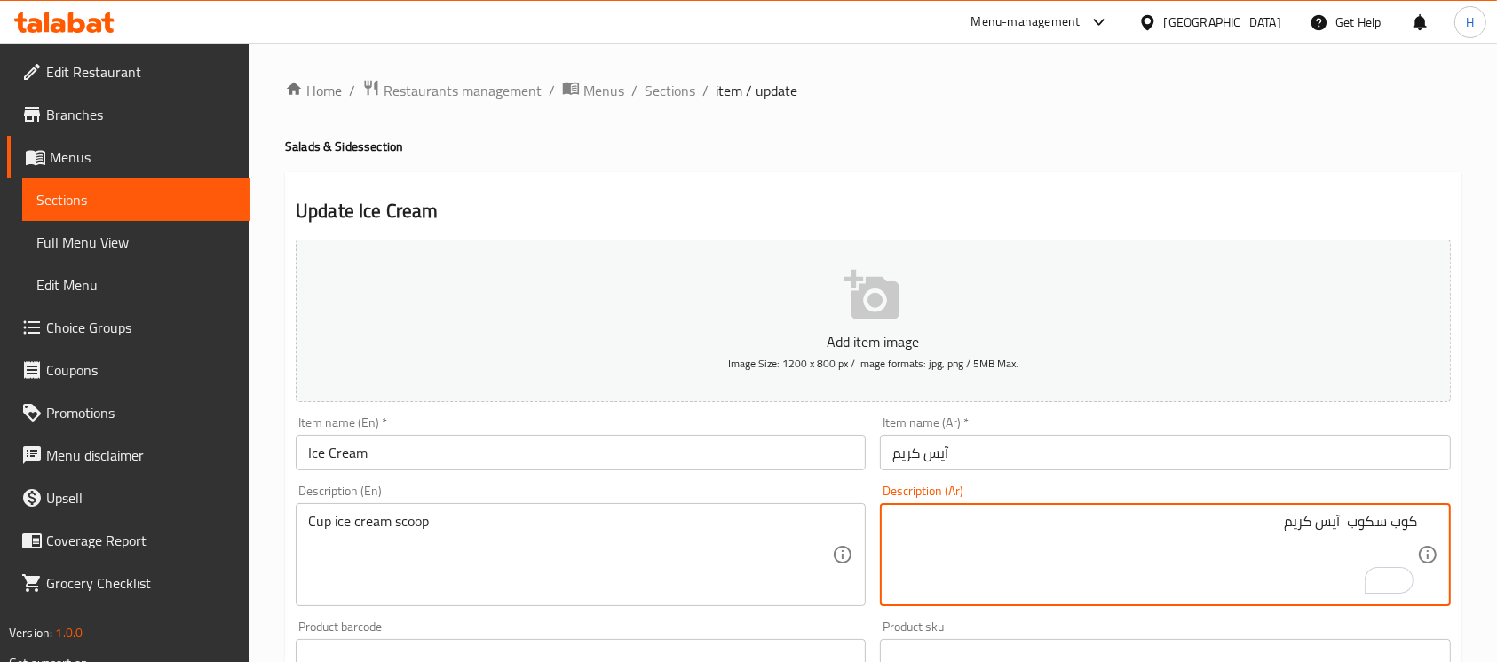
click at [1367, 520] on textarea "كوب سكوب آيس كريم" at bounding box center [1154, 555] width 524 height 84
click at [1404, 529] on textarea "كوب سكوب آيس كريم" at bounding box center [1154, 555] width 524 height 84
click at [1301, 533] on textarea "سكوب آيس كريم" at bounding box center [1154, 555] width 524 height 84
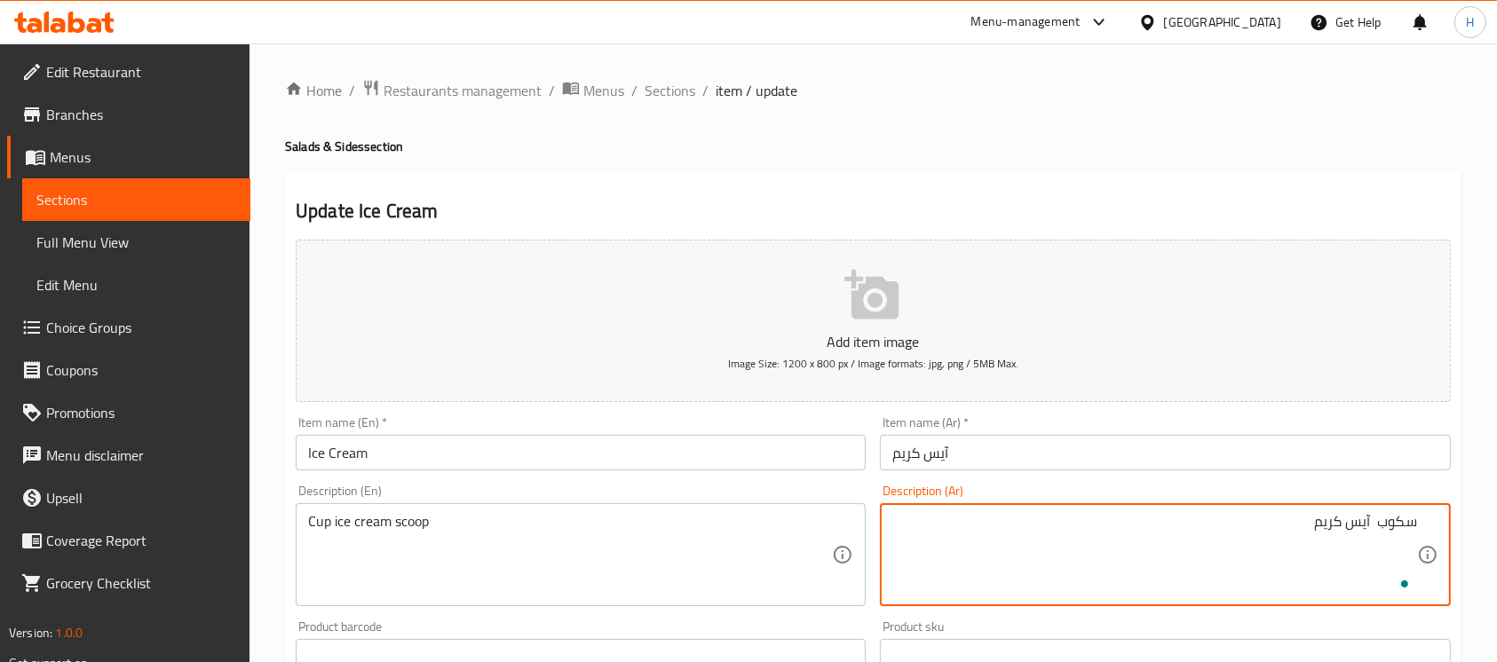
paste textarea "كوب"
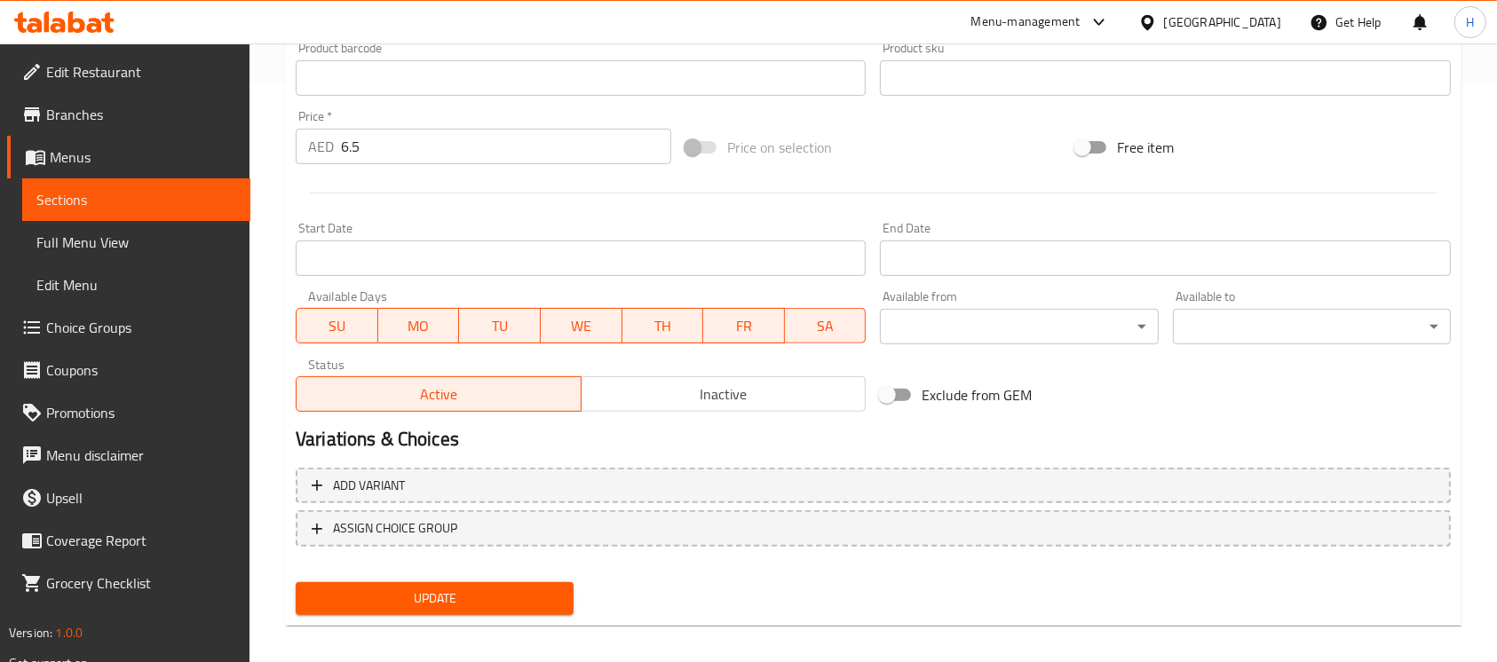
type textarea "سكوب آيس كريم كوب"
click at [543, 612] on button "Update" at bounding box center [435, 598] width 278 height 33
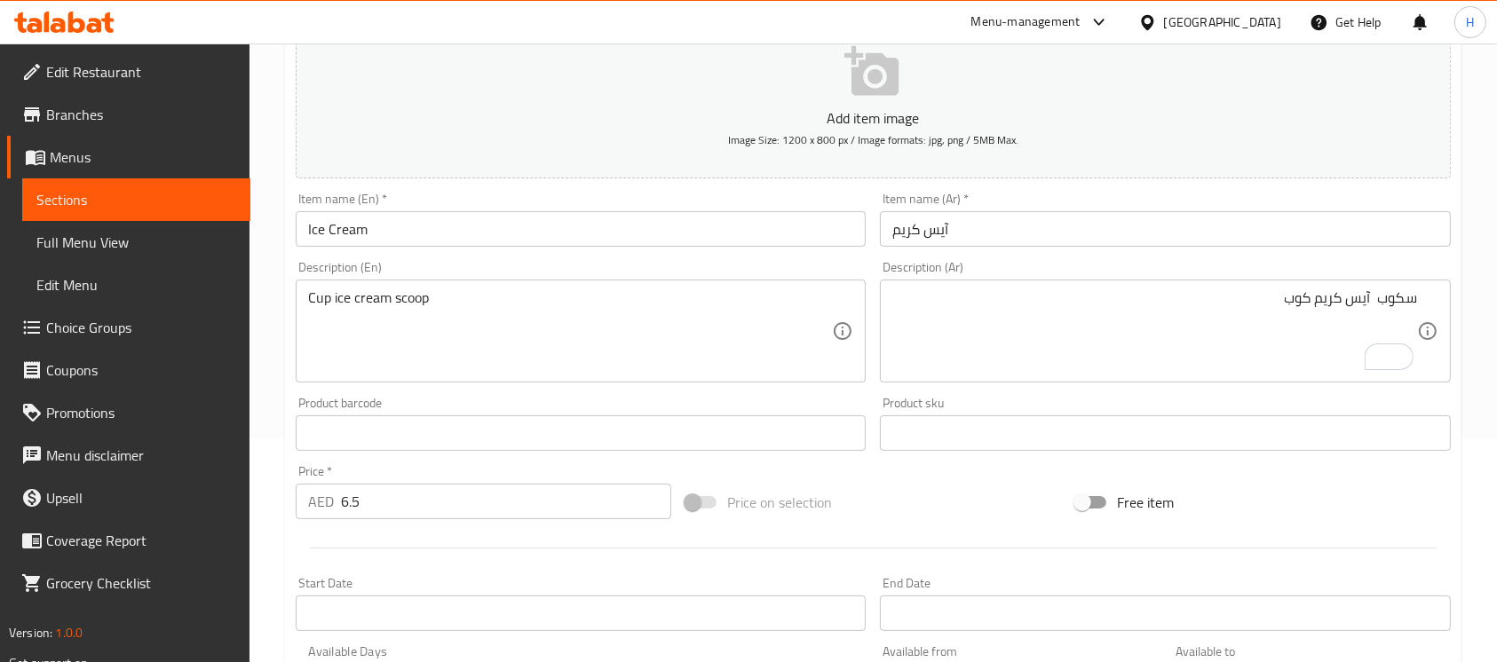
scroll to position [592, 0]
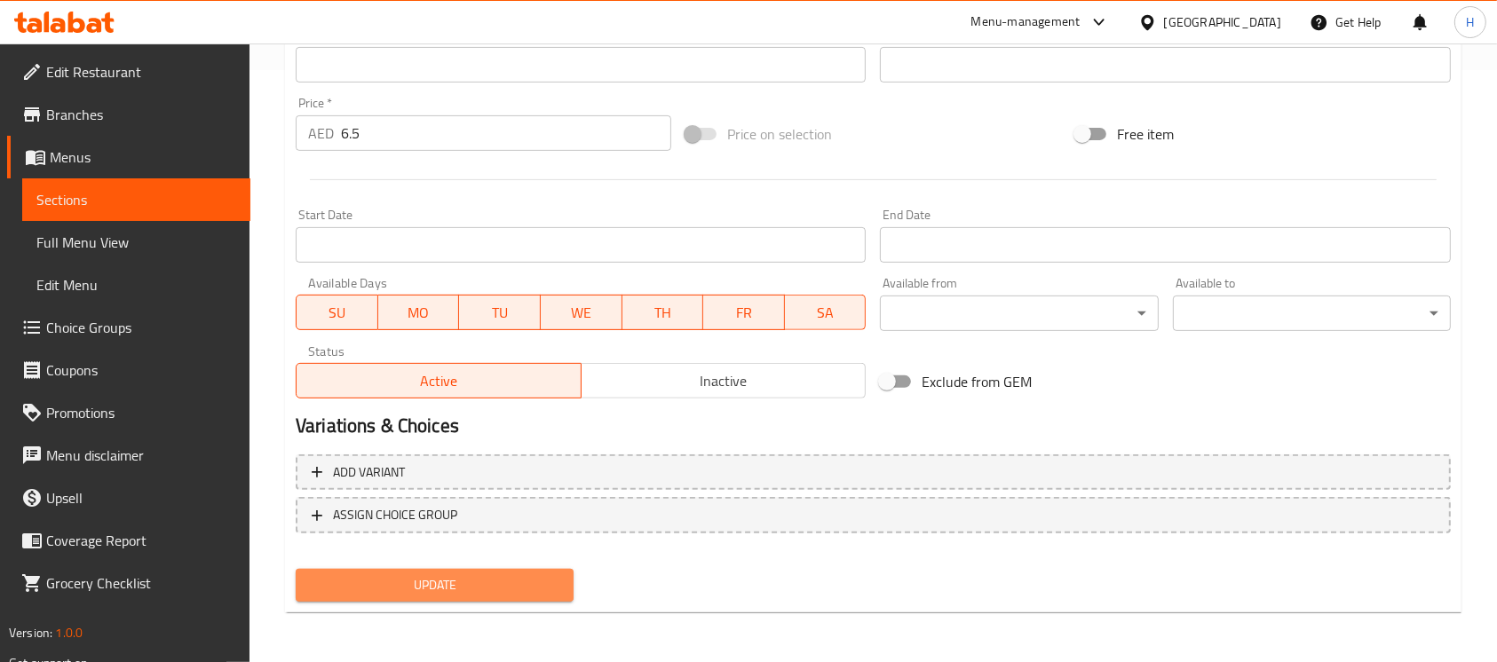
drag, startPoint x: 470, startPoint y: 572, endPoint x: 472, endPoint y: 553, distance: 18.8
click at [470, 569] on button "Update" at bounding box center [435, 585] width 278 height 33
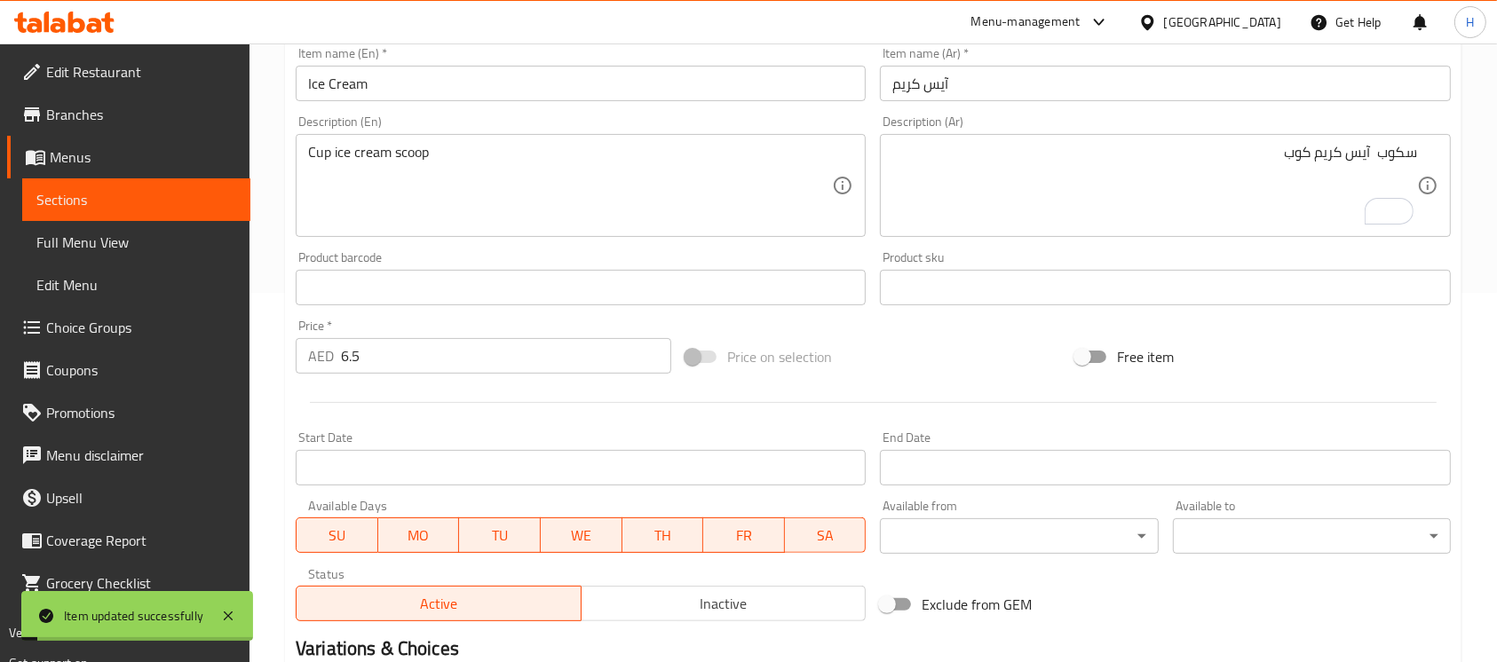
scroll to position [355, 0]
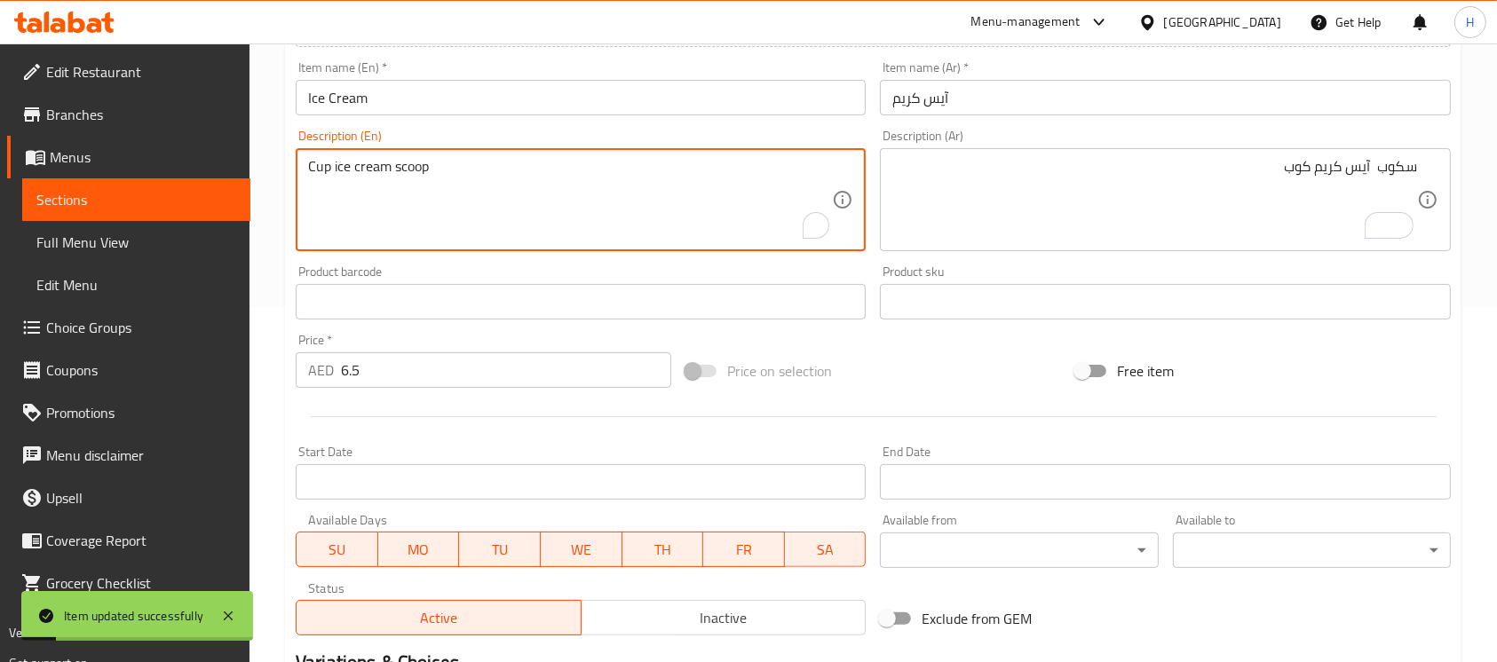
click at [402, 175] on textarea "Cup ice cream scoop" at bounding box center [570, 200] width 524 height 84
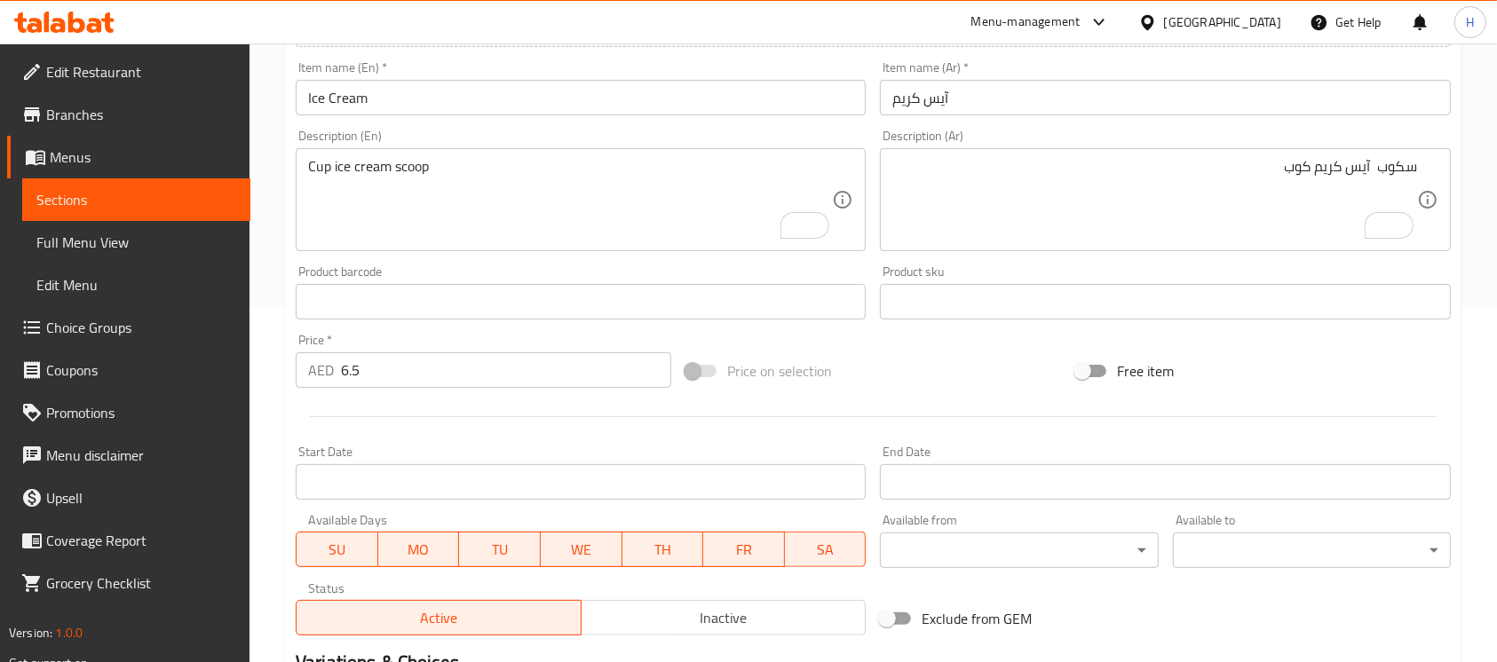
click at [218, 202] on span "Sections" at bounding box center [136, 199] width 200 height 21
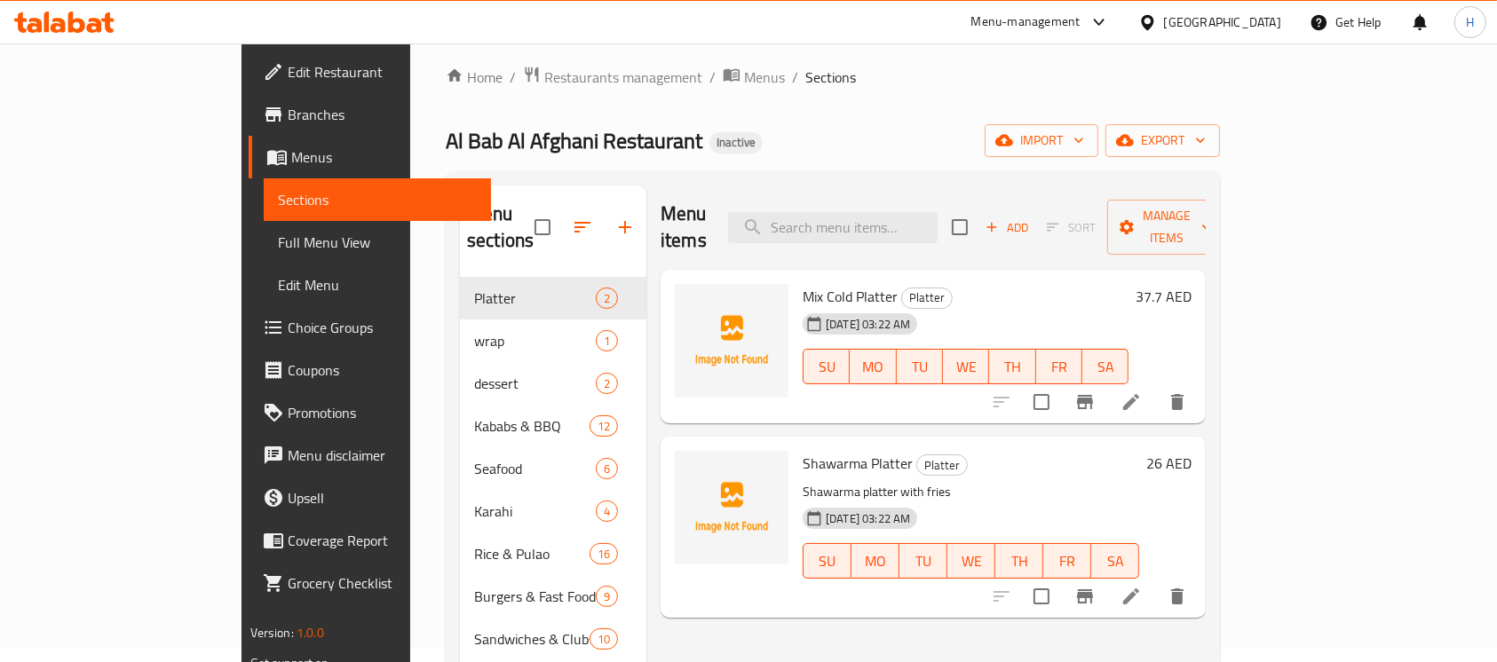
scroll to position [12, 0]
click at [919, 214] on input "search" at bounding box center [833, 229] width 210 height 31
paste input "Kanafa"
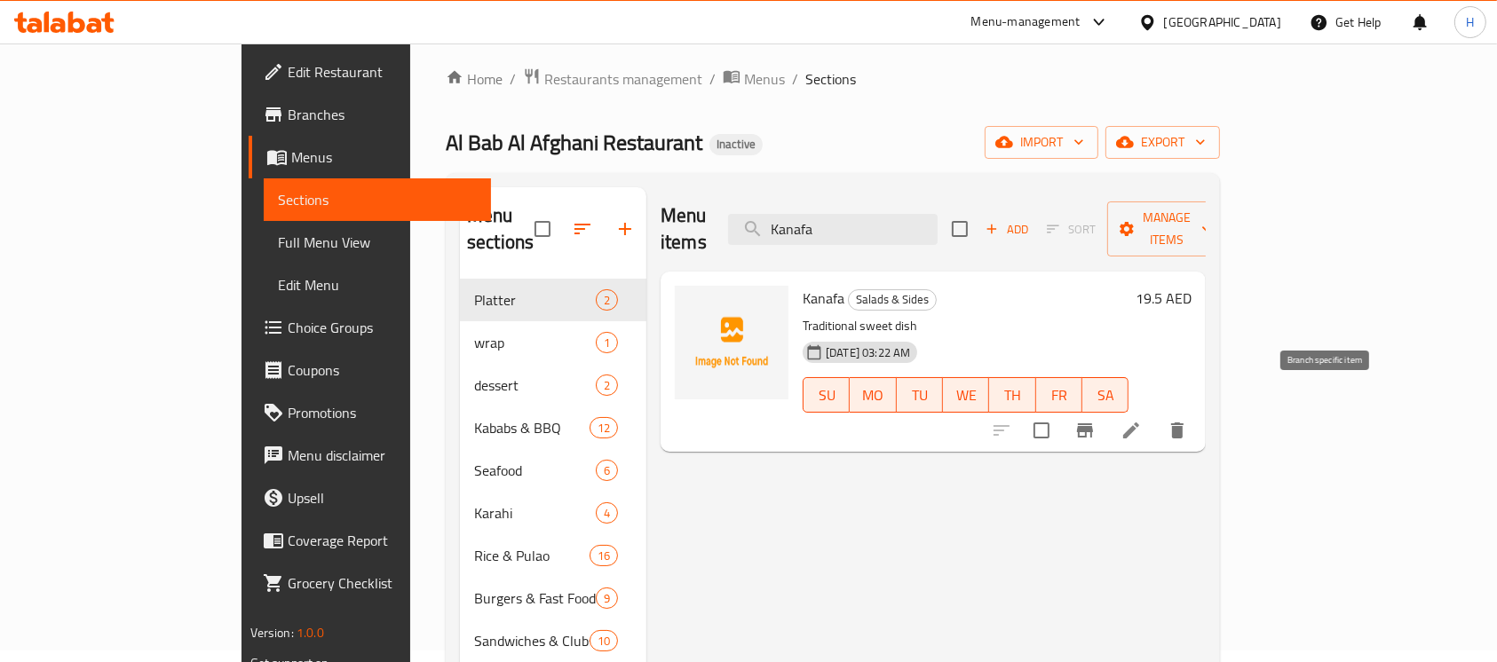
type input "Kanafa"
click at [1060, 412] on input "checkbox" at bounding box center [1041, 430] width 37 height 37
checkbox input "true"
click at [1212, 217] on span "Manage items" at bounding box center [1166, 229] width 91 height 44
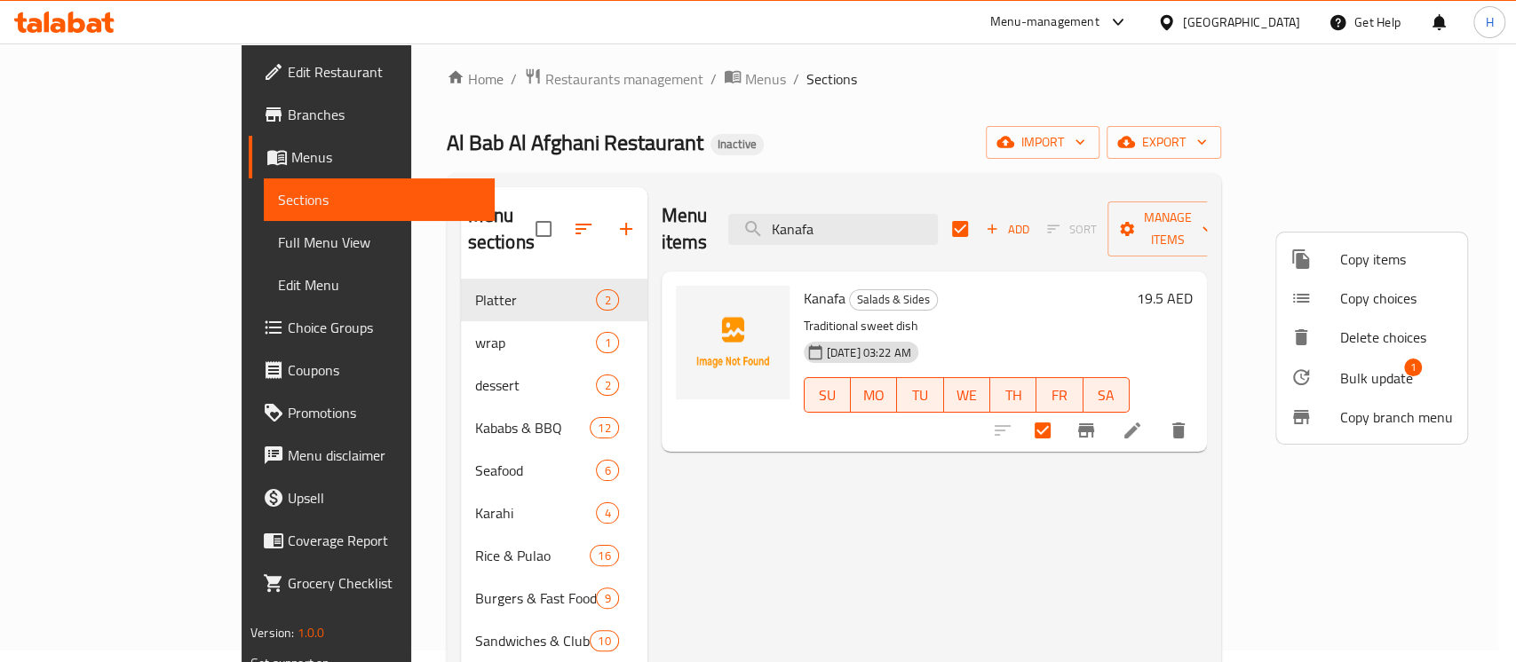
click at [1340, 373] on span "Bulk update" at bounding box center [1376, 378] width 73 height 21
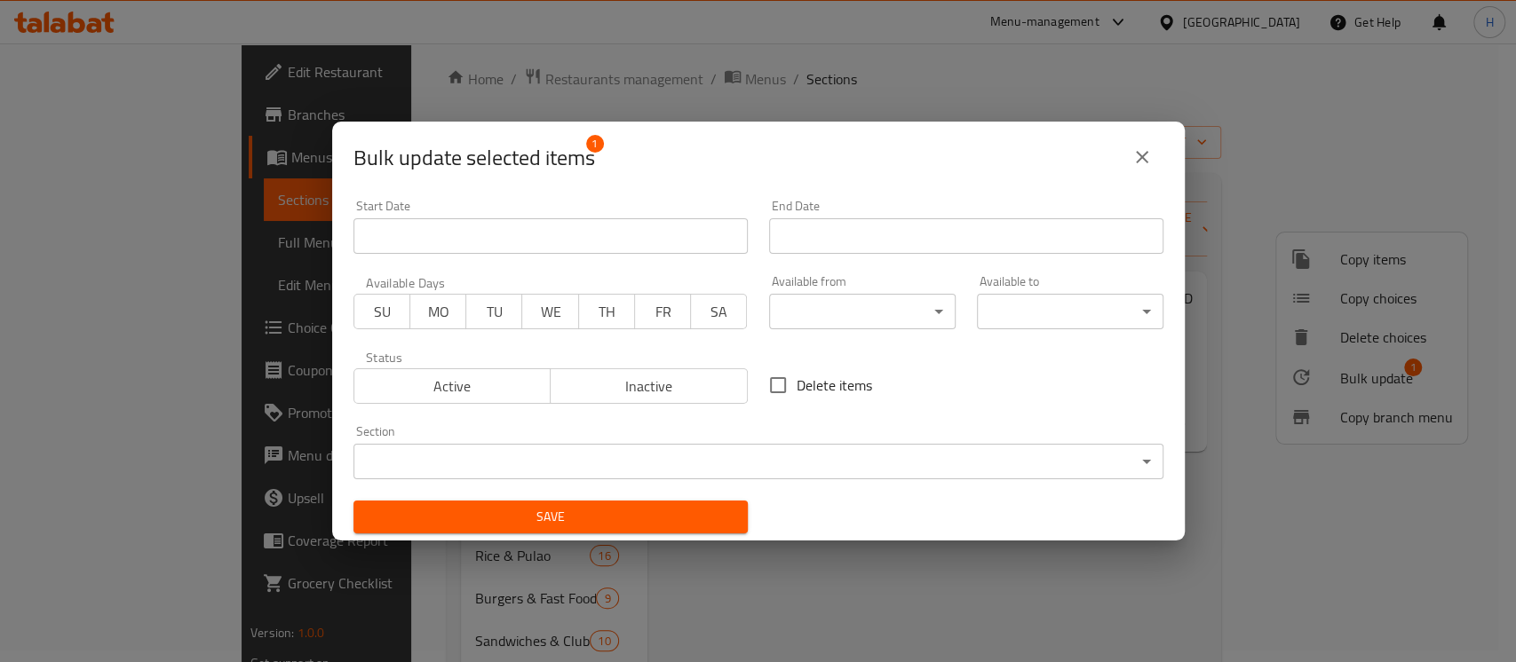
click at [549, 455] on body "​ Menu-management United Arab Emirates Get Help H Edit Restaurant Branches Menu…" at bounding box center [758, 341] width 1516 height 619
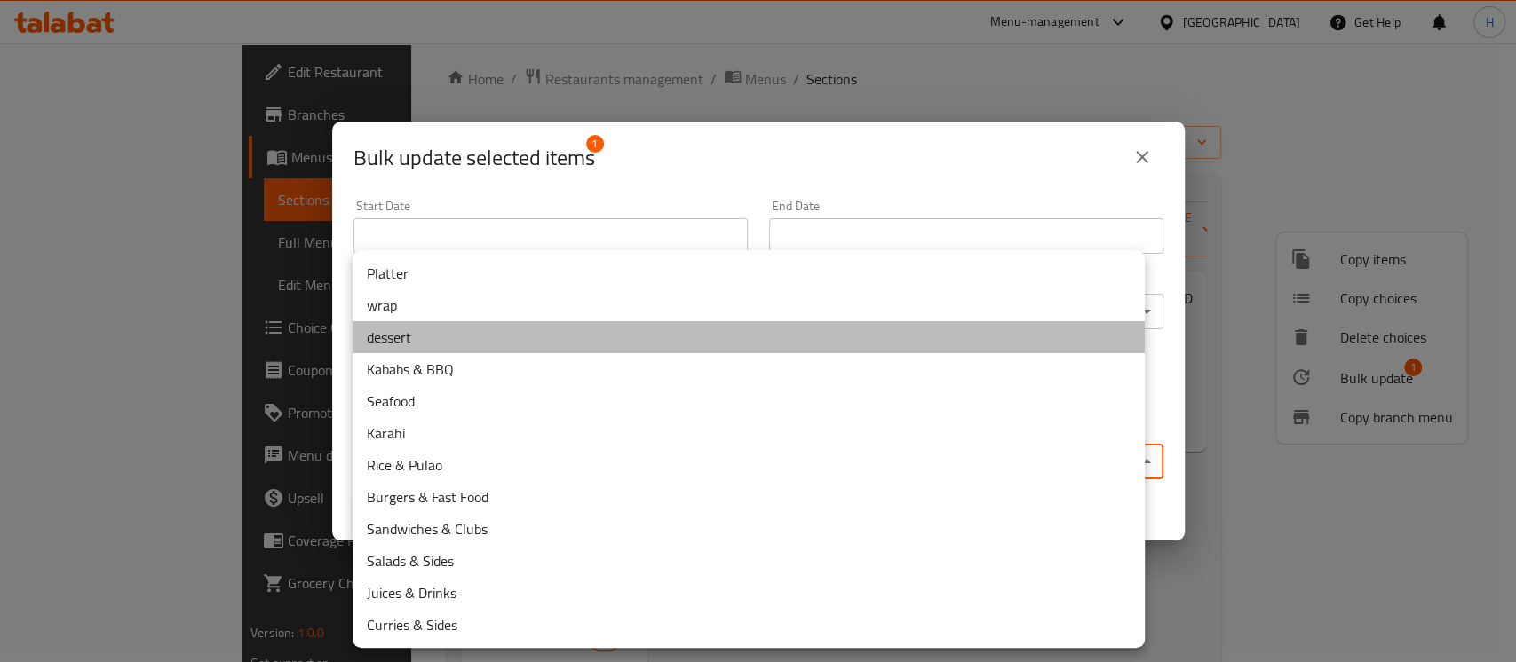
click at [432, 343] on li "dessert" at bounding box center [749, 337] width 792 height 32
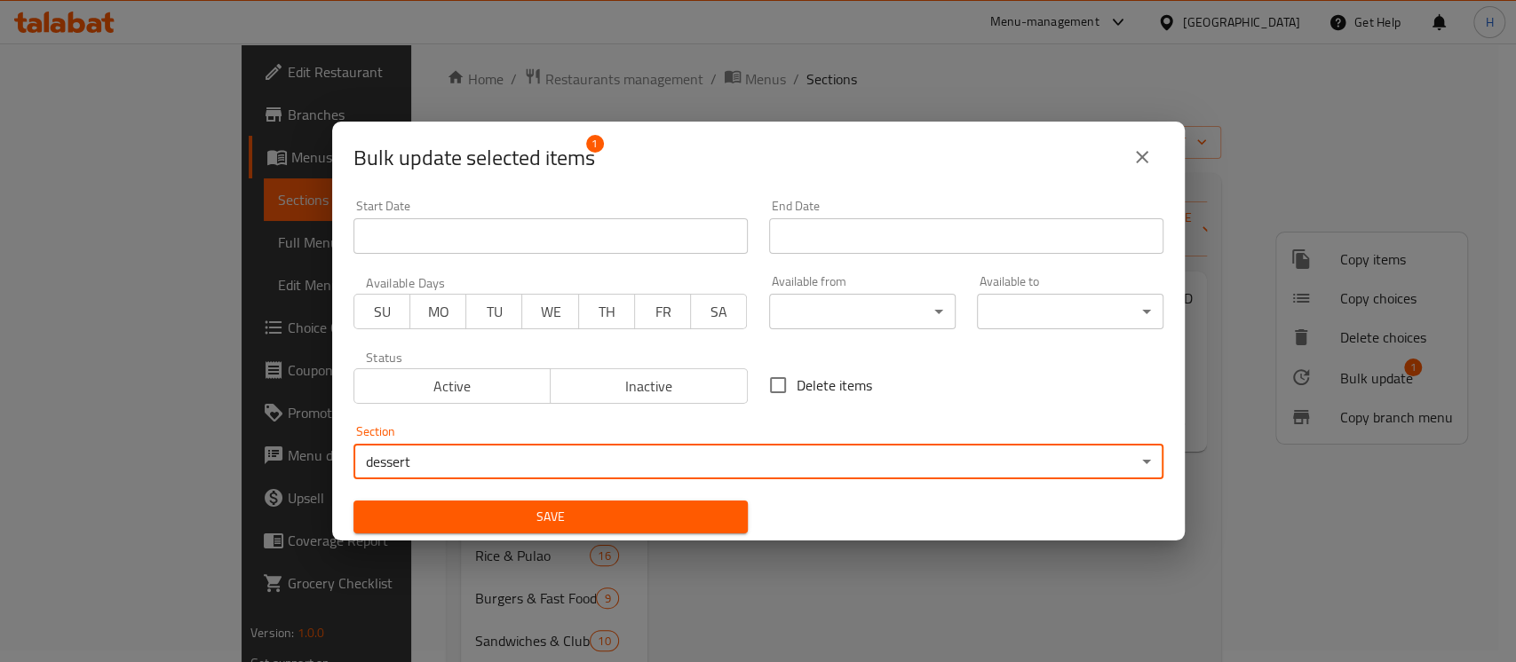
click at [579, 513] on span "Save" at bounding box center [551, 517] width 366 height 22
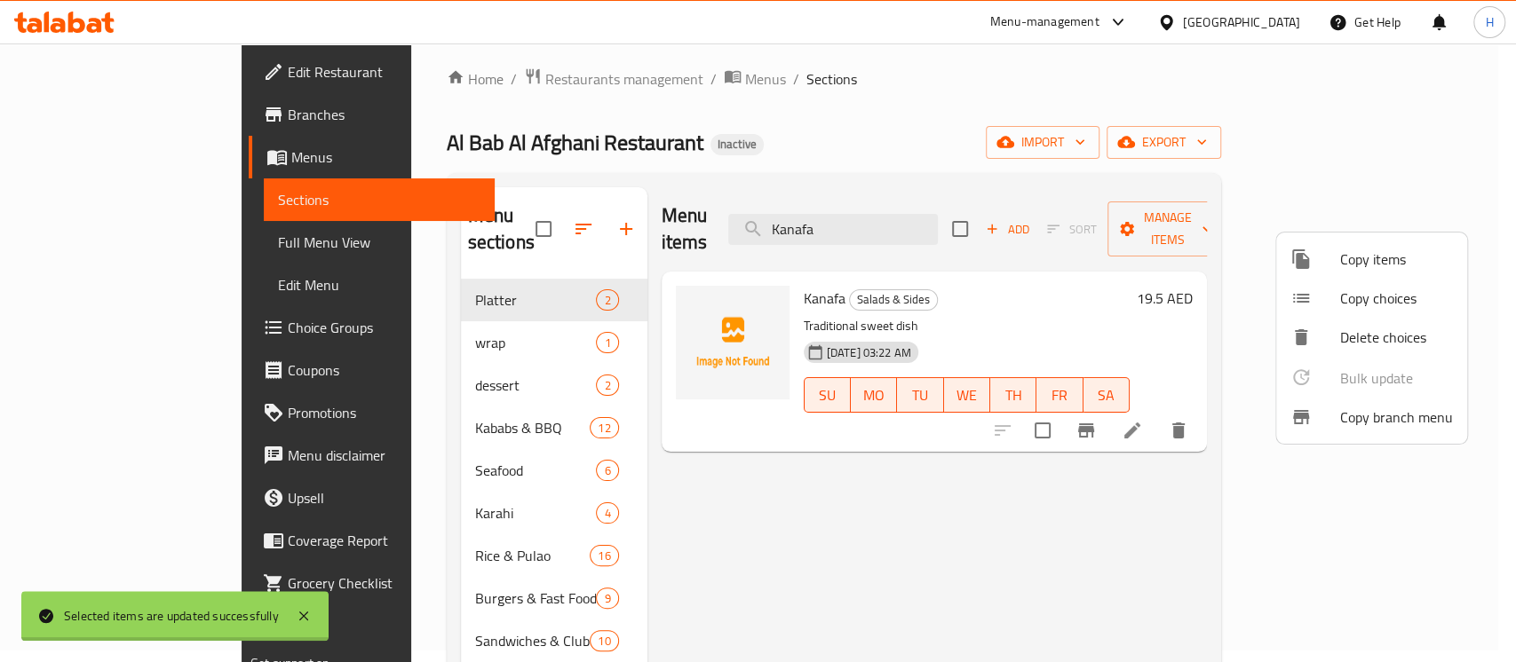
checkbox input "false"
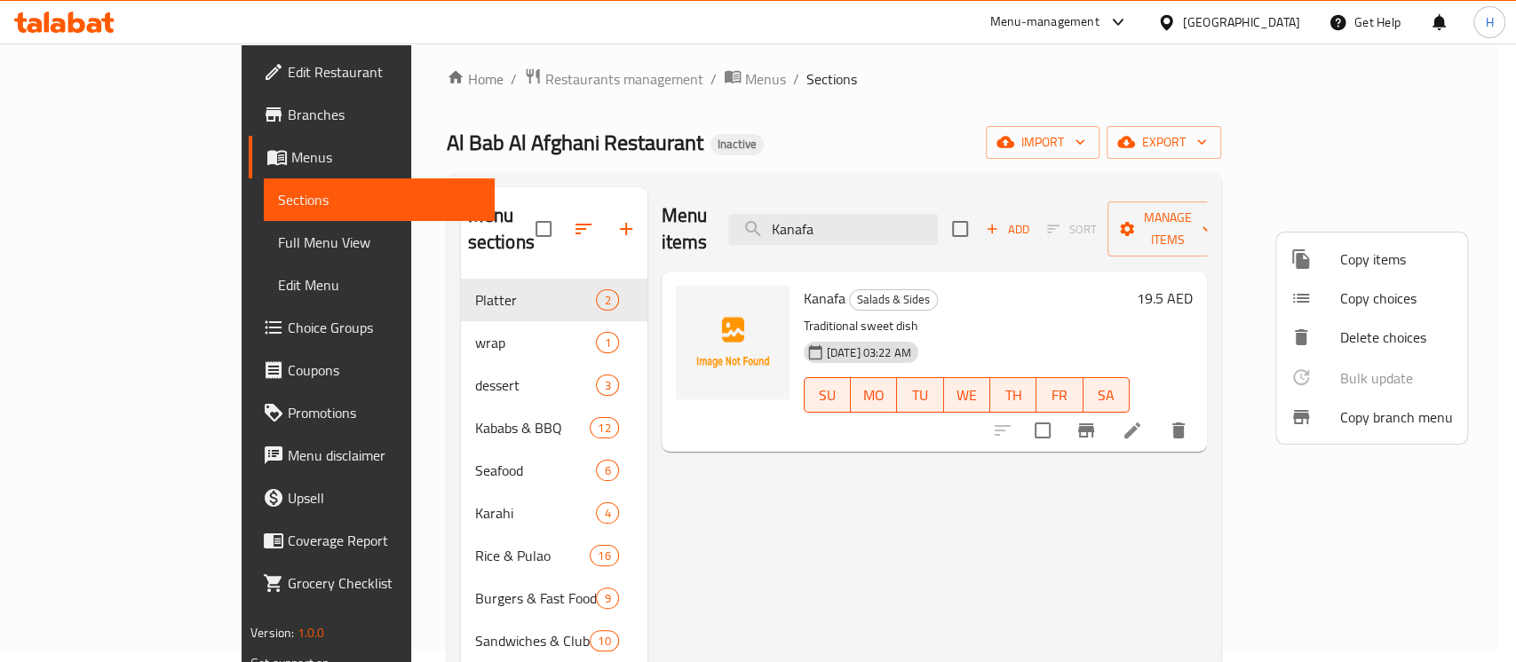
click at [938, 194] on div at bounding box center [758, 331] width 1516 height 662
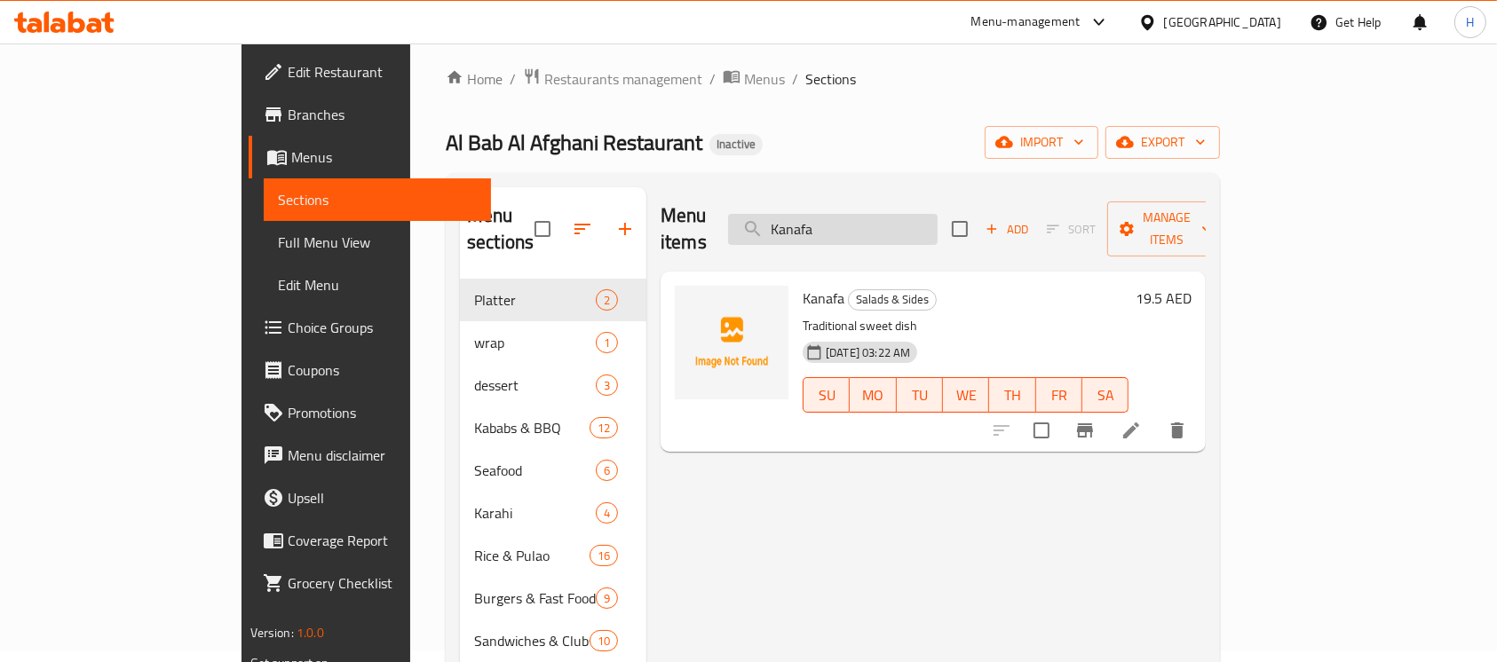
click at [938, 214] on input "Kanafa" at bounding box center [833, 229] width 210 height 31
paste input "Fresh Lassi"
type input "Fresh Lassi"
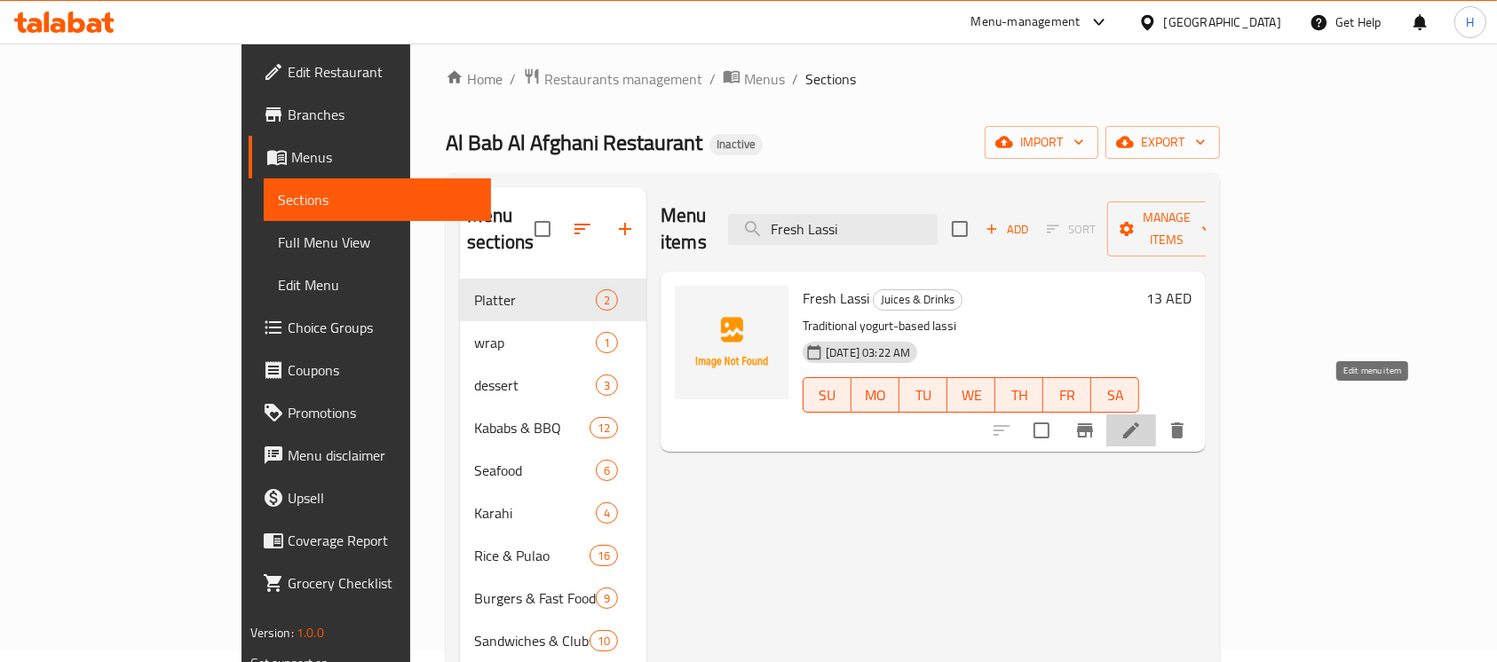
click at [1142, 420] on icon at bounding box center [1131, 430] width 21 height 21
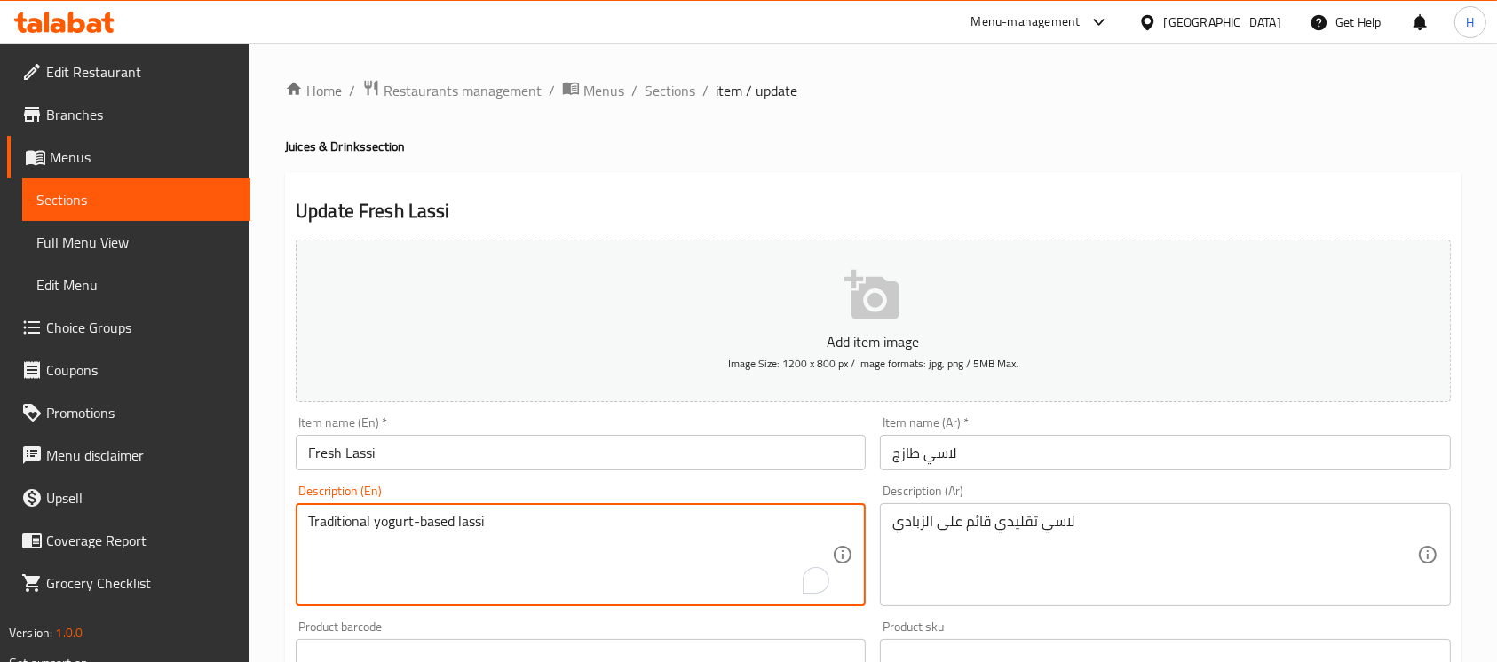
click at [448, 518] on textarea "Traditional yogurt-based lassi" at bounding box center [570, 555] width 524 height 84
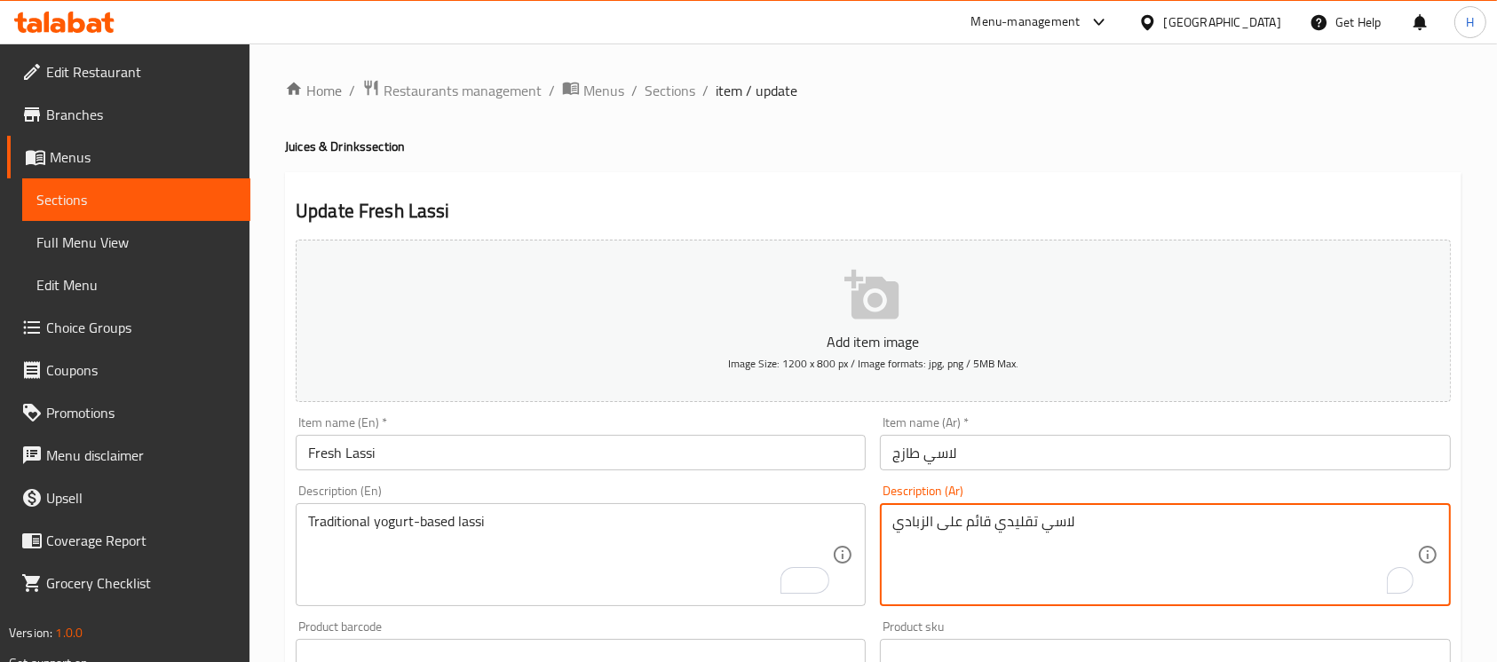
click at [979, 525] on textarea "لاسي تقليدي قائم على الزبادي" at bounding box center [1154, 555] width 524 height 84
click at [958, 519] on textarea "لاسي تقليدي اساسه على الزبادي" at bounding box center [1154, 555] width 524 height 84
click at [958, 520] on textarea "لاسي تقليدي اساسه على الزبادي" at bounding box center [1154, 555] width 524 height 84
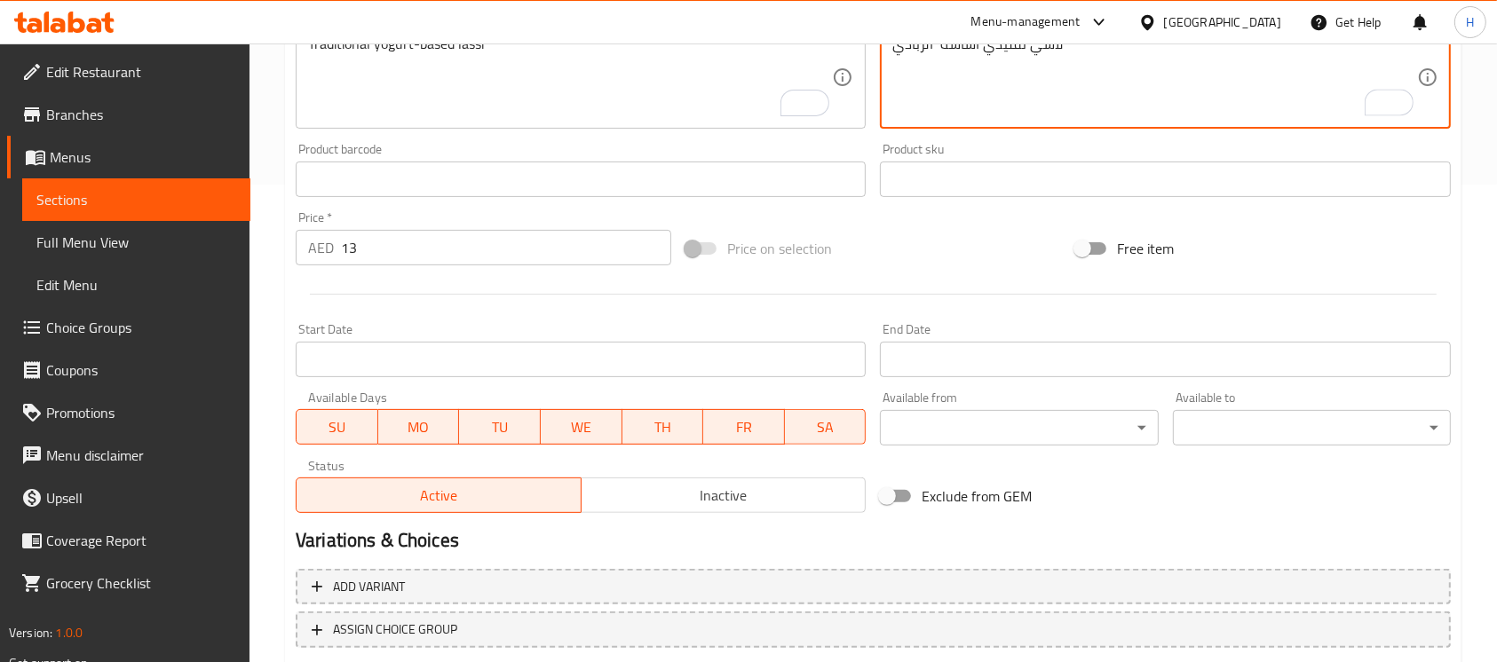
scroll to position [587, 0]
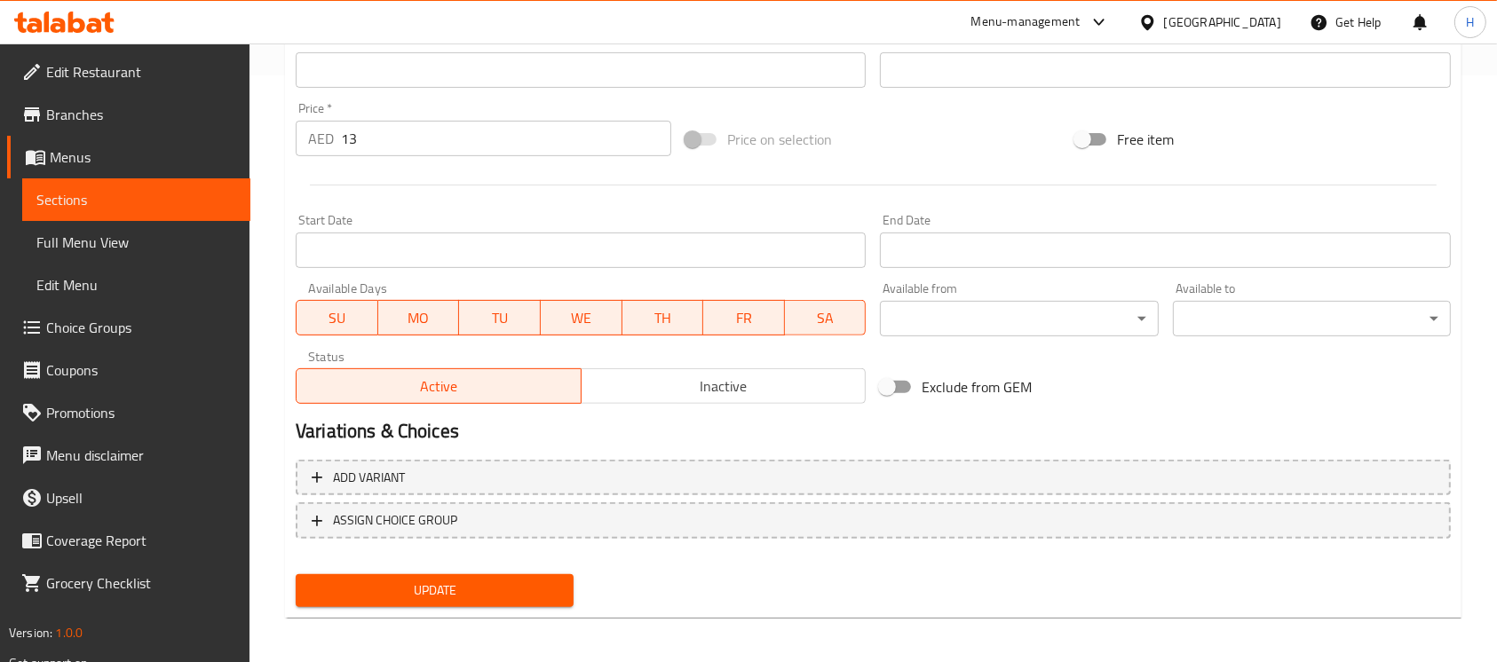
type textarea "لاسي تقليدي اساسه الزبادي"
click at [535, 606] on button "Update" at bounding box center [435, 591] width 278 height 33
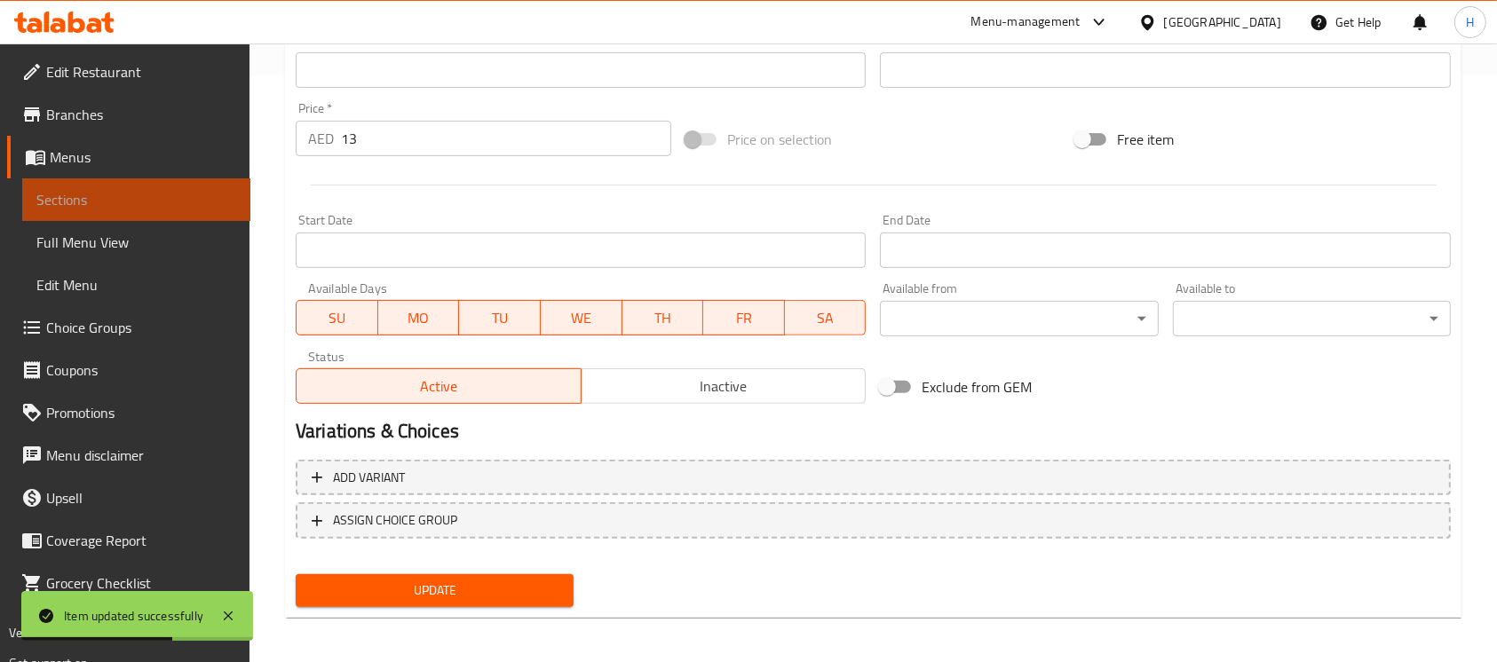
click at [211, 205] on span "Sections" at bounding box center [136, 199] width 200 height 21
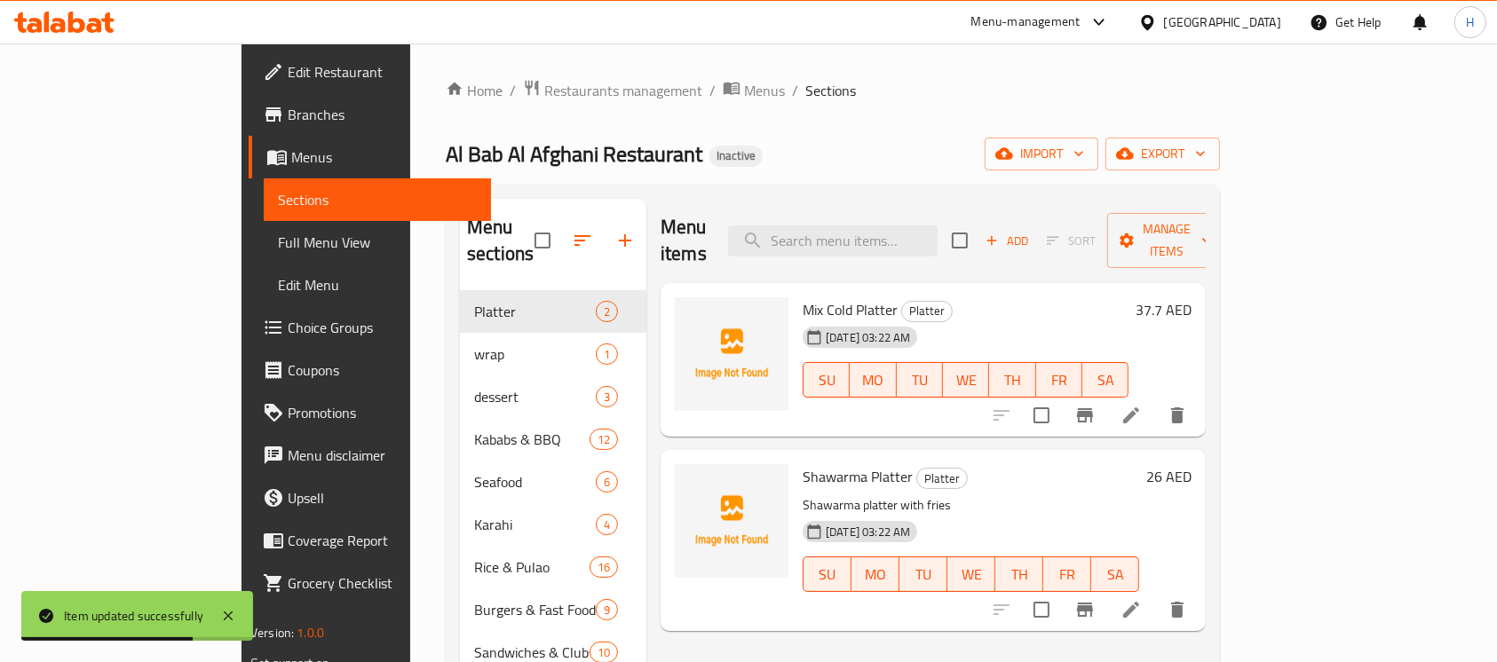
click at [903, 202] on div "Menu items Add Sort Manage items" at bounding box center [933, 241] width 545 height 84
click at [906, 209] on div "Menu items Add Sort Manage items" at bounding box center [933, 241] width 545 height 84
click at [914, 230] on input "search" at bounding box center [833, 241] width 210 height 31
paste input "Sesame Afghan Bread"
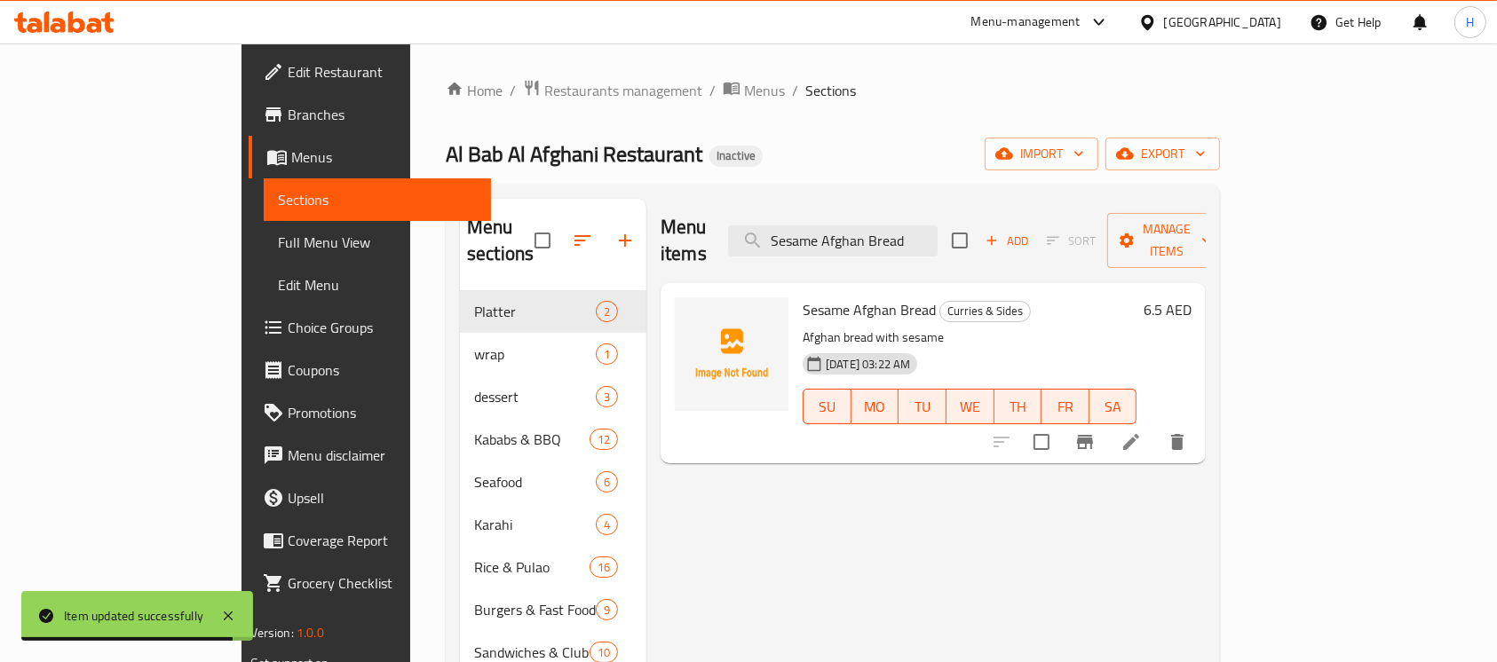
type input "Sesame Afghan Bread"
click at [1156, 426] on li at bounding box center [1131, 442] width 50 height 32
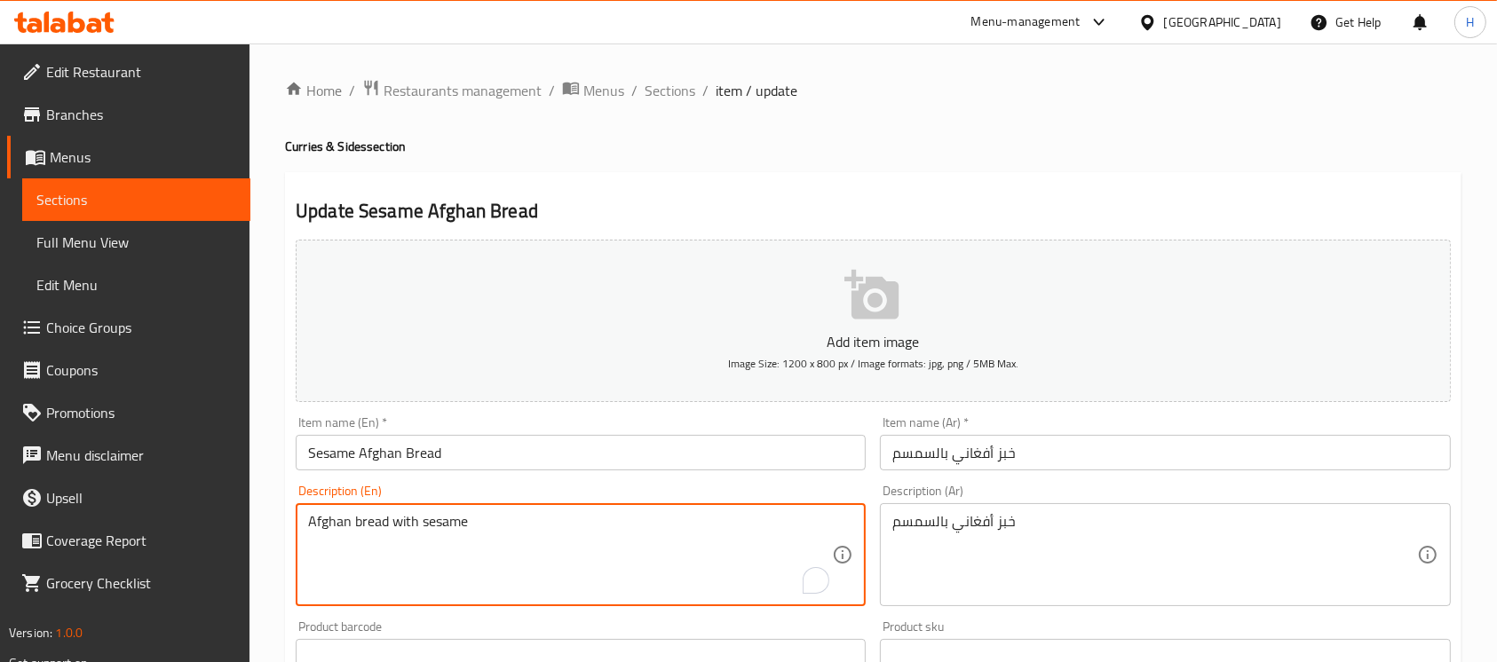
click at [597, 522] on textarea "Afghan bread with sesame" at bounding box center [570, 555] width 524 height 84
type textarea "\"
click at [959, 504] on div "خبز أفغاني بالسمسم Description (Ar)" at bounding box center [1165, 554] width 570 height 103
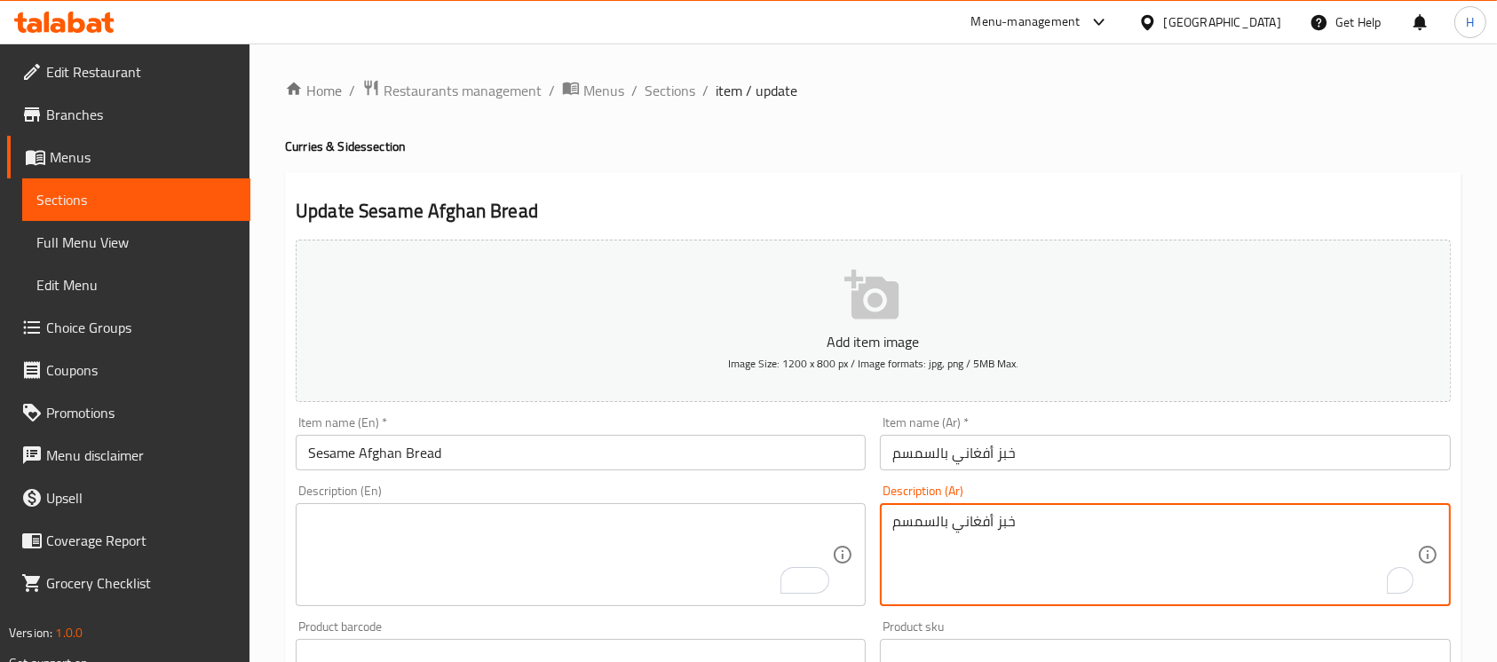
click at [959, 504] on div "خبز أفغاني بالسمسم Description (Ar)" at bounding box center [1165, 554] width 570 height 103
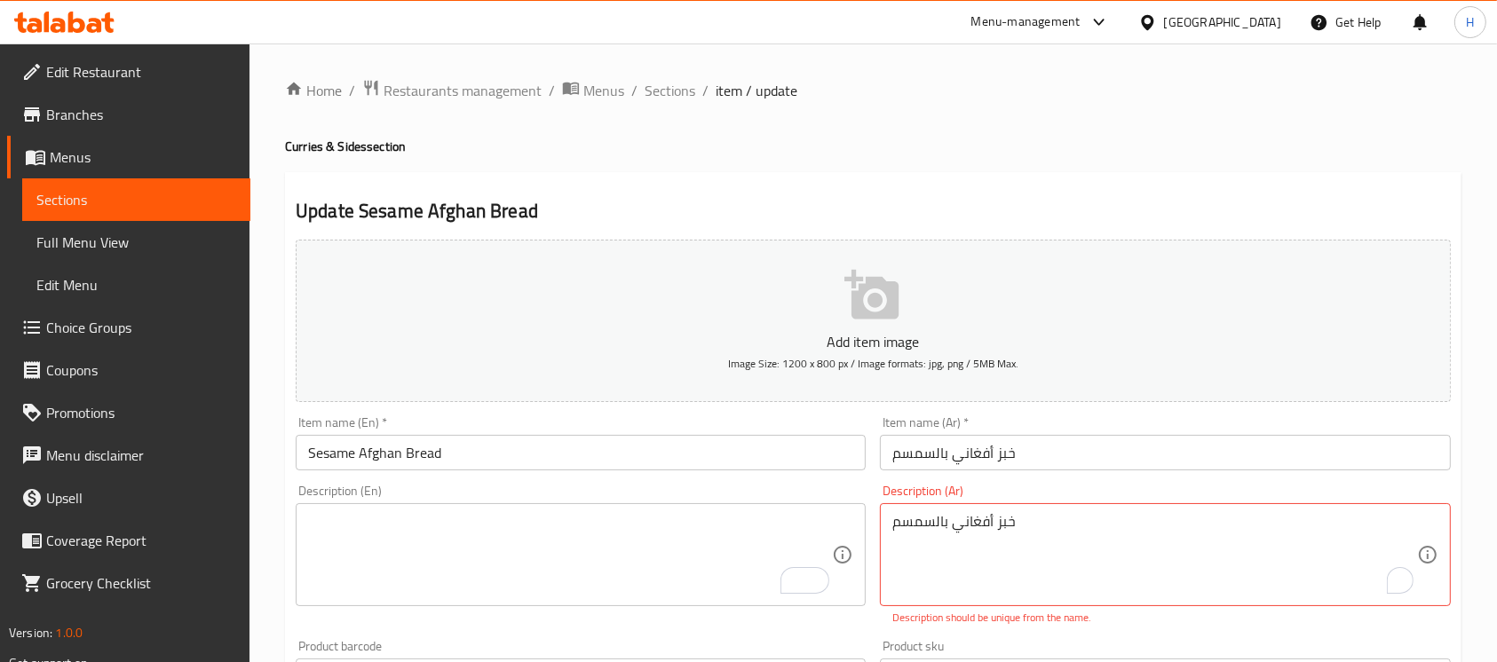
click at [959, 504] on div "خبز أفغاني بالسمسم Description (Ar)" at bounding box center [1165, 554] width 570 height 103
click at [959, 536] on textarea "خبز أفغاني بالسمسم" at bounding box center [1154, 555] width 524 height 84
type textarea "\"
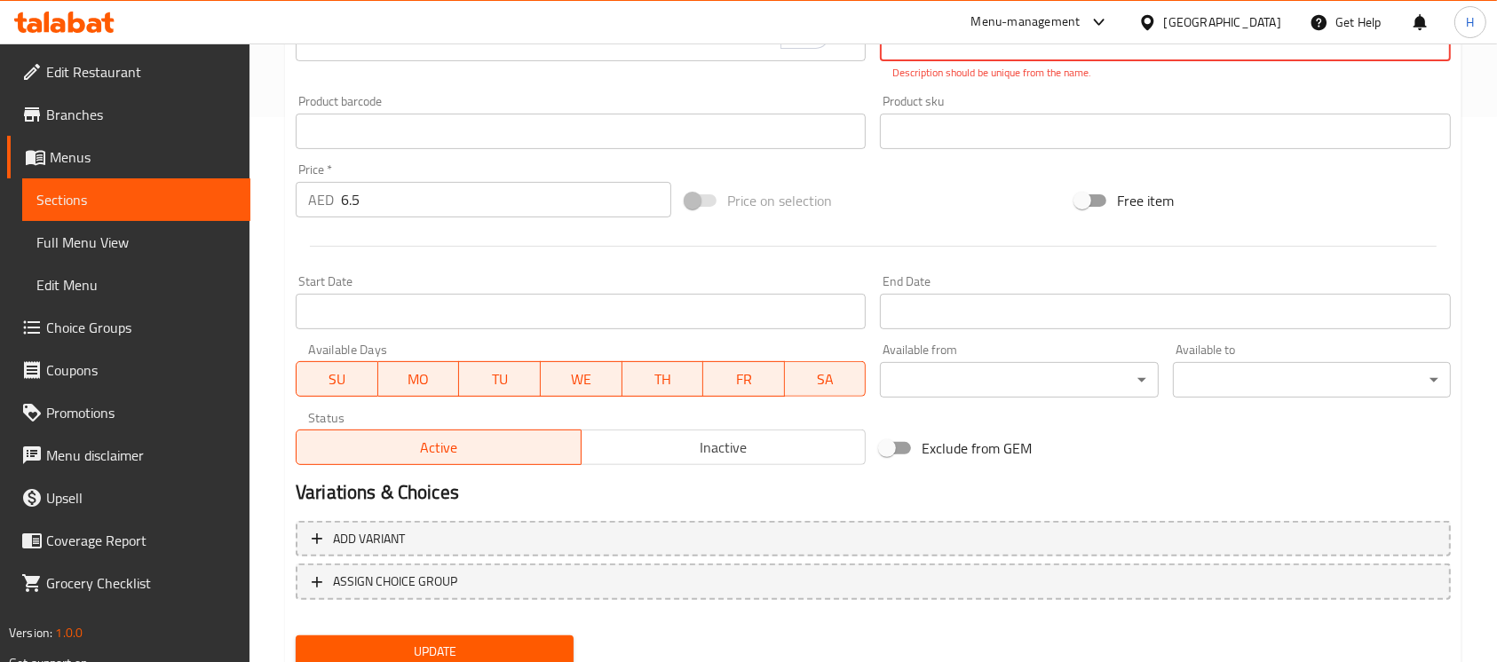
scroll to position [575, 0]
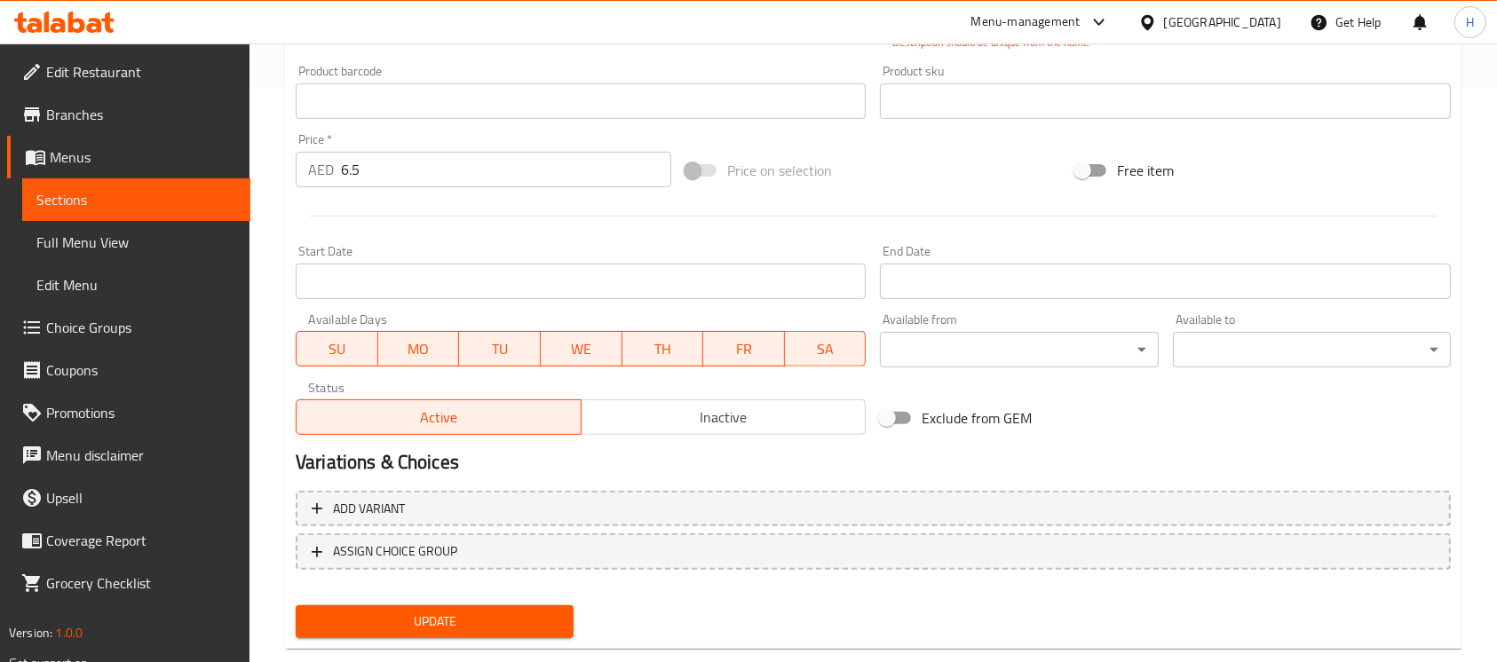
click at [526, 639] on div "Home / Restaurants management / Menus / Sections / item / update Curries & Side…" at bounding box center [873, 84] width 1177 height 1160
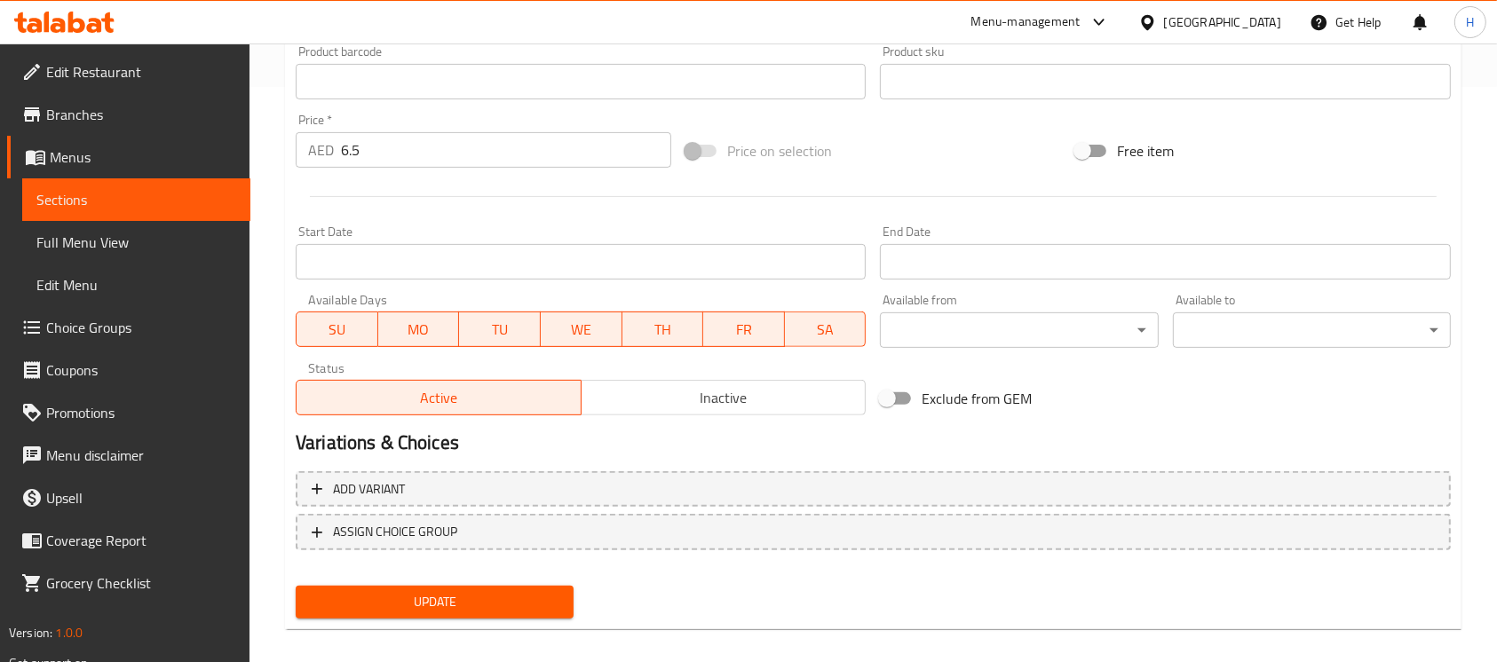
click at [519, 596] on span "Update" at bounding box center [435, 602] width 250 height 22
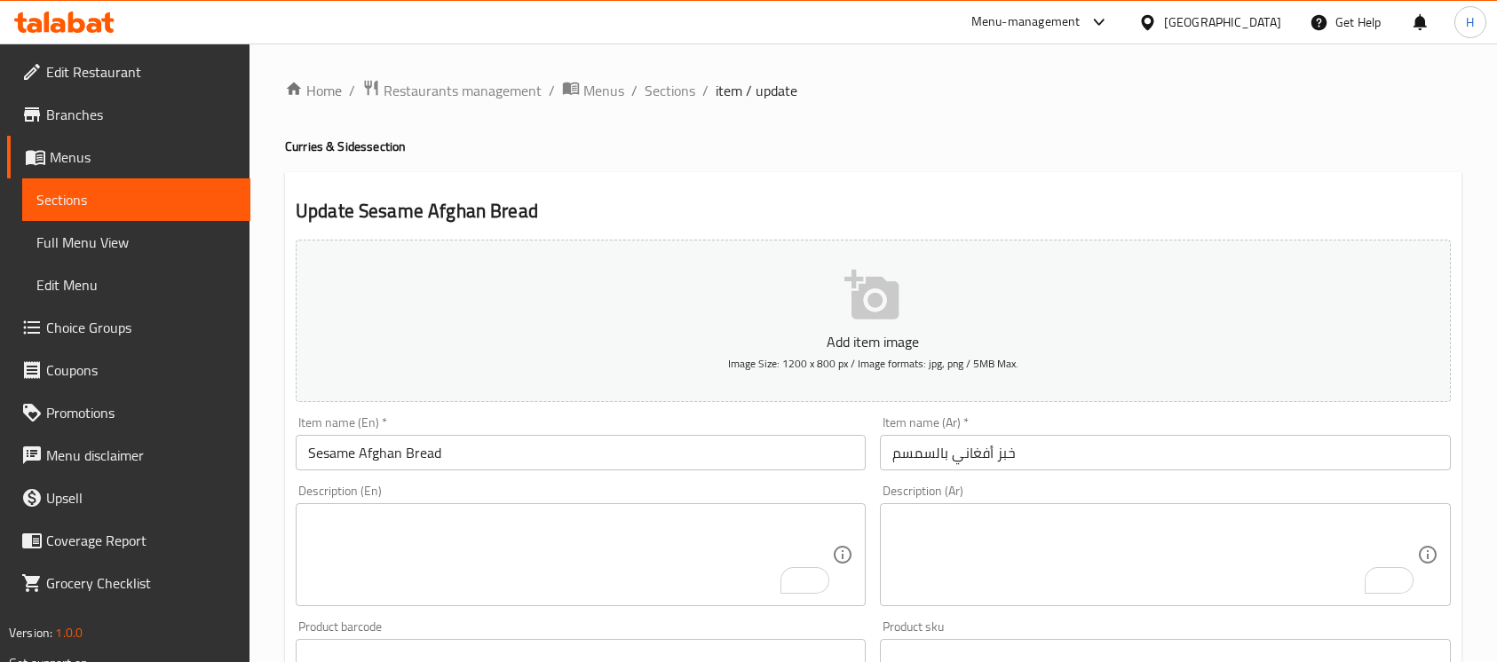
scroll to position [575, 0]
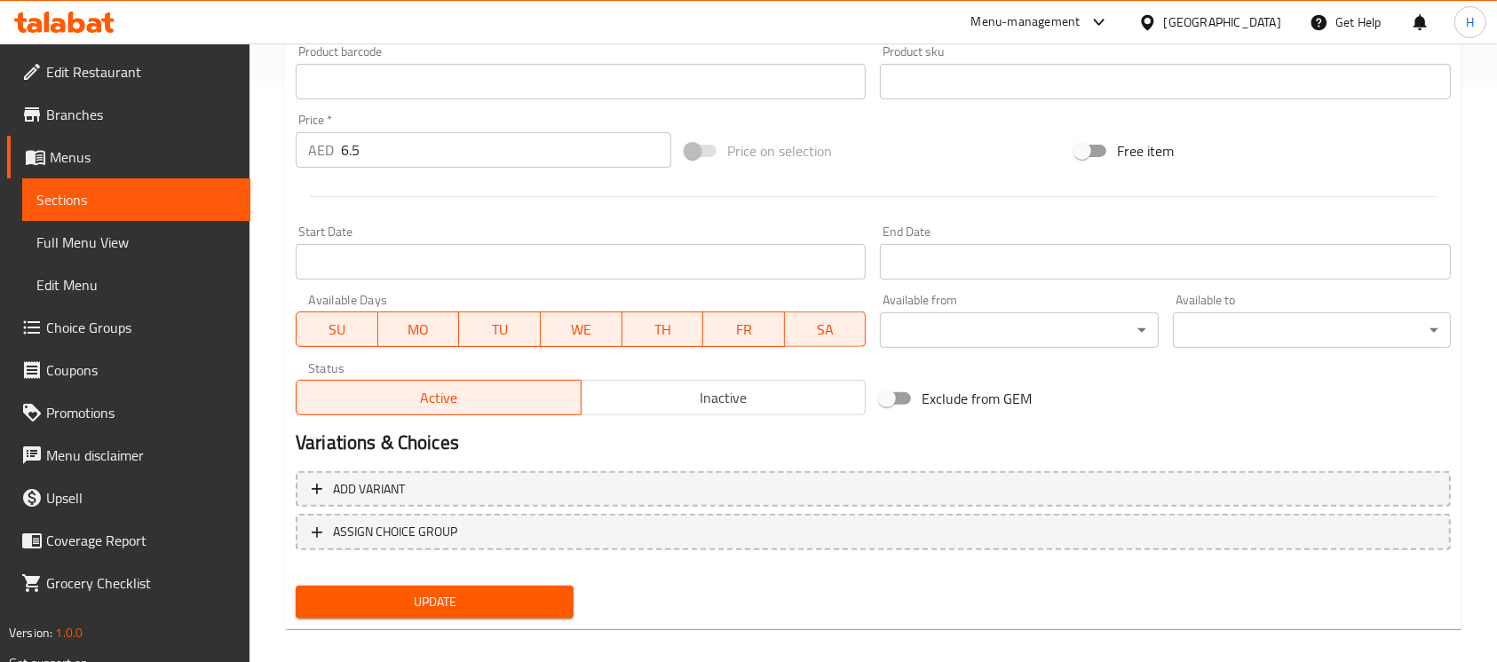
click at [510, 596] on span "Update" at bounding box center [435, 602] width 250 height 22
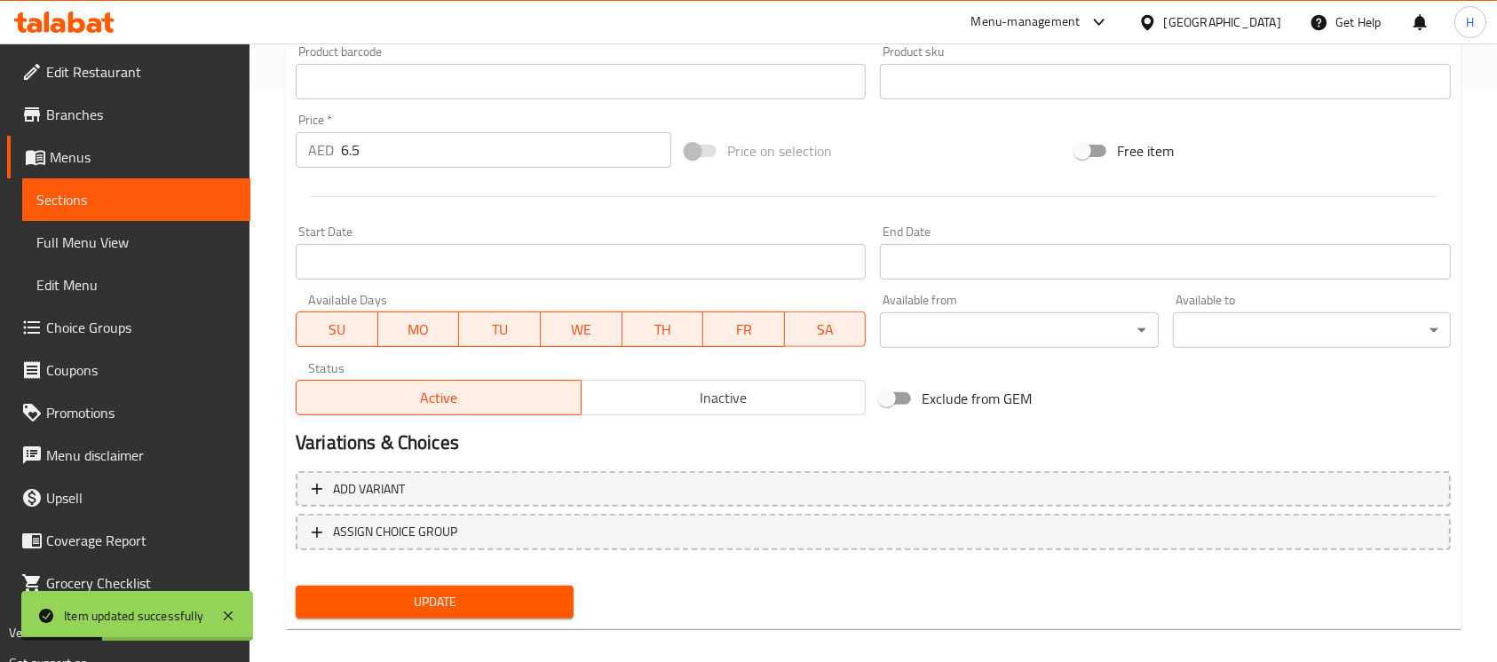
click at [210, 189] on span "Sections" at bounding box center [136, 199] width 200 height 21
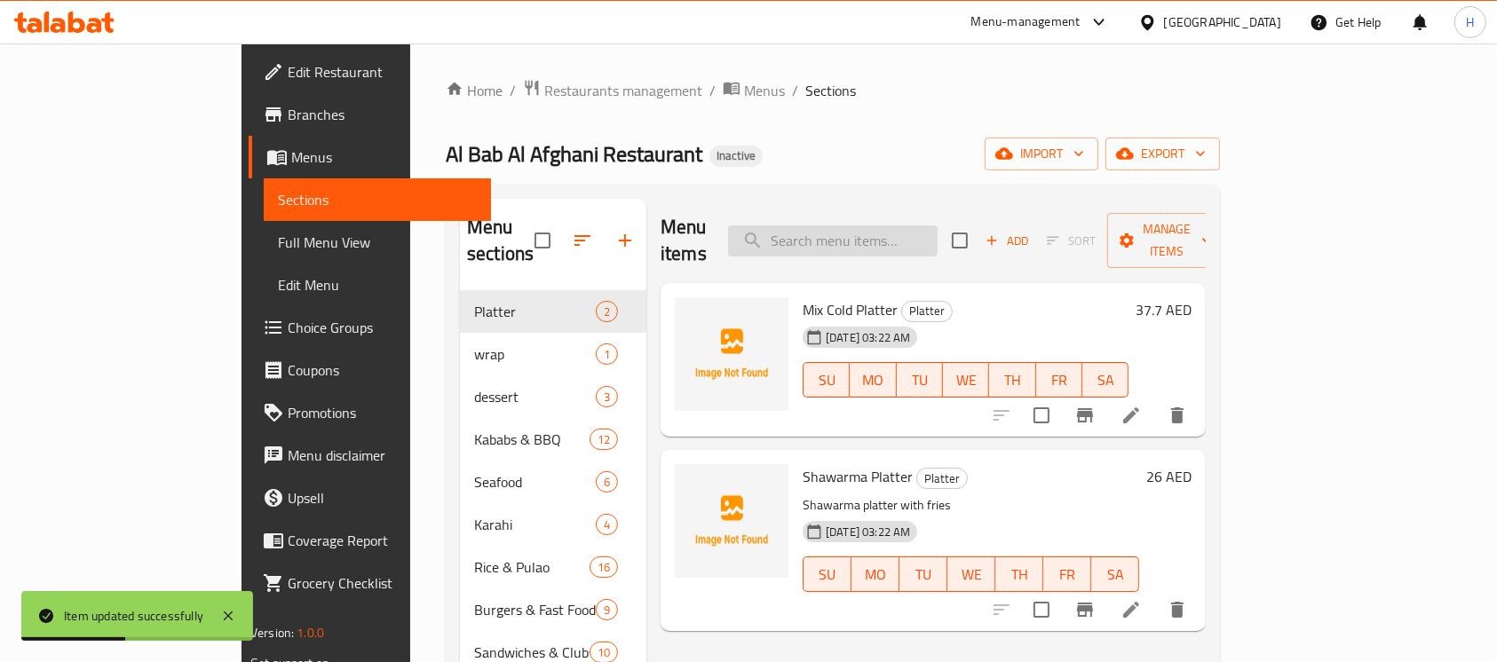
click at [927, 226] on input "search" at bounding box center [833, 241] width 210 height 31
paste input "[PERSON_NAME]"
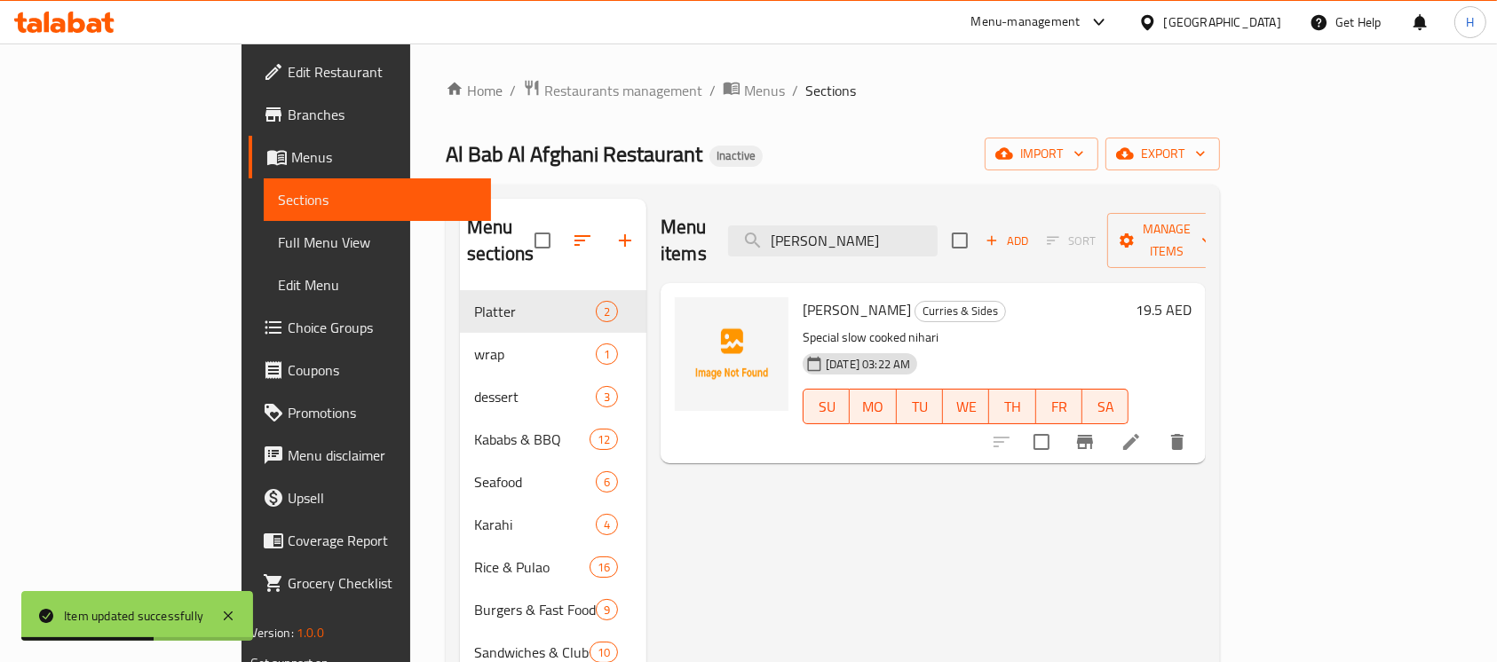
type input "[PERSON_NAME]"
click at [1142, 432] on icon at bounding box center [1131, 442] width 21 height 21
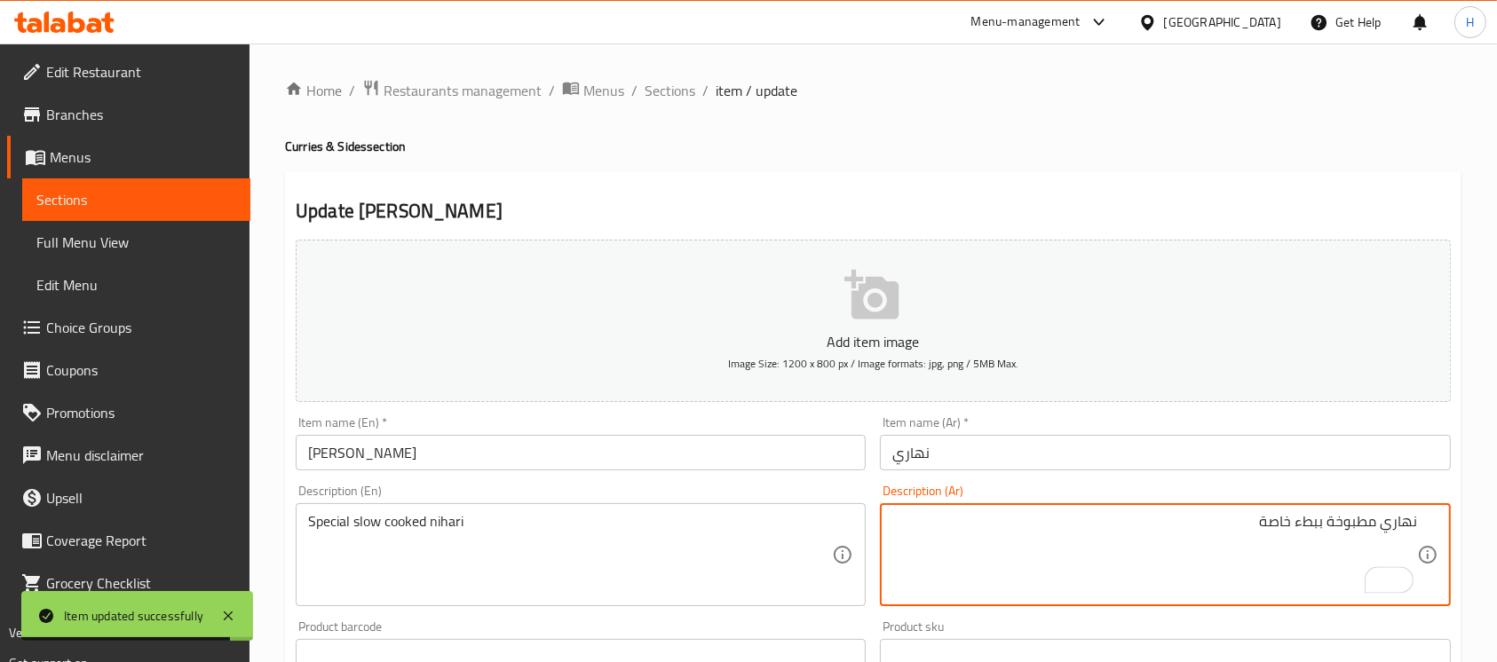
click at [1272, 518] on textarea "نهاري مطبوخة ببطء خاصة" at bounding box center [1154, 555] width 524 height 84
click at [1385, 521] on textarea "نهاري مطبوخة ببطء خاصة" at bounding box center [1154, 555] width 524 height 84
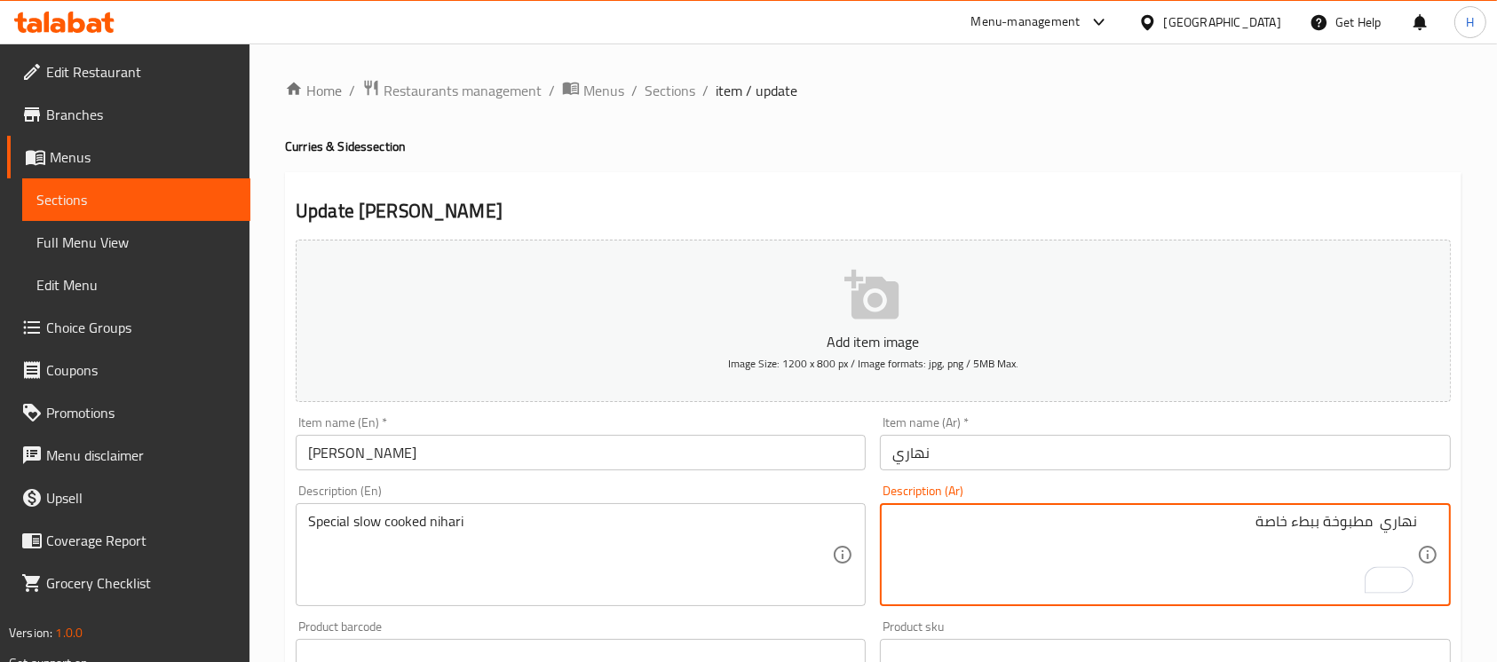
paste textarea "خاصة"
click at [1253, 529] on textarea "نهاري خاصة مطبوخة ببطء خاصة" at bounding box center [1154, 555] width 524 height 84
click at [1345, 522] on textarea "نهاري خاصة مطبوخة ببطء" at bounding box center [1154, 555] width 524 height 84
click at [1300, 520] on textarea "نهاري خاص مطبوخة ببطء" at bounding box center [1154, 555] width 524 height 84
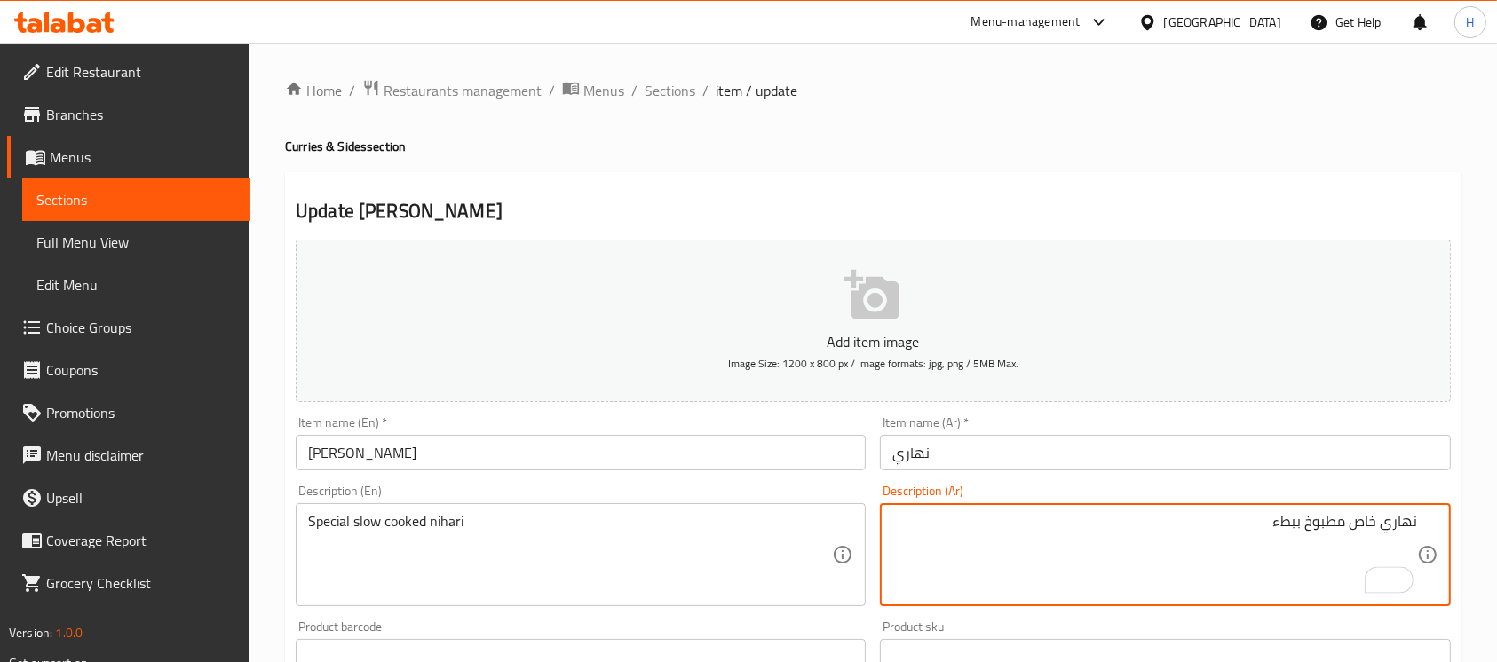
scroll to position [579, 0]
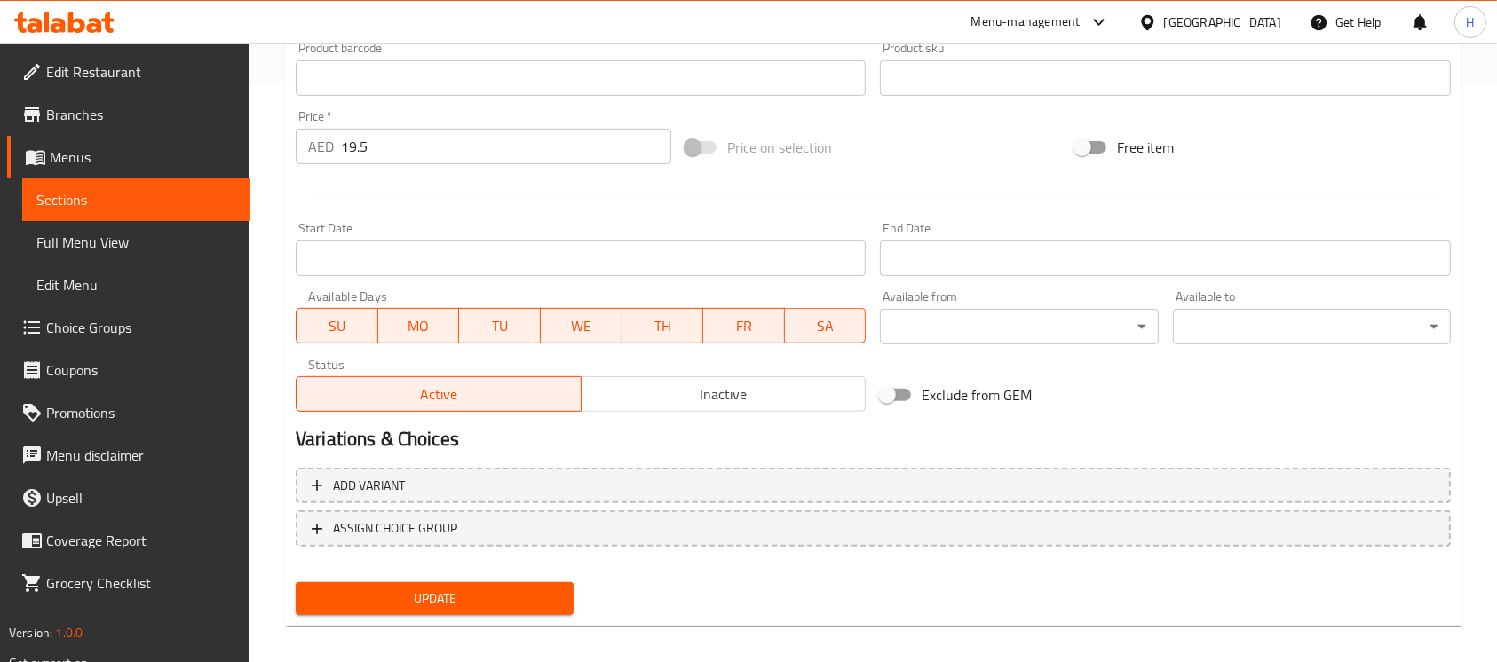
type textarea "نهاري خاص مطبوخ ببطء"
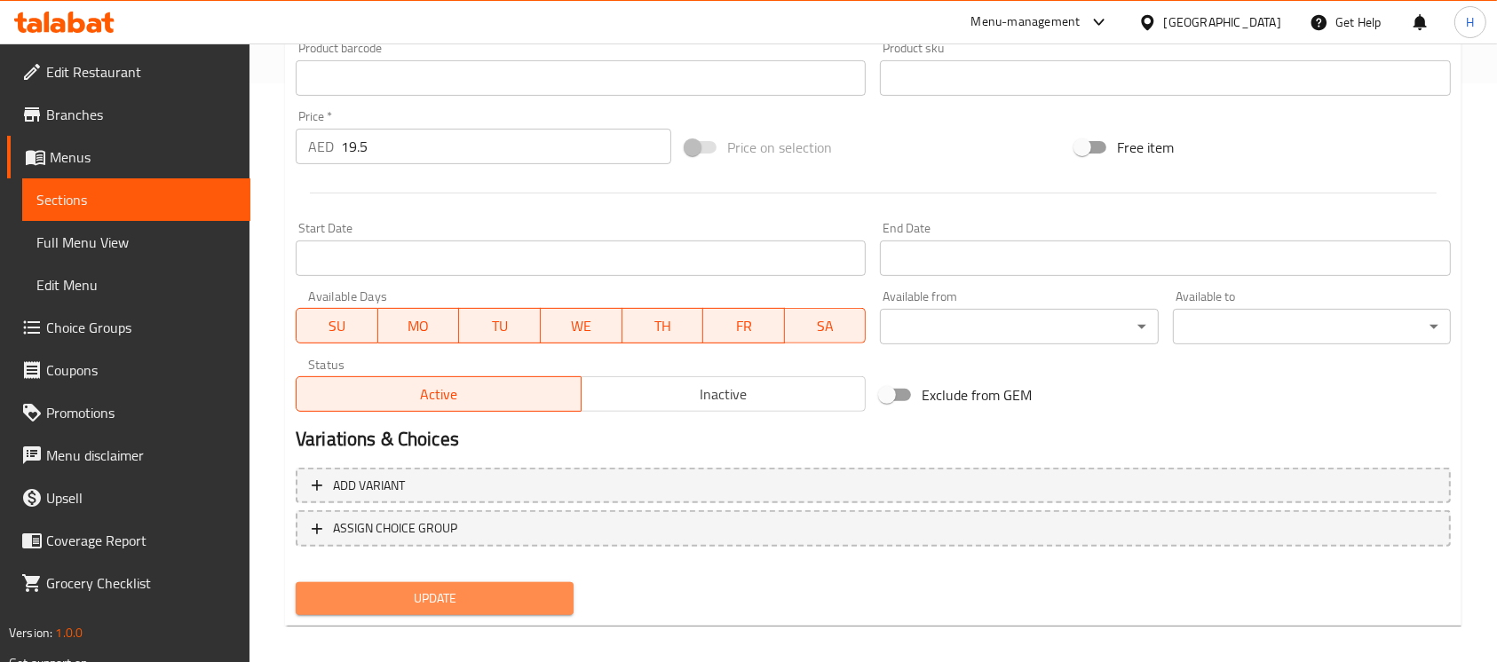
click at [550, 604] on span "Update" at bounding box center [435, 599] width 250 height 22
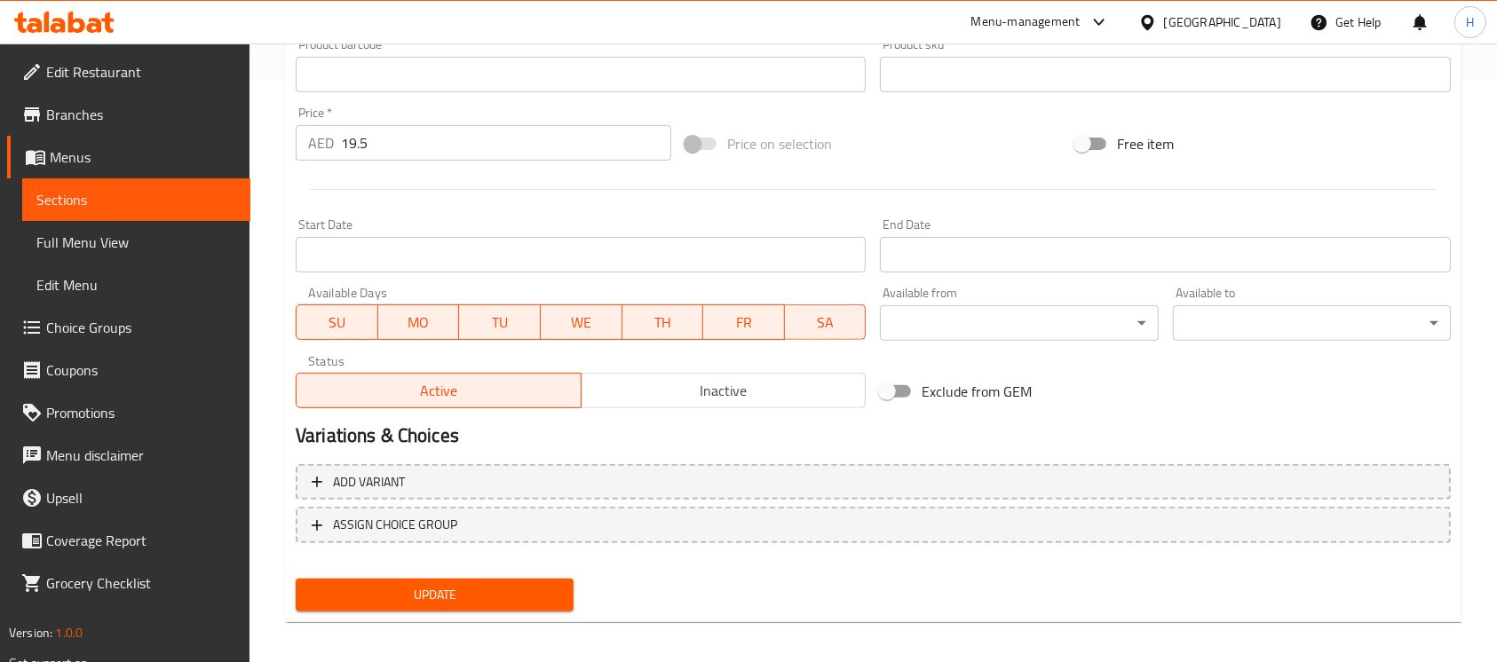
scroll to position [592, 0]
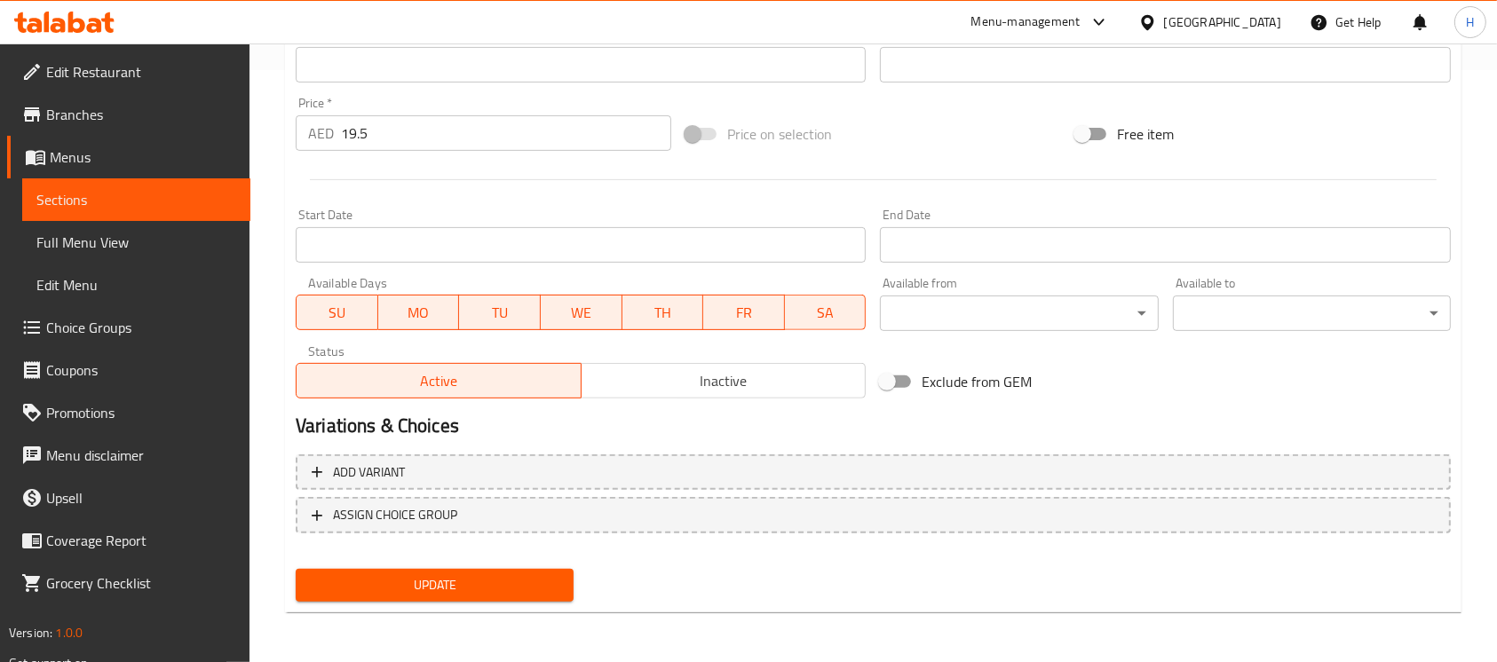
click at [497, 593] on span "Update" at bounding box center [435, 586] width 250 height 22
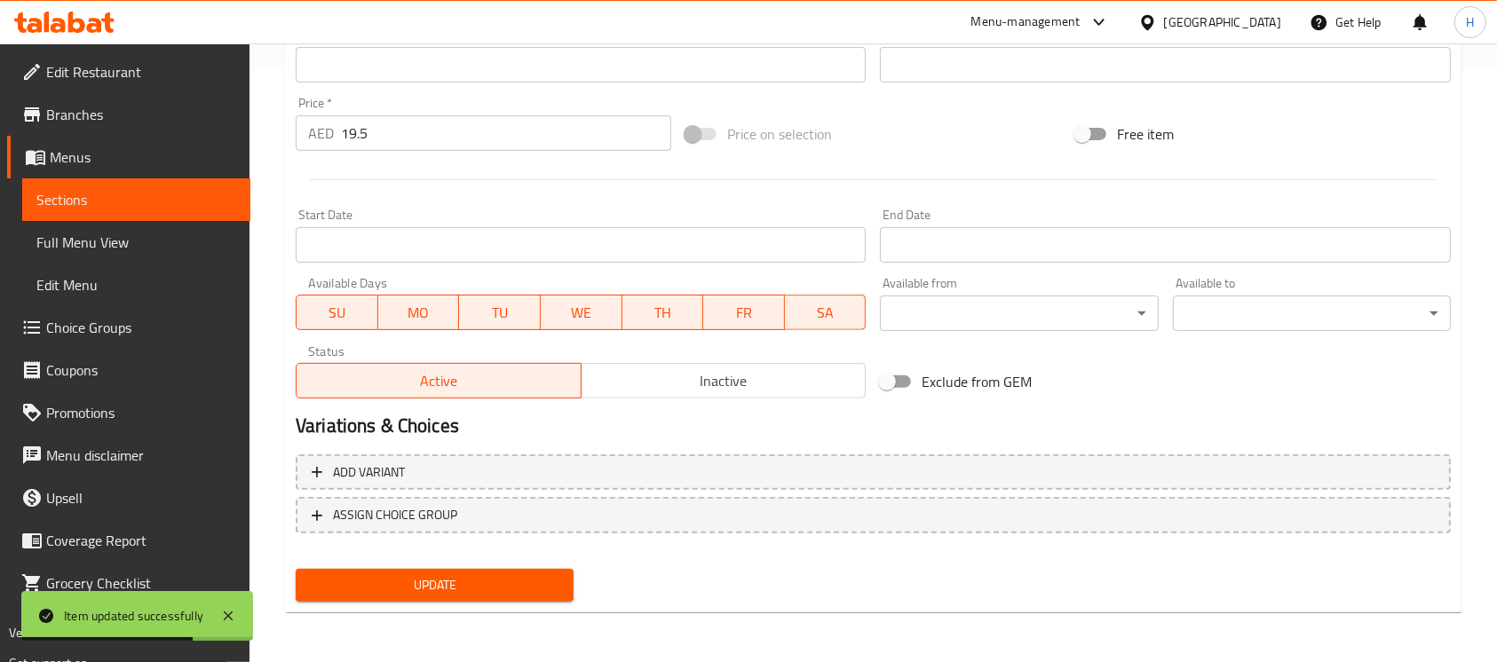
drag, startPoint x: 193, startPoint y: 196, endPoint x: 271, endPoint y: 215, distance: 80.3
click at [193, 197] on span "Sections" at bounding box center [136, 199] width 200 height 21
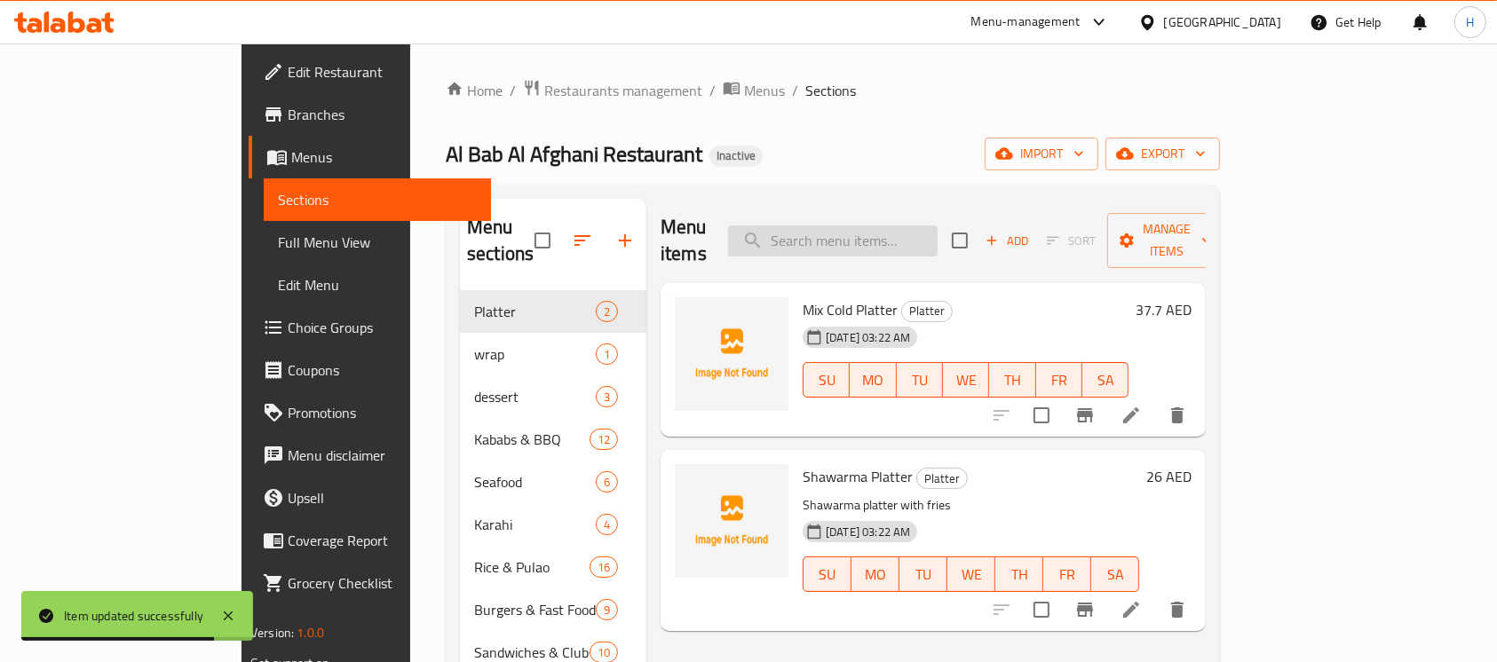
click at [921, 226] on input "search" at bounding box center [833, 241] width 210 height 31
paste input "Paya"
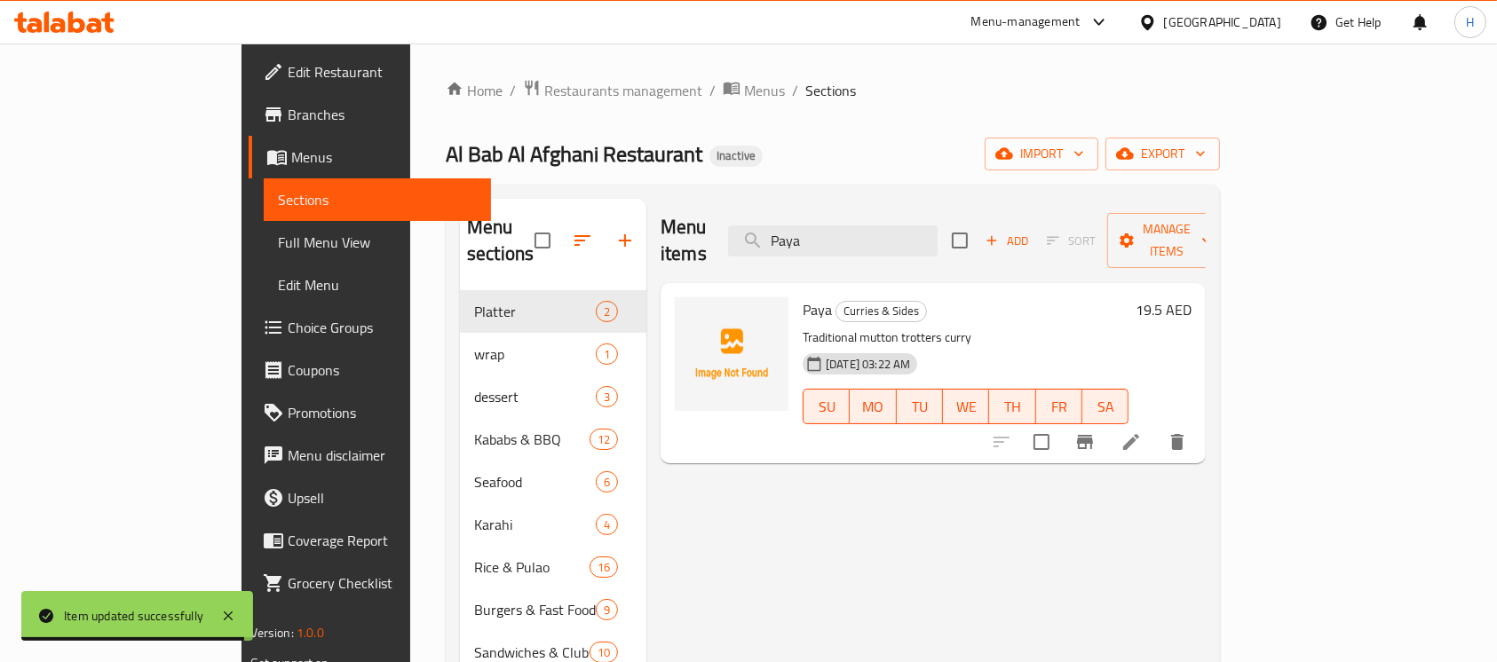
type input "Paya"
click at [1142, 432] on icon at bounding box center [1131, 442] width 21 height 21
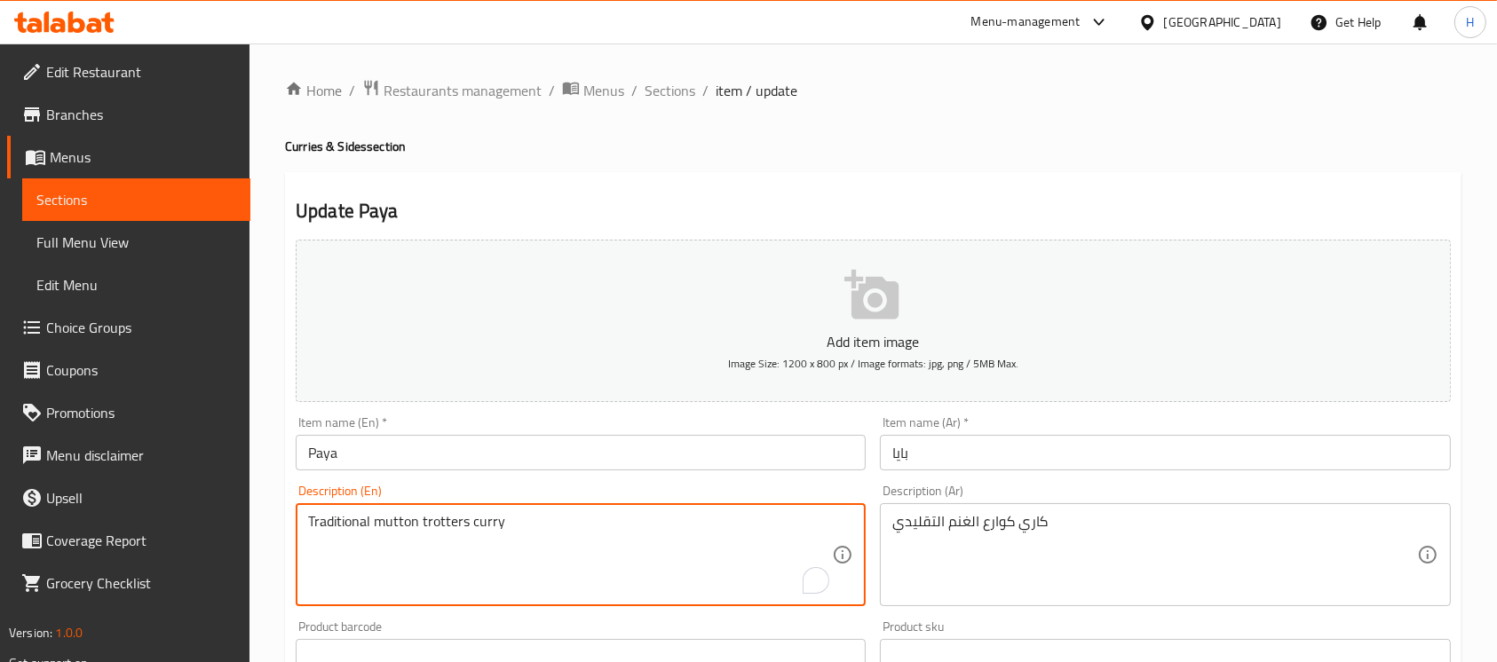
click at [447, 530] on textarea "Traditional mutton trotters curry" at bounding box center [570, 555] width 524 height 84
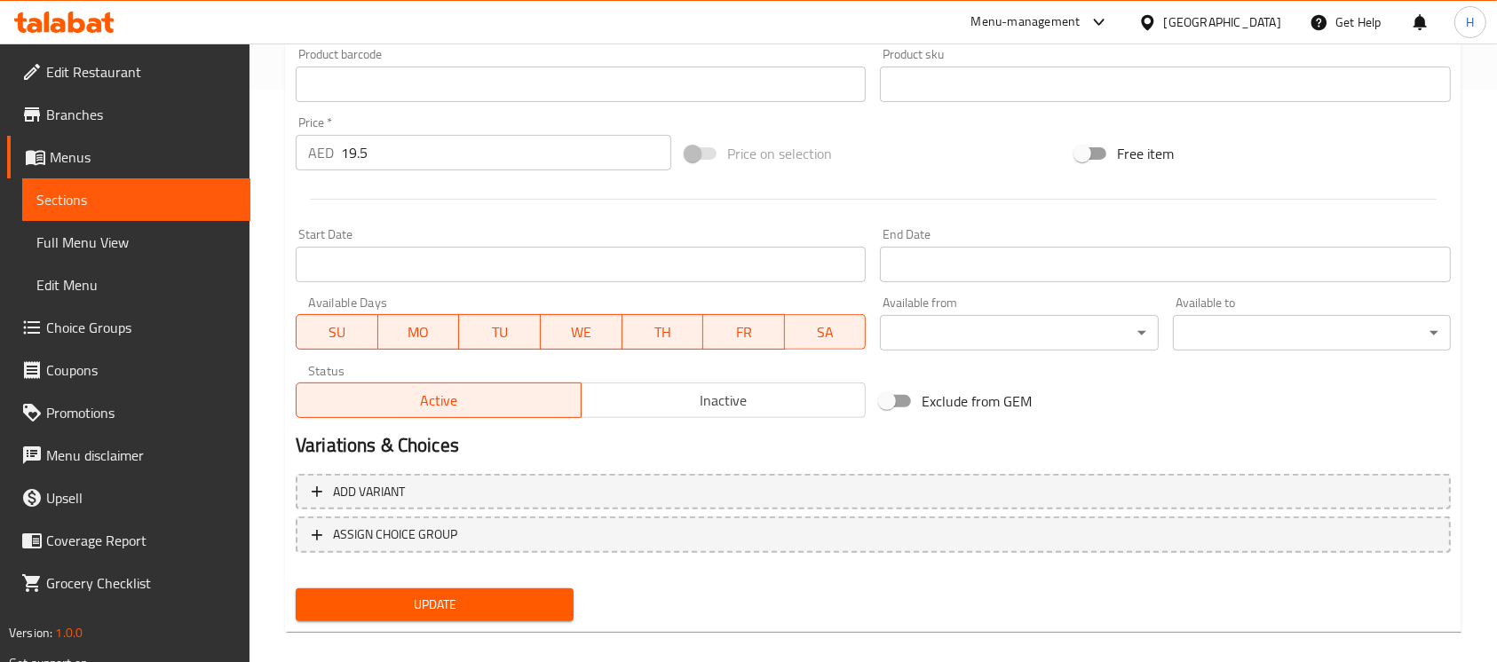
click at [205, 202] on span "Sections" at bounding box center [136, 199] width 200 height 21
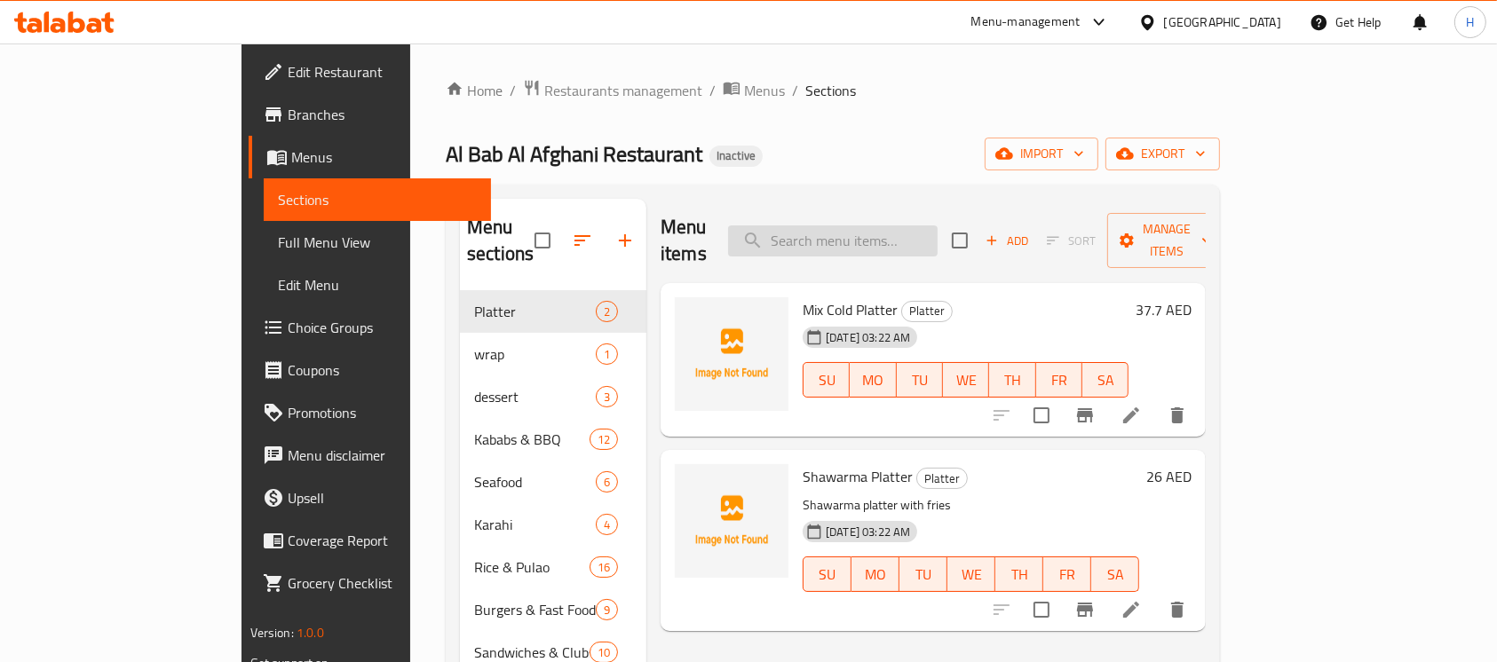
click at [938, 231] on input "search" at bounding box center [833, 241] width 210 height 31
paste input "trotters"
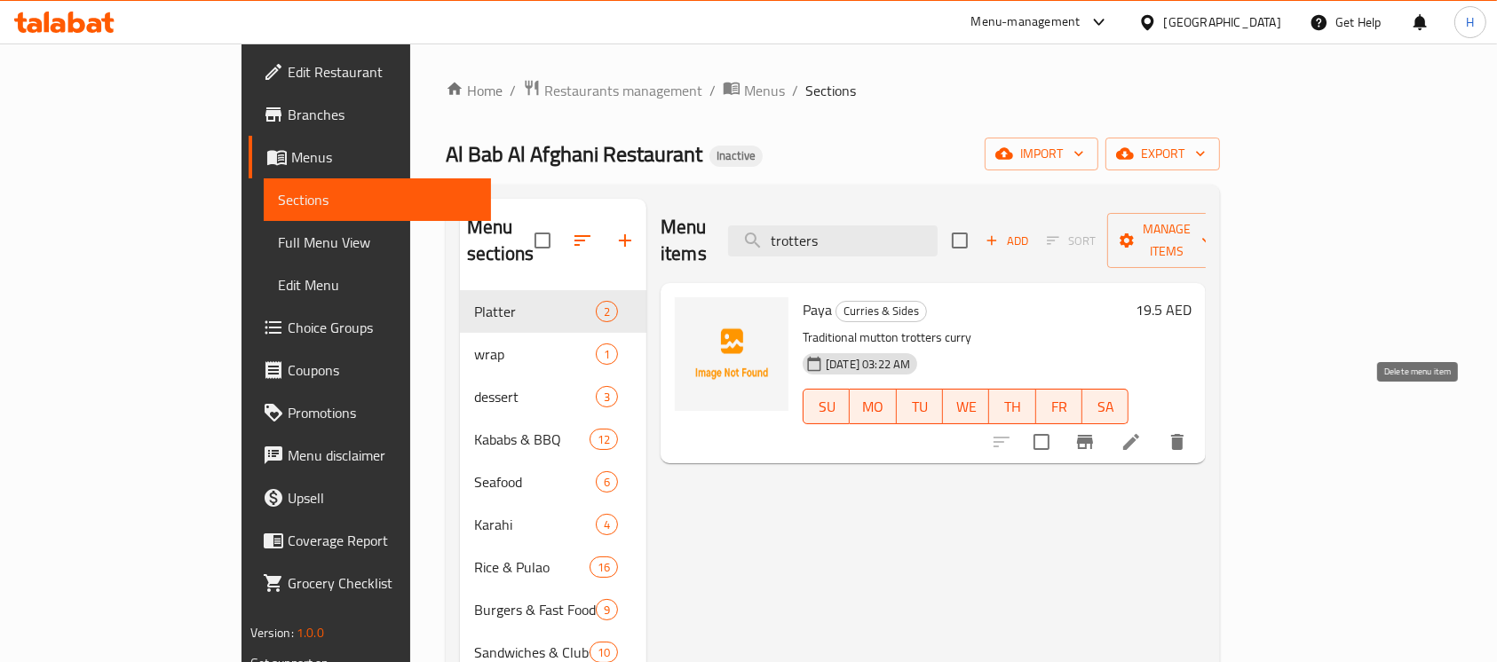
click at [1188, 432] on icon "delete" at bounding box center [1177, 442] width 21 height 21
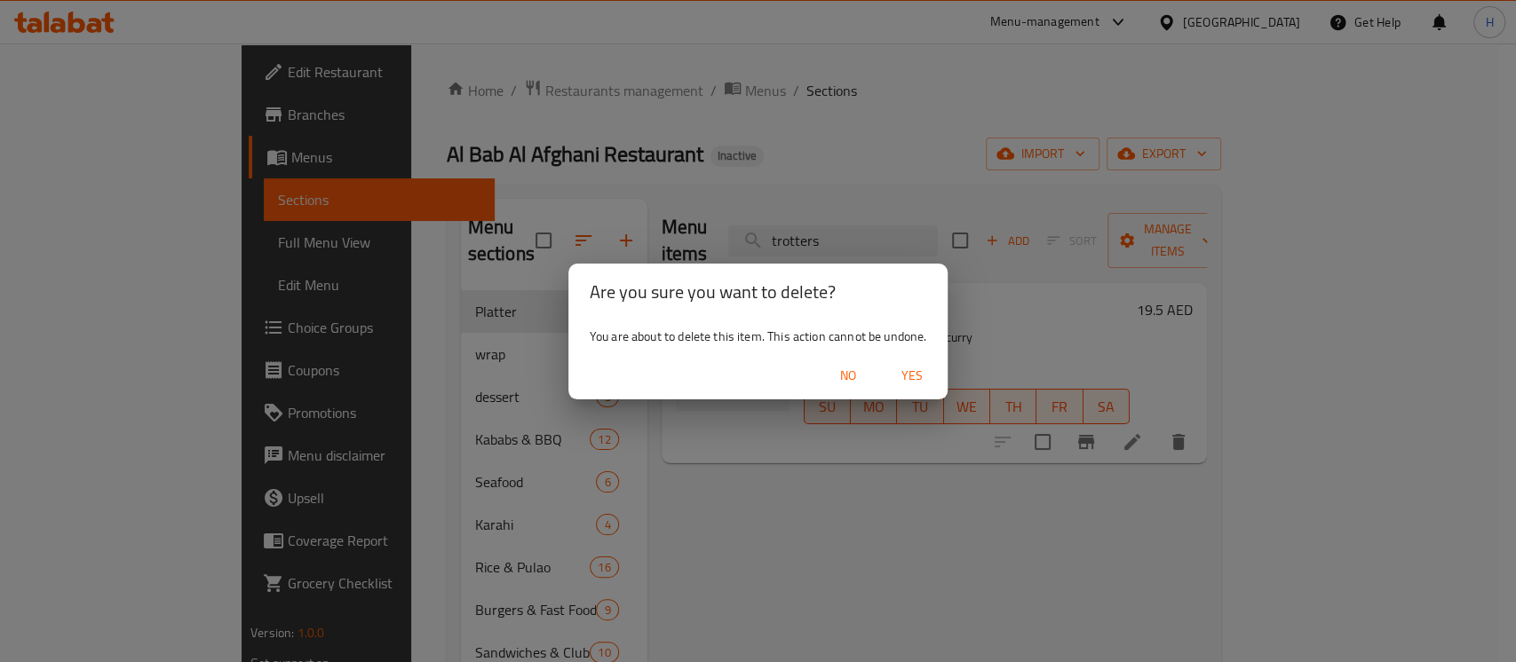
click at [903, 360] on button "Yes" at bounding box center [912, 376] width 57 height 33
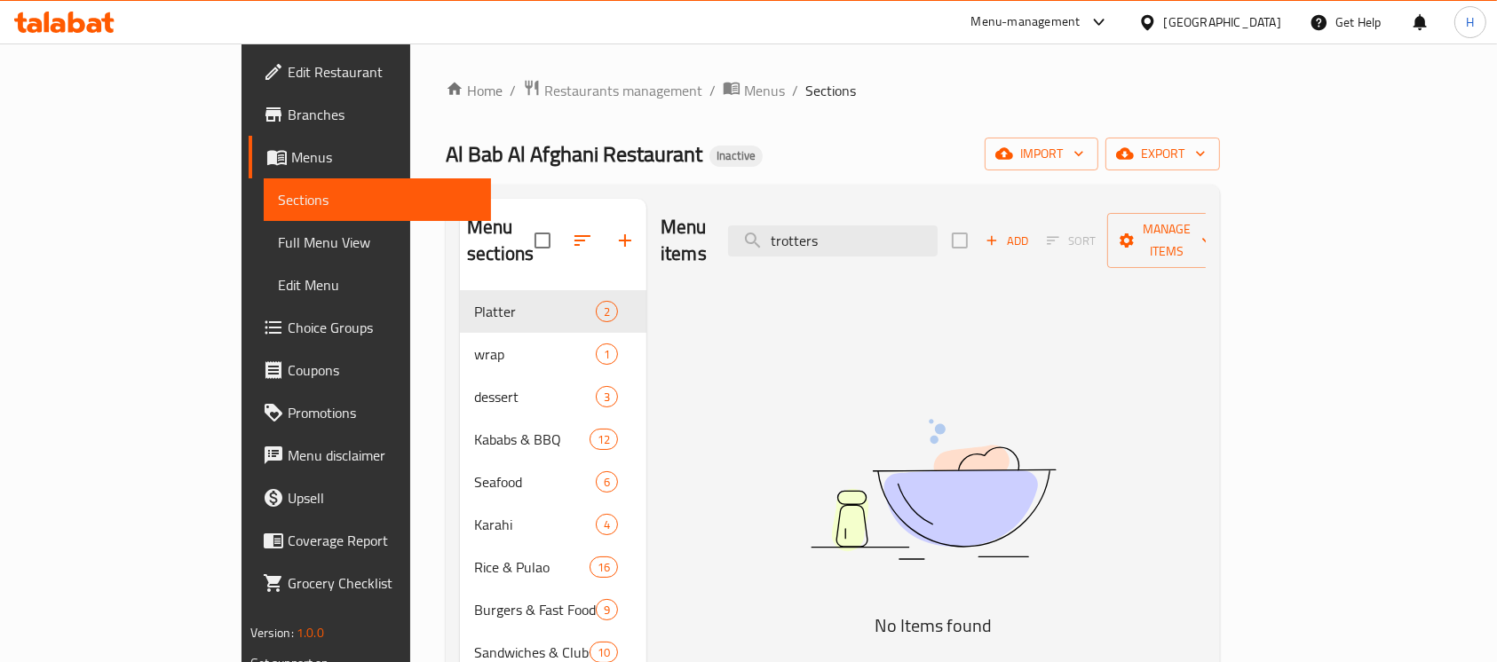
click at [492, 152] on span "Al Bab Al Afghani Restaurant" at bounding box center [574, 154] width 257 height 40
click at [905, 226] on input "trotters" at bounding box center [833, 241] width 210 height 31
type input "t"
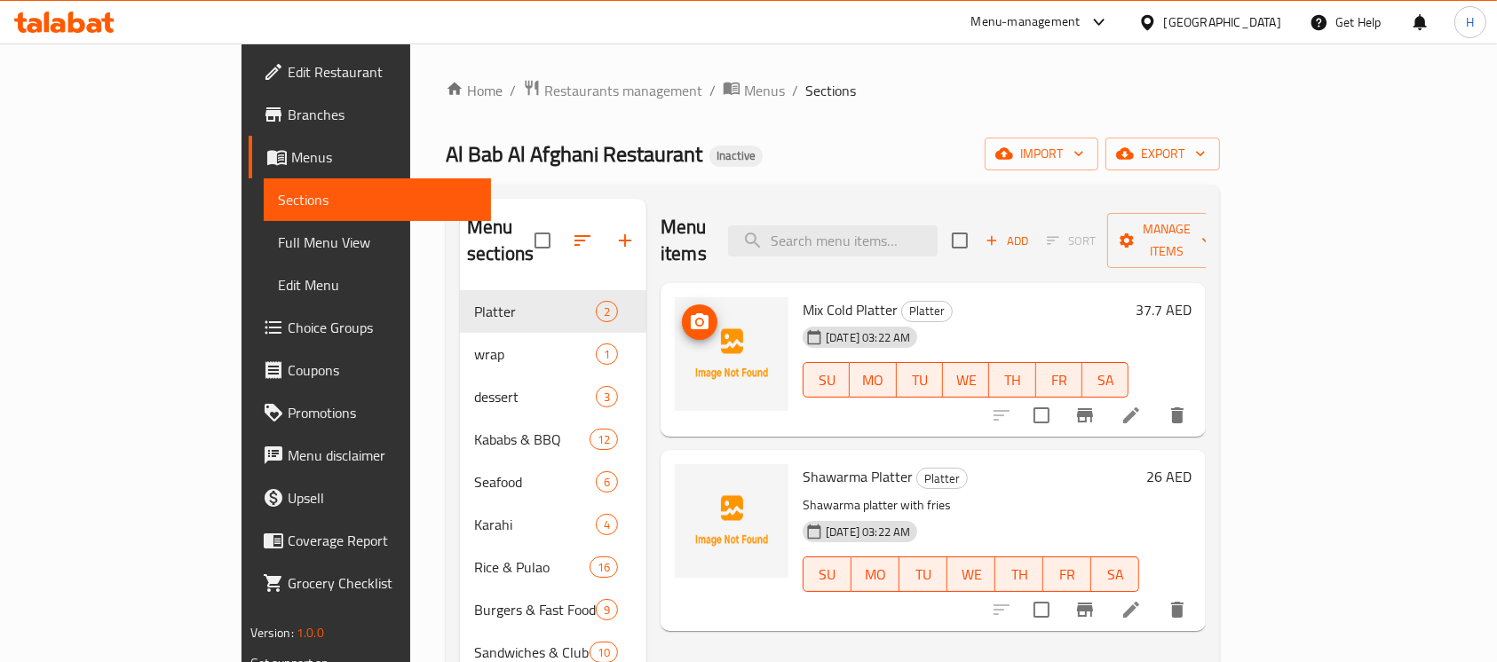
click at [278, 232] on span "Full Menu View" at bounding box center [378, 242] width 200 height 21
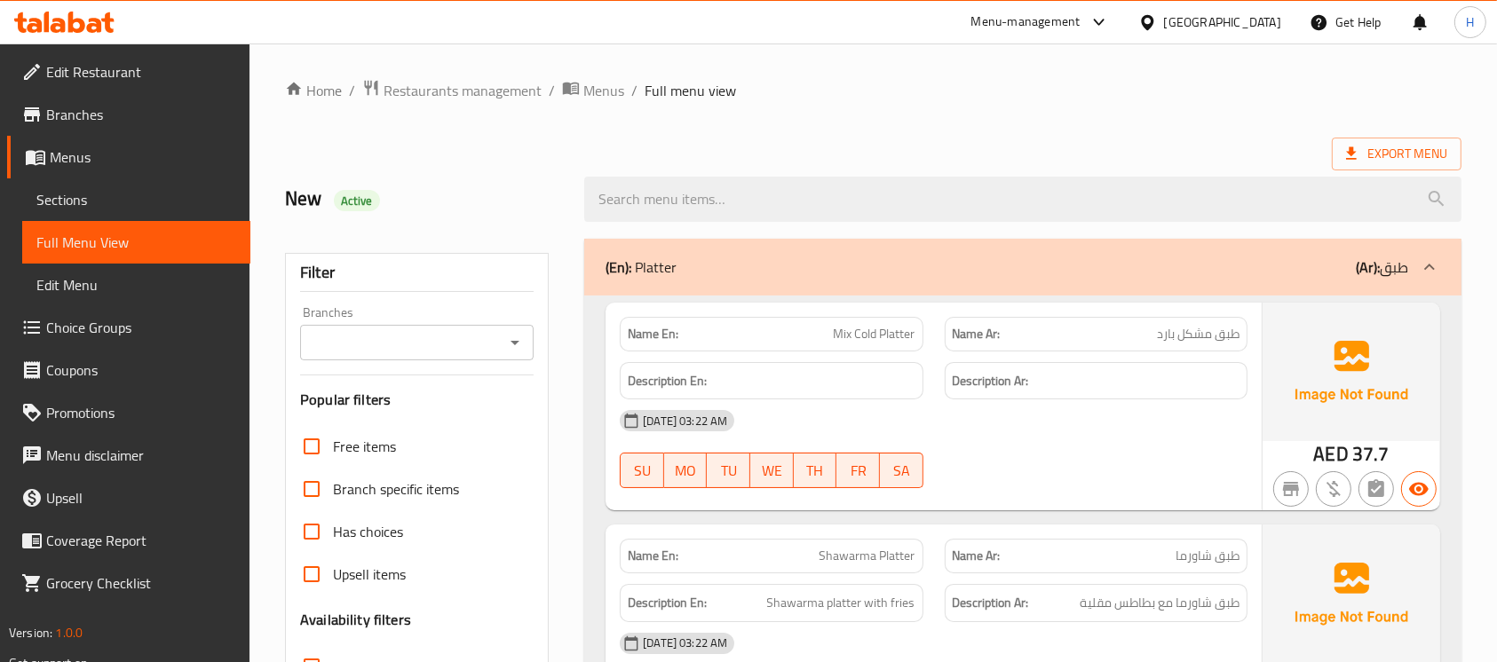
scroll to position [355, 0]
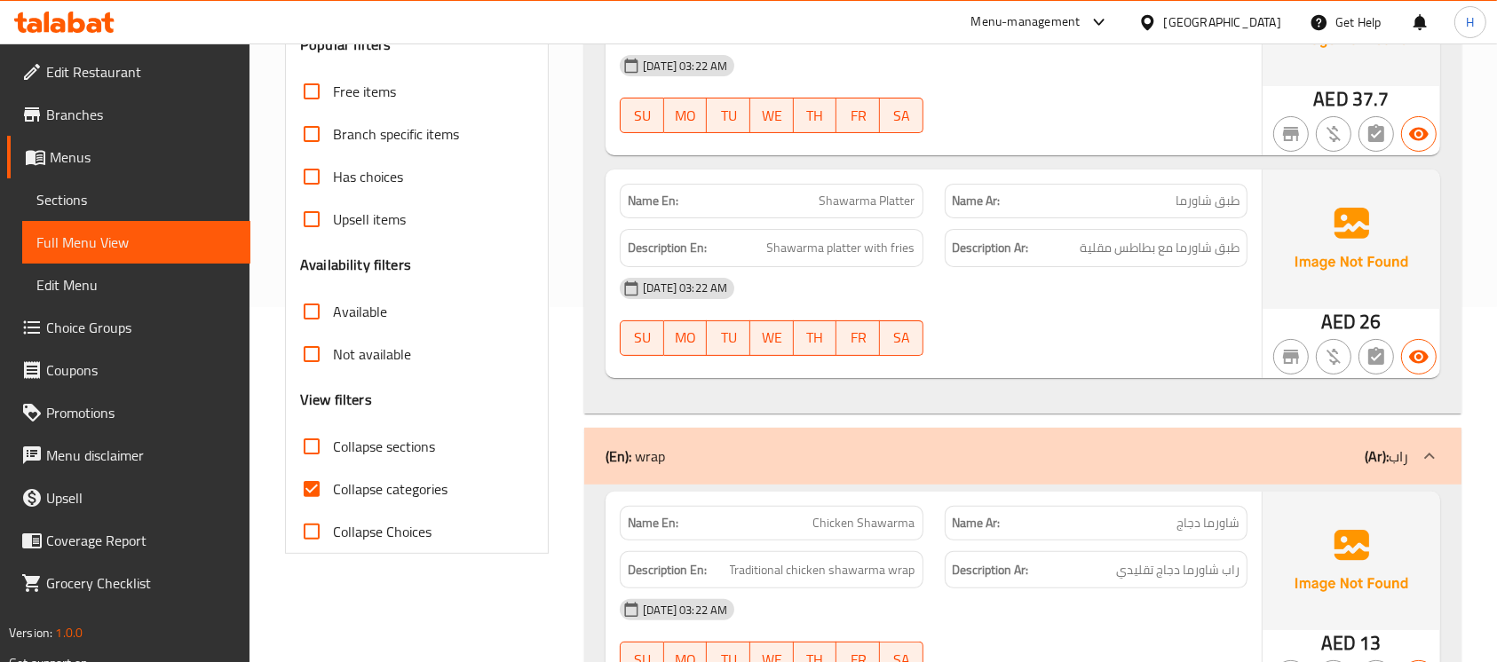
click at [400, 499] on span "Collapse categories" at bounding box center [390, 489] width 115 height 21
click at [333, 499] on input "Collapse categories" at bounding box center [311, 489] width 43 height 43
checkbox input "false"
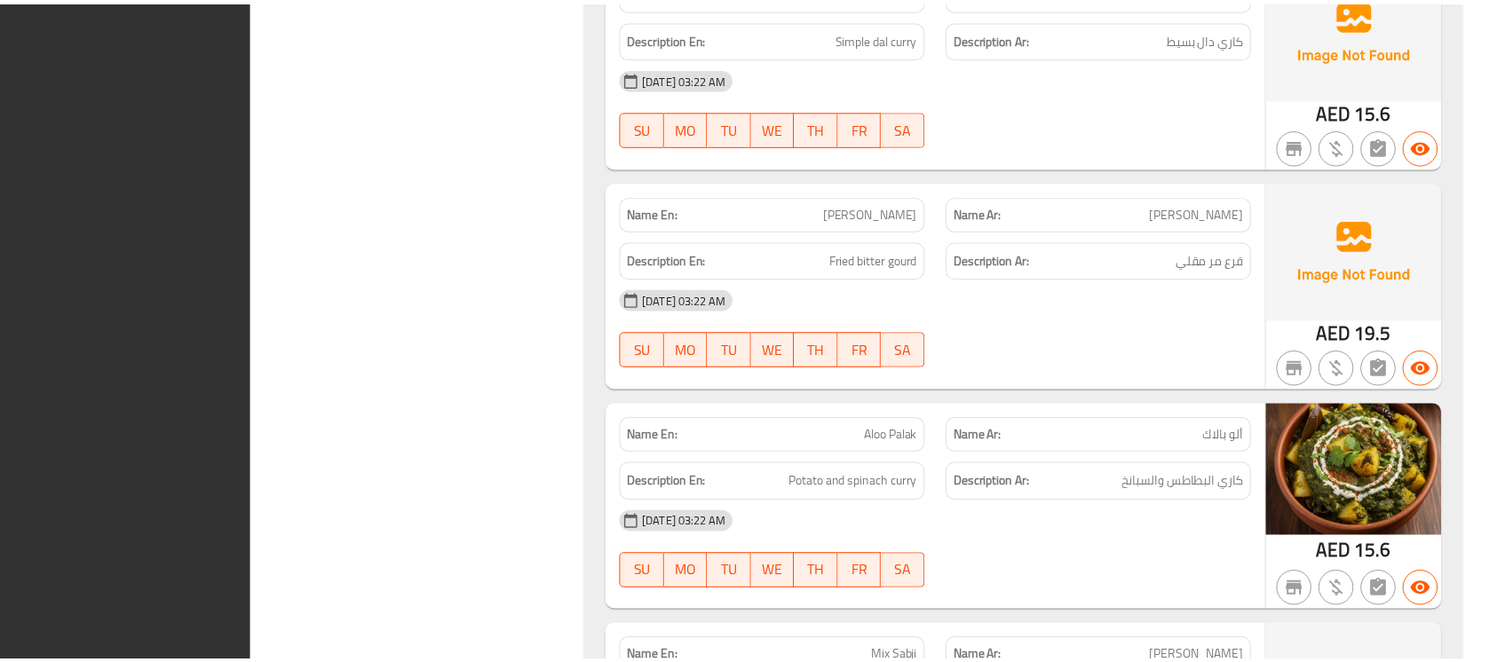
scroll to position [23538, 0]
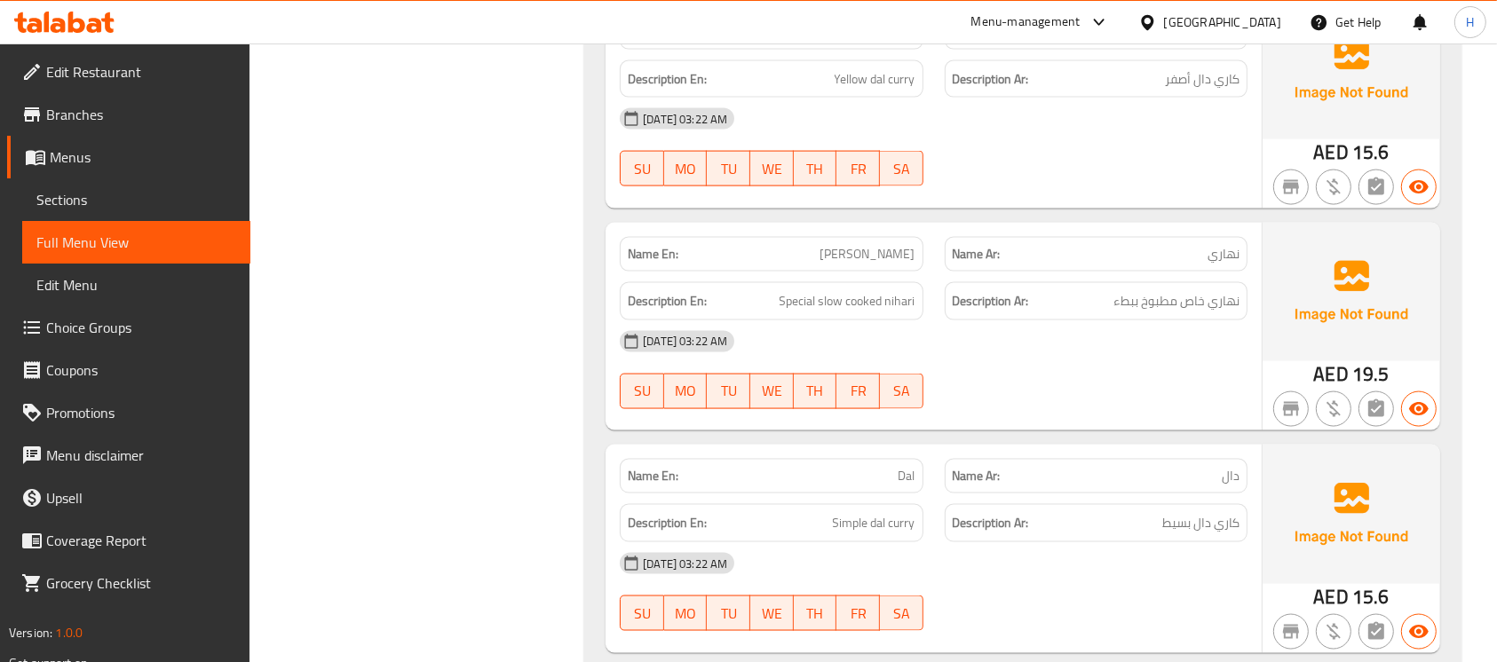
click at [172, 205] on span "Sections" at bounding box center [136, 199] width 200 height 21
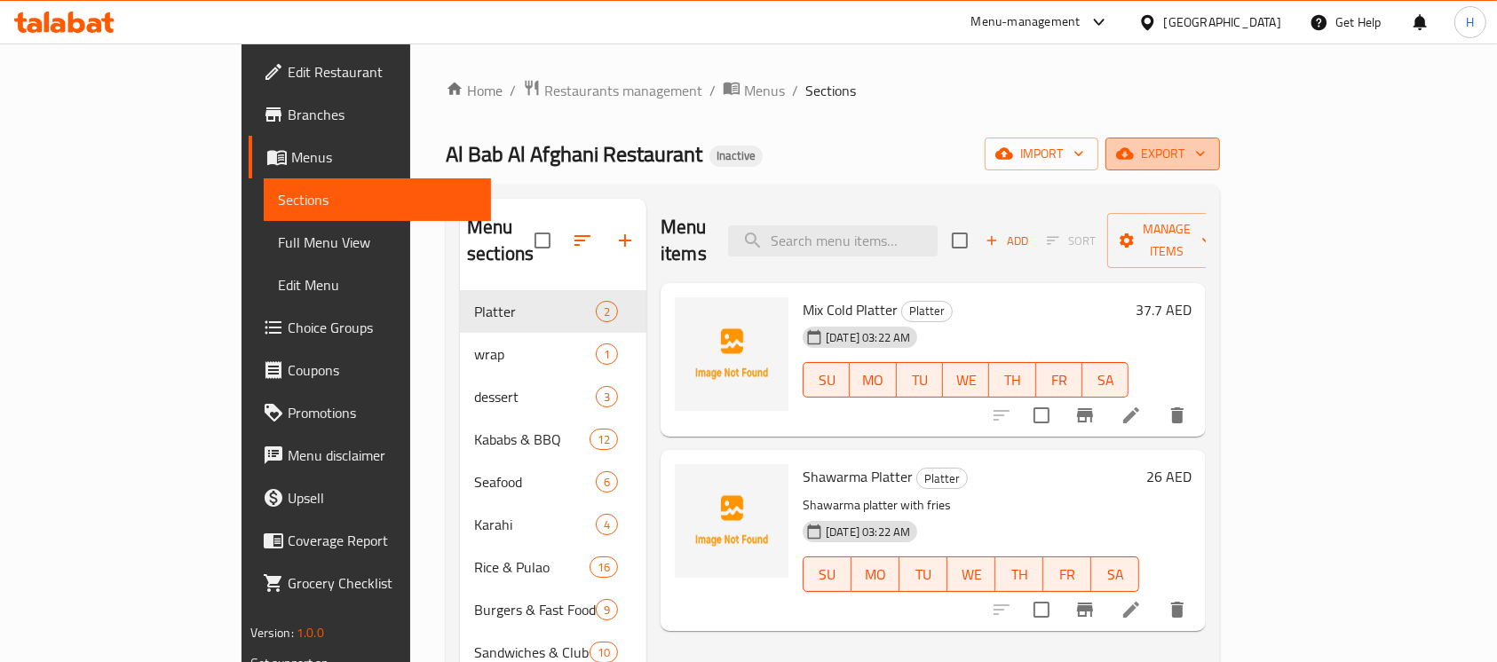
click at [1206, 149] on span "export" at bounding box center [1163, 154] width 86 height 22
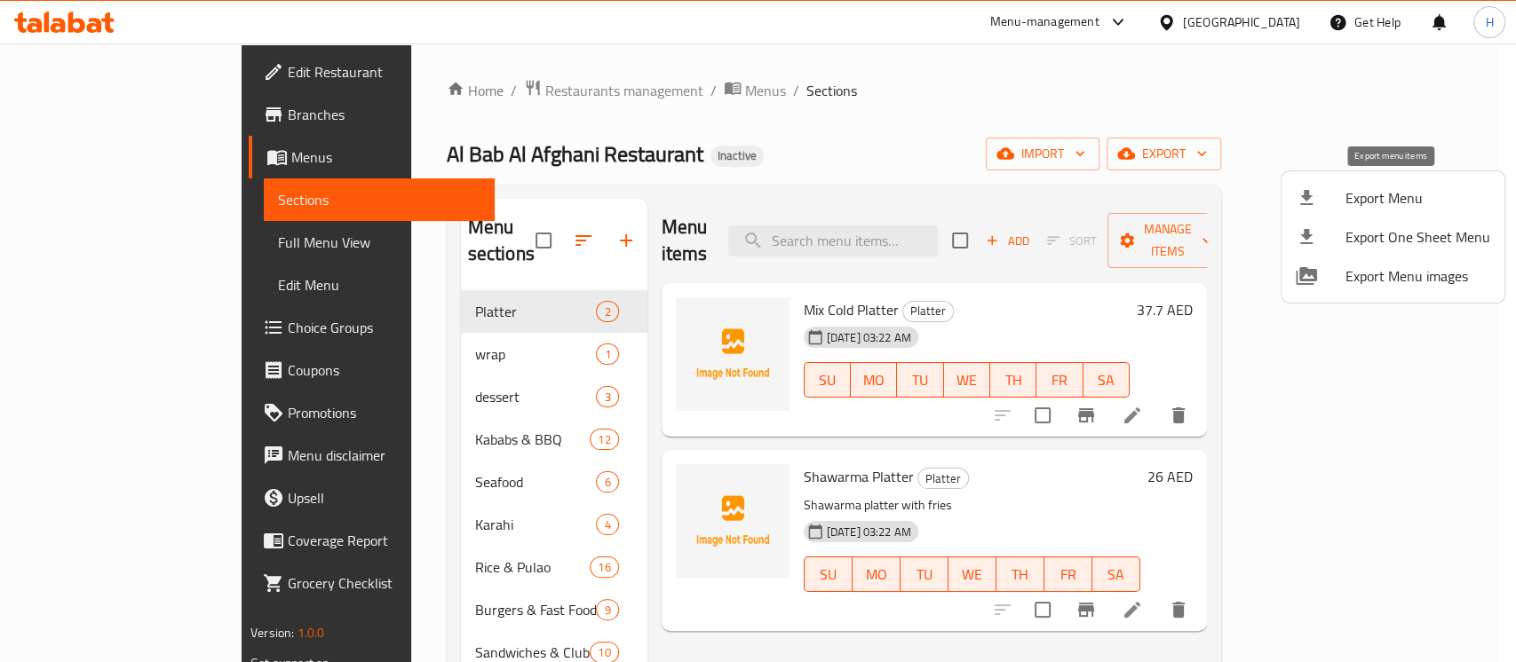
click at [1322, 197] on div at bounding box center [1321, 197] width 50 height 21
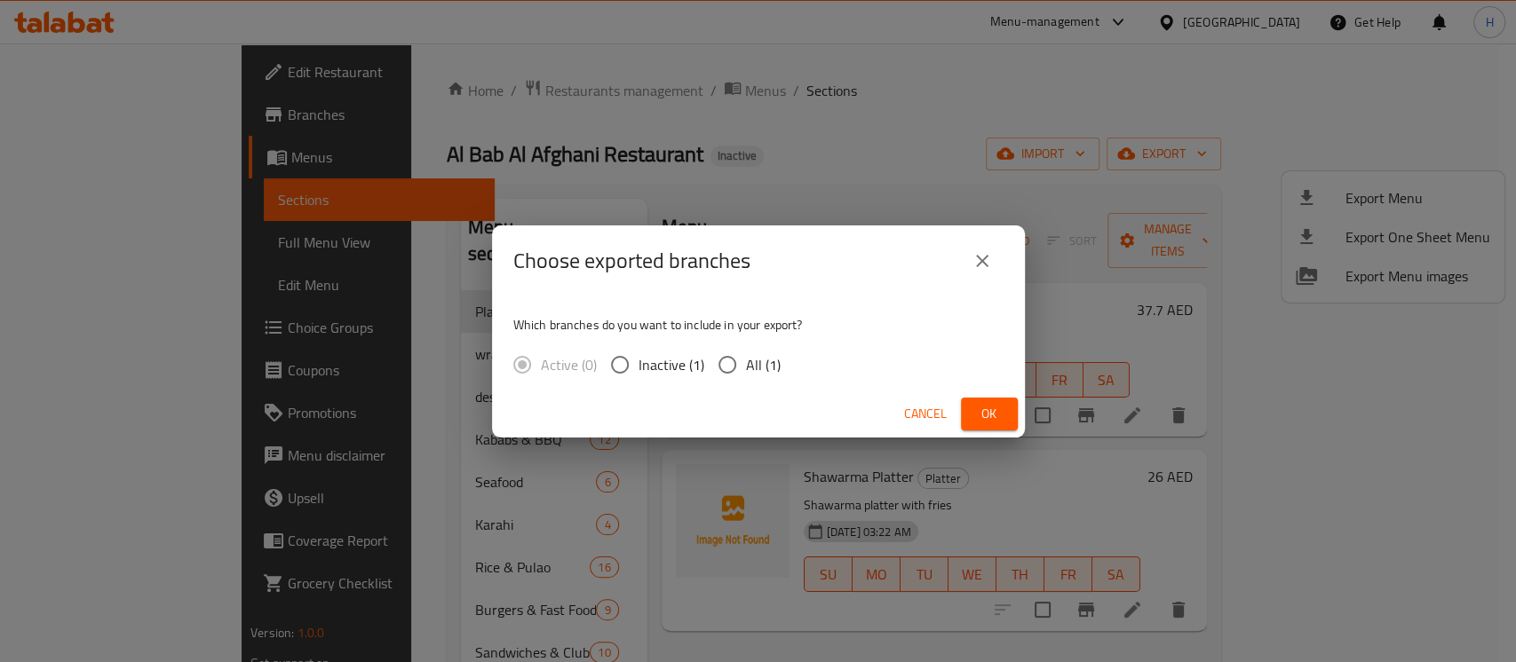
click at [765, 354] on span "All (1)" at bounding box center [763, 364] width 35 height 21
click at [746, 353] on input "All (1)" at bounding box center [727, 364] width 37 height 37
radio input "true"
click at [978, 408] on span "Ok" at bounding box center [989, 414] width 28 height 22
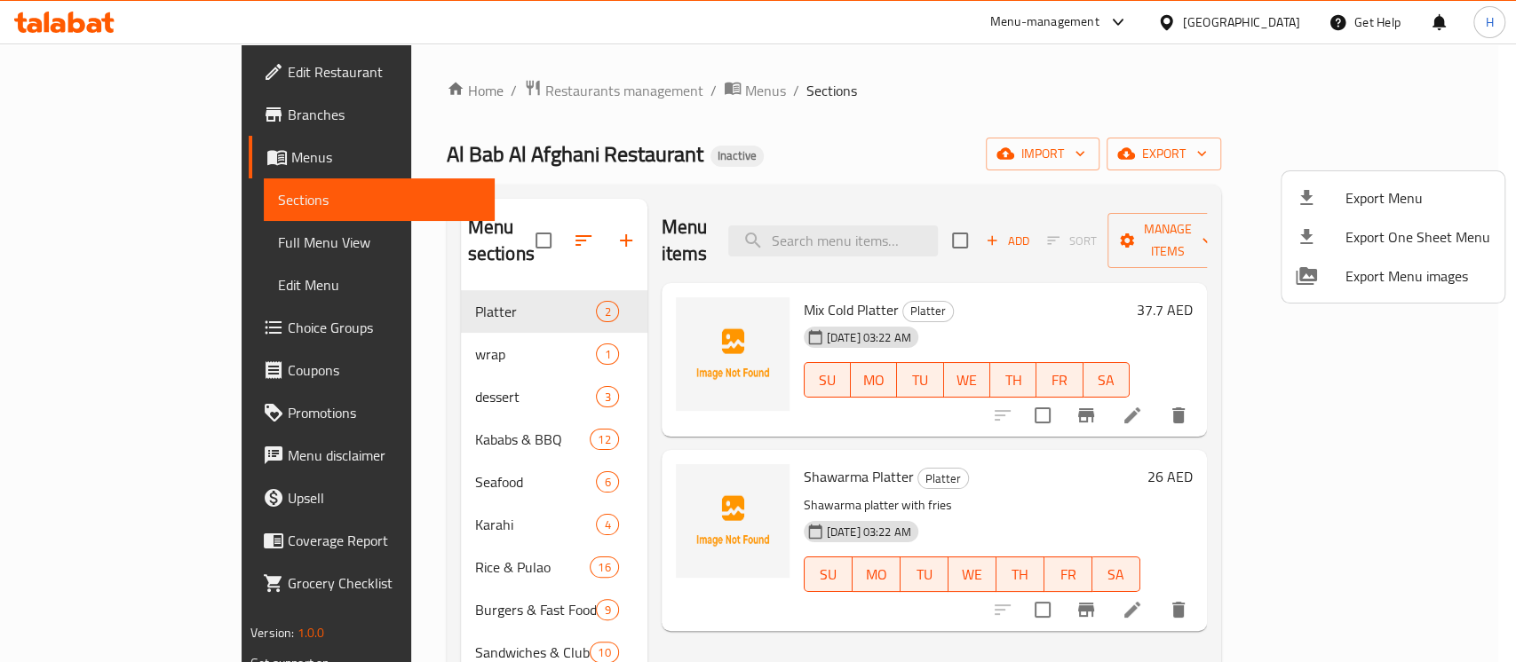
click at [885, 229] on div at bounding box center [758, 331] width 1516 height 662
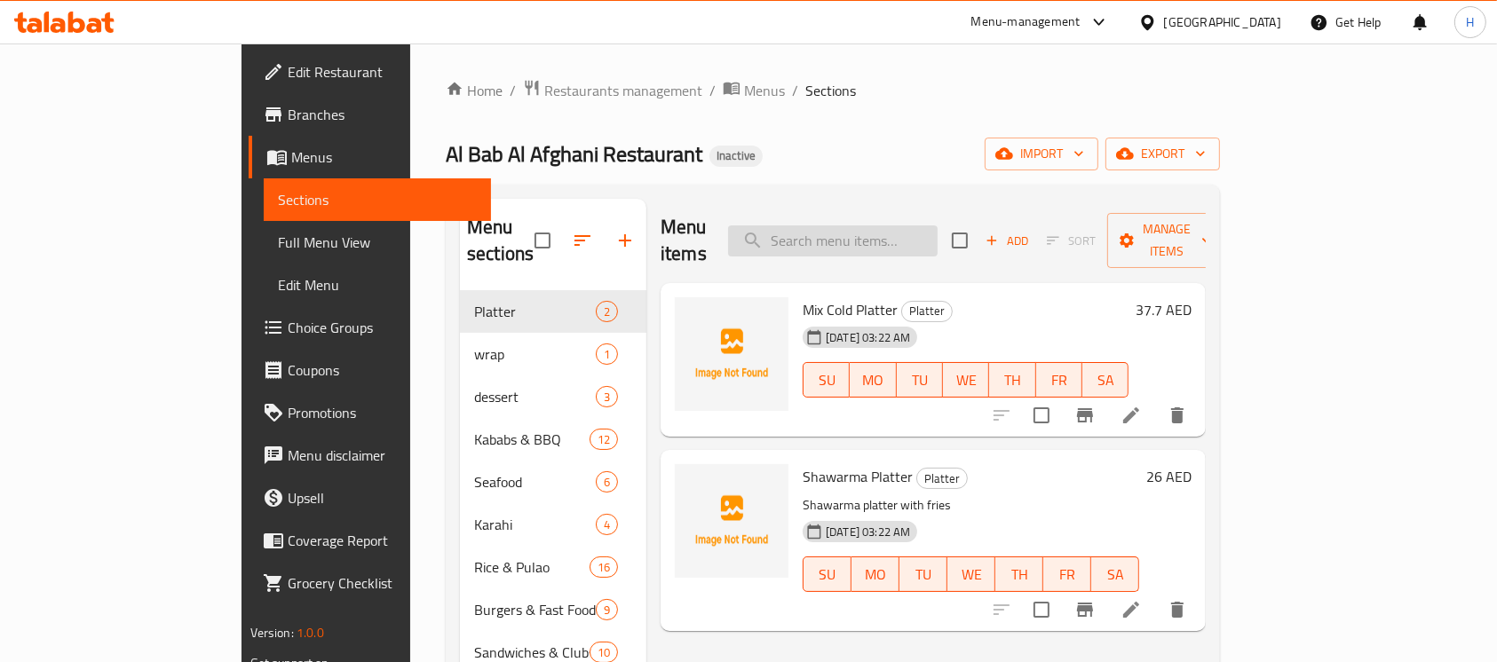
click at [902, 226] on input "search" at bounding box center [833, 241] width 210 height 31
paste input "Chicken Charcol Ful"
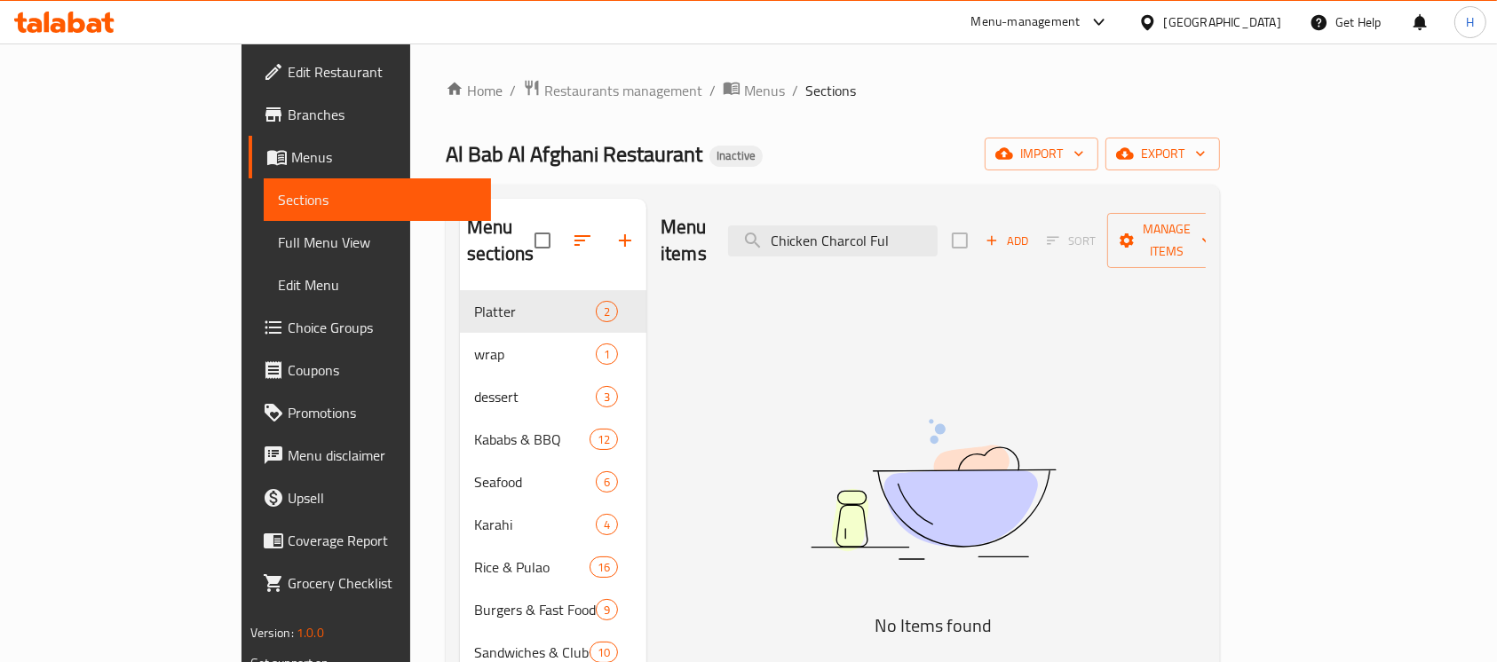
type input "Chicken Charcol Ful"
drag, startPoint x: 863, startPoint y: 330, endPoint x: 794, endPoint y: 320, distance: 70.1
click at [862, 330] on div "Menu items Chicken Charcol Ful Add Sort Manage items No Items found" at bounding box center [925, 530] width 559 height 662
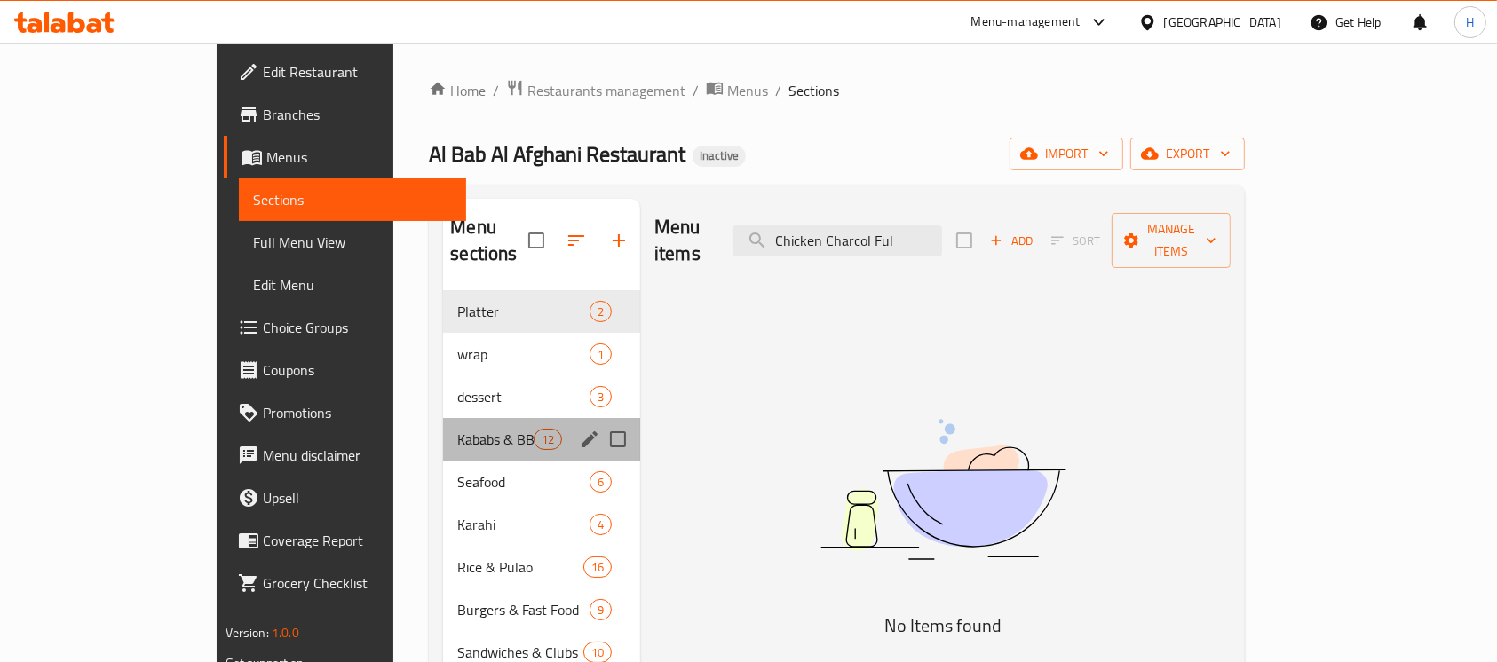
click at [443, 418] on div "Kababs & BBQ 12" at bounding box center [541, 439] width 197 height 43
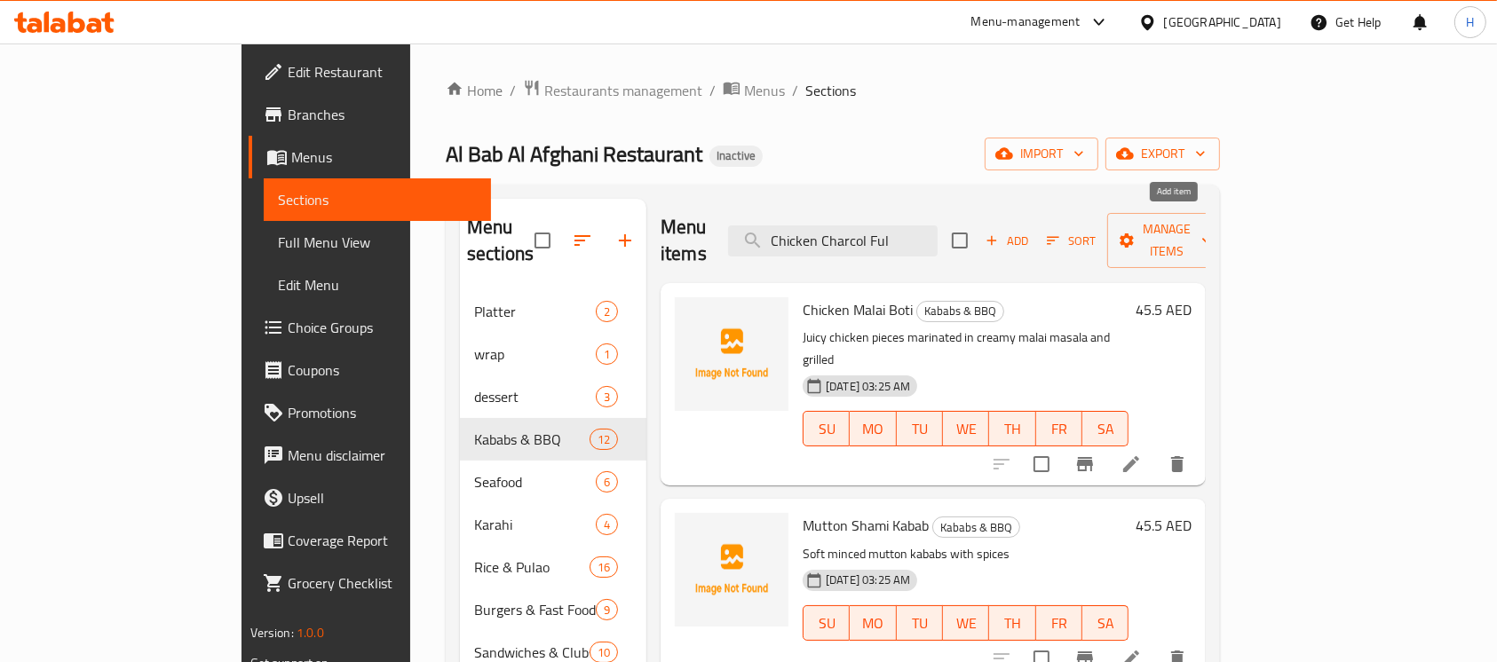
click at [1031, 231] on span "Add" at bounding box center [1007, 241] width 48 height 20
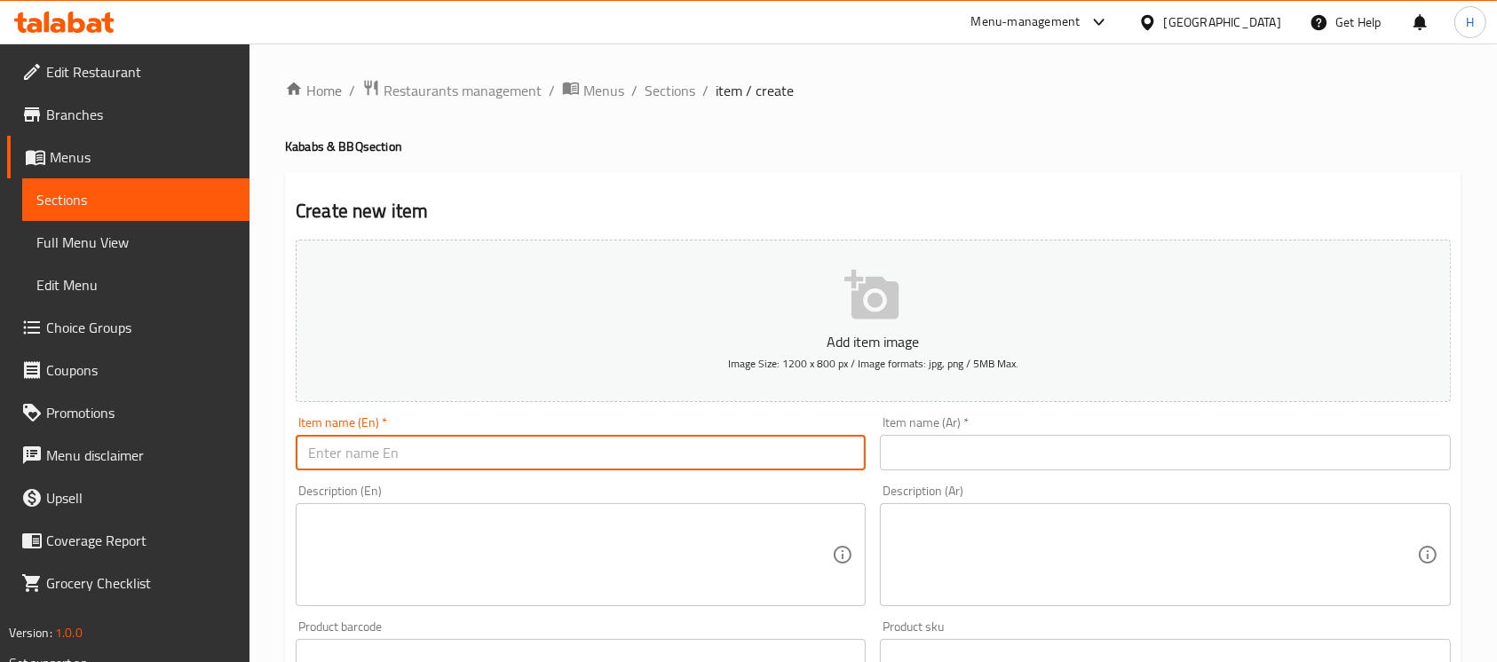
click at [639, 442] on input "text" at bounding box center [581, 453] width 570 height 36
paste input "Chicken Charcol Ful"
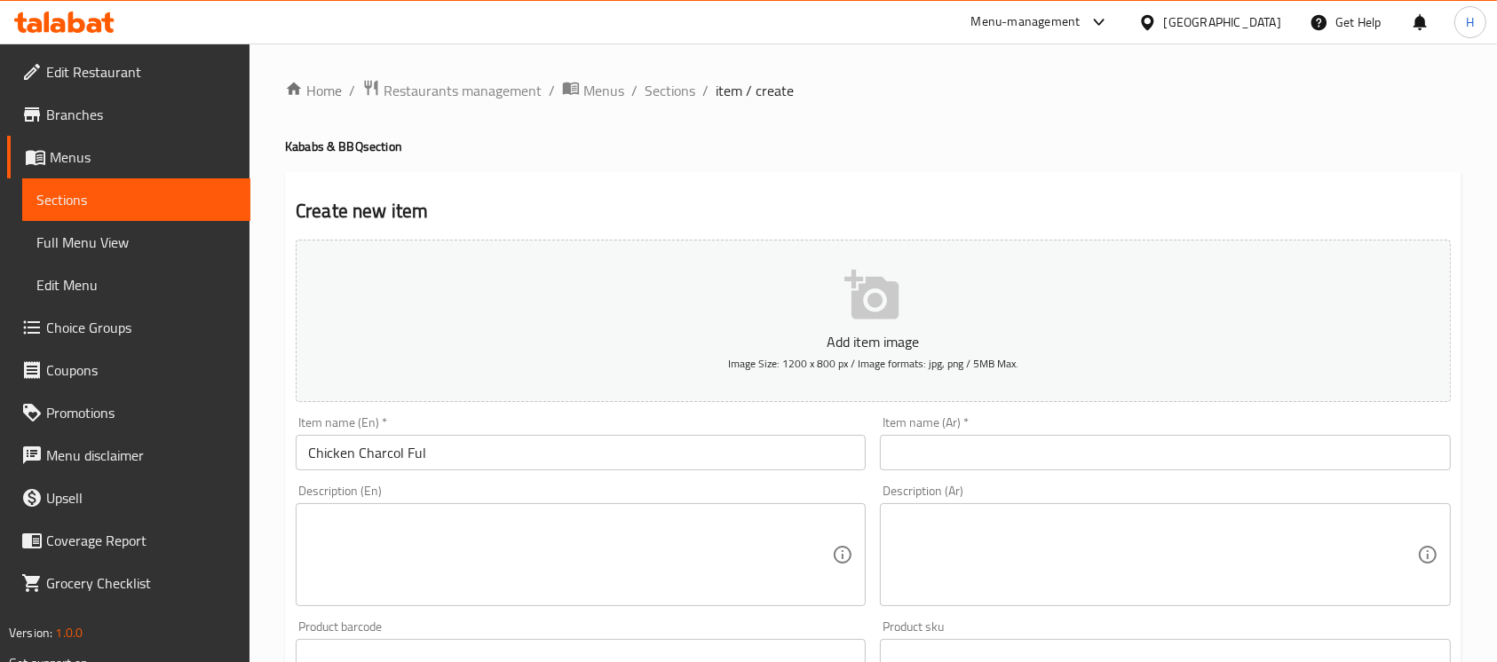
click at [697, 439] on input "Chicken Charcol Ful" at bounding box center [581, 453] width 570 height 36
paste input "Chicken Charcol Full"
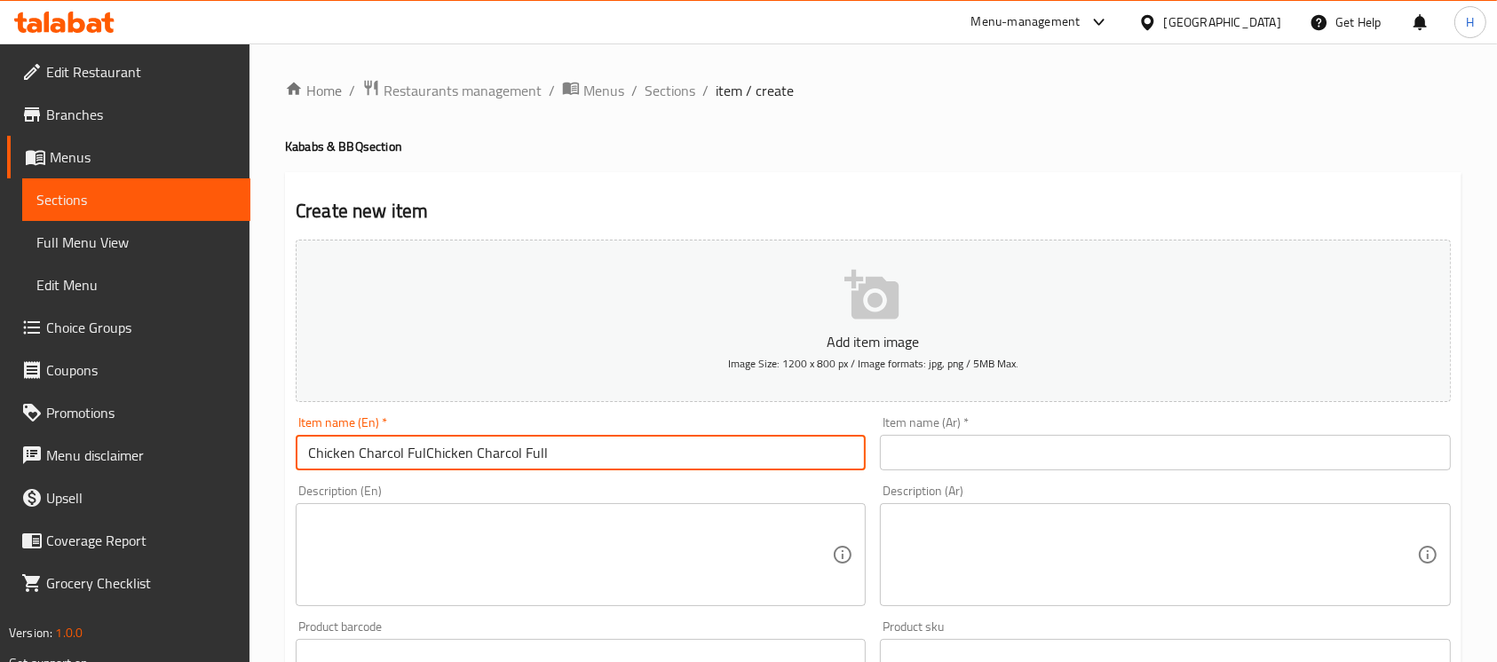
click at [646, 457] on input "Chicken Charcol FulChicken Charcol Full" at bounding box center [581, 453] width 570 height 36
paste input "text"
type input "Chicken Charcol Full"
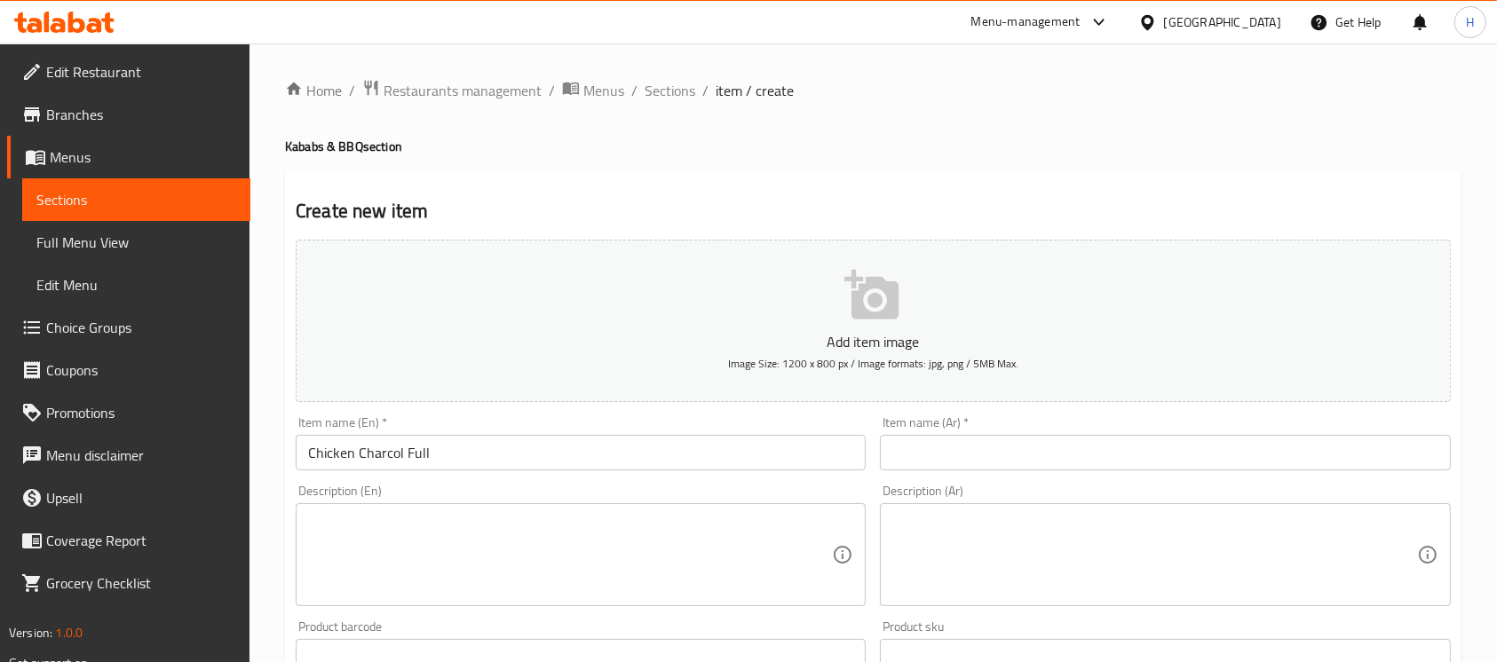
click at [725, 531] on textarea at bounding box center [570, 555] width 524 height 84
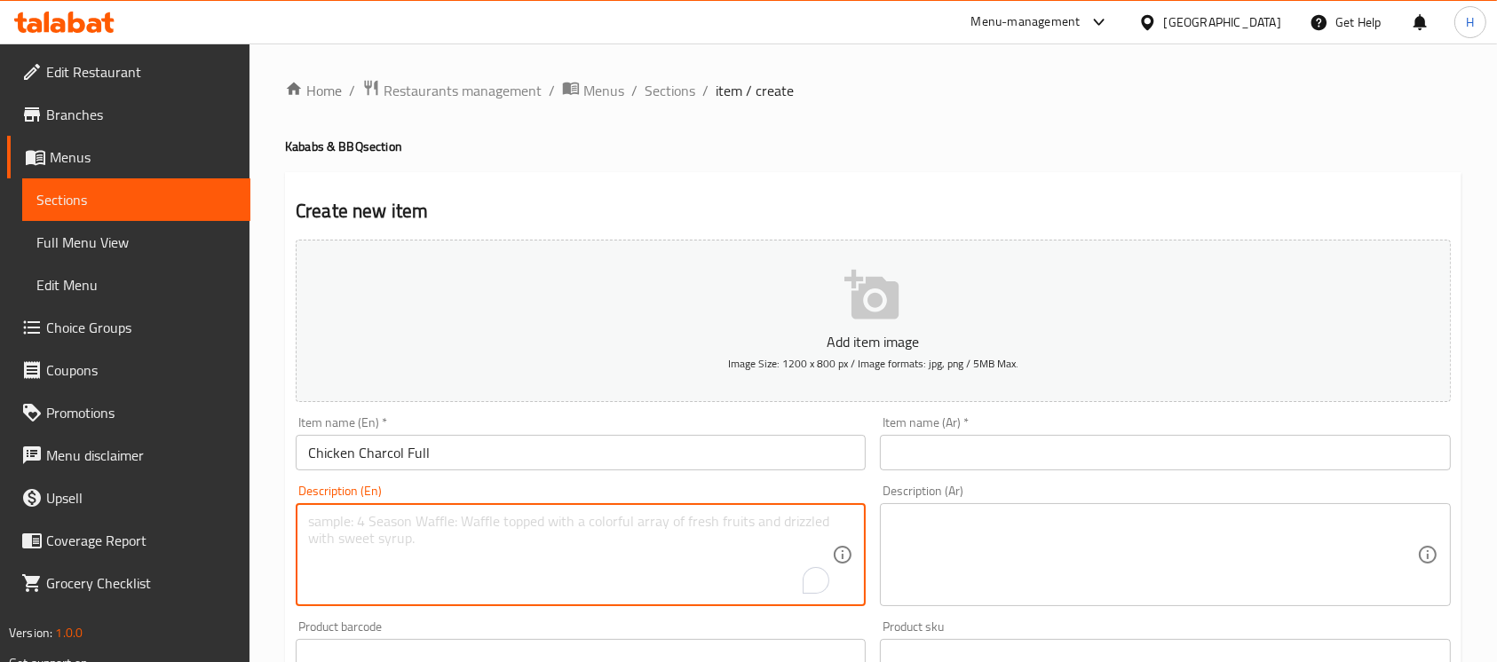
paste textarea "Whole chicken grilled on charcoal"
type textarea "Whole chicken grilled on charcoal"
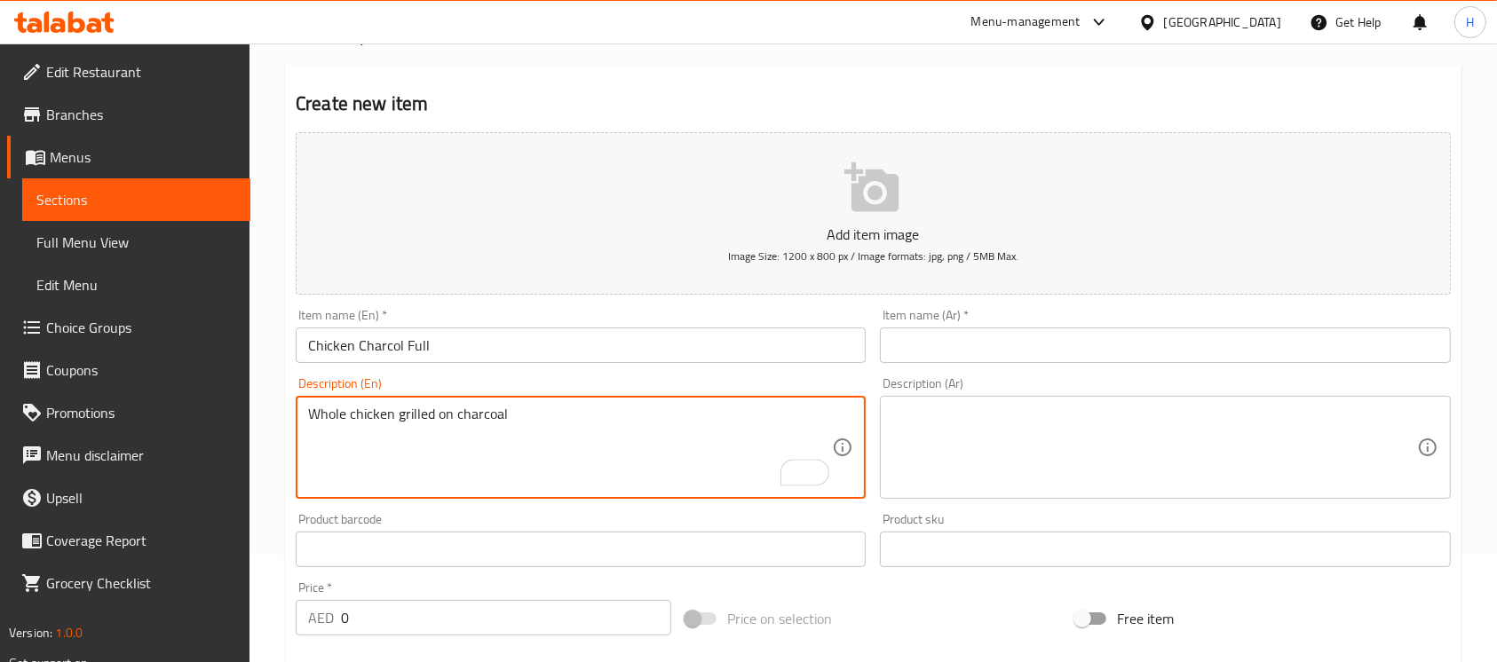
scroll to position [160, 0]
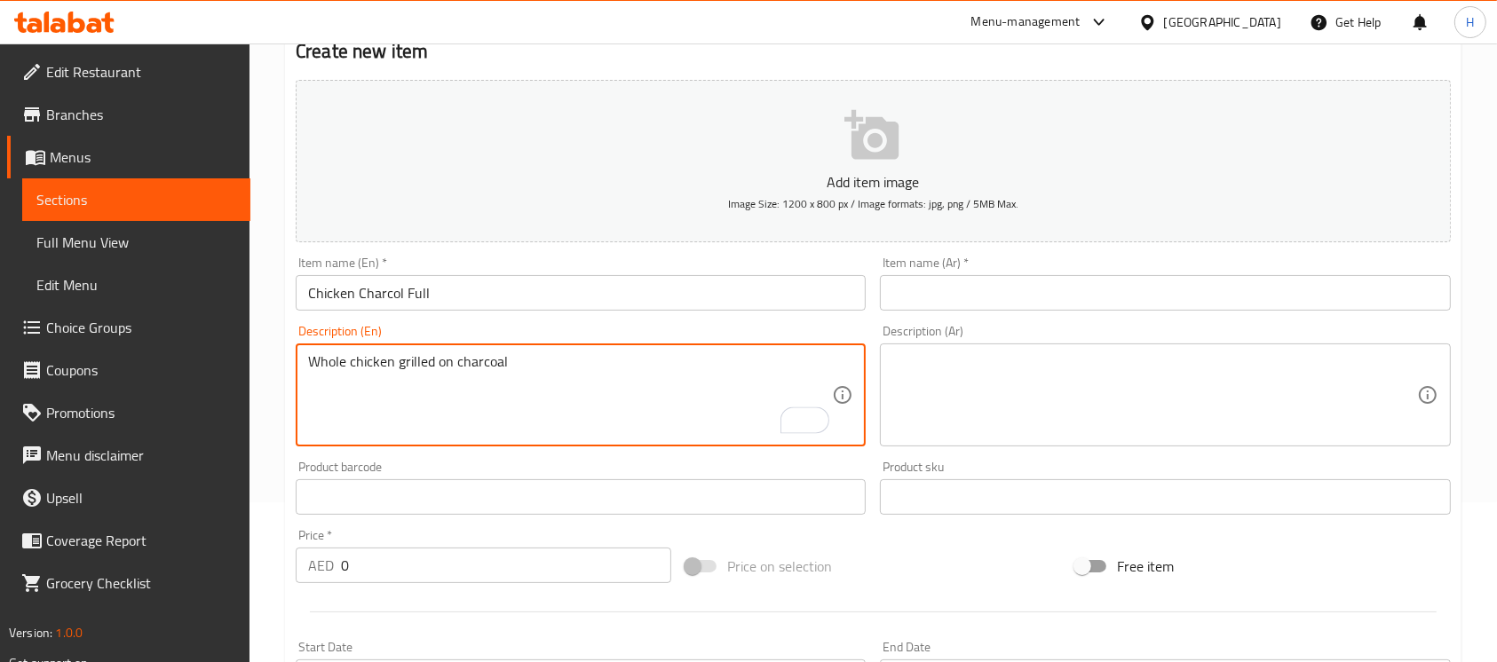
drag, startPoint x: 373, startPoint y: 566, endPoint x: 278, endPoint y: 577, distance: 95.7
click at [278, 577] on div "Home / Restaurants management / Menus / Sections / item / create Kababs & BBQ s…" at bounding box center [874, 489] width 1248 height 1211
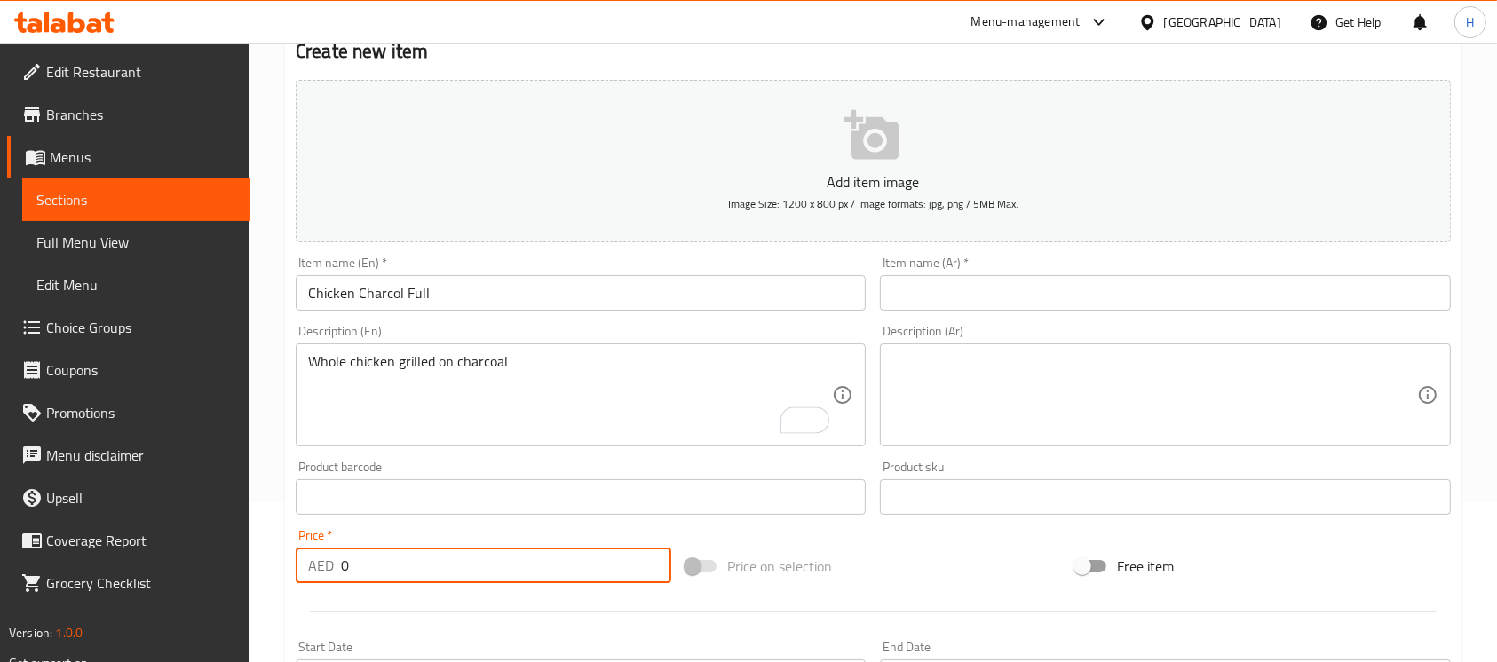
paste input "32.5"
type input "32.5"
click at [375, 291] on input "Chicken Charcol Full" at bounding box center [581, 293] width 570 height 36
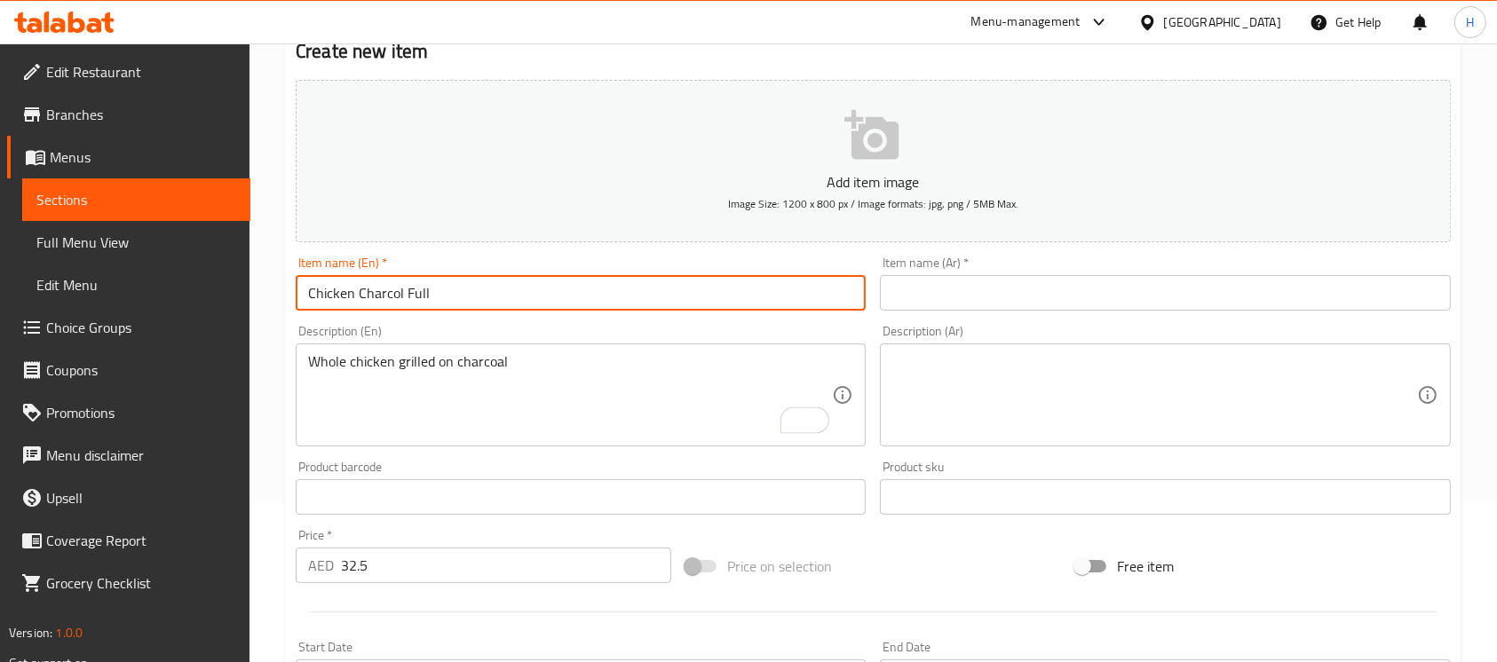
click at [375, 291] on input "Chicken Charcol Full" at bounding box center [581, 293] width 570 height 36
drag, startPoint x: 921, startPoint y: 298, endPoint x: 799, endPoint y: 244, distance: 133.2
click at [923, 298] on input "text" at bounding box center [1165, 293] width 570 height 36
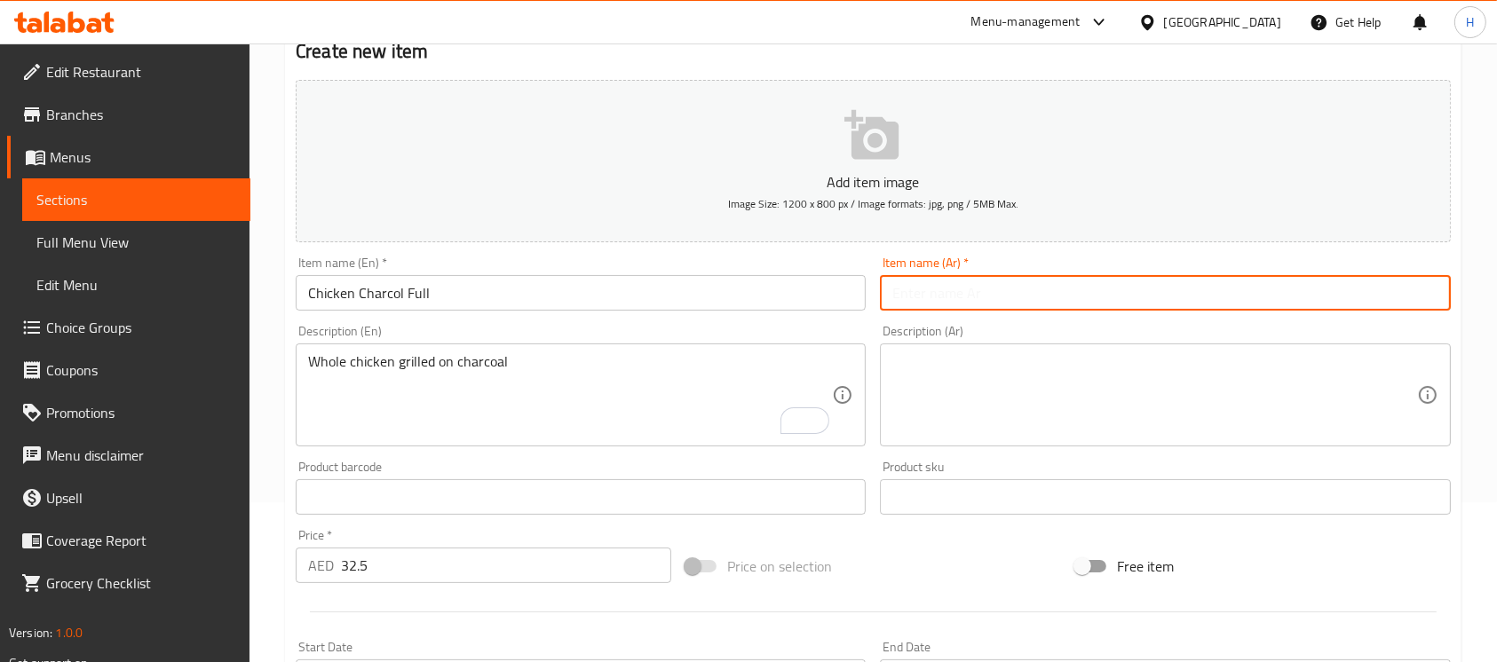
paste input "دجاج فحم كامل"
click at [956, 295] on input "دجاج فحم كامل" at bounding box center [1165, 293] width 570 height 36
type input "دجاج علي فحم كامل"
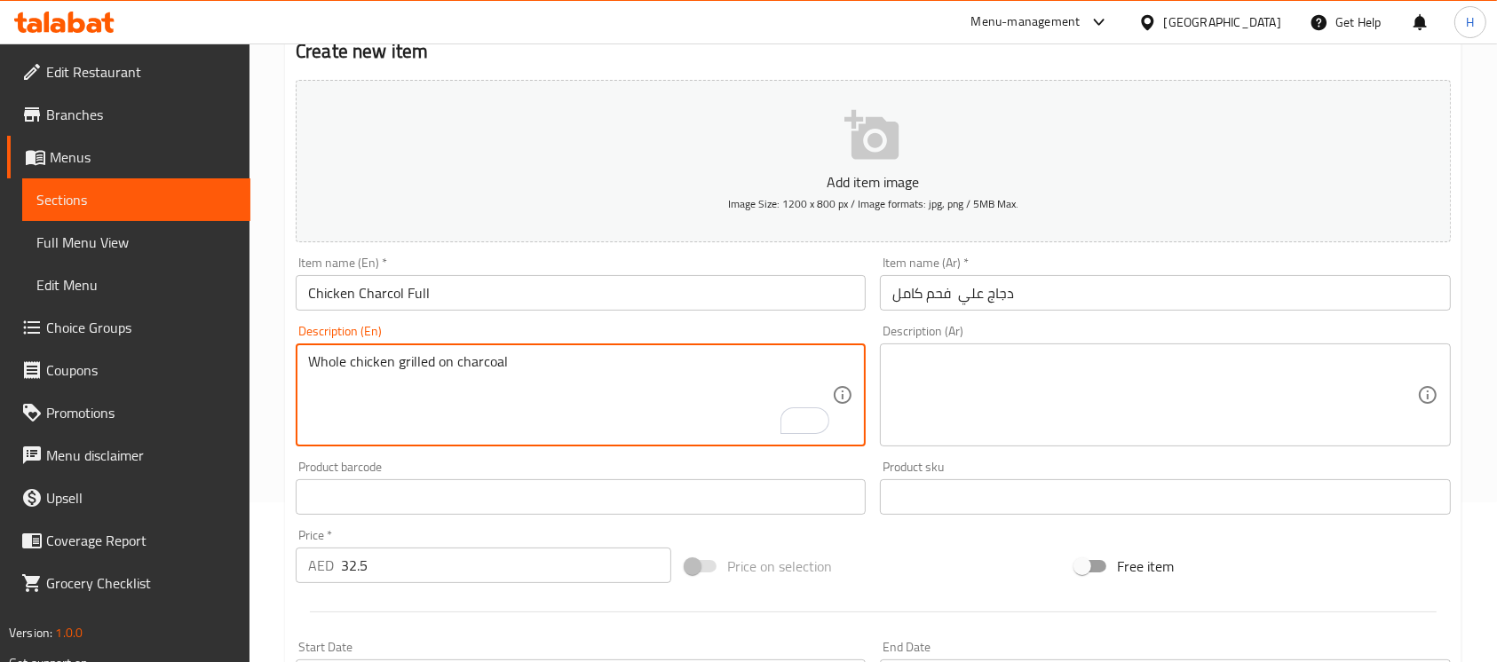
click at [379, 370] on textarea "Whole chicken grilled on charcoal" at bounding box center [570, 395] width 524 height 84
click at [470, 302] on input "Chicken Charcol Full" at bounding box center [581, 293] width 570 height 36
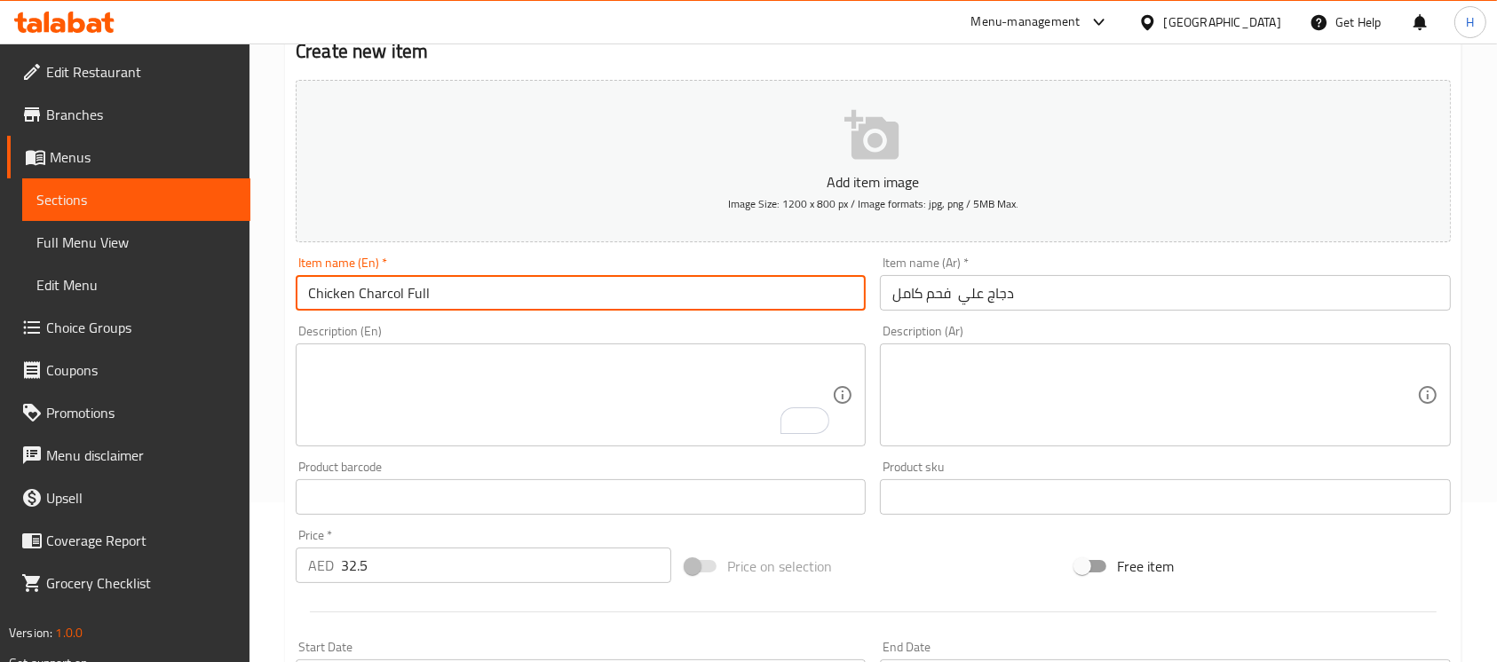
click at [470, 302] on input "Chicken Charcol Full" at bounding box center [581, 293] width 570 height 36
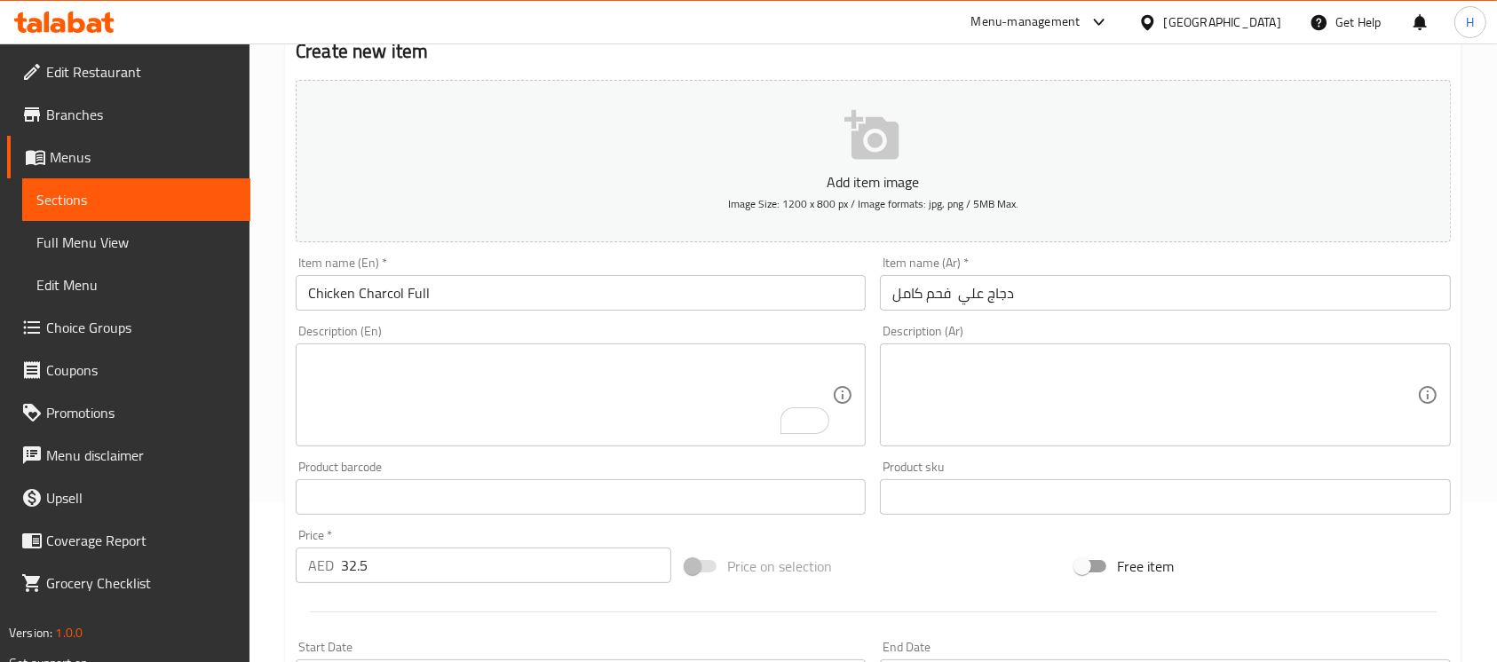
click at [285, 232] on div "Create new item Add item image Image Size: 1200 x 800 px / Image formats: jpg, …" at bounding box center [873, 529] width 1177 height 1034
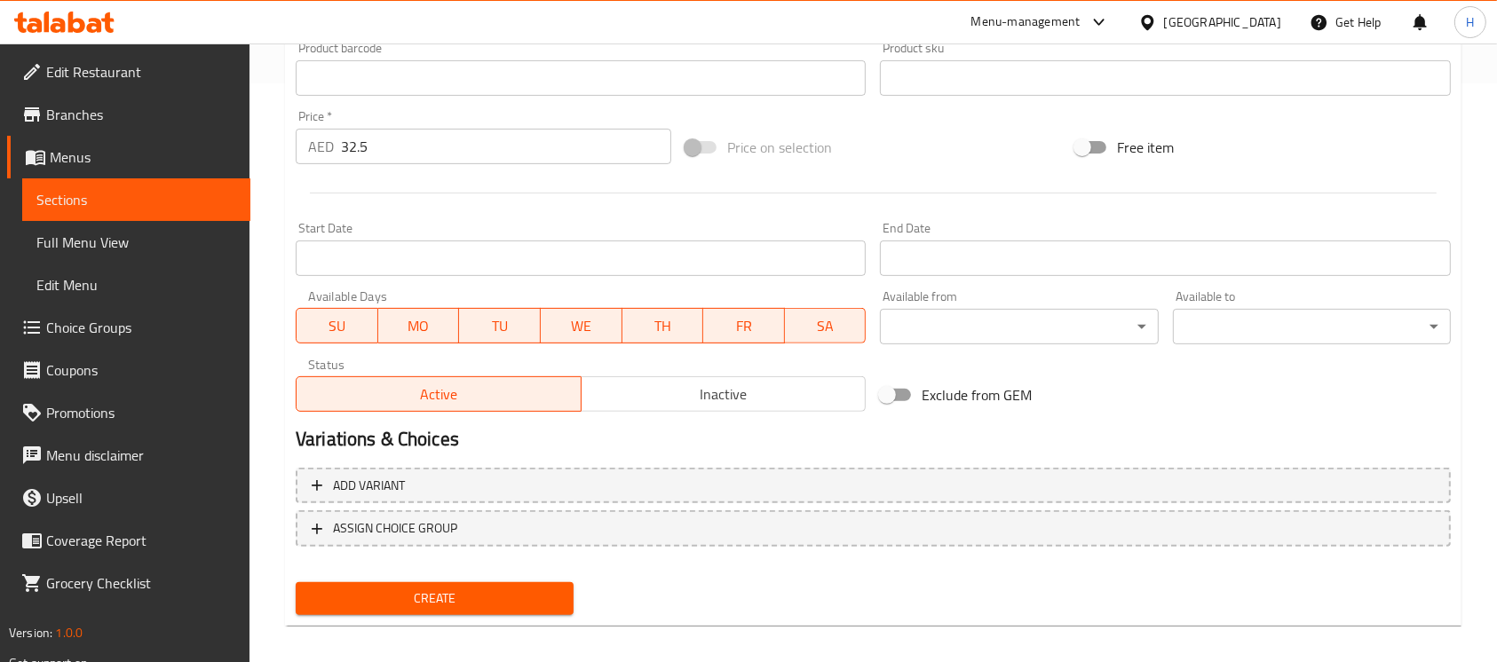
scroll to position [592, 0]
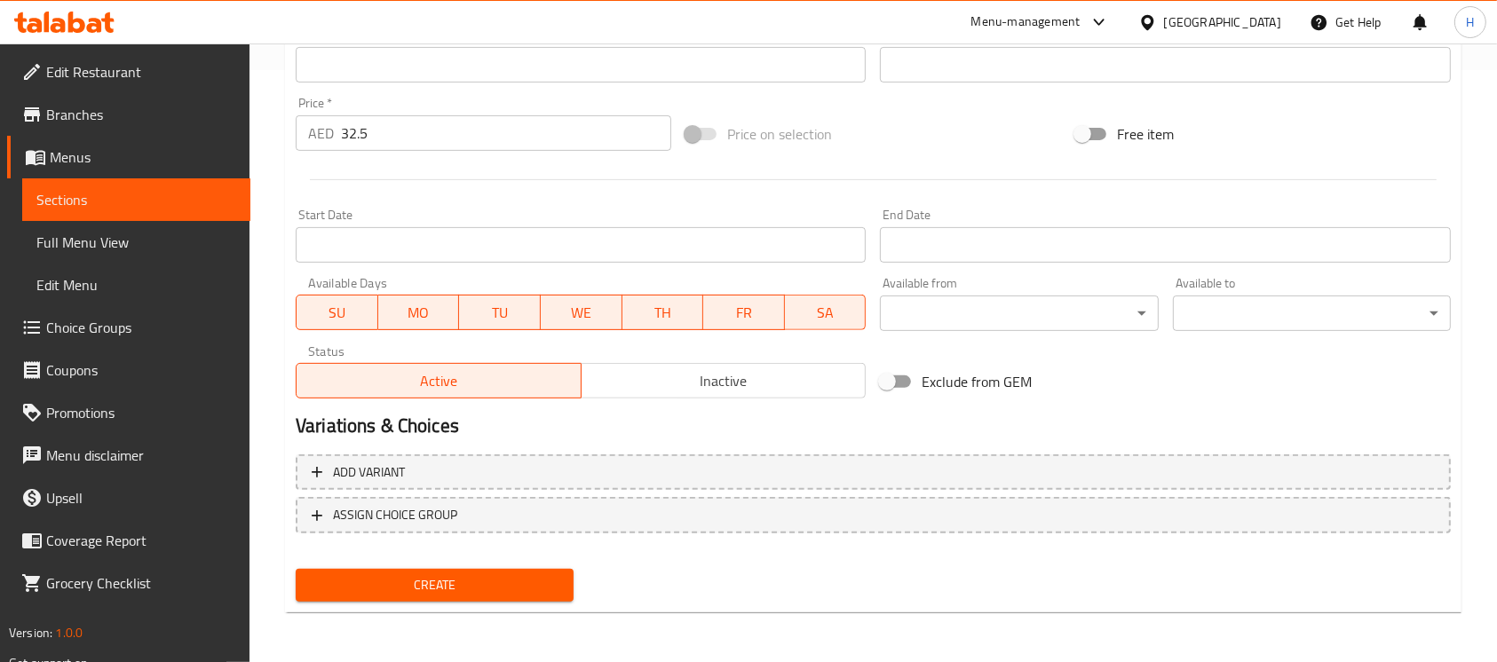
click at [449, 596] on span "Create" at bounding box center [435, 586] width 250 height 22
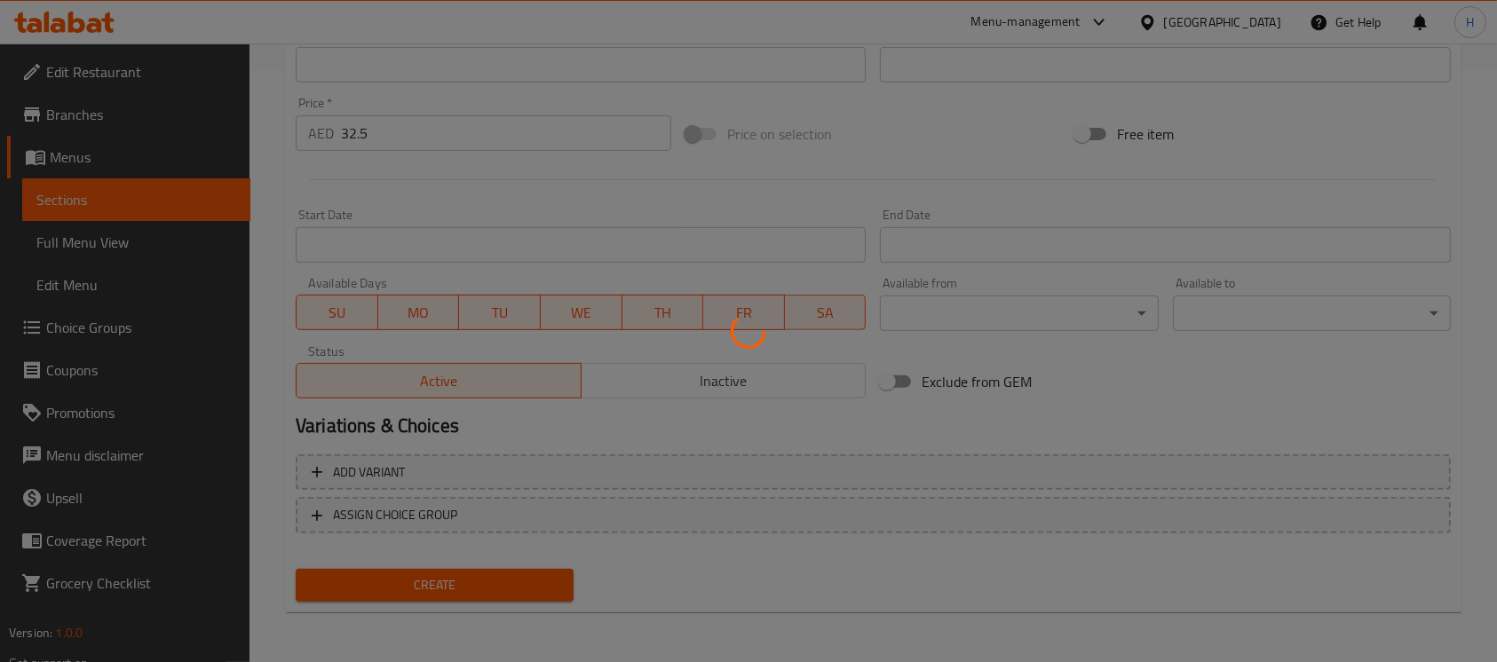
type input "0"
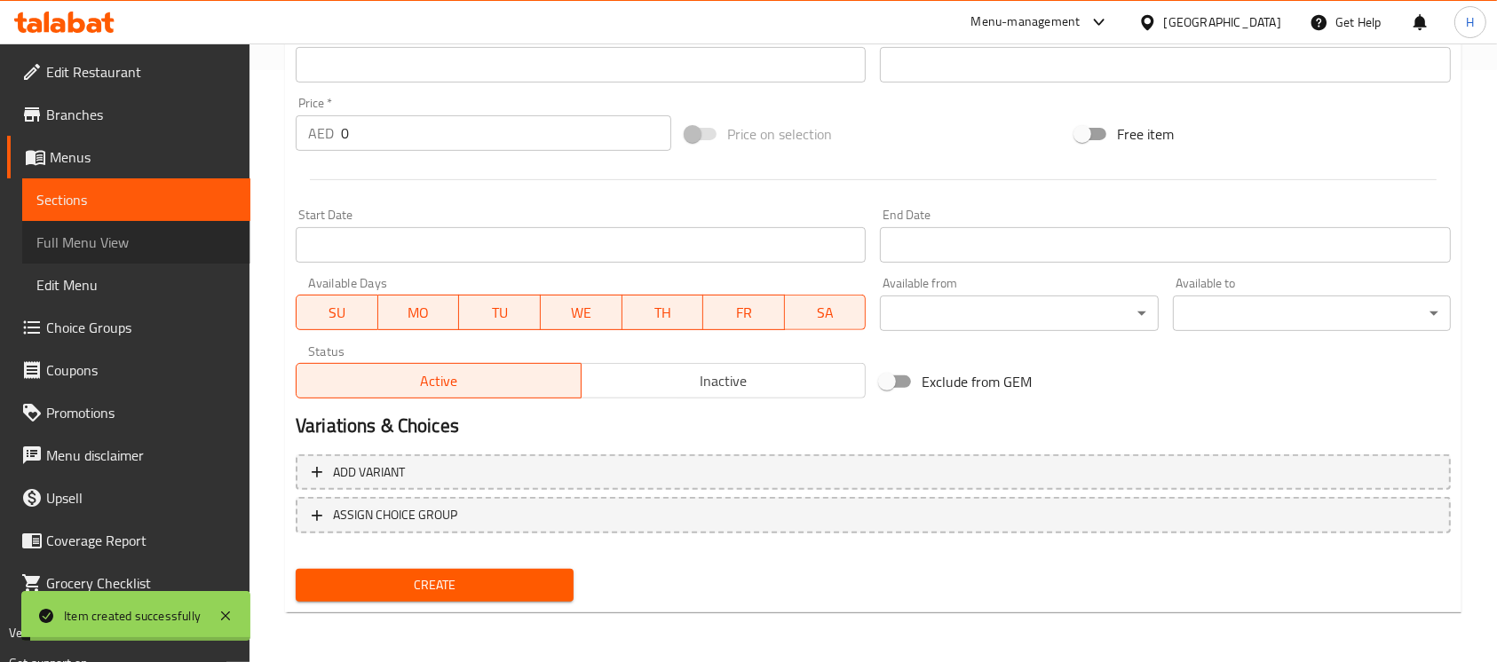
click at [148, 237] on span "Full Menu View" at bounding box center [136, 242] width 200 height 21
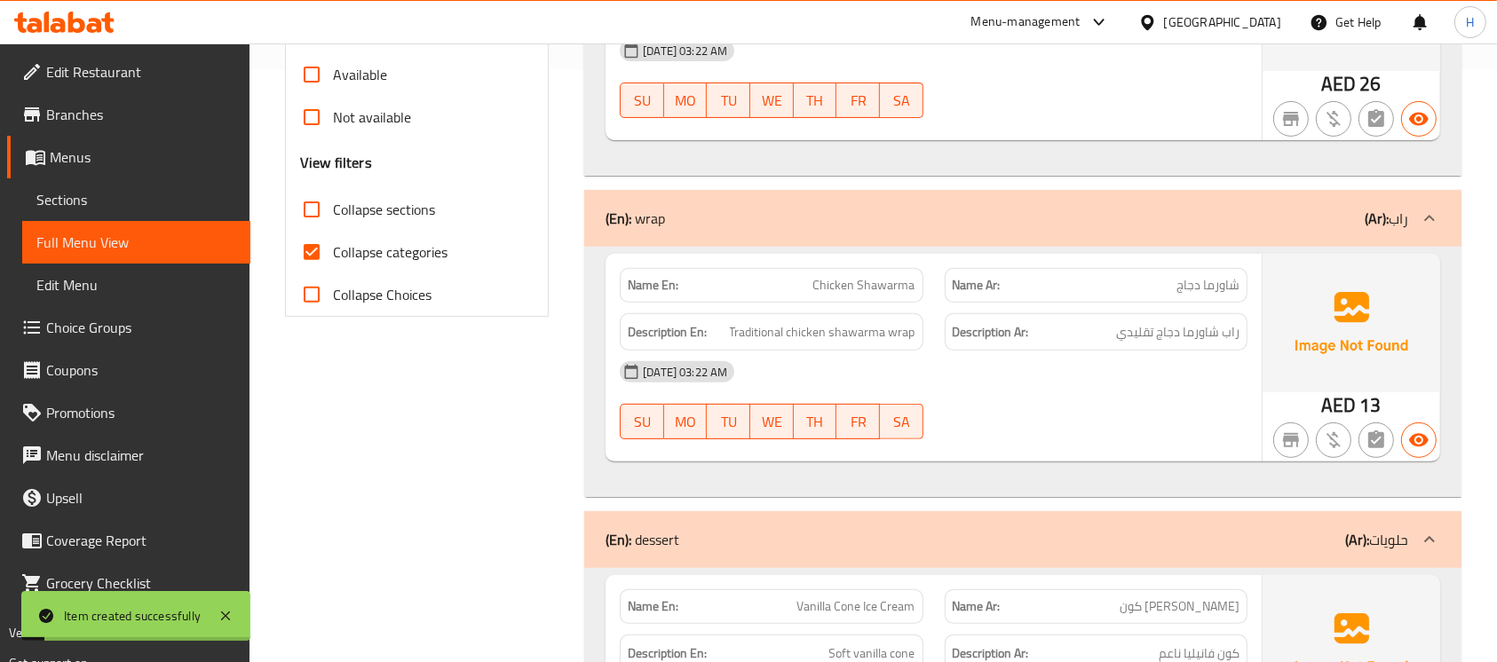
click at [337, 242] on span "Collapse categories" at bounding box center [390, 252] width 115 height 21
click at [333, 242] on input "Collapse categories" at bounding box center [311, 252] width 43 height 43
checkbox input "false"
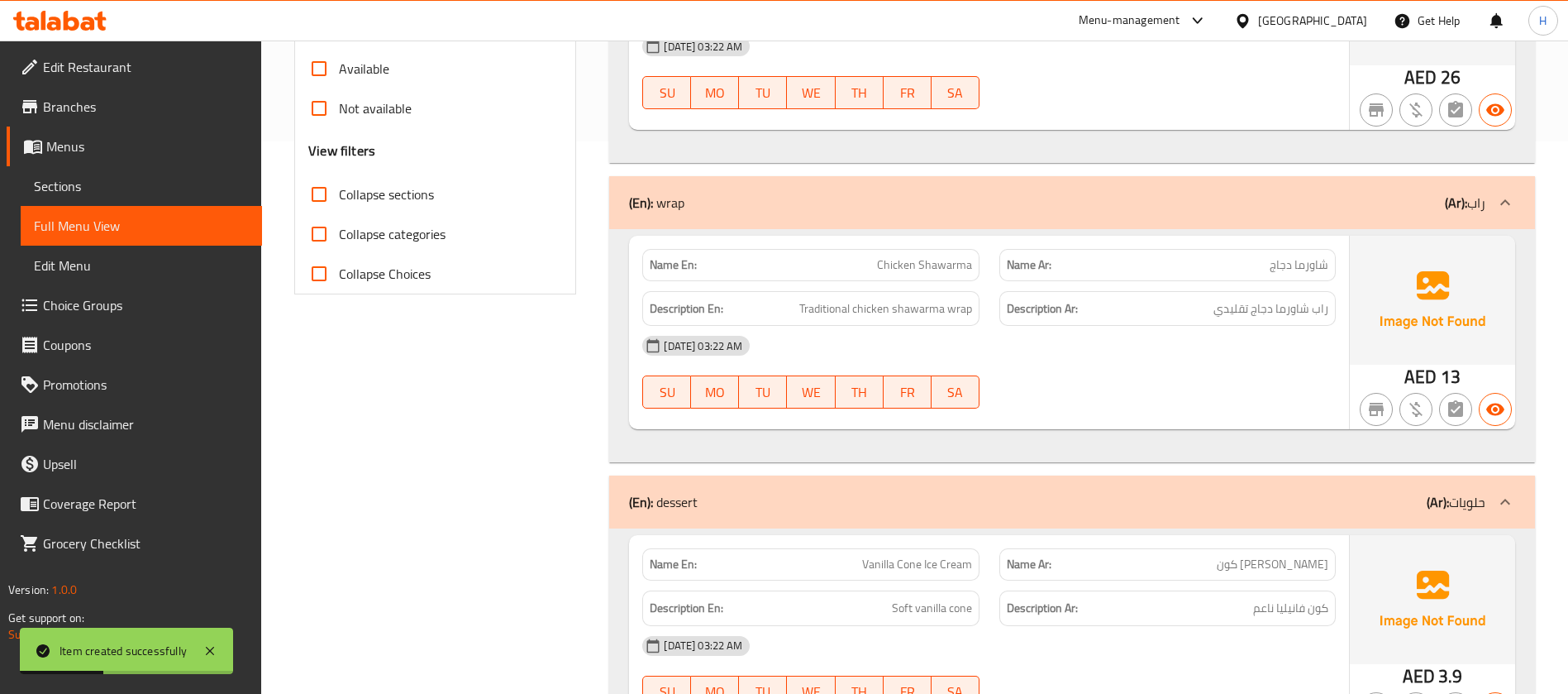
drag, startPoint x: 1385, startPoint y: 1, endPoint x: 973, endPoint y: 321, distance: 521.7
click at [973, 342] on div "[DATE] 03:22 AM" at bounding box center [989, 346] width 713 height 40
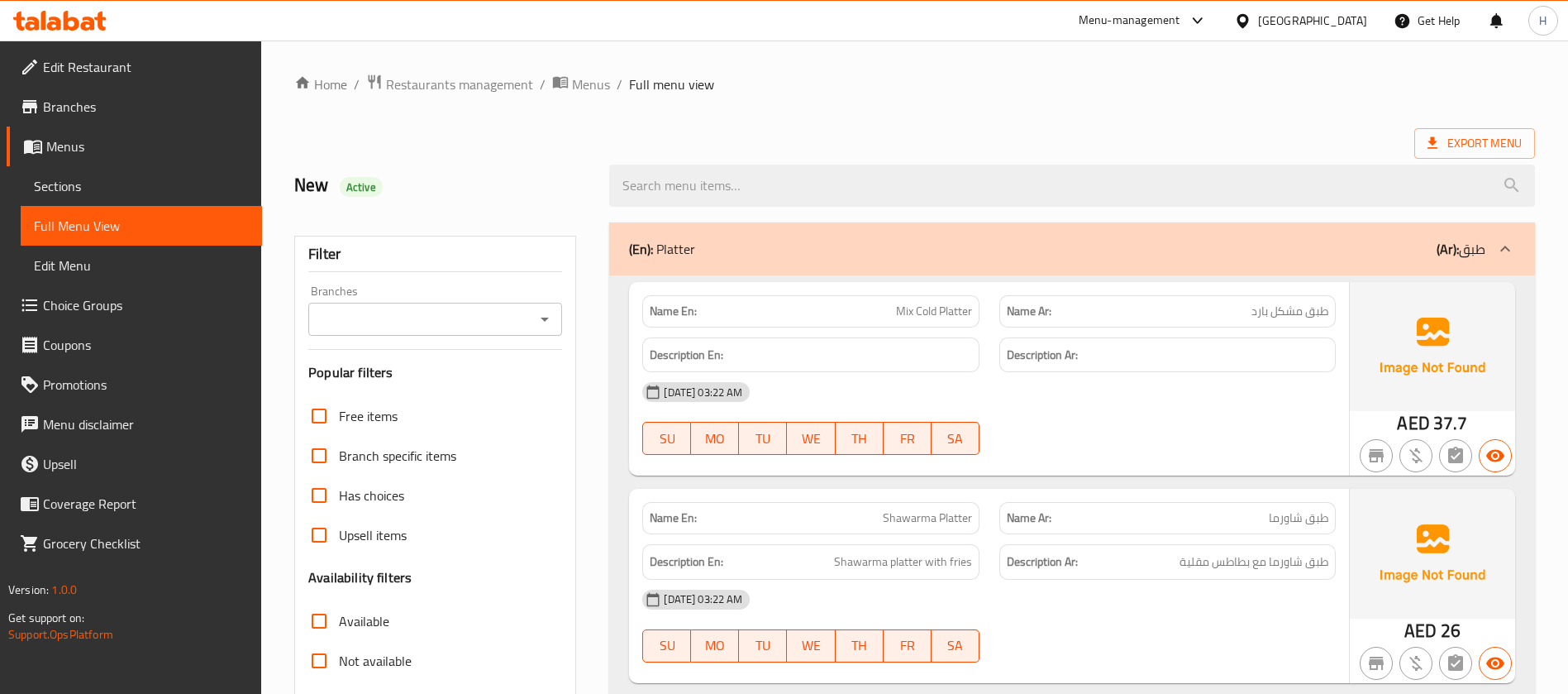
click at [945, 338] on div "Description En:" at bounding box center [810, 355] width 336 height 35
click at [129, 195] on span "Sections" at bounding box center [141, 185] width 215 height 20
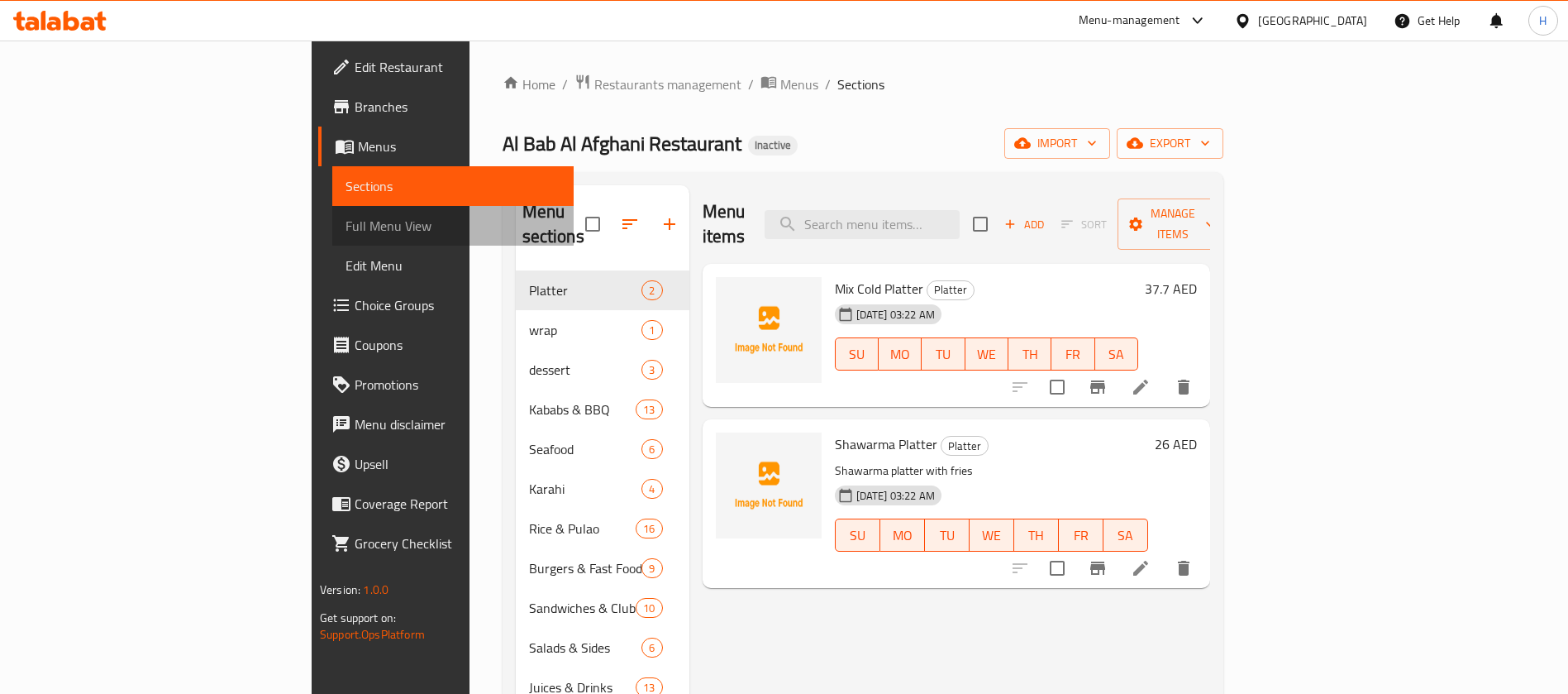
click at [332, 214] on link "Full Menu View" at bounding box center [453, 225] width 241 height 40
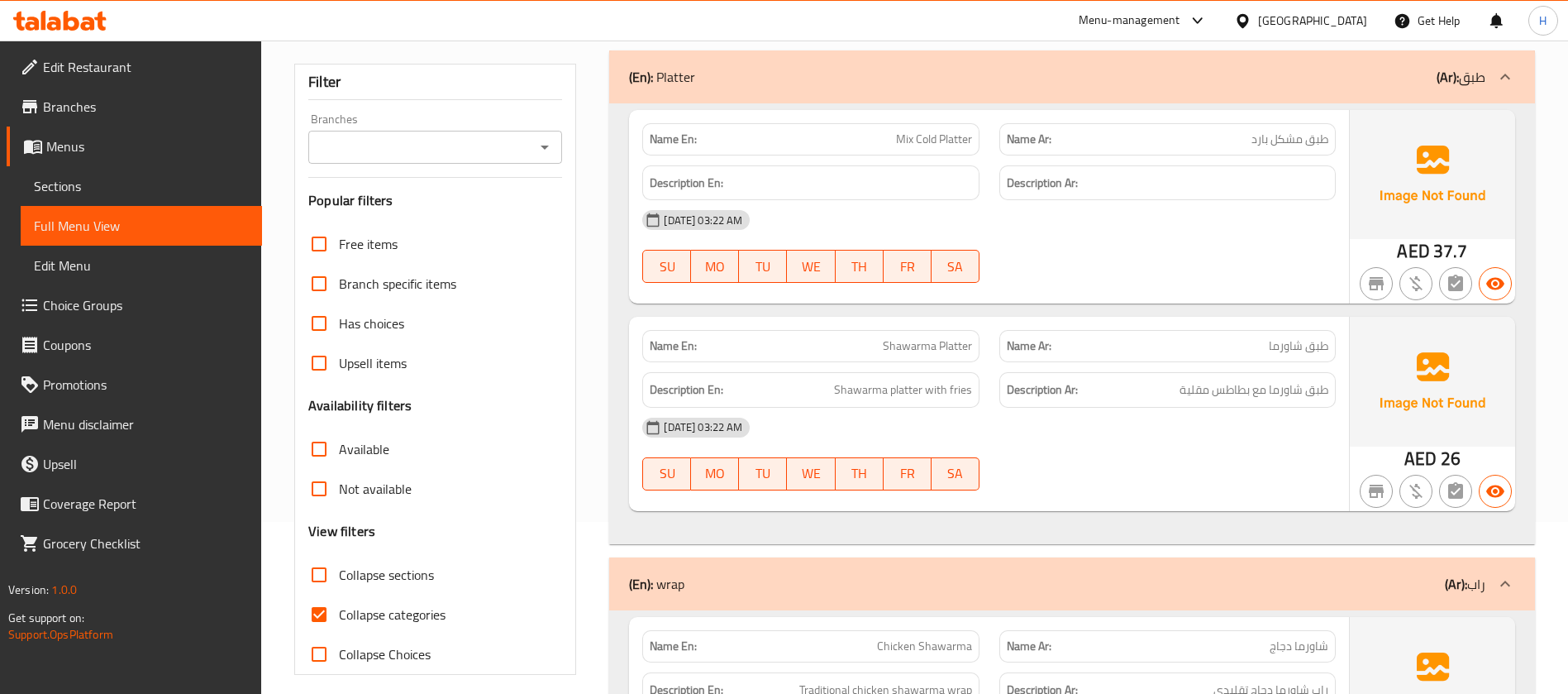
scroll to position [124, 0]
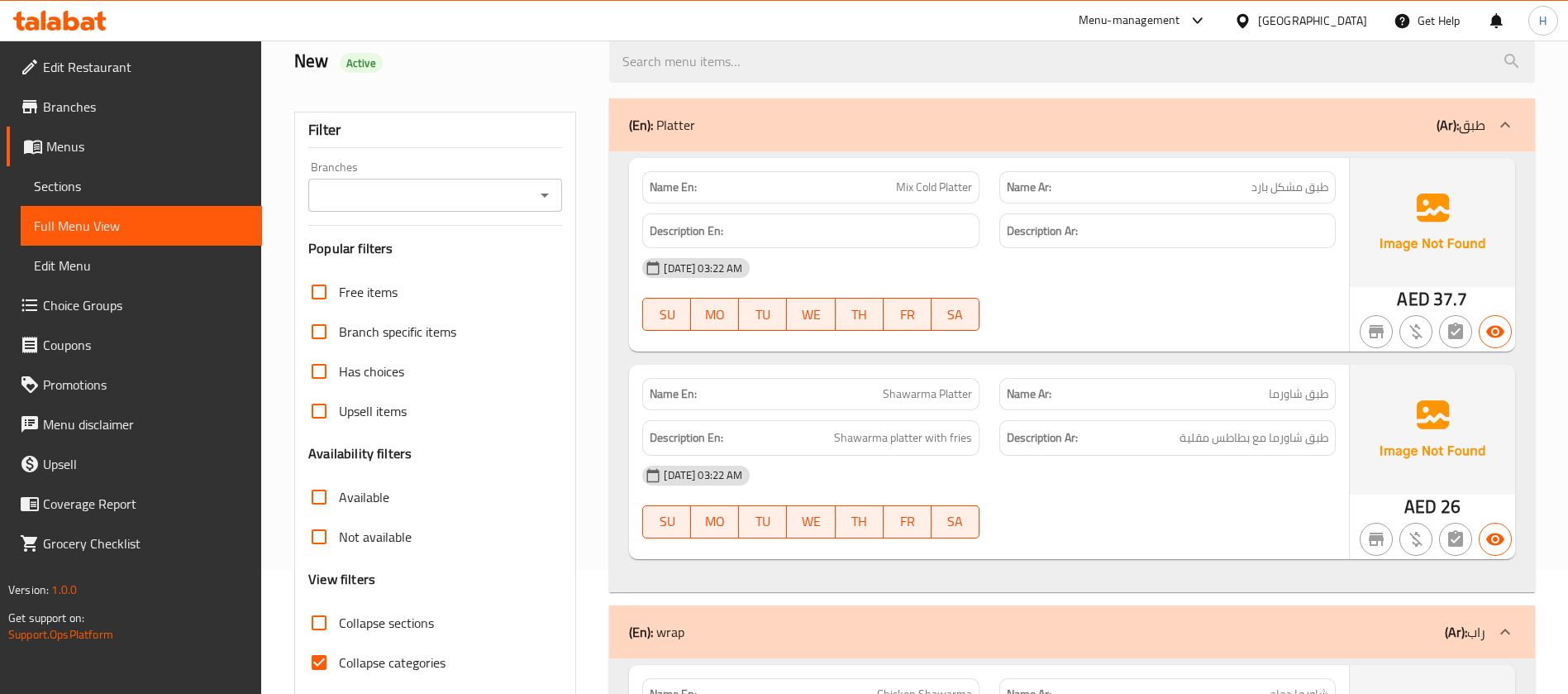
click at [411, 617] on label "Collapse categories" at bounding box center [372, 662] width 146 height 40
click at [339, 617] on input "Collapse categories" at bounding box center [318, 662] width 40 height 40
checkbox input "false"
click at [178, 196] on span "Sections" at bounding box center [141, 185] width 215 height 20
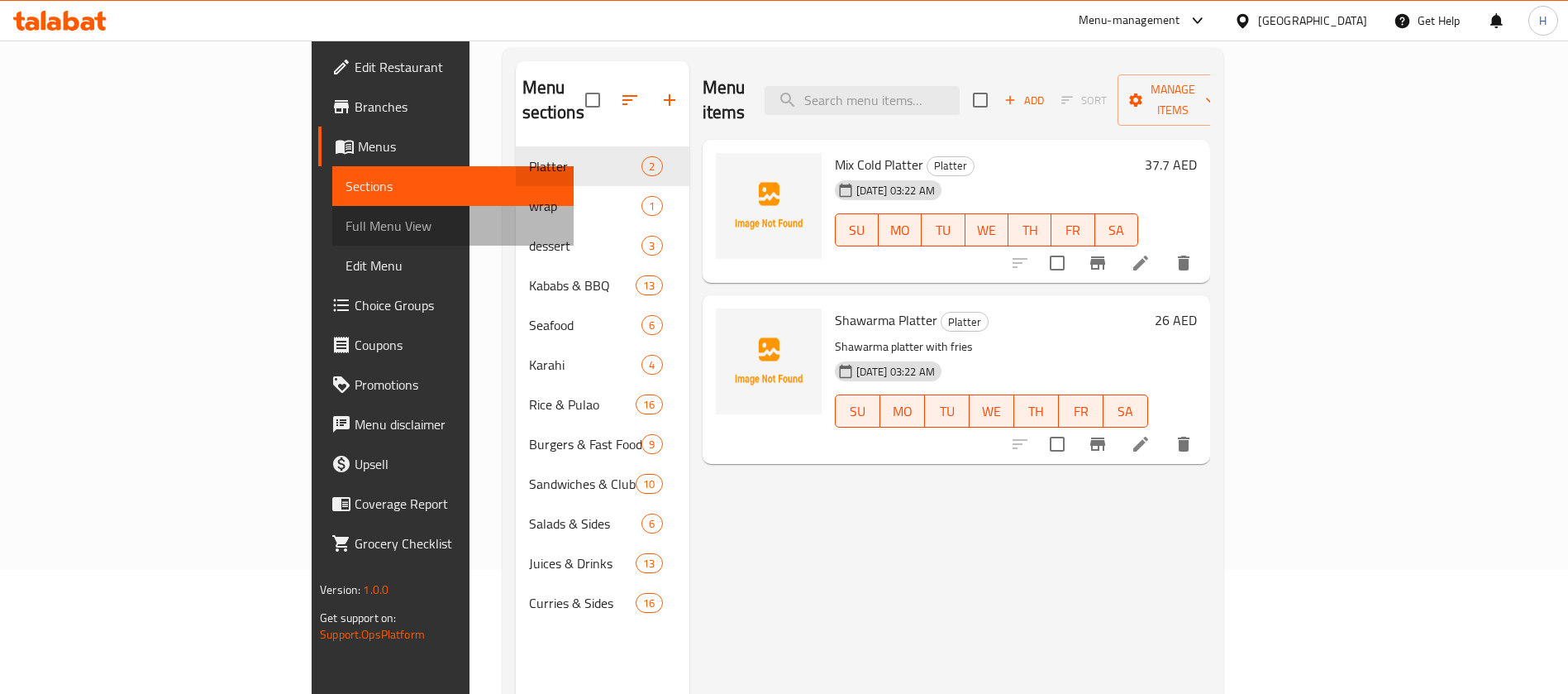
click at [345, 225] on span "Full Menu View" at bounding box center [453, 225] width 215 height 20
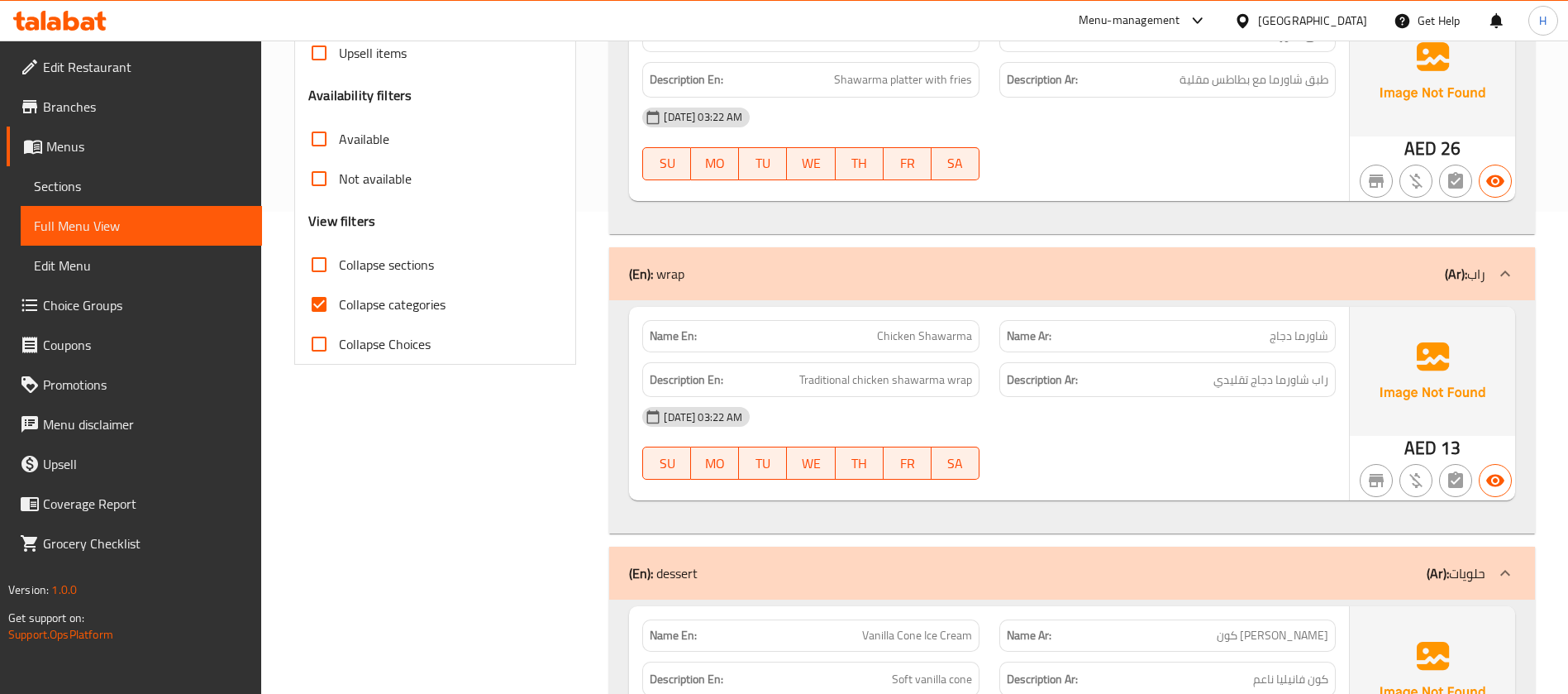
scroll to position [497, 0]
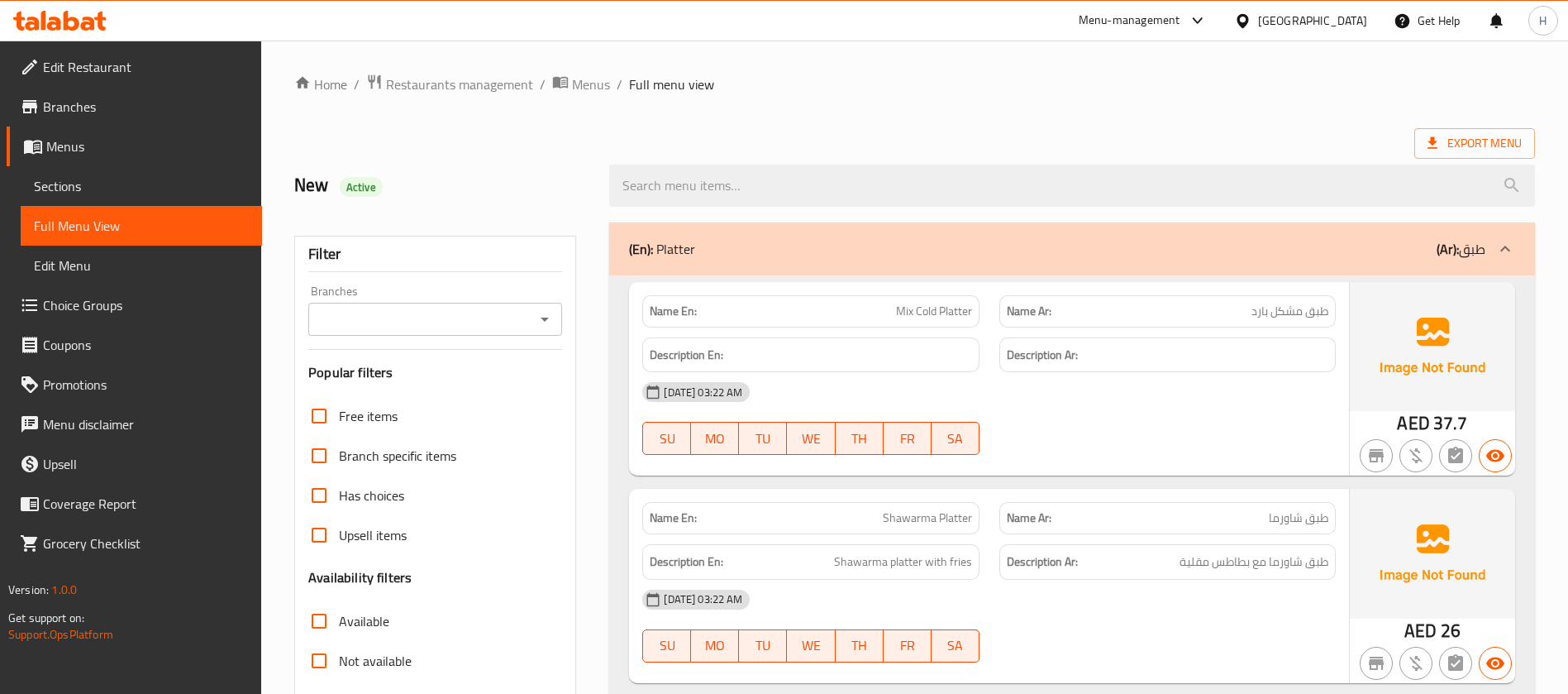
click at [108, 72] on span "Edit Restaurant" at bounding box center [145, 66] width 206 height 20
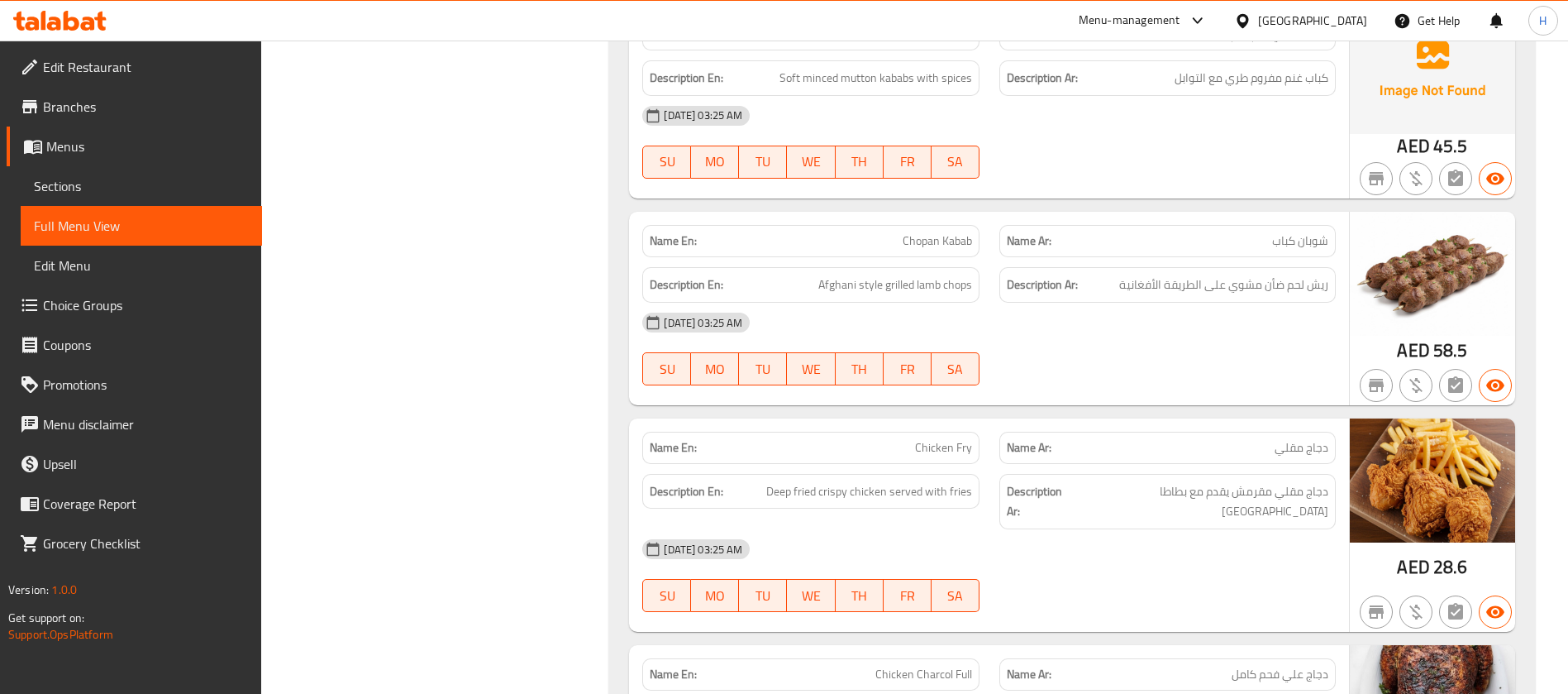
scroll to position [2109, 0]
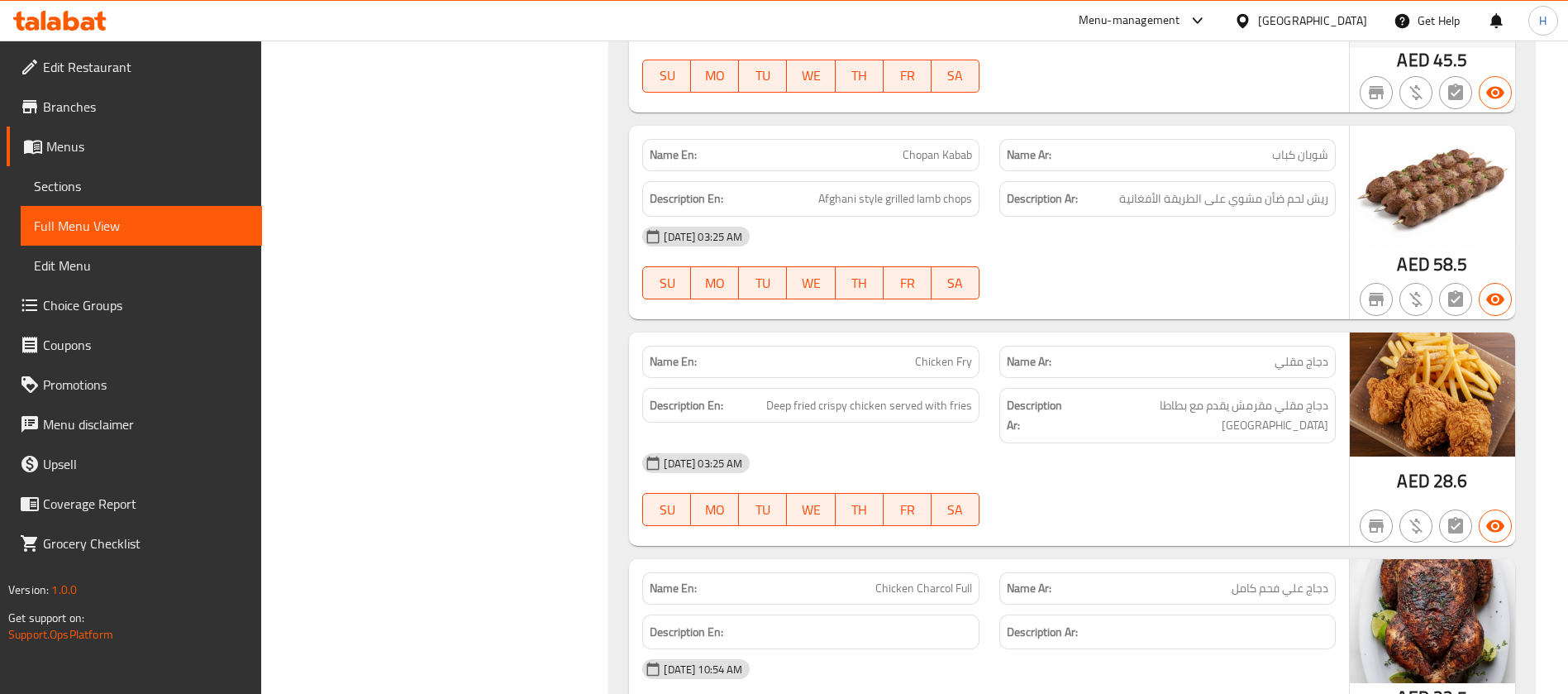
click at [215, 190] on span "Sections" at bounding box center [141, 185] width 215 height 20
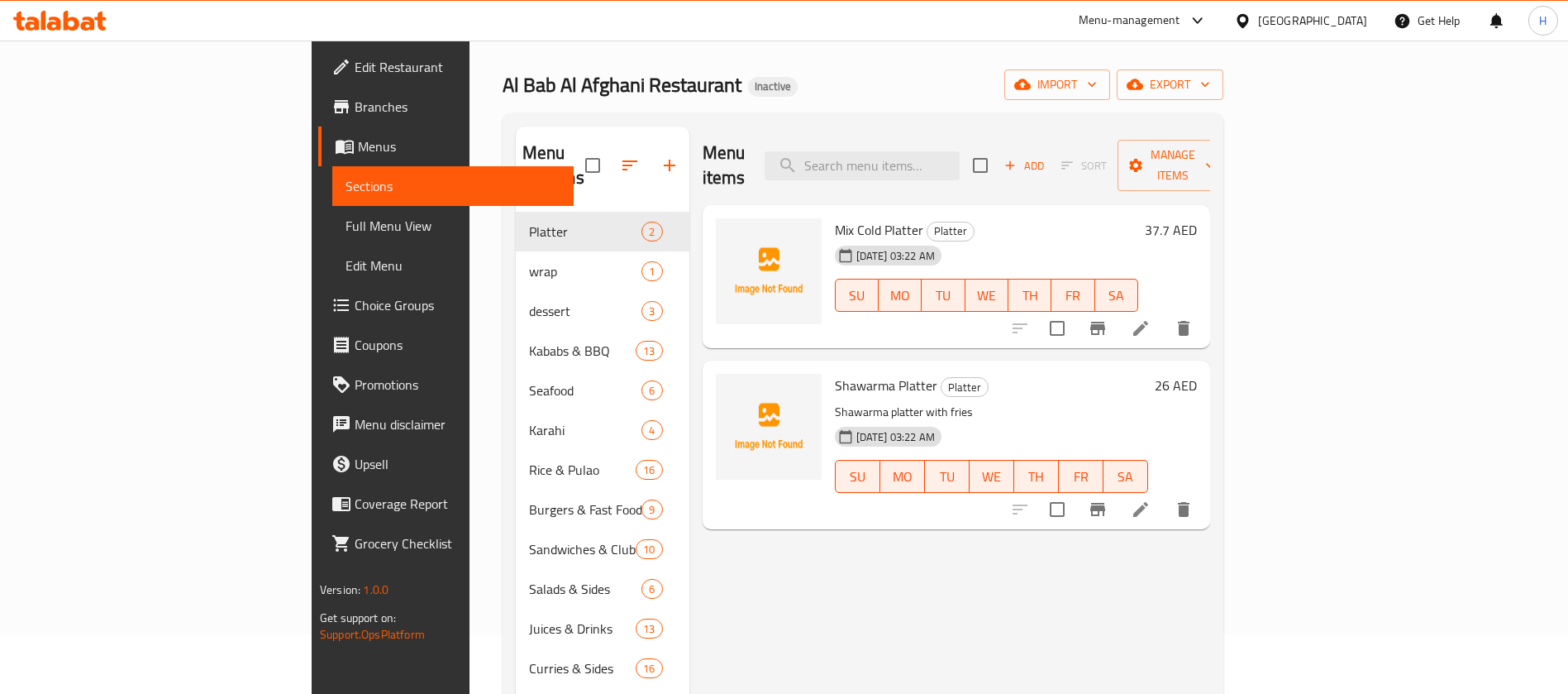
scroll to position [43, 0]
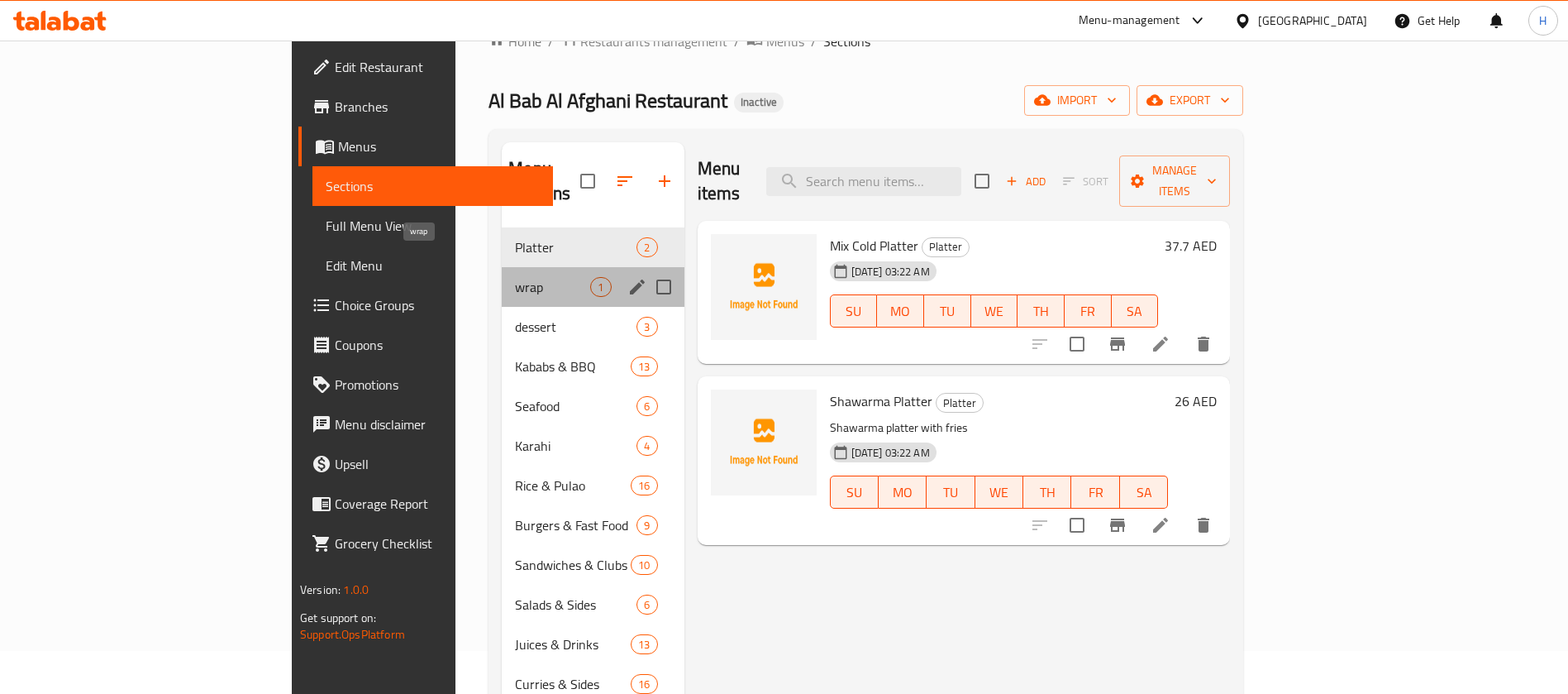
click at [515, 277] on span "wrap" at bounding box center [552, 286] width 75 height 20
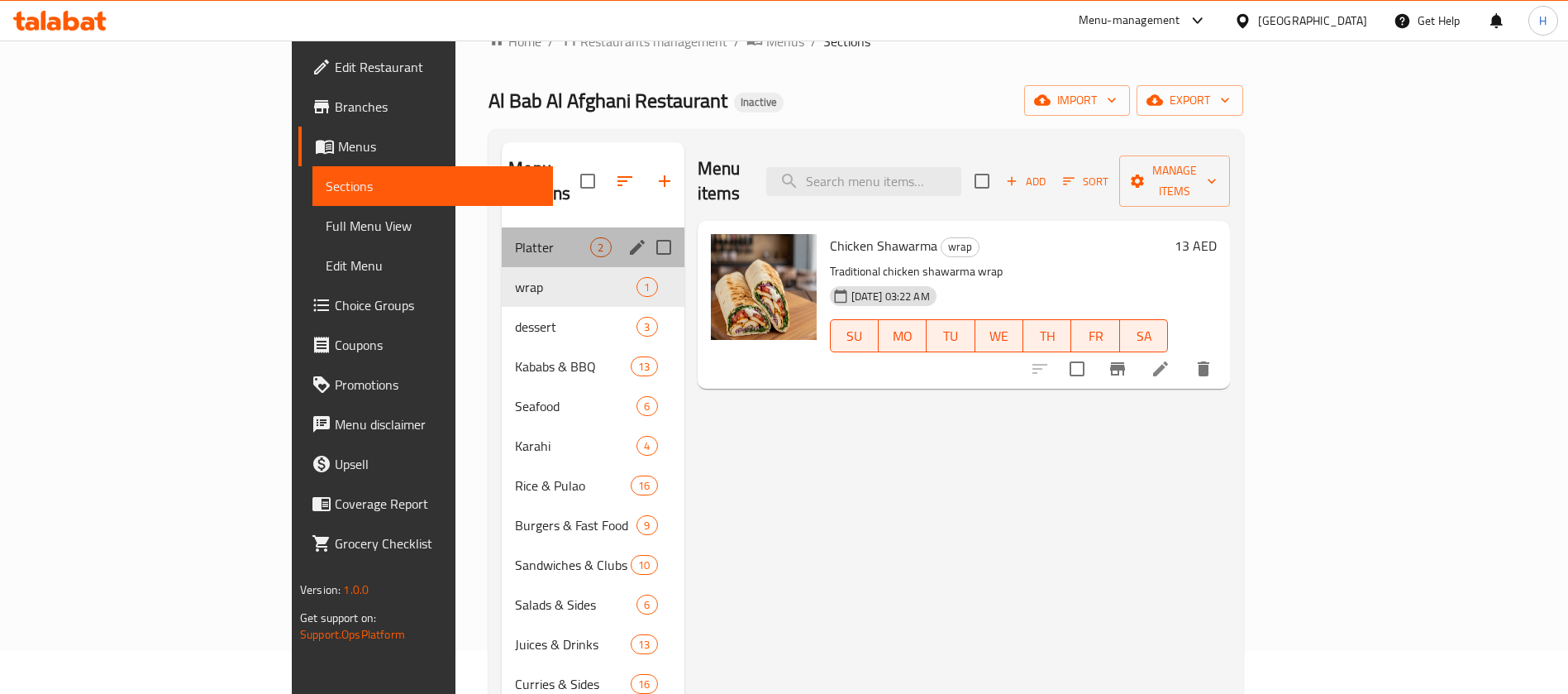
click at [502, 235] on div "Platter 2" at bounding box center [592, 247] width 182 height 40
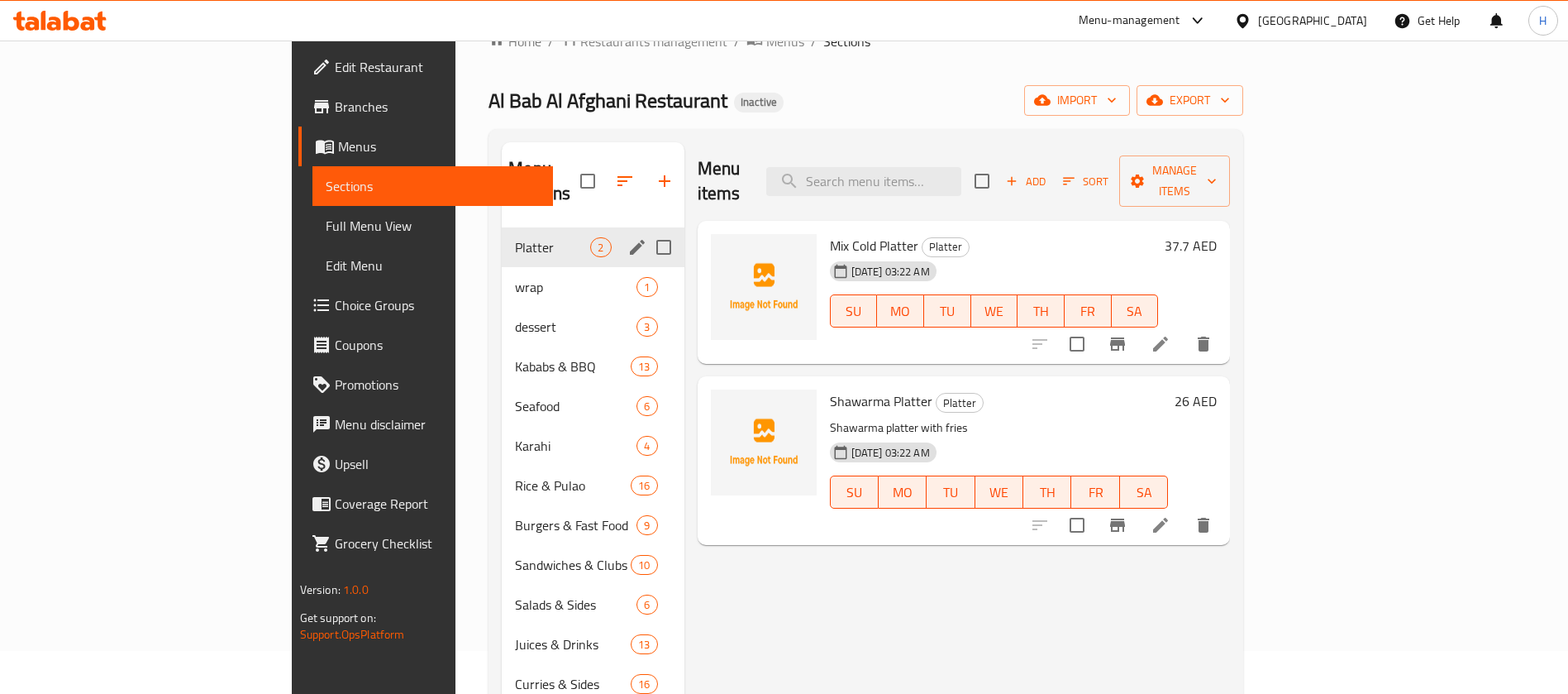
click at [502, 227] on div "Platter 2" at bounding box center [592, 247] width 182 height 40
click at [515, 317] on span "dessert" at bounding box center [552, 326] width 75 height 20
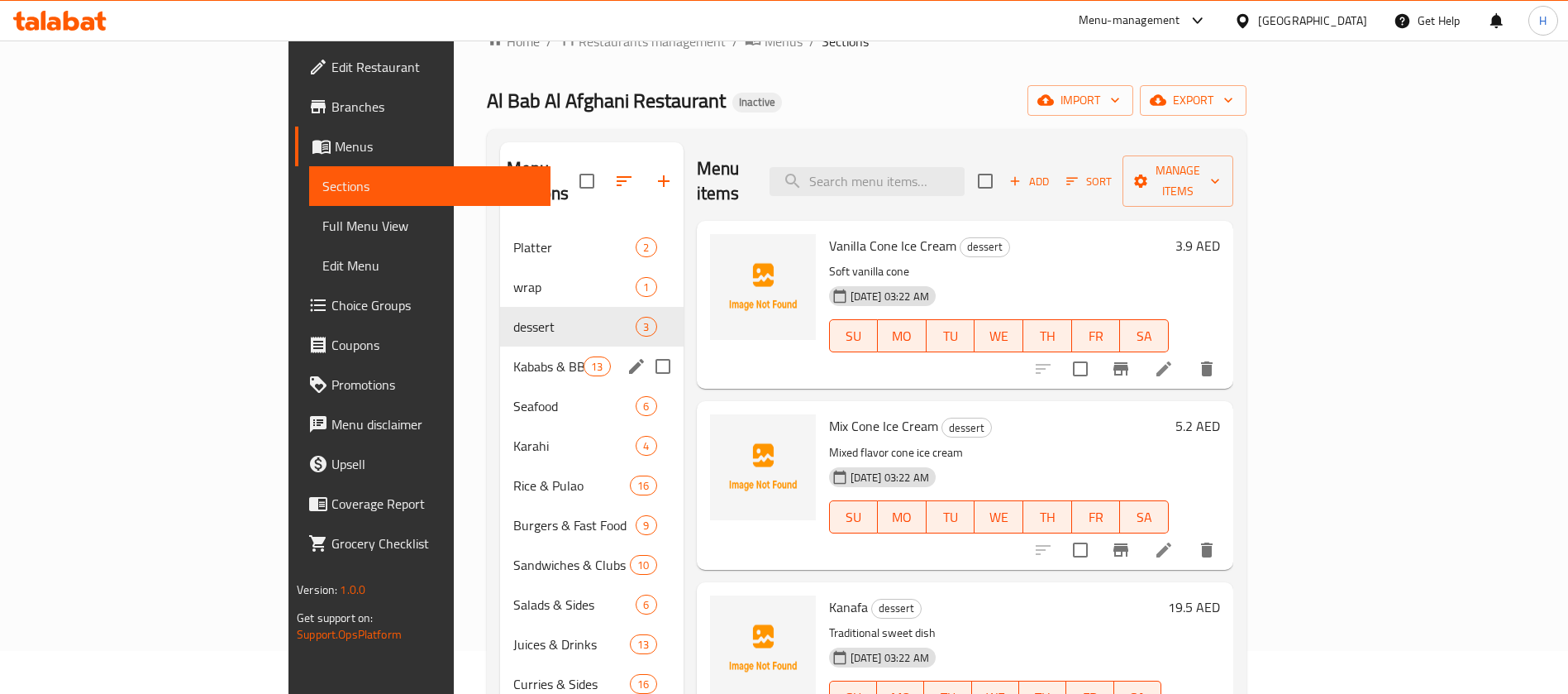
click at [500, 347] on div "Kababs & BBQ 13" at bounding box center [591, 366] width 183 height 40
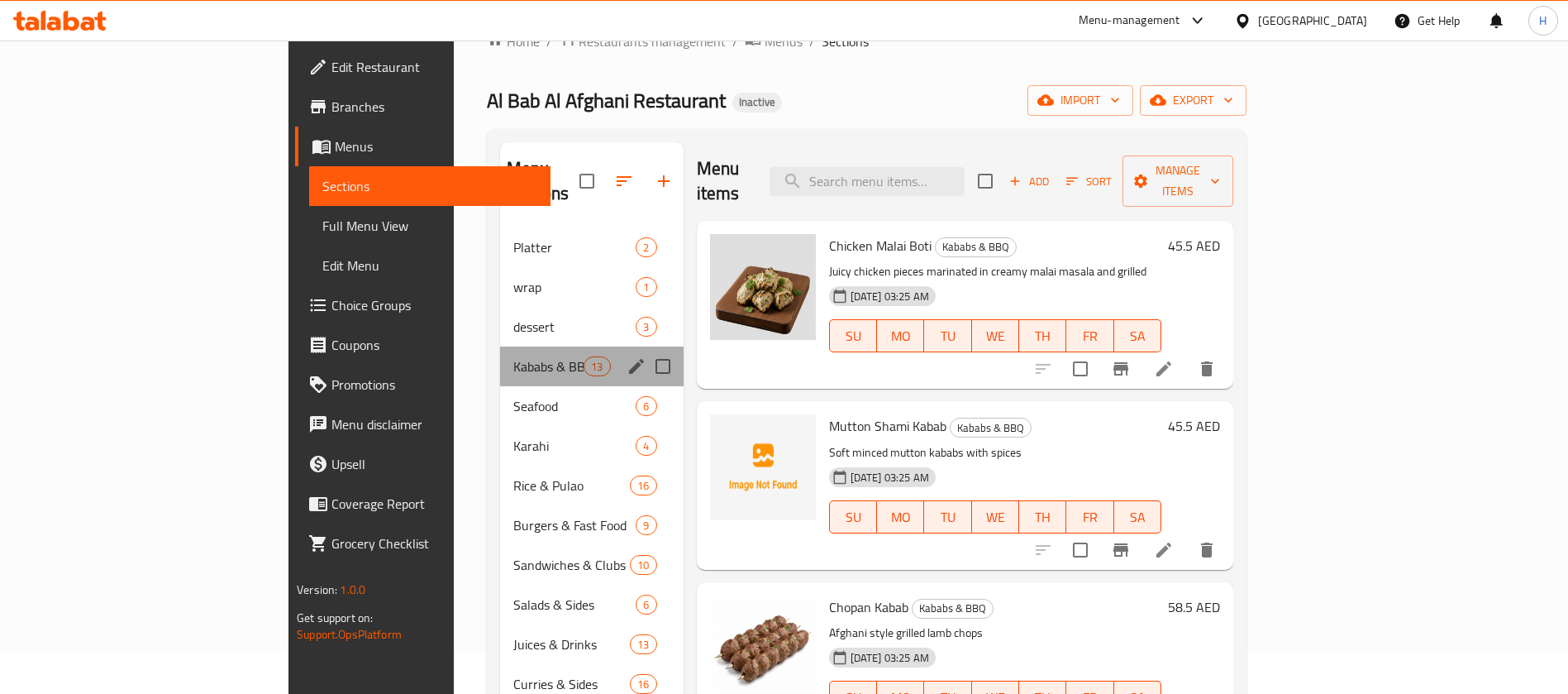
click at [500, 357] on div "Kababs & BBQ 13" at bounding box center [591, 366] width 183 height 40
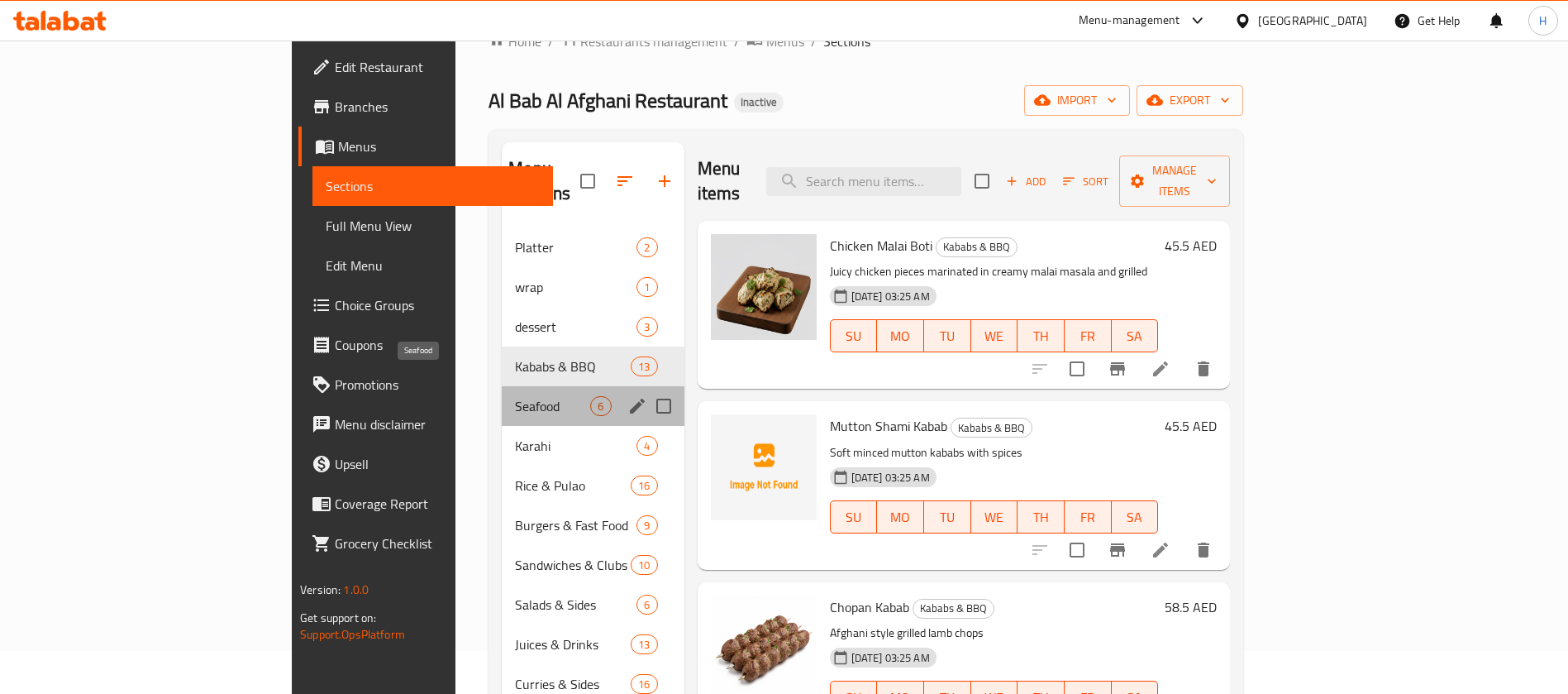
click at [515, 396] on span "Seafood" at bounding box center [552, 405] width 75 height 20
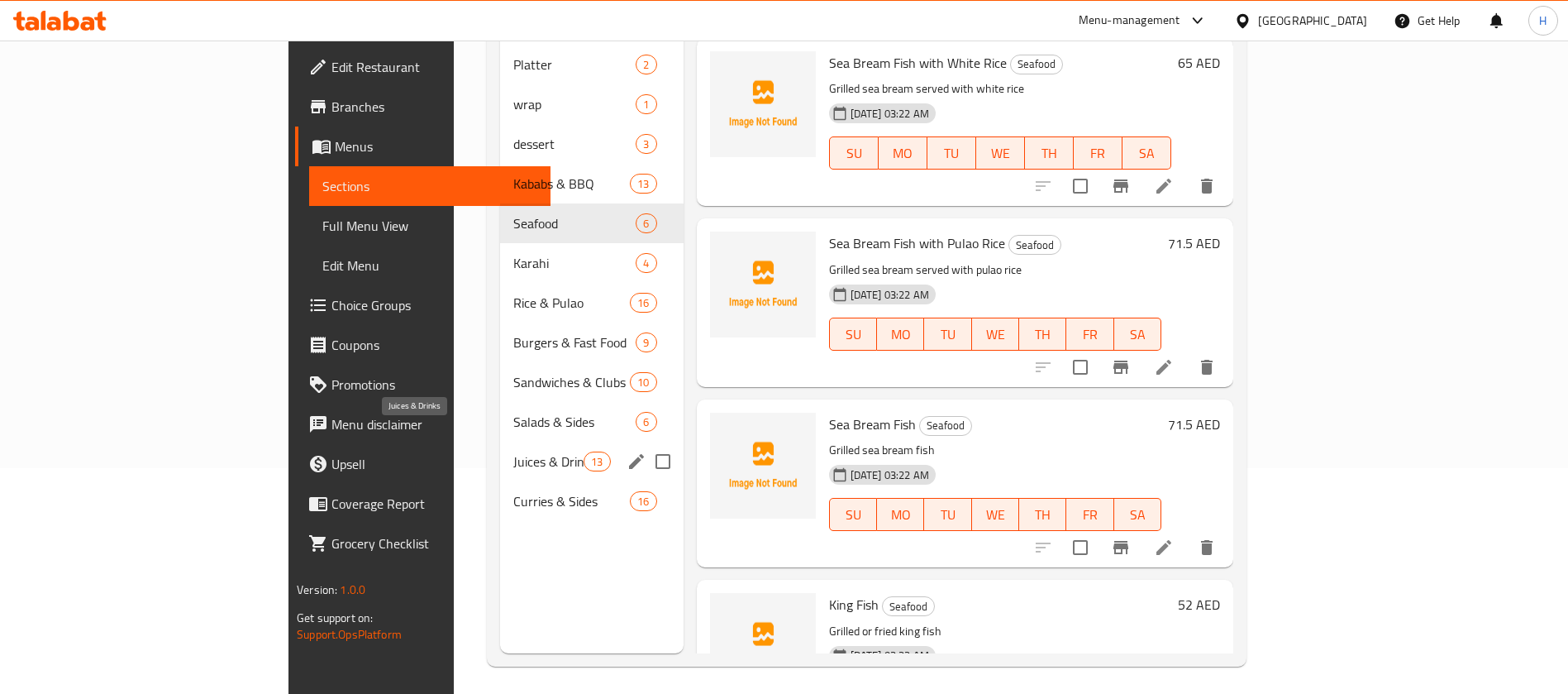
scroll to position [232, 0]
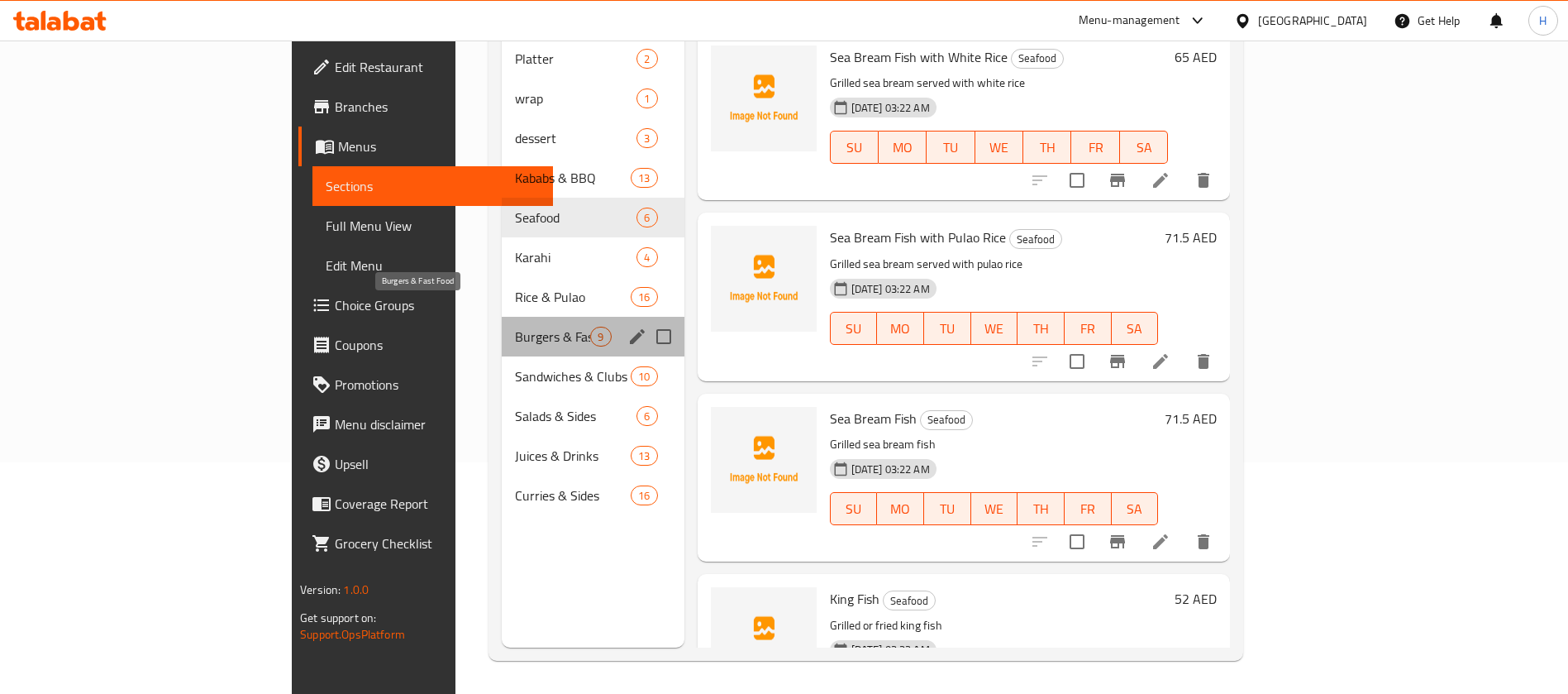
click at [515, 327] on span "Burgers & Fast Food" at bounding box center [552, 336] width 75 height 20
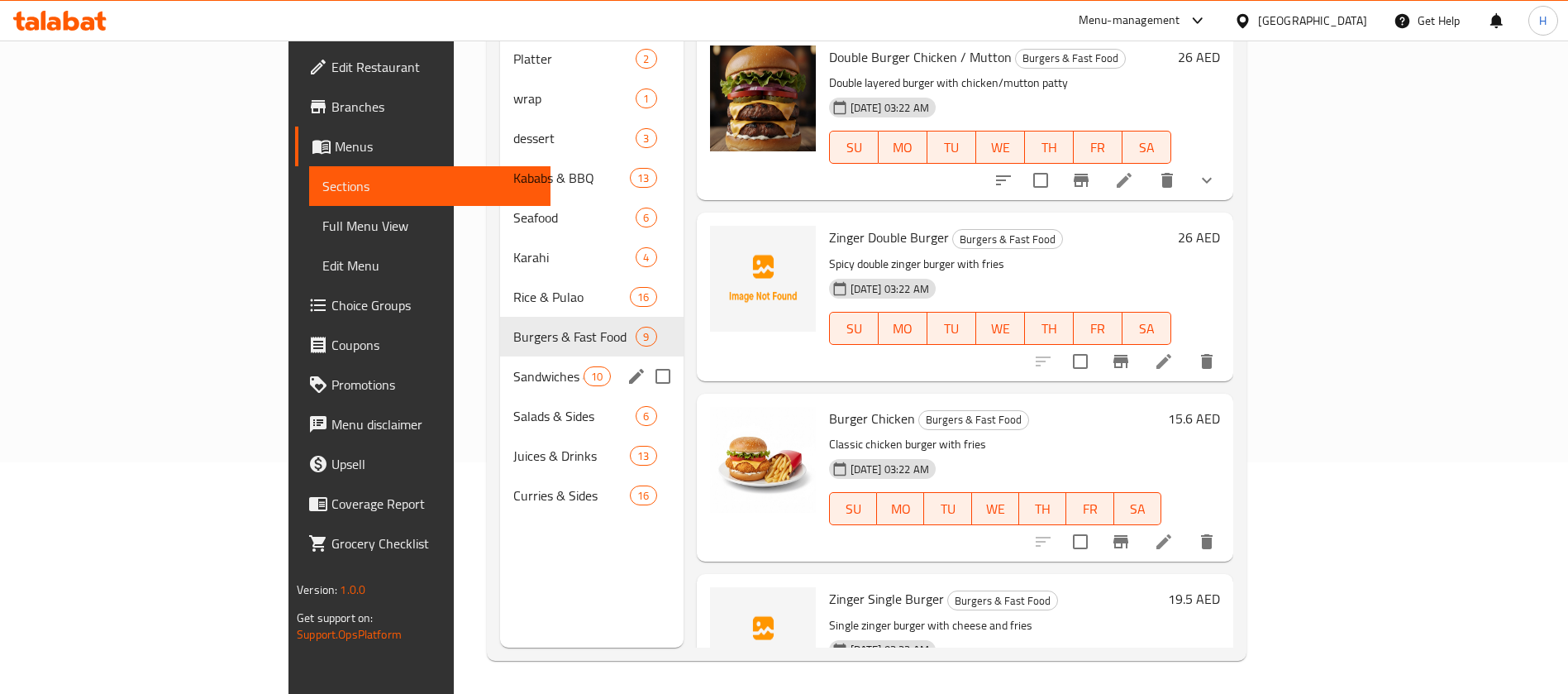
click at [500, 365] on div "Sandwiches & Clubs 10" at bounding box center [591, 376] width 183 height 40
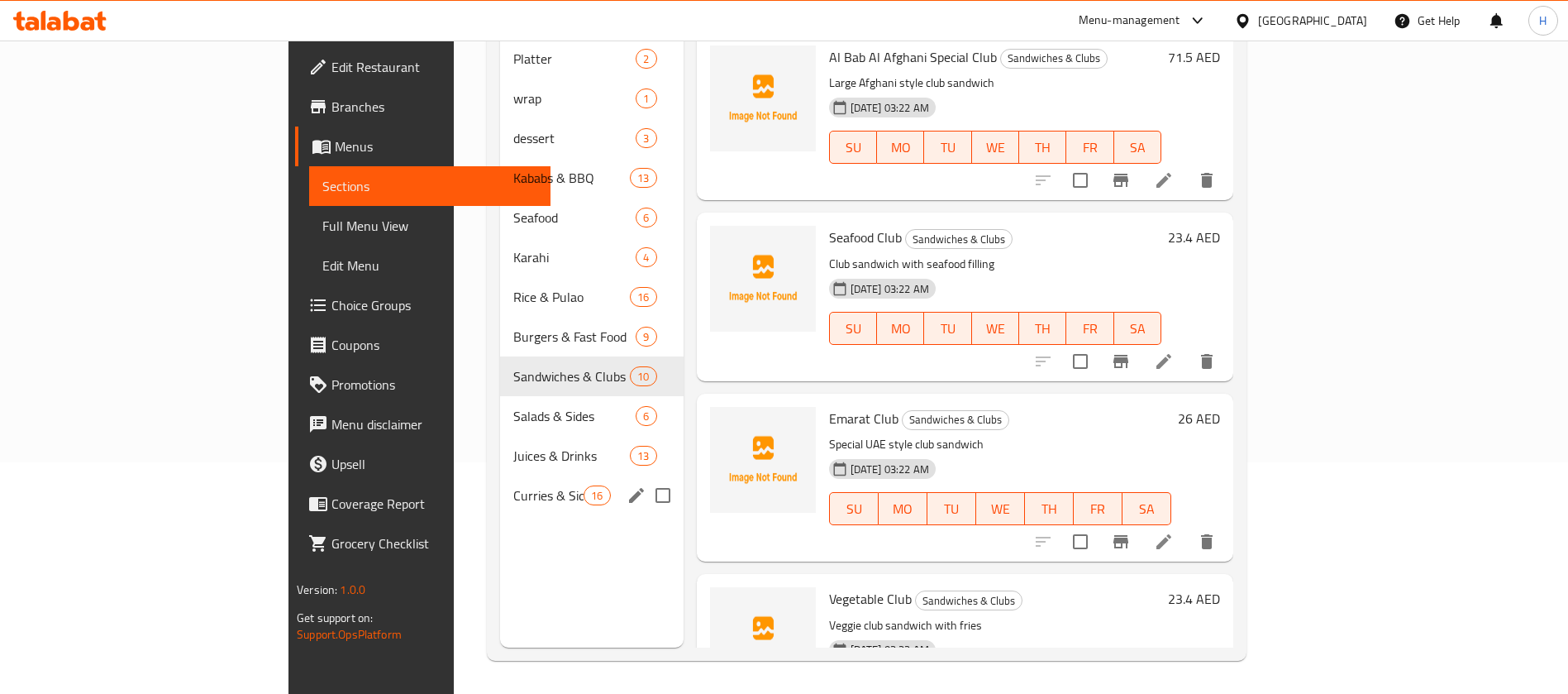
click at [500, 476] on div "Curries & Sides 16" at bounding box center [591, 496] width 183 height 40
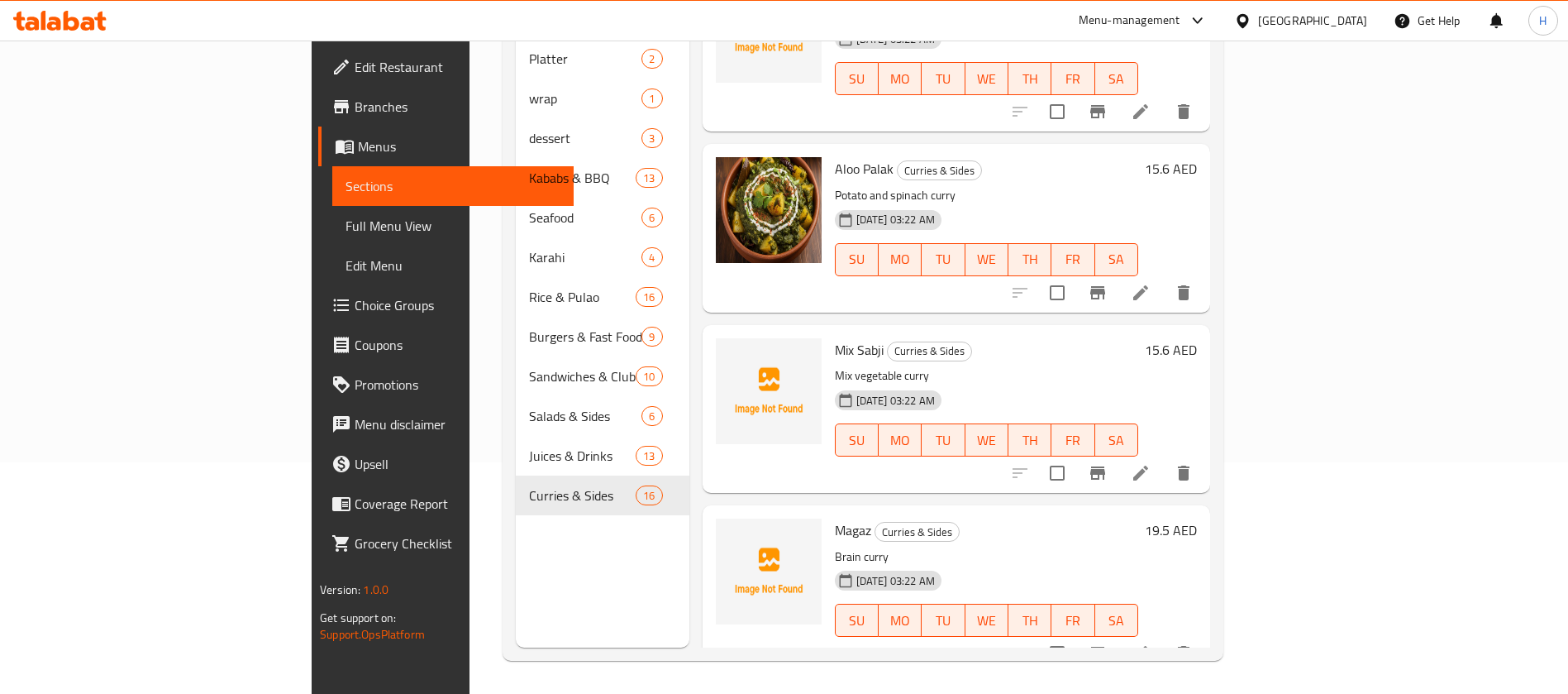
scroll to position [2213, 0]
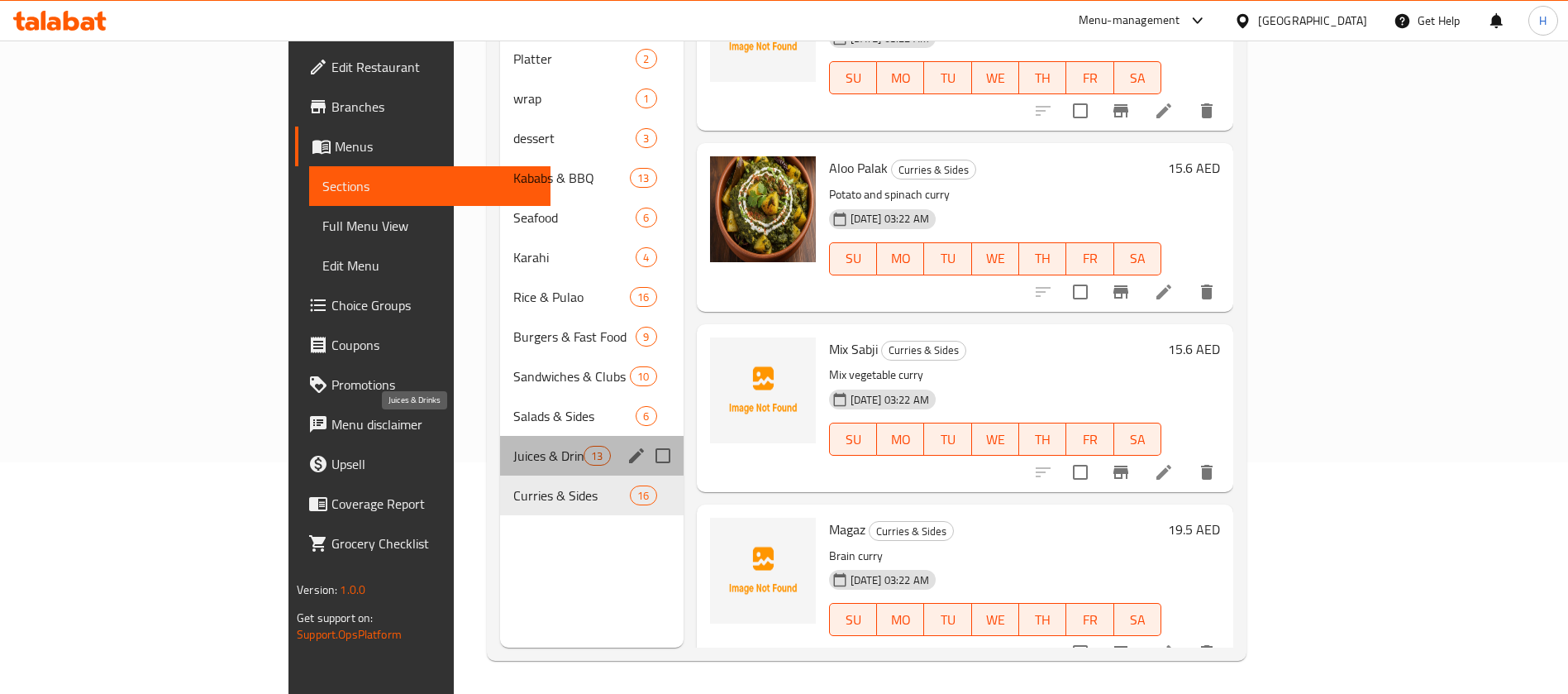
click at [513, 446] on span "Juices & Drinks" at bounding box center [547, 456] width 70 height 20
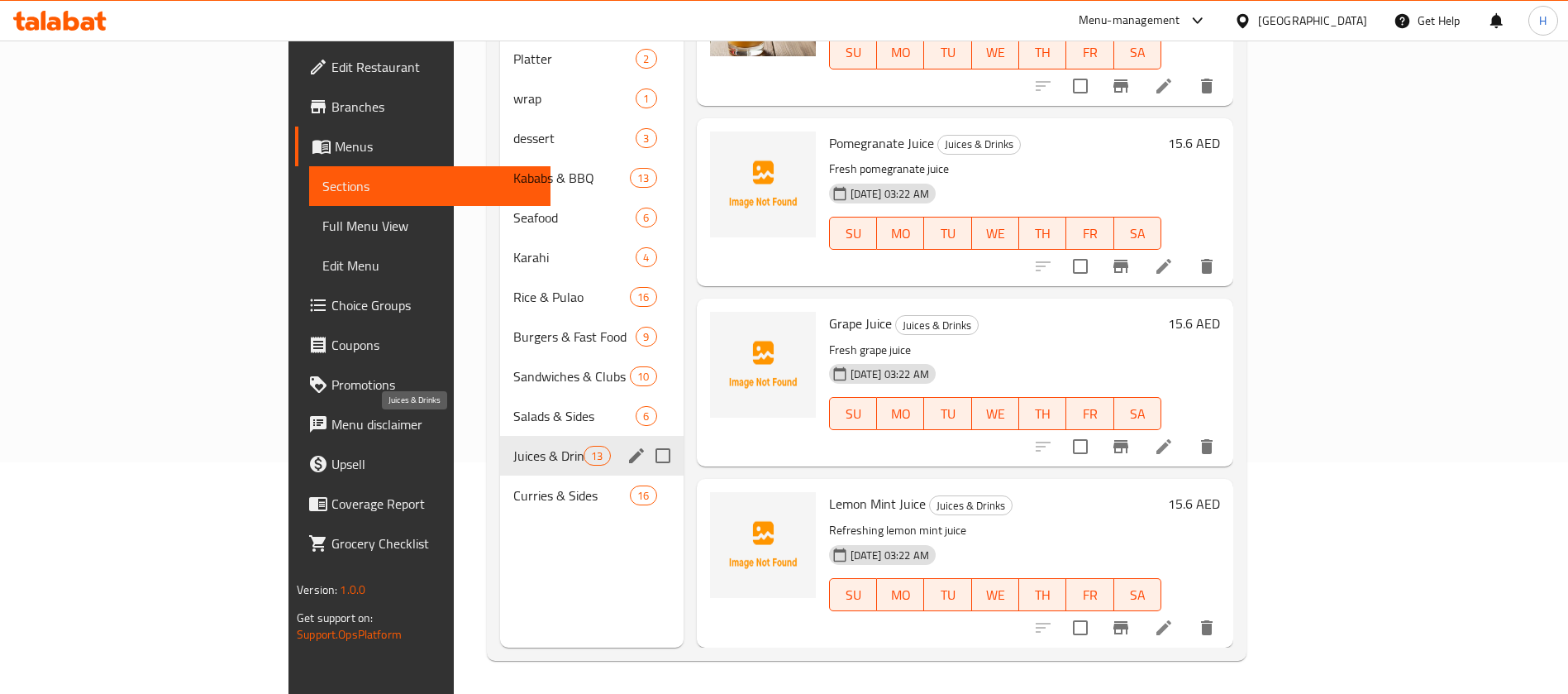
scroll to position [1696, 0]
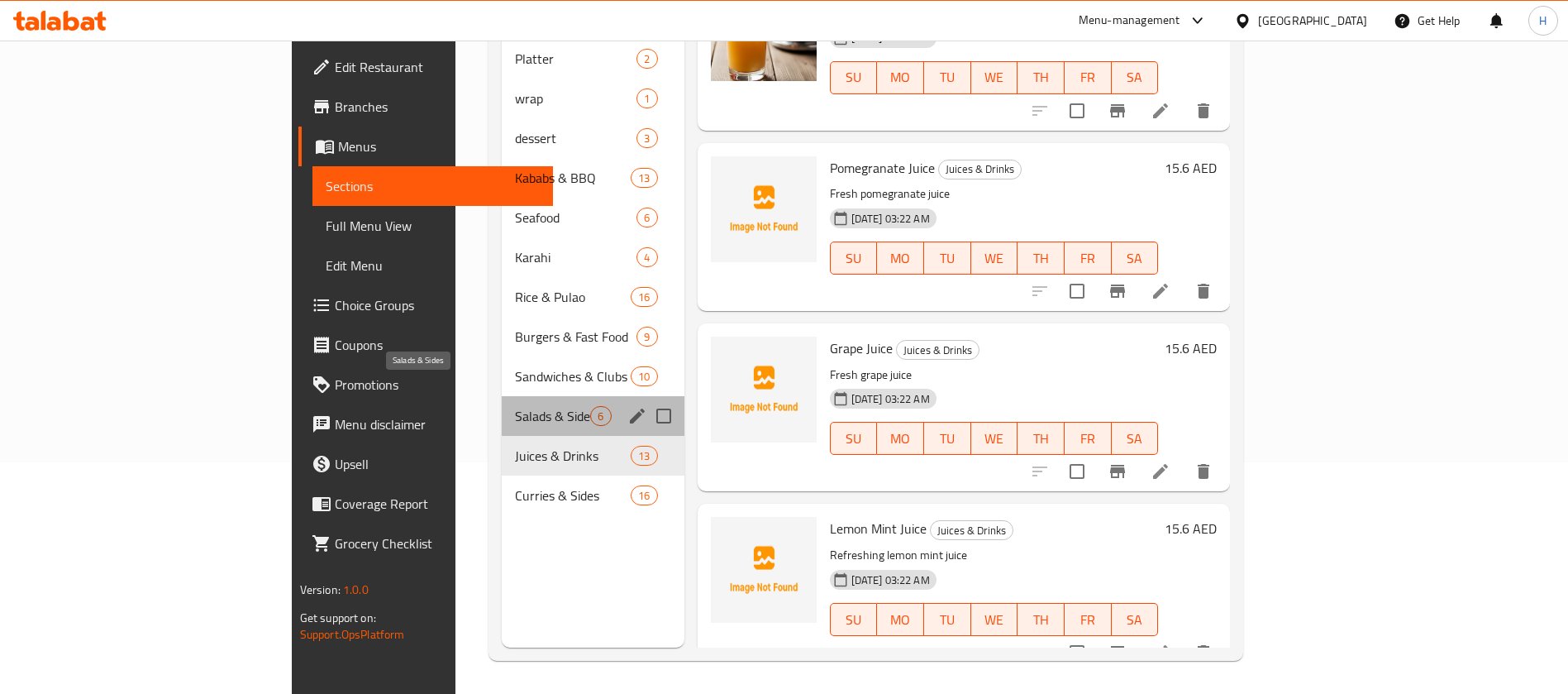
click at [515, 406] on span "Salads & Sides" at bounding box center [552, 415] width 75 height 20
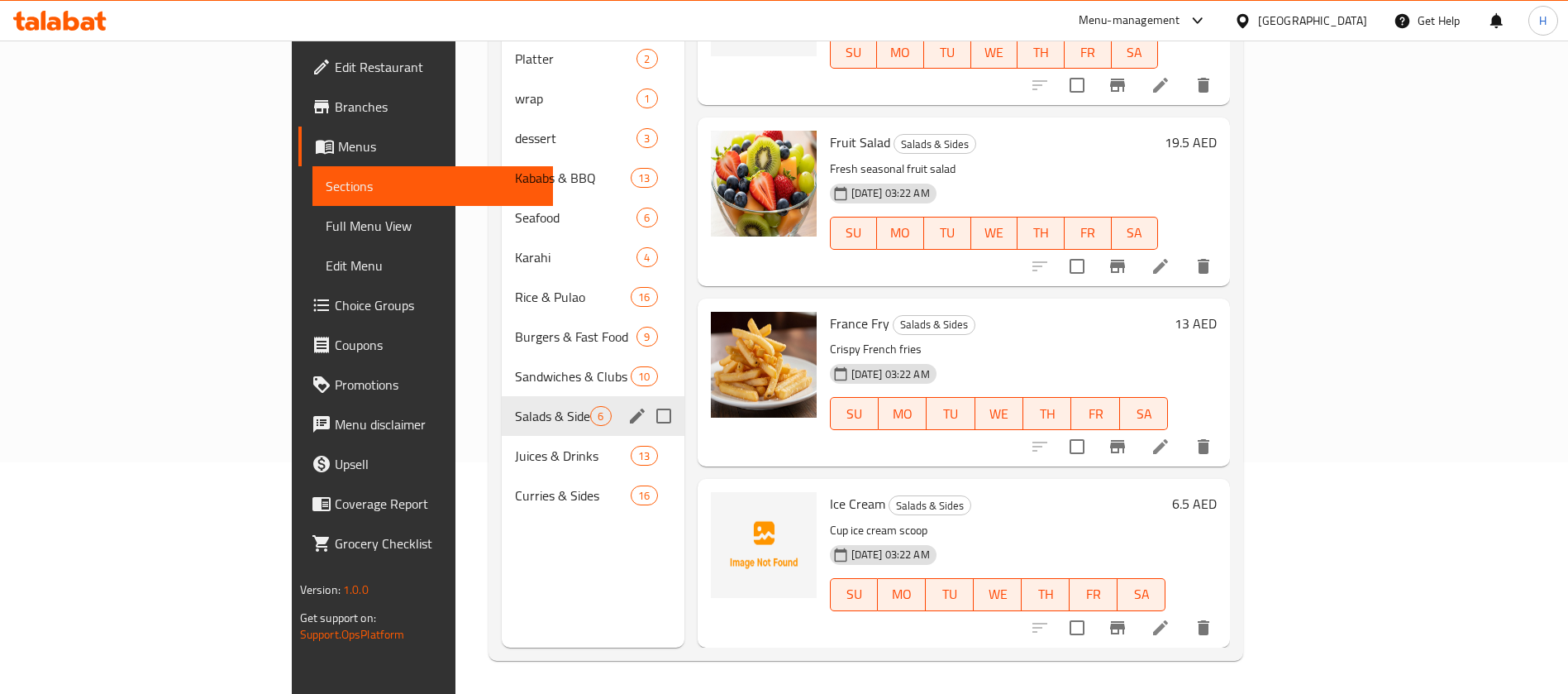
scroll to position [432, 0]
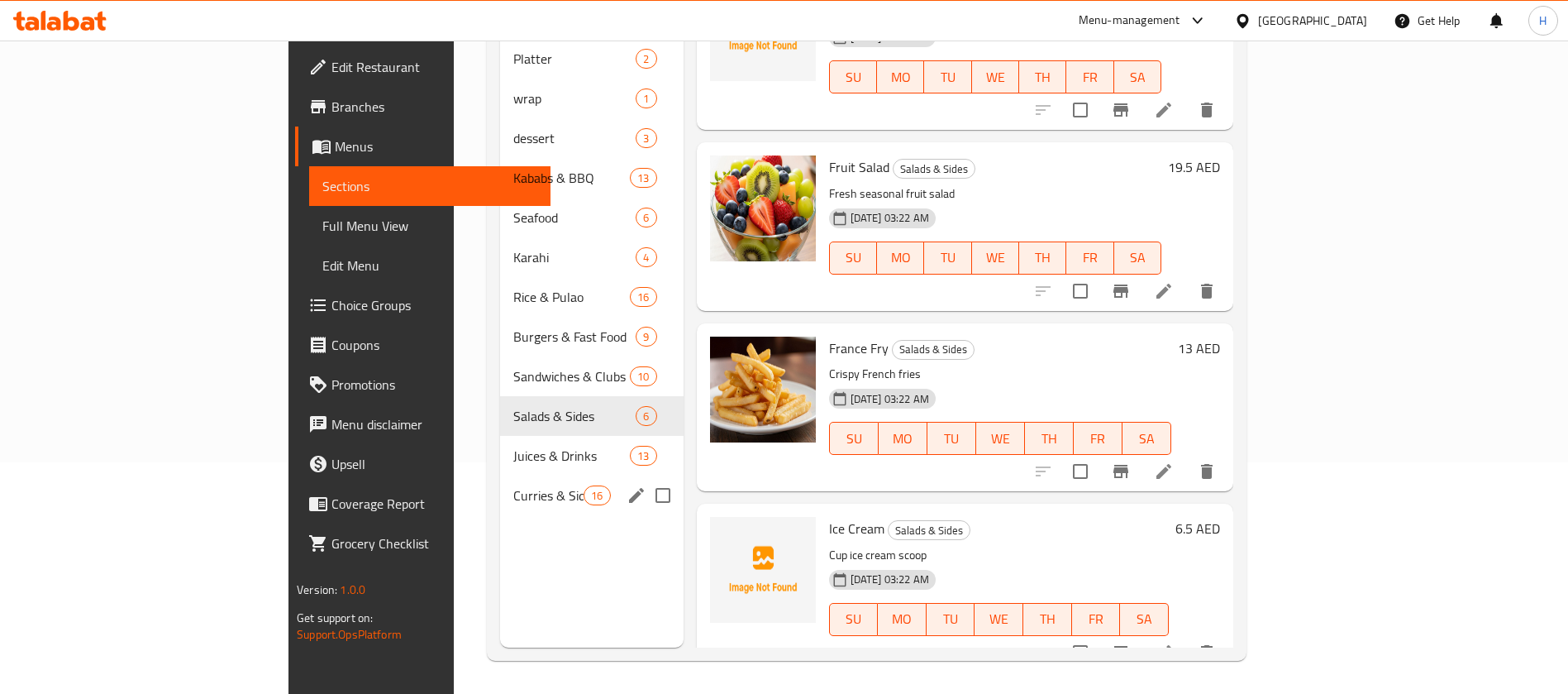
click at [513, 485] on span "Curries & Sides" at bounding box center [547, 495] width 70 height 20
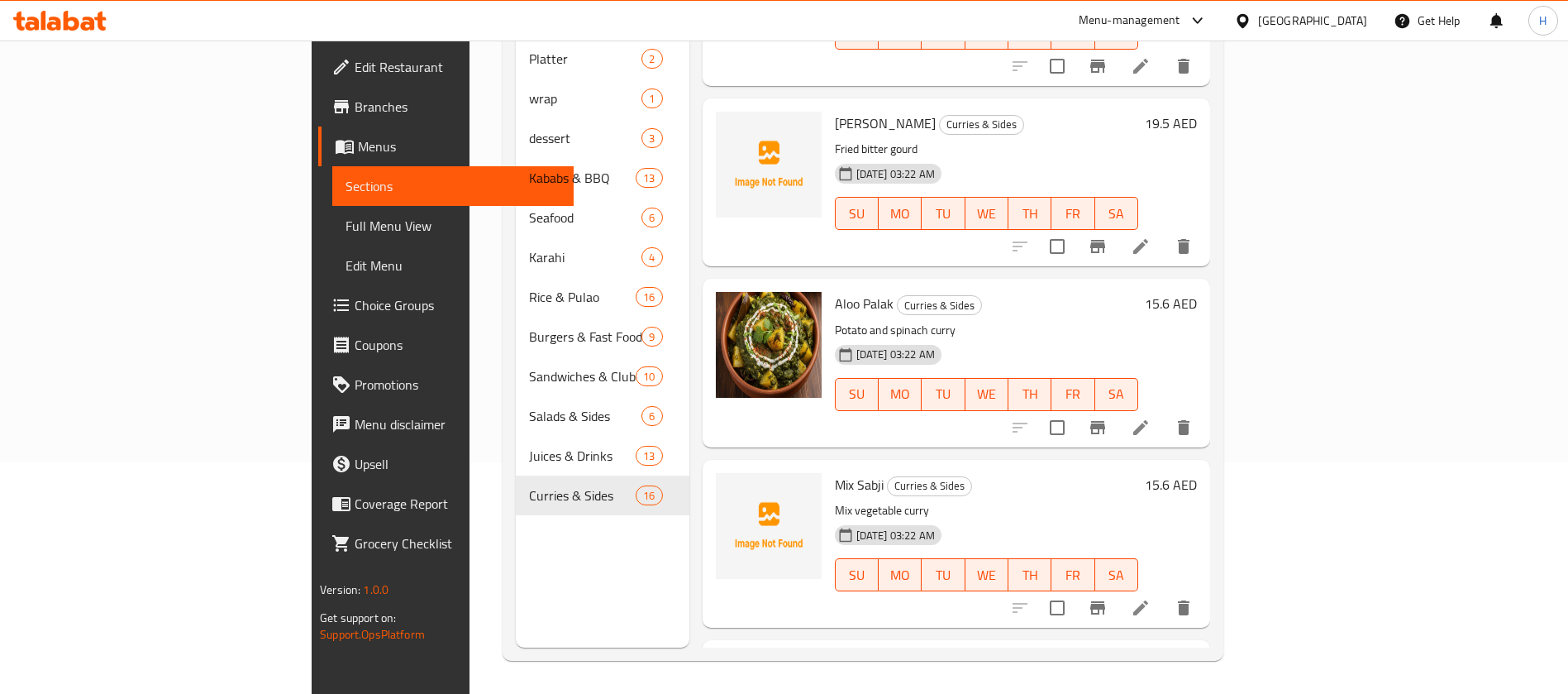
scroll to position [2213, 0]
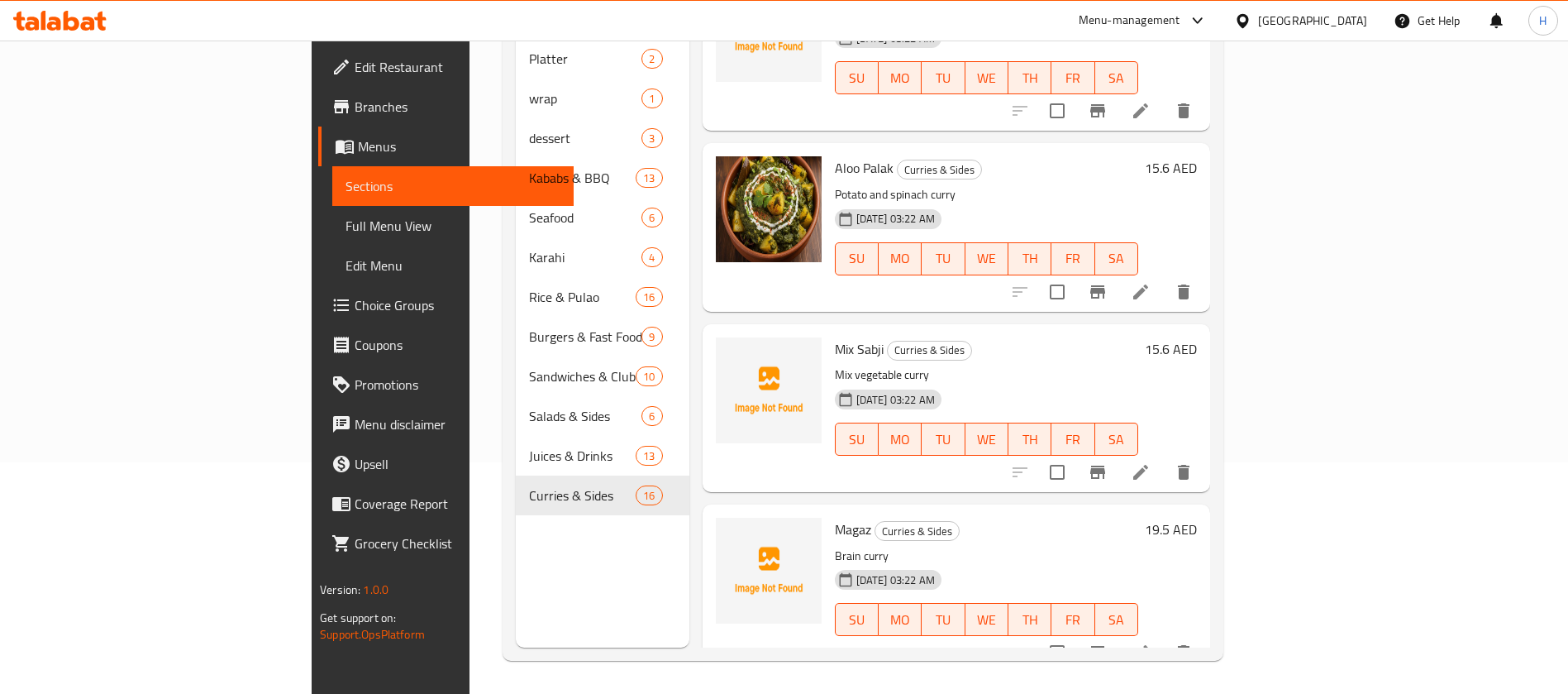
click at [835, 517] on span "Magaz" at bounding box center [853, 529] width 36 height 25
copy h6 "Magaz"
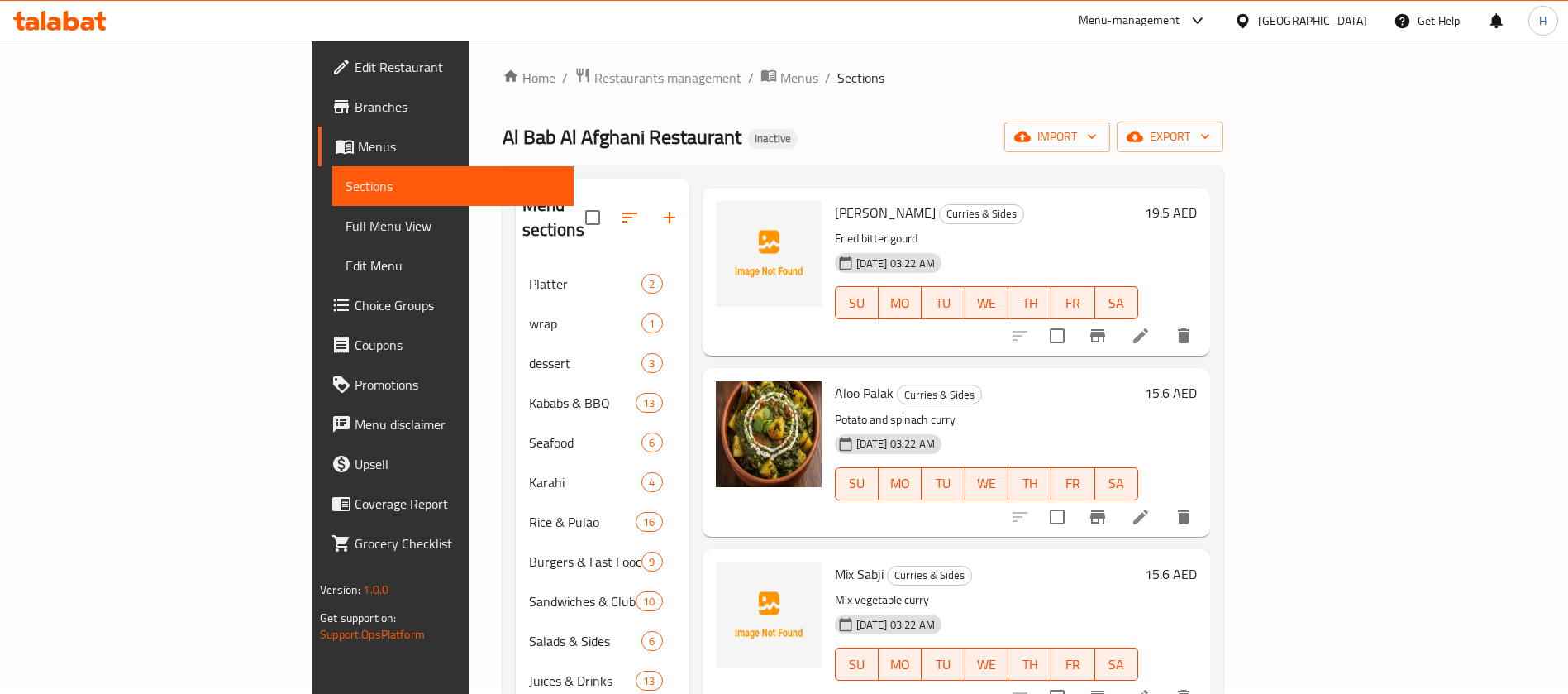
scroll to position [0, 0]
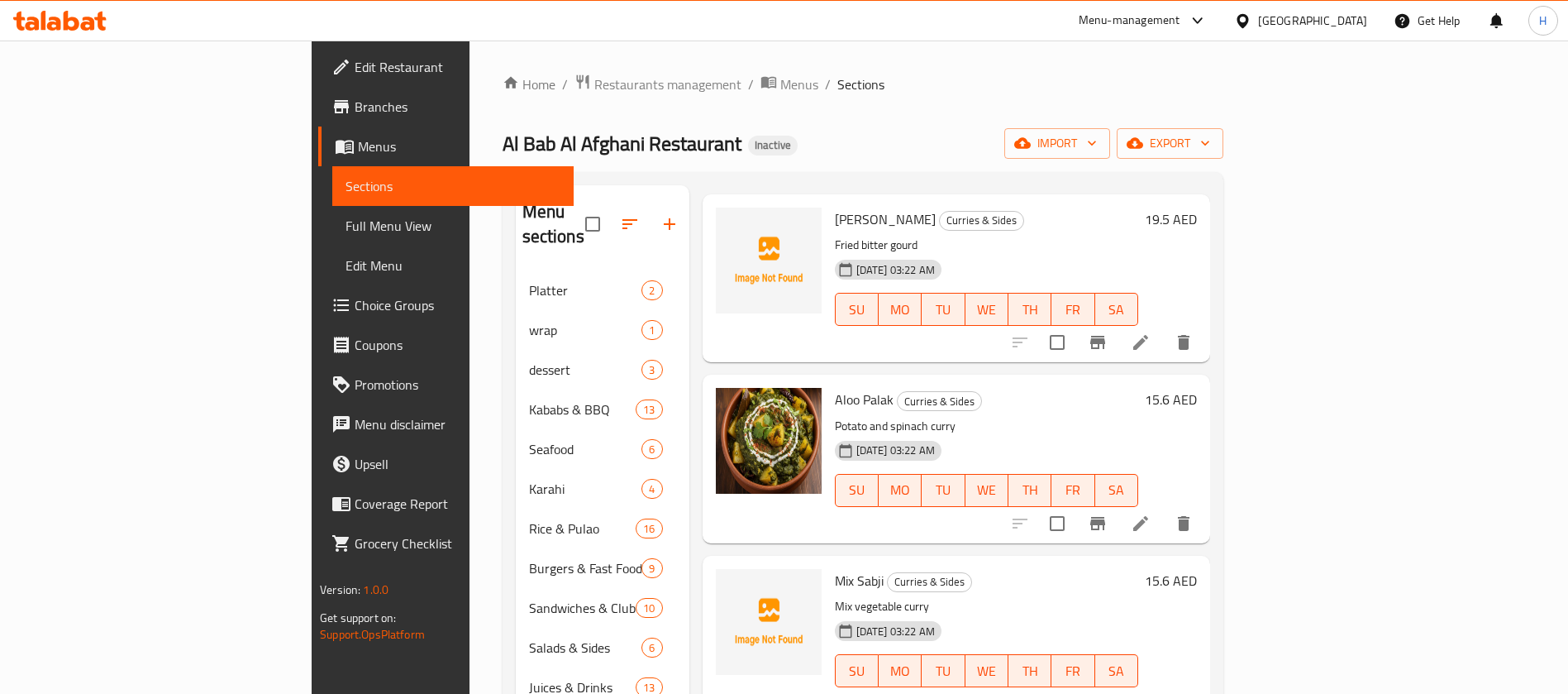
click at [345, 178] on span "Sections" at bounding box center [453, 185] width 215 height 20
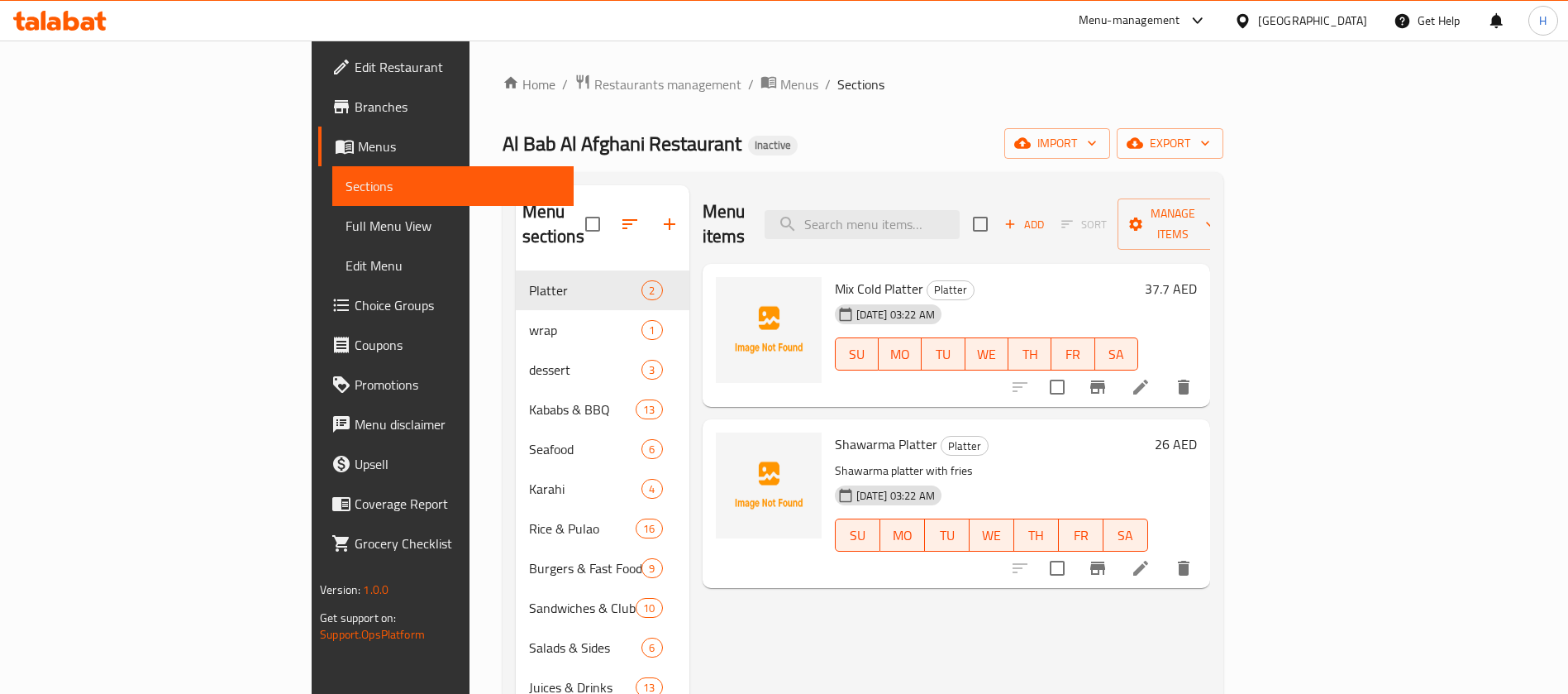
click at [358, 155] on span "Menus" at bounding box center [459, 146] width 203 height 20
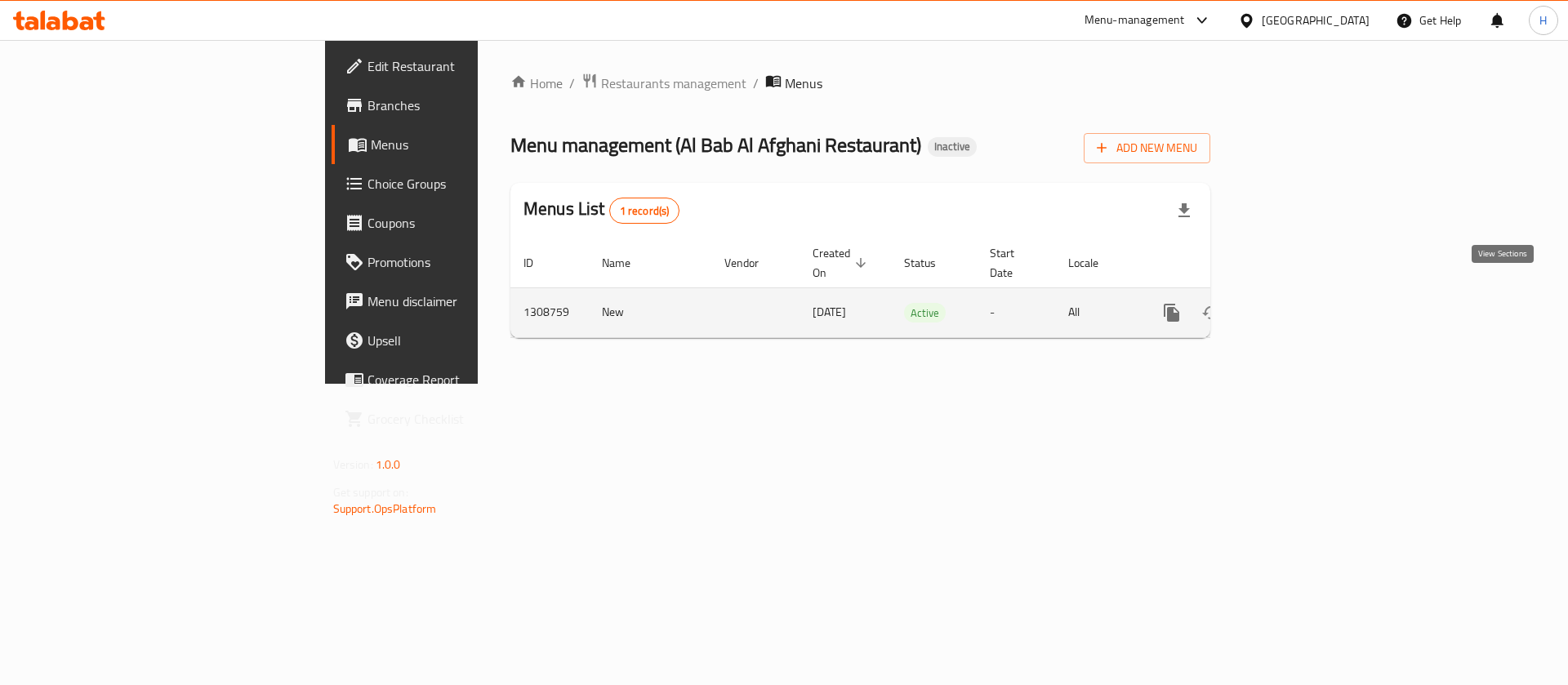
click at [1309, 304] on link "enhanced table" at bounding box center [1289, 313] width 40 height 40
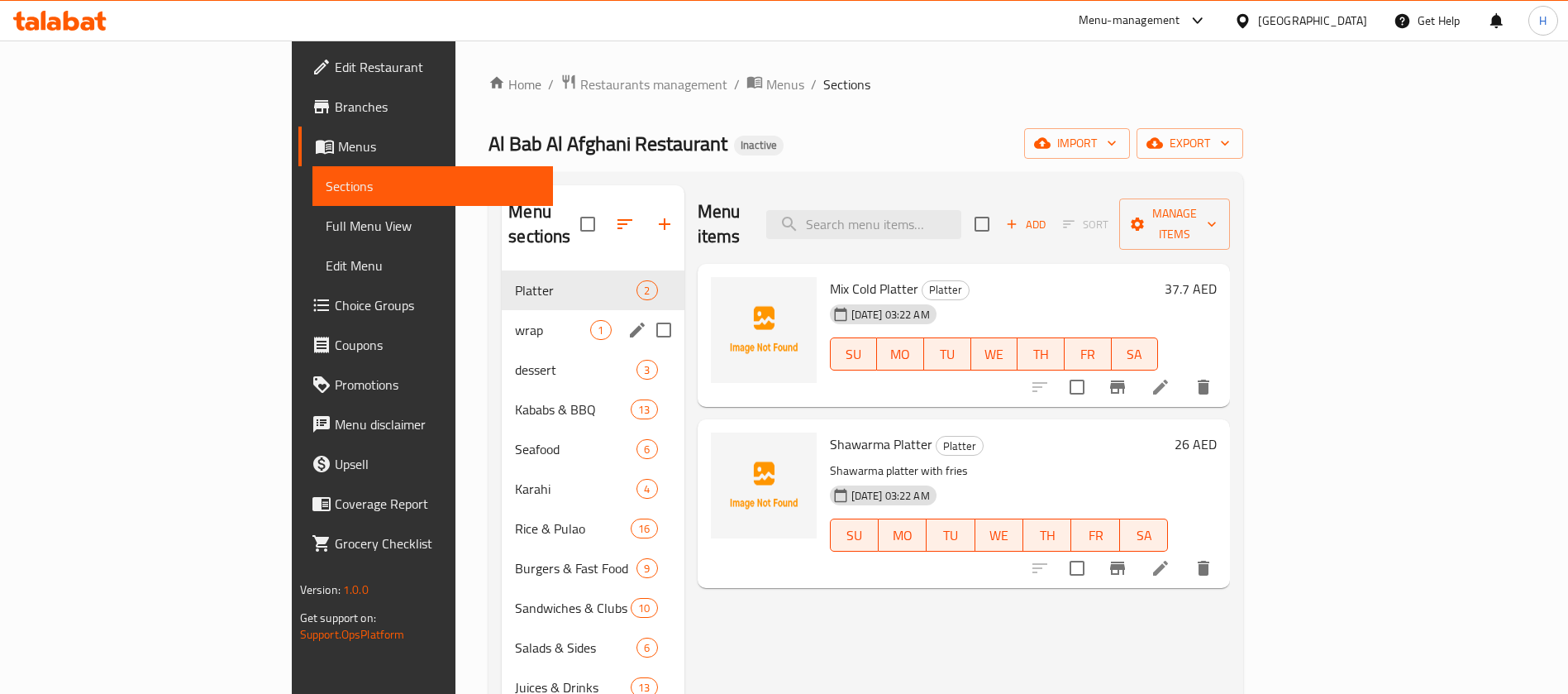
scroll to position [124, 0]
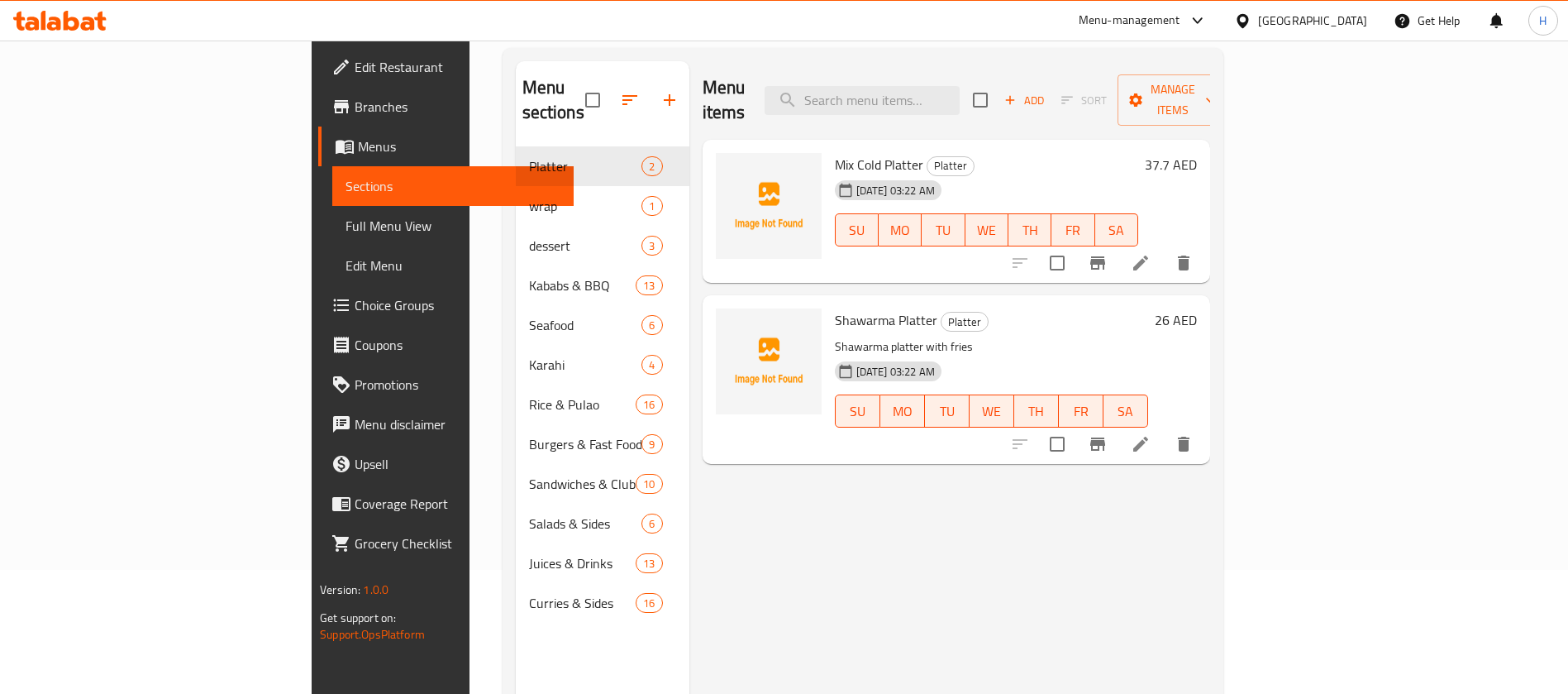
click at [345, 185] on span "Sections" at bounding box center [453, 185] width 215 height 20
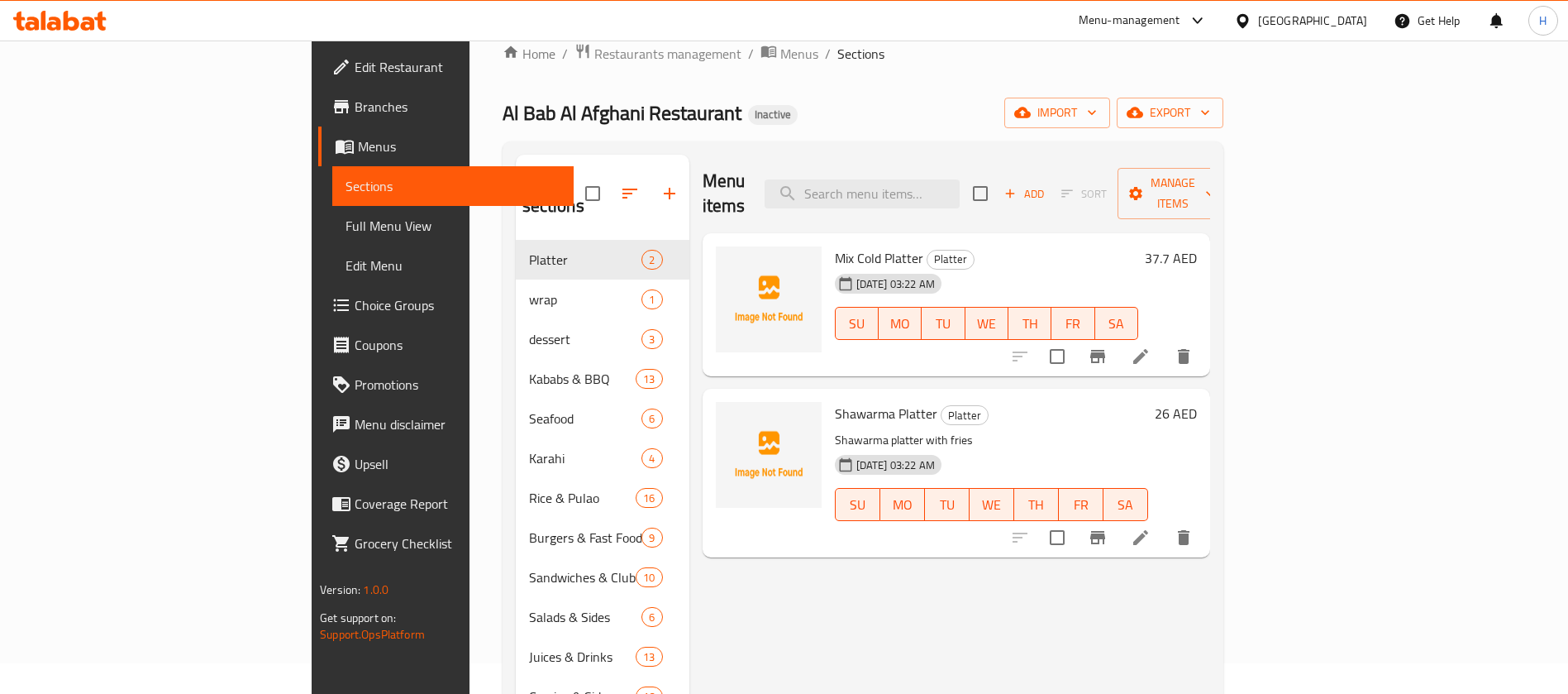
scroll to position [0, 0]
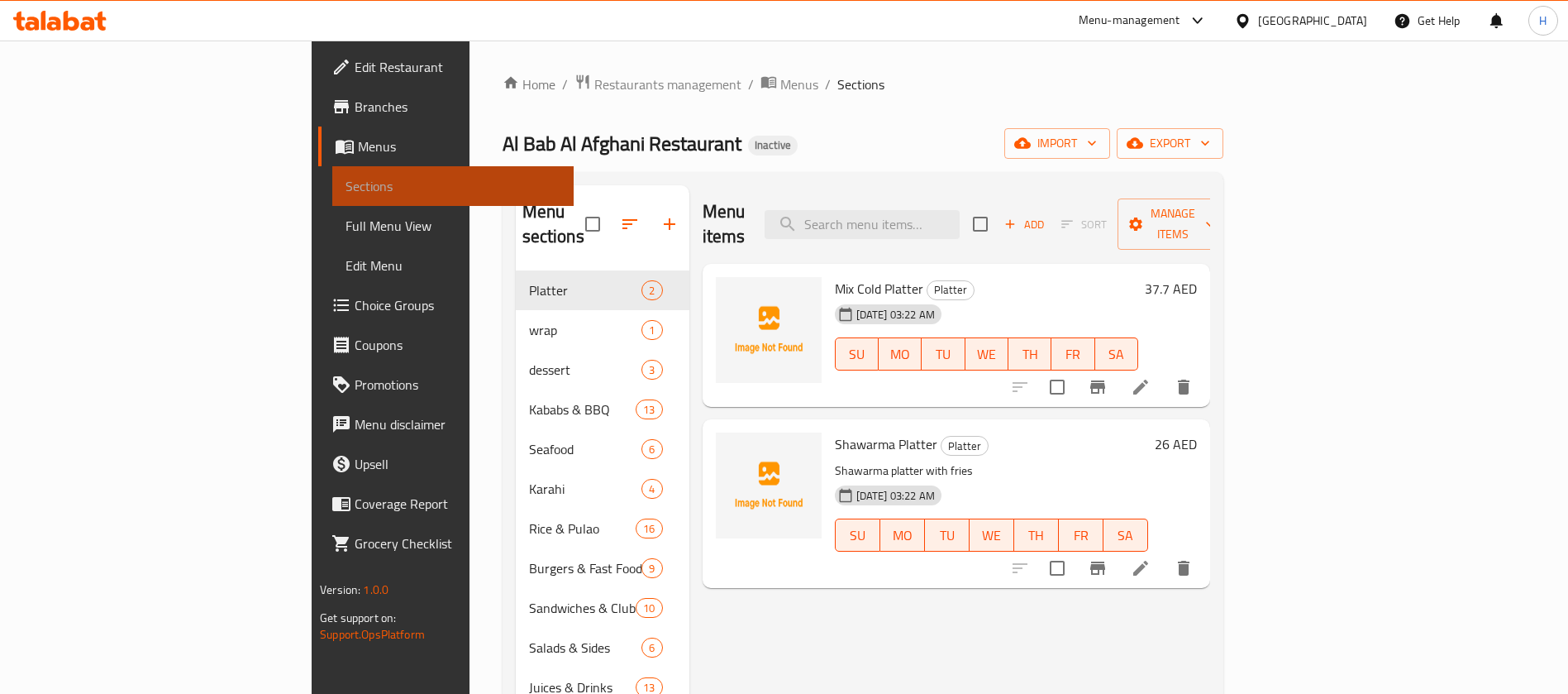
click at [332, 199] on link "Sections" at bounding box center [453, 185] width 241 height 40
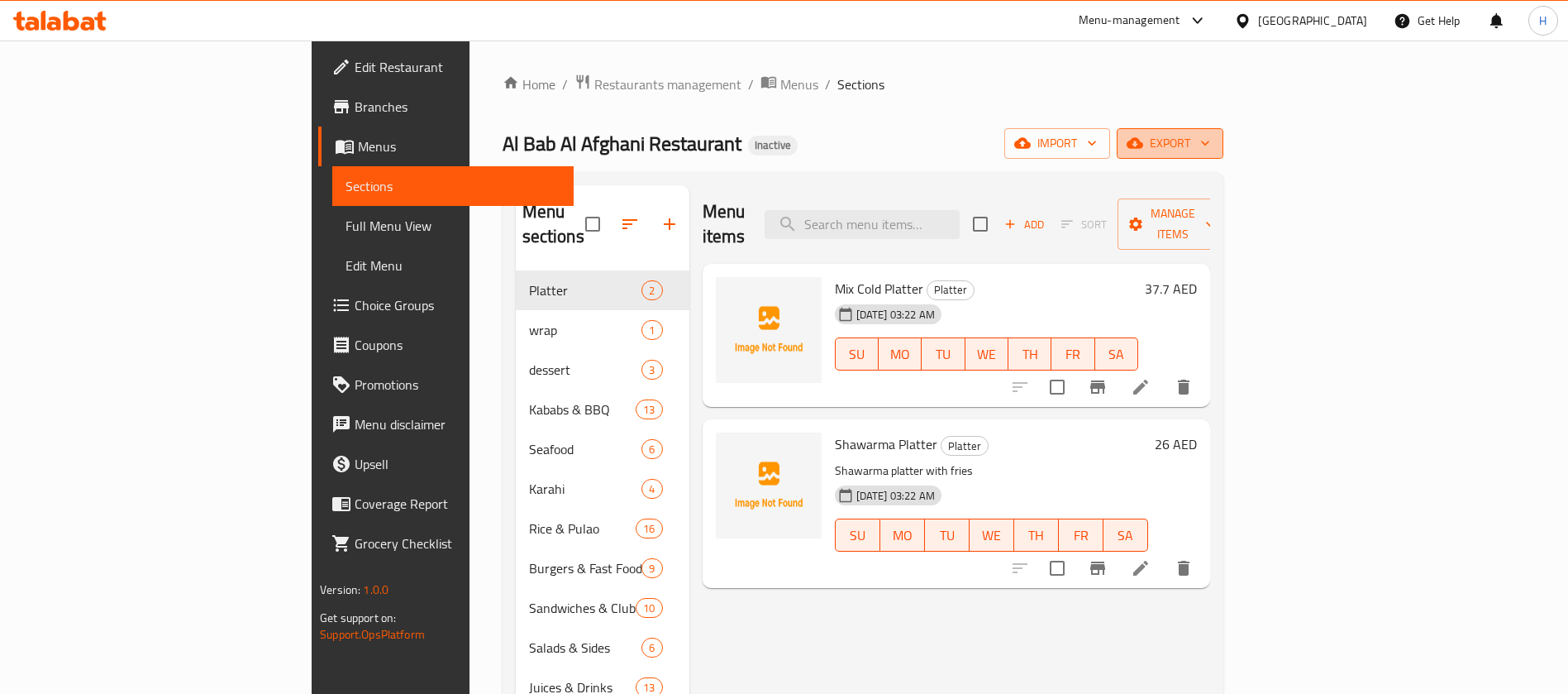
click at [1210, 146] on span "export" at bounding box center [1170, 143] width 80 height 20
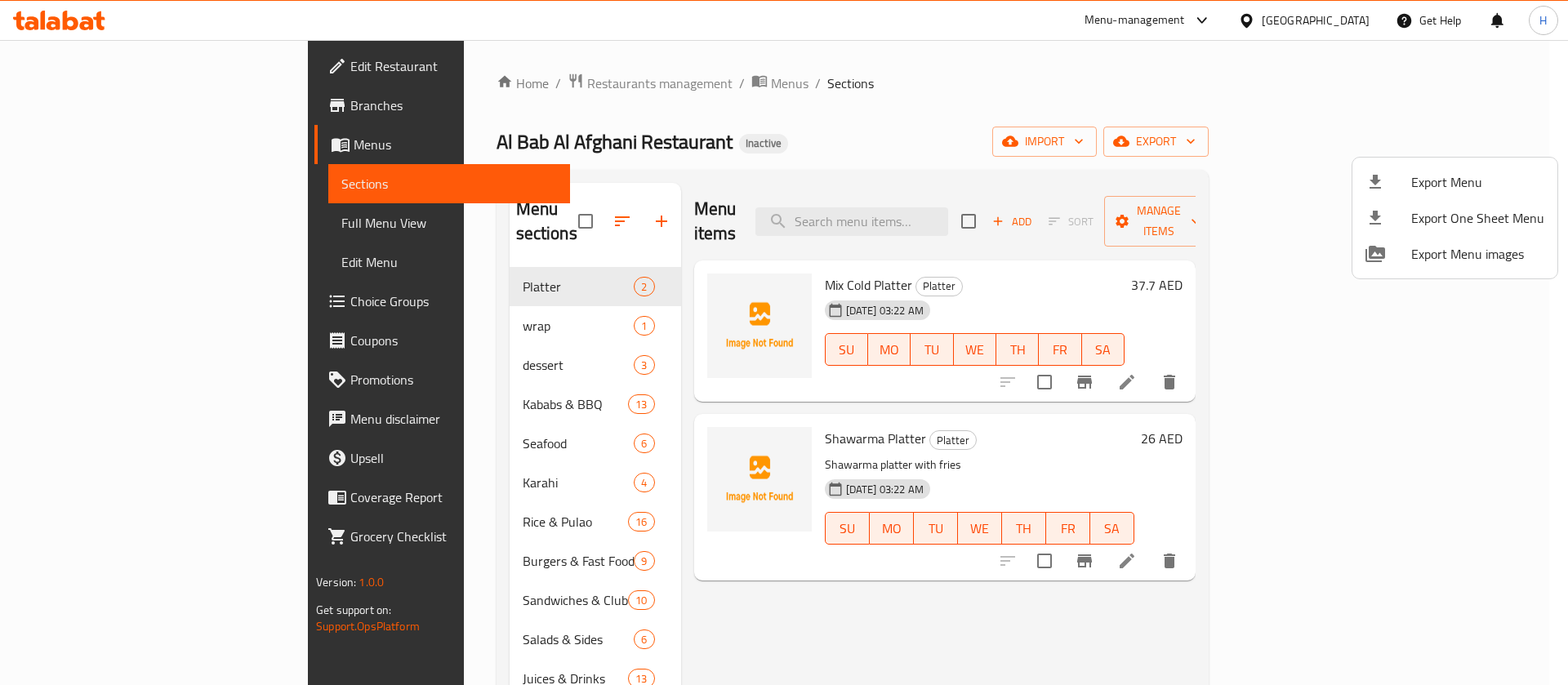
click at [1385, 182] on div at bounding box center [1389, 181] width 46 height 19
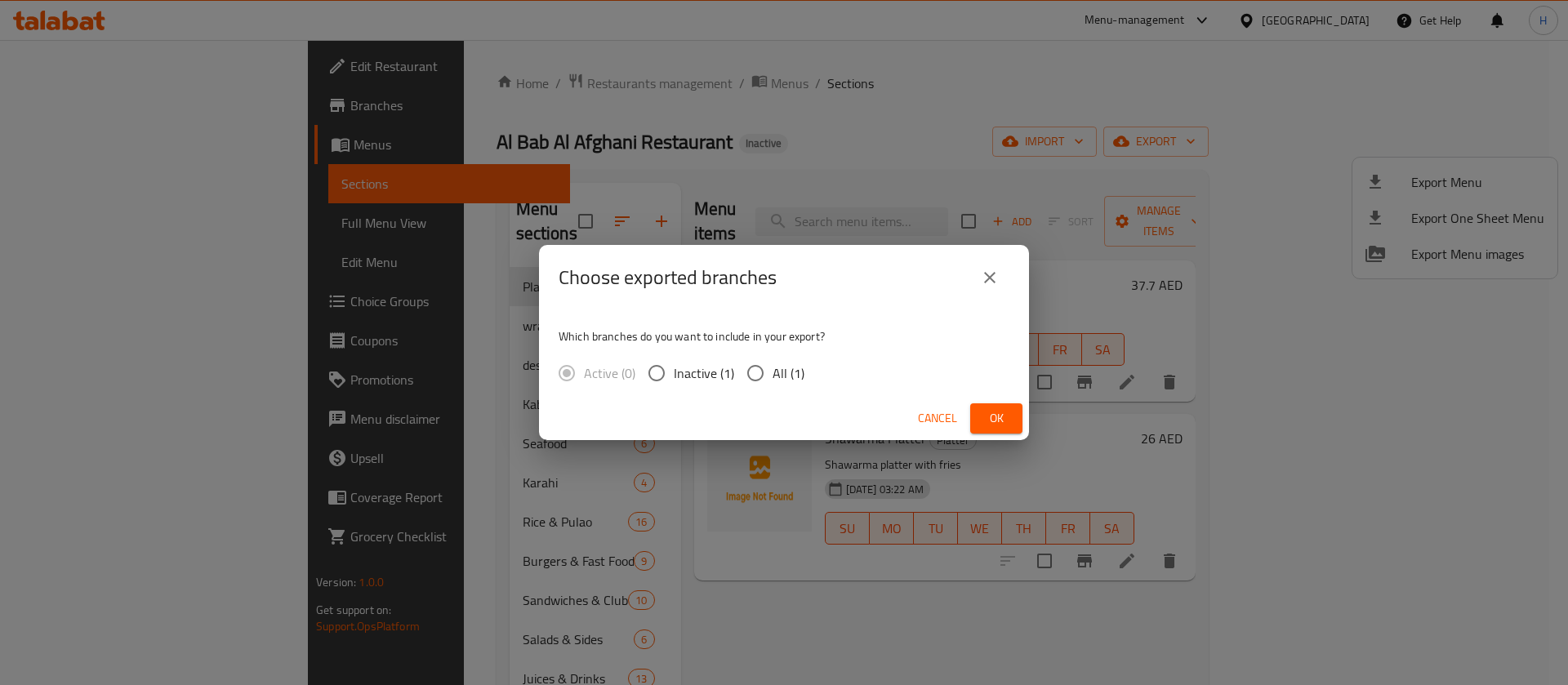
click at [808, 368] on div "Active (0) Inactive (1) All (1)" at bounding box center [687, 372] width 258 height 34
drag, startPoint x: 784, startPoint y: 370, endPoint x: 864, endPoint y: 402, distance: 86.2
click at [784, 371] on span "All (1)" at bounding box center [788, 372] width 32 height 19
click at [773, 371] on input "All (1)" at bounding box center [755, 372] width 34 height 34
radio input "true"
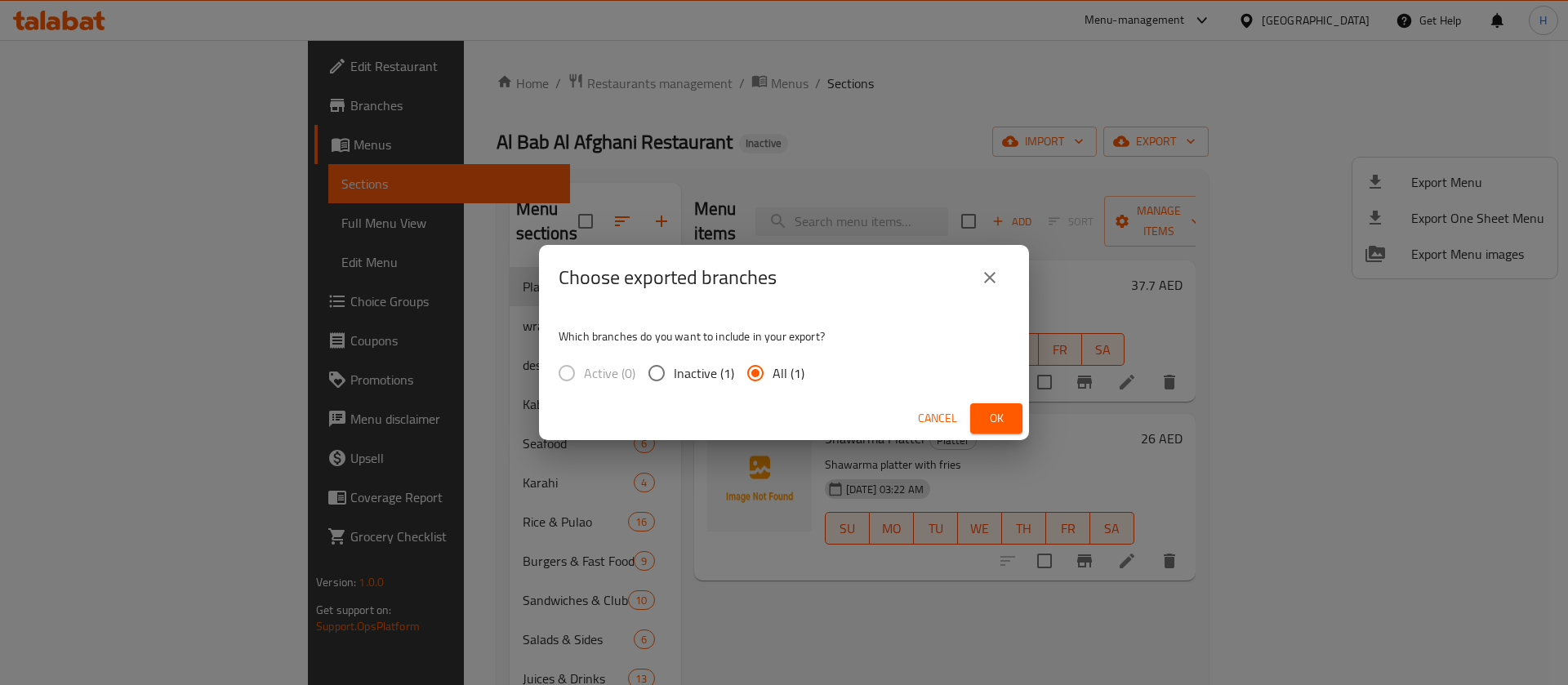
click at [972, 410] on button "Ok" at bounding box center [996, 418] width 52 height 30
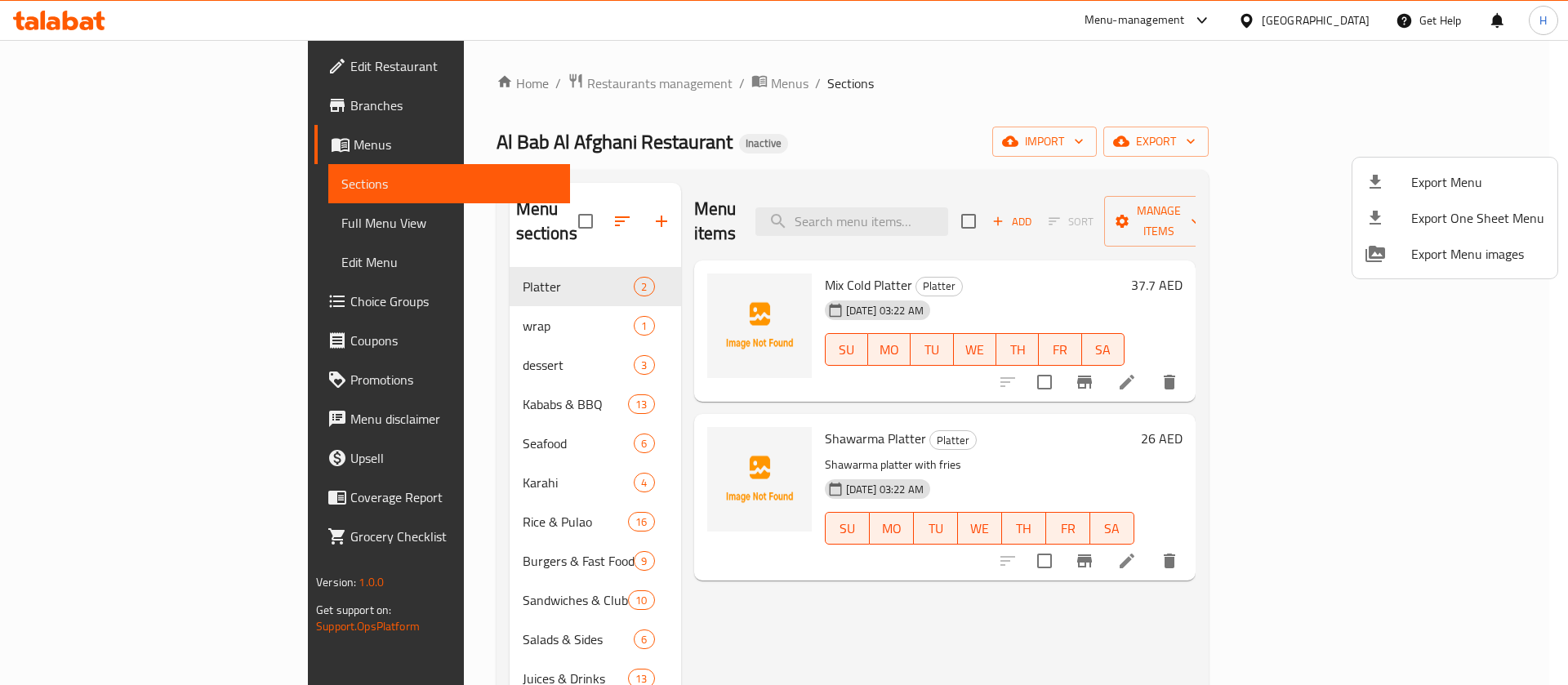
click at [199, 208] on div at bounding box center [784, 342] width 1568 height 685
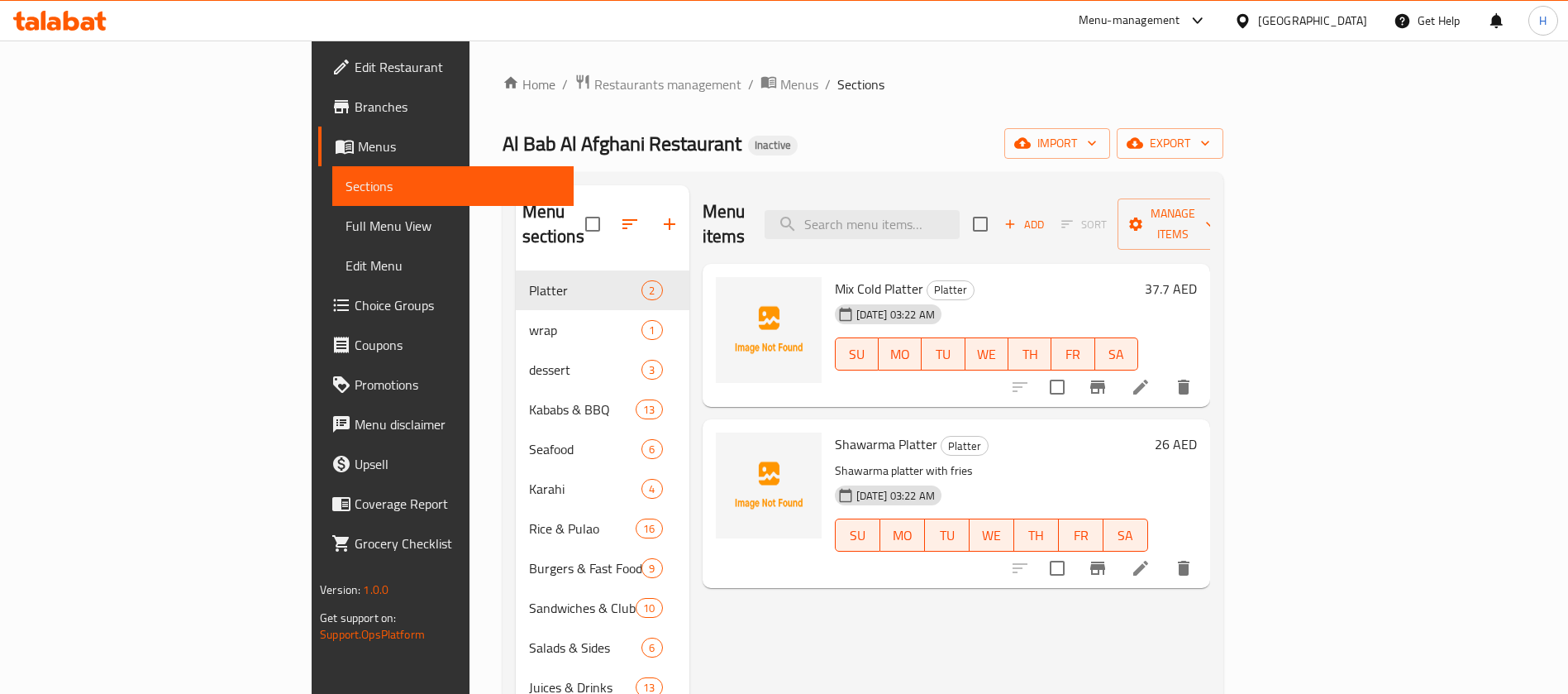
click at [345, 216] on span "Full Menu View" at bounding box center [453, 225] width 215 height 20
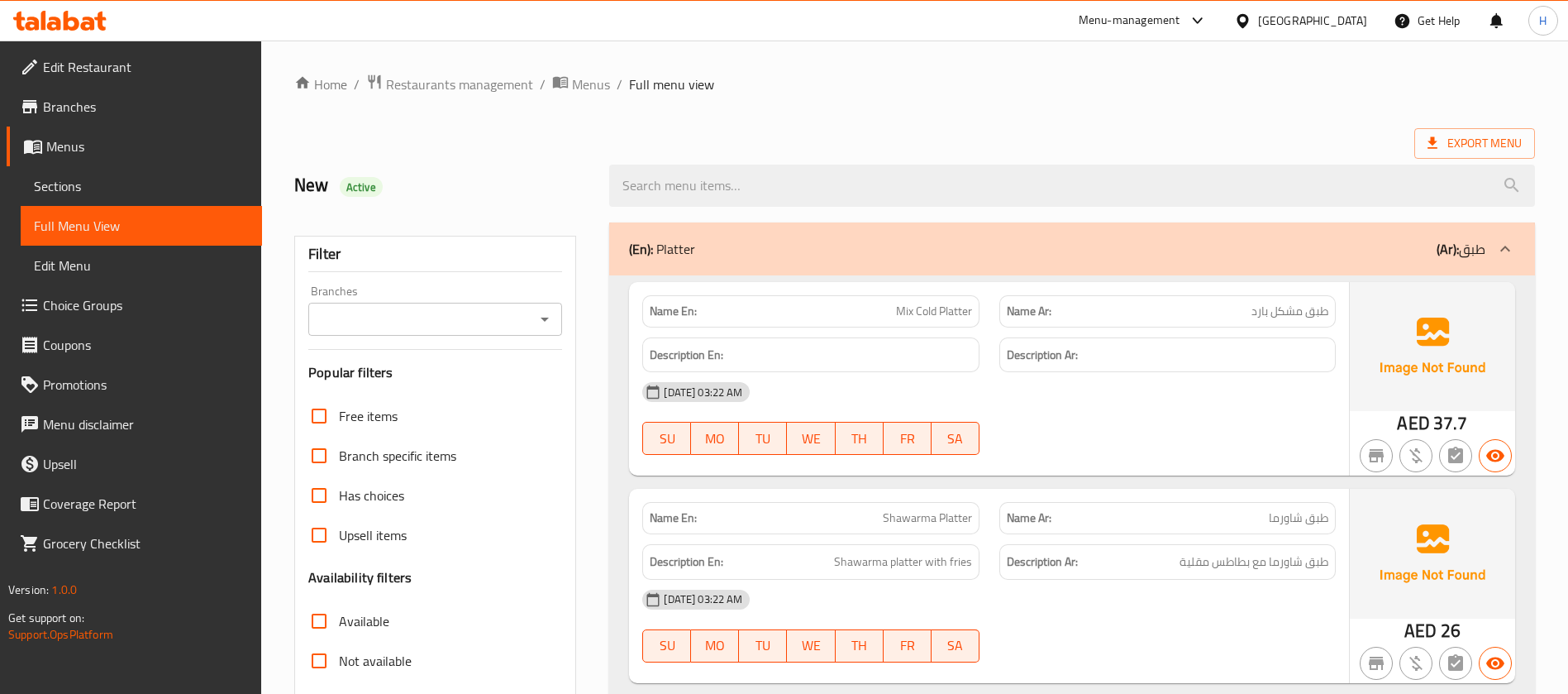
scroll to position [248, 0]
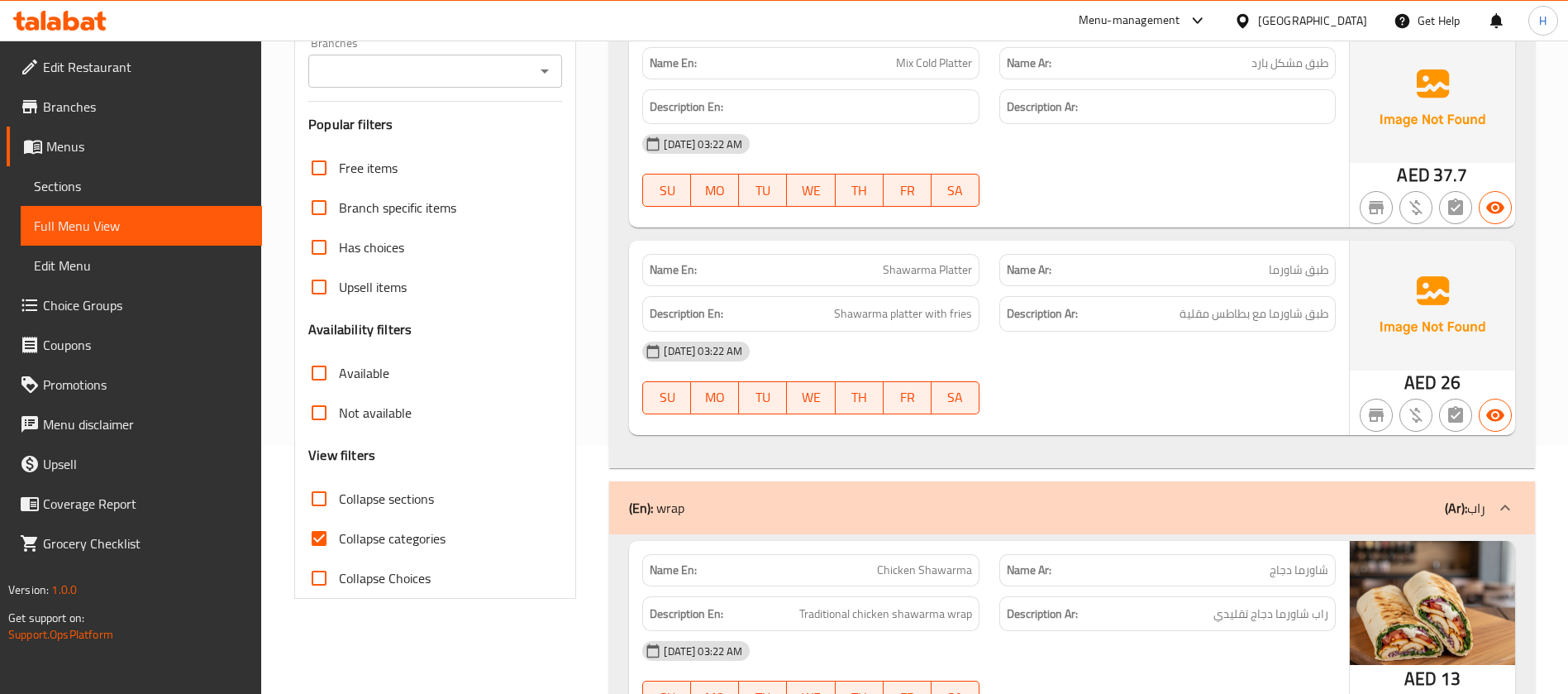
click at [424, 542] on span "Collapse categories" at bounding box center [392, 538] width 107 height 20
click at [339, 542] on input "Collapse categories" at bounding box center [318, 538] width 40 height 40
checkbox input "false"
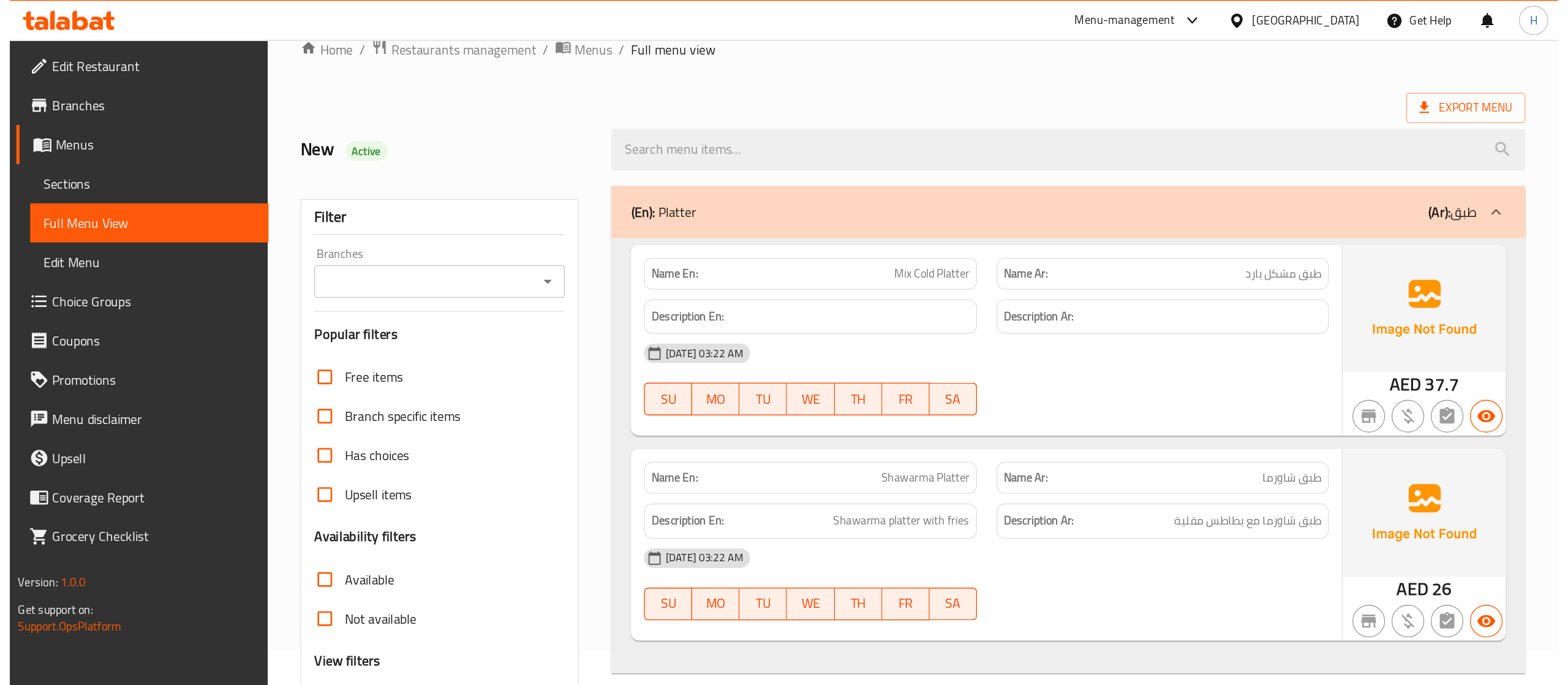
scroll to position [0, 0]
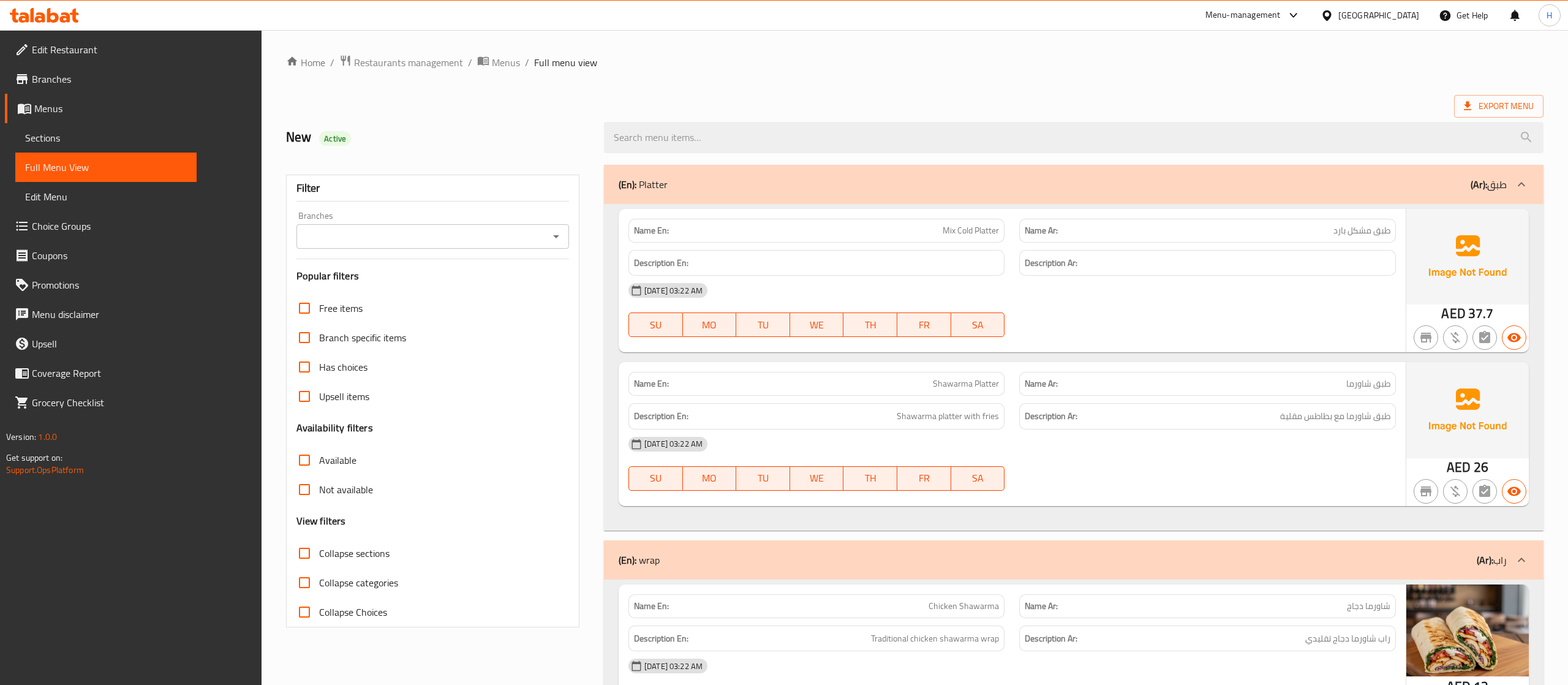
drag, startPoint x: 1169, startPoint y: 1, endPoint x: 1009, endPoint y: 88, distance: 182.1
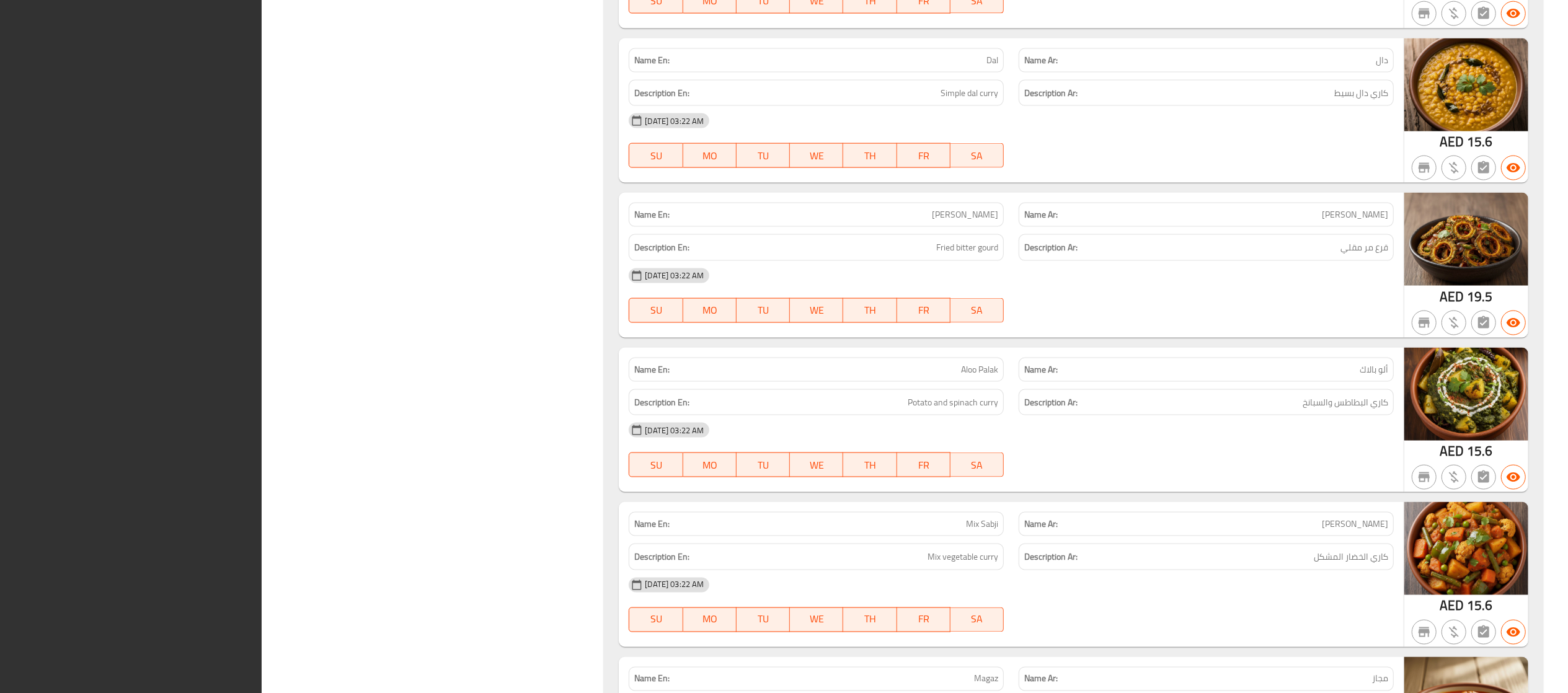
scroll to position [16120, 0]
